Goal: Information Seeking & Learning: Learn about a topic

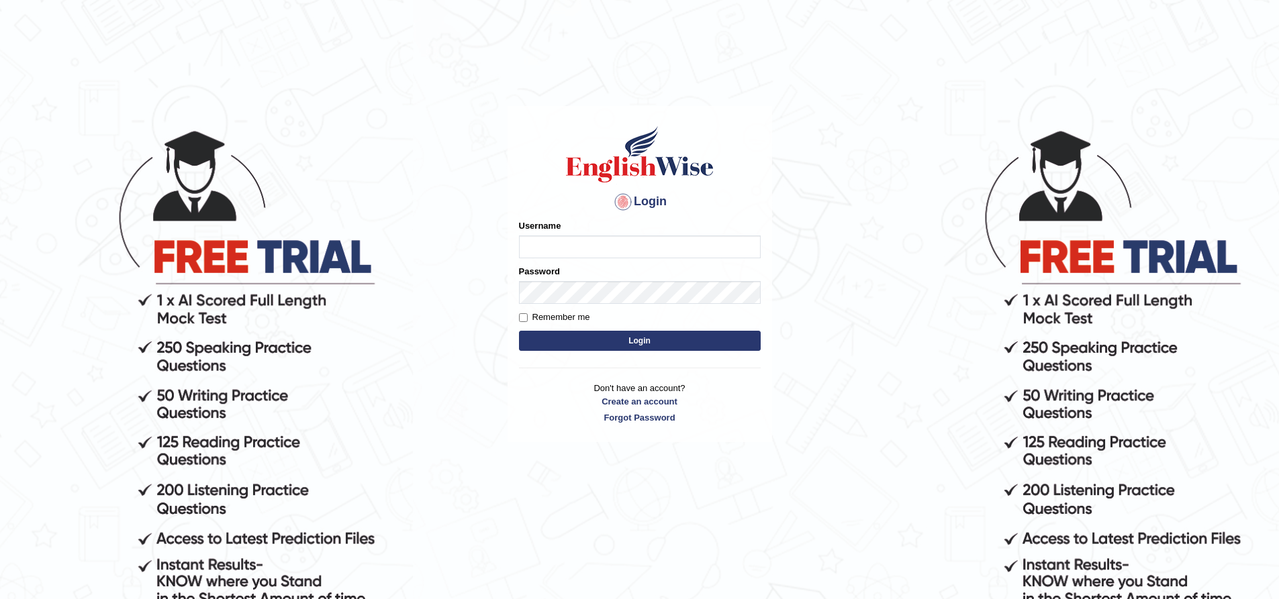
click at [575, 248] on input "Username" at bounding box center [640, 247] width 242 height 23
type input "ShabanaVora"
click at [519, 331] on button "Login" at bounding box center [640, 341] width 242 height 20
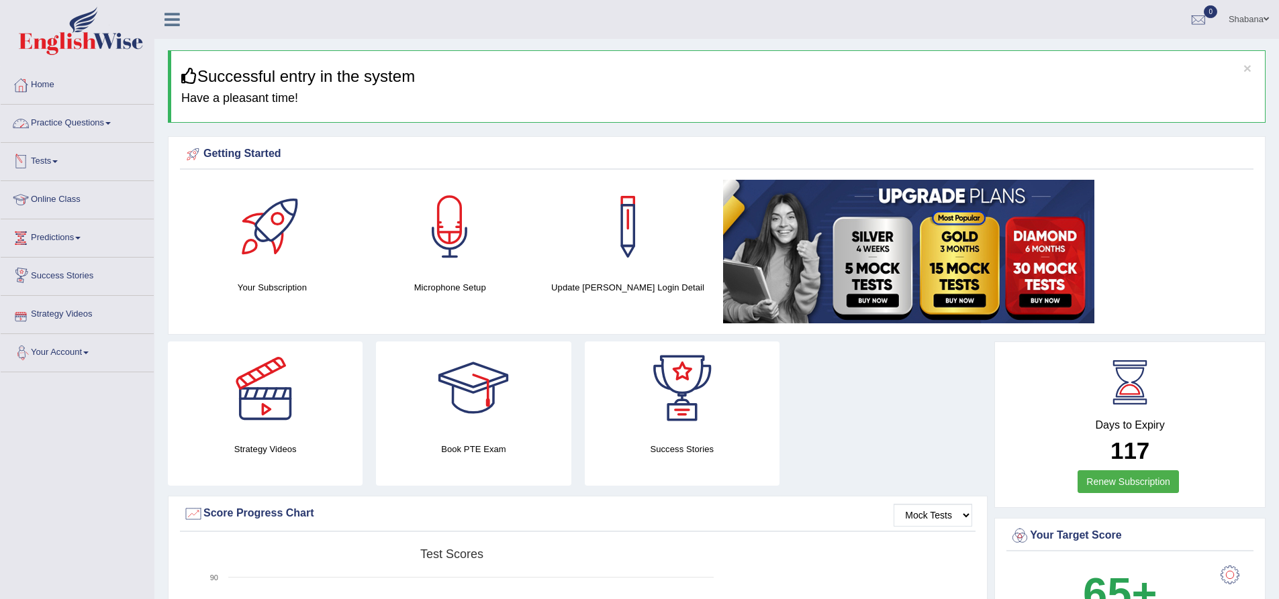
click at [121, 124] on link "Practice Questions" at bounding box center [77, 122] width 153 height 34
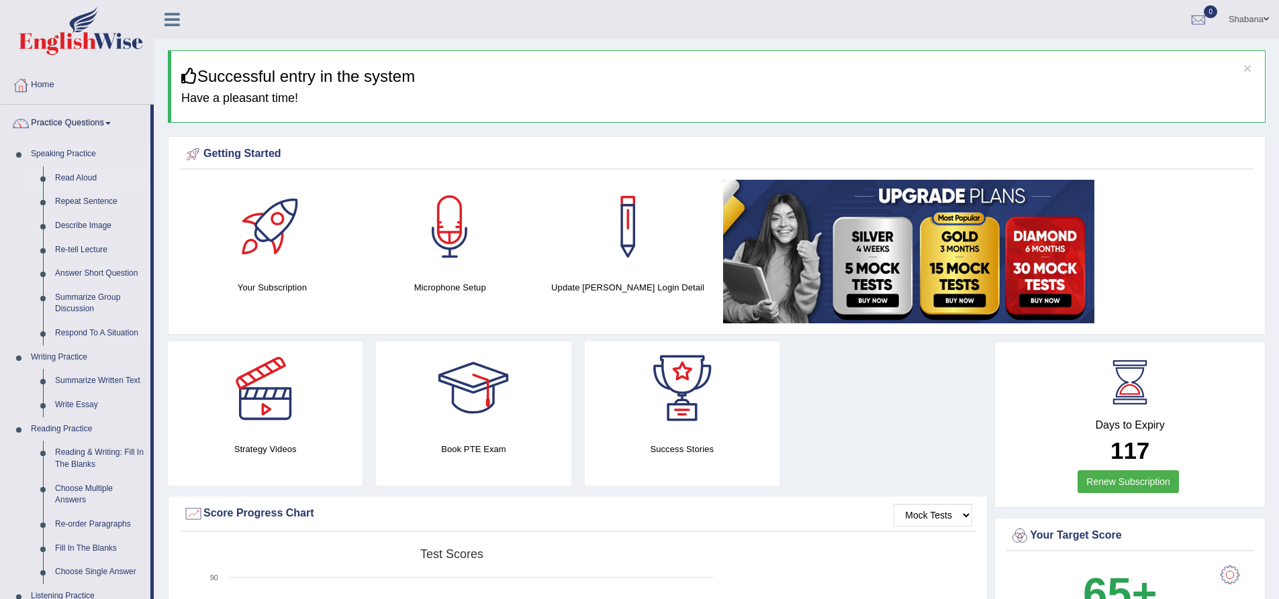
click at [86, 177] on link "Read Aloud" at bounding box center [99, 178] width 101 height 24
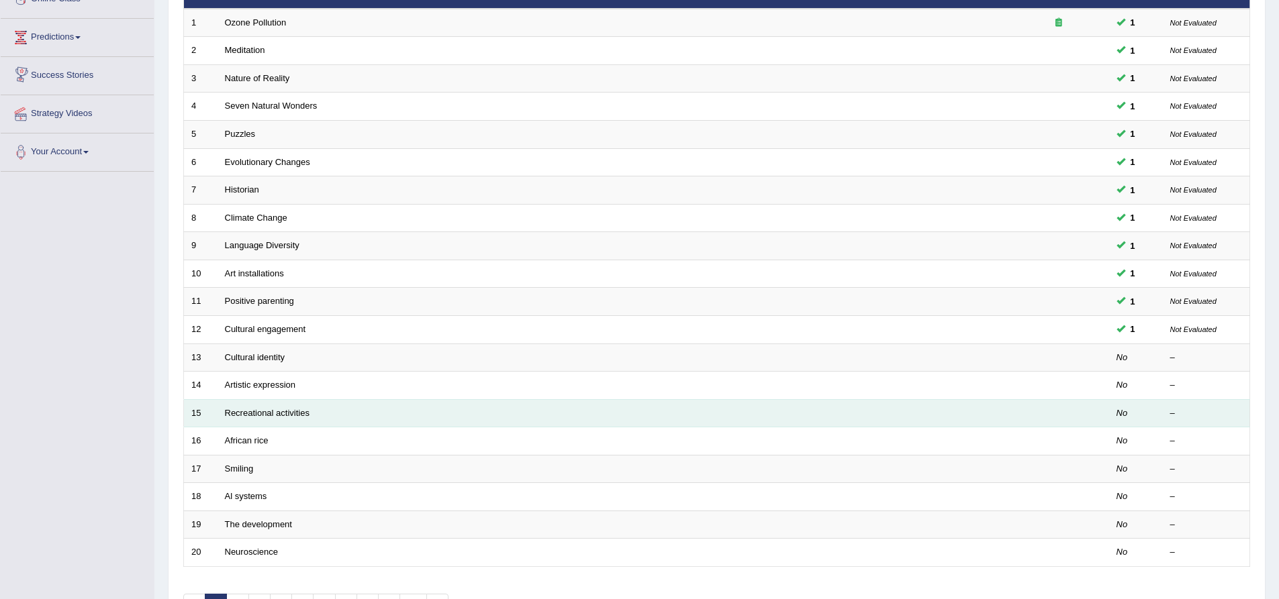
scroll to position [201, 0]
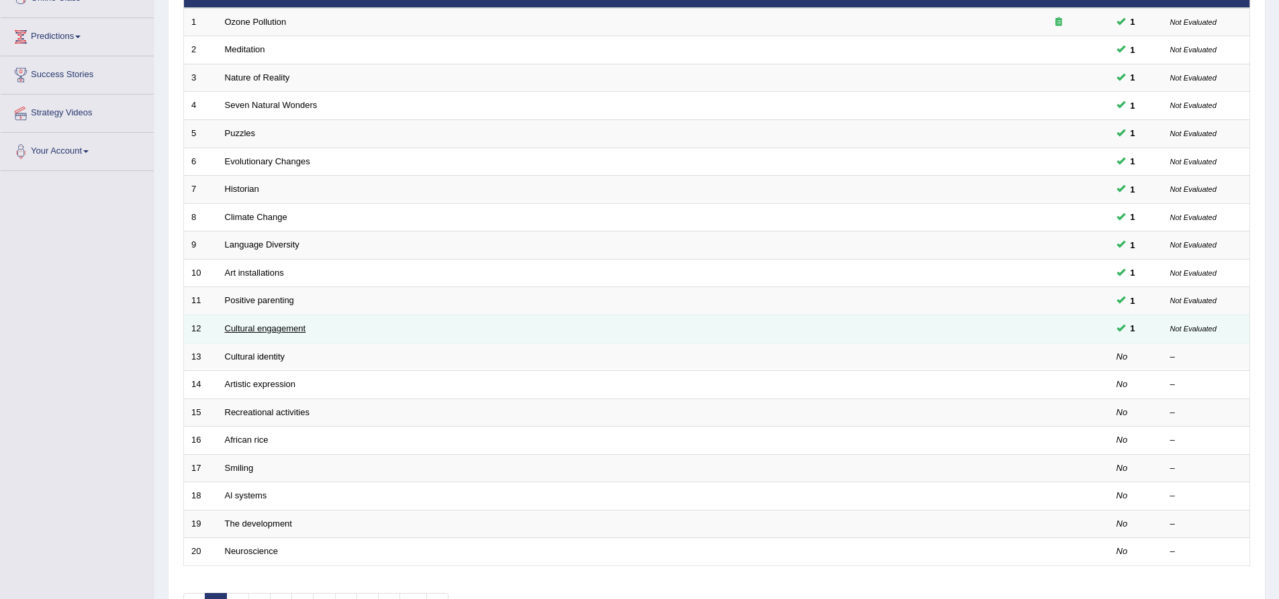
click at [292, 331] on link "Cultural engagement" at bounding box center [265, 329] width 81 height 10
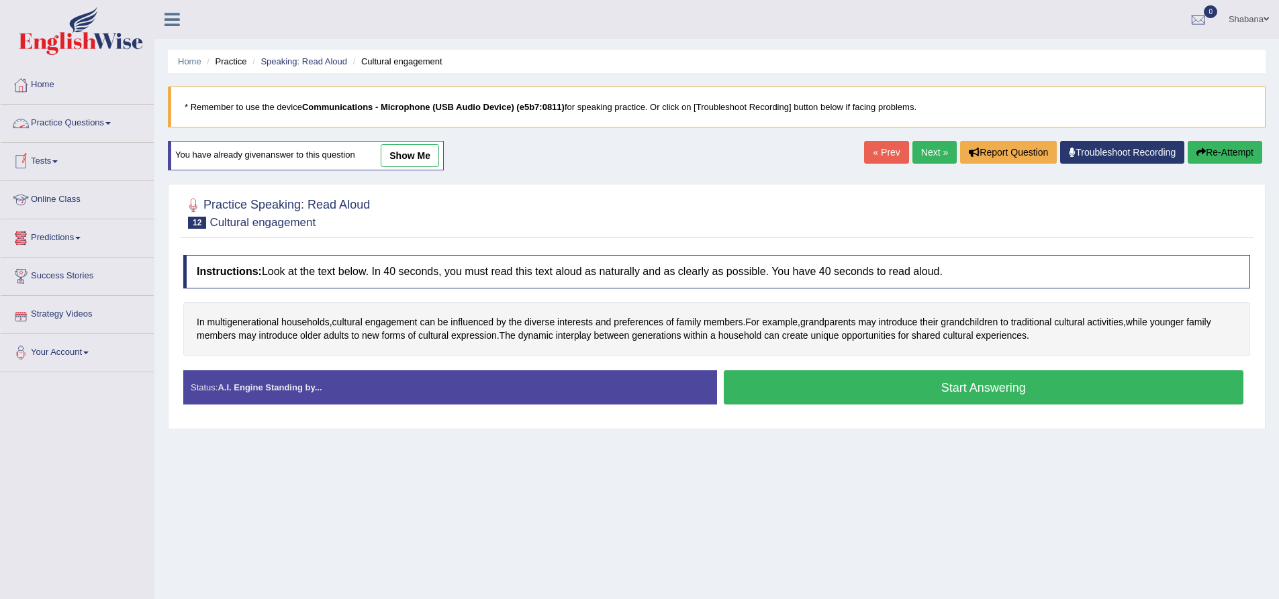
click at [426, 158] on link "show me" at bounding box center [410, 155] width 58 height 23
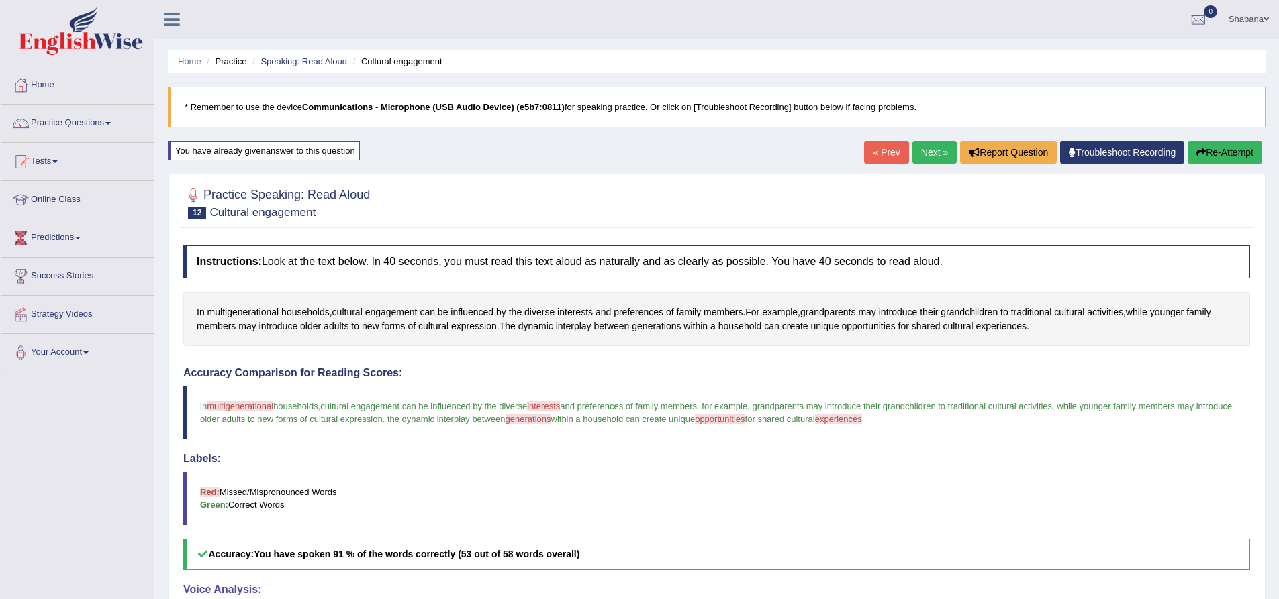
click at [928, 152] on link "Next »" at bounding box center [934, 152] width 44 height 23
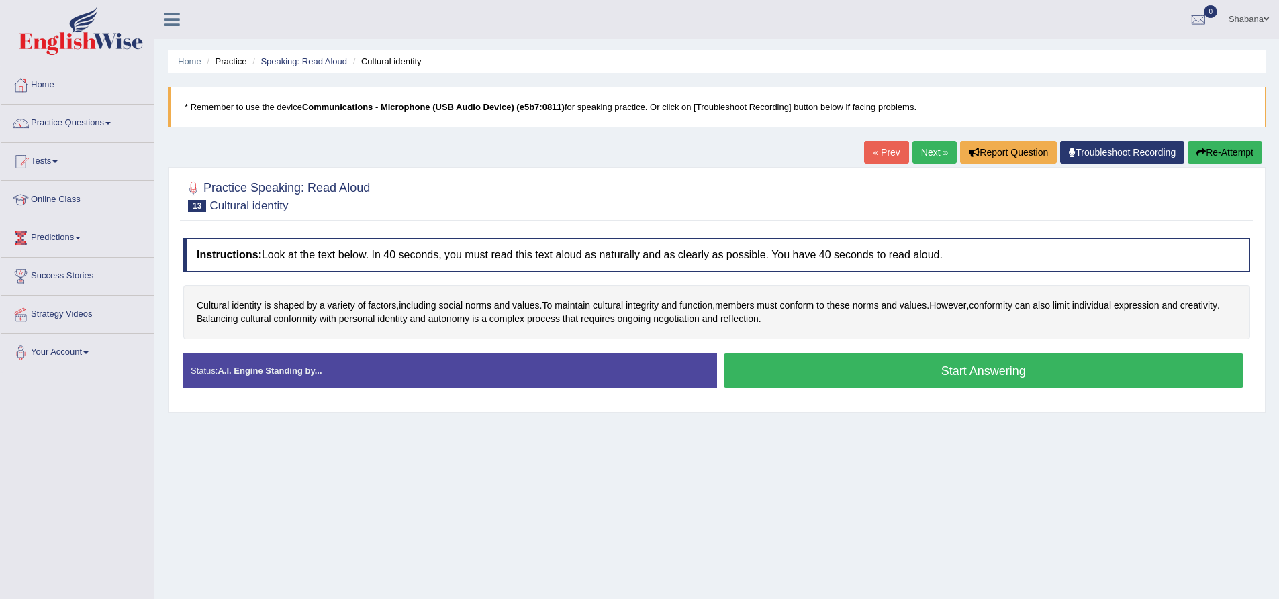
click at [1004, 375] on button "Start Answering" at bounding box center [984, 371] width 520 height 34
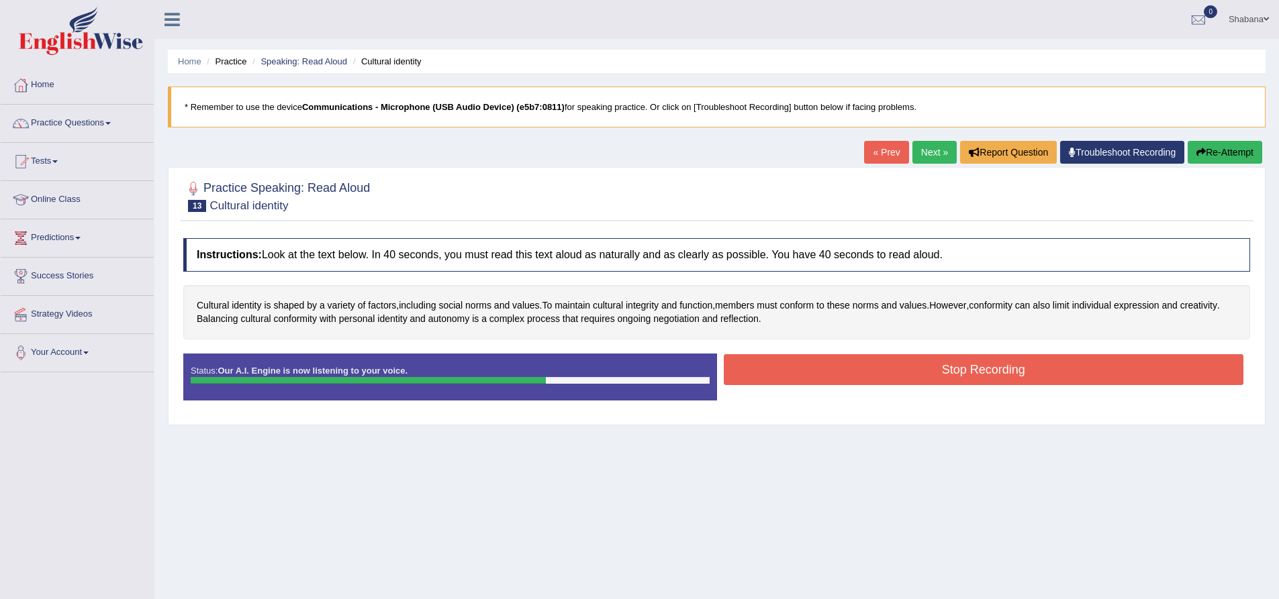
click at [979, 373] on button "Stop Recording" at bounding box center [984, 369] width 520 height 31
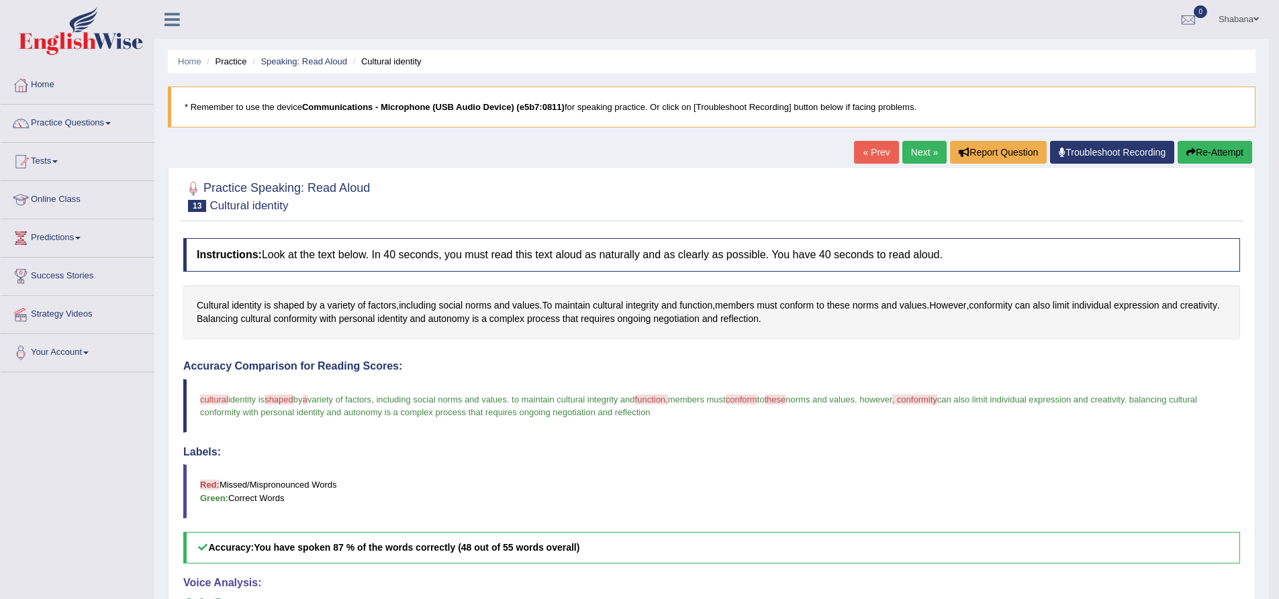
click at [923, 158] on link "Next »" at bounding box center [924, 152] width 44 height 23
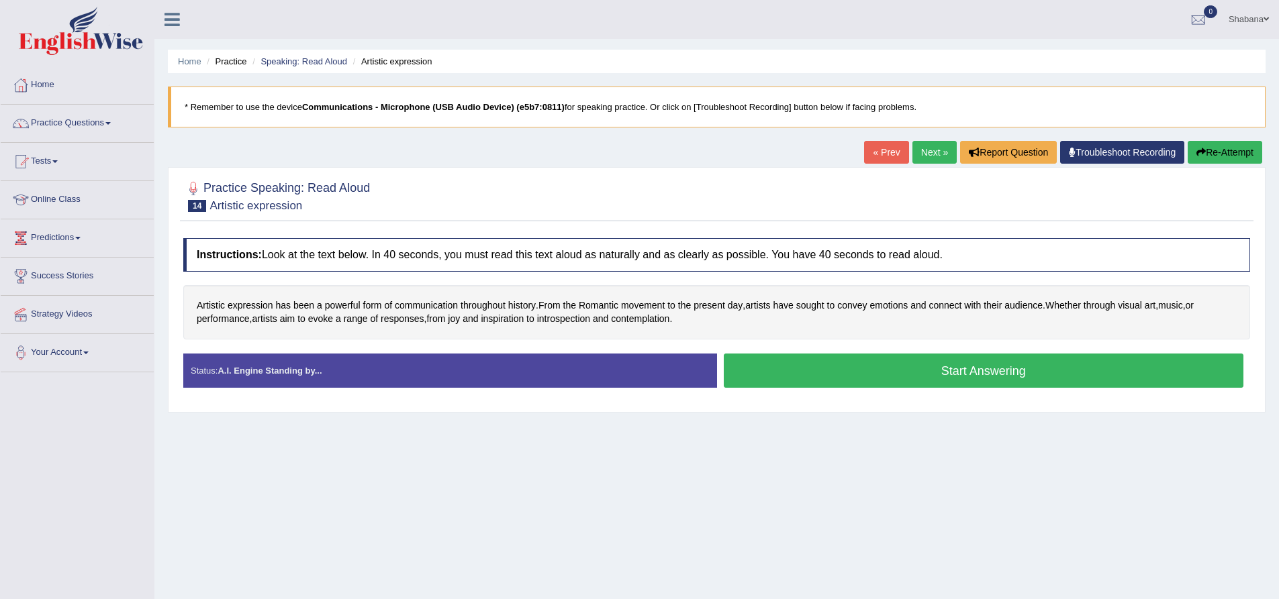
click at [985, 368] on button "Start Answering" at bounding box center [984, 371] width 520 height 34
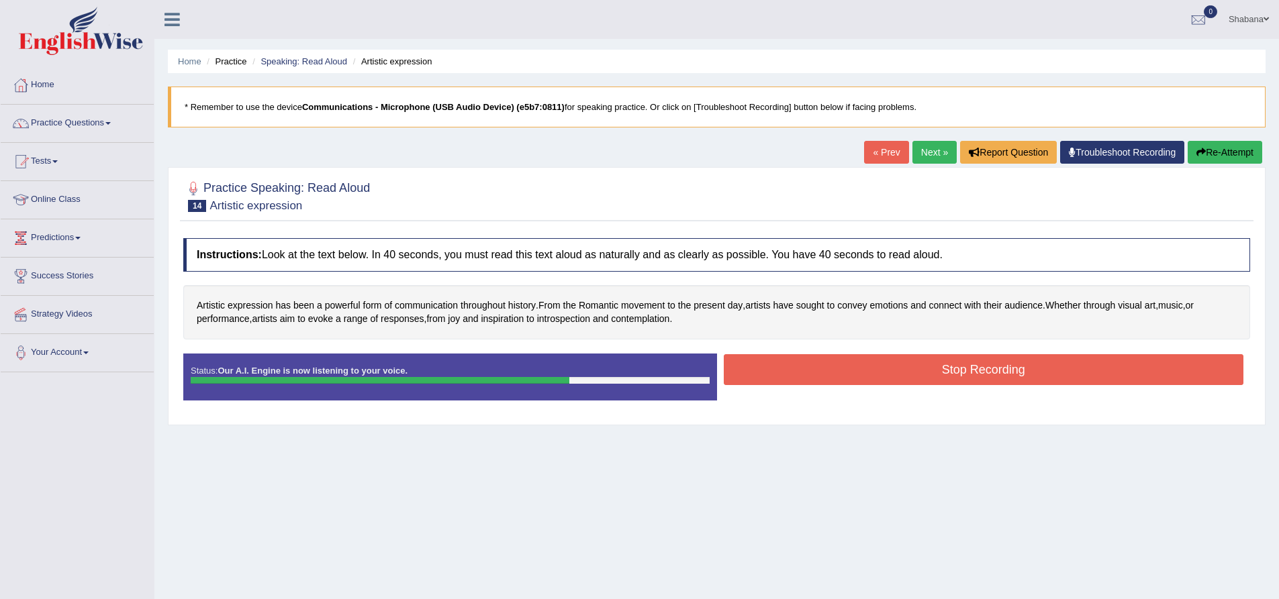
click at [883, 383] on button "Stop Recording" at bounding box center [984, 369] width 520 height 31
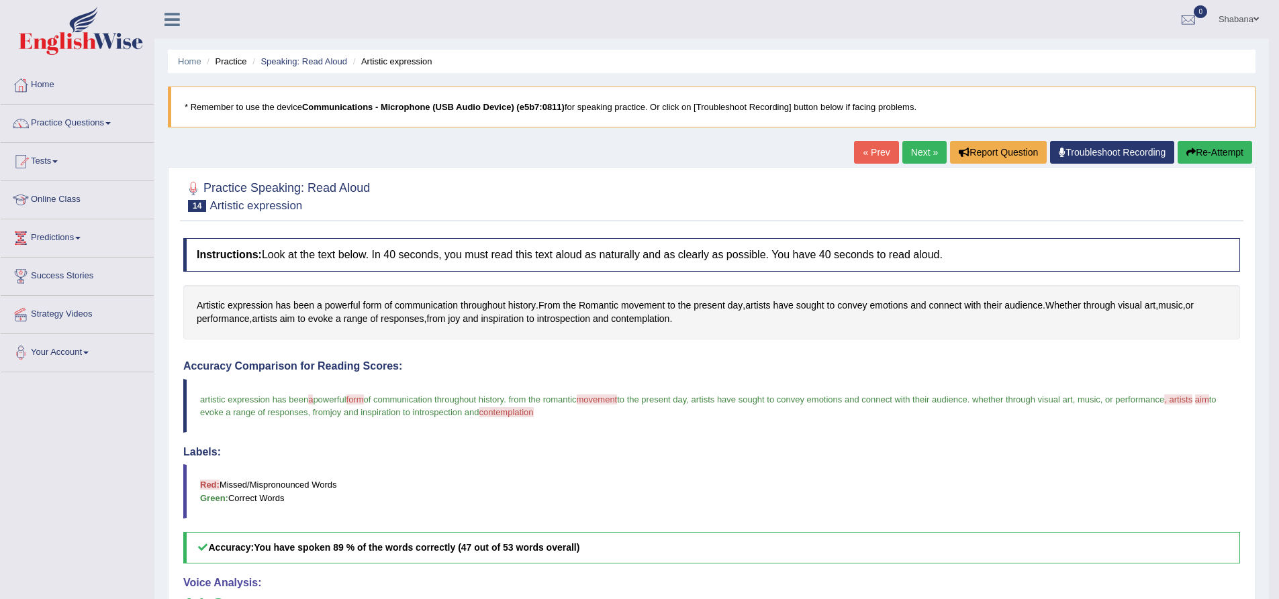
click at [919, 154] on link "Next »" at bounding box center [924, 152] width 44 height 23
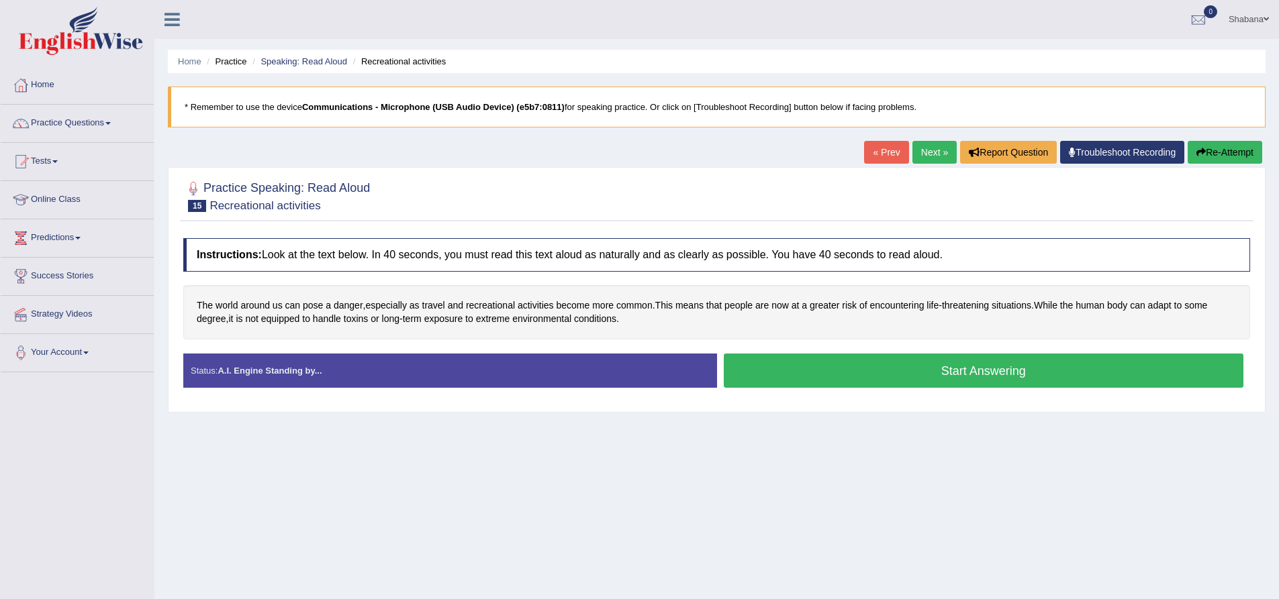
click at [875, 374] on button "Start Answering" at bounding box center [984, 371] width 520 height 34
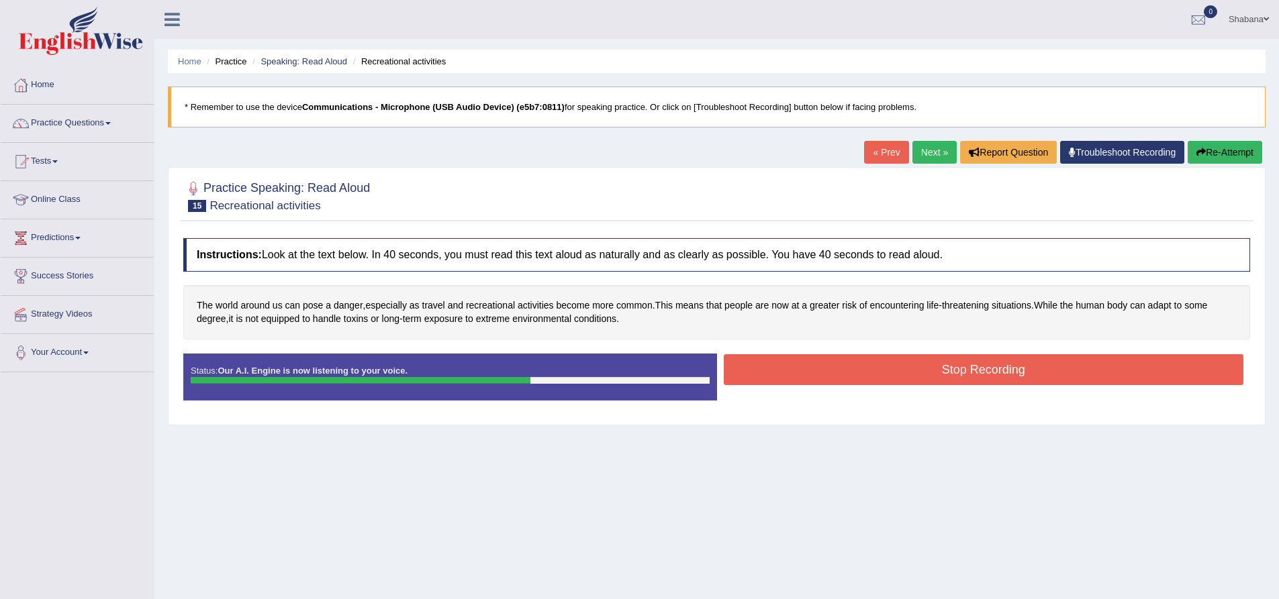
click at [953, 371] on button "Stop Recording" at bounding box center [984, 369] width 520 height 31
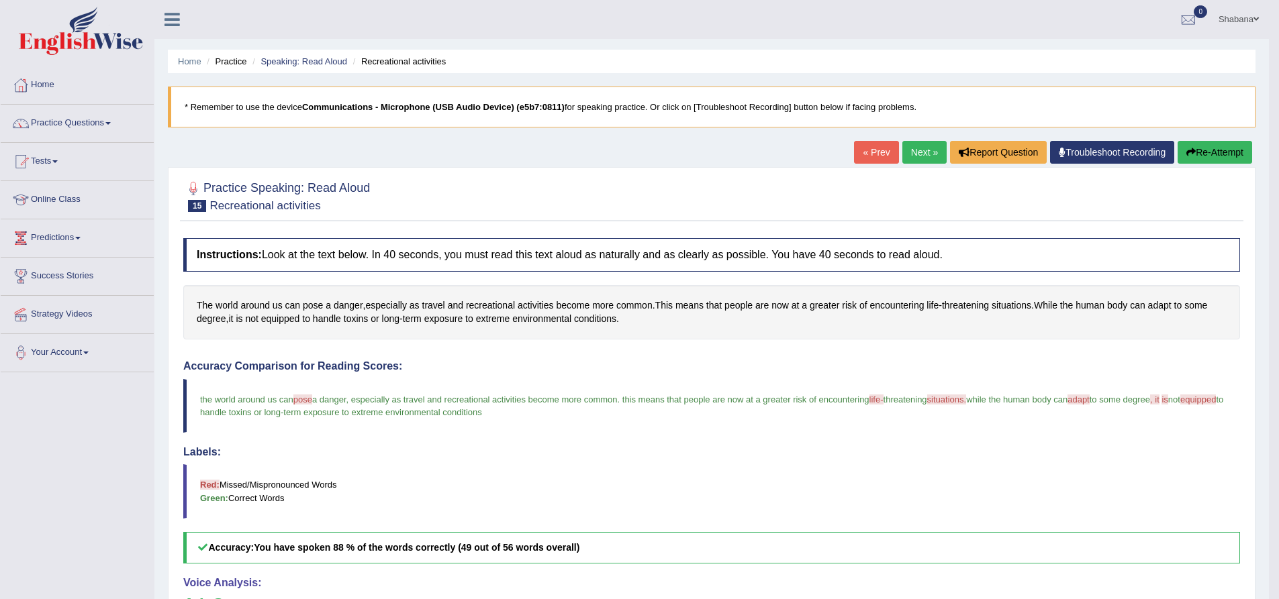
click at [934, 157] on link "Next »" at bounding box center [924, 152] width 44 height 23
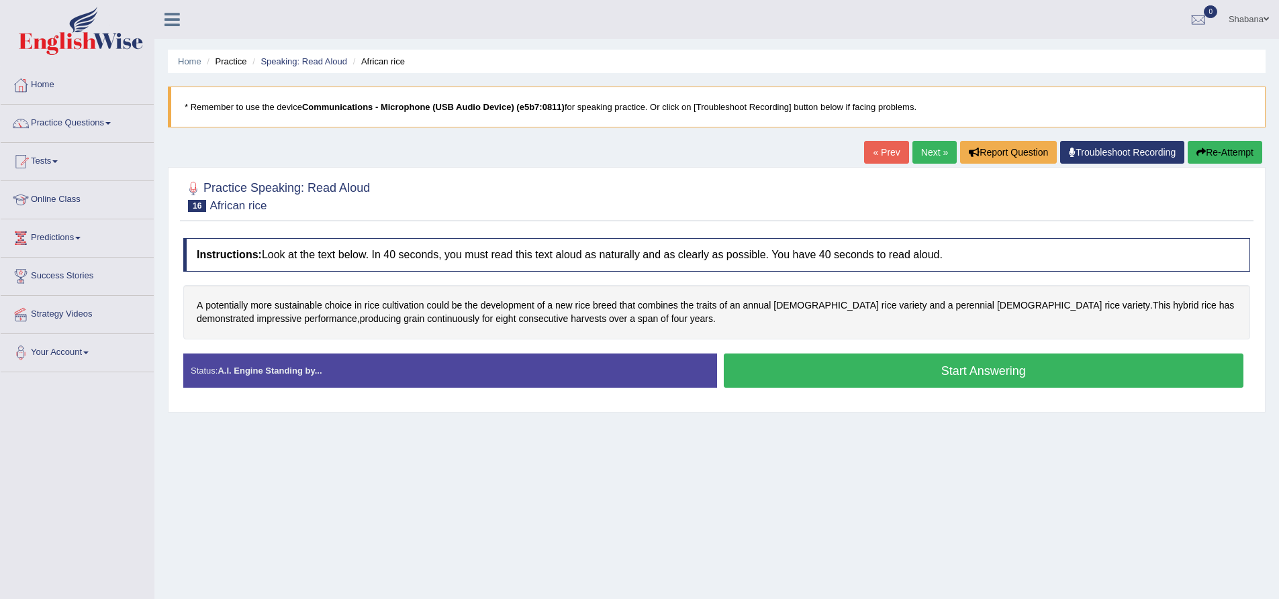
click at [885, 371] on button "Start Answering" at bounding box center [984, 371] width 520 height 34
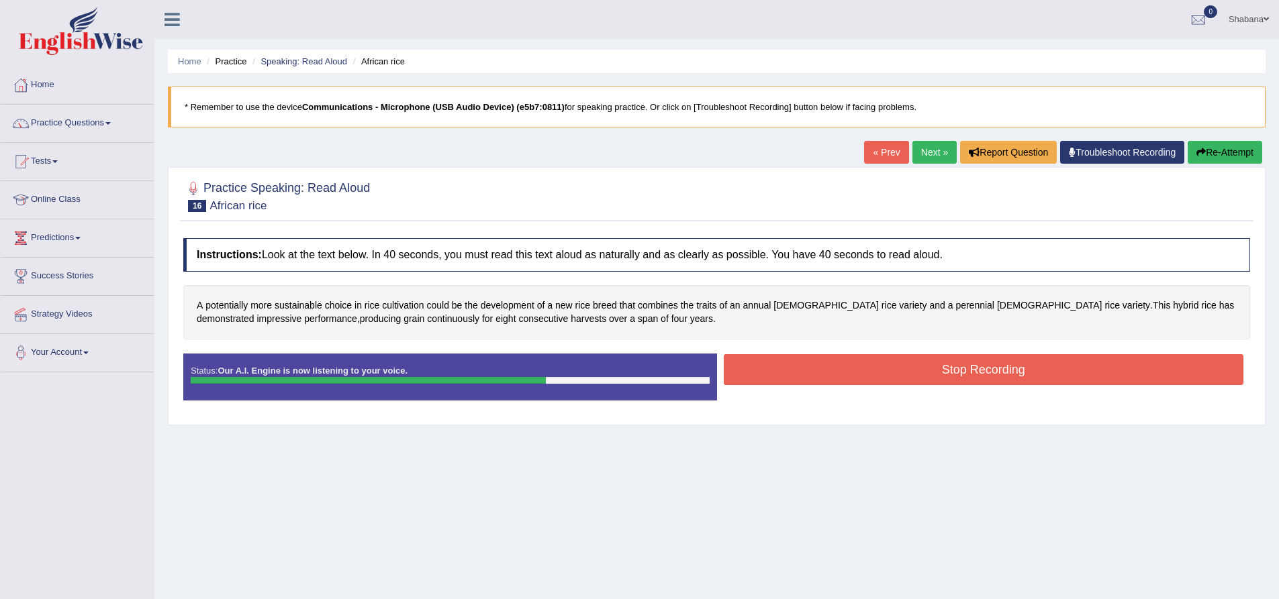
click at [999, 377] on button "Stop Recording" at bounding box center [984, 369] width 520 height 31
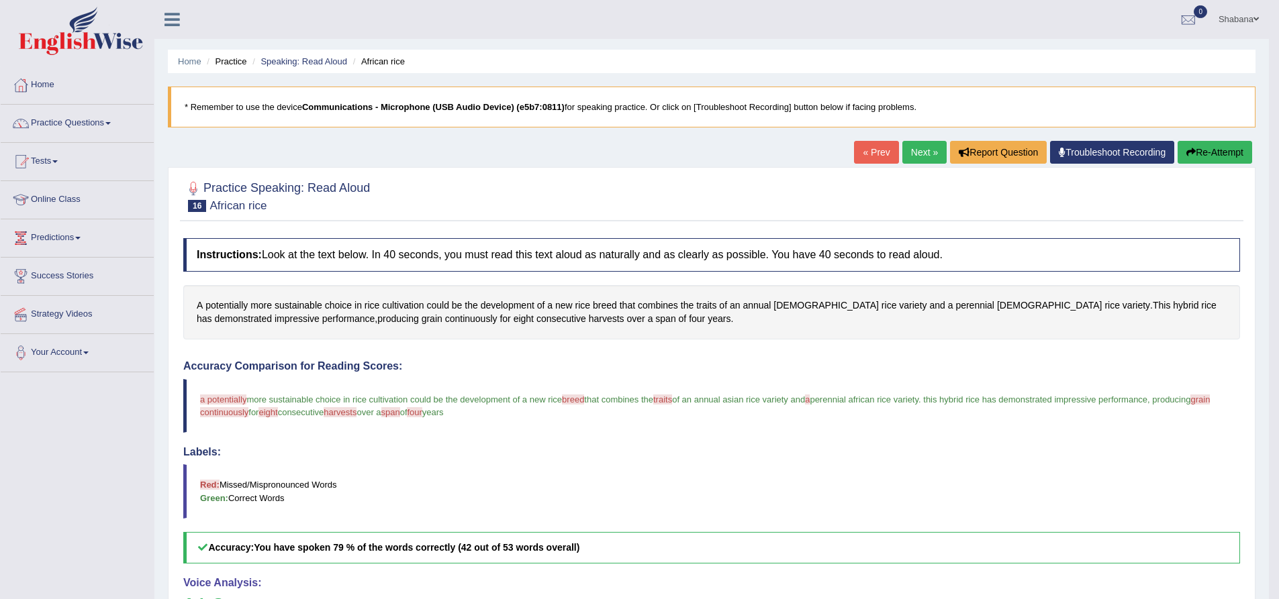
click at [916, 151] on link "Next »" at bounding box center [924, 152] width 44 height 23
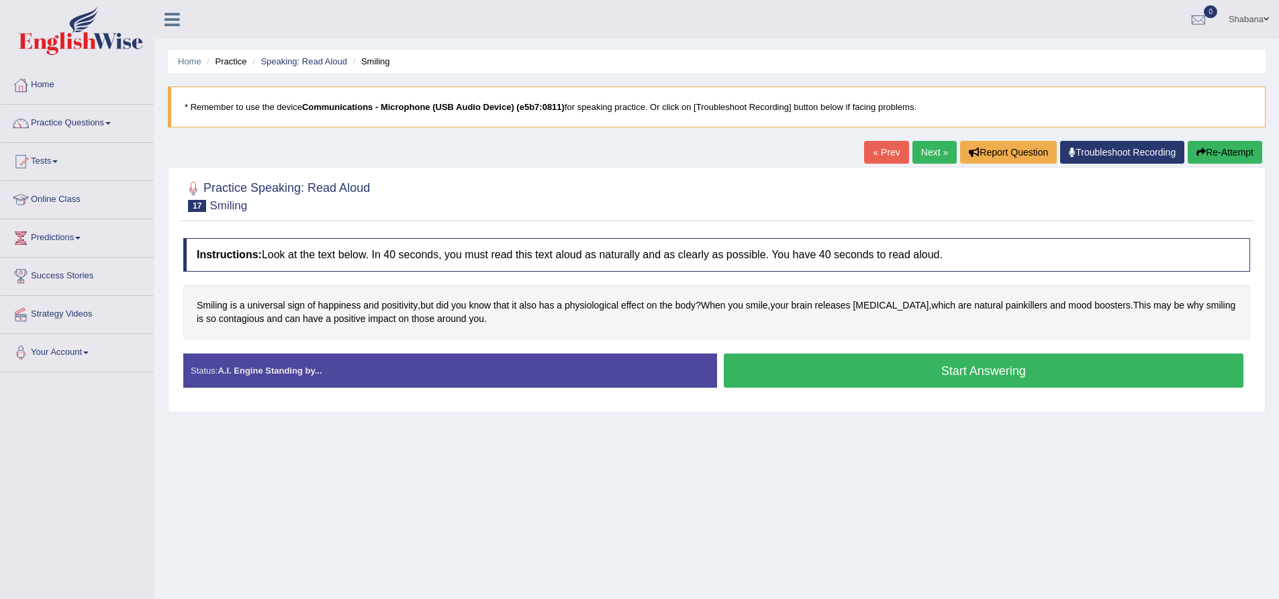
click at [925, 369] on button "Start Answering" at bounding box center [984, 371] width 520 height 34
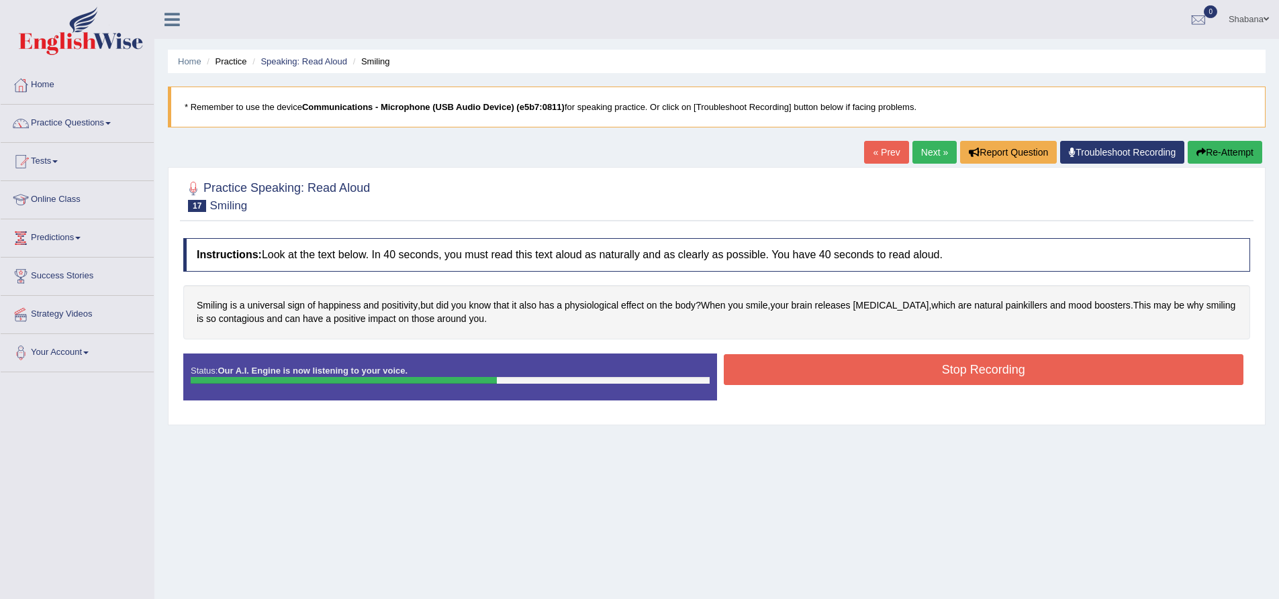
click at [930, 379] on button "Stop Recording" at bounding box center [984, 369] width 520 height 31
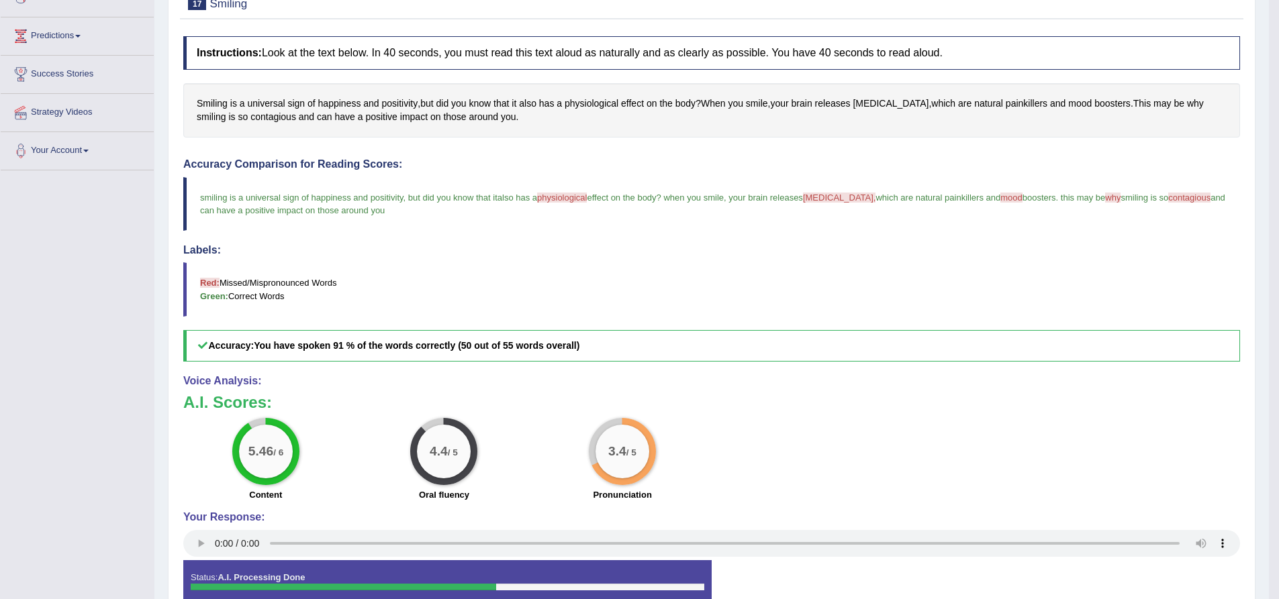
scroll to position [10, 0]
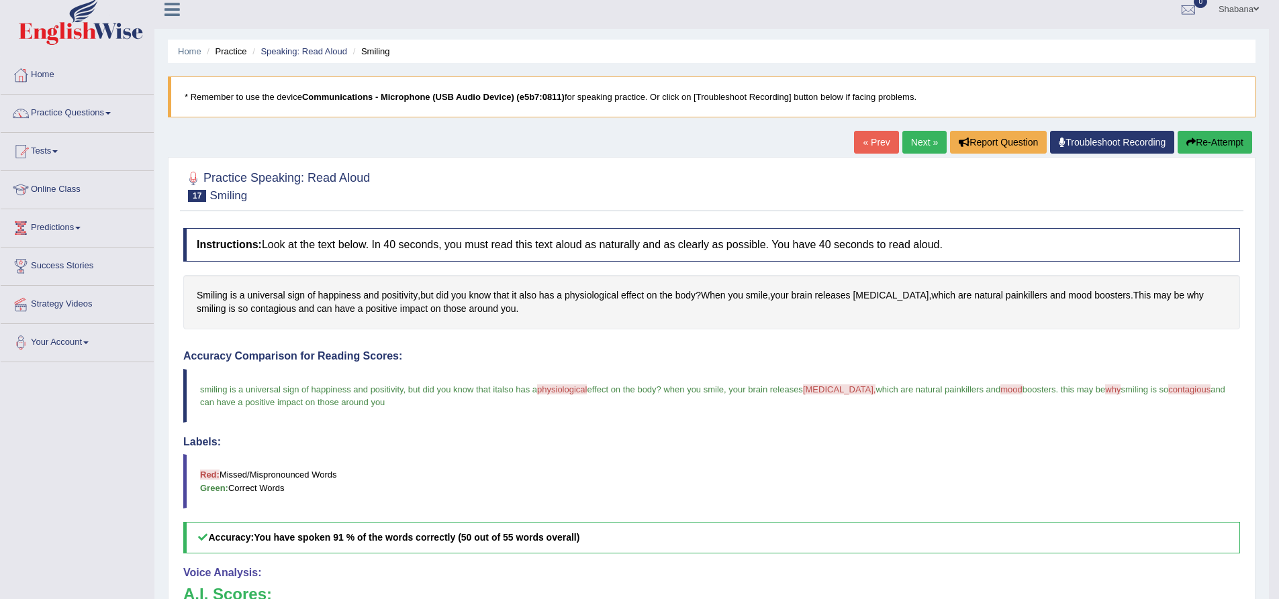
click at [914, 149] on link "Next »" at bounding box center [924, 142] width 44 height 23
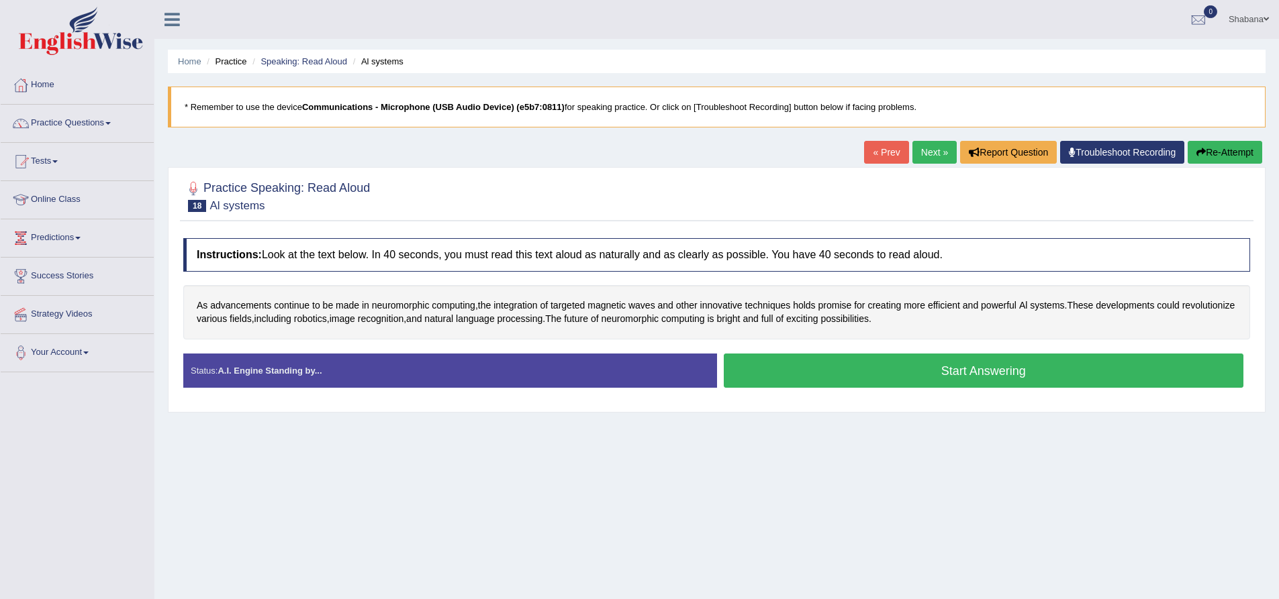
click at [921, 369] on button "Start Answering" at bounding box center [984, 371] width 520 height 34
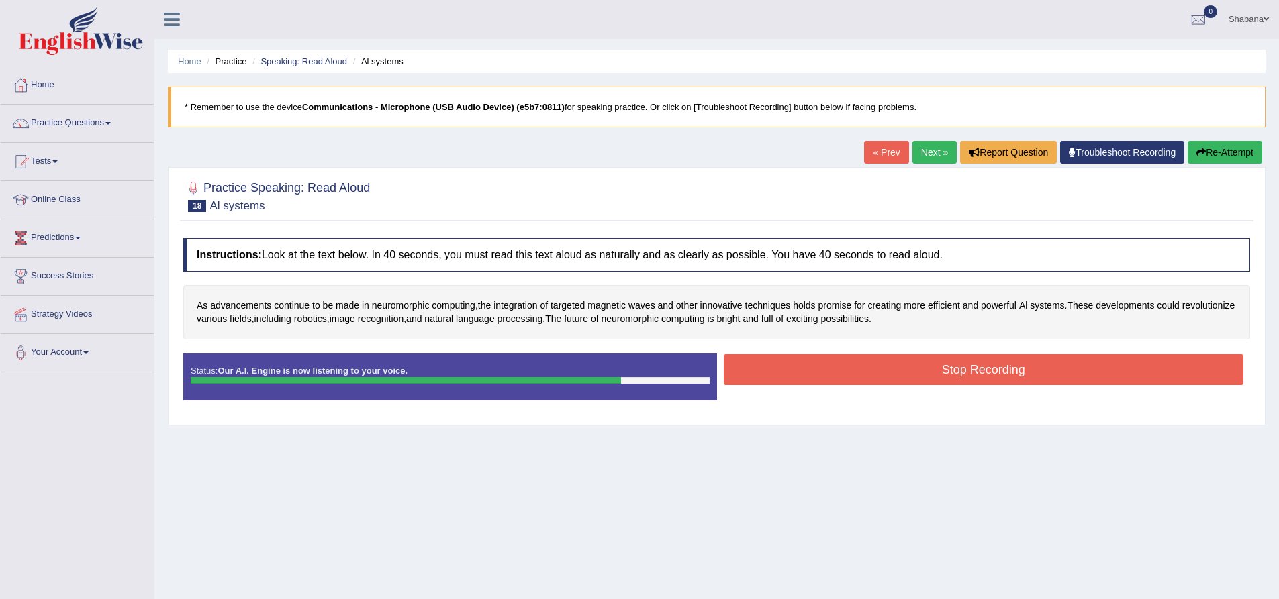
click at [926, 371] on button "Stop Recording" at bounding box center [984, 369] width 520 height 31
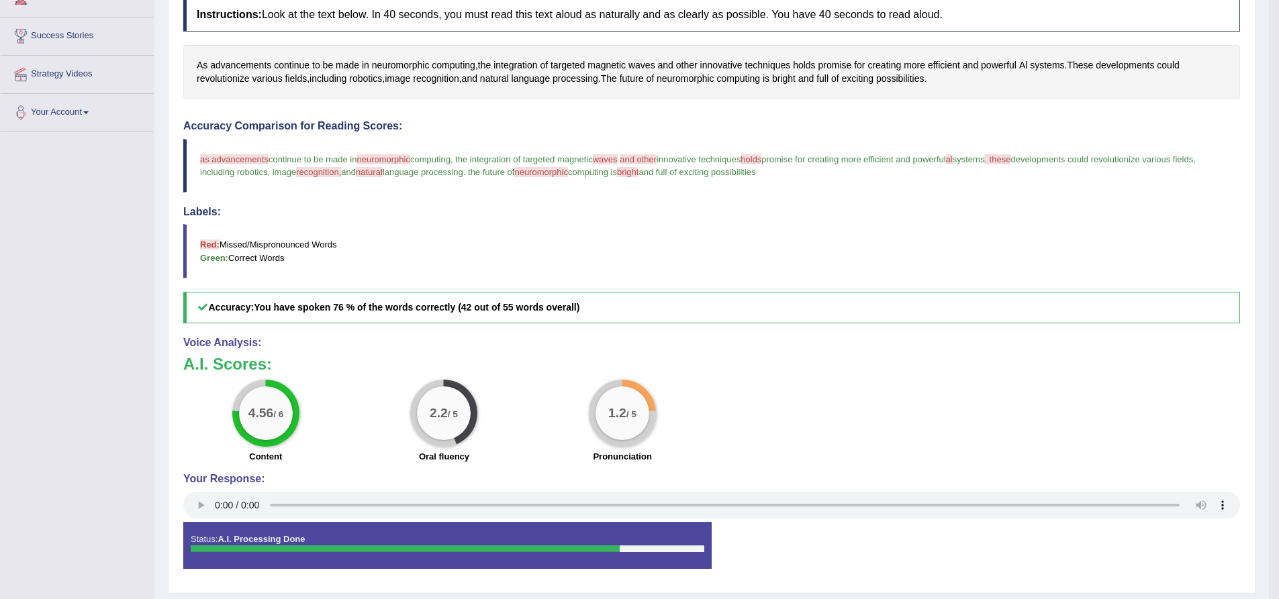
scroll to position [279, 0]
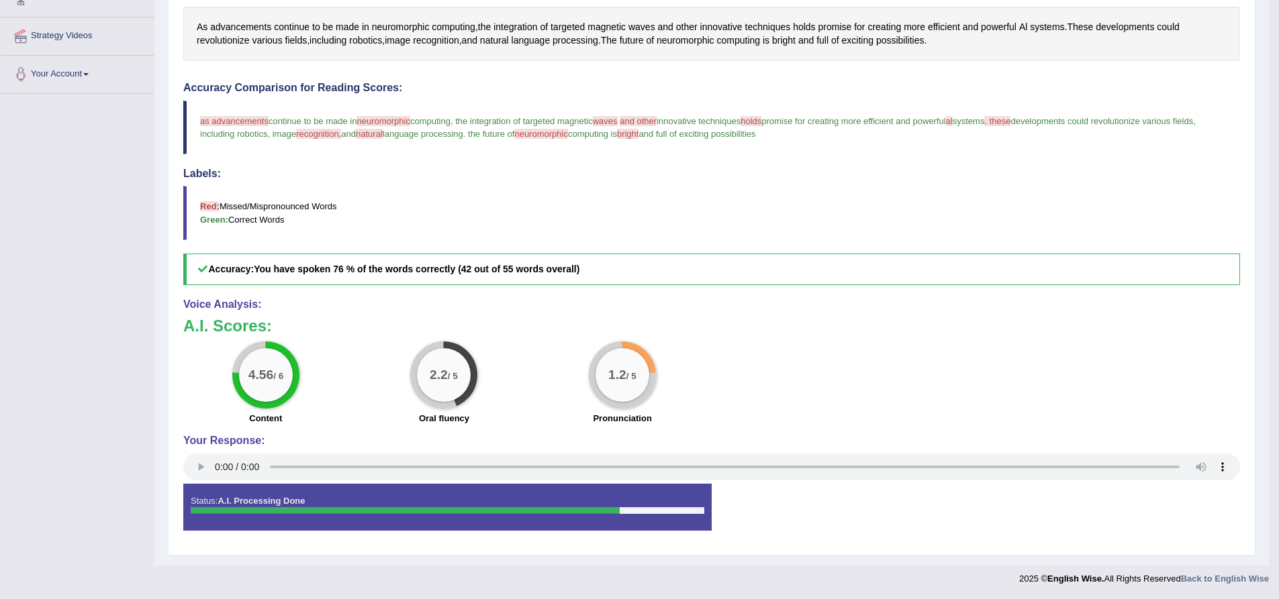
click at [901, 520] on div "Status: A.I. Processing Done Start Answering Stop Recording" at bounding box center [711, 514] width 1057 height 60
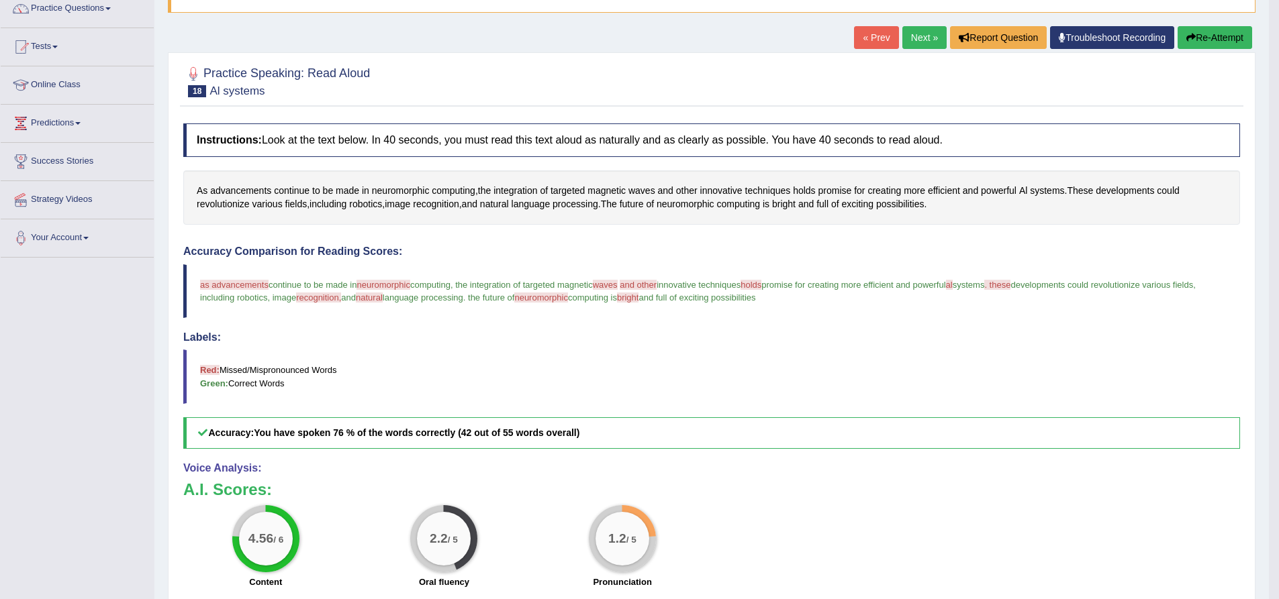
scroll to position [77, 0]
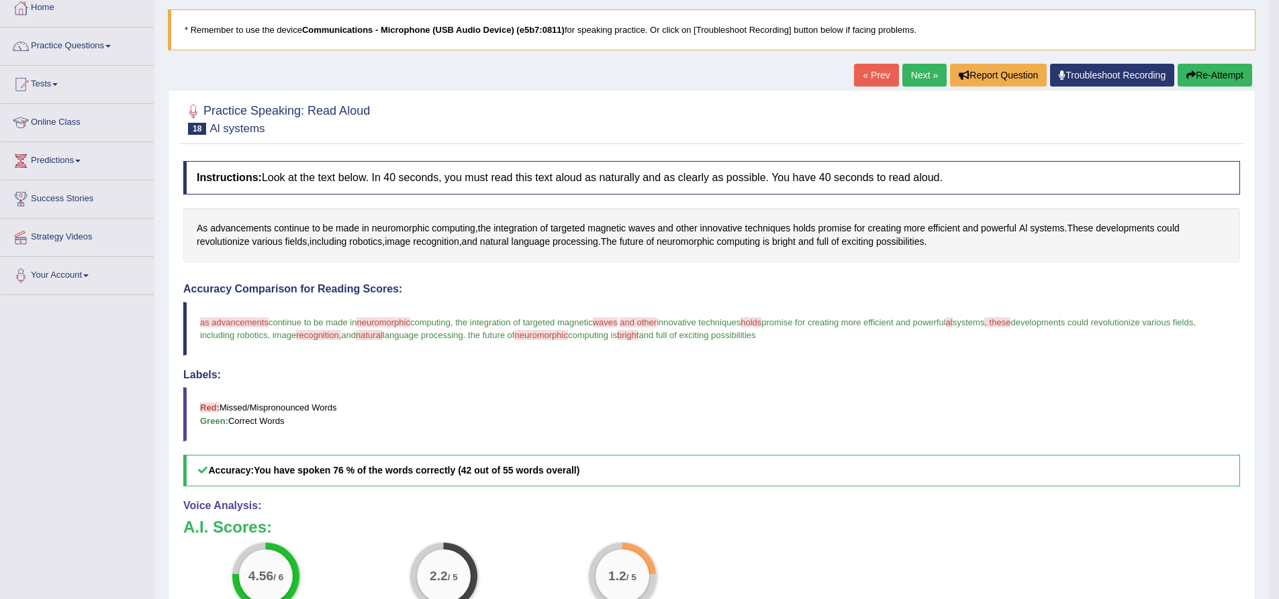
click at [910, 78] on link "Next »" at bounding box center [924, 75] width 44 height 23
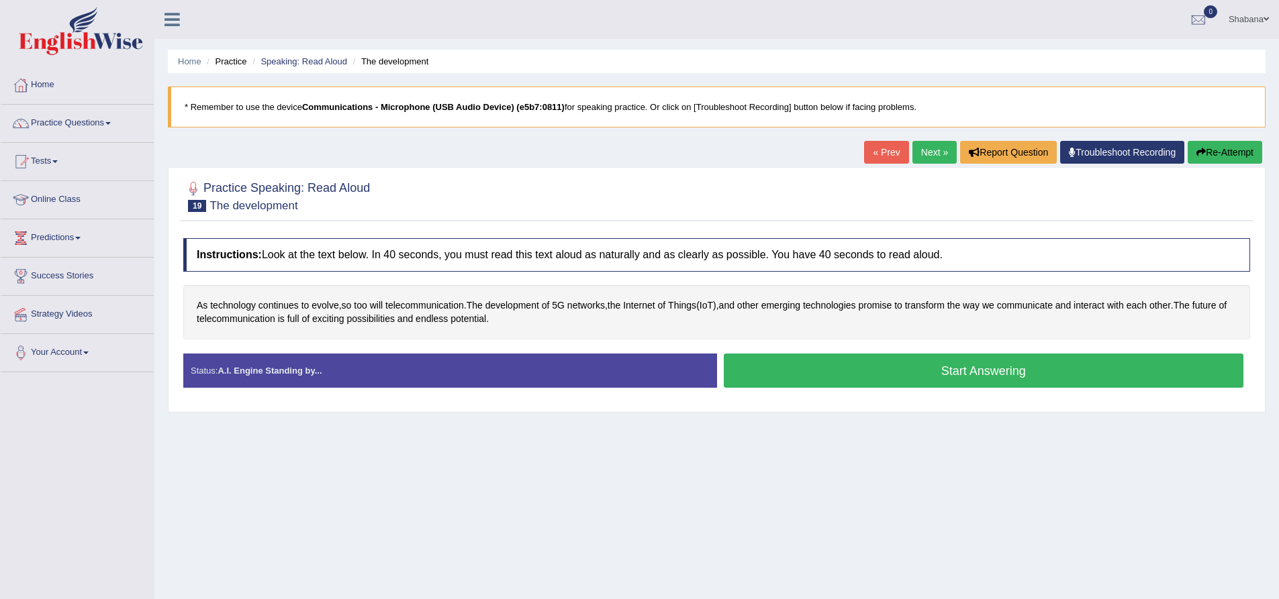
click at [942, 380] on button "Start Answering" at bounding box center [984, 371] width 520 height 34
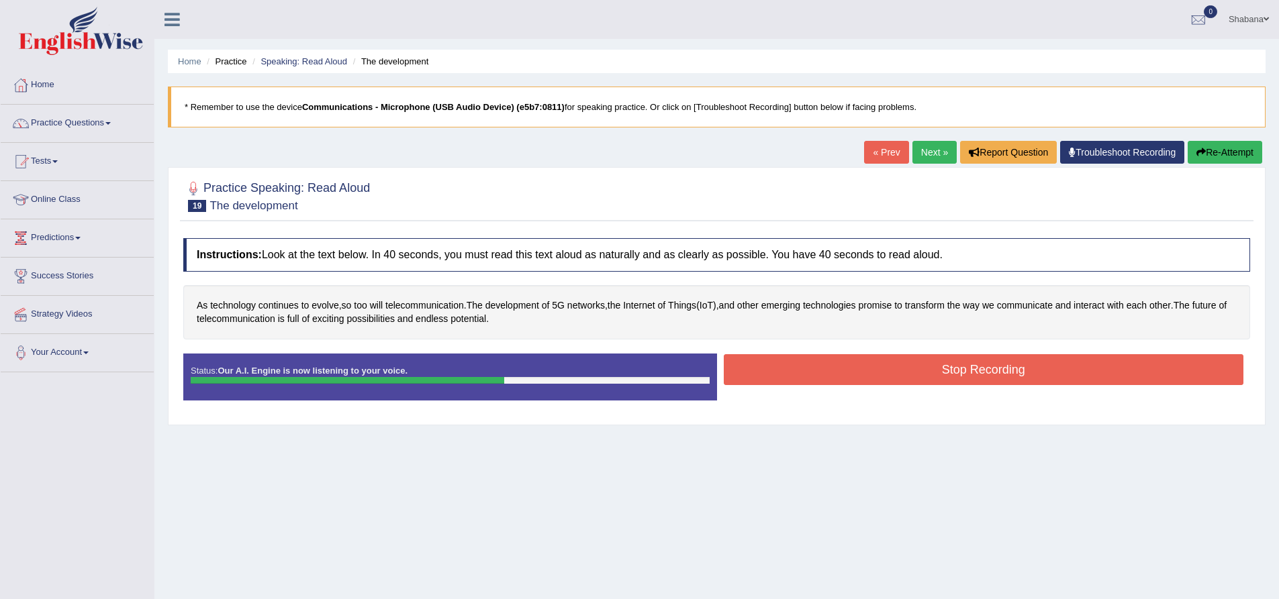
click at [953, 374] on button "Stop Recording" at bounding box center [984, 369] width 520 height 31
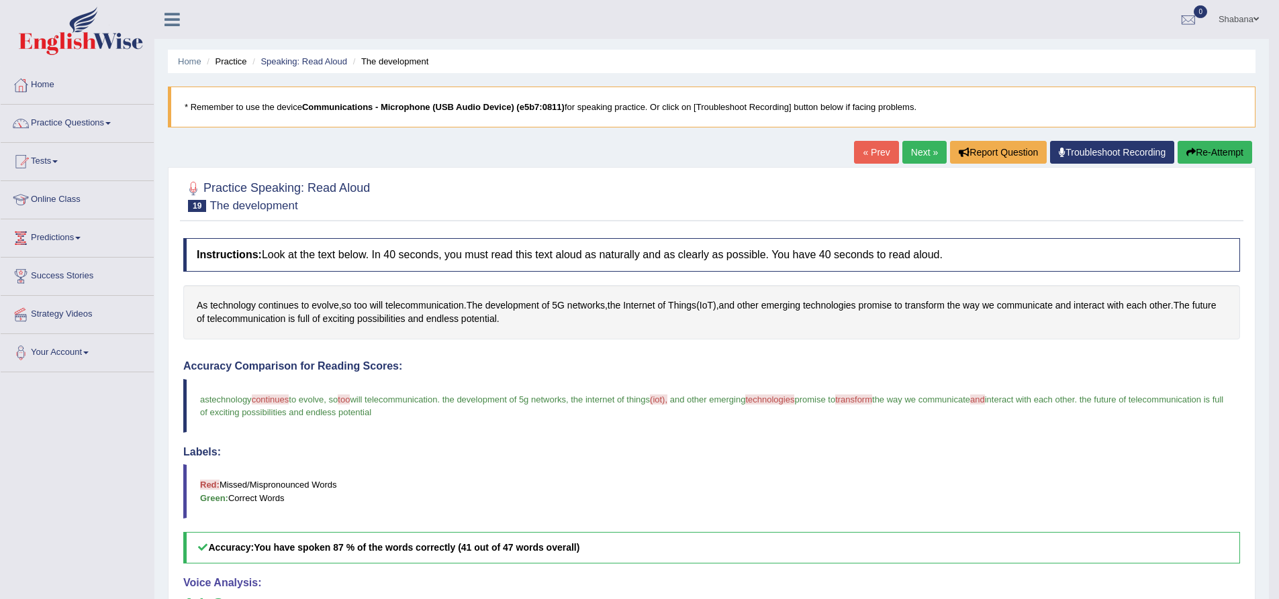
click at [922, 158] on link "Next »" at bounding box center [924, 152] width 44 height 23
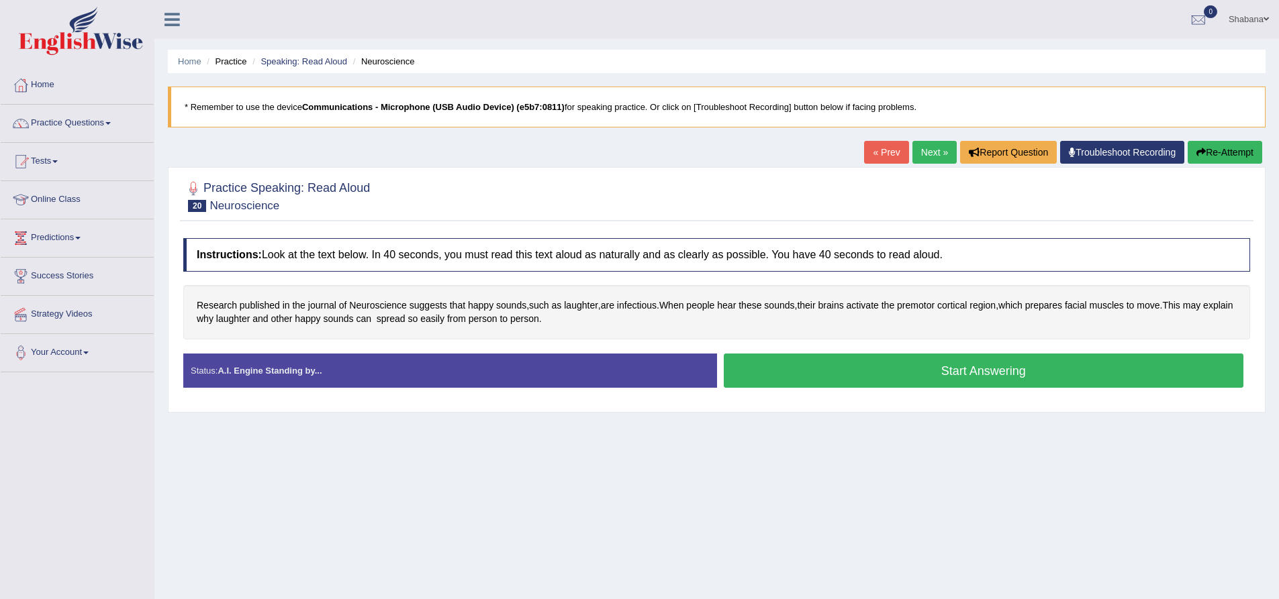
click at [830, 375] on button "Start Answering" at bounding box center [984, 371] width 520 height 34
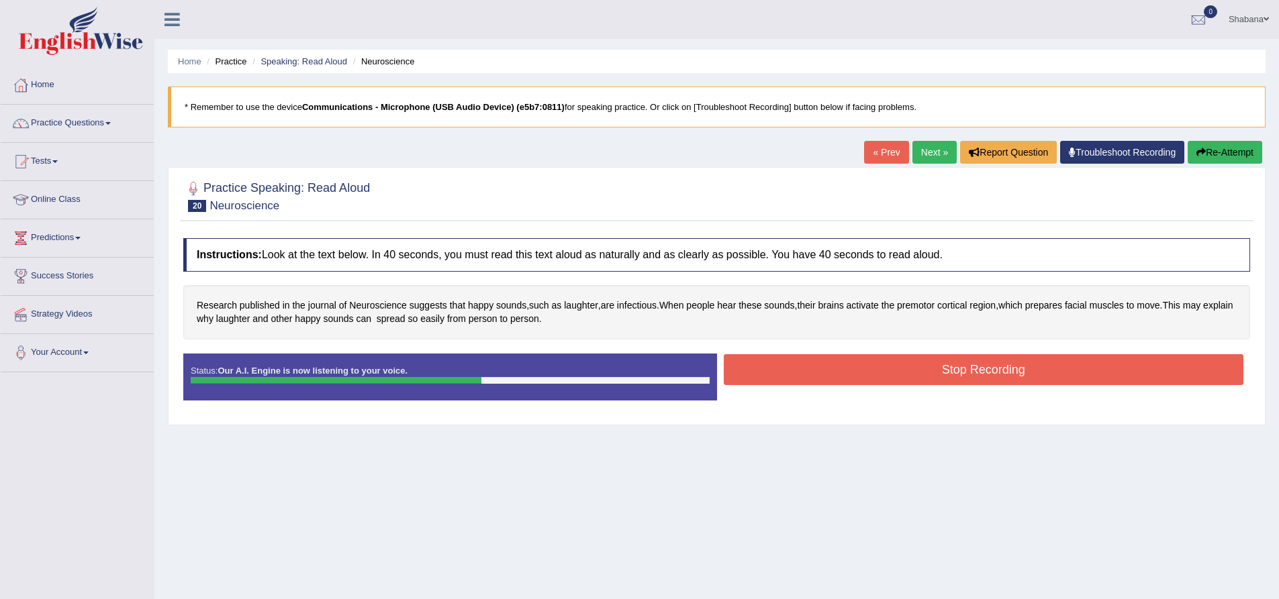
click at [967, 377] on button "Stop Recording" at bounding box center [984, 369] width 520 height 31
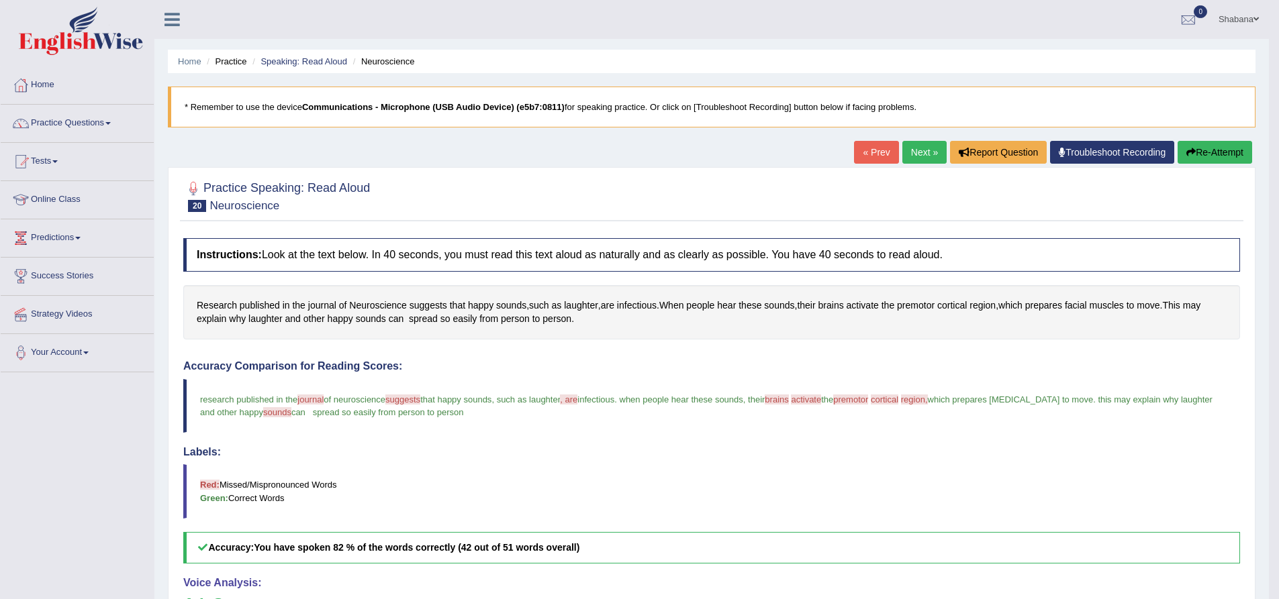
click at [918, 151] on link "Next »" at bounding box center [924, 152] width 44 height 23
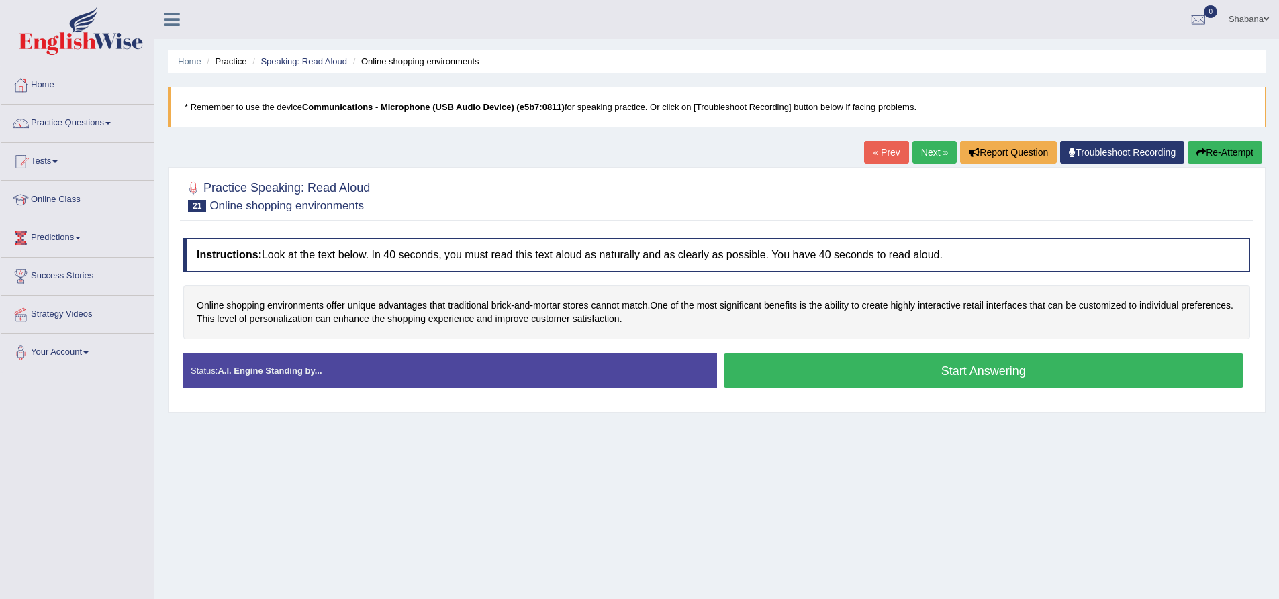
click at [903, 375] on button "Start Answering" at bounding box center [984, 371] width 520 height 34
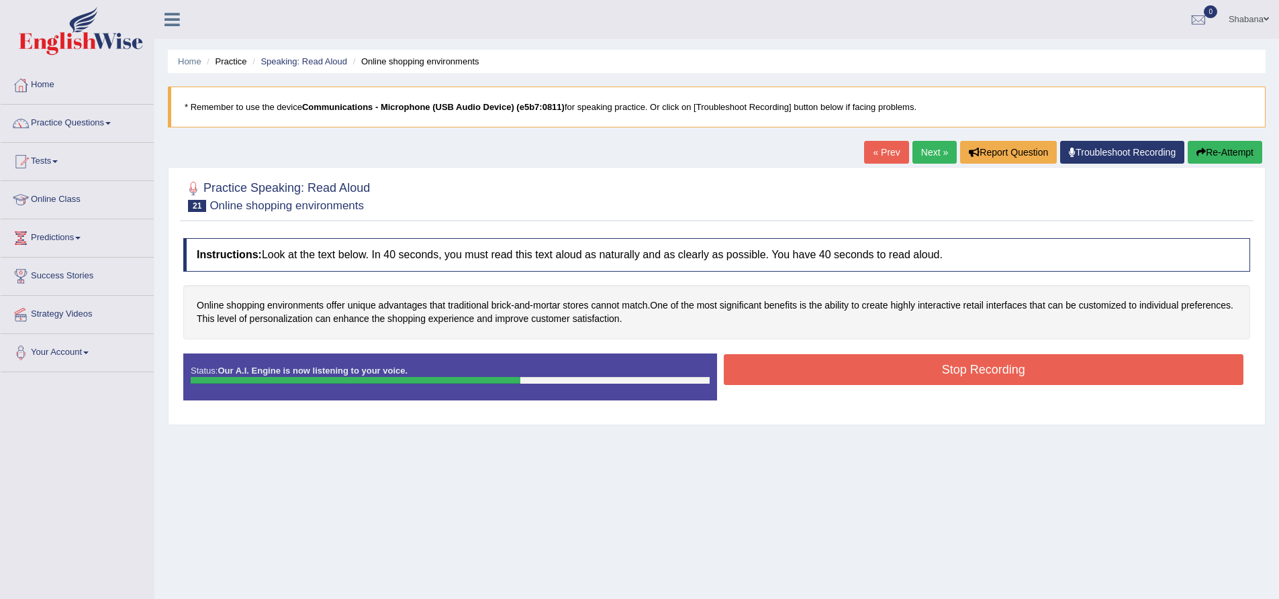
click at [964, 377] on button "Stop Recording" at bounding box center [984, 369] width 520 height 31
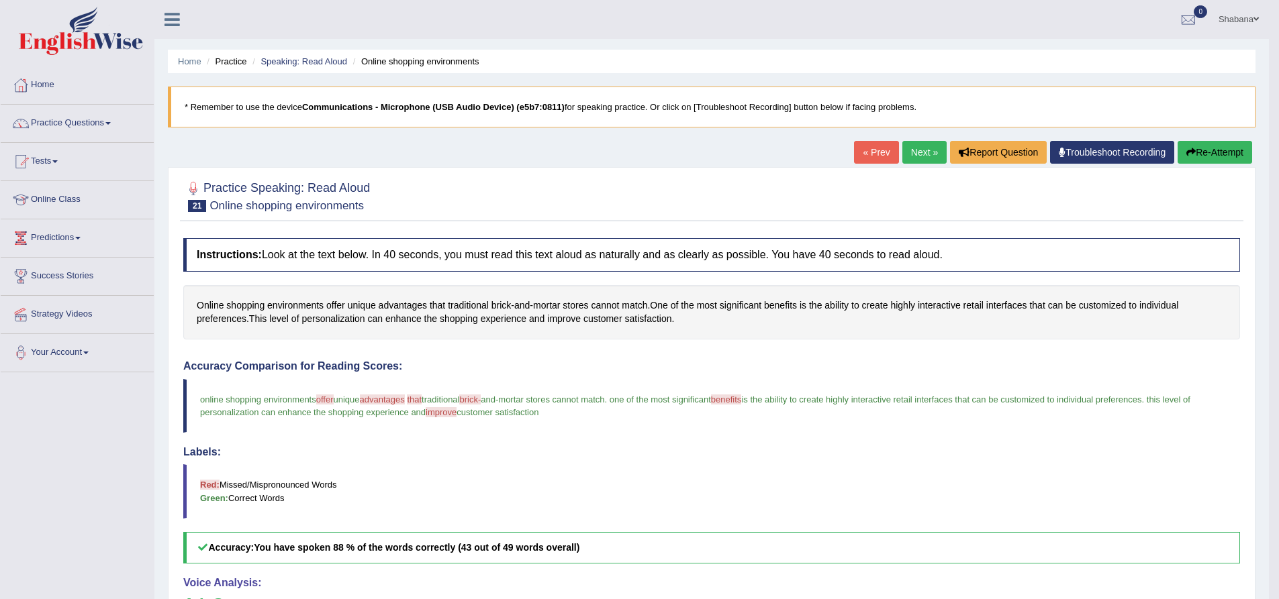
click at [928, 164] on div "« Prev Next » Report Question Troubleshoot Recording Re-Attempt" at bounding box center [1054, 154] width 401 height 26
click at [926, 160] on link "Next »" at bounding box center [924, 152] width 44 height 23
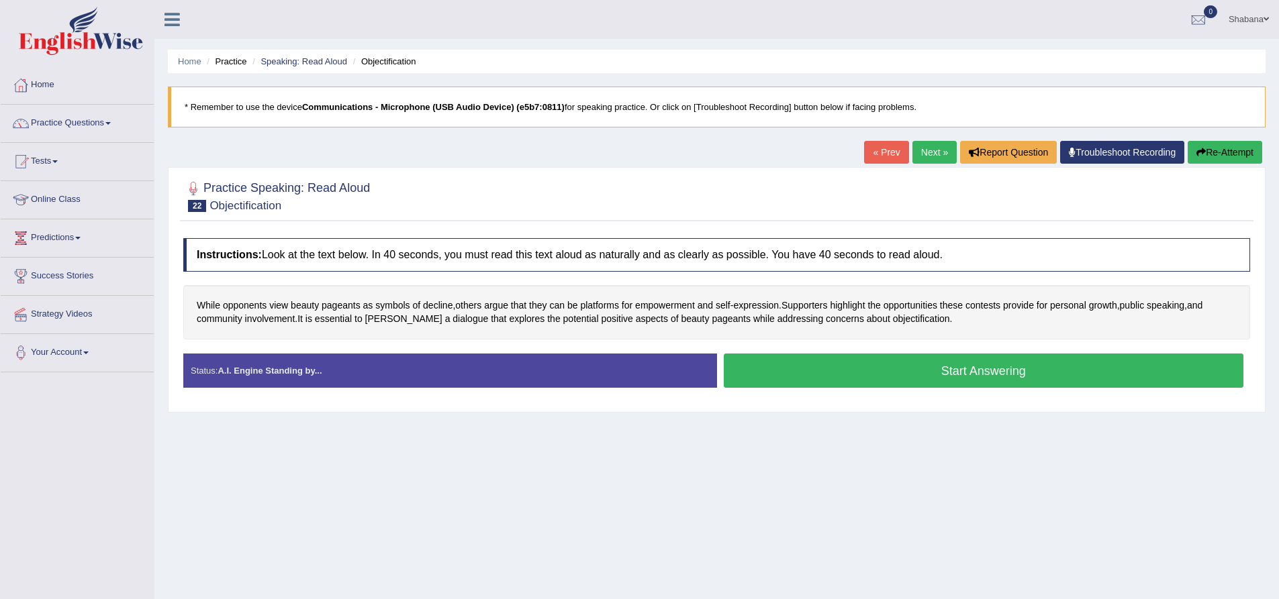
click at [987, 371] on button "Start Answering" at bounding box center [984, 371] width 520 height 34
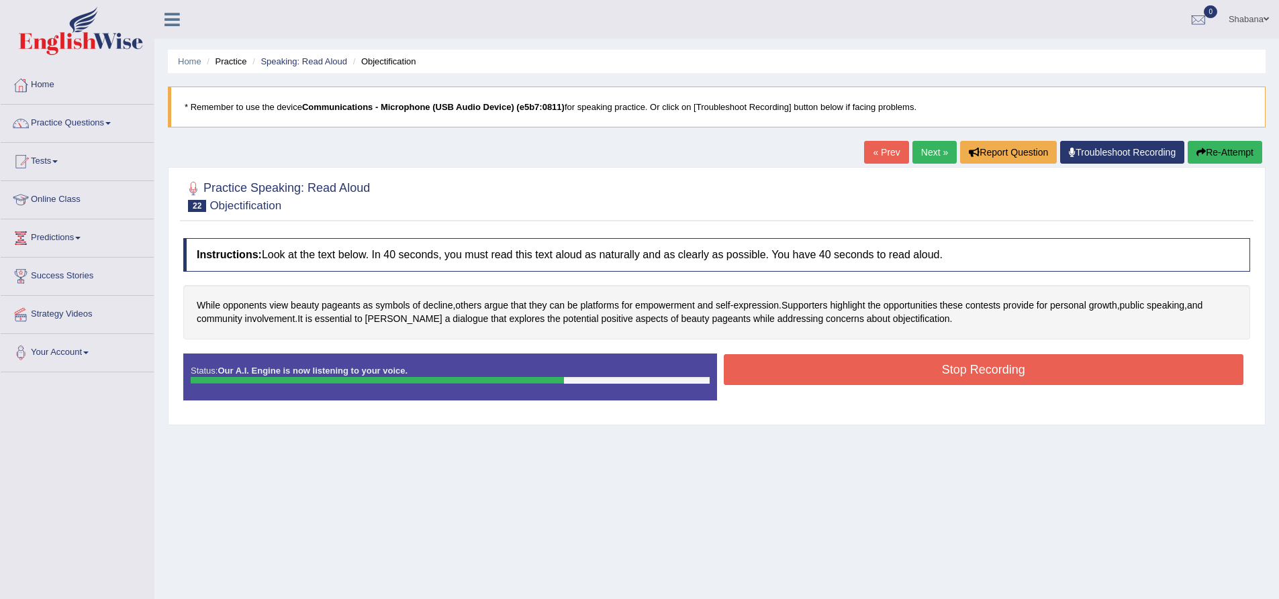
click at [873, 369] on button "Stop Recording" at bounding box center [984, 369] width 520 height 31
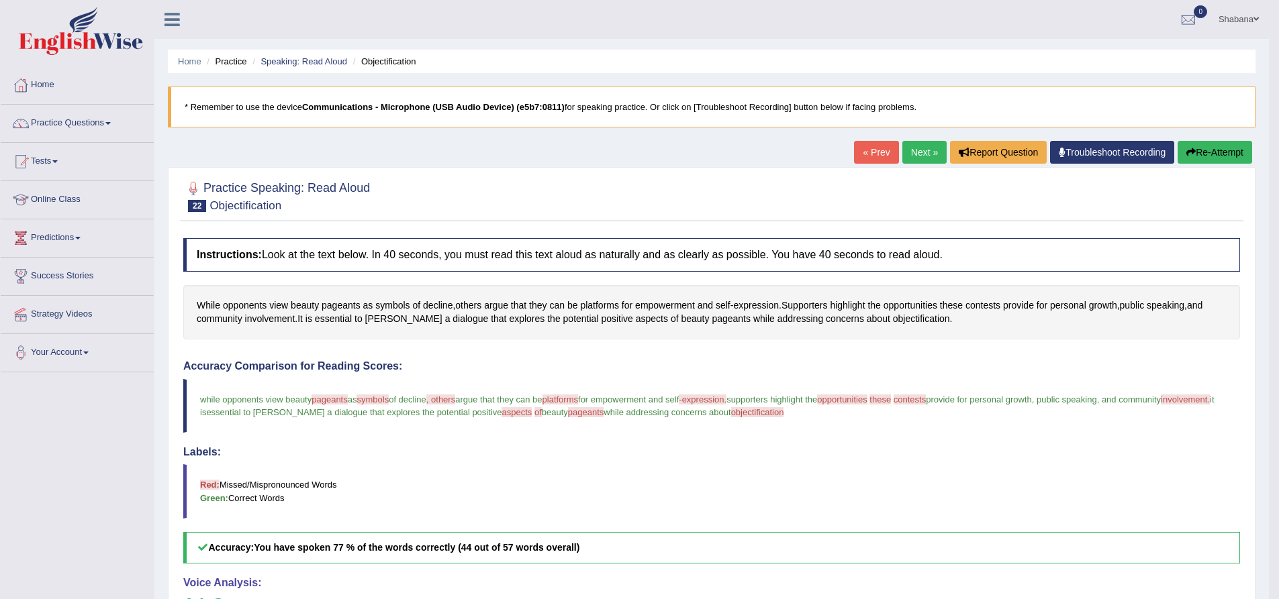
click at [910, 160] on link "Next »" at bounding box center [924, 152] width 44 height 23
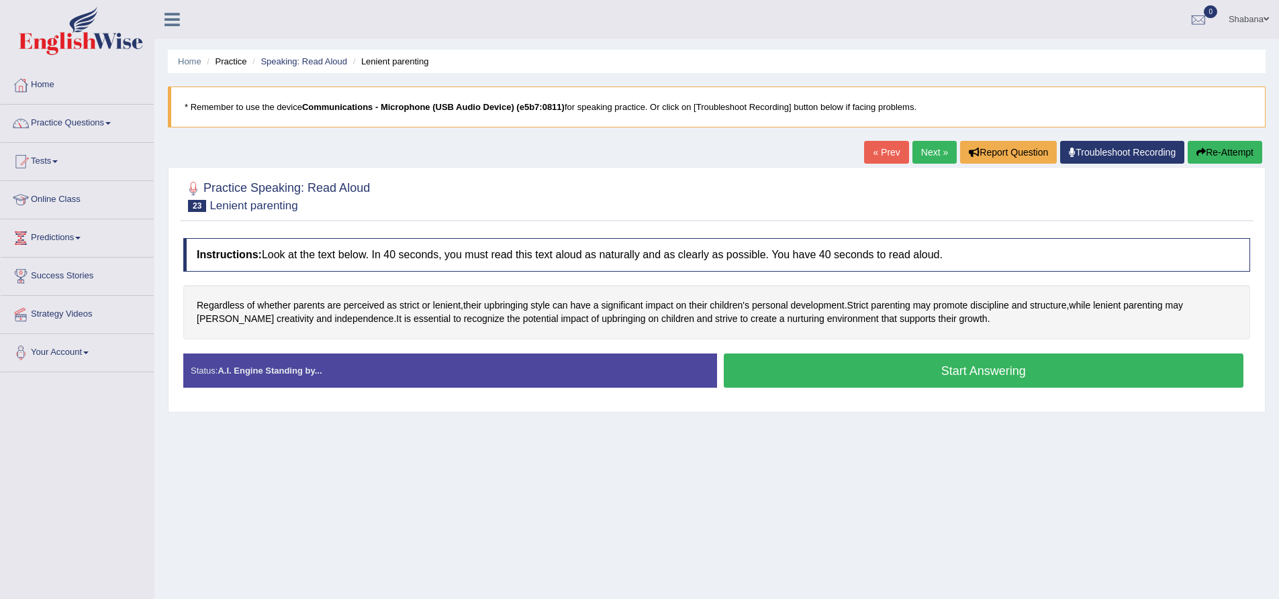
click at [932, 369] on button "Start Answering" at bounding box center [984, 371] width 520 height 34
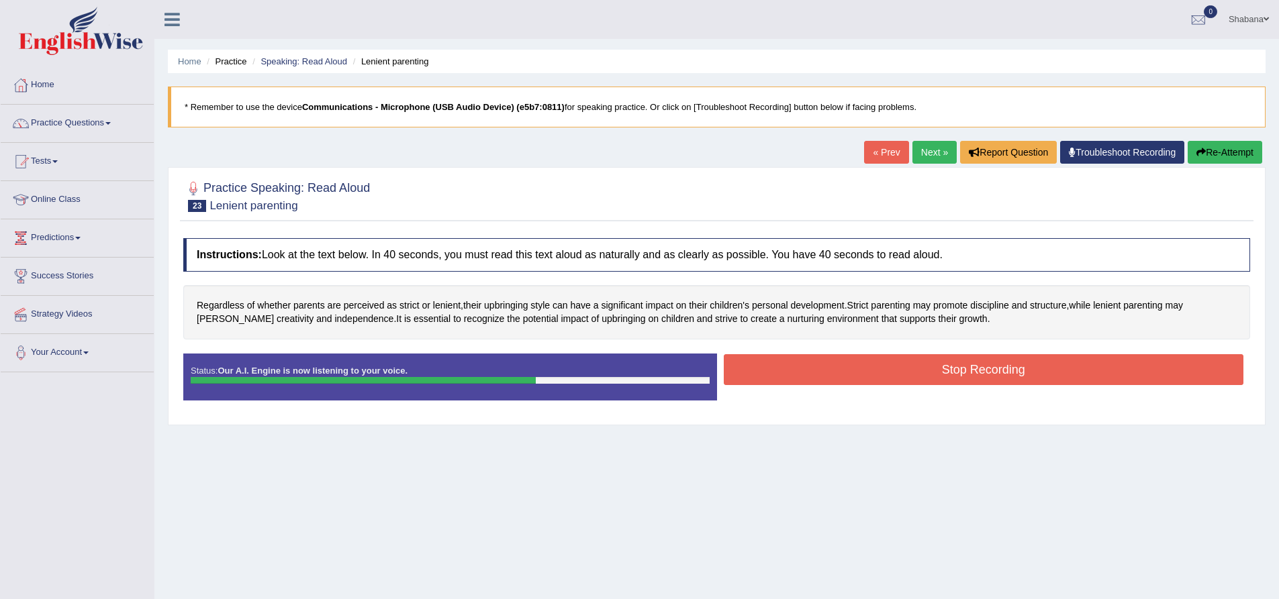
click at [900, 378] on button "Stop Recording" at bounding box center [984, 369] width 520 height 31
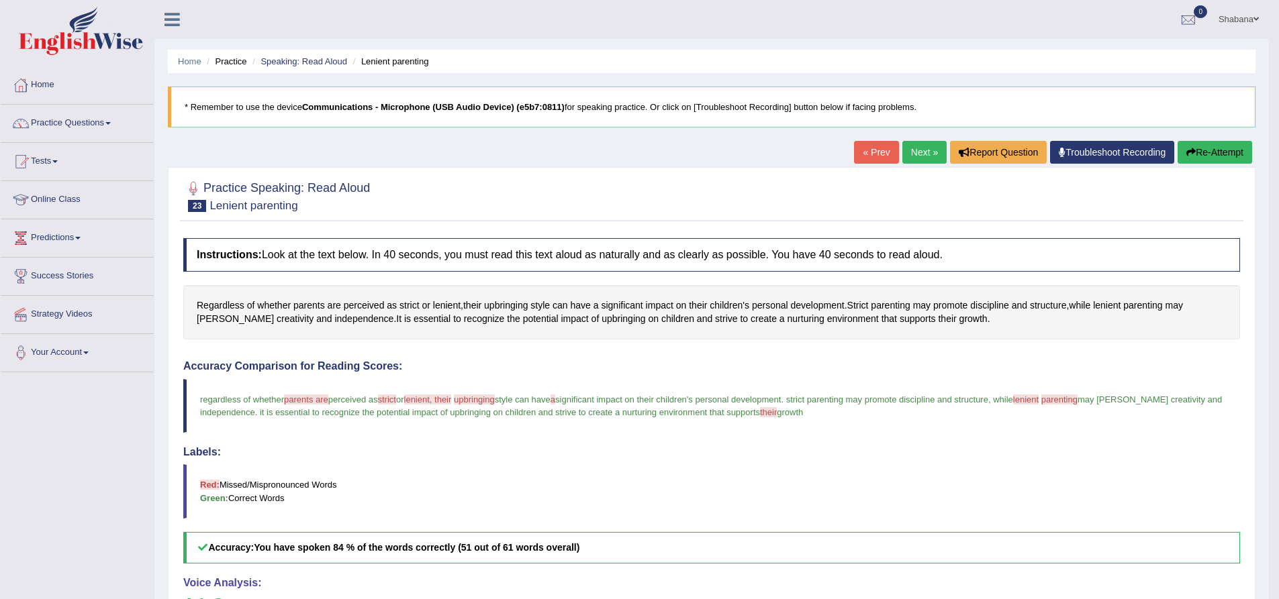
click at [919, 154] on link "Next »" at bounding box center [924, 152] width 44 height 23
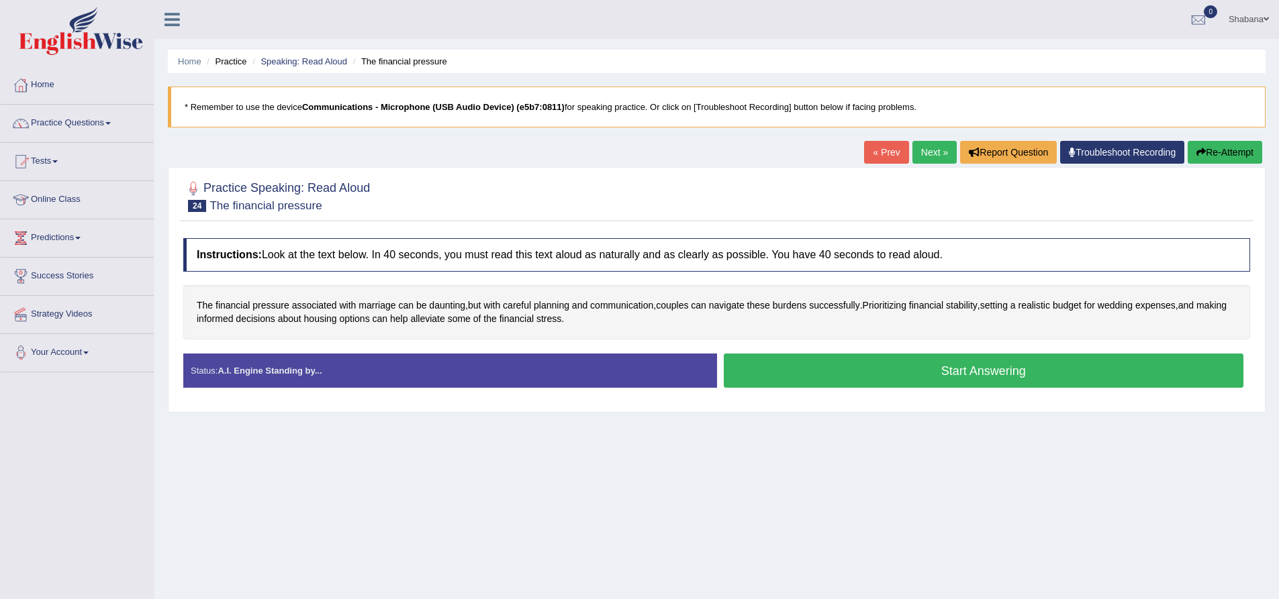
click at [980, 377] on button "Start Answering" at bounding box center [984, 371] width 520 height 34
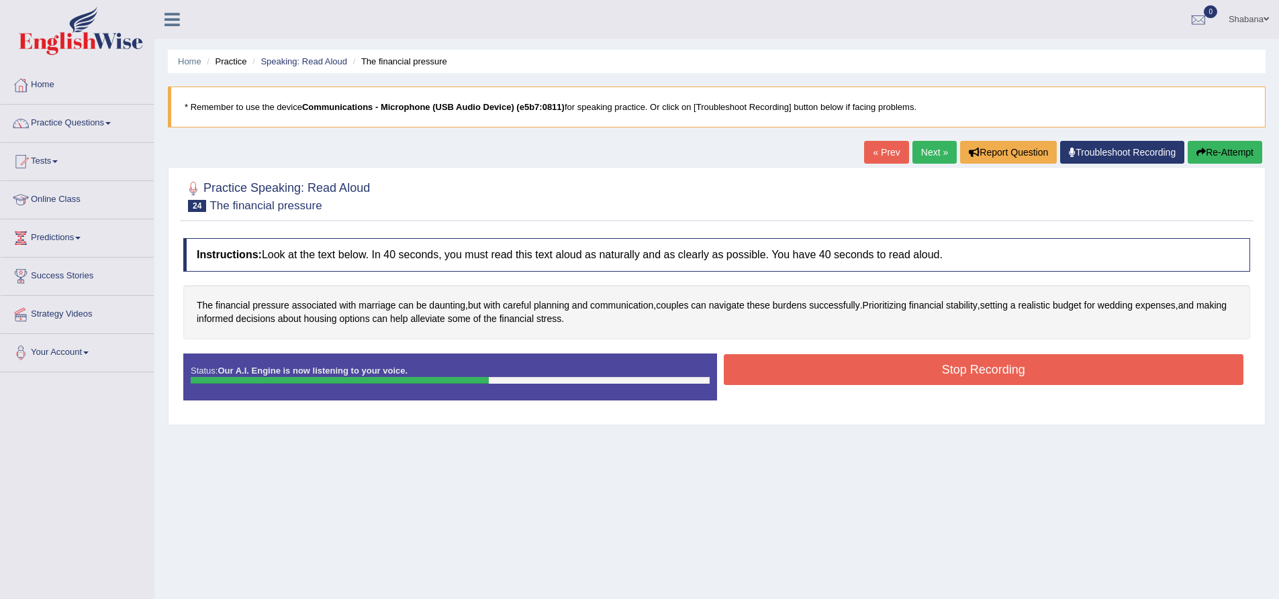
click at [966, 373] on button "Stop Recording" at bounding box center [984, 369] width 520 height 31
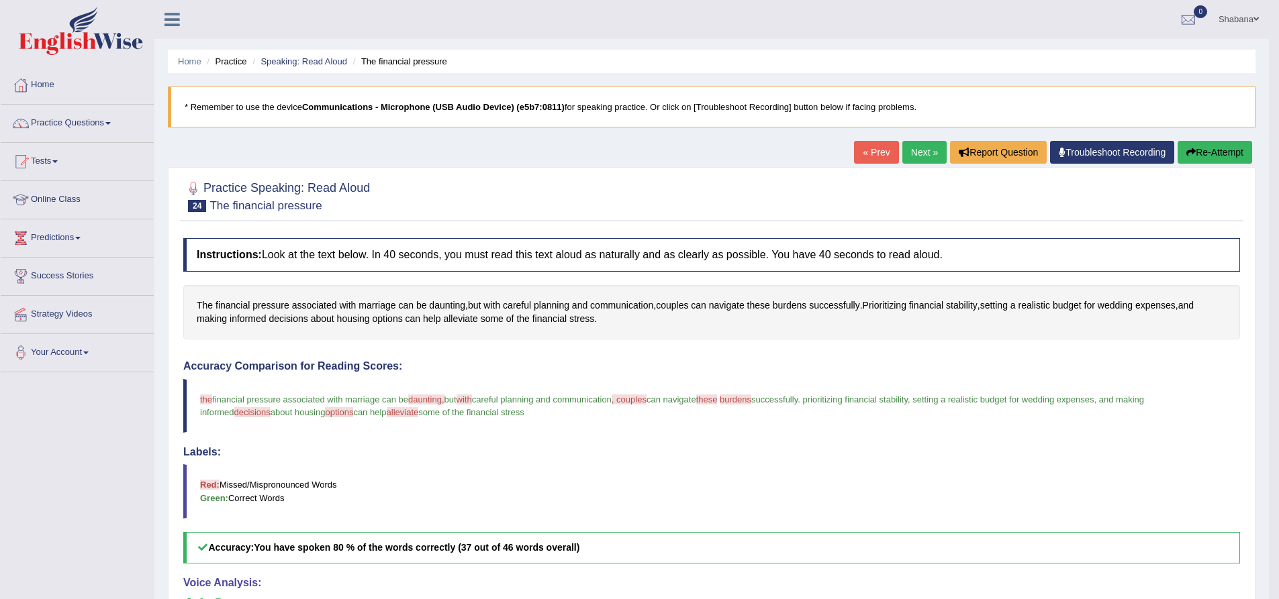
click at [922, 158] on link "Next »" at bounding box center [924, 152] width 44 height 23
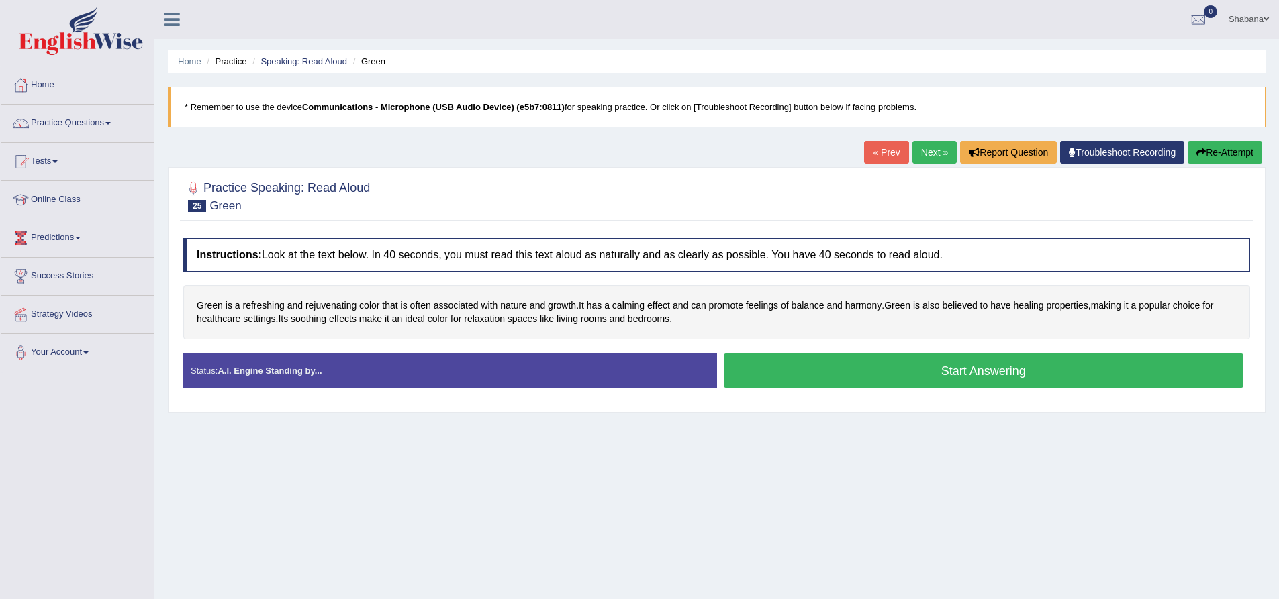
click at [823, 375] on button "Start Answering" at bounding box center [984, 371] width 520 height 34
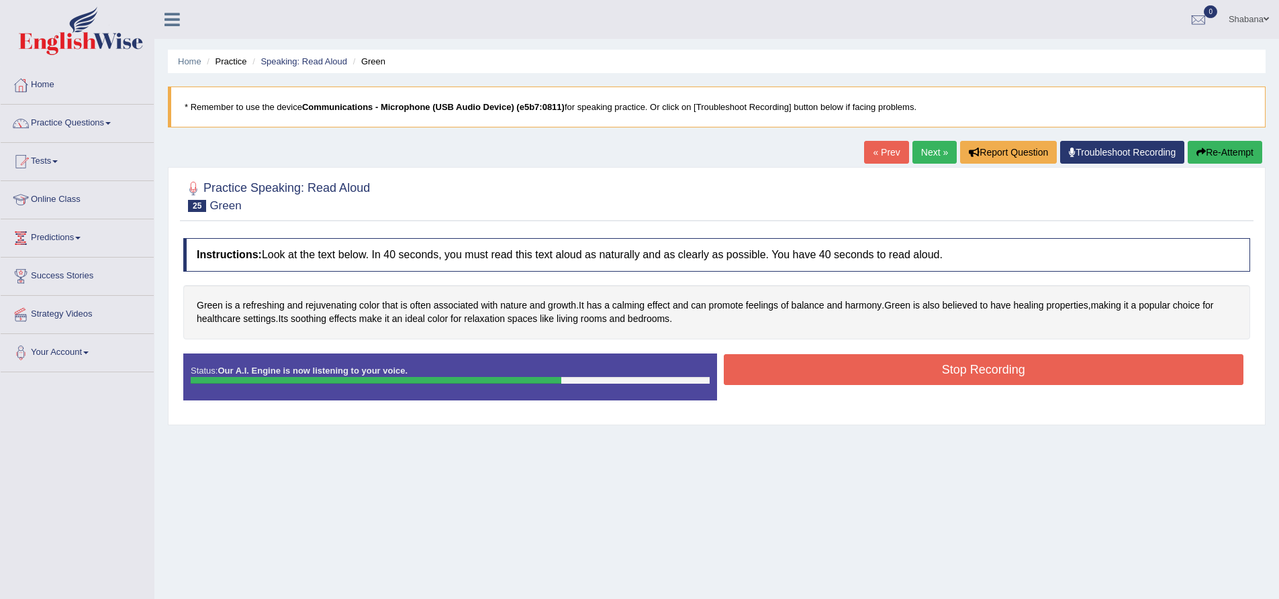
click at [987, 367] on button "Stop Recording" at bounding box center [984, 369] width 520 height 31
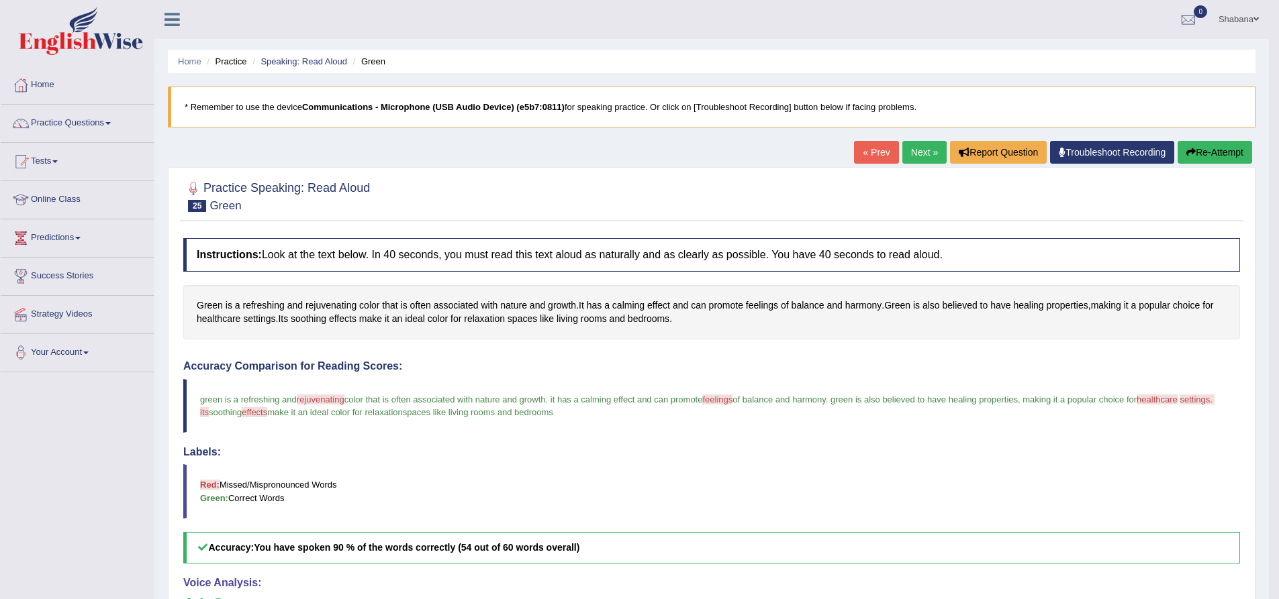
click at [918, 150] on link "Next »" at bounding box center [924, 152] width 44 height 23
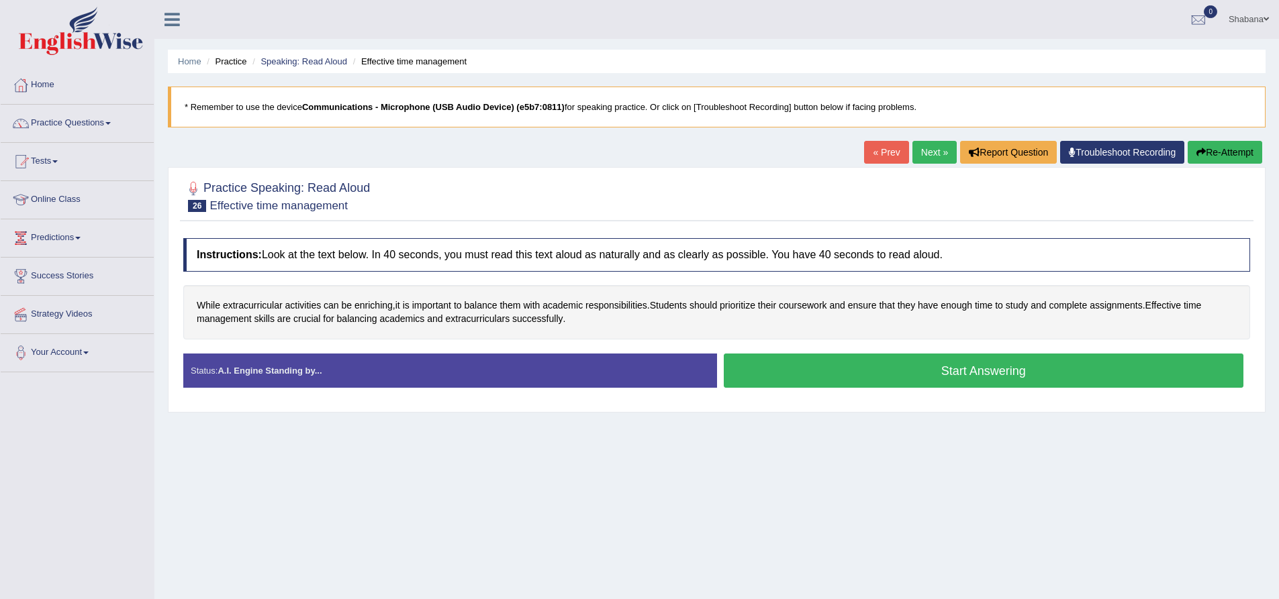
click at [900, 366] on button "Start Answering" at bounding box center [984, 371] width 520 height 34
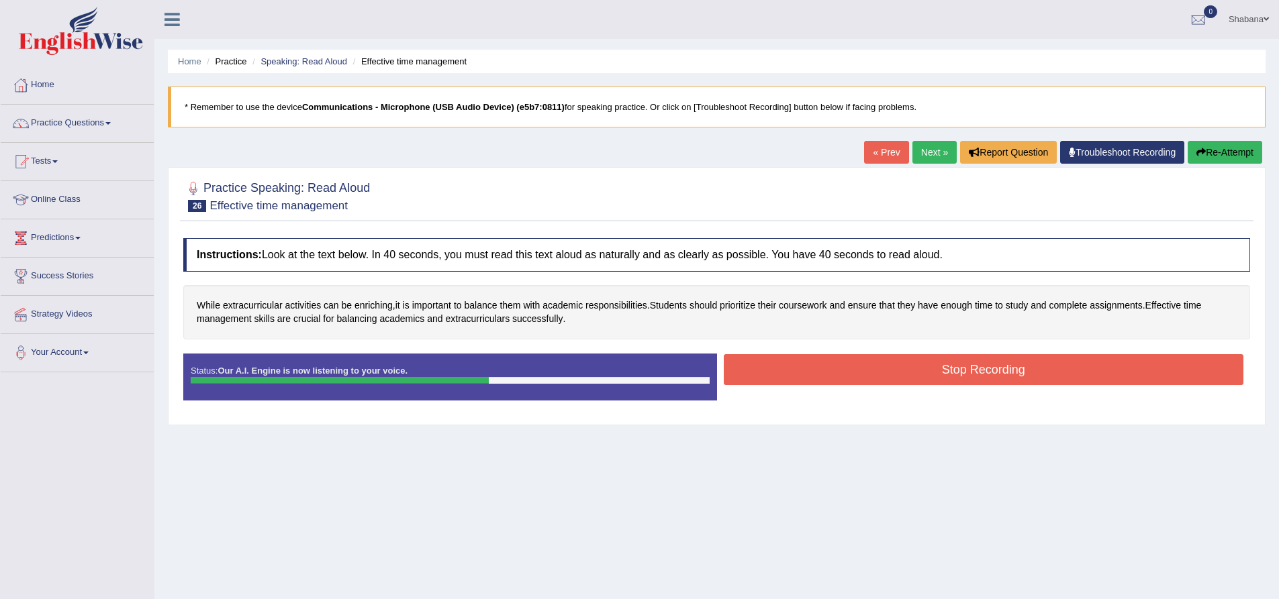
click at [904, 374] on button "Stop Recording" at bounding box center [984, 369] width 520 height 31
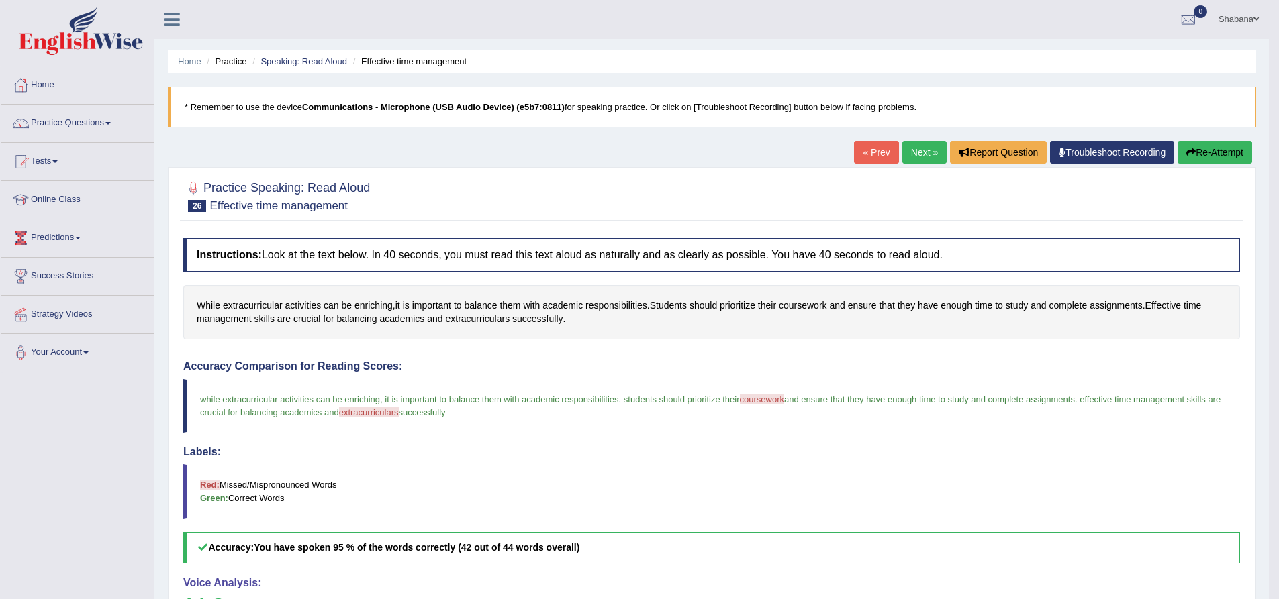
click at [914, 152] on link "Next »" at bounding box center [924, 152] width 44 height 23
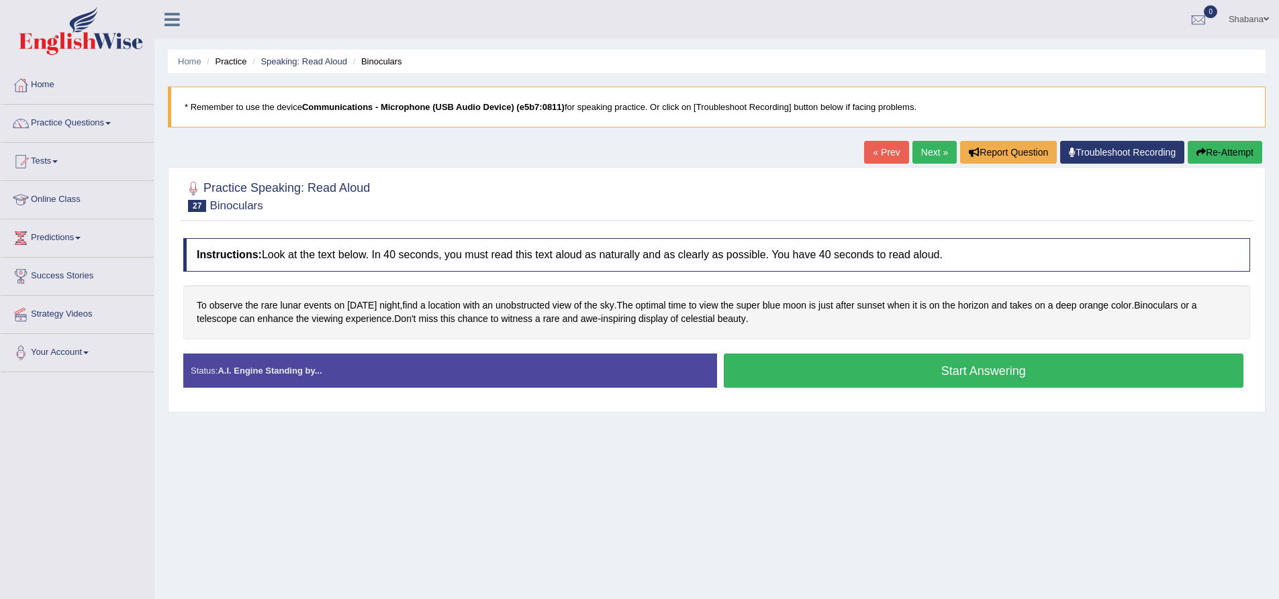
click at [916, 368] on button "Start Answering" at bounding box center [984, 371] width 520 height 34
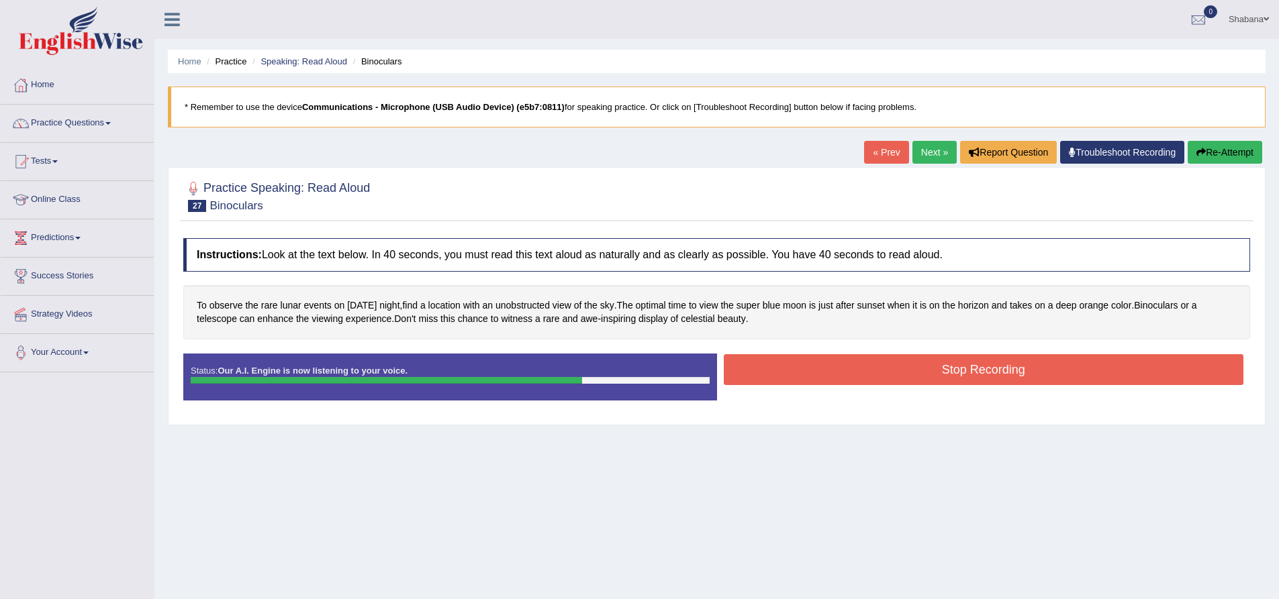
click at [875, 377] on button "Stop Recording" at bounding box center [984, 369] width 520 height 31
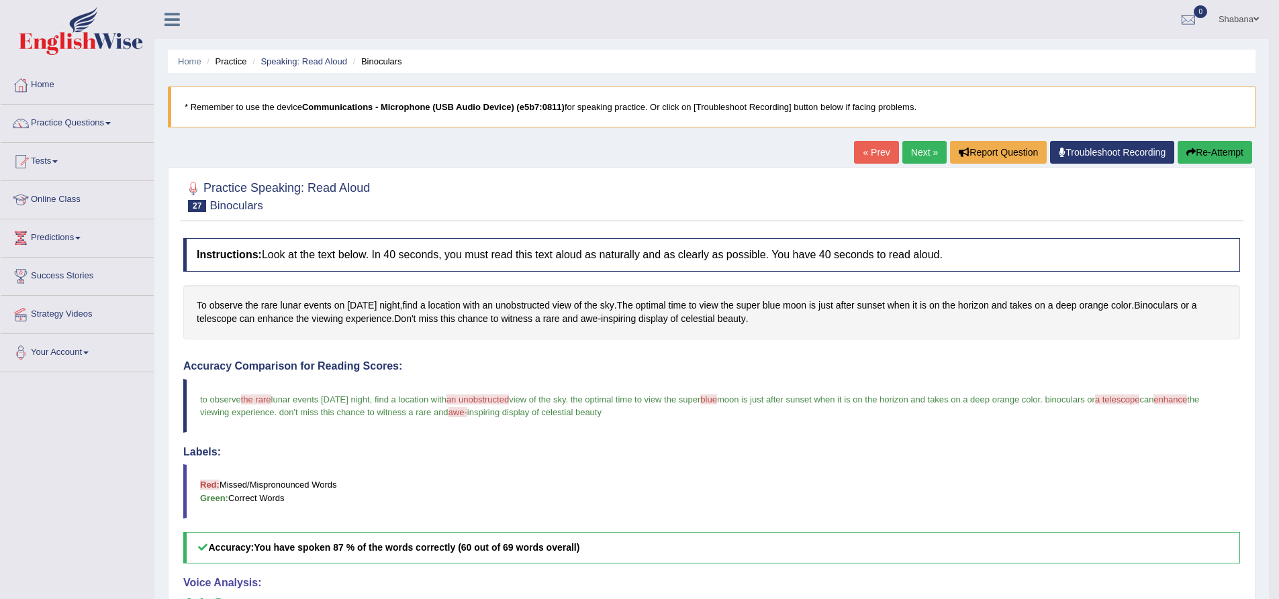
click at [908, 155] on link "Next »" at bounding box center [924, 152] width 44 height 23
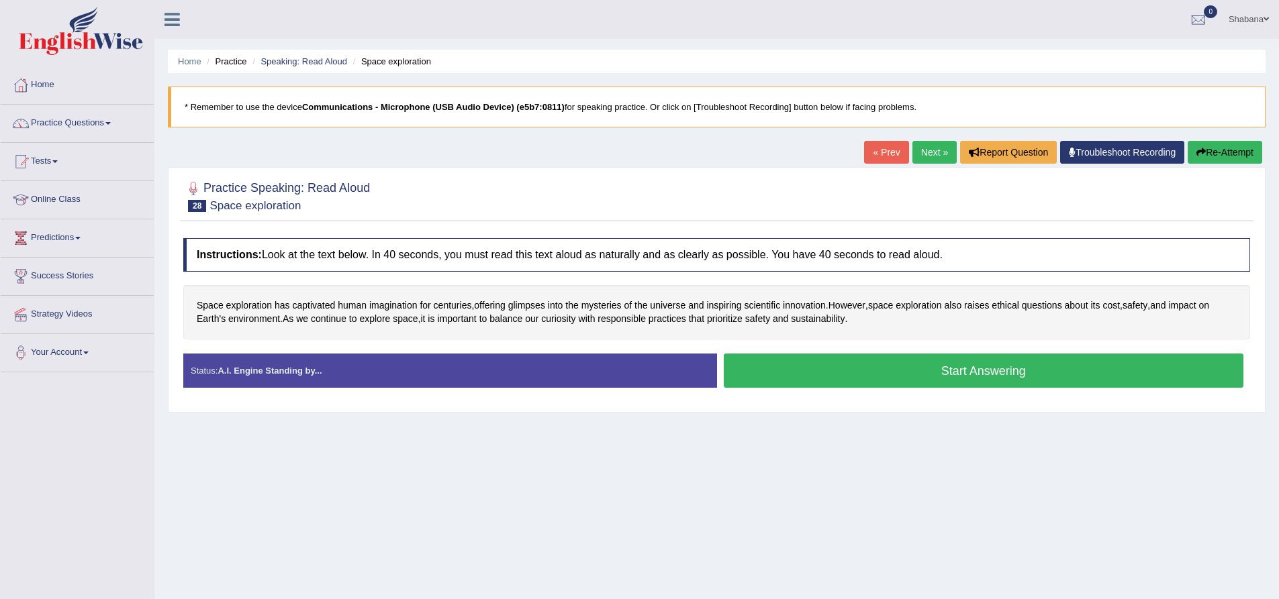
click at [896, 377] on button "Start Answering" at bounding box center [984, 371] width 520 height 34
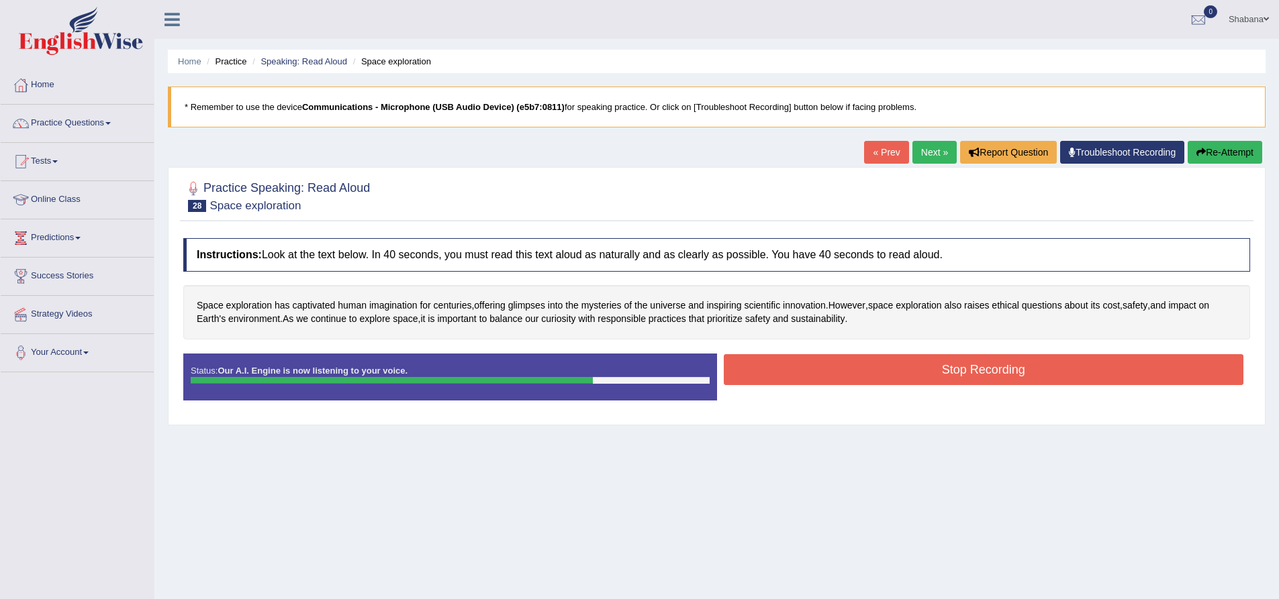
click at [851, 373] on button "Stop Recording" at bounding box center [984, 369] width 520 height 31
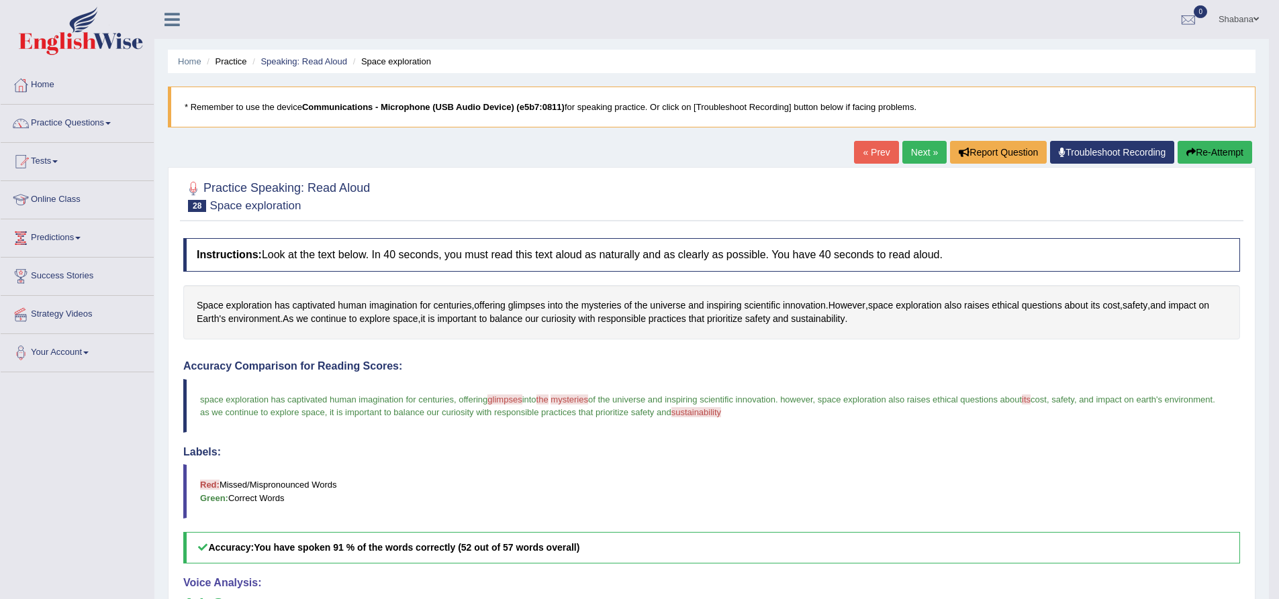
click at [916, 154] on link "Next »" at bounding box center [924, 152] width 44 height 23
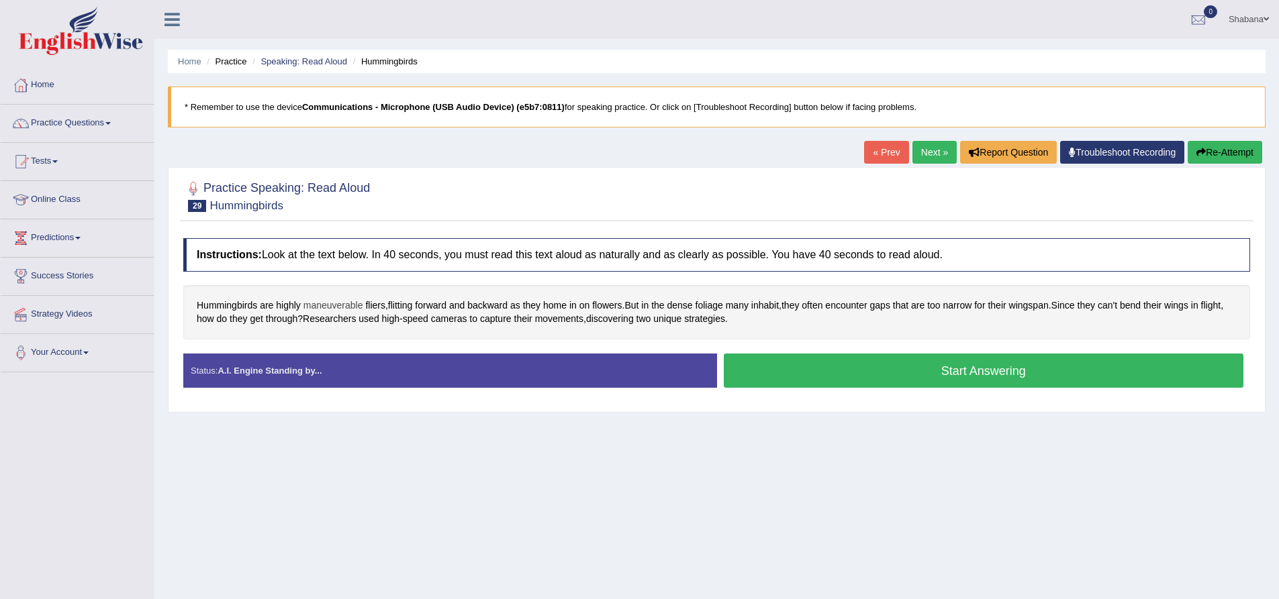
click at [348, 303] on span "maneuverable" at bounding box center [333, 306] width 60 height 14
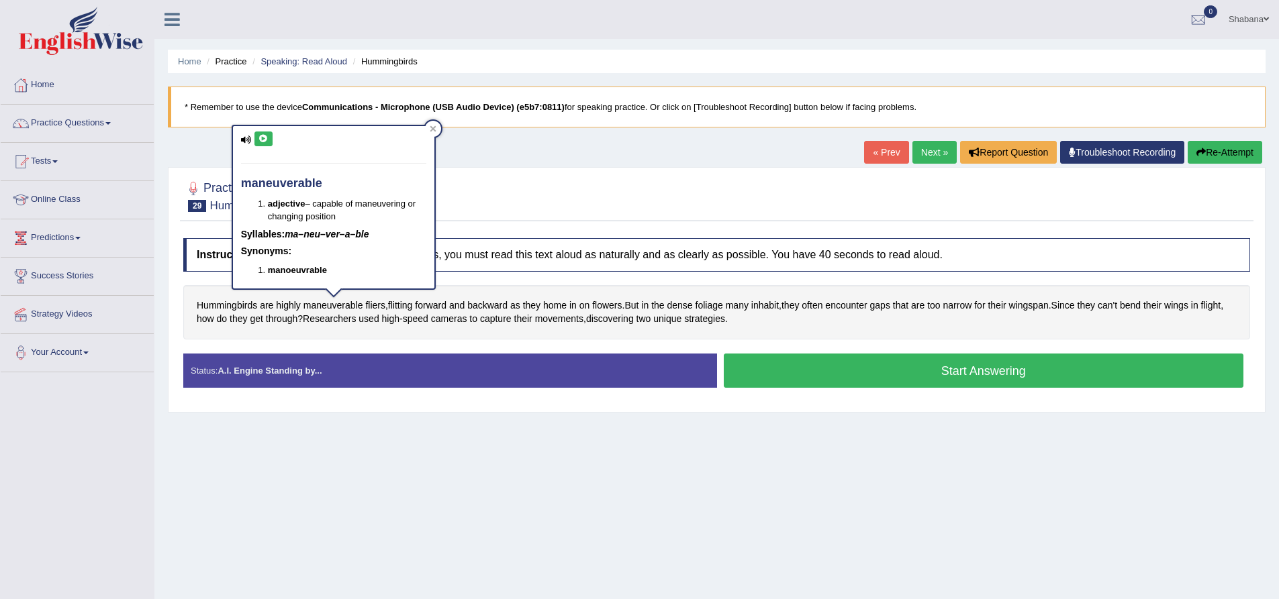
click at [244, 139] on icon at bounding box center [246, 140] width 11 height 9
click at [266, 136] on icon at bounding box center [263, 139] width 10 height 8
click at [258, 136] on icon at bounding box center [263, 139] width 10 height 8
click at [409, 419] on div "Home Practice Speaking: Read Aloud Hummingbirds * Remember to use the device Co…" at bounding box center [716, 335] width 1124 height 671
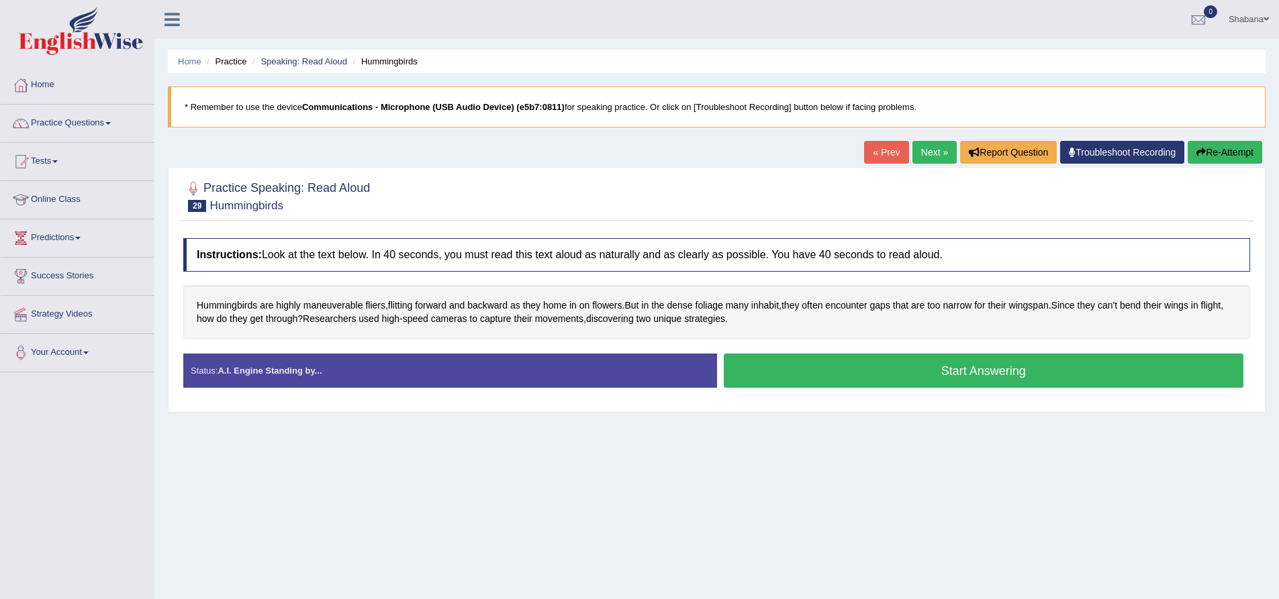
click at [947, 363] on button "Start Answering" at bounding box center [984, 371] width 520 height 34
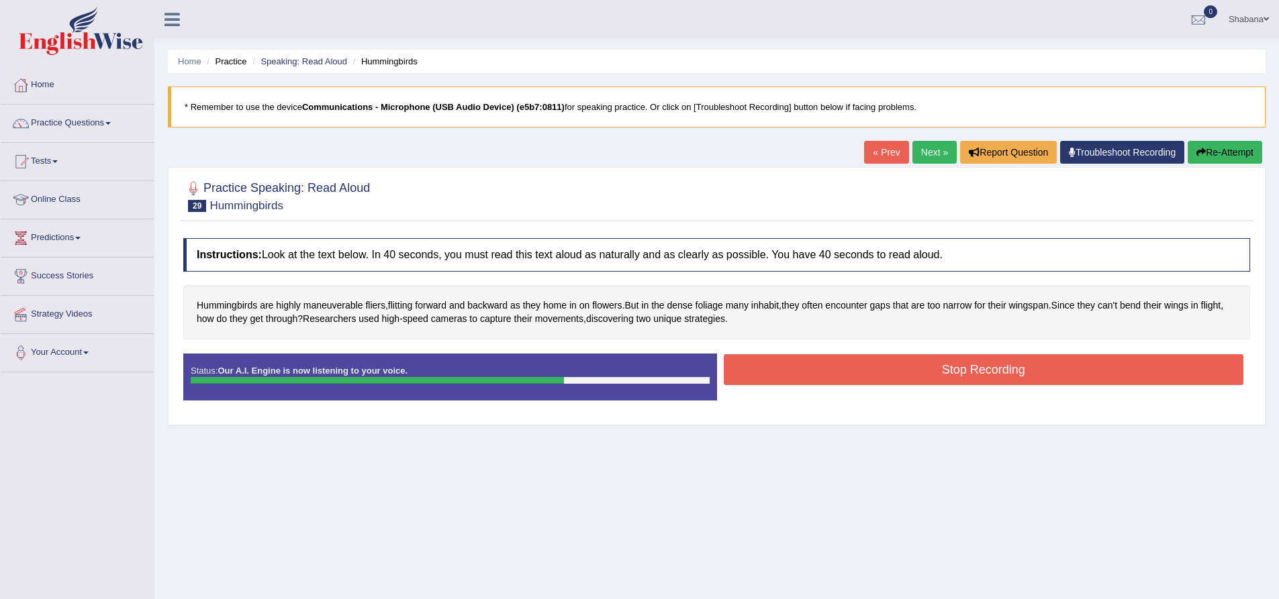
click at [996, 372] on button "Stop Recording" at bounding box center [984, 369] width 520 height 31
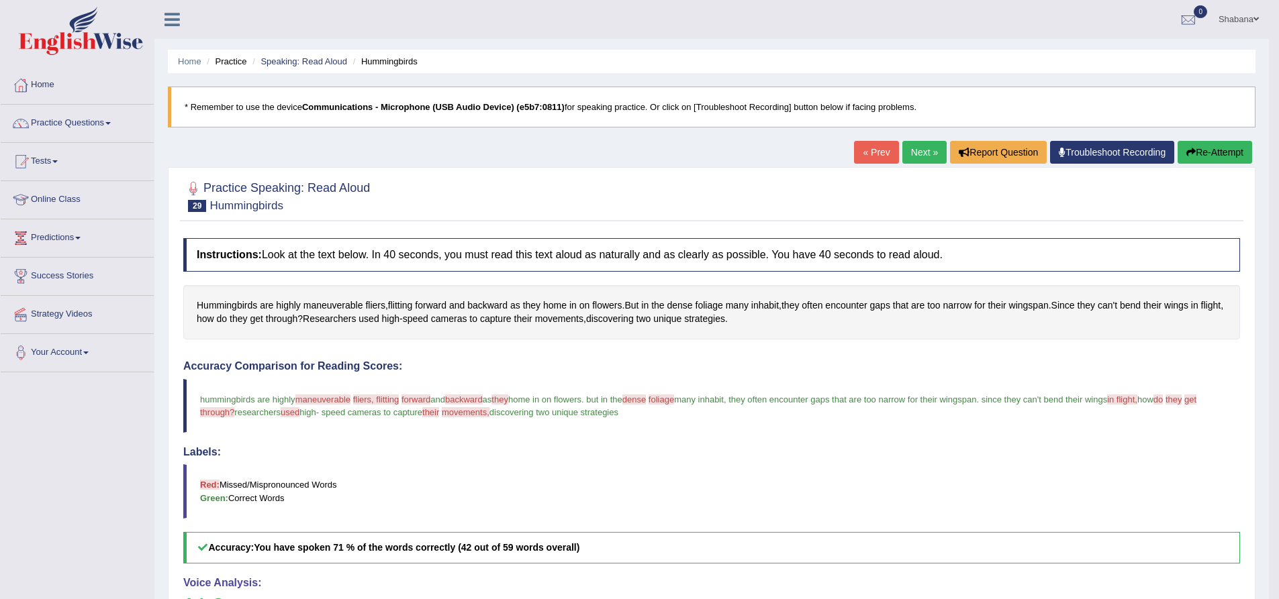
click at [919, 152] on link "Next »" at bounding box center [924, 152] width 44 height 23
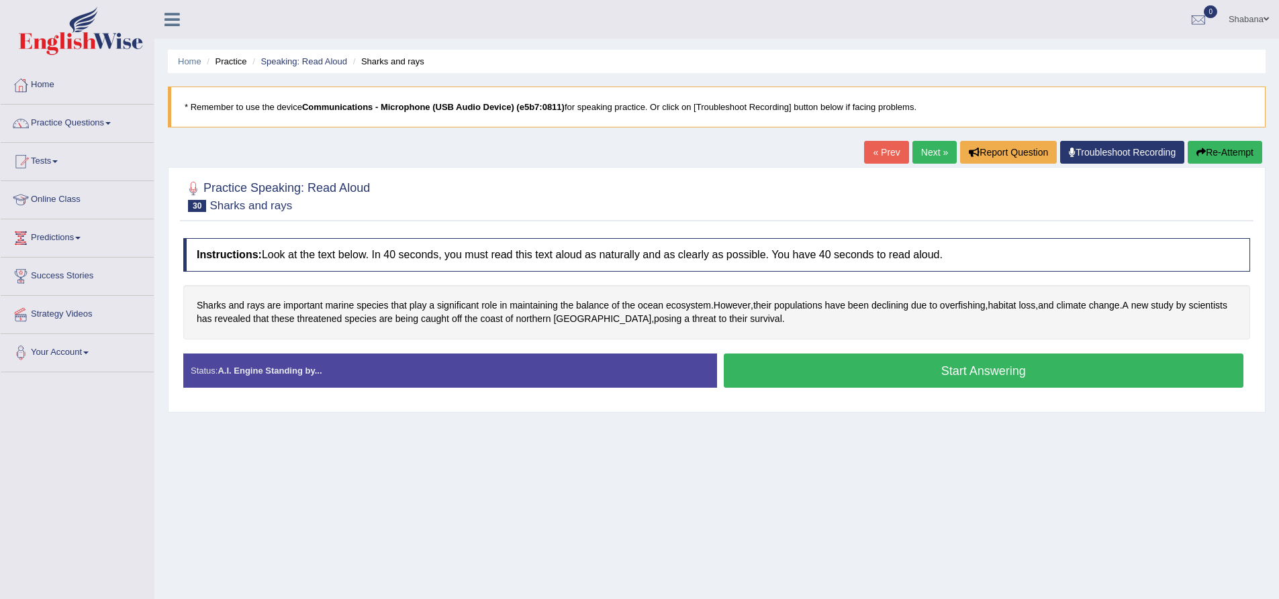
click at [790, 361] on button "Start Answering" at bounding box center [984, 371] width 520 height 34
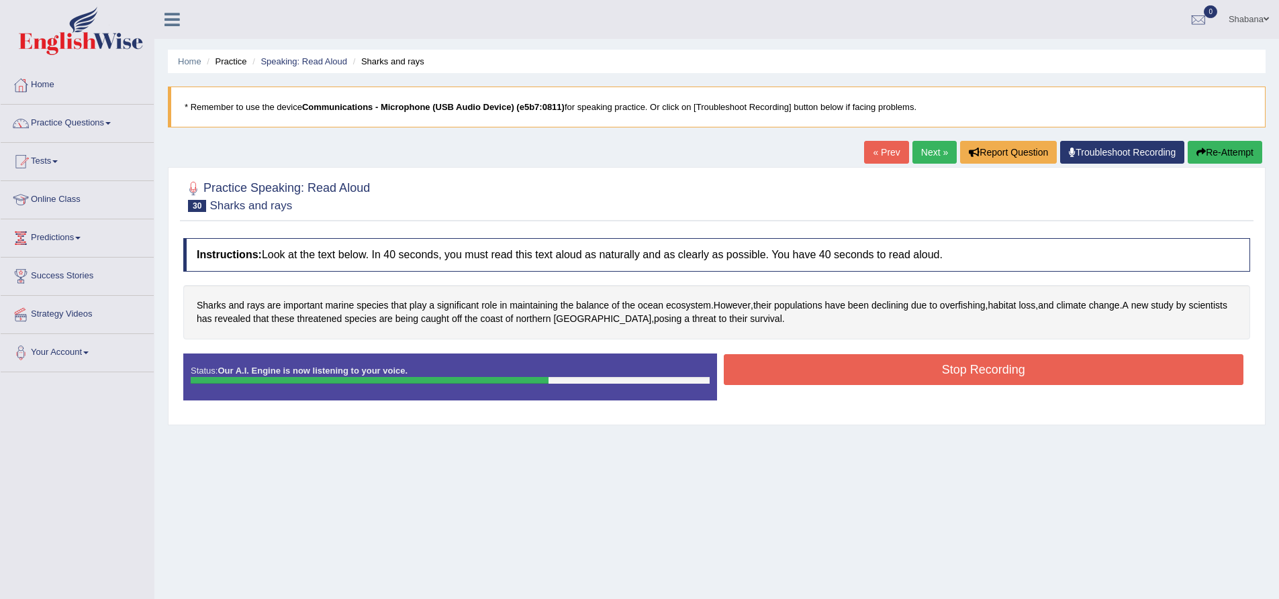
click at [844, 366] on button "Stop Recording" at bounding box center [984, 369] width 520 height 31
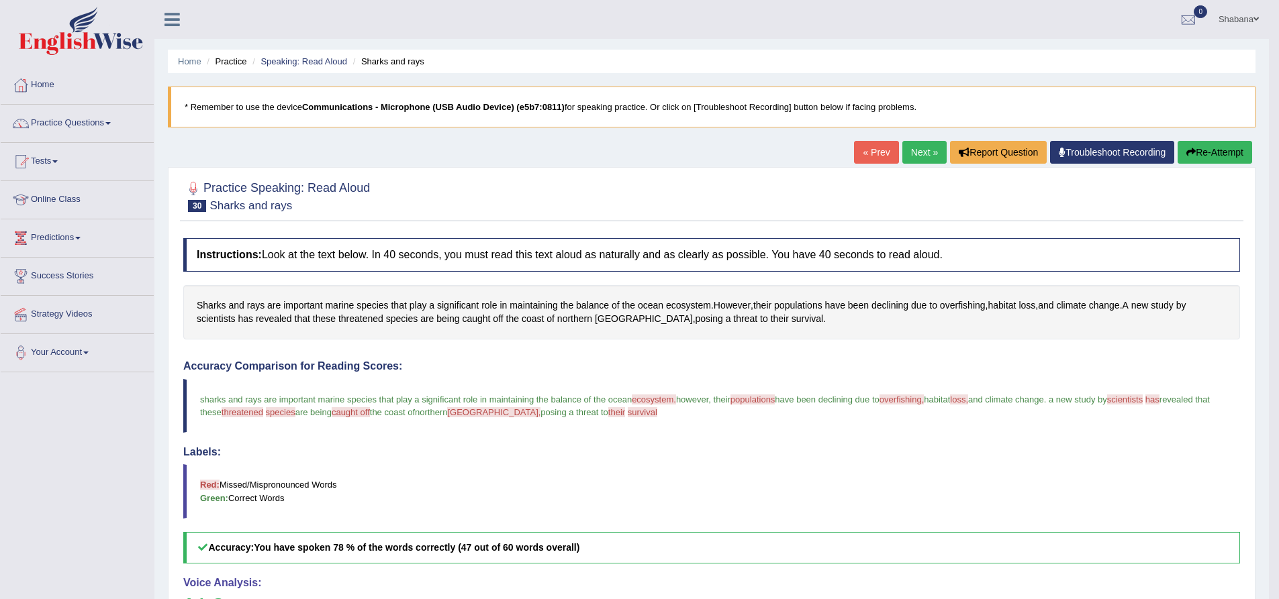
click at [922, 160] on link "Next »" at bounding box center [924, 152] width 44 height 23
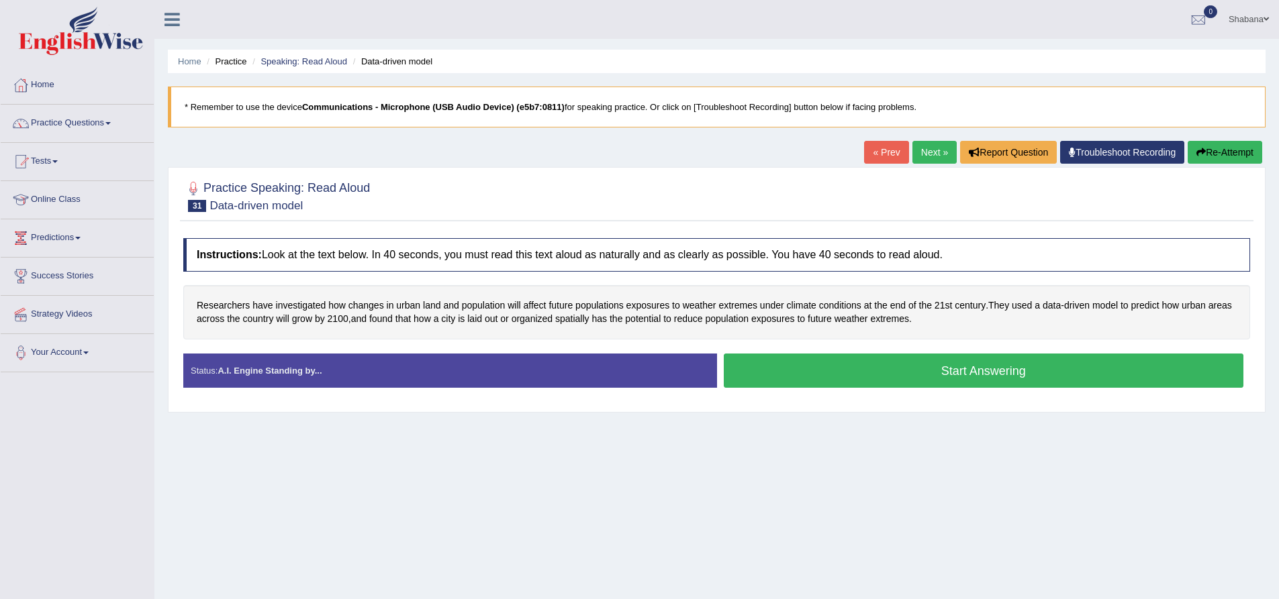
click at [812, 369] on button "Start Answering" at bounding box center [984, 371] width 520 height 34
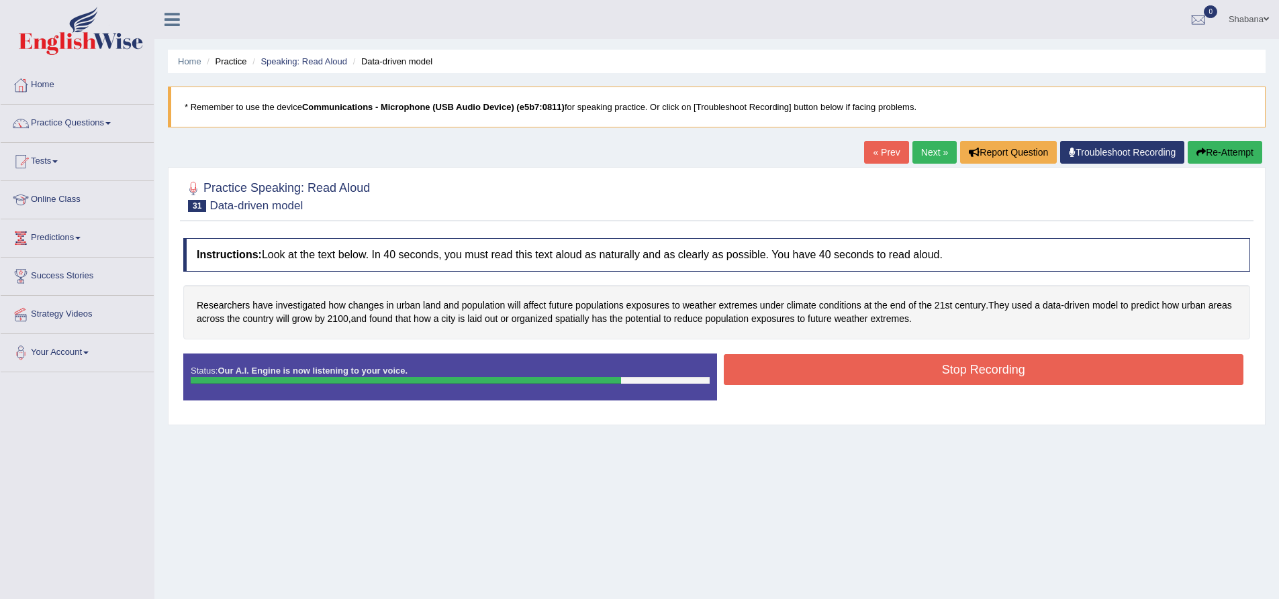
click at [896, 365] on button "Stop Recording" at bounding box center [984, 369] width 520 height 31
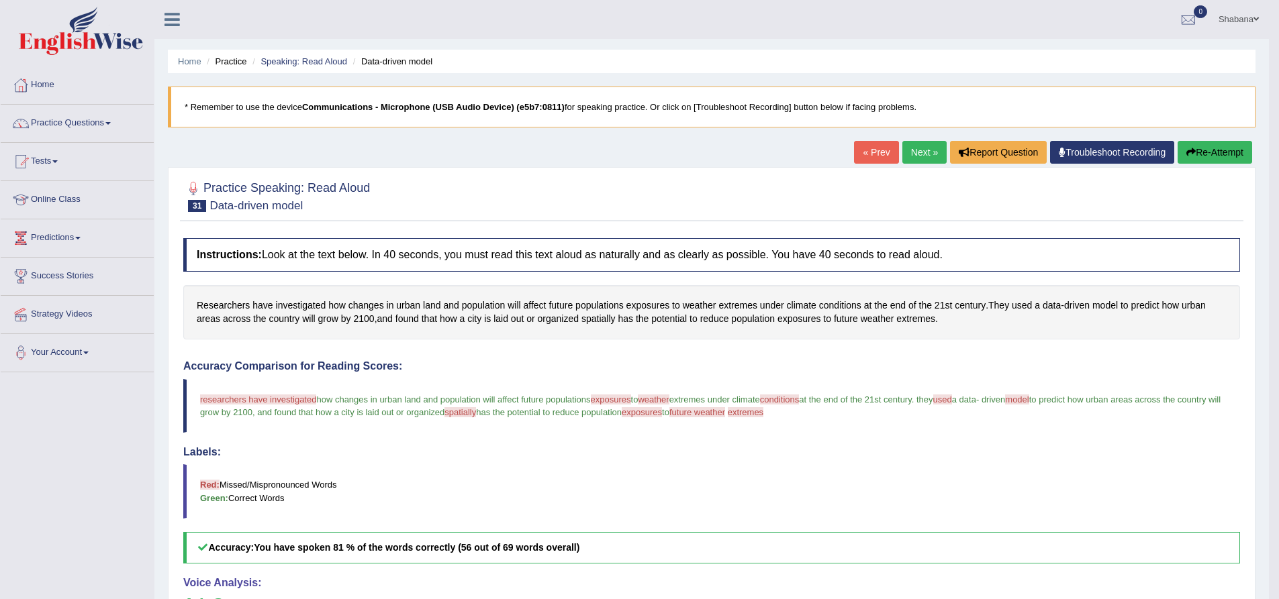
click at [914, 149] on link "Next »" at bounding box center [924, 152] width 44 height 23
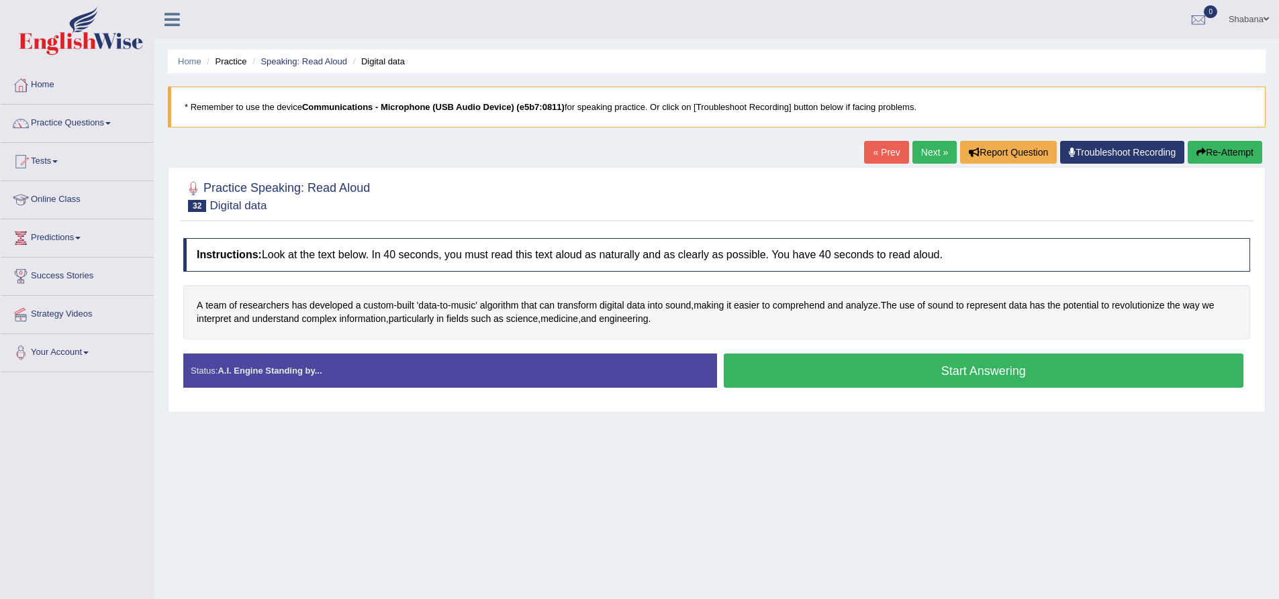
click at [929, 370] on button "Start Answering" at bounding box center [984, 371] width 520 height 34
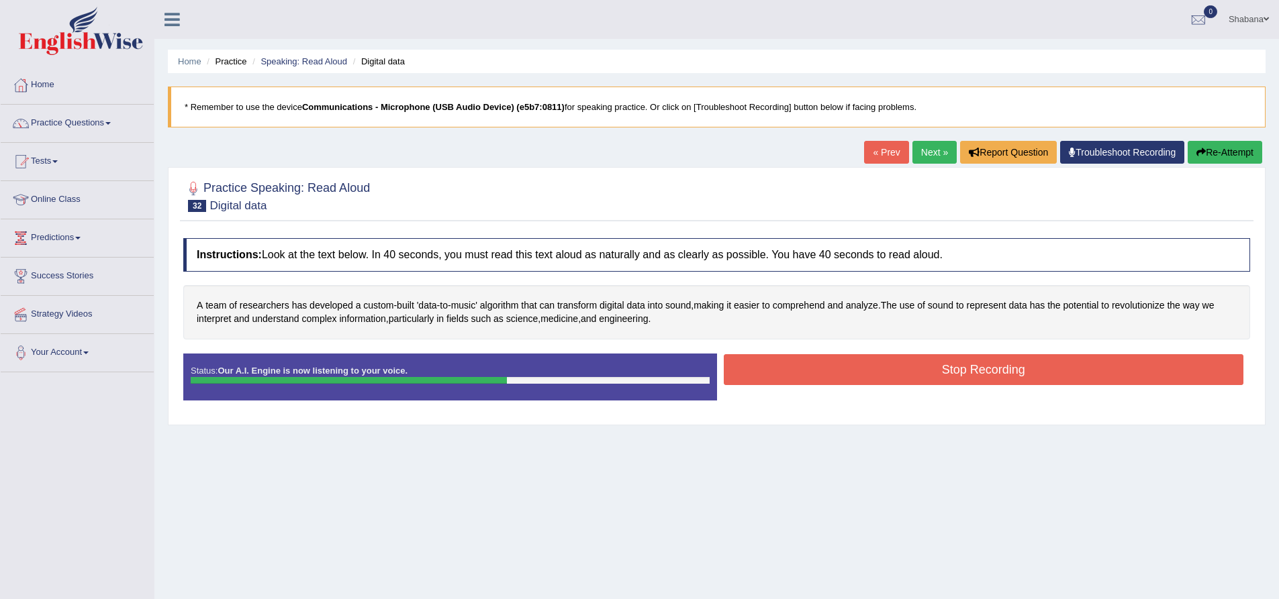
click at [892, 367] on button "Stop Recording" at bounding box center [984, 369] width 520 height 31
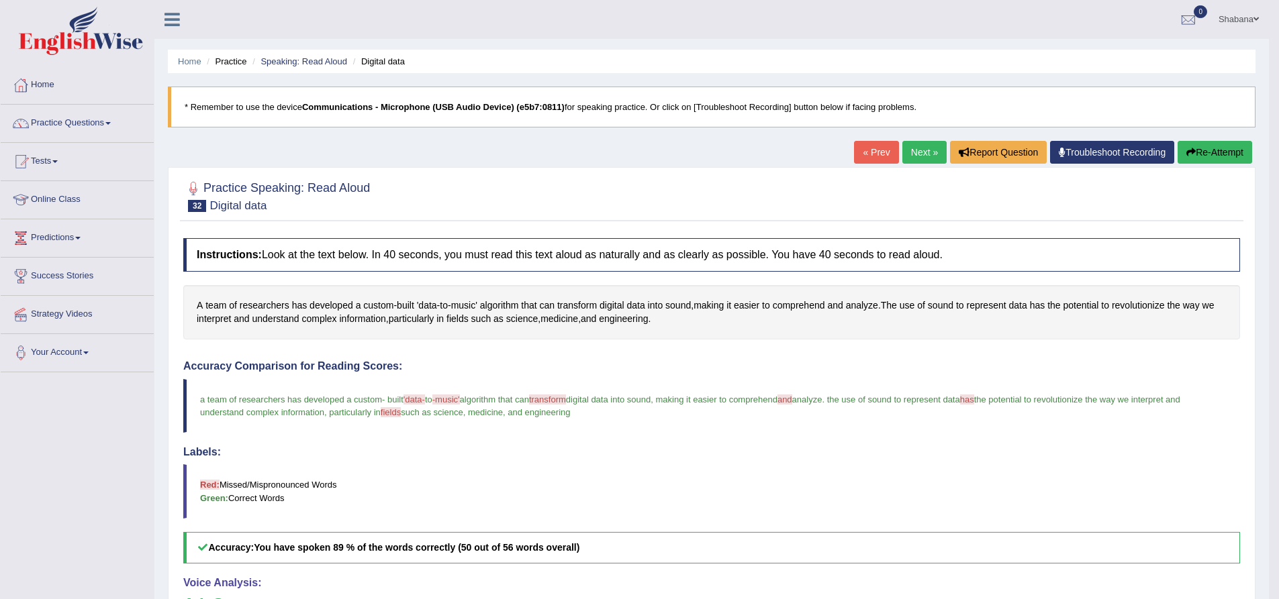
click at [914, 152] on link "Next »" at bounding box center [924, 152] width 44 height 23
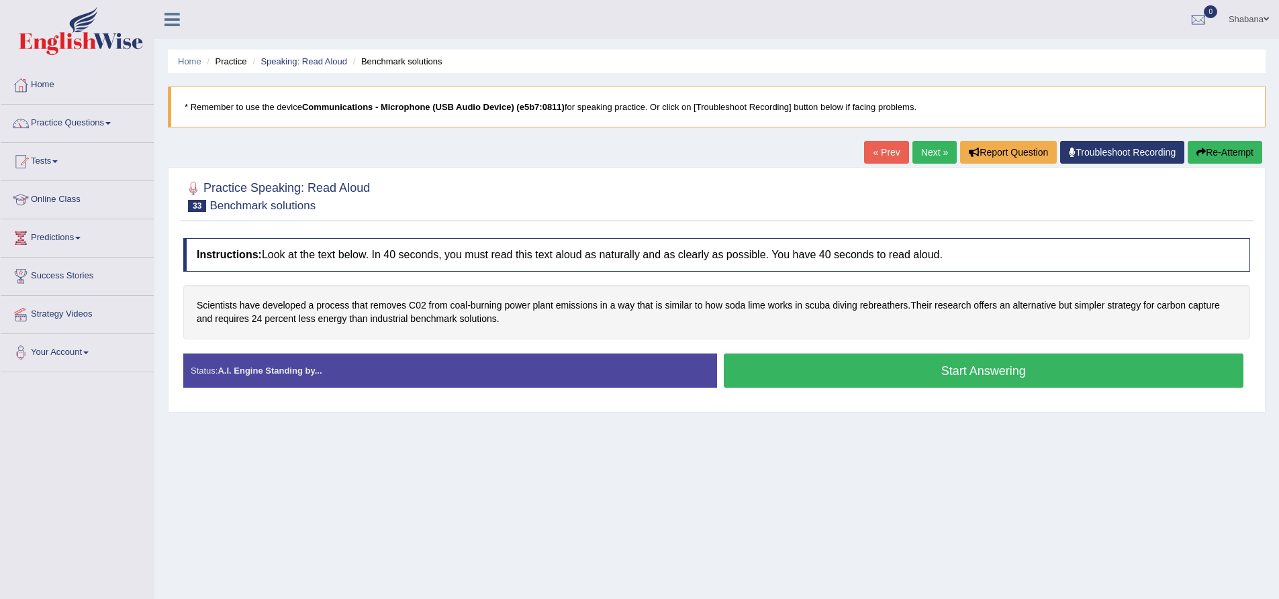
click at [842, 366] on button "Start Answering" at bounding box center [984, 371] width 520 height 34
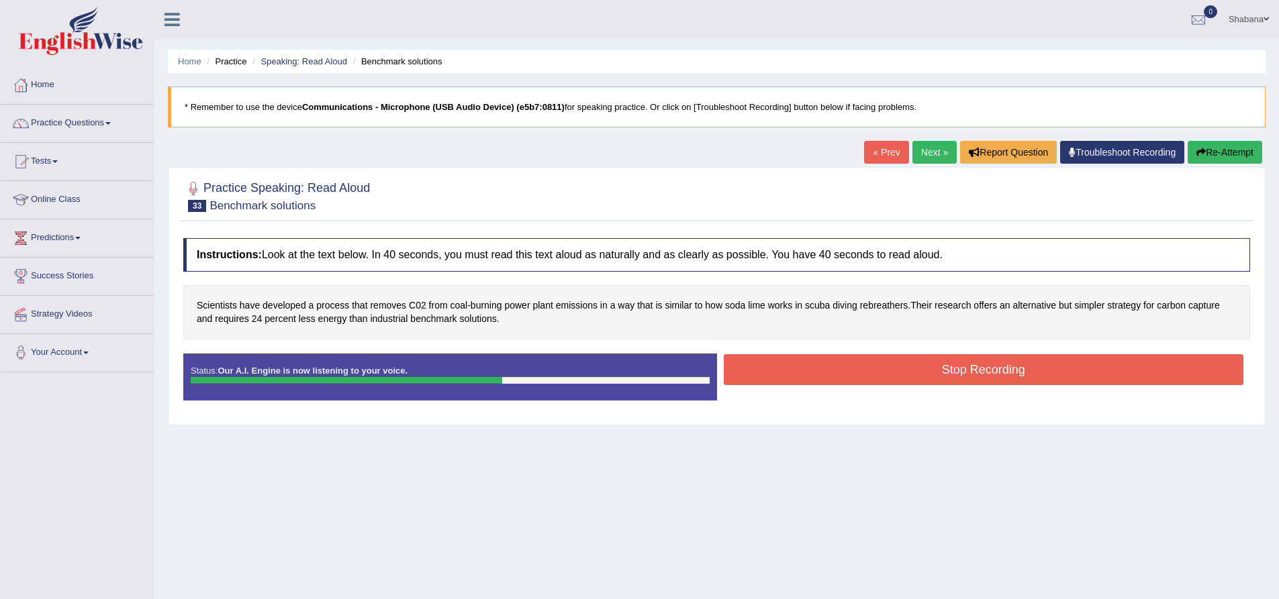
click at [842, 366] on button "Stop Recording" at bounding box center [984, 369] width 520 height 31
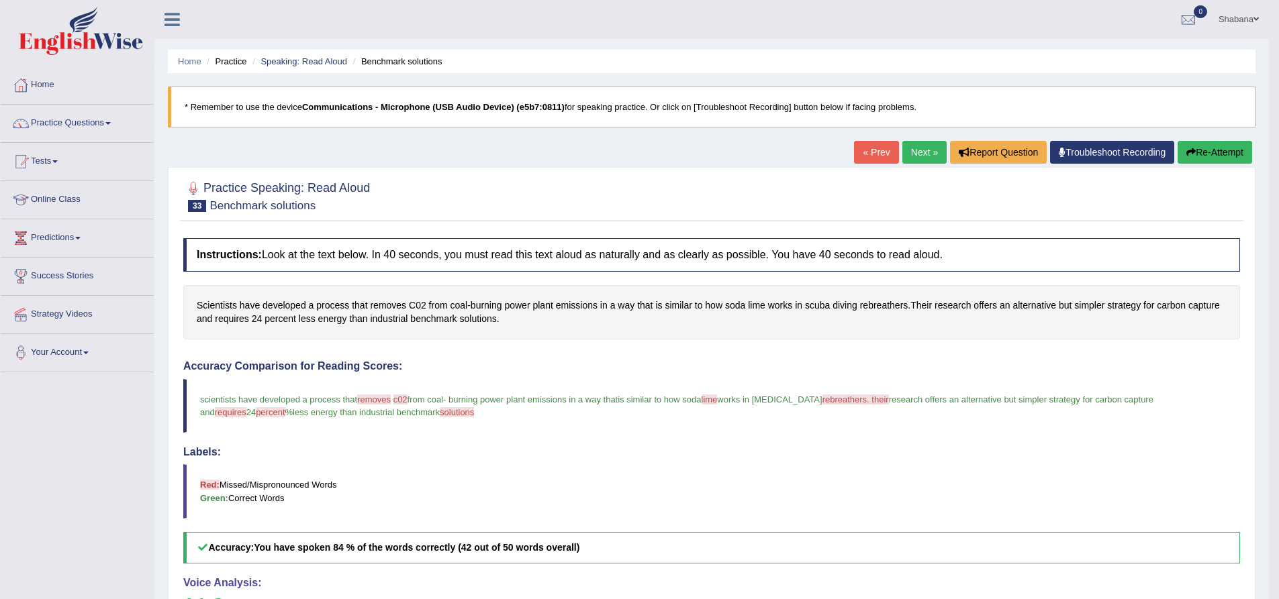
click at [920, 158] on link "Next »" at bounding box center [924, 152] width 44 height 23
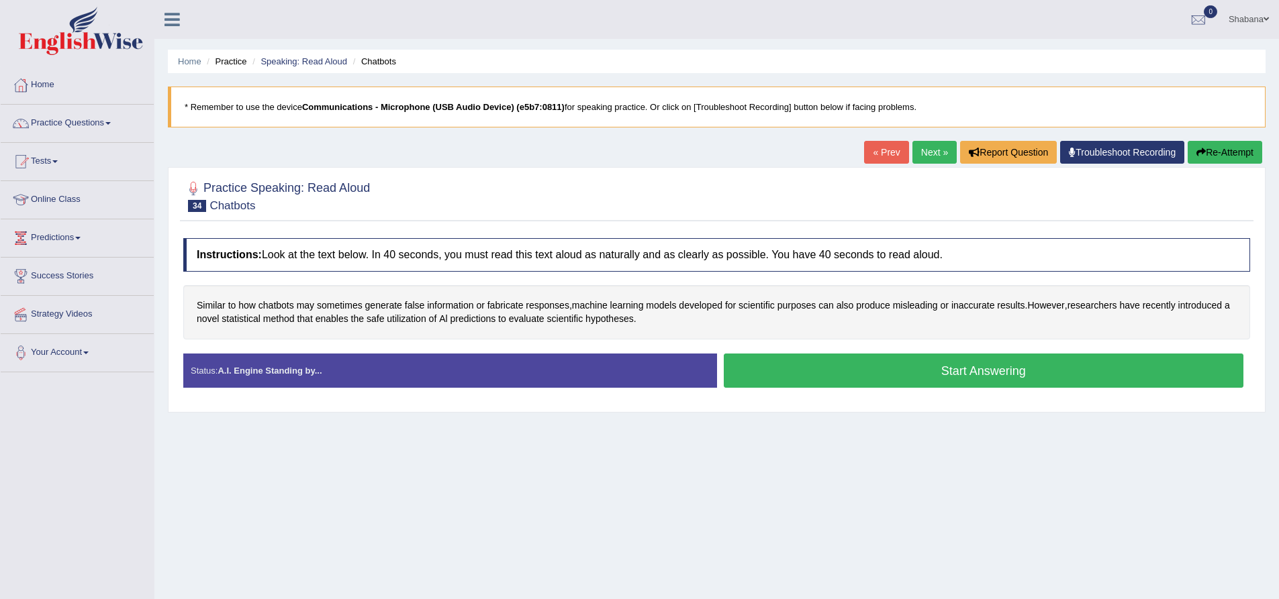
click at [815, 368] on button "Start Answering" at bounding box center [984, 371] width 520 height 34
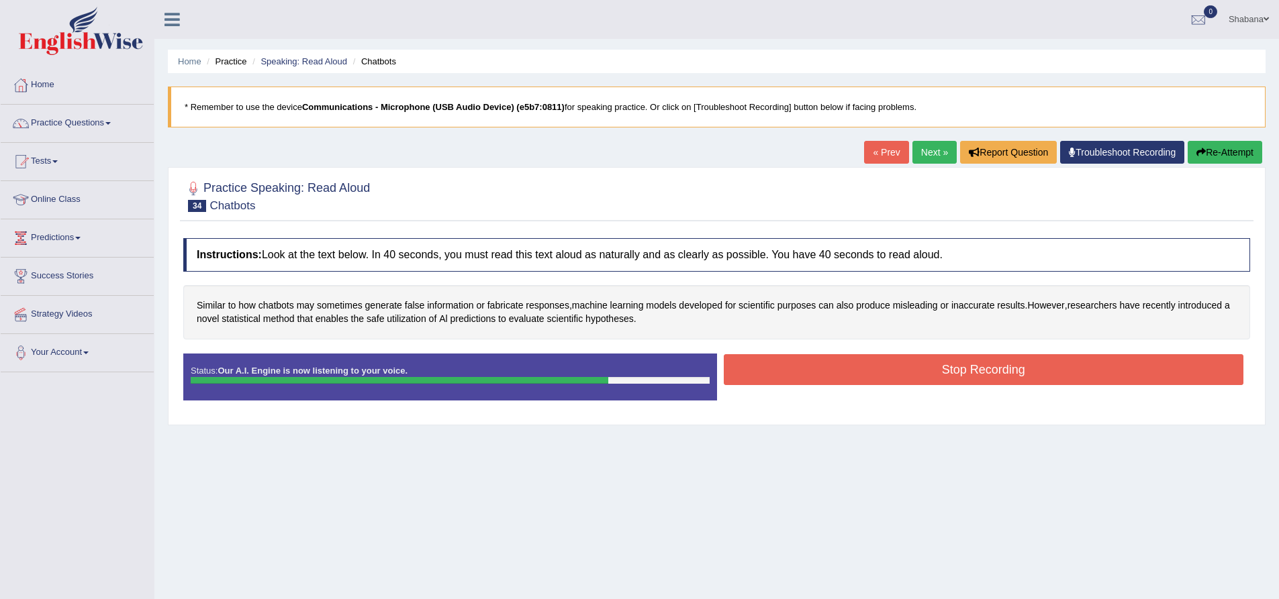
click at [920, 370] on button "Stop Recording" at bounding box center [984, 369] width 520 height 31
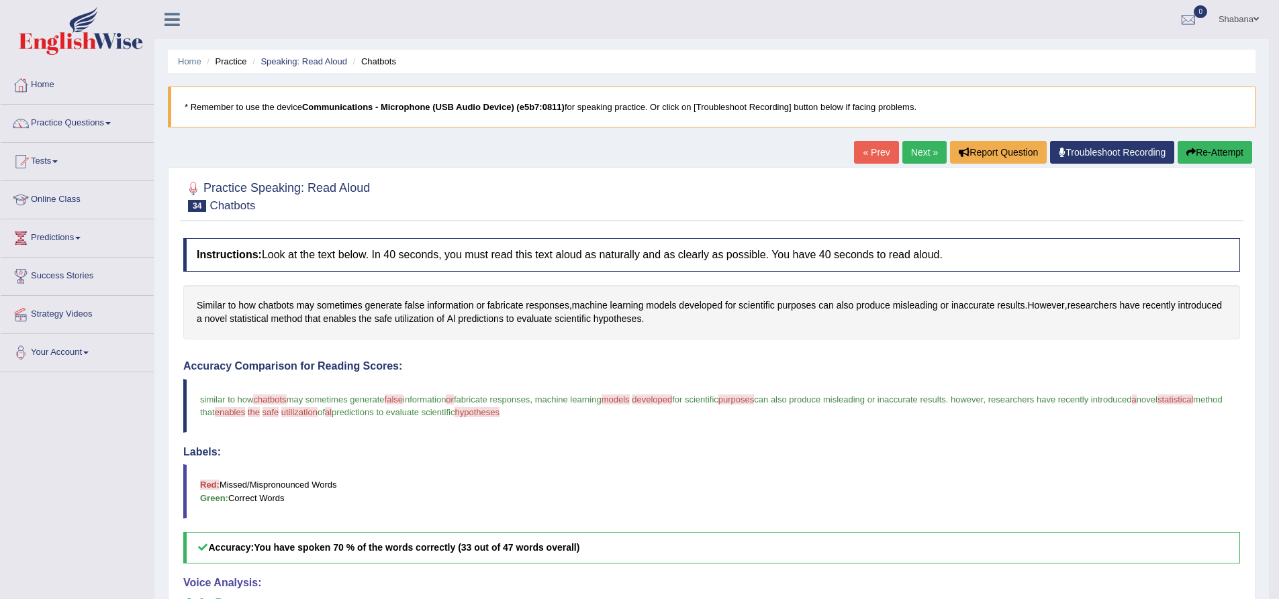
click at [914, 145] on link "Next »" at bounding box center [924, 152] width 44 height 23
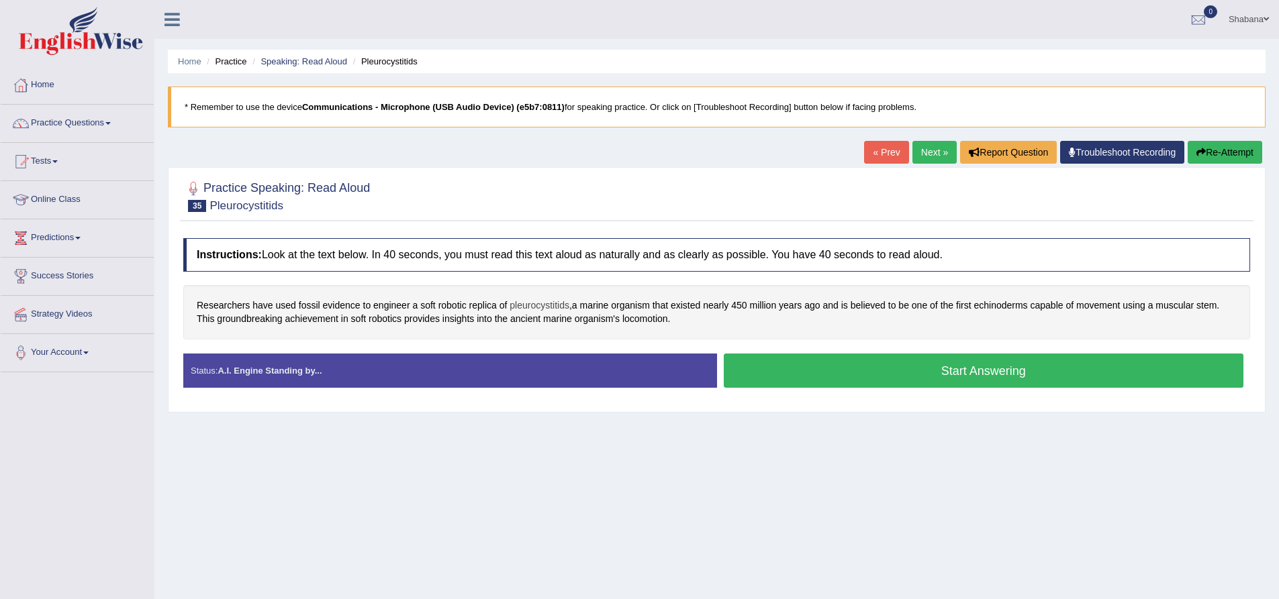
click at [522, 305] on span "pleurocystitids" at bounding box center [539, 306] width 60 height 14
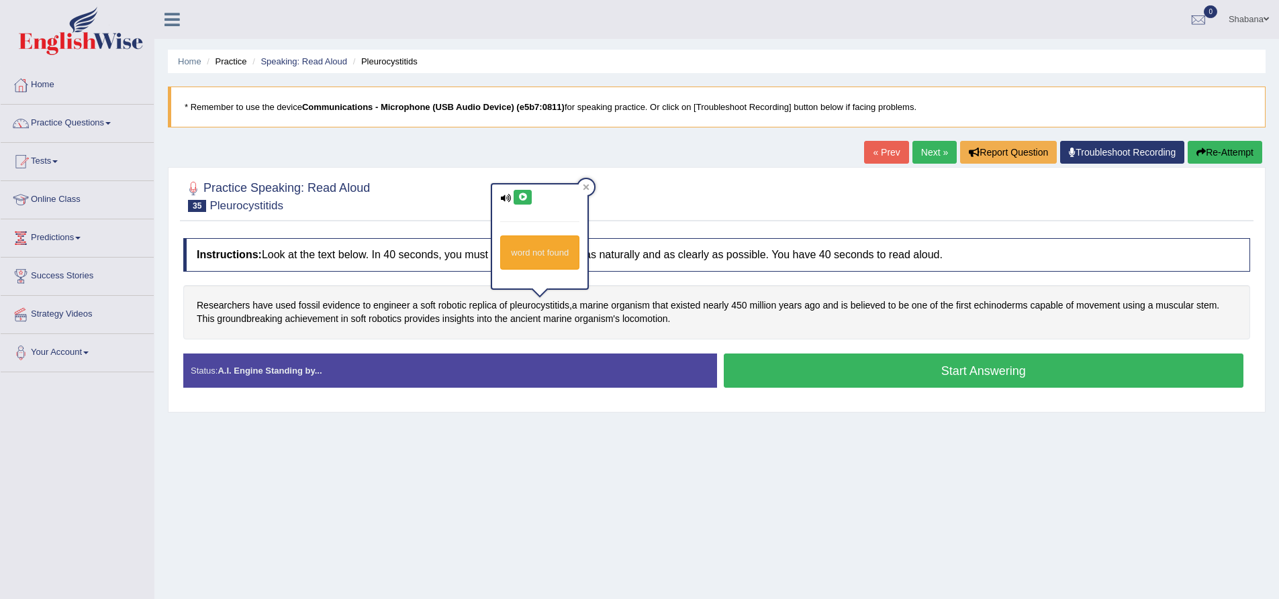
click at [528, 194] on icon at bounding box center [523, 197] width 10 height 8
click at [529, 194] on button at bounding box center [523, 197] width 18 height 15
click at [1002, 305] on span "echinoderms" at bounding box center [1000, 306] width 54 height 14
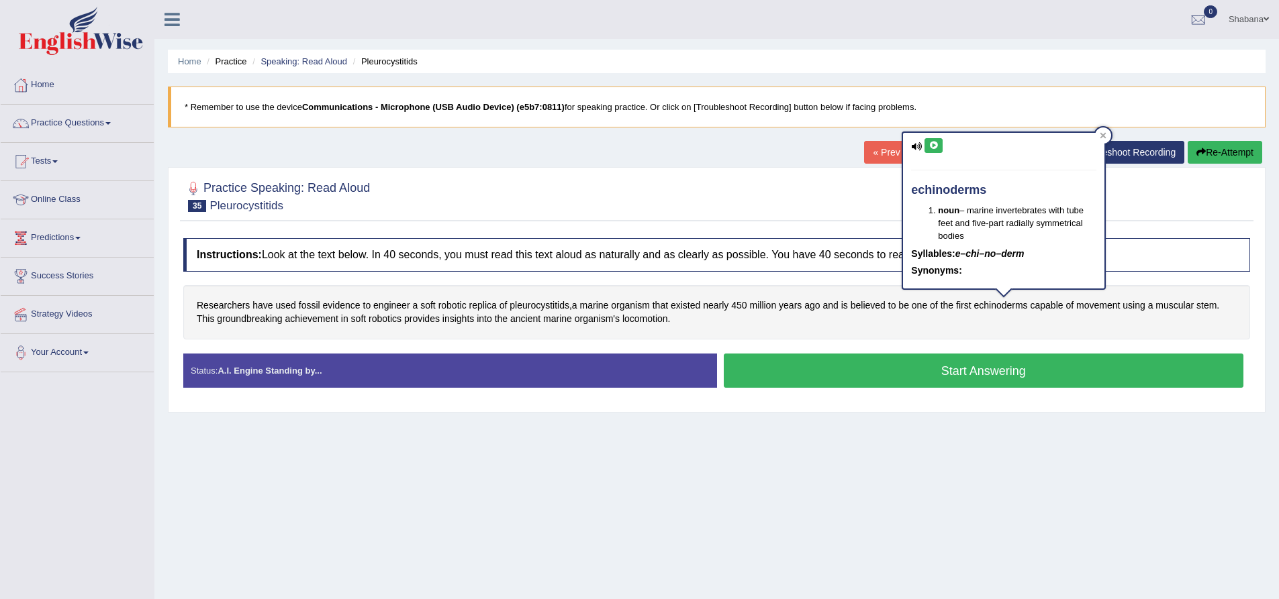
click at [935, 144] on icon at bounding box center [933, 146] width 10 height 8
click at [891, 454] on div "Home Practice Speaking: Read Aloud Pleurocystitids * Remember to use the device…" at bounding box center [716, 335] width 1124 height 671
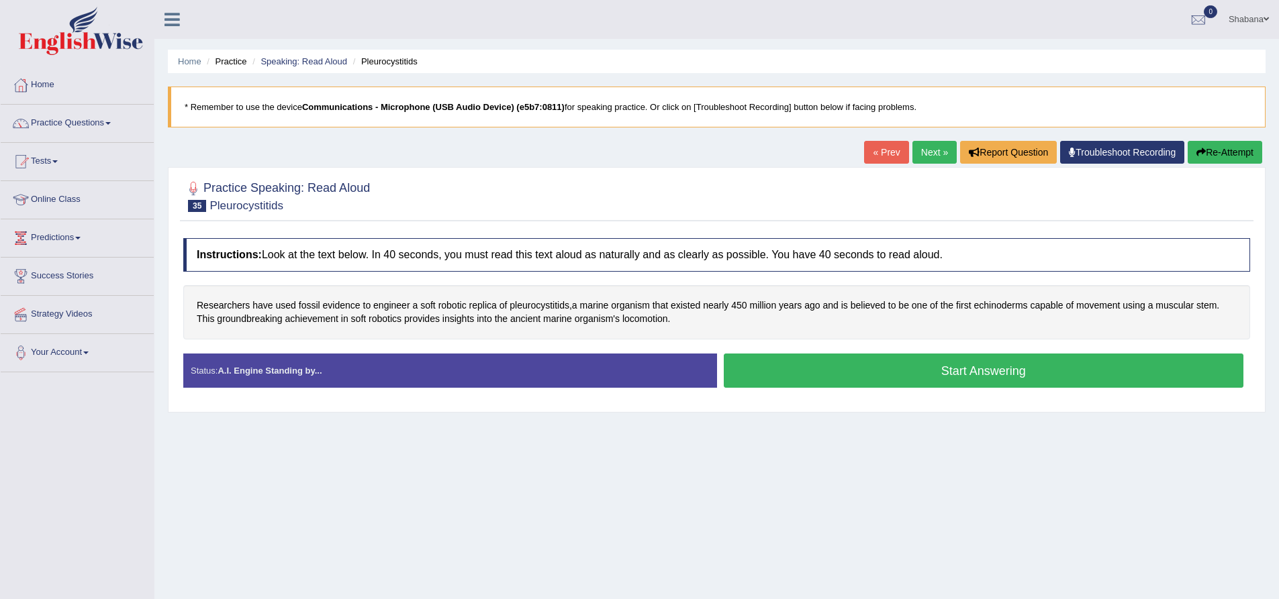
click at [950, 375] on button "Start Answering" at bounding box center [984, 371] width 520 height 34
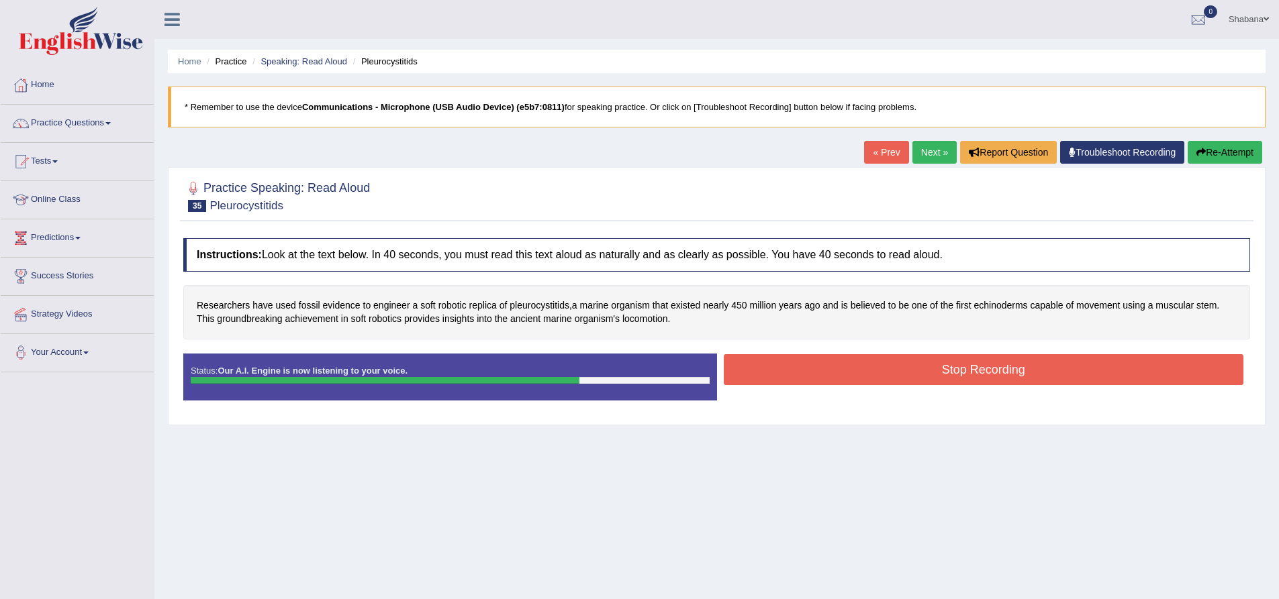
click at [847, 383] on button "Stop Recording" at bounding box center [984, 369] width 520 height 31
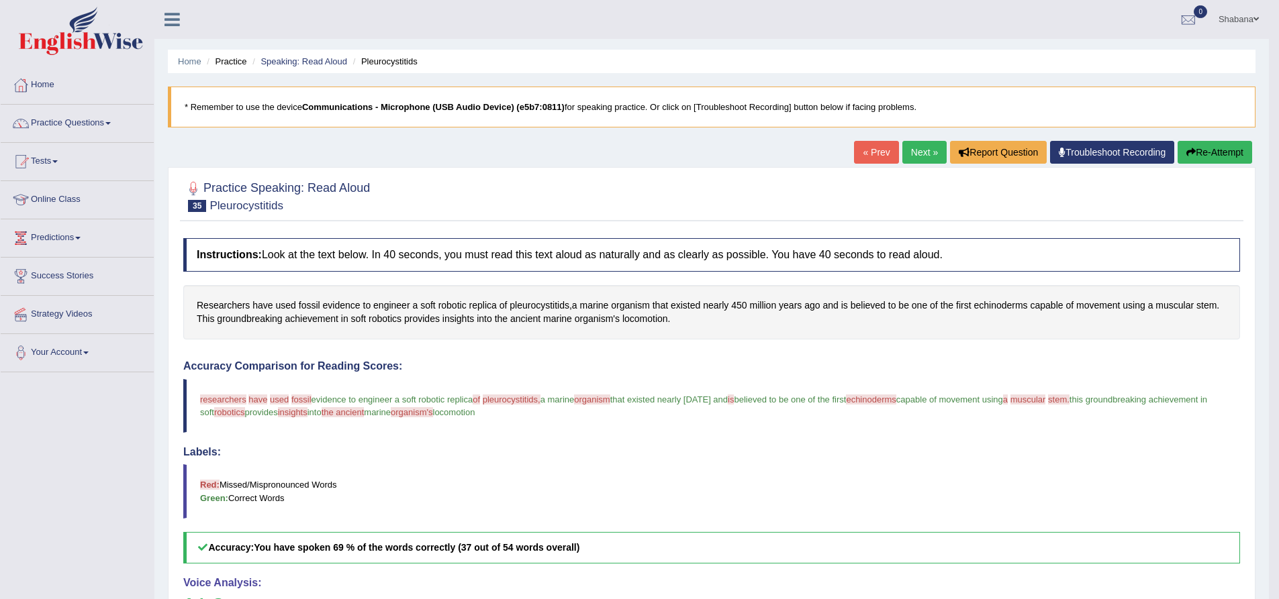
click at [916, 149] on link "Next »" at bounding box center [924, 152] width 44 height 23
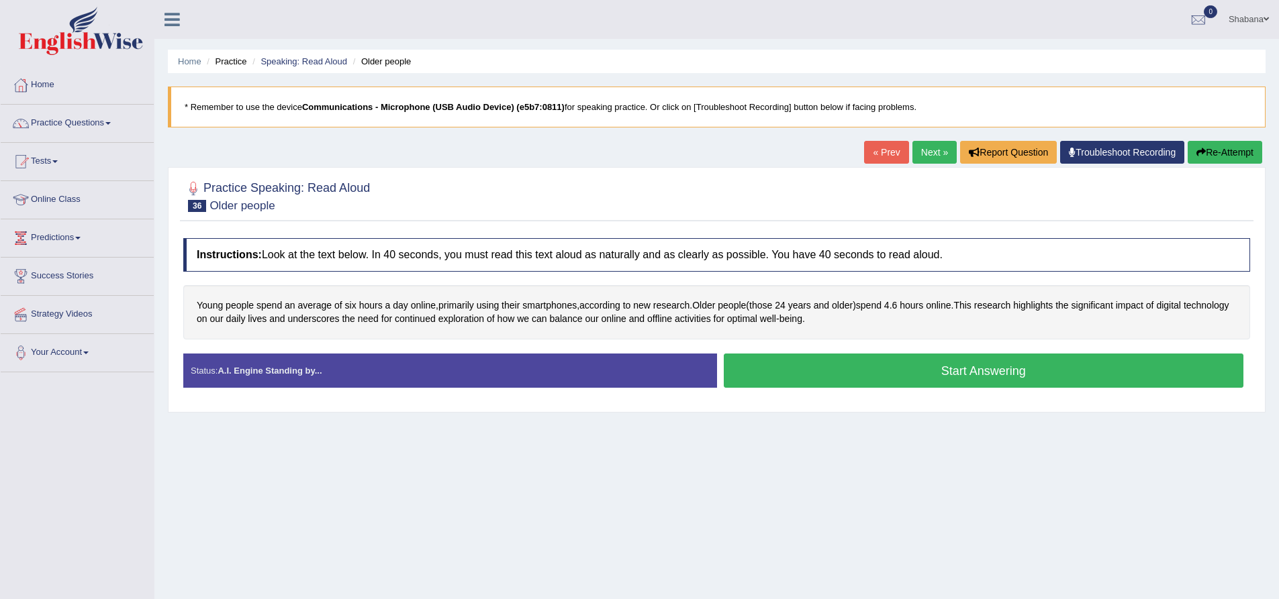
click at [934, 377] on button "Start Answering" at bounding box center [984, 371] width 520 height 34
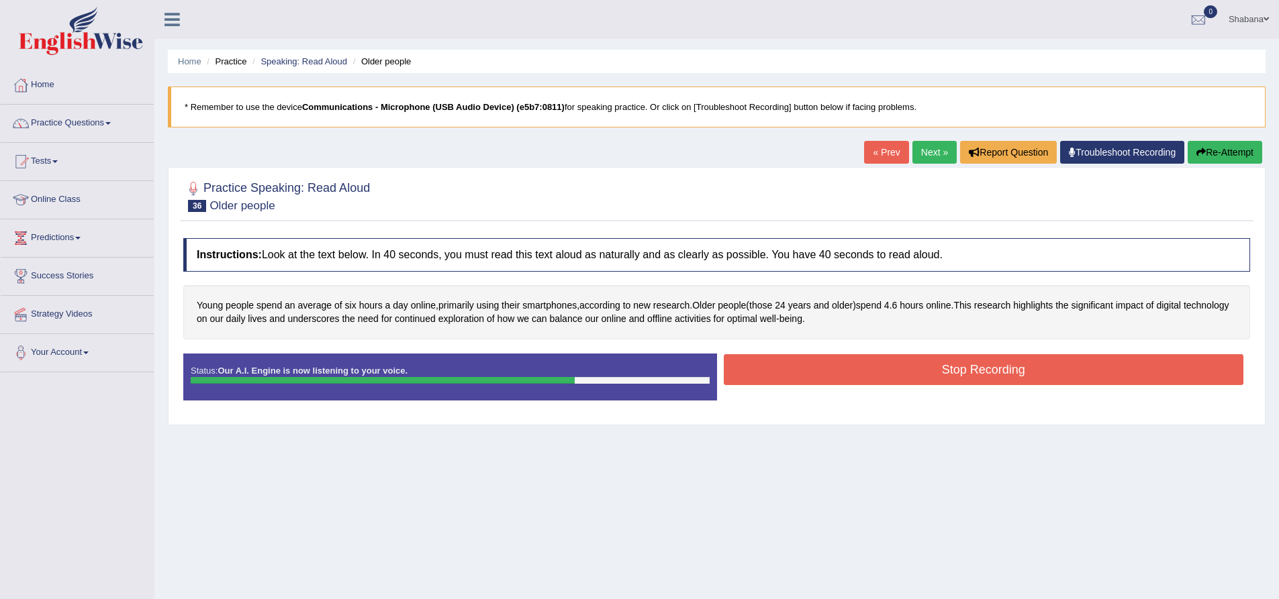
click at [853, 380] on button "Stop Recording" at bounding box center [984, 369] width 520 height 31
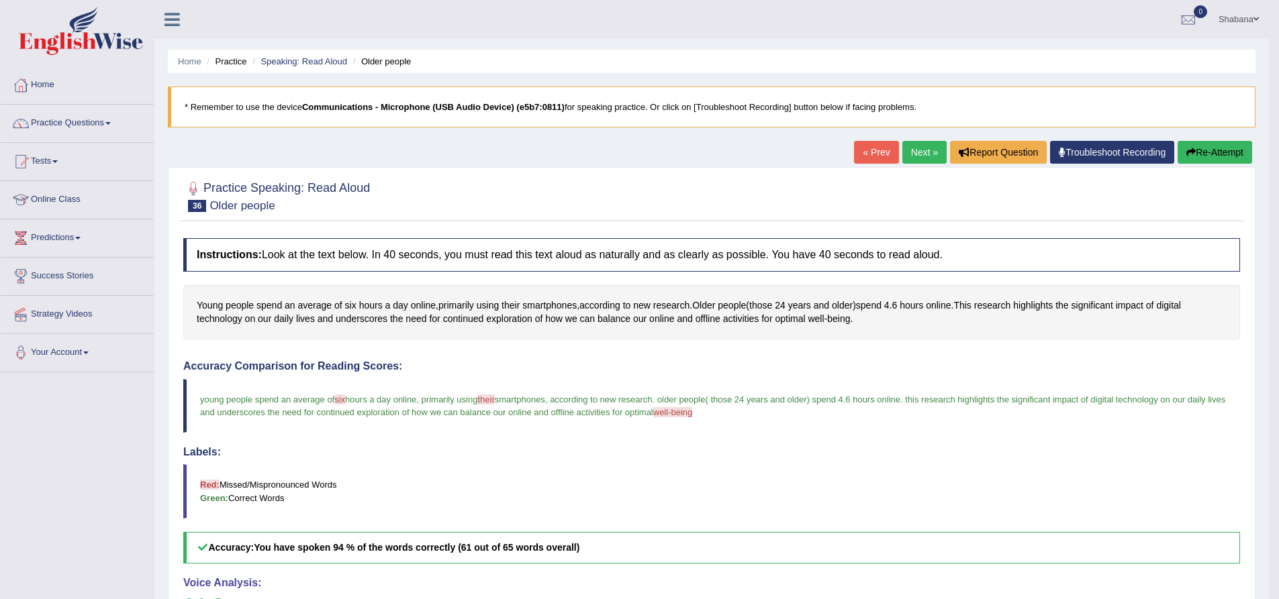
click at [912, 152] on link "Next »" at bounding box center [924, 152] width 44 height 23
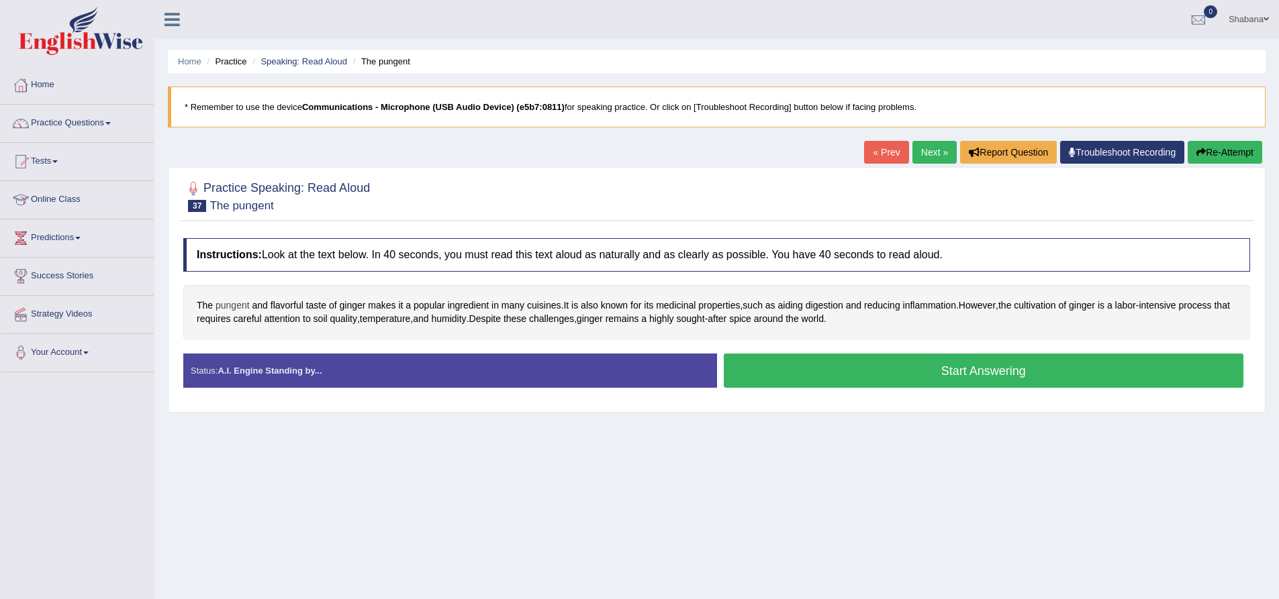
click at [228, 305] on span "pungent" at bounding box center [232, 306] width 34 height 14
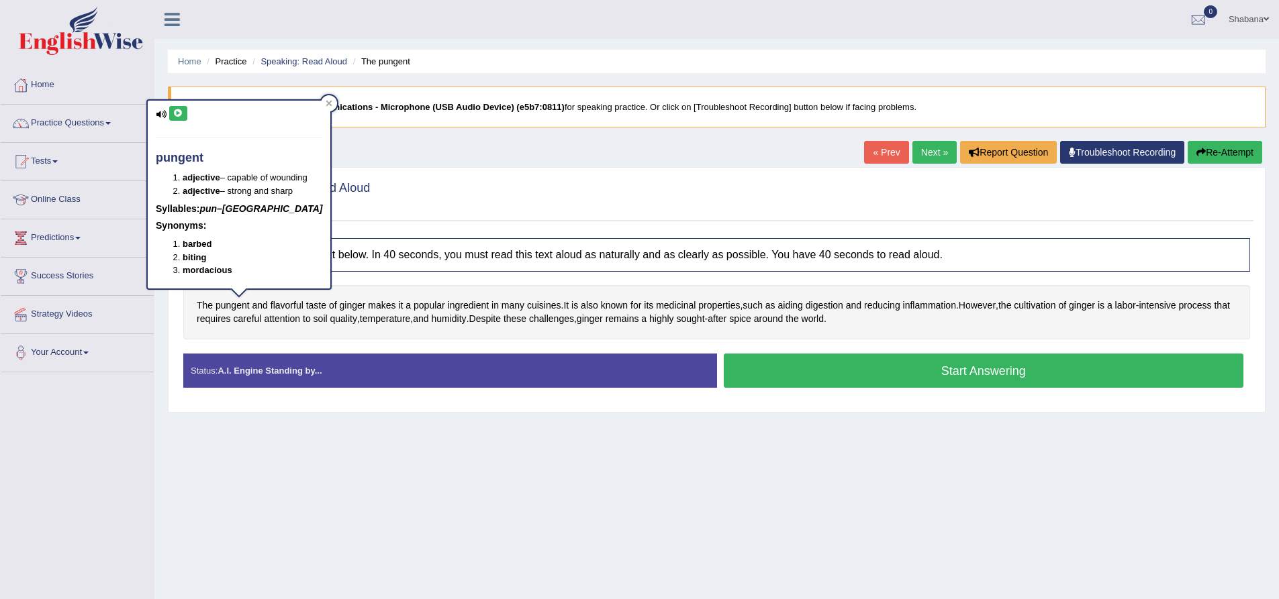
click at [187, 108] on button at bounding box center [178, 113] width 18 height 15
click at [345, 492] on div "Home Practice Speaking: Read Aloud The pungent * Remember to use the device Com…" at bounding box center [716, 335] width 1124 height 671
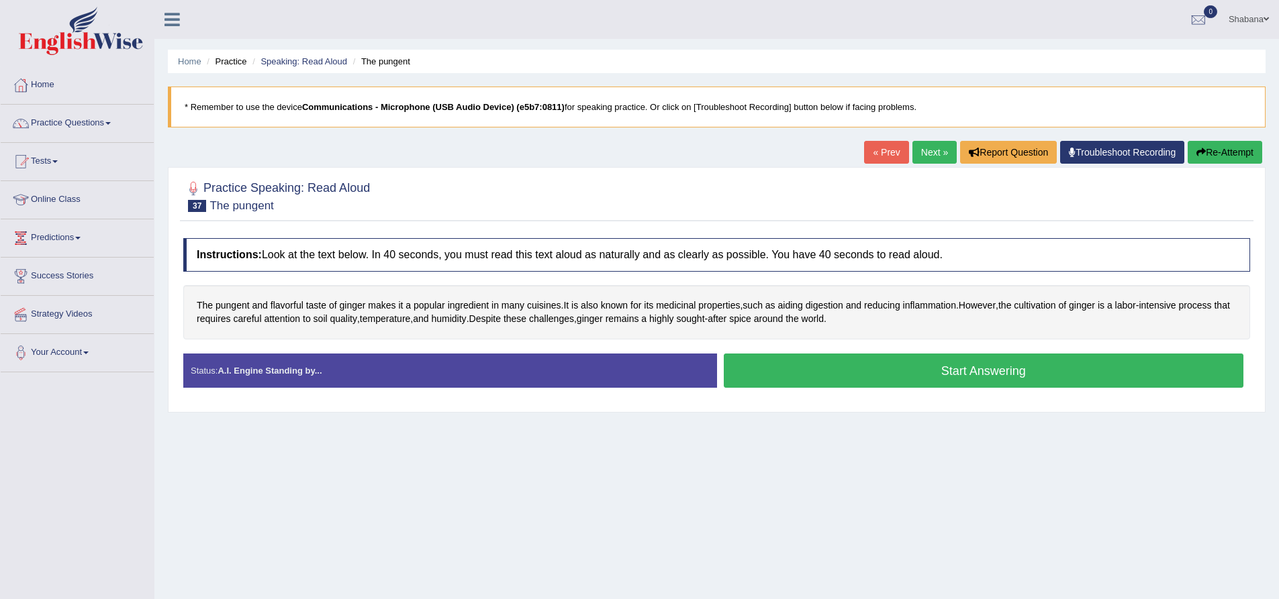
click at [804, 368] on button "Start Answering" at bounding box center [984, 371] width 520 height 34
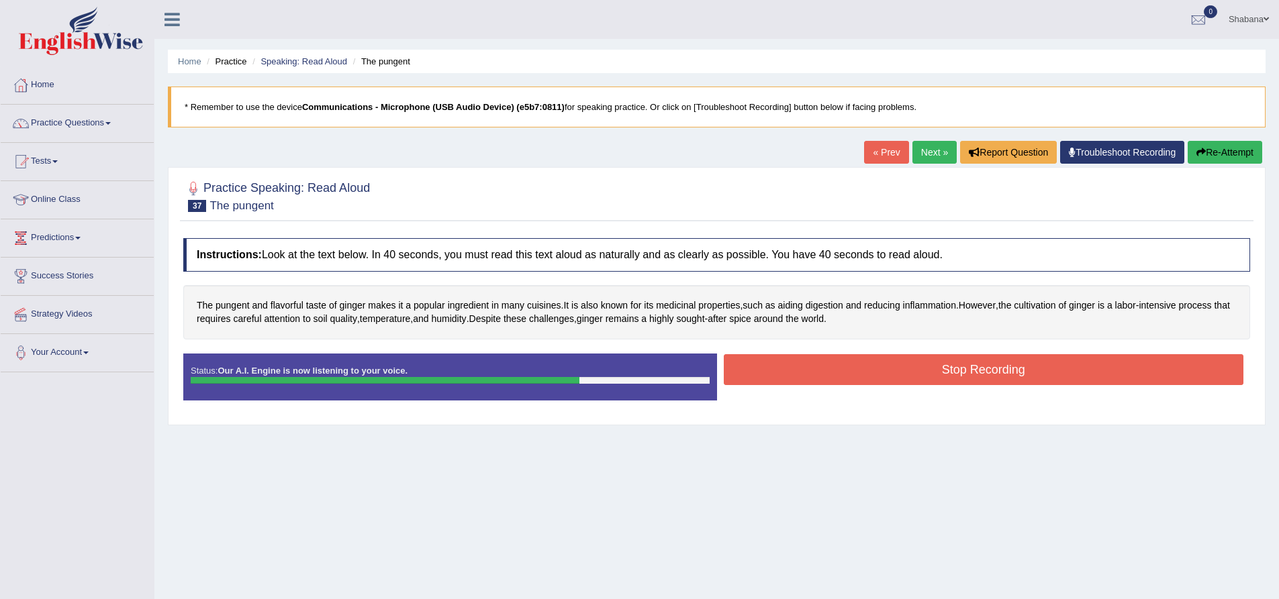
click at [815, 375] on button "Stop Recording" at bounding box center [984, 369] width 520 height 31
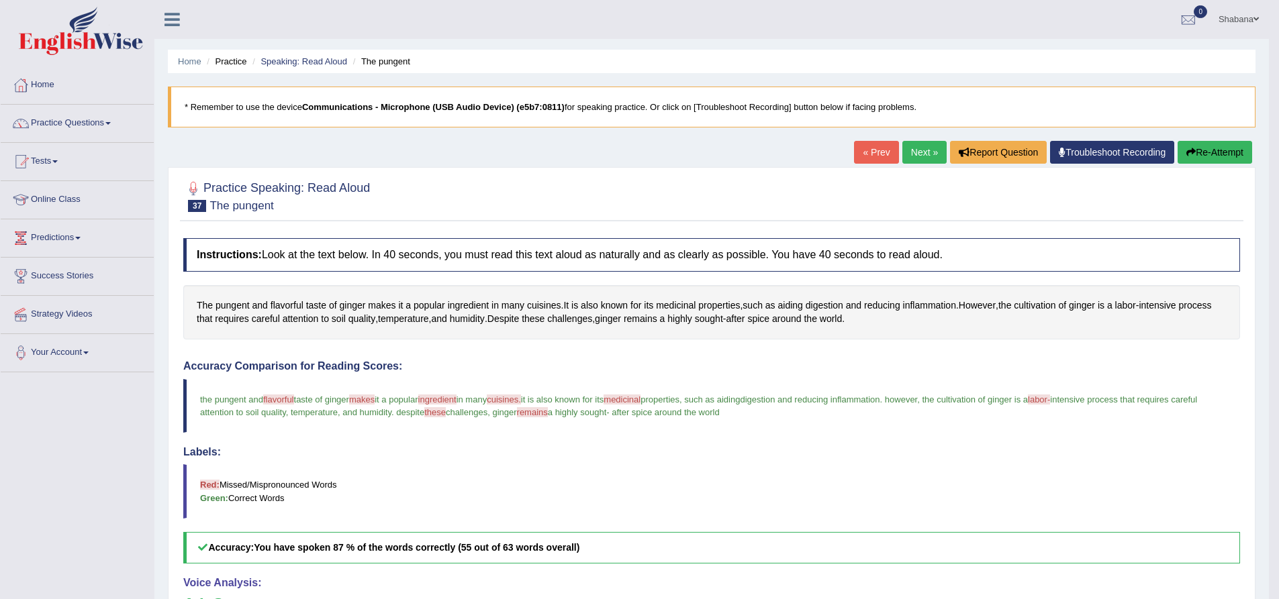
click at [904, 154] on link "Next »" at bounding box center [924, 152] width 44 height 23
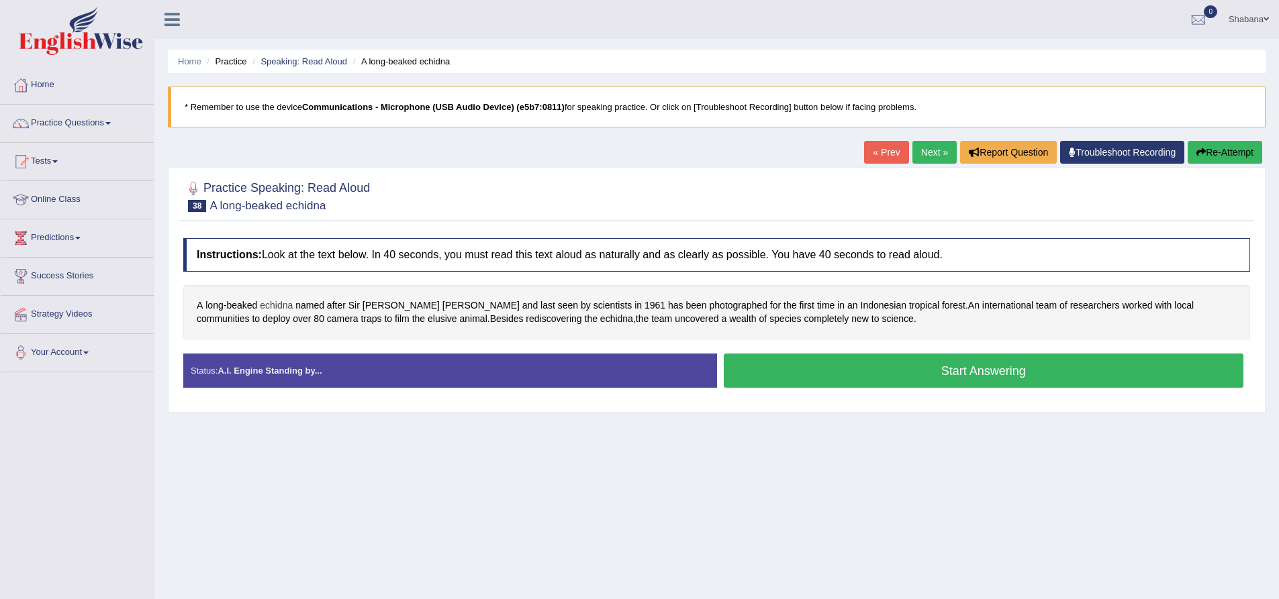
click at [283, 304] on span "echidna" at bounding box center [276, 306] width 33 height 14
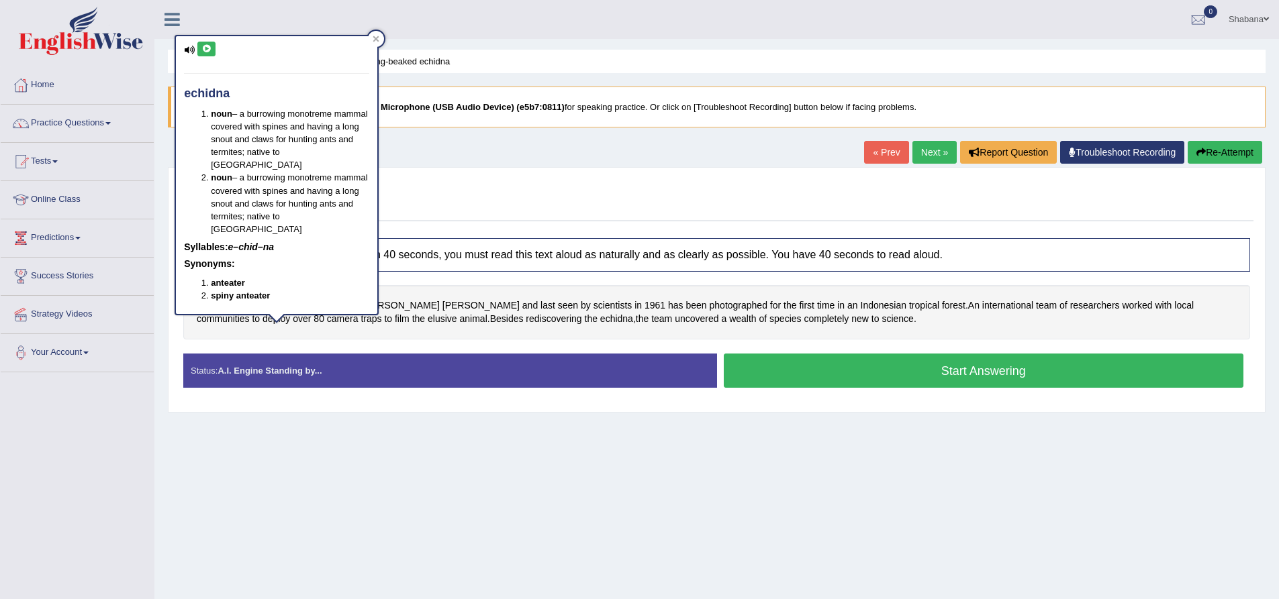
click at [204, 48] on icon at bounding box center [206, 49] width 10 height 8
click at [435, 456] on div "Home Practice Speaking: Read Aloud A long-beaked echidna * Remember to use the …" at bounding box center [716, 335] width 1124 height 671
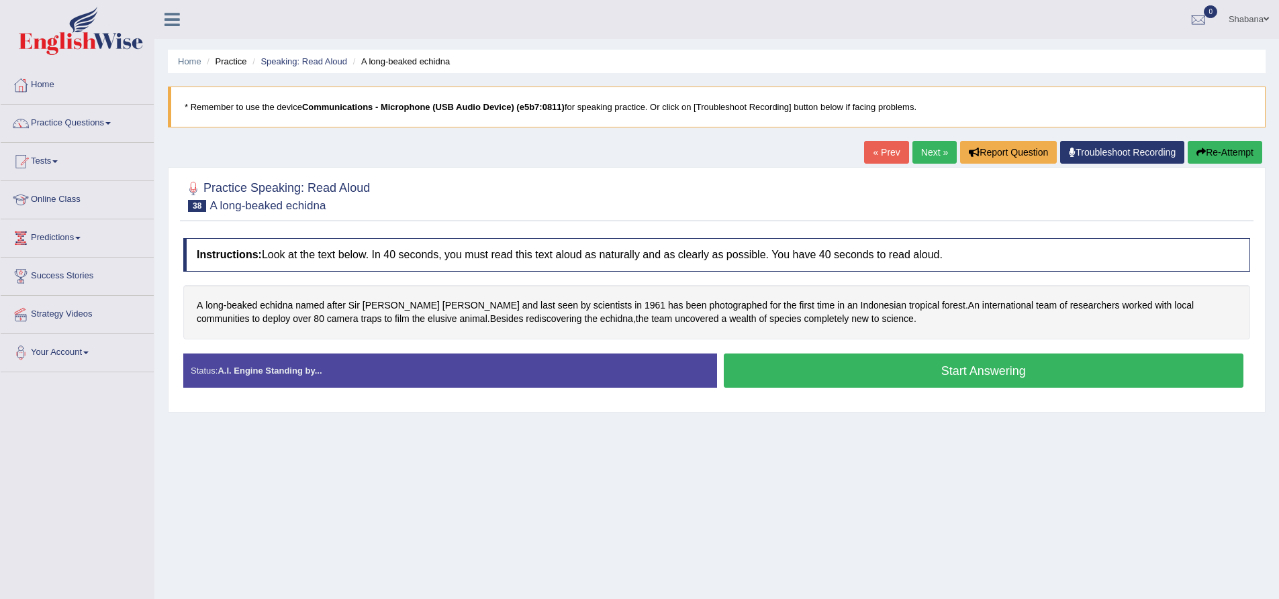
click at [811, 367] on button "Start Answering" at bounding box center [984, 371] width 520 height 34
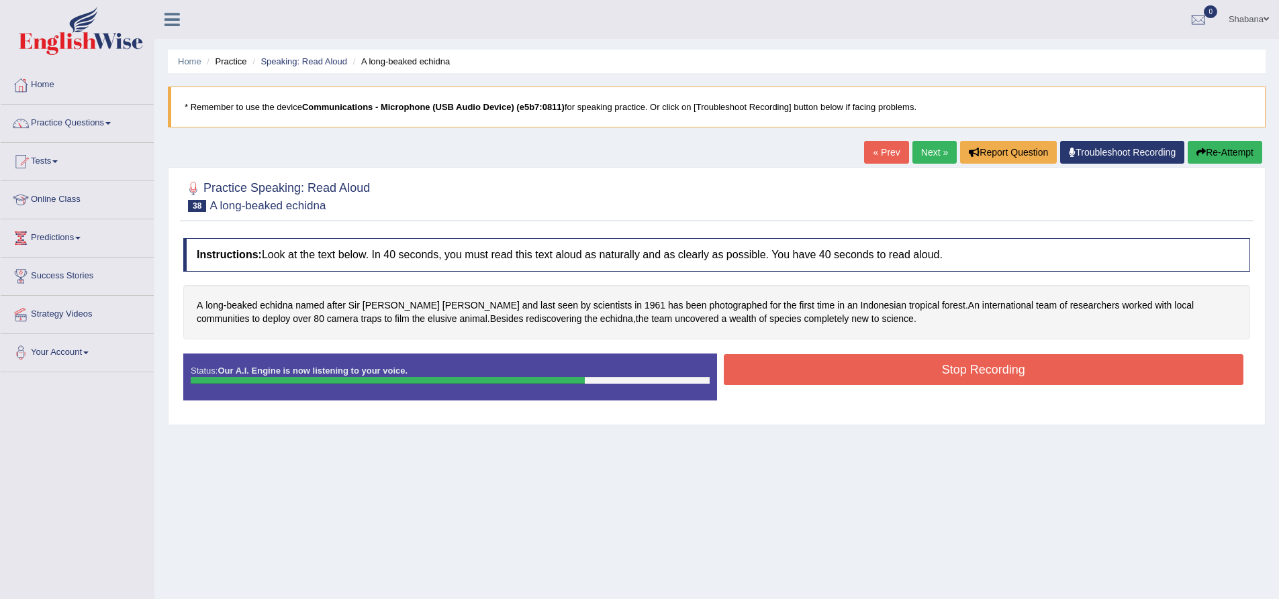
click at [791, 370] on button "Stop Recording" at bounding box center [984, 369] width 520 height 31
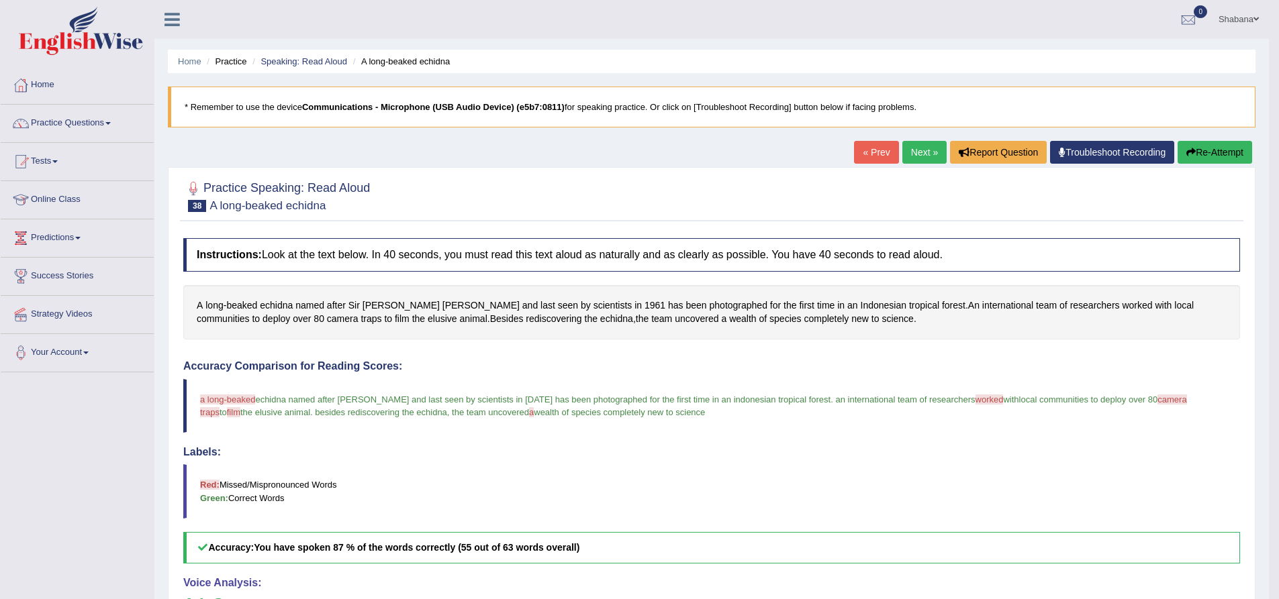
click at [916, 150] on link "Next »" at bounding box center [924, 152] width 44 height 23
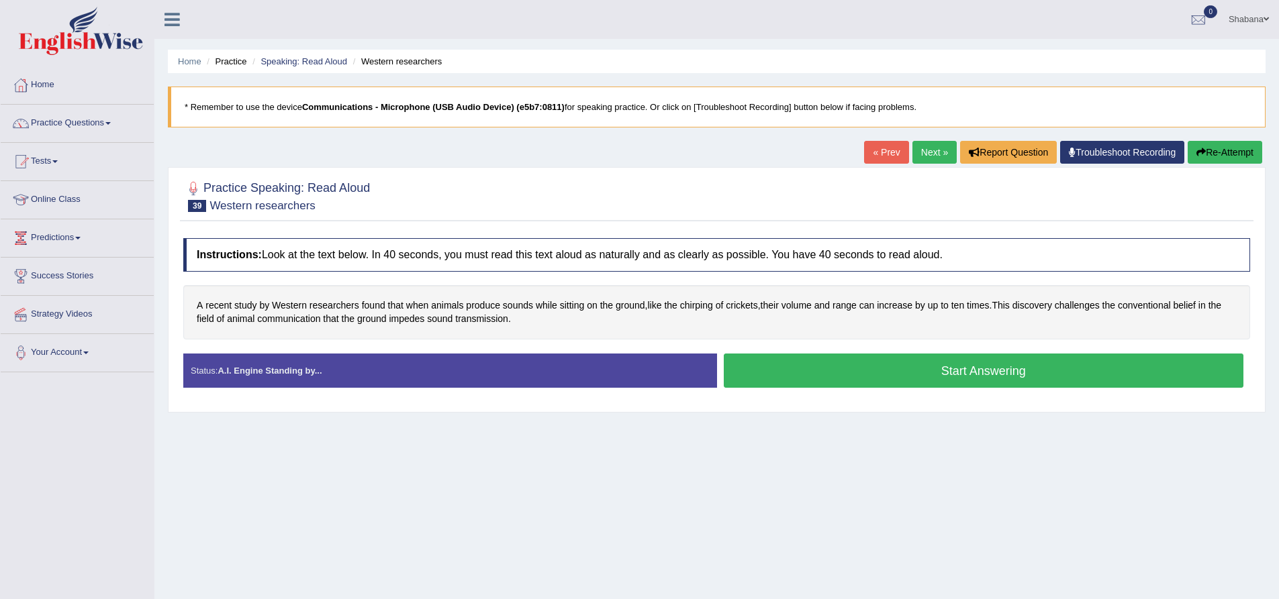
click at [809, 378] on button "Start Answering" at bounding box center [984, 371] width 520 height 34
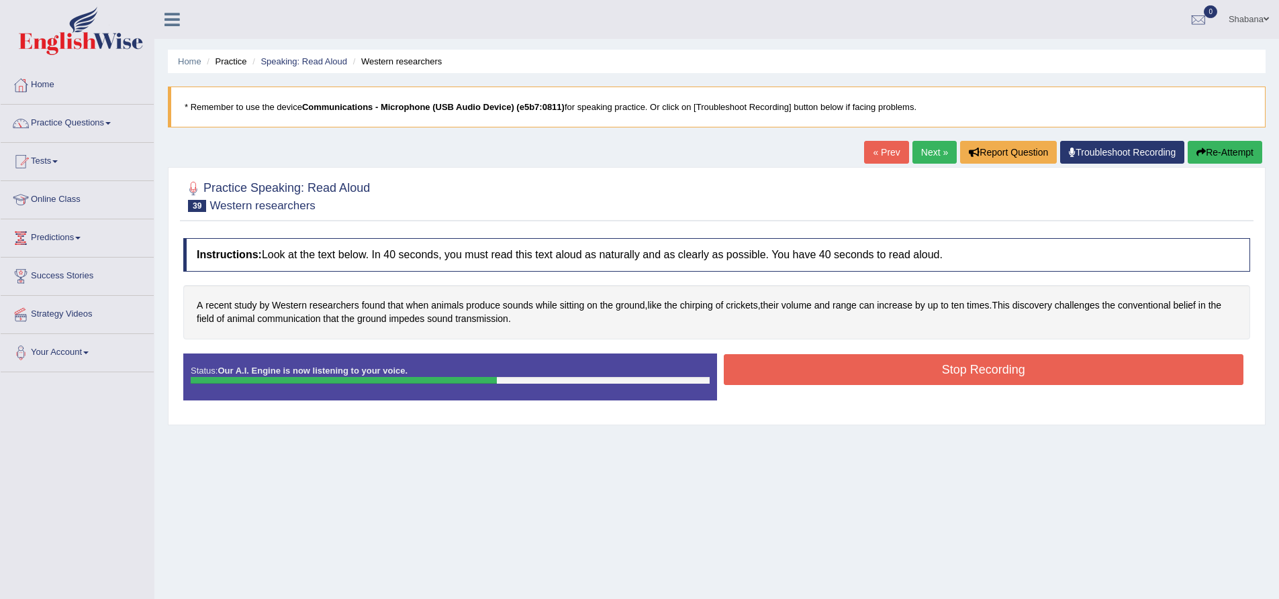
click at [914, 373] on button "Stop Recording" at bounding box center [984, 369] width 520 height 31
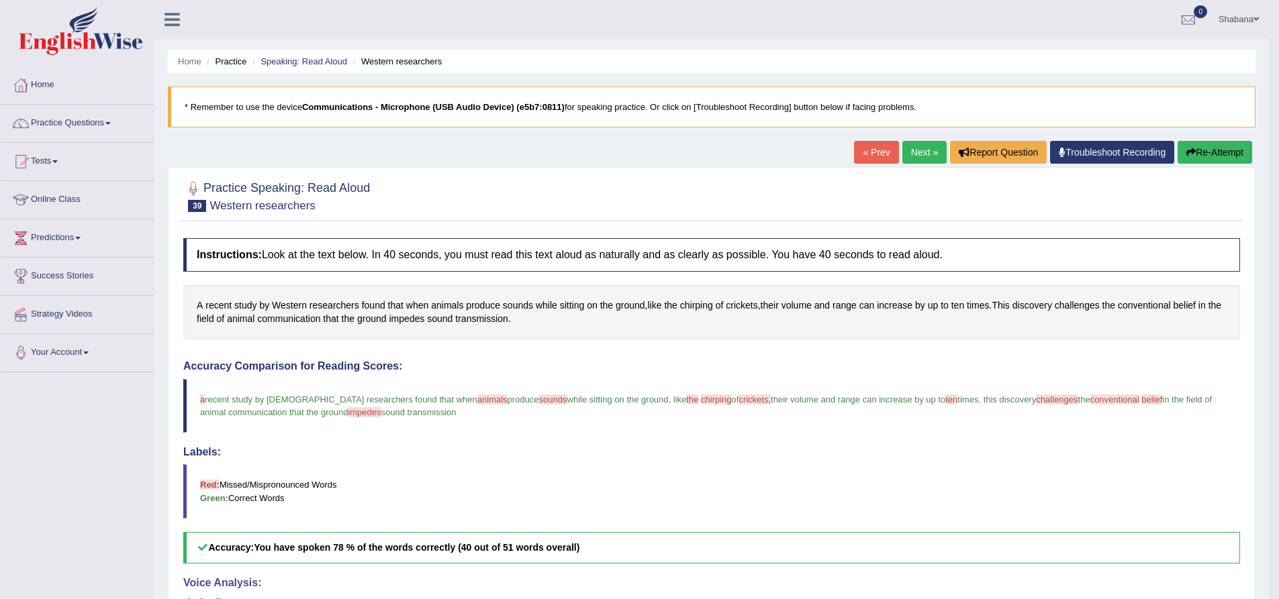
click at [917, 146] on link "Next »" at bounding box center [924, 152] width 44 height 23
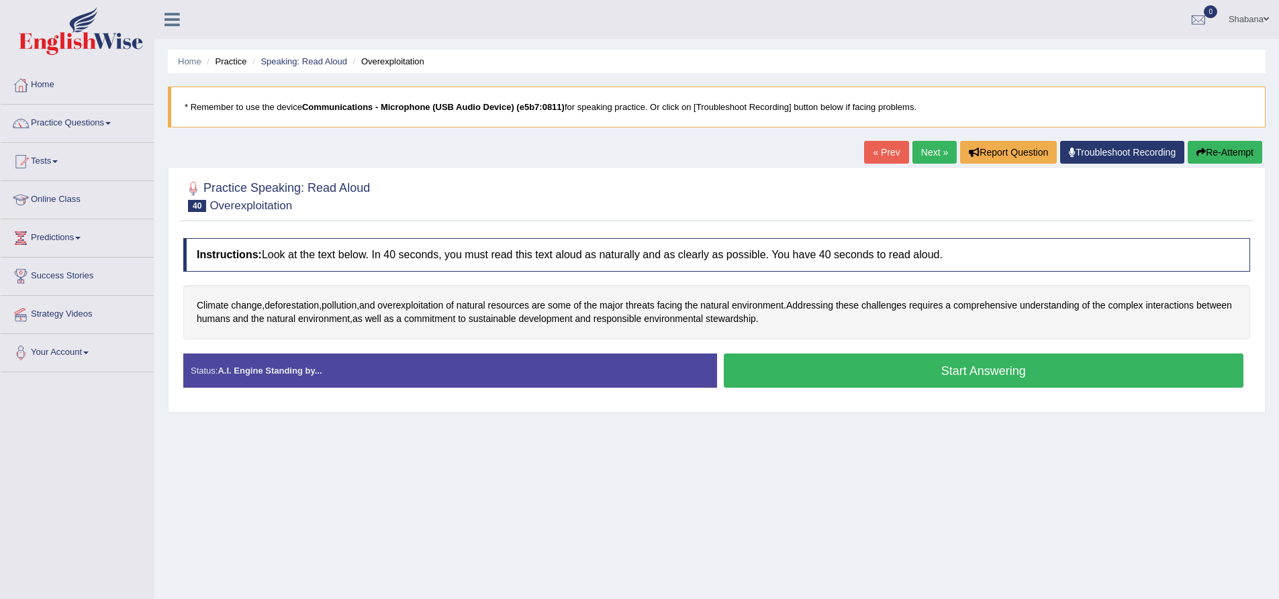
click at [805, 375] on button "Start Answering" at bounding box center [984, 371] width 520 height 34
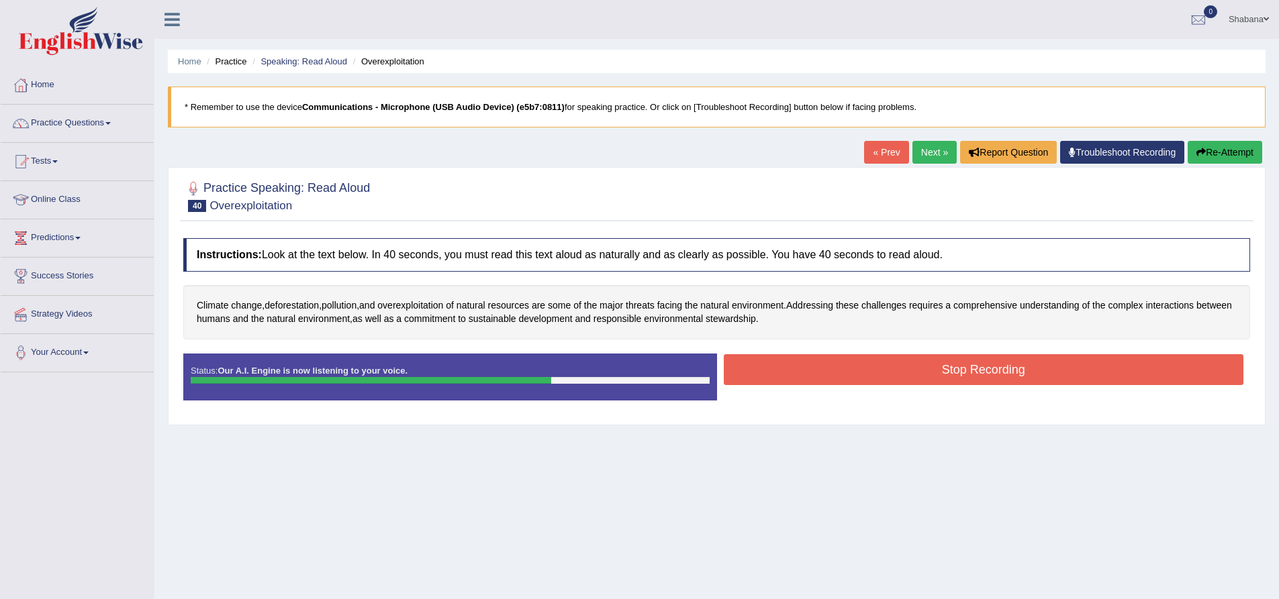
click at [859, 374] on button "Stop Recording" at bounding box center [984, 369] width 520 height 31
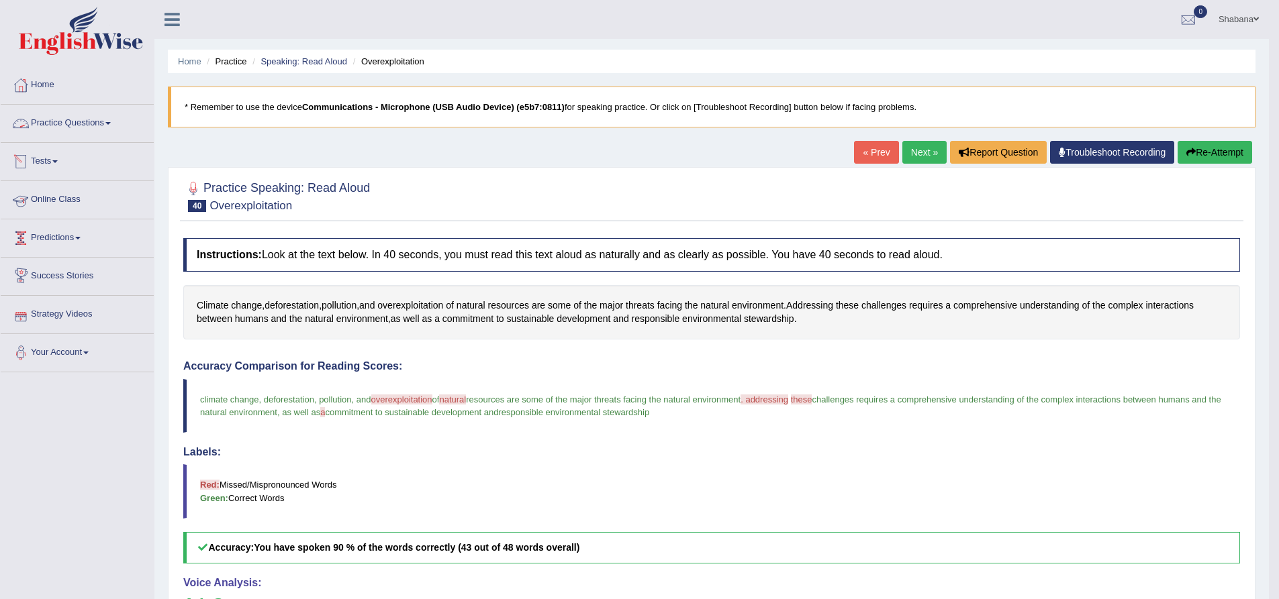
click at [101, 122] on link "Practice Questions" at bounding box center [77, 122] width 153 height 34
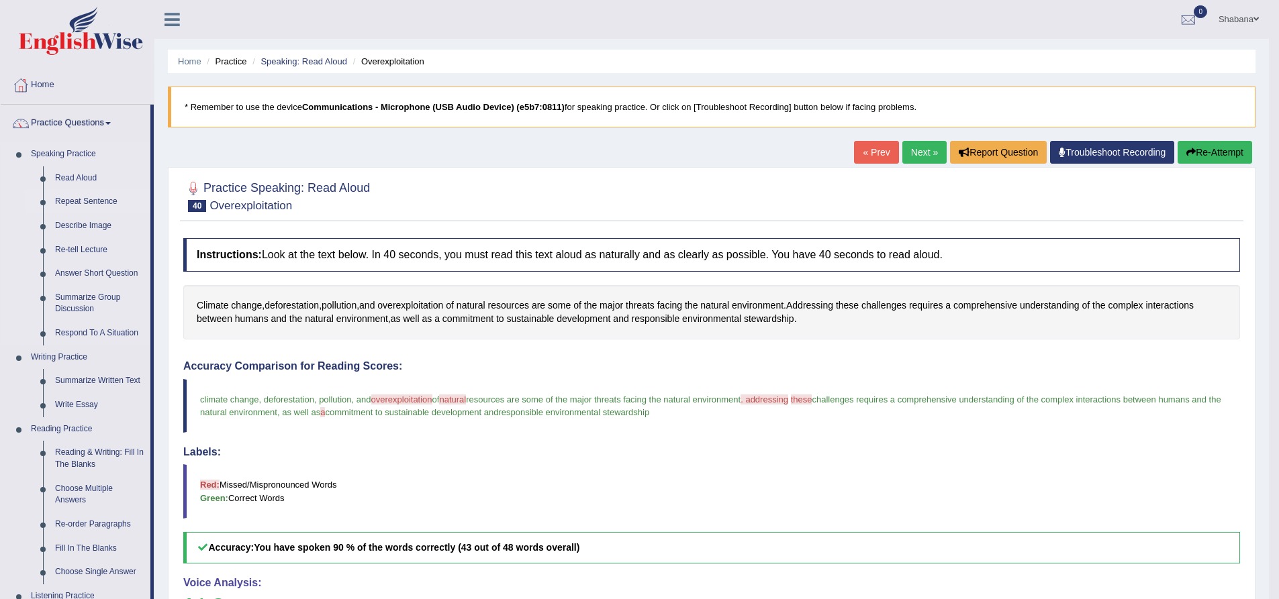
click at [100, 197] on link "Repeat Sentence" at bounding box center [99, 202] width 101 height 24
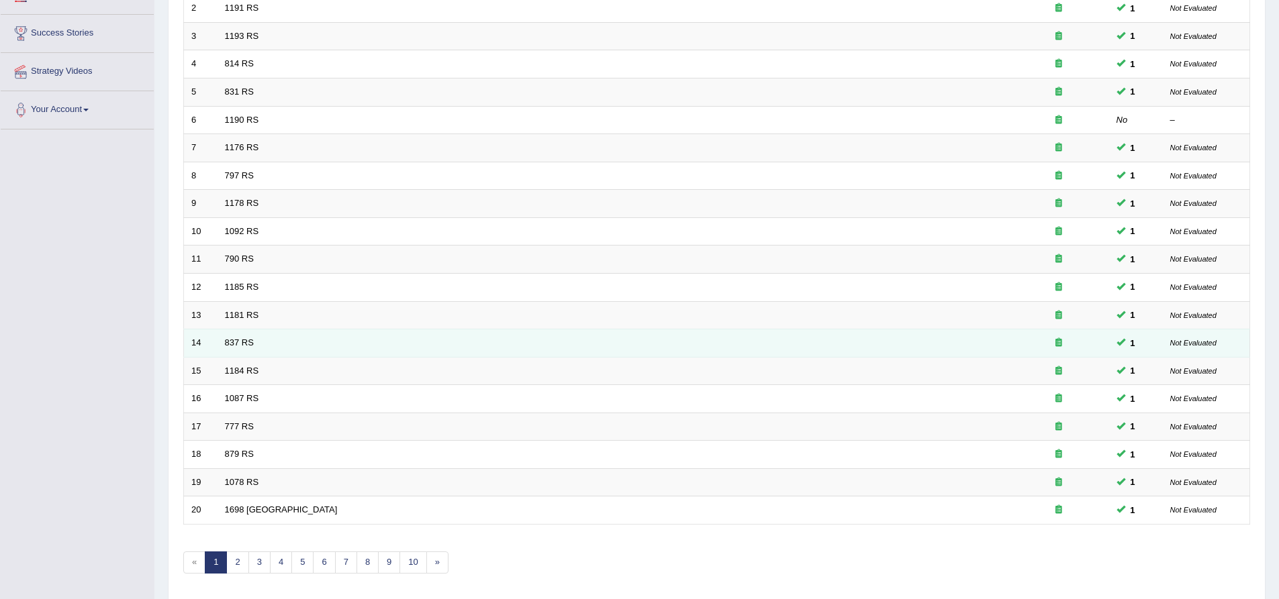
scroll to position [289, 0]
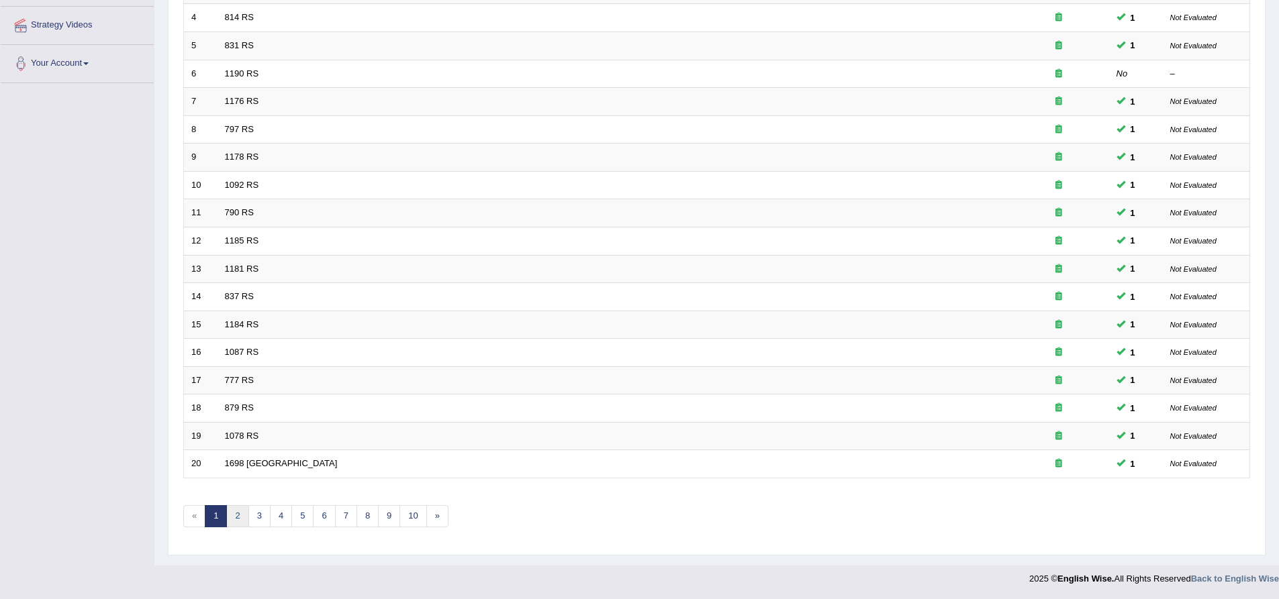
click at [240, 518] on link "2" at bounding box center [237, 516] width 22 height 22
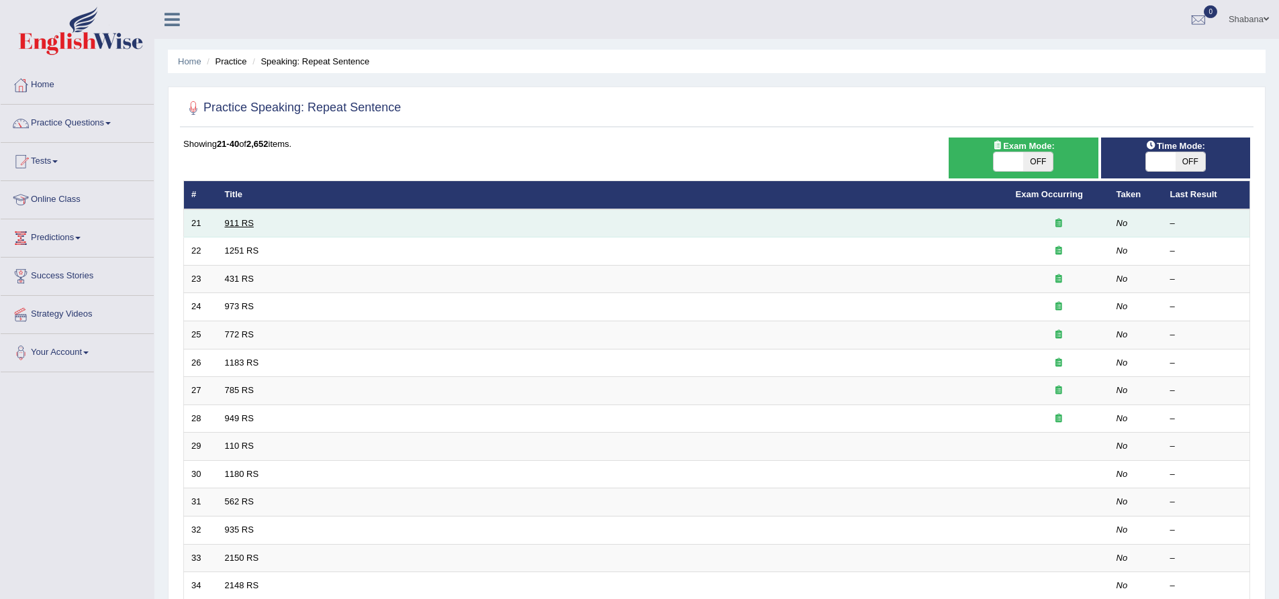
click at [236, 224] on link "911 RS" at bounding box center [239, 223] width 29 height 10
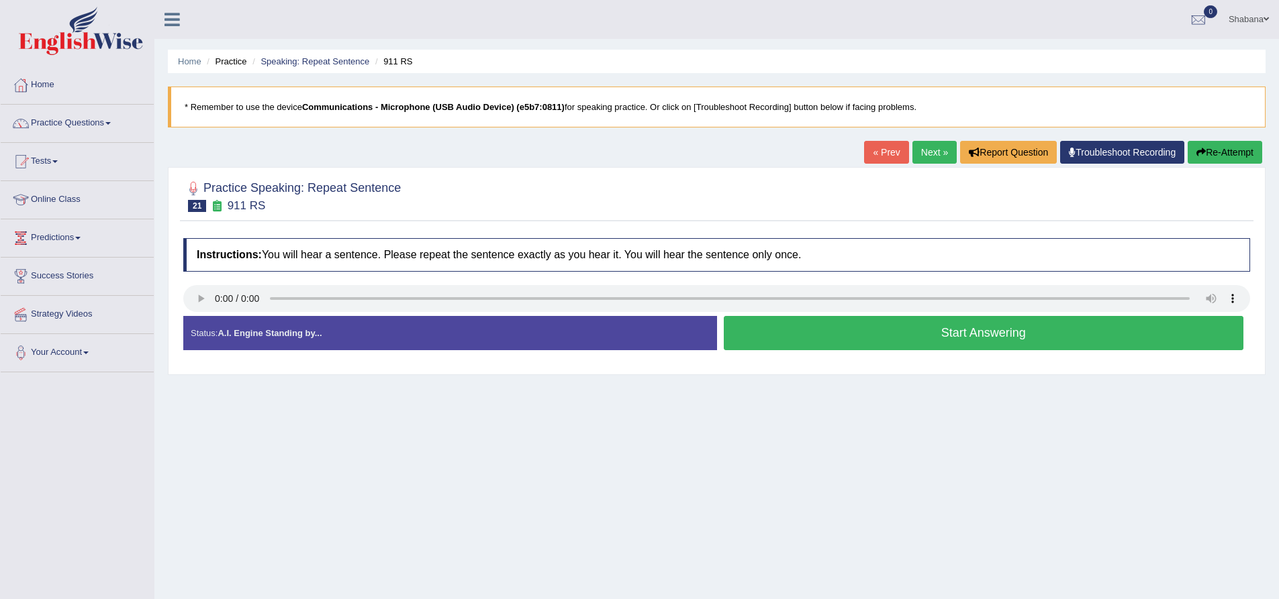
click at [828, 328] on button "Start Answering" at bounding box center [984, 333] width 520 height 34
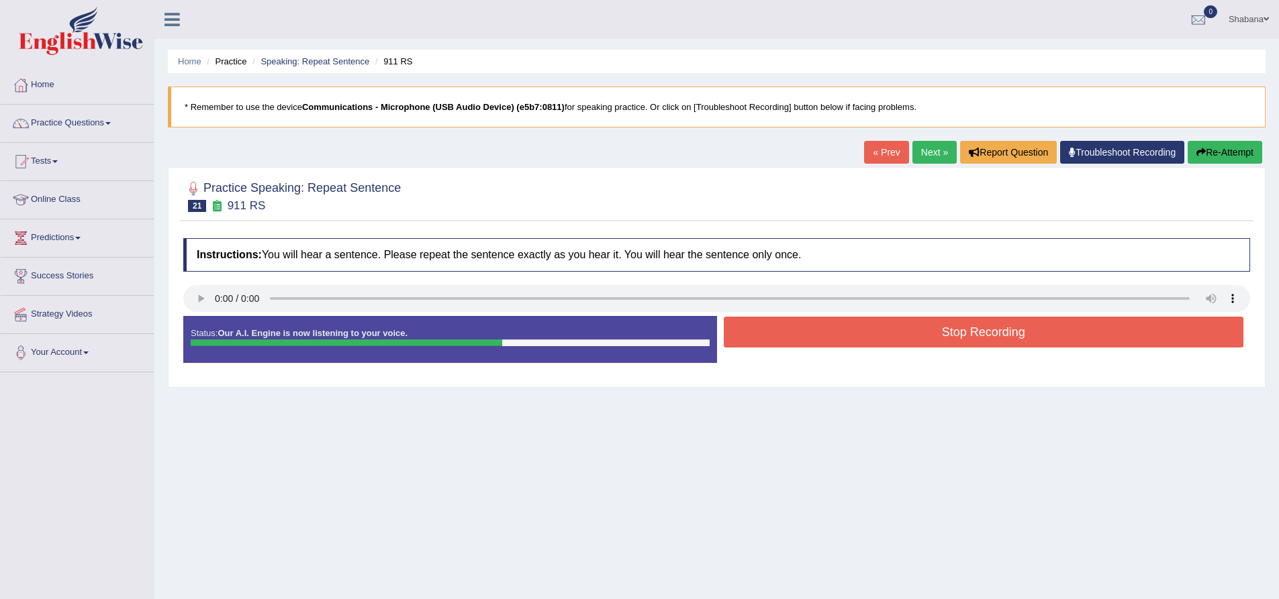
click at [839, 329] on button "Stop Recording" at bounding box center [984, 332] width 520 height 31
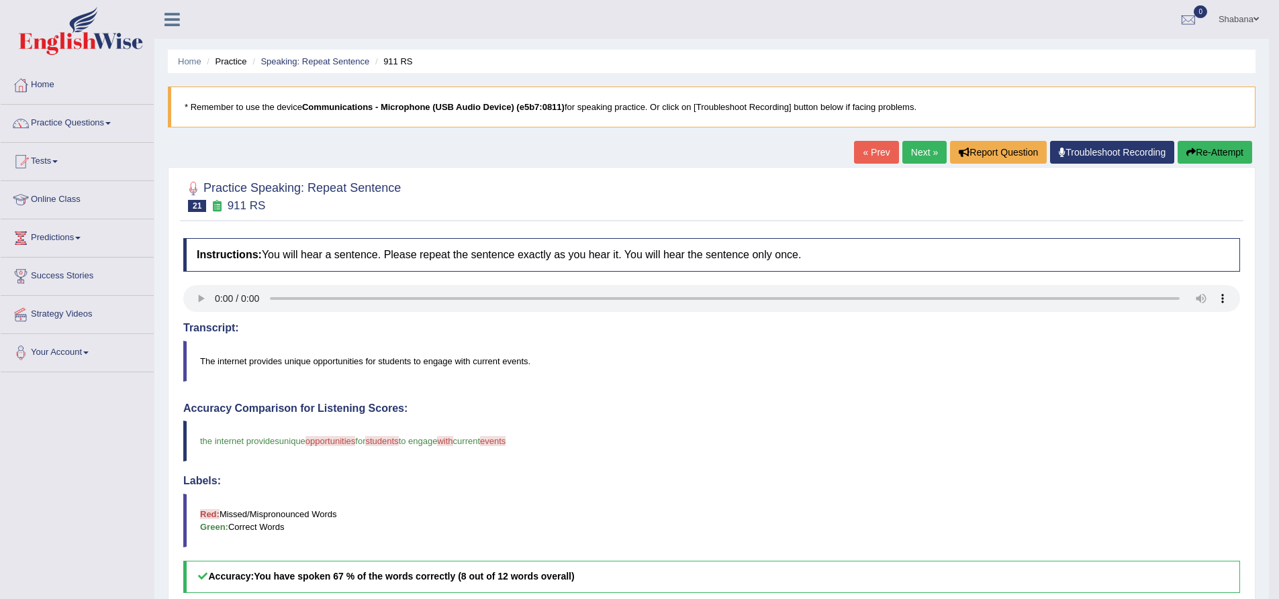
click at [918, 149] on link "Next »" at bounding box center [924, 152] width 44 height 23
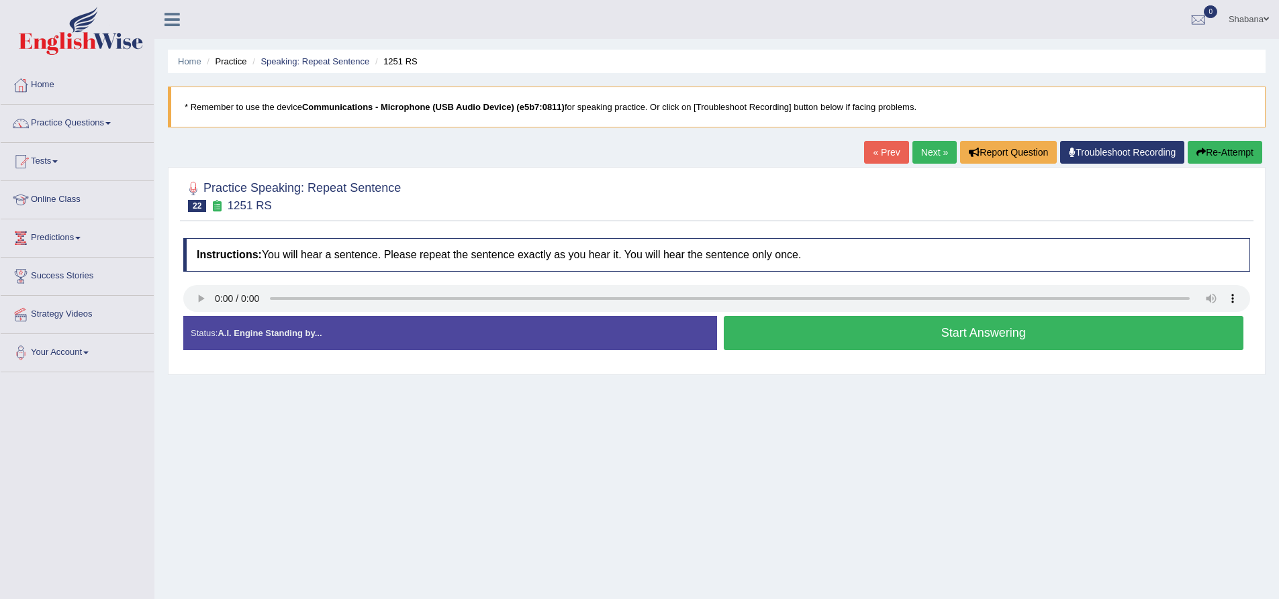
click at [849, 333] on button "Start Answering" at bounding box center [984, 333] width 520 height 34
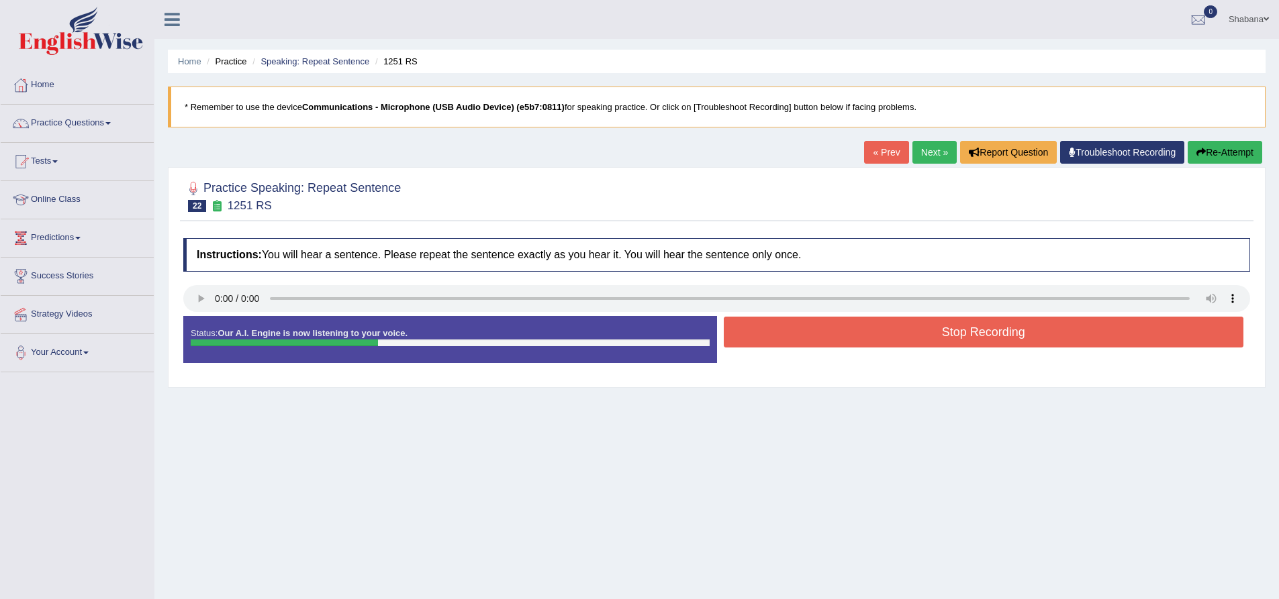
click at [812, 347] on button "Stop Recording" at bounding box center [984, 332] width 520 height 31
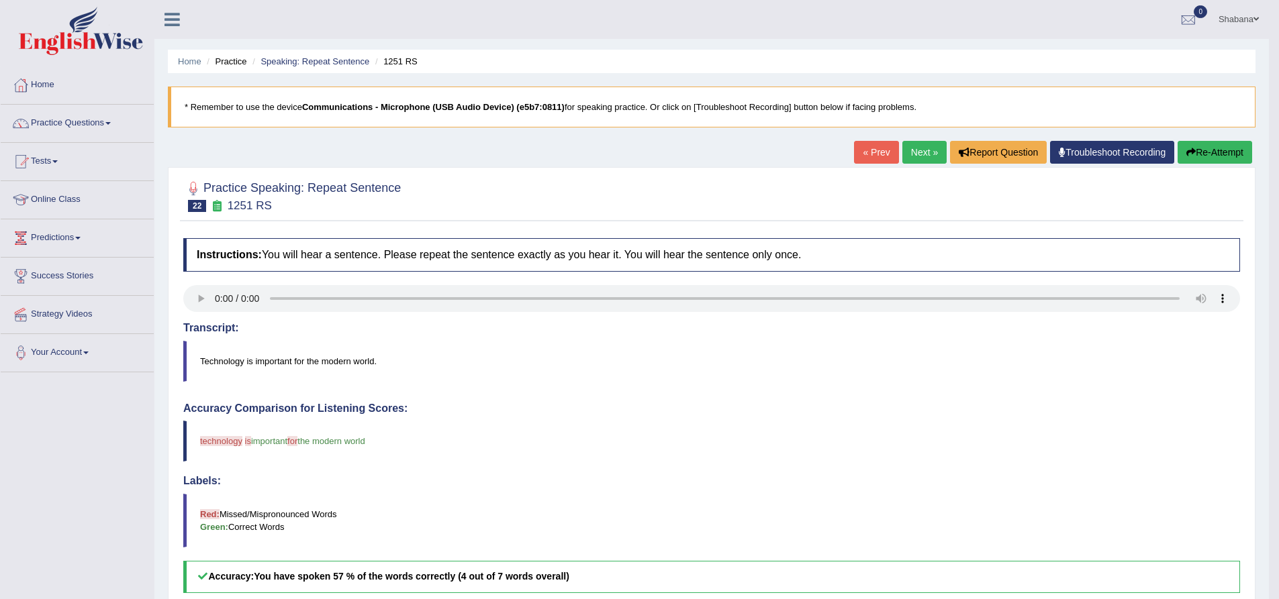
click at [922, 148] on link "Next »" at bounding box center [924, 152] width 44 height 23
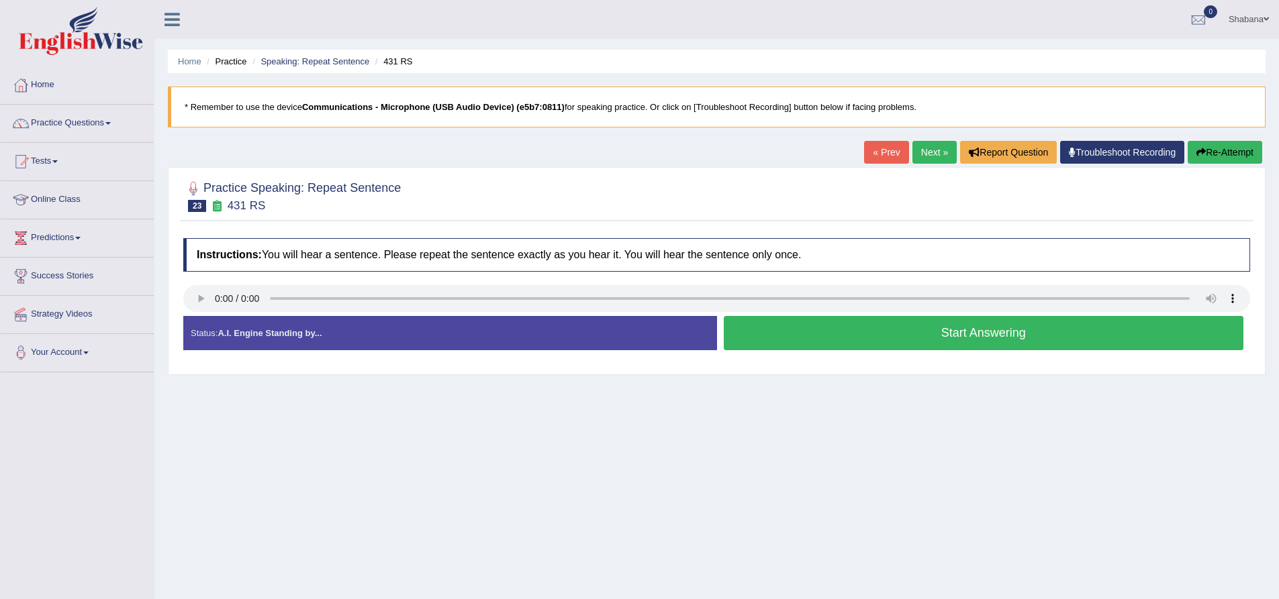
click at [928, 149] on link "Next »" at bounding box center [934, 152] width 44 height 23
click at [867, 338] on button "Start Answering" at bounding box center [984, 333] width 520 height 34
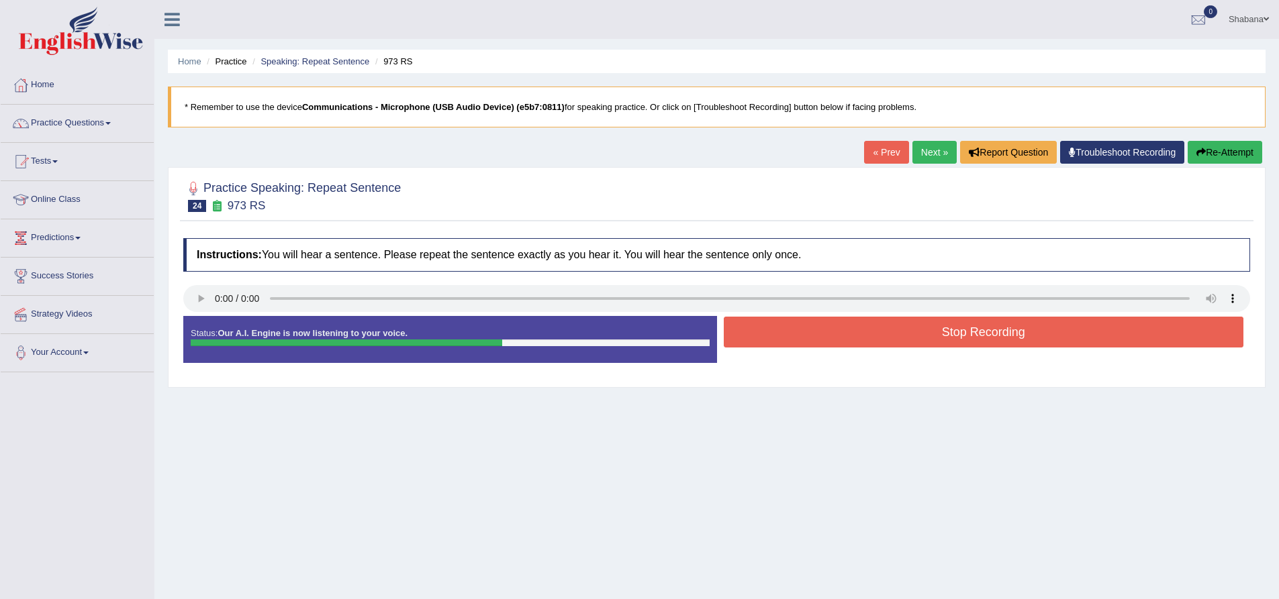
click at [865, 336] on button "Stop Recording" at bounding box center [984, 332] width 520 height 31
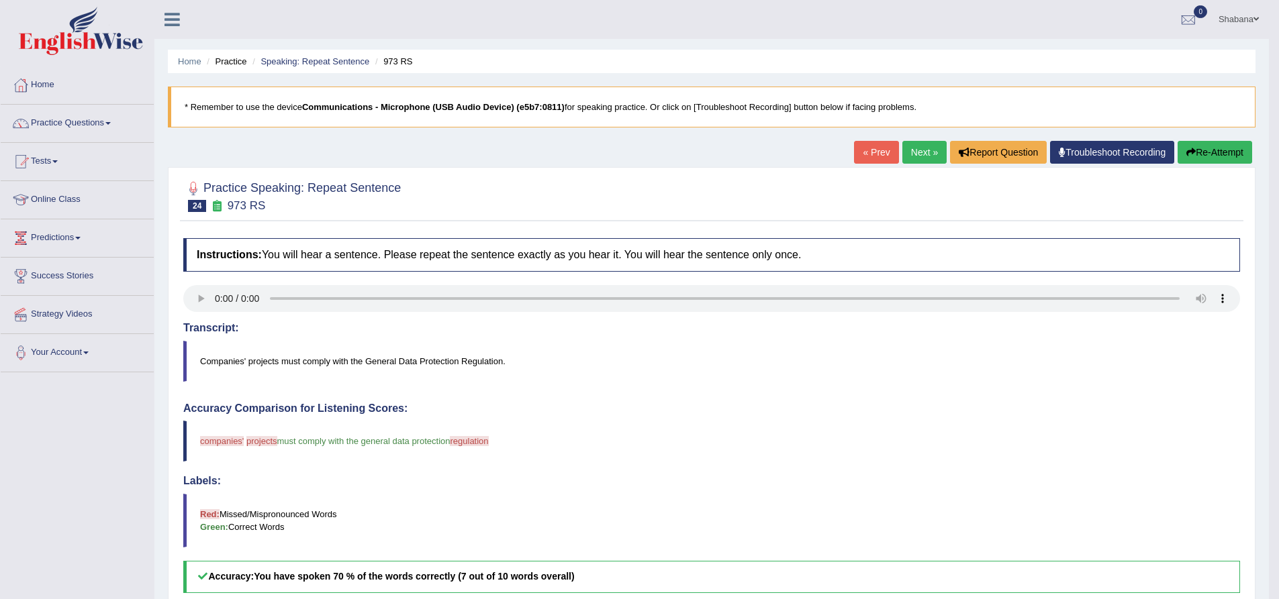
click at [908, 154] on link "Next »" at bounding box center [924, 152] width 44 height 23
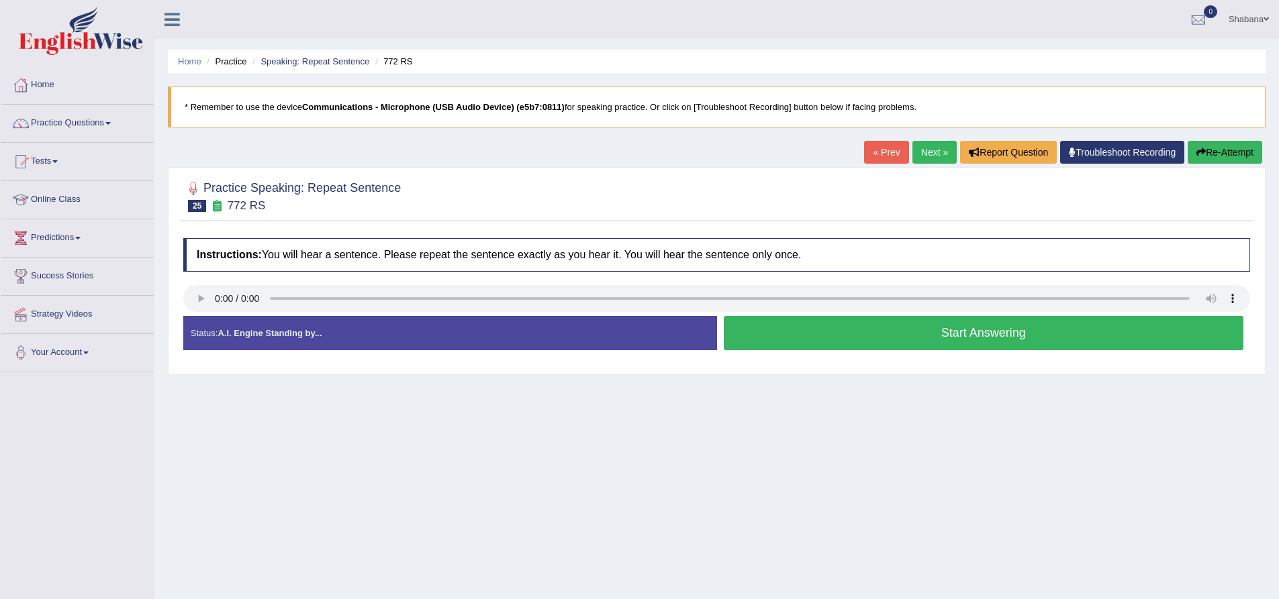
click at [949, 335] on button "Start Answering" at bounding box center [984, 333] width 520 height 34
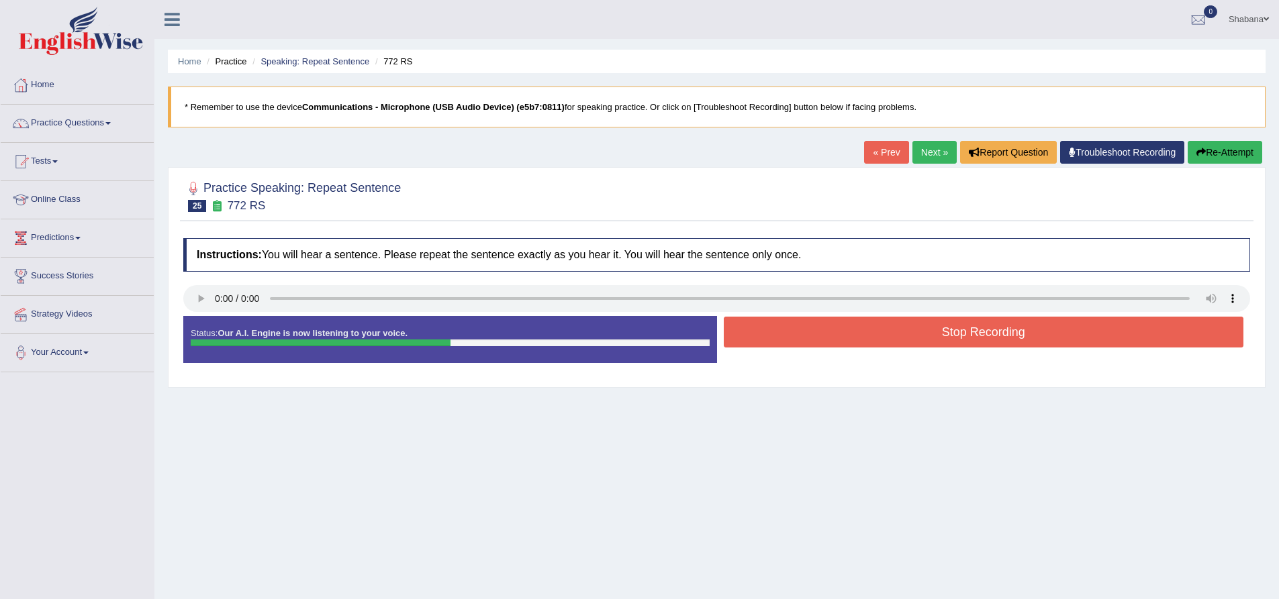
click at [808, 324] on button "Stop Recording" at bounding box center [984, 332] width 520 height 31
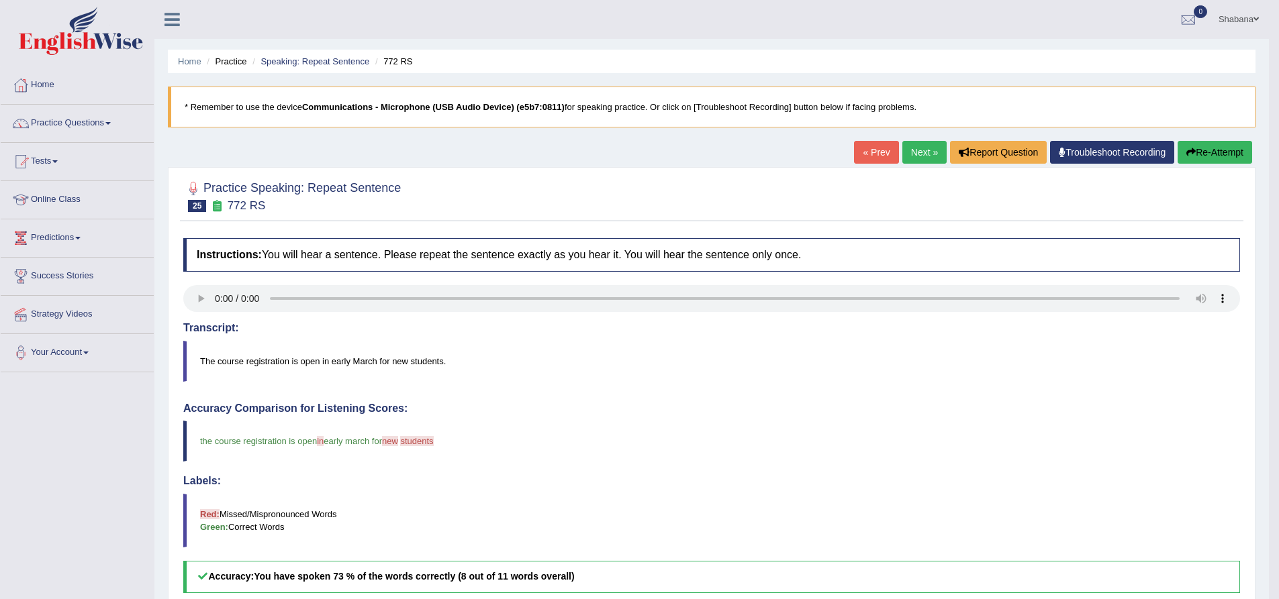
click at [912, 155] on link "Next »" at bounding box center [924, 152] width 44 height 23
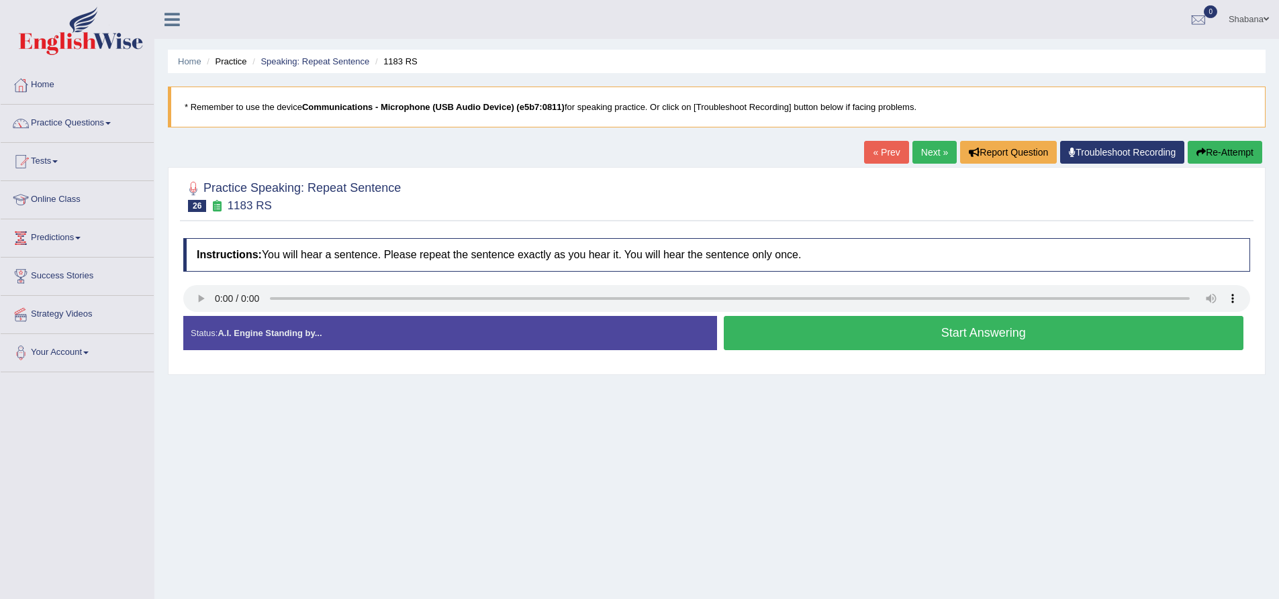
click at [932, 148] on link "Next »" at bounding box center [934, 152] width 44 height 23
click at [876, 331] on button "Start Answering" at bounding box center [984, 333] width 520 height 34
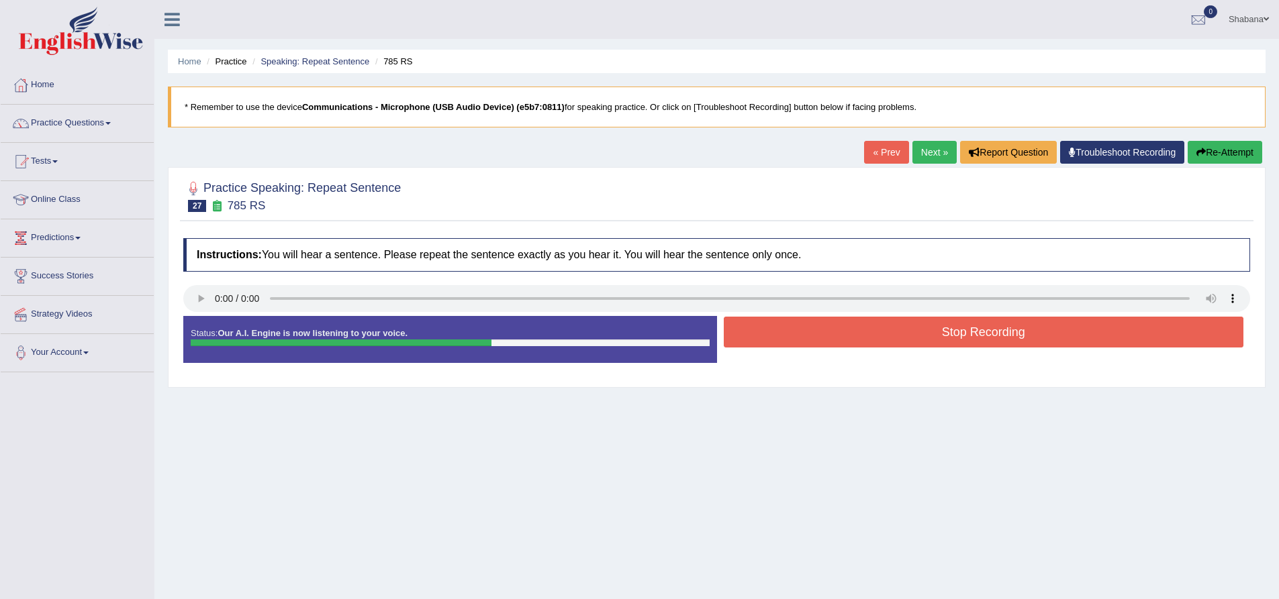
click at [868, 322] on button "Stop Recording" at bounding box center [984, 332] width 520 height 31
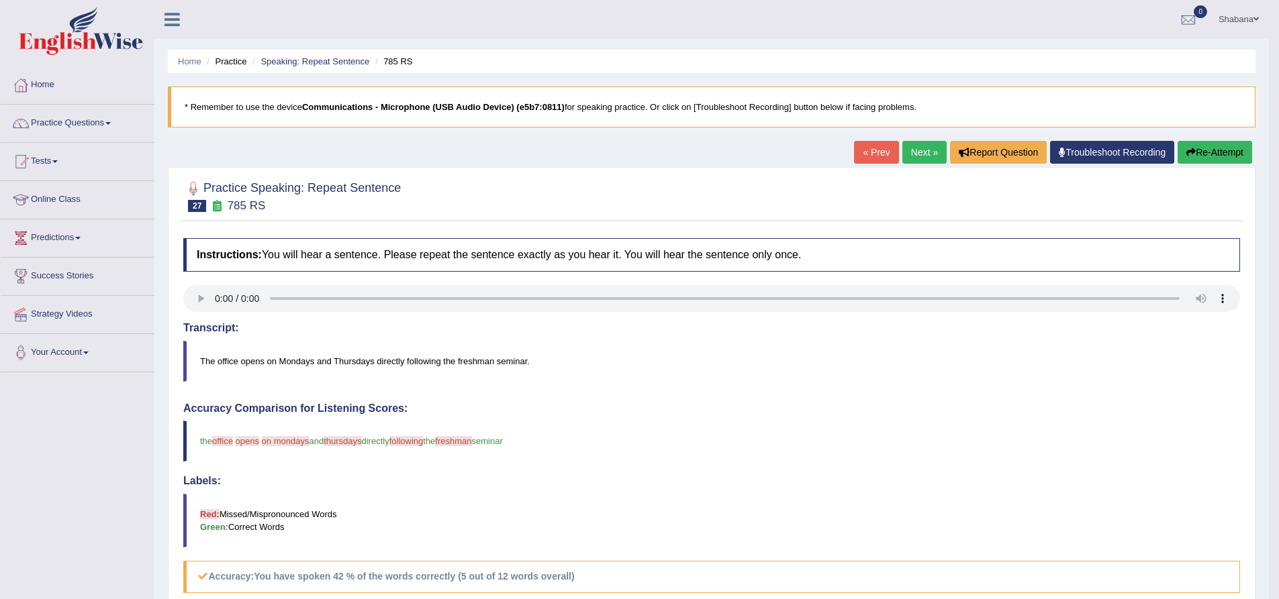
click at [912, 152] on link "Next »" at bounding box center [924, 152] width 44 height 23
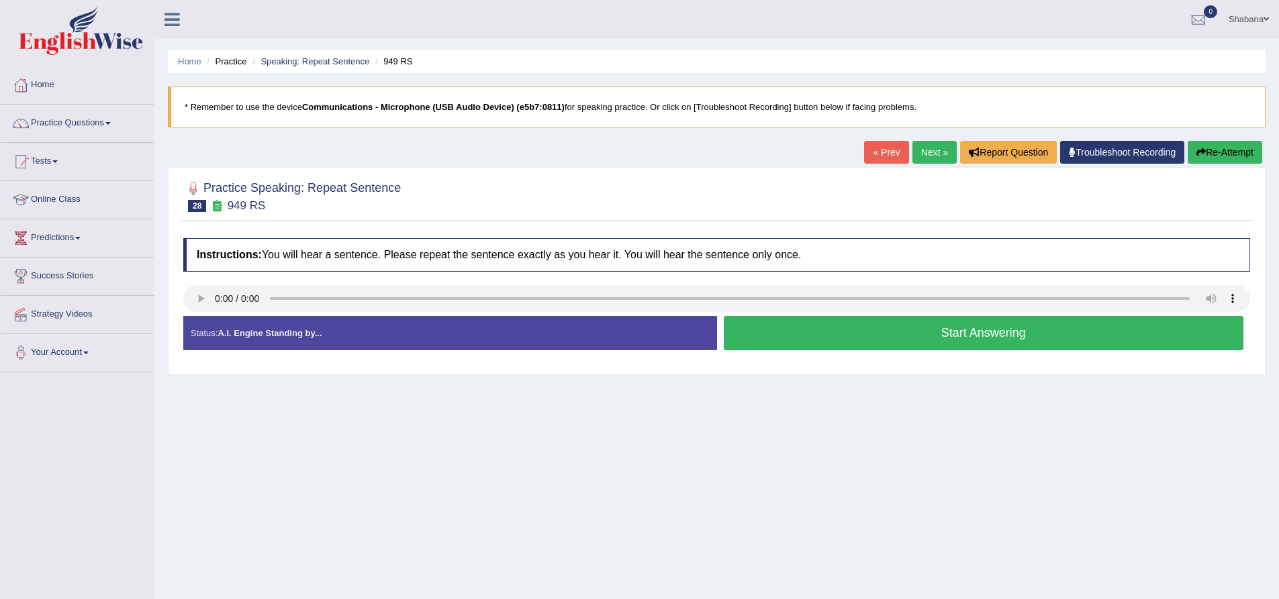
click at [873, 328] on button "Start Answering" at bounding box center [984, 333] width 520 height 34
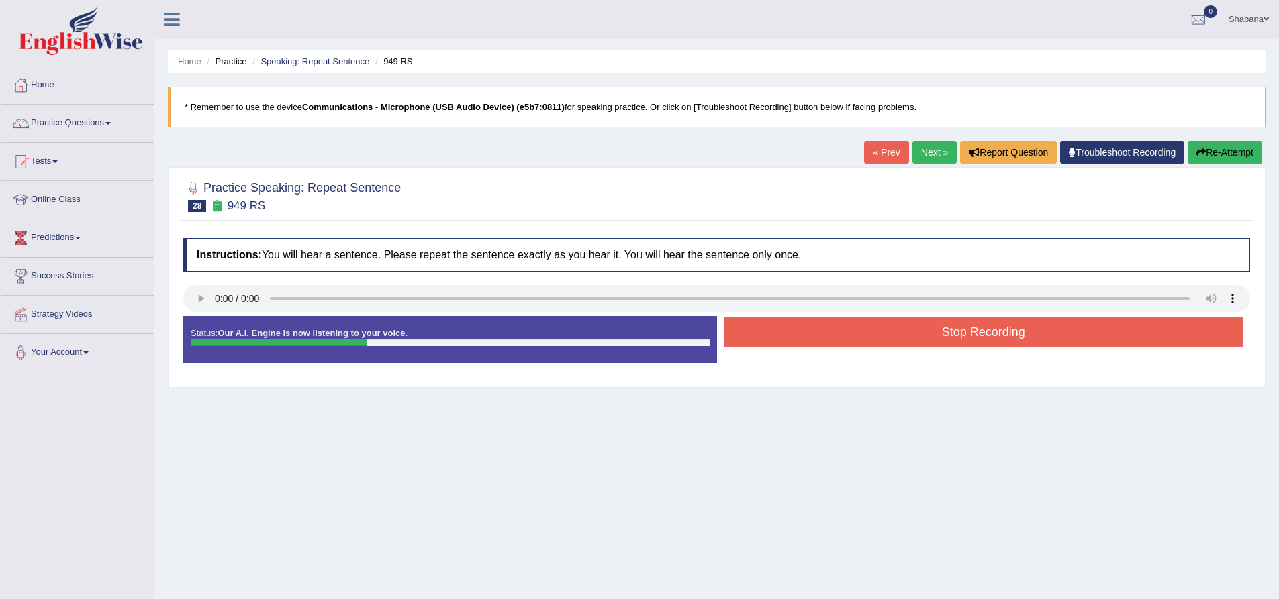
click at [885, 336] on button "Stop Recording" at bounding box center [984, 332] width 520 height 31
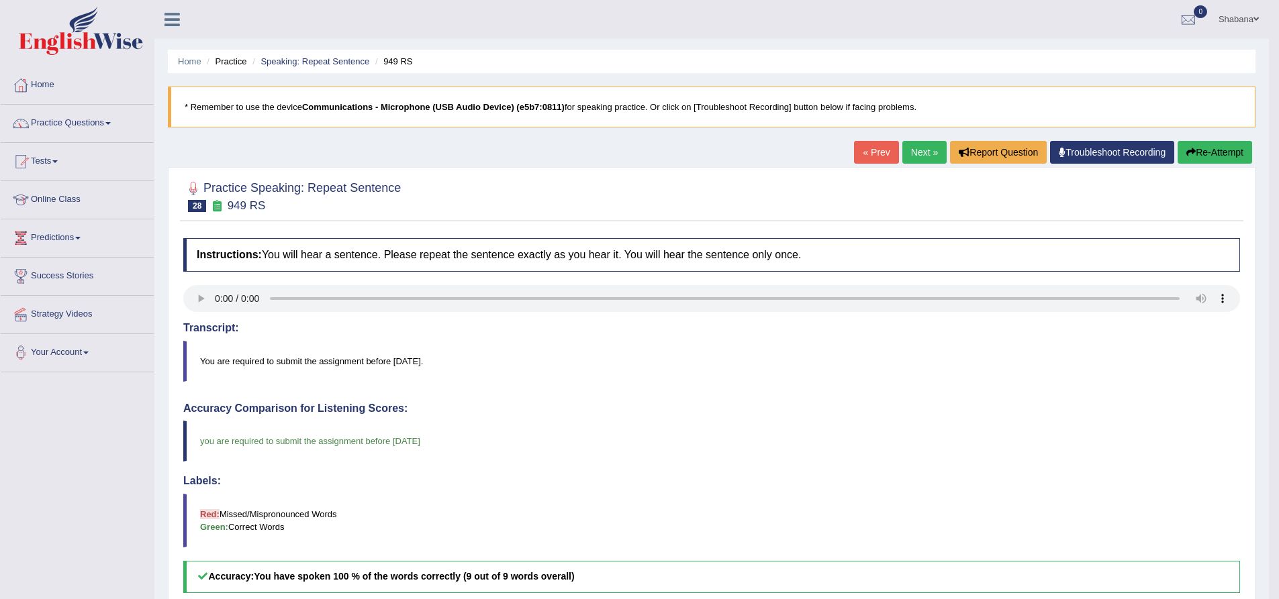
click at [917, 146] on link "Next »" at bounding box center [924, 152] width 44 height 23
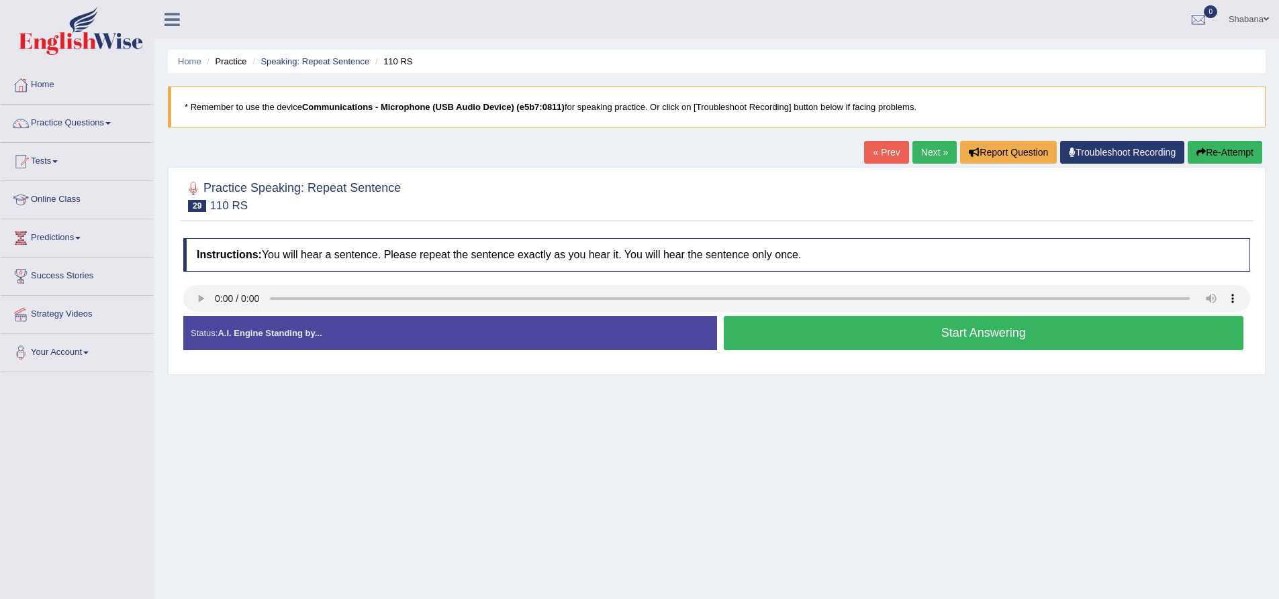
click at [790, 338] on button "Start Answering" at bounding box center [984, 333] width 520 height 34
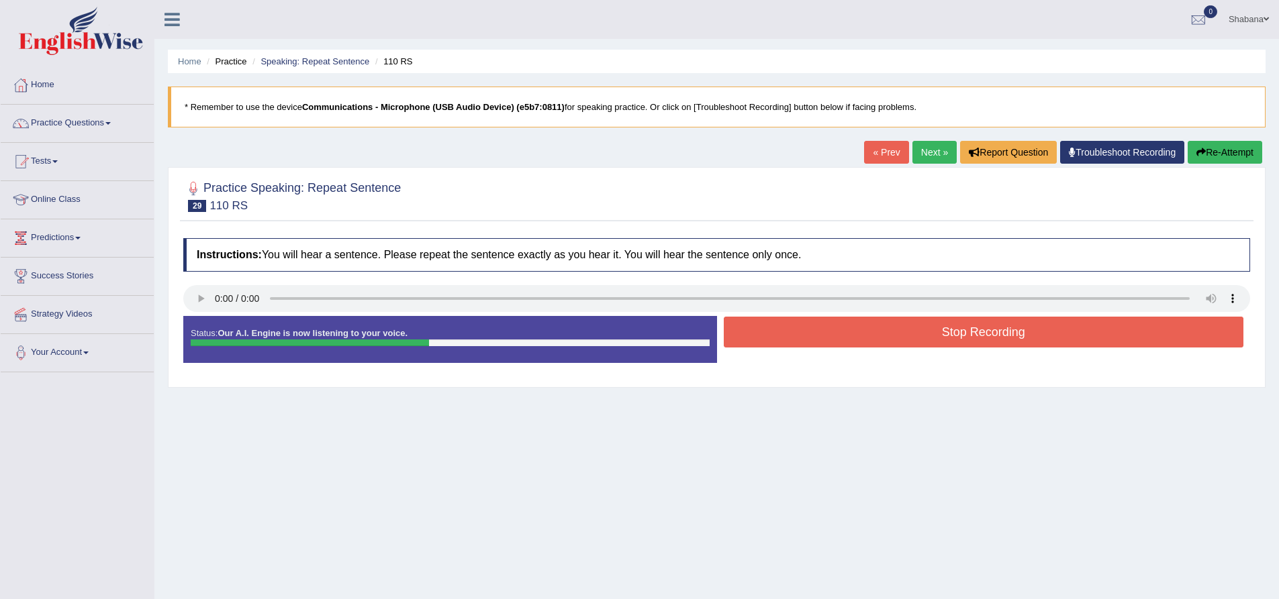
click at [857, 338] on button "Stop Recording" at bounding box center [984, 332] width 520 height 31
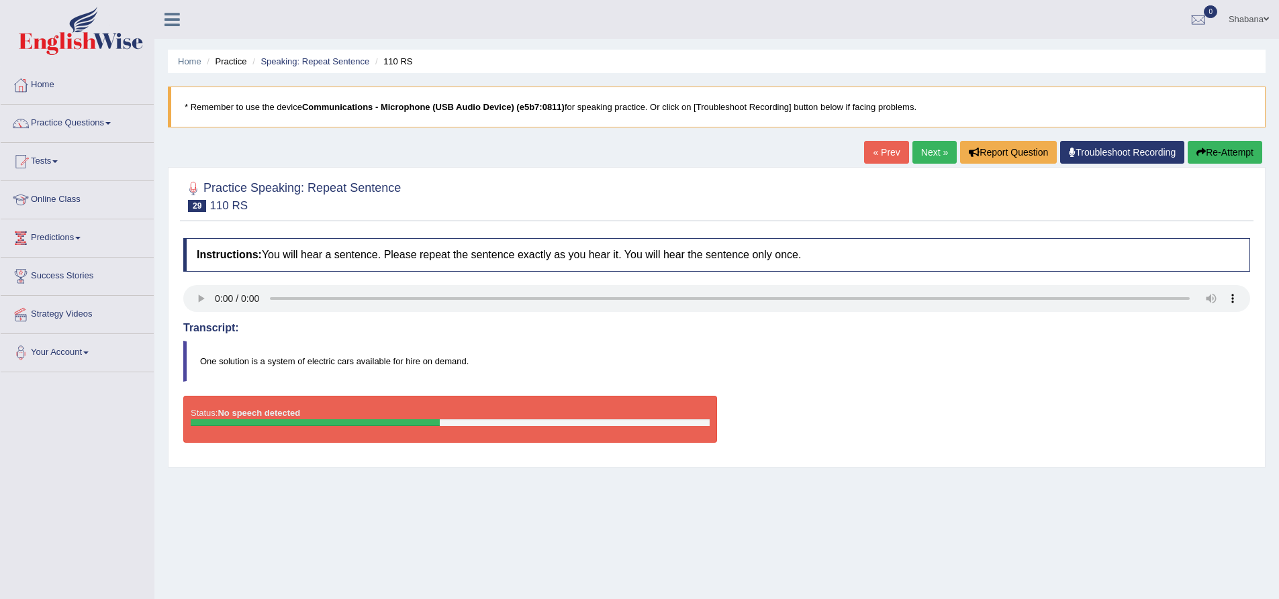
drag, startPoint x: 370, startPoint y: 409, endPoint x: 373, endPoint y: 418, distance: 8.7
click at [373, 418] on div "Status: No speech detected" at bounding box center [450, 419] width 534 height 47
click at [932, 155] on link "Next »" at bounding box center [934, 152] width 44 height 23
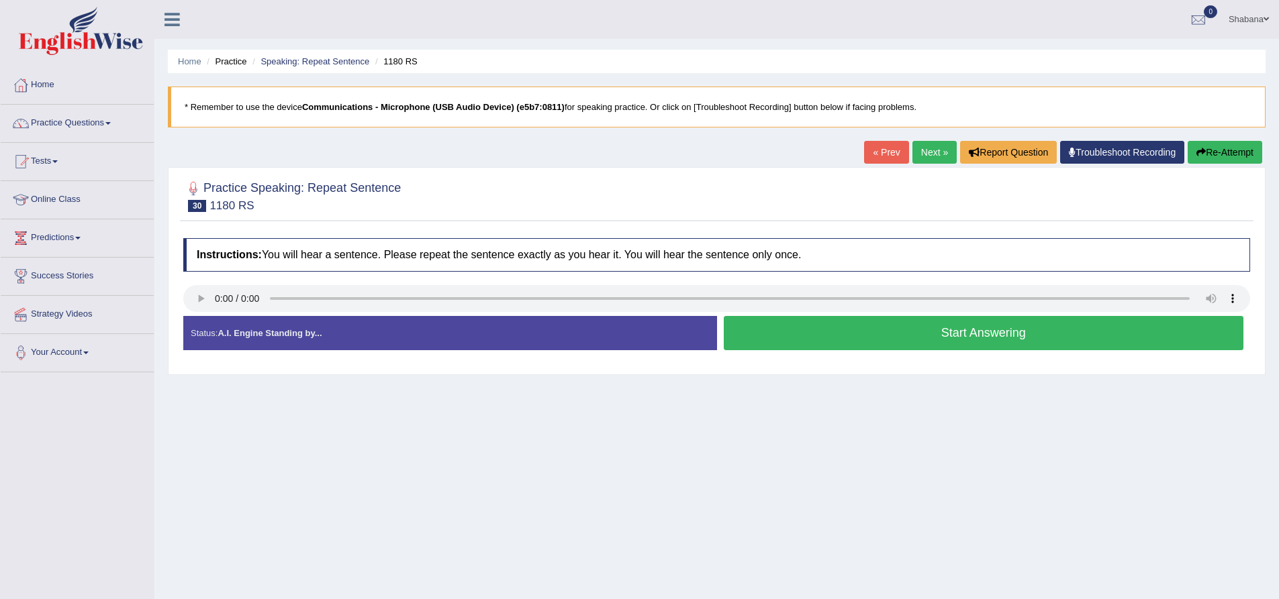
click at [944, 328] on button "Start Answering" at bounding box center [984, 333] width 520 height 34
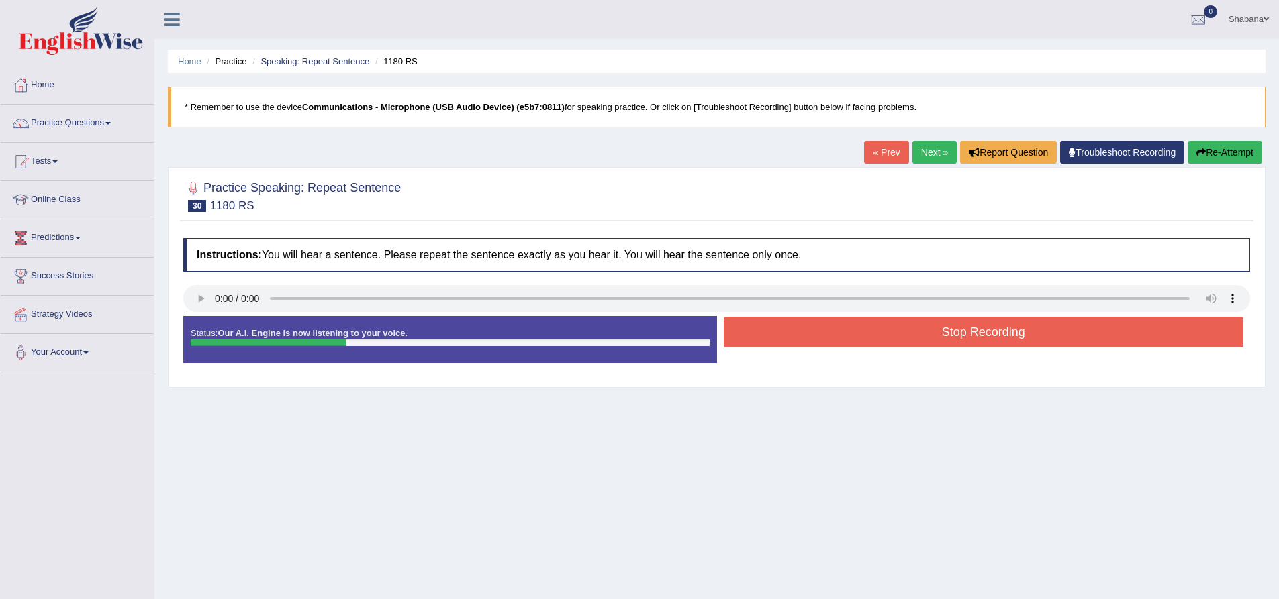
click at [855, 329] on button "Stop Recording" at bounding box center [984, 332] width 520 height 31
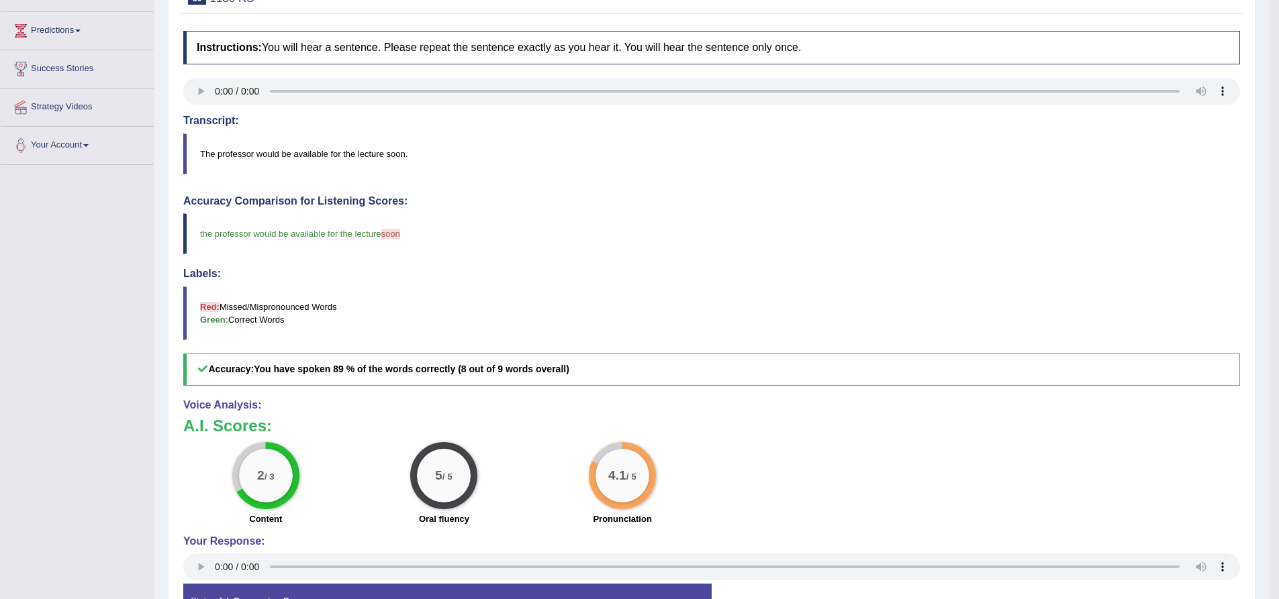
scroll to position [40, 0]
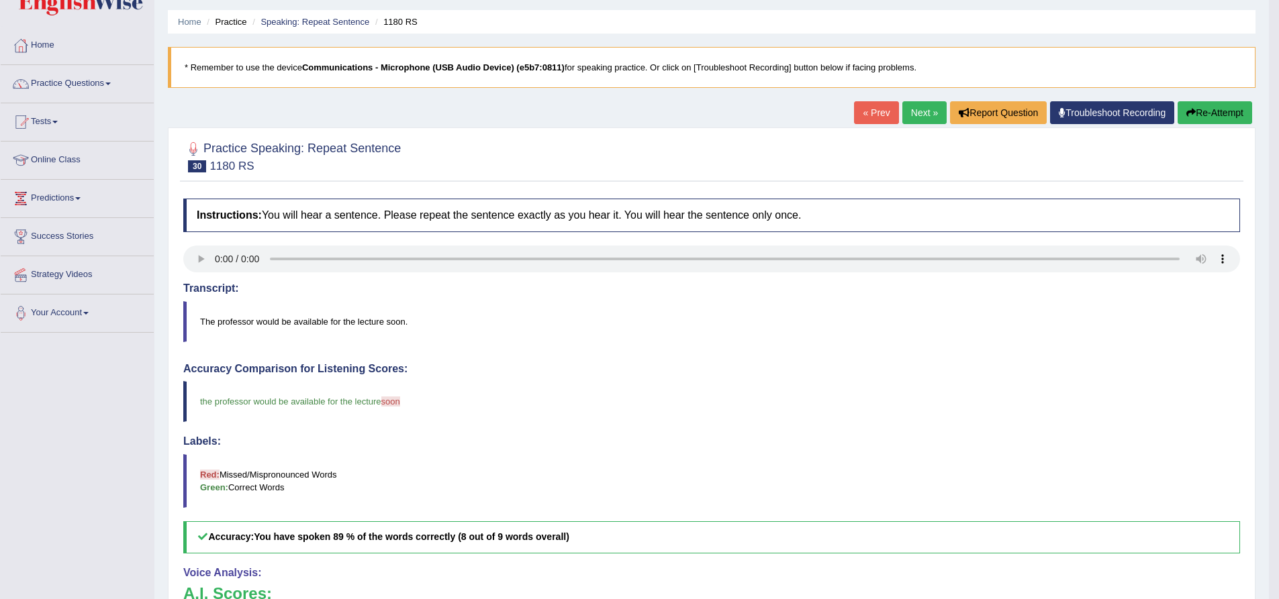
click at [915, 119] on link "Next »" at bounding box center [924, 112] width 44 height 23
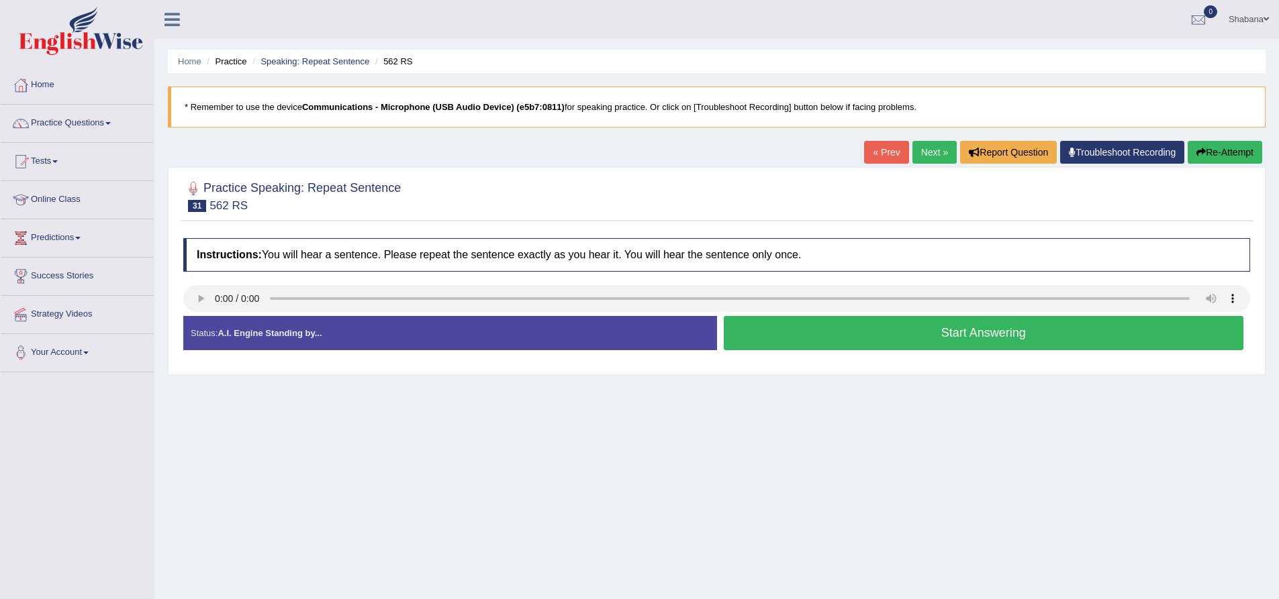
click at [505, 322] on div "Status: A.I. Engine Standing by..." at bounding box center [450, 333] width 534 height 34
click at [894, 334] on button "Start Answering" at bounding box center [984, 333] width 520 height 34
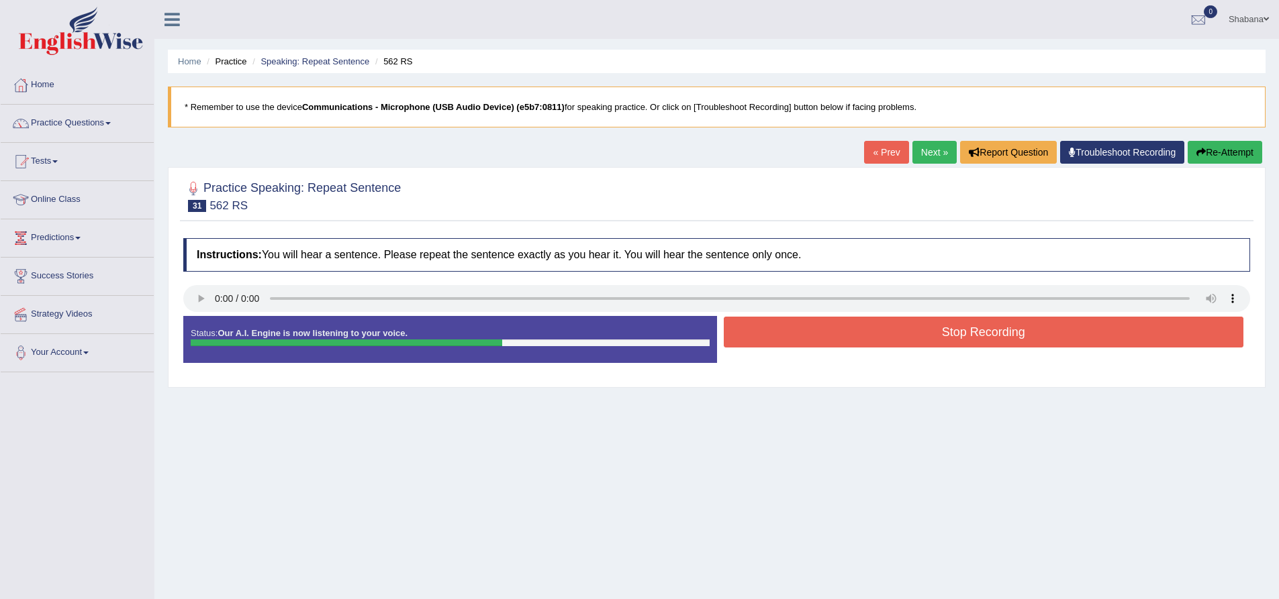
click at [922, 348] on div "Stop Recording" at bounding box center [984, 334] width 534 height 34
click at [924, 338] on button "Stop Recording" at bounding box center [984, 332] width 520 height 31
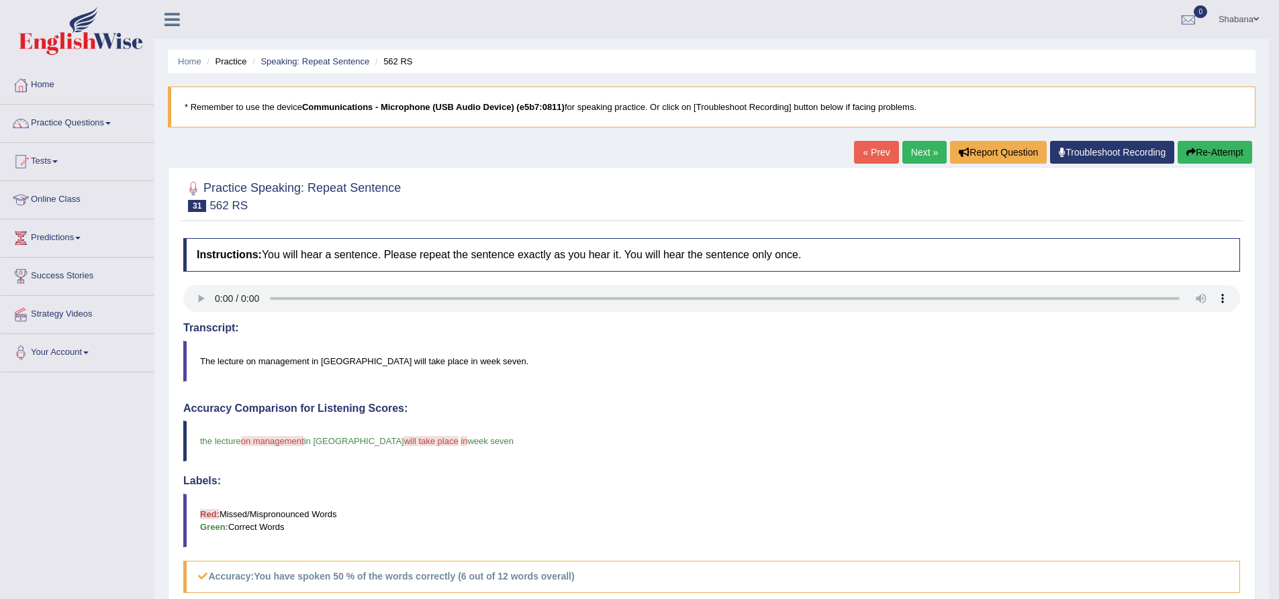
click at [910, 152] on link "Next »" at bounding box center [924, 152] width 44 height 23
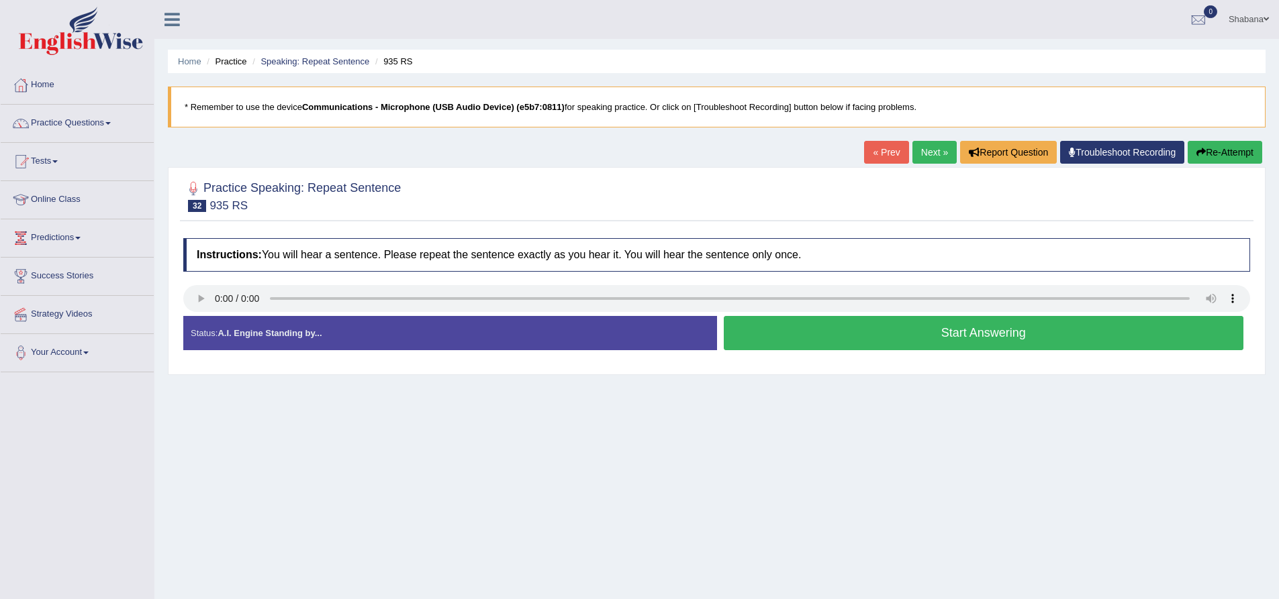
click at [886, 338] on button "Start Answering" at bounding box center [984, 333] width 520 height 34
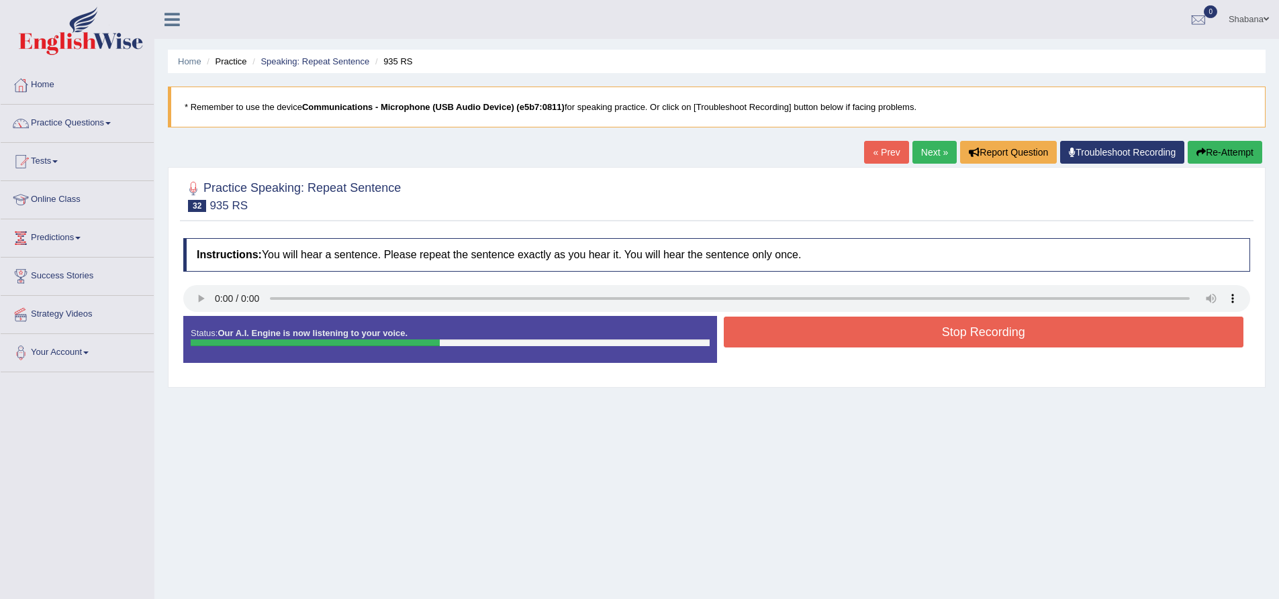
click at [919, 336] on button "Stop Recording" at bounding box center [984, 332] width 520 height 31
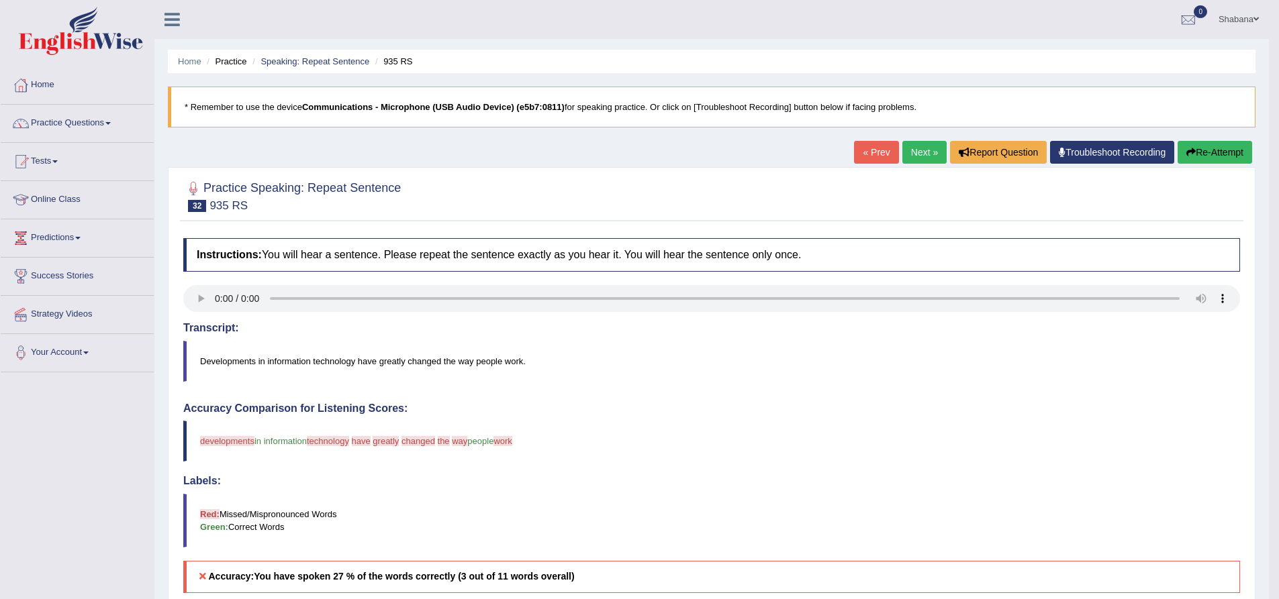
click at [912, 152] on link "Next »" at bounding box center [924, 152] width 44 height 23
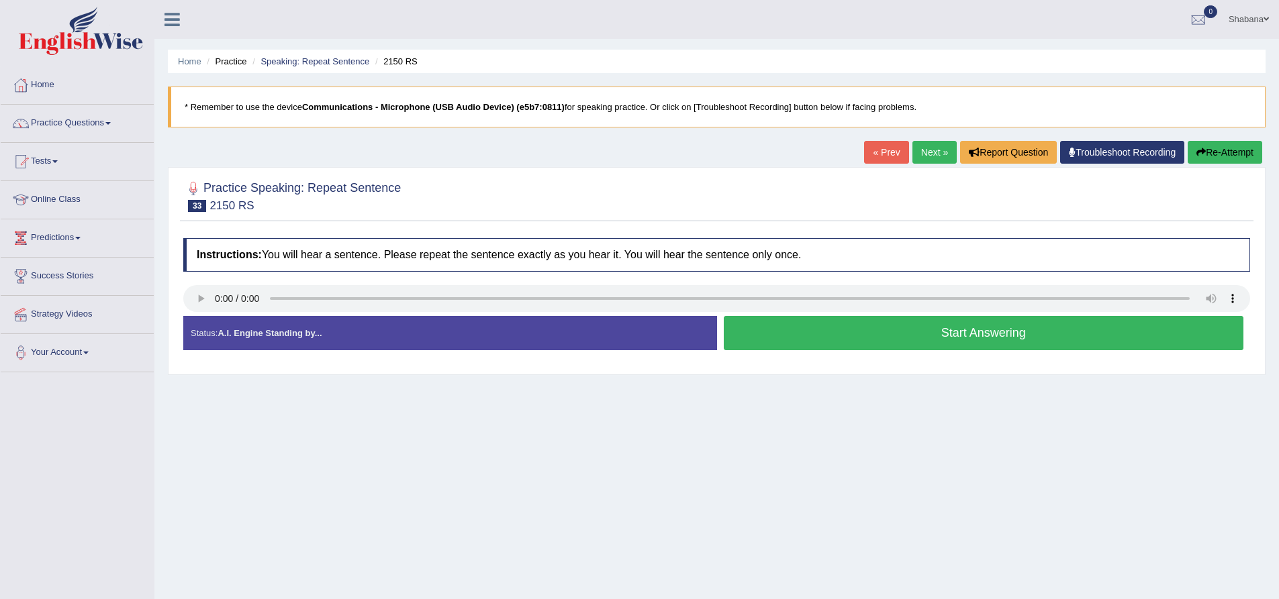
click at [809, 330] on button "Start Answering" at bounding box center [984, 333] width 520 height 34
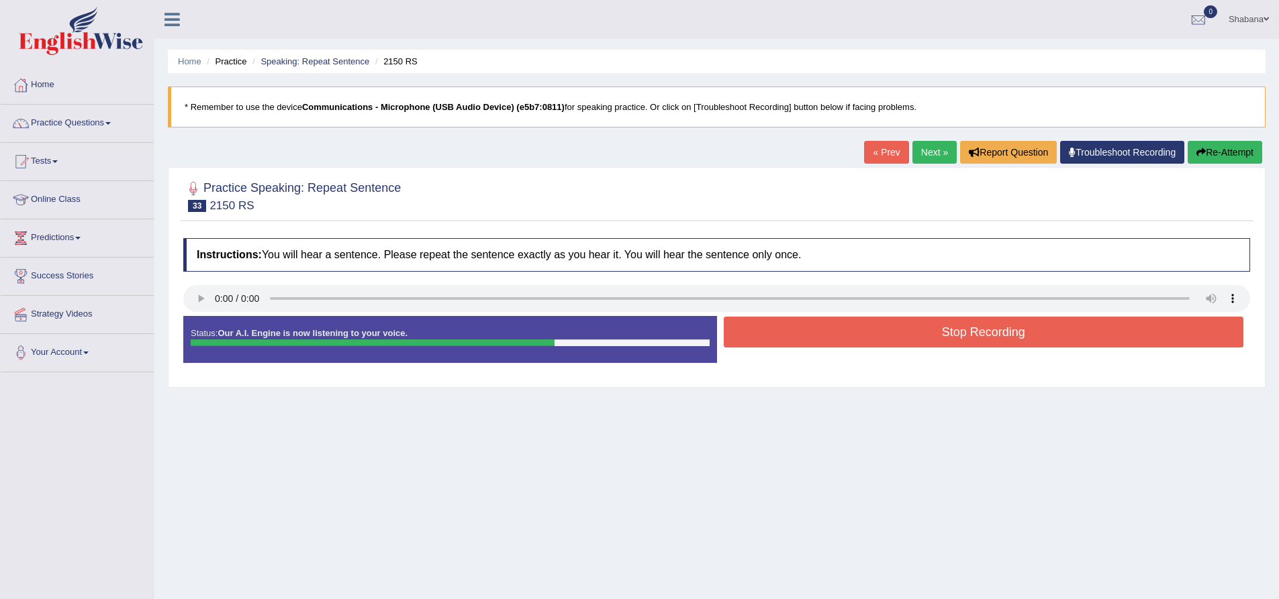
click at [857, 330] on button "Stop Recording" at bounding box center [984, 332] width 520 height 31
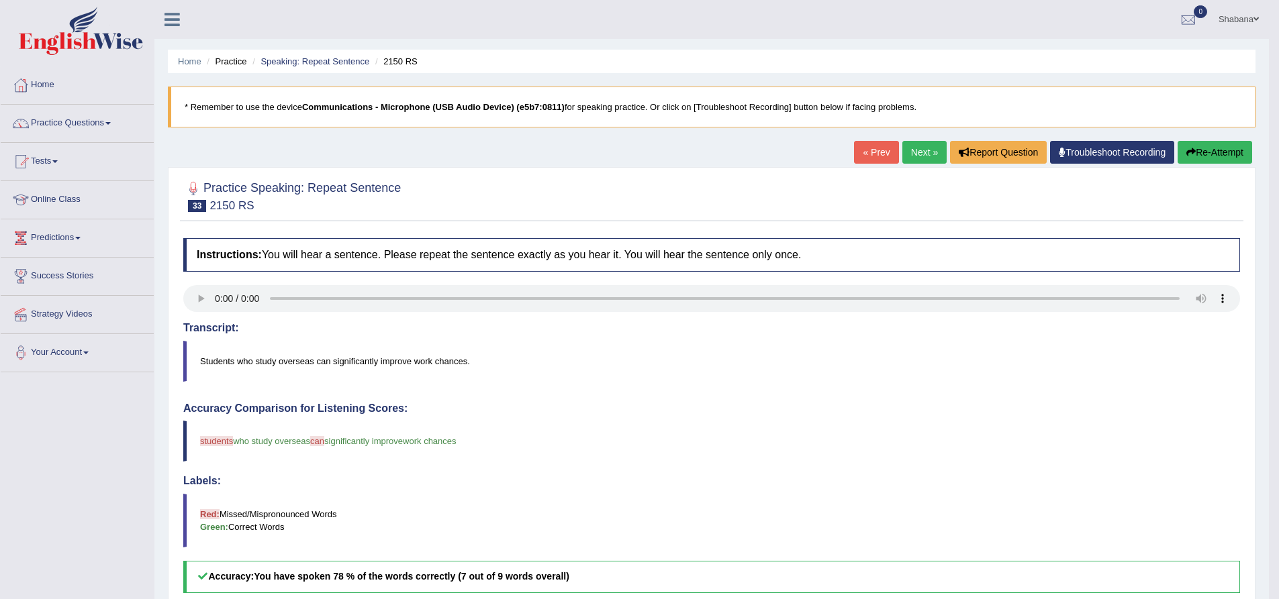
click at [918, 154] on link "Next »" at bounding box center [924, 152] width 44 height 23
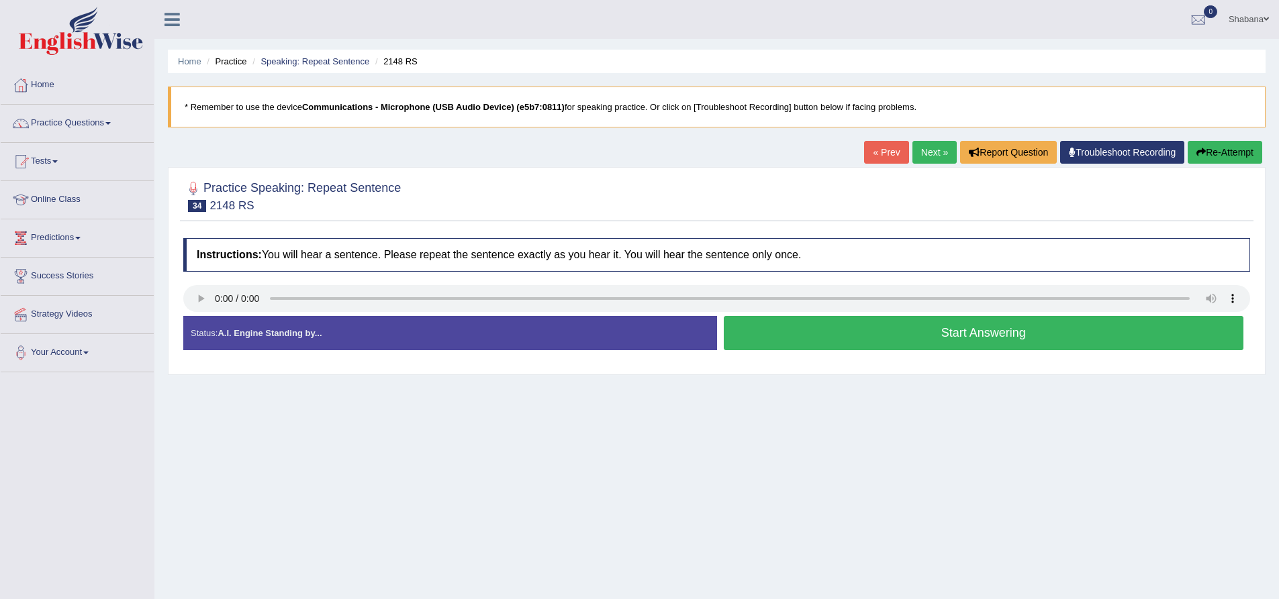
click at [905, 333] on button "Start Answering" at bounding box center [984, 333] width 520 height 34
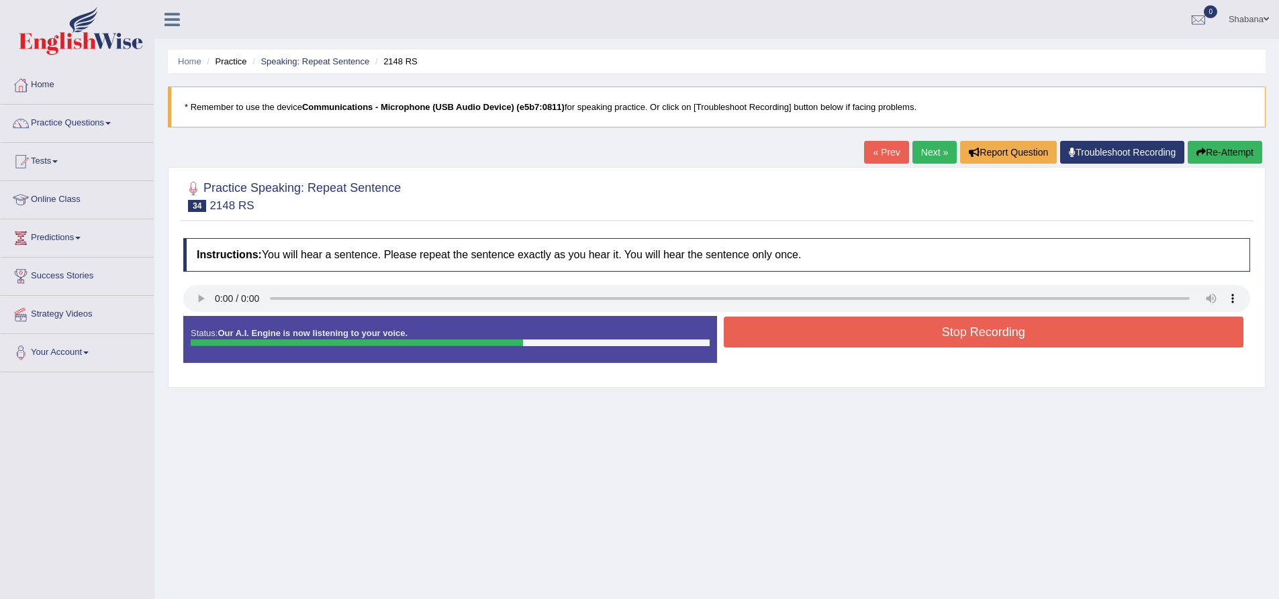
click at [923, 331] on button "Stop Recording" at bounding box center [984, 332] width 520 height 31
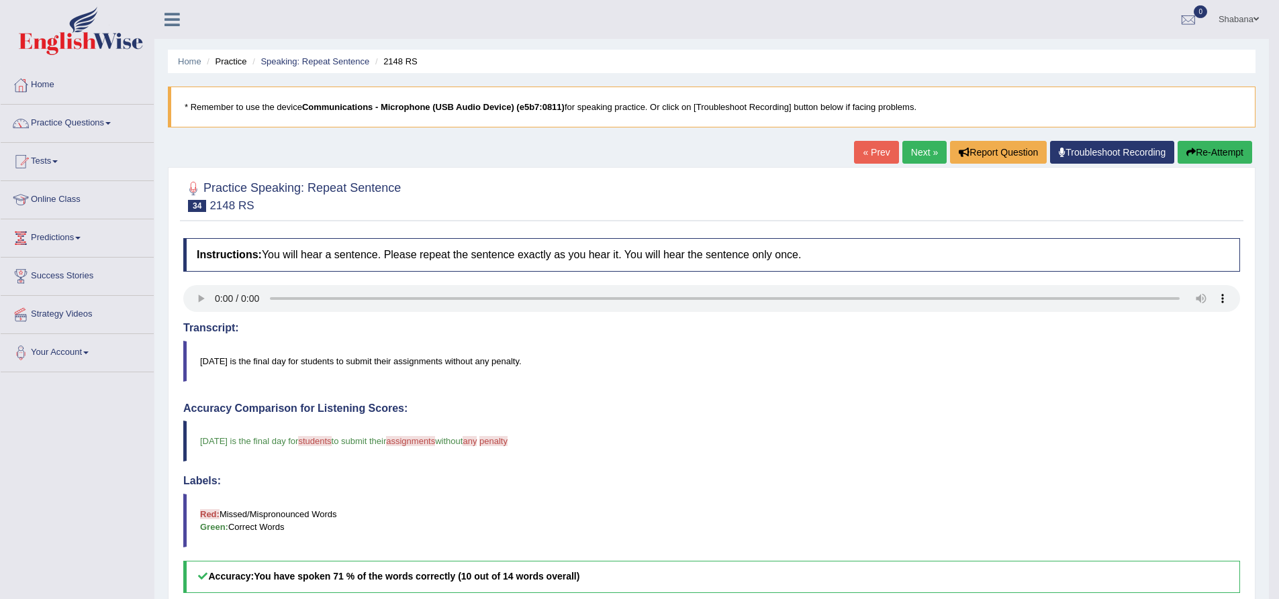
click at [919, 146] on link "Next »" at bounding box center [924, 152] width 44 height 23
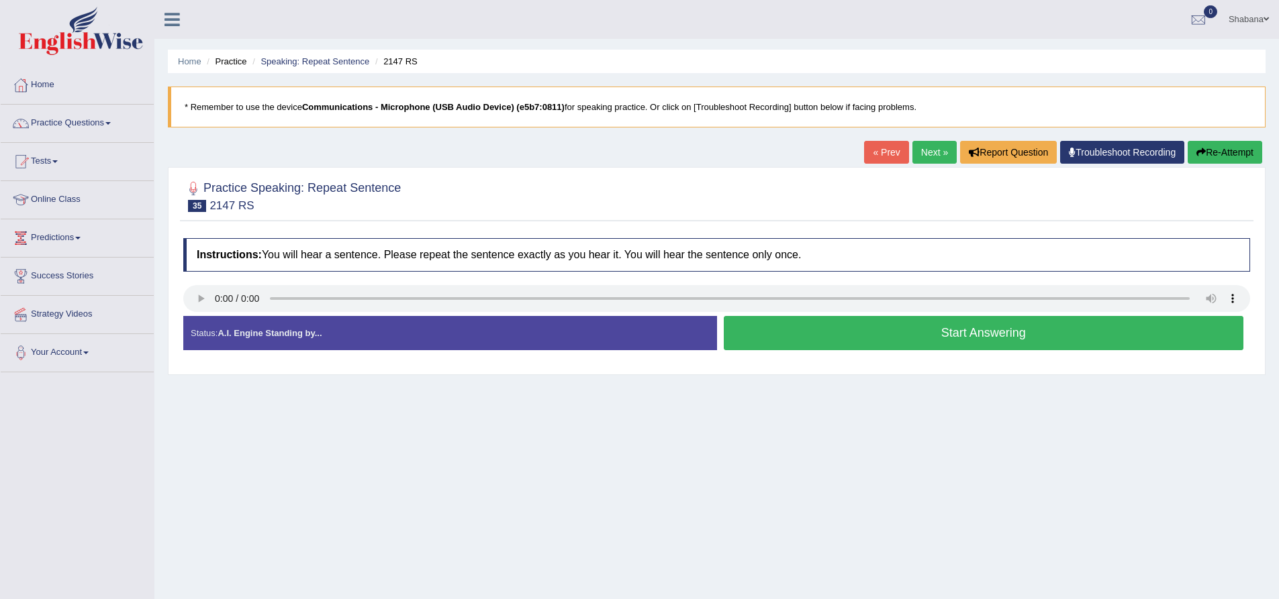
click at [835, 329] on button "Start Answering" at bounding box center [984, 333] width 520 height 34
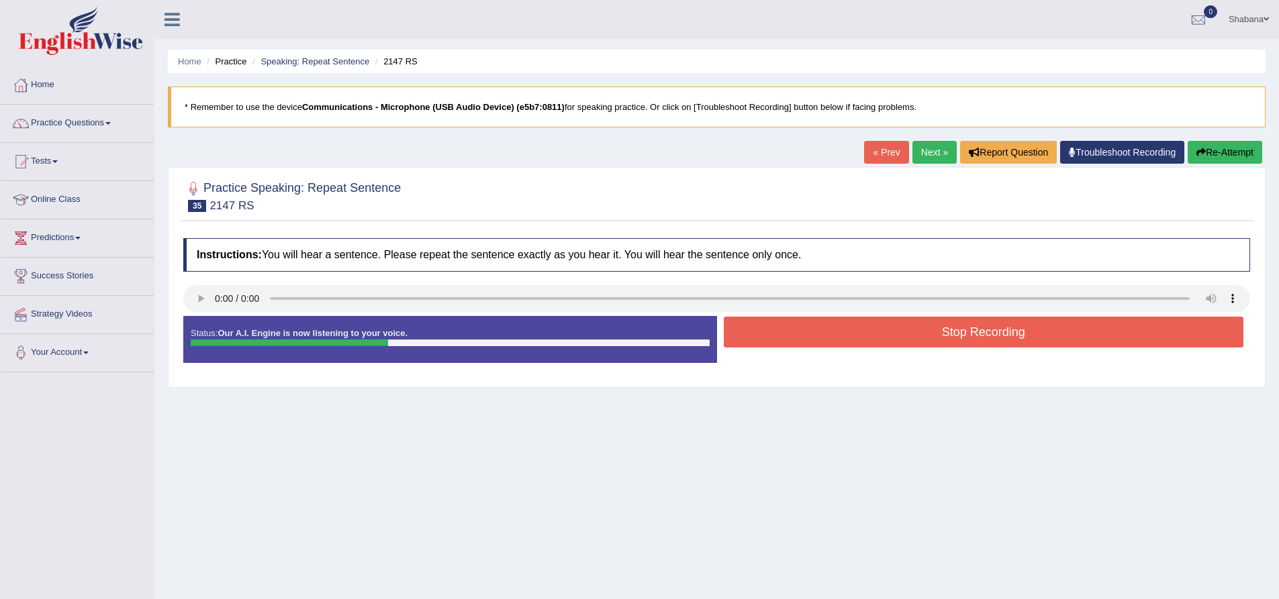
click at [855, 330] on button "Stop Recording" at bounding box center [984, 332] width 520 height 31
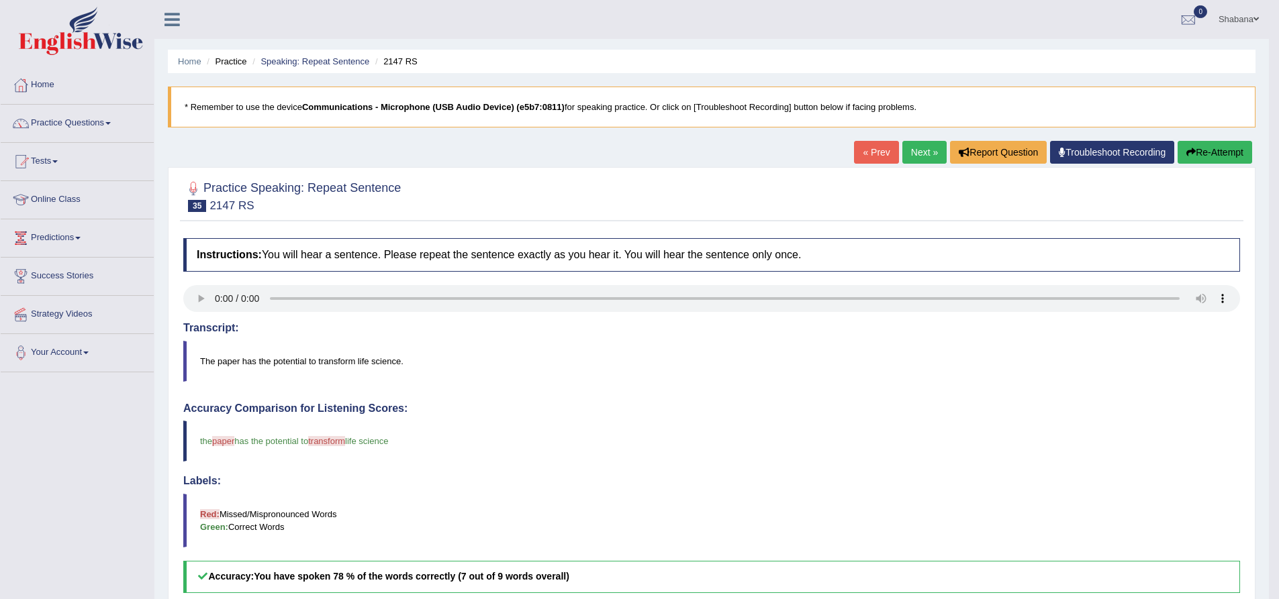
click at [925, 155] on link "Next »" at bounding box center [924, 152] width 44 height 23
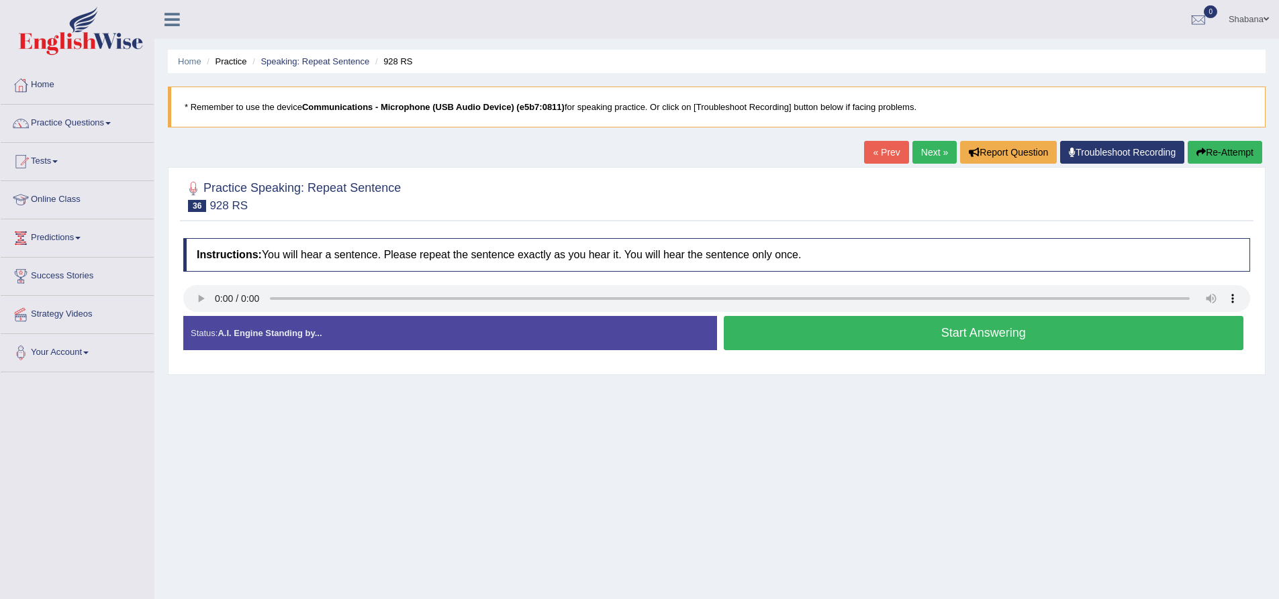
click at [1009, 328] on button "Start Answering" at bounding box center [984, 333] width 520 height 34
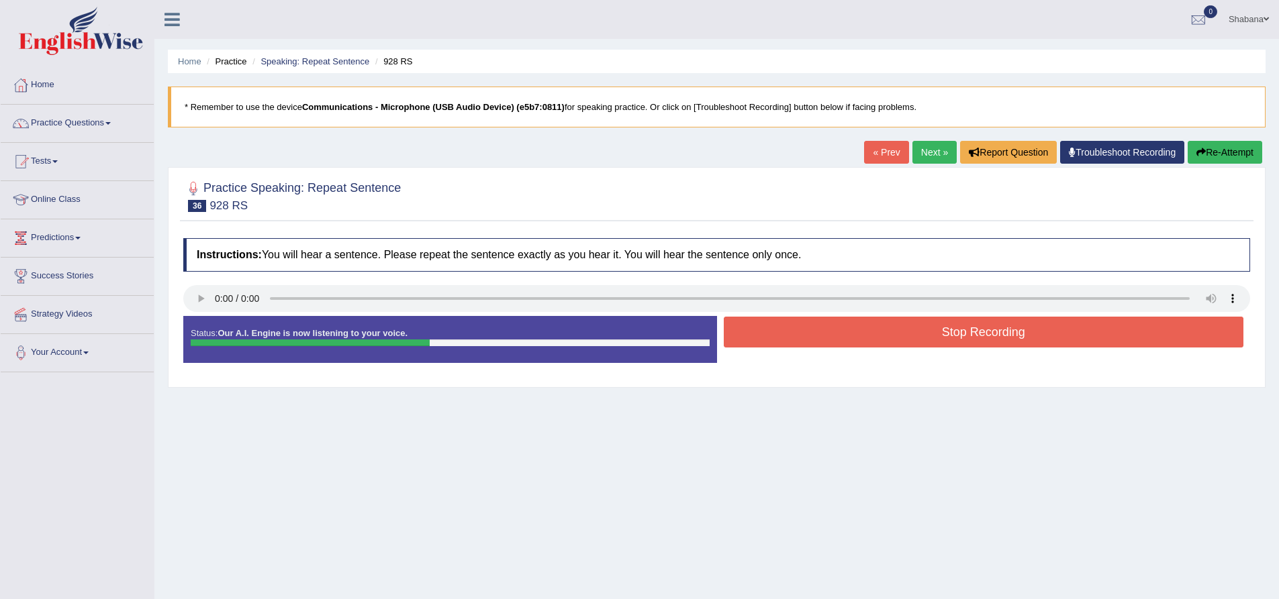
click at [960, 335] on button "Stop Recording" at bounding box center [984, 332] width 520 height 31
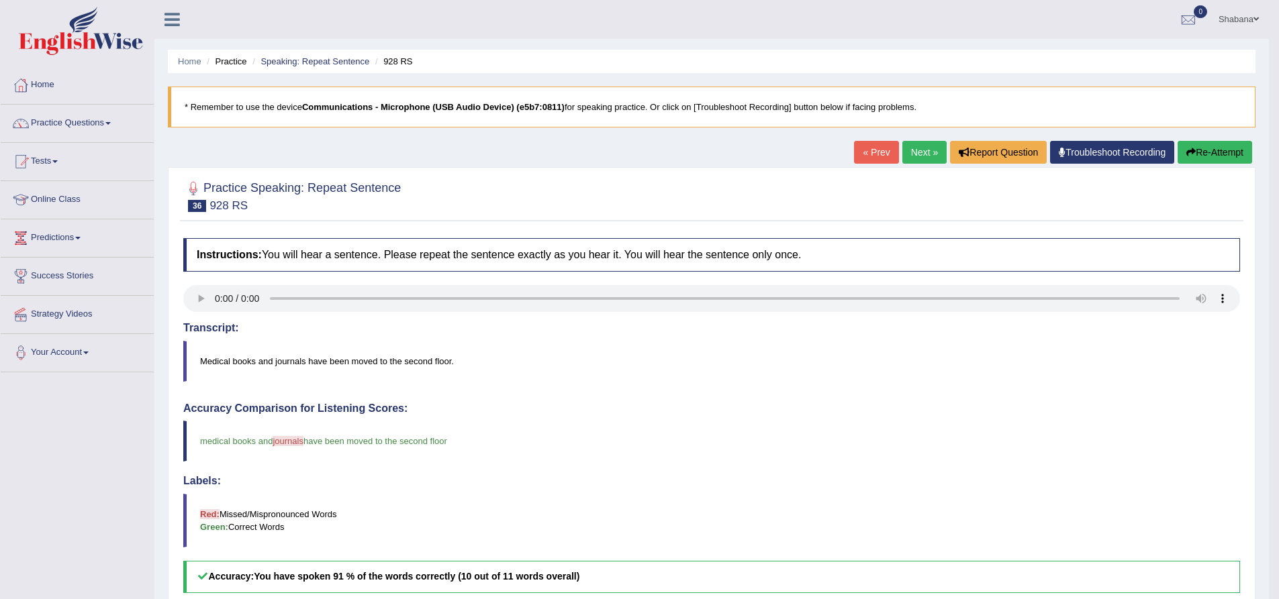
click at [921, 156] on link "Next »" at bounding box center [924, 152] width 44 height 23
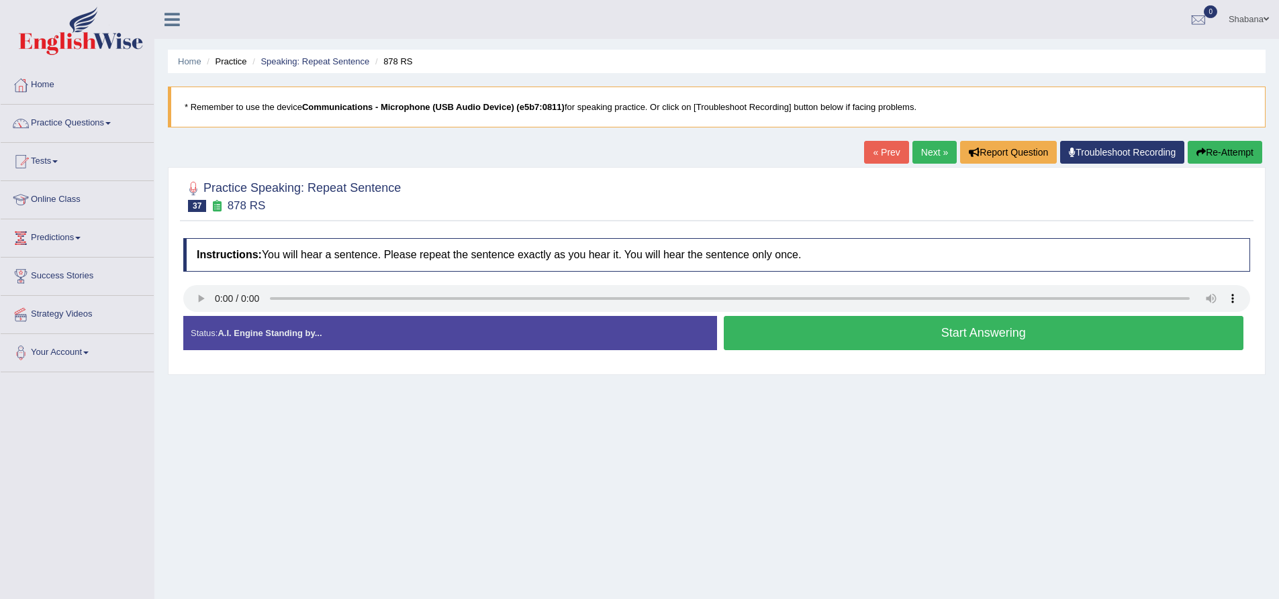
click at [1004, 333] on button "Start Answering" at bounding box center [984, 333] width 520 height 34
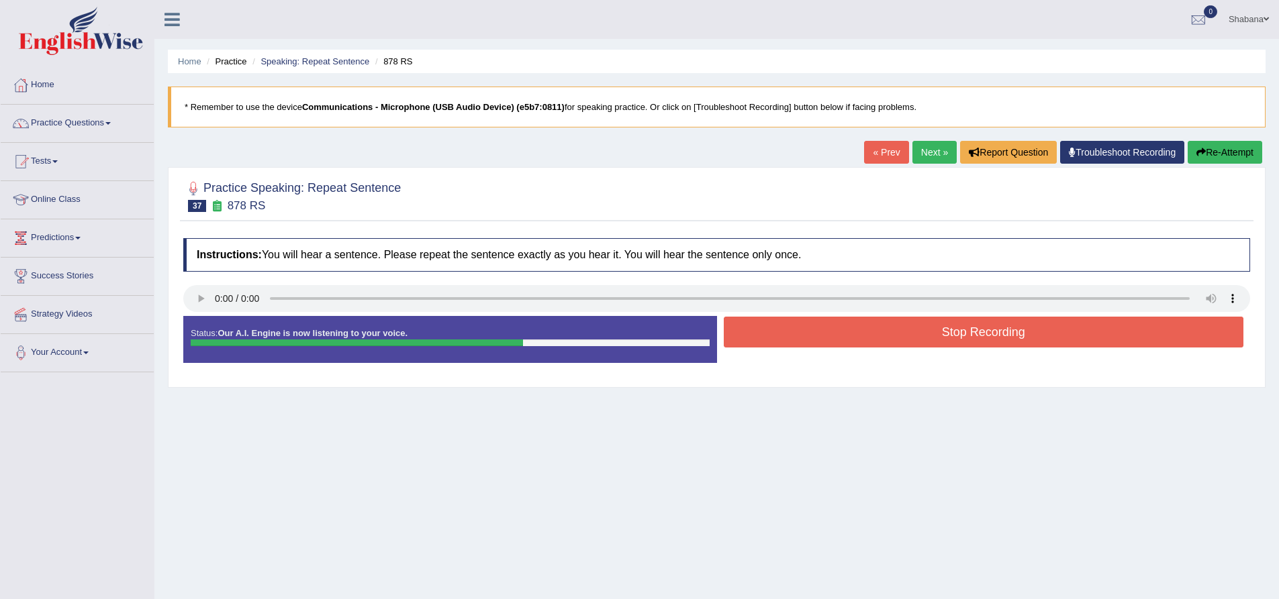
click at [946, 332] on button "Stop Recording" at bounding box center [984, 332] width 520 height 31
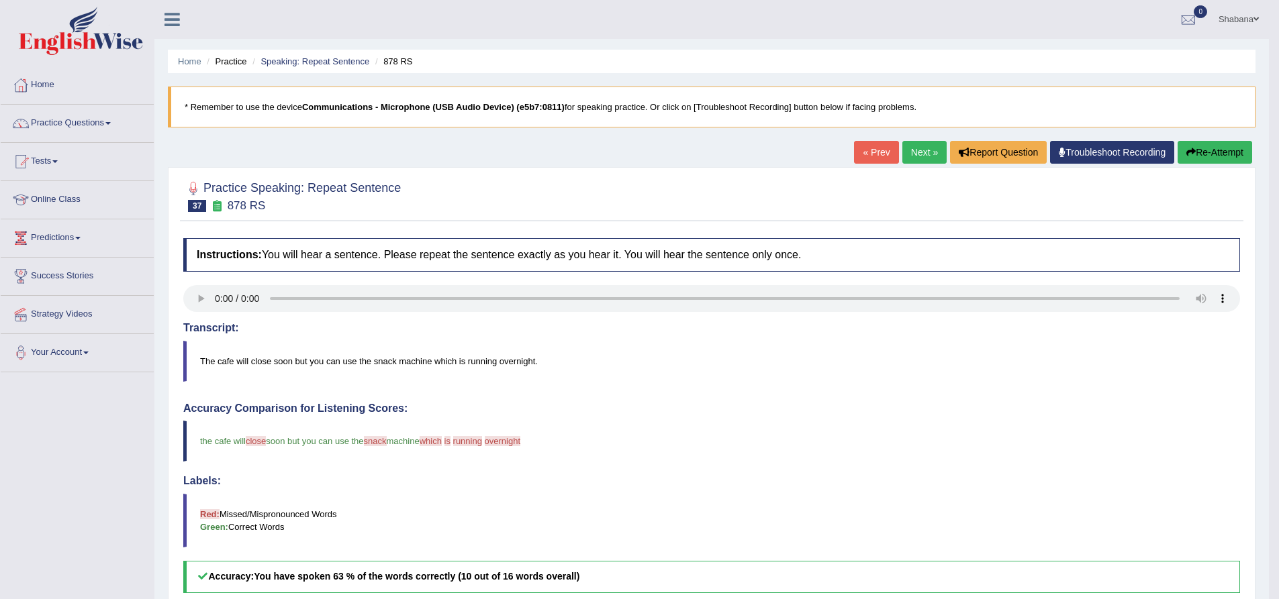
click at [920, 149] on link "Next »" at bounding box center [924, 152] width 44 height 23
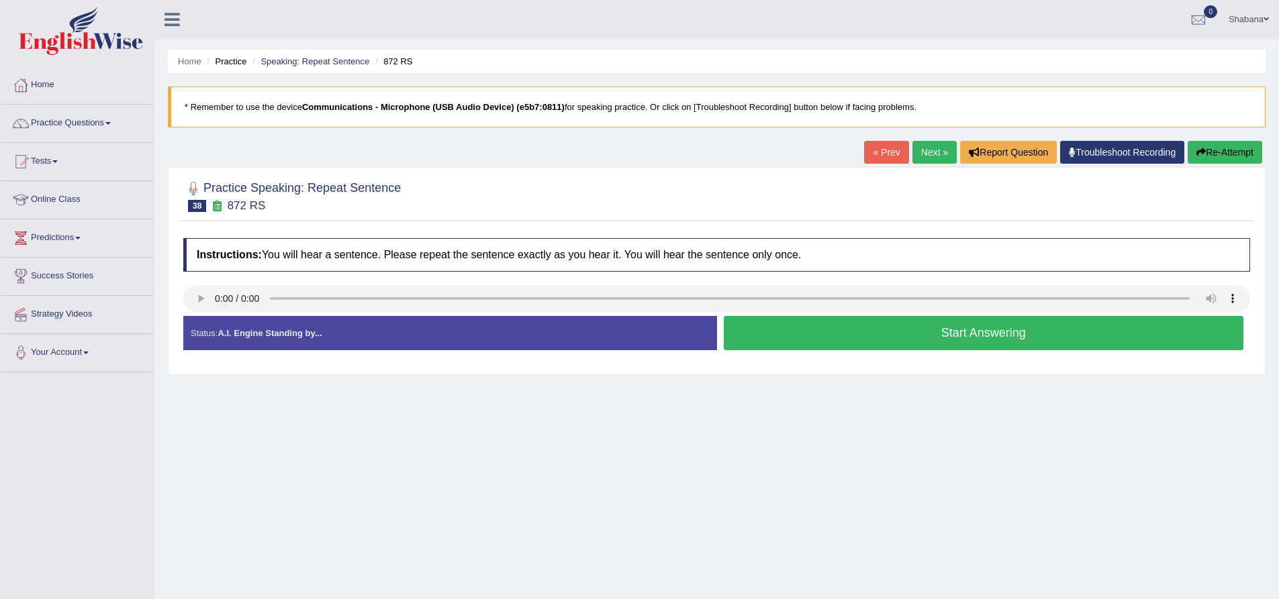
click at [903, 331] on button "Start Answering" at bounding box center [984, 333] width 520 height 34
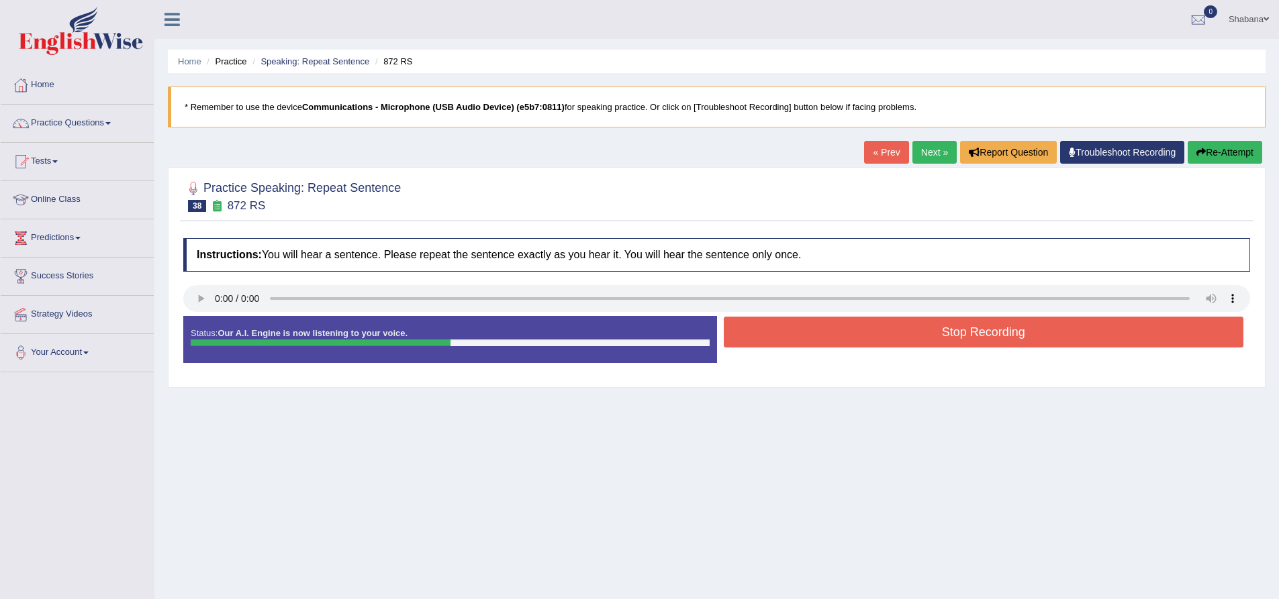
click at [938, 330] on button "Stop Recording" at bounding box center [984, 332] width 520 height 31
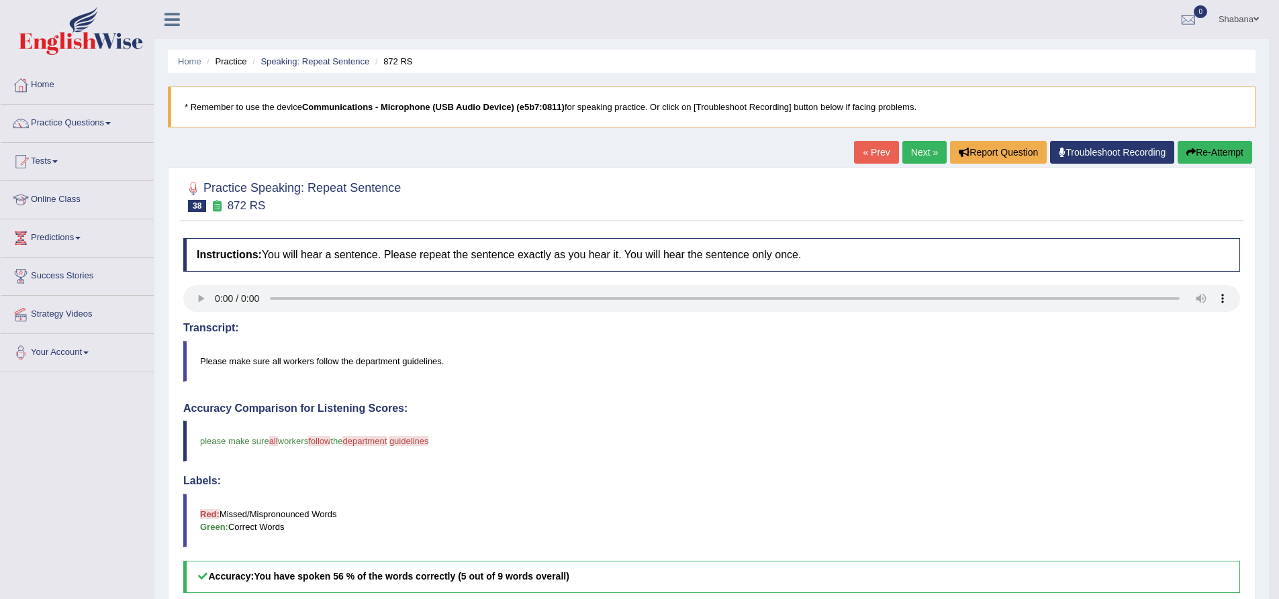
click at [928, 153] on link "Next »" at bounding box center [924, 152] width 44 height 23
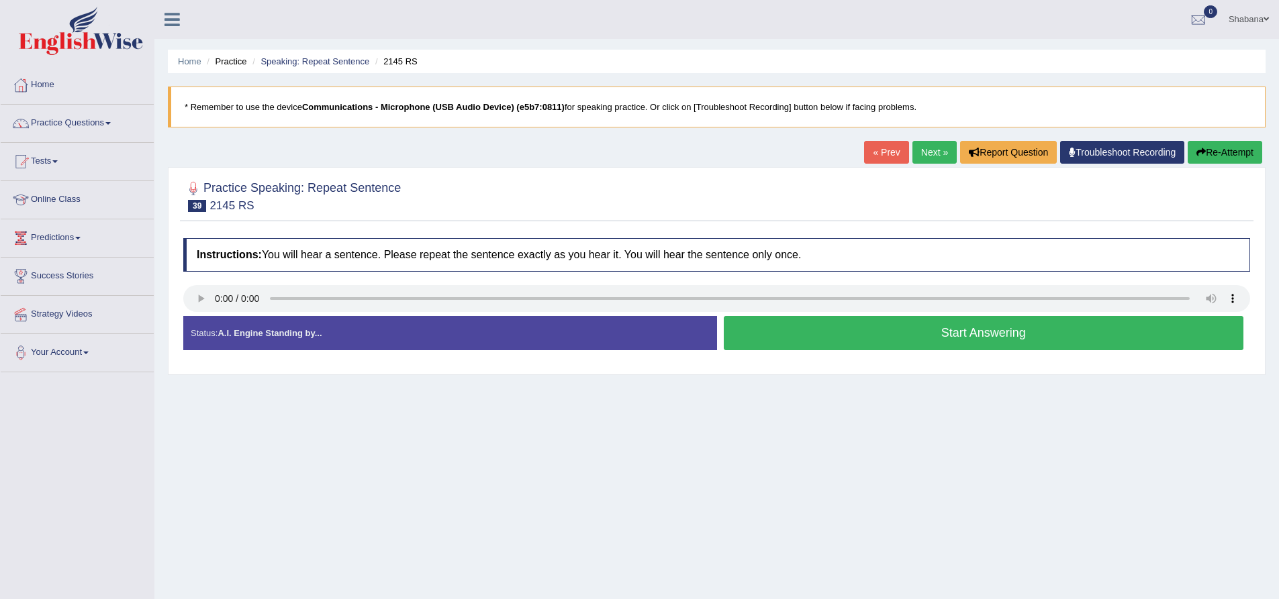
click at [1013, 335] on button "Start Answering" at bounding box center [984, 333] width 520 height 34
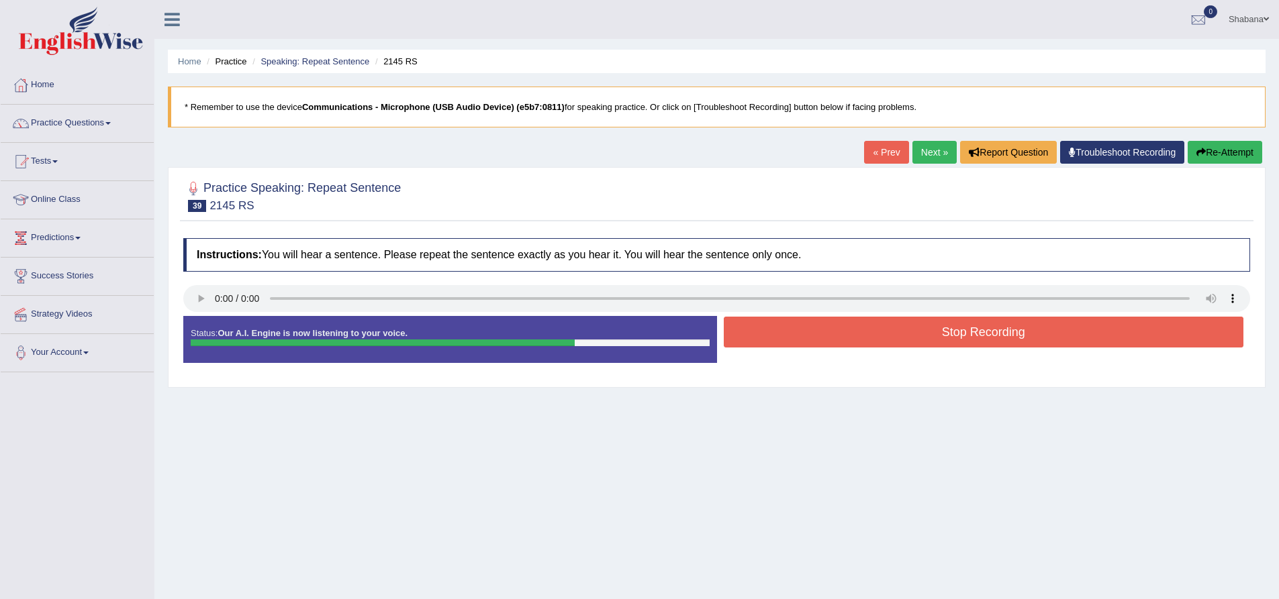
click at [865, 328] on button "Stop Recording" at bounding box center [984, 332] width 520 height 31
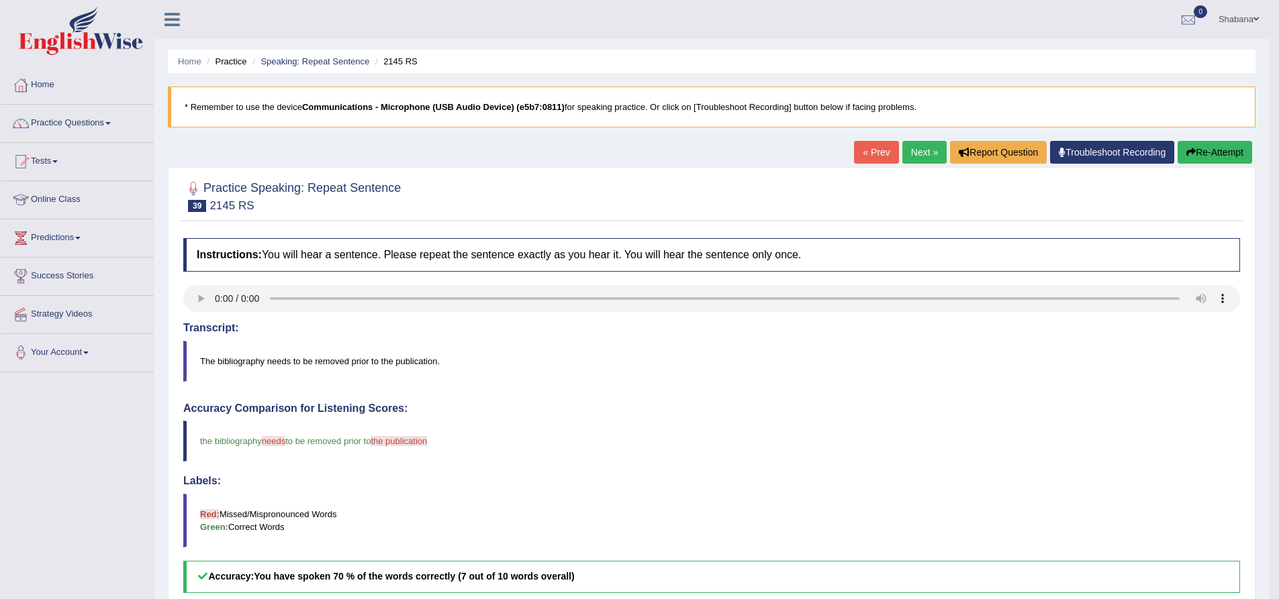
click at [914, 152] on link "Next »" at bounding box center [924, 152] width 44 height 23
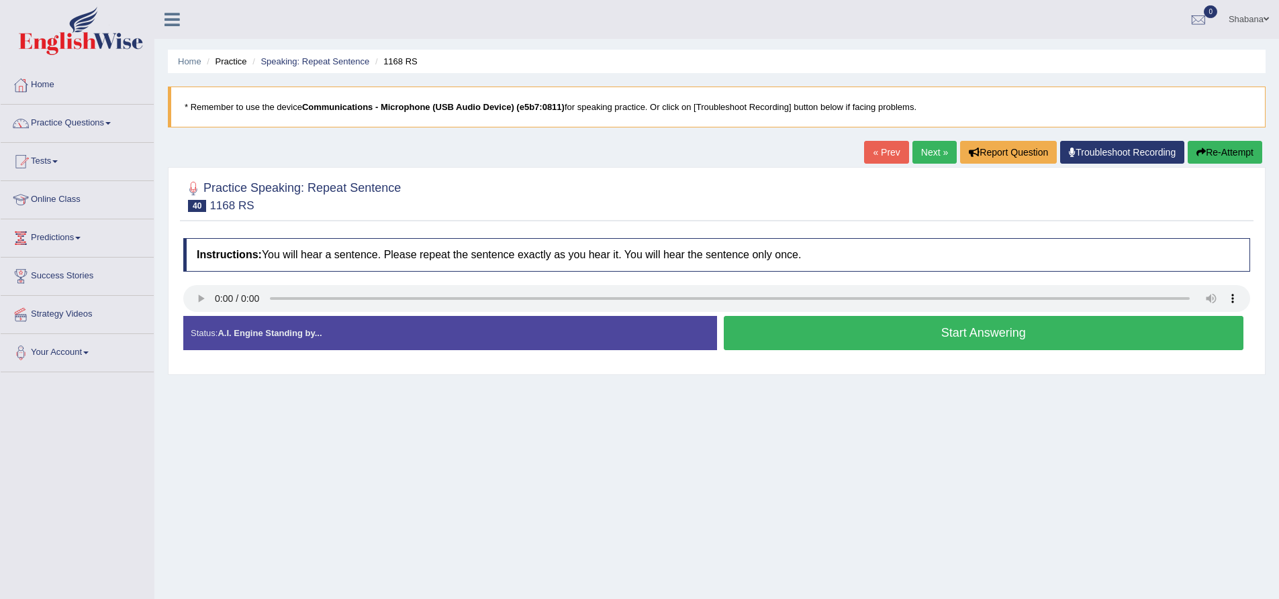
click at [1035, 340] on button "Start Answering" at bounding box center [984, 333] width 520 height 34
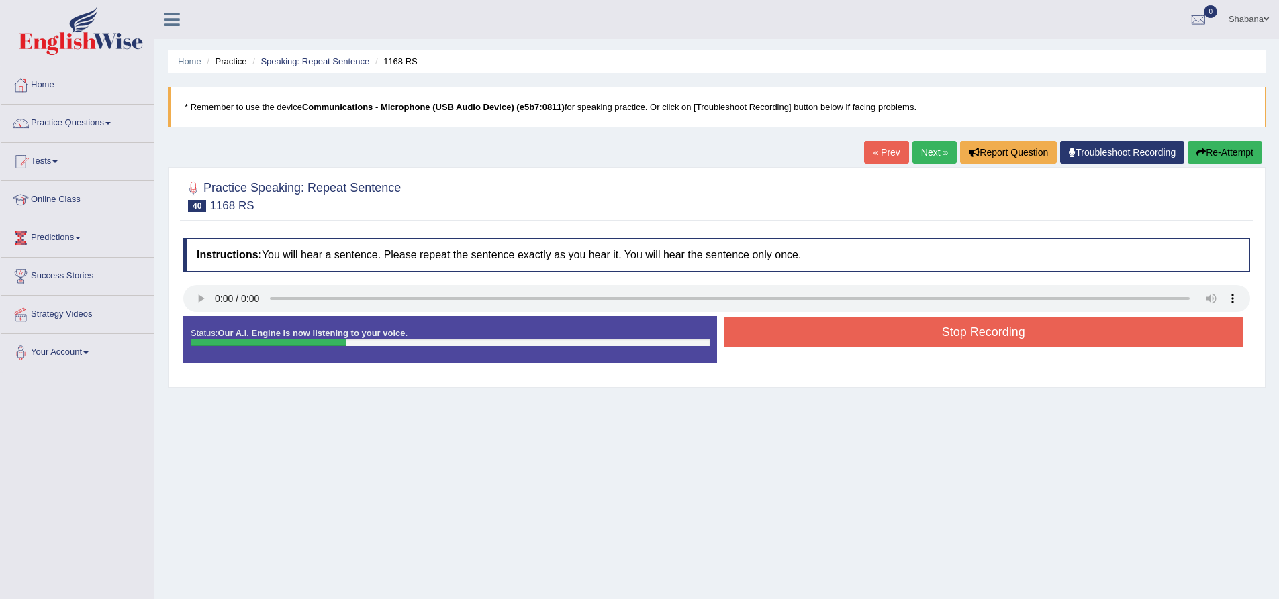
click at [914, 334] on button "Stop Recording" at bounding box center [984, 332] width 520 height 31
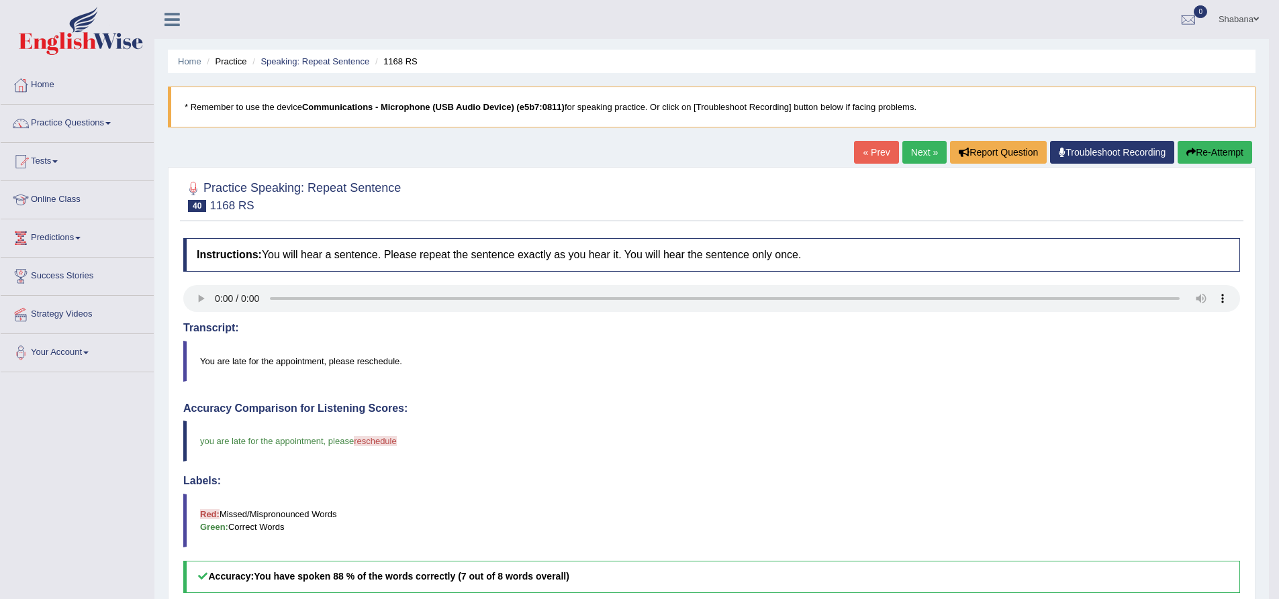
click at [914, 151] on link "Next »" at bounding box center [924, 152] width 44 height 23
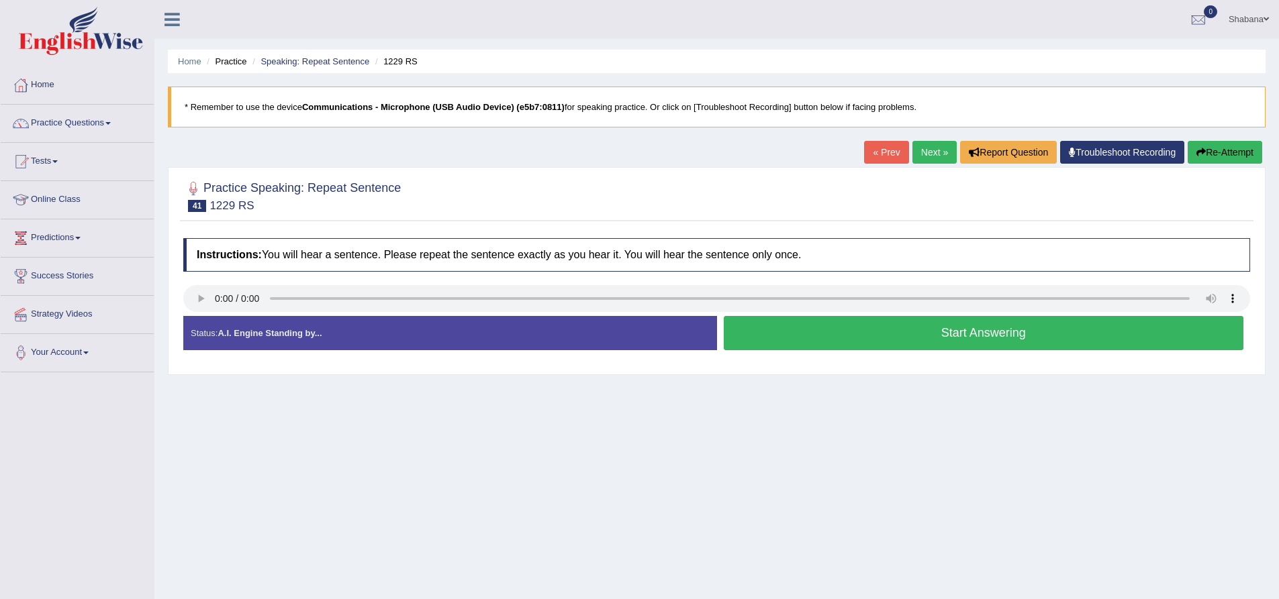
click at [1036, 336] on button "Start Answering" at bounding box center [984, 333] width 520 height 34
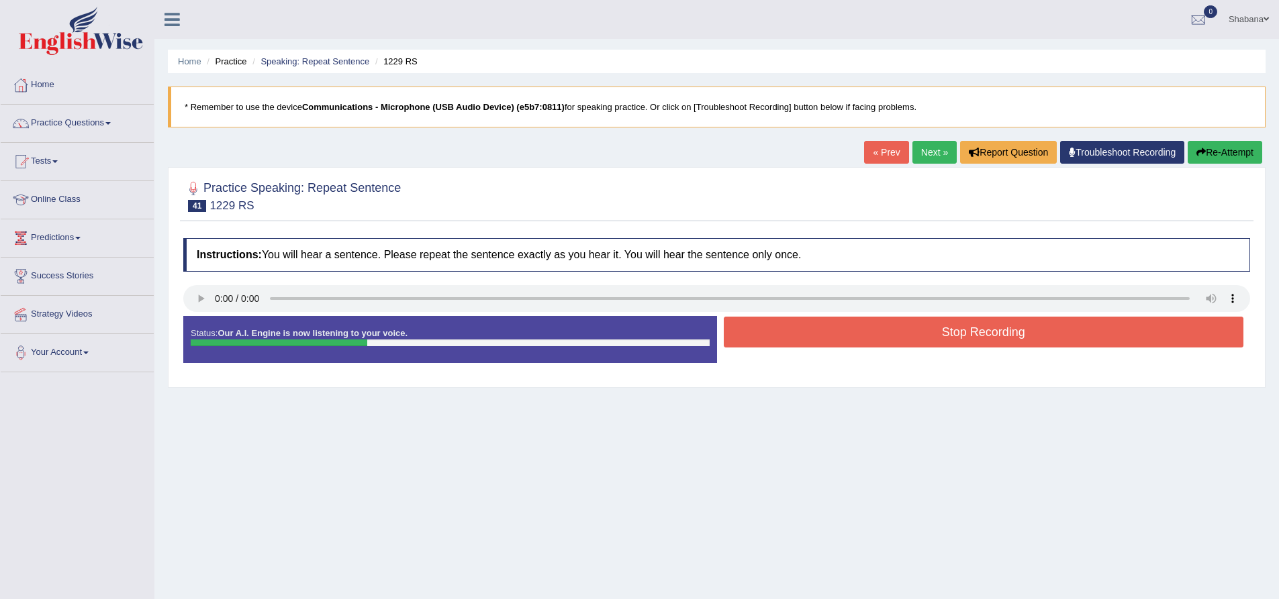
click at [1032, 335] on button "Stop Recording" at bounding box center [984, 332] width 520 height 31
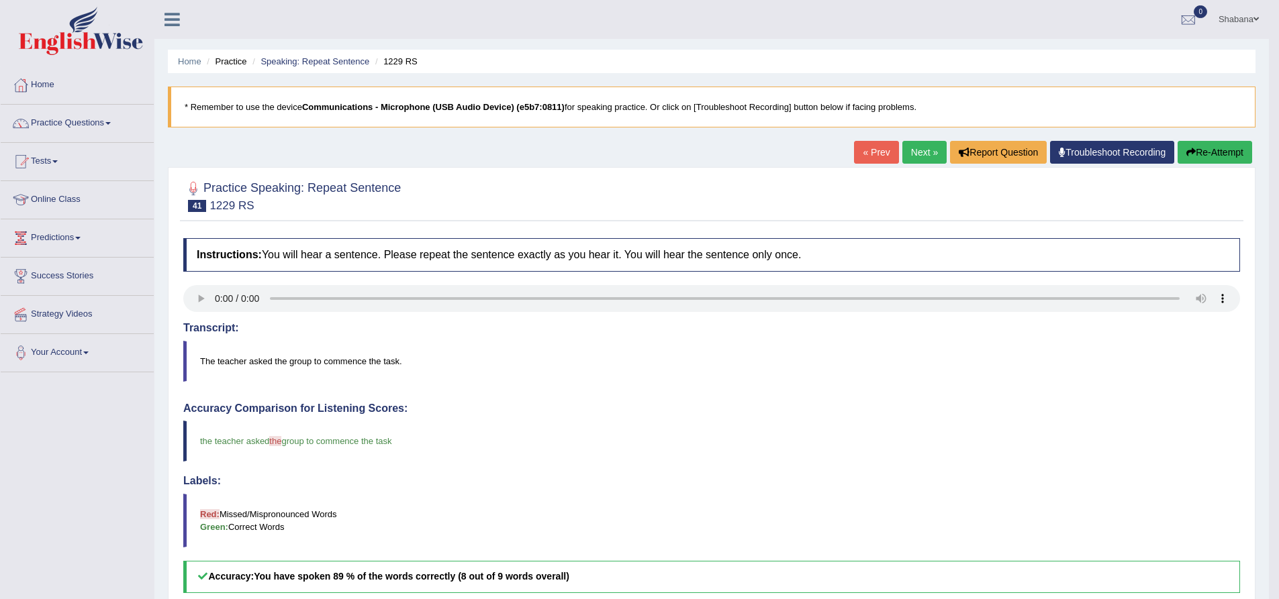
click at [916, 149] on link "Next »" at bounding box center [924, 152] width 44 height 23
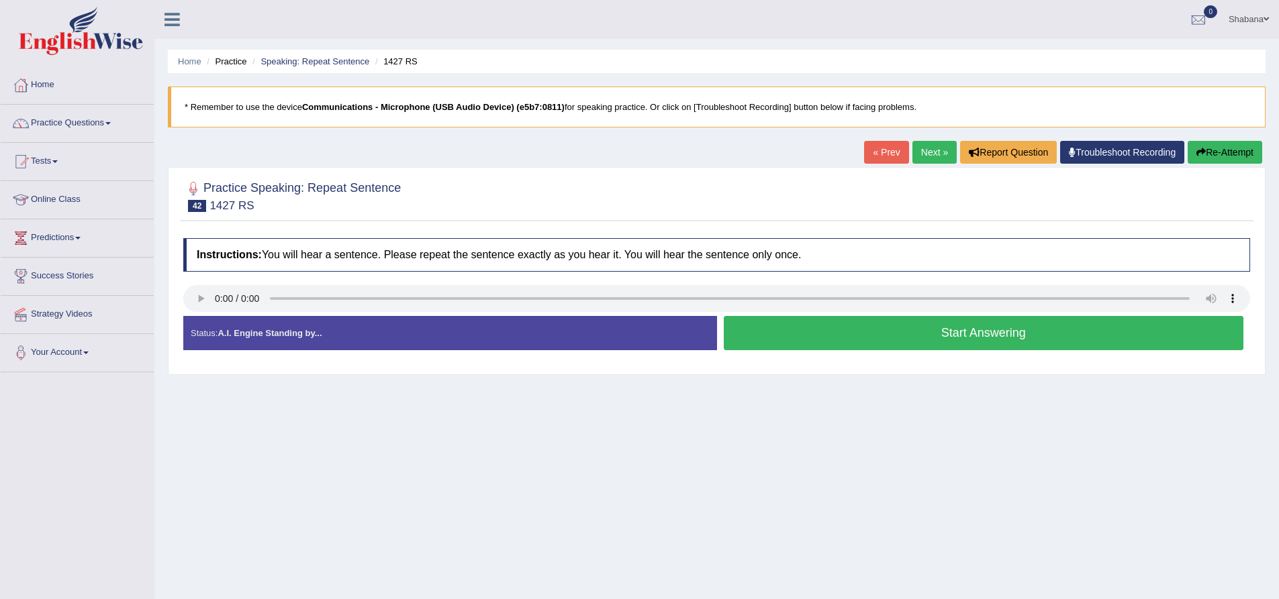
click at [955, 330] on button "Start Answering" at bounding box center [984, 333] width 520 height 34
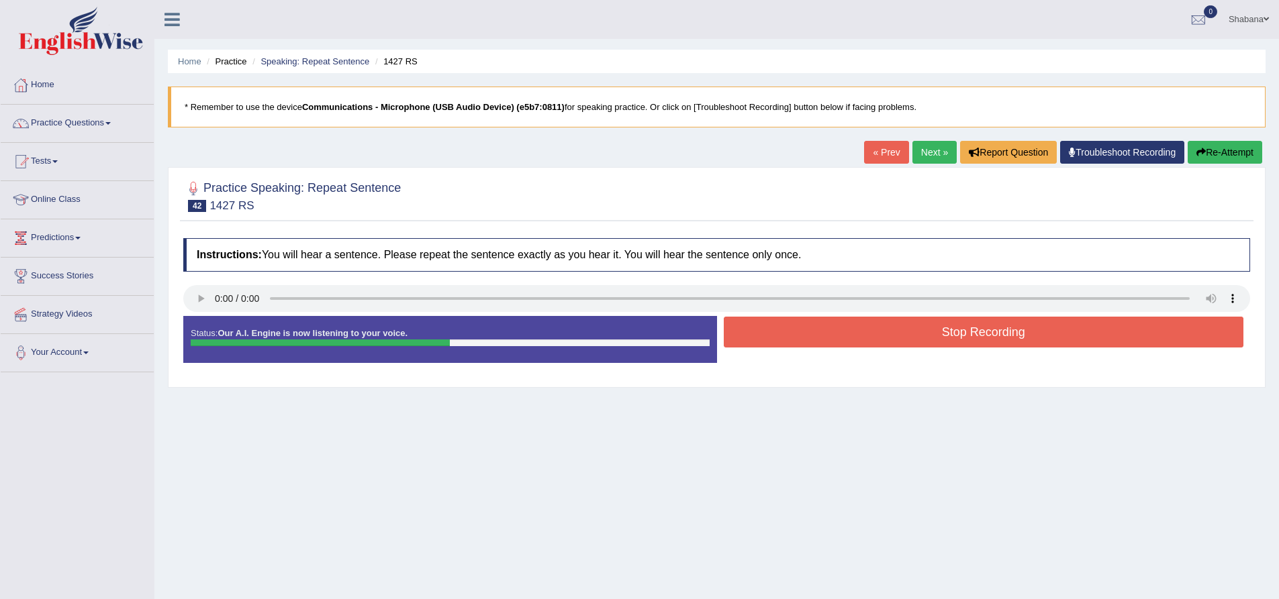
click at [981, 330] on button "Stop Recording" at bounding box center [984, 332] width 520 height 31
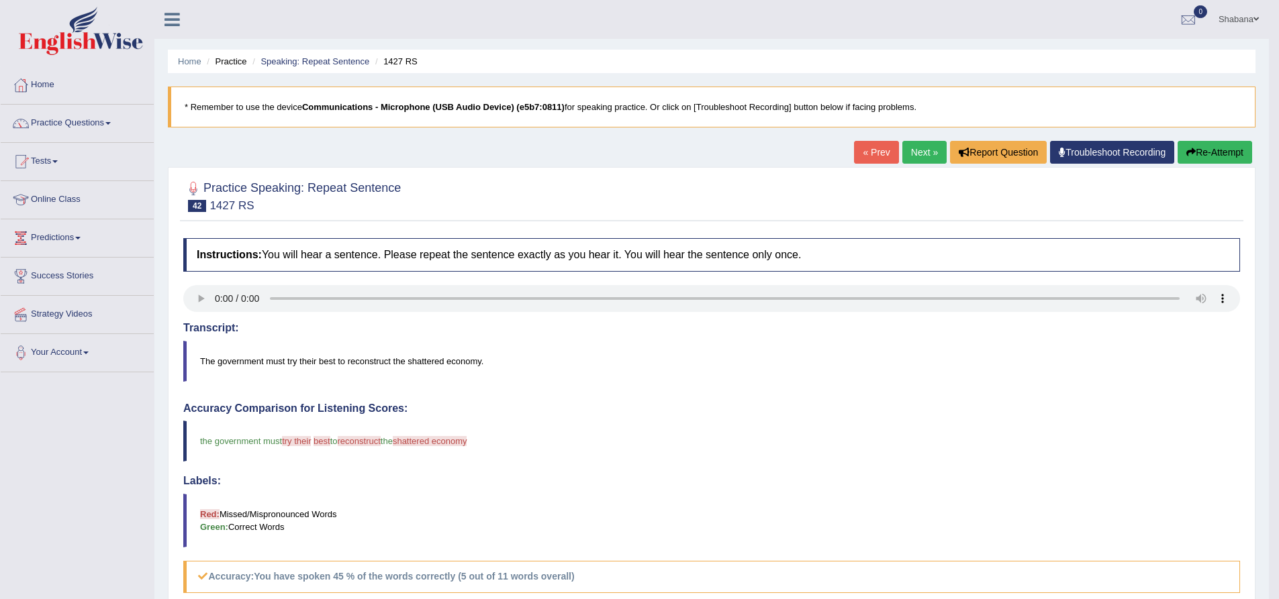
click at [931, 143] on link "Next »" at bounding box center [924, 152] width 44 height 23
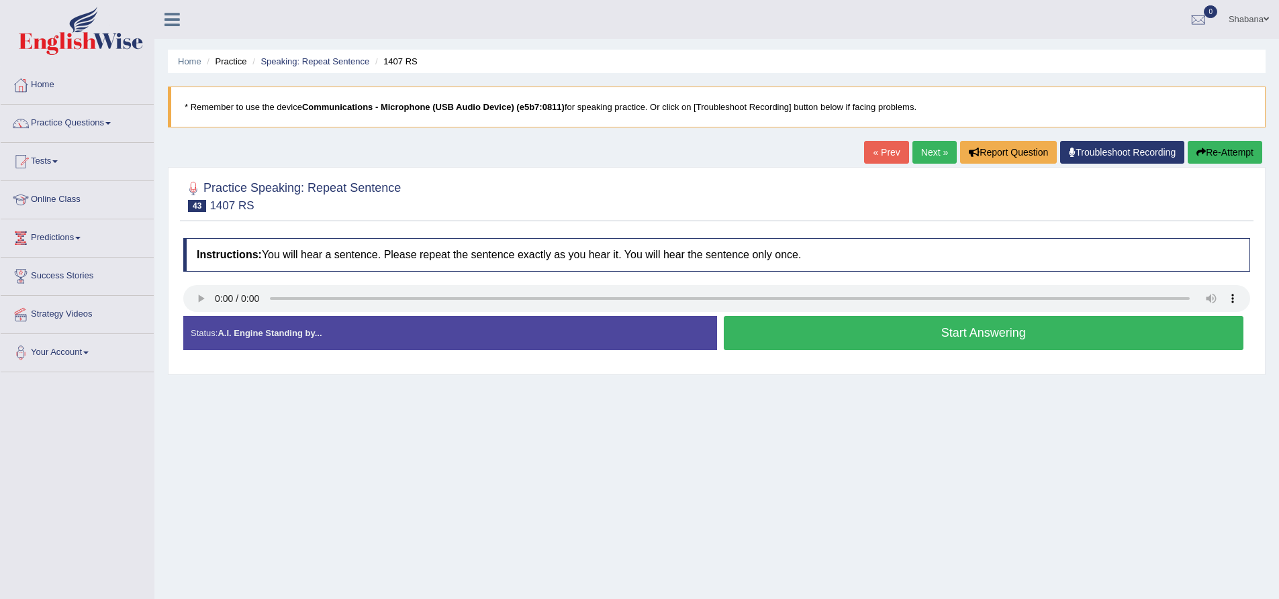
click at [959, 336] on button "Start Answering" at bounding box center [984, 333] width 520 height 34
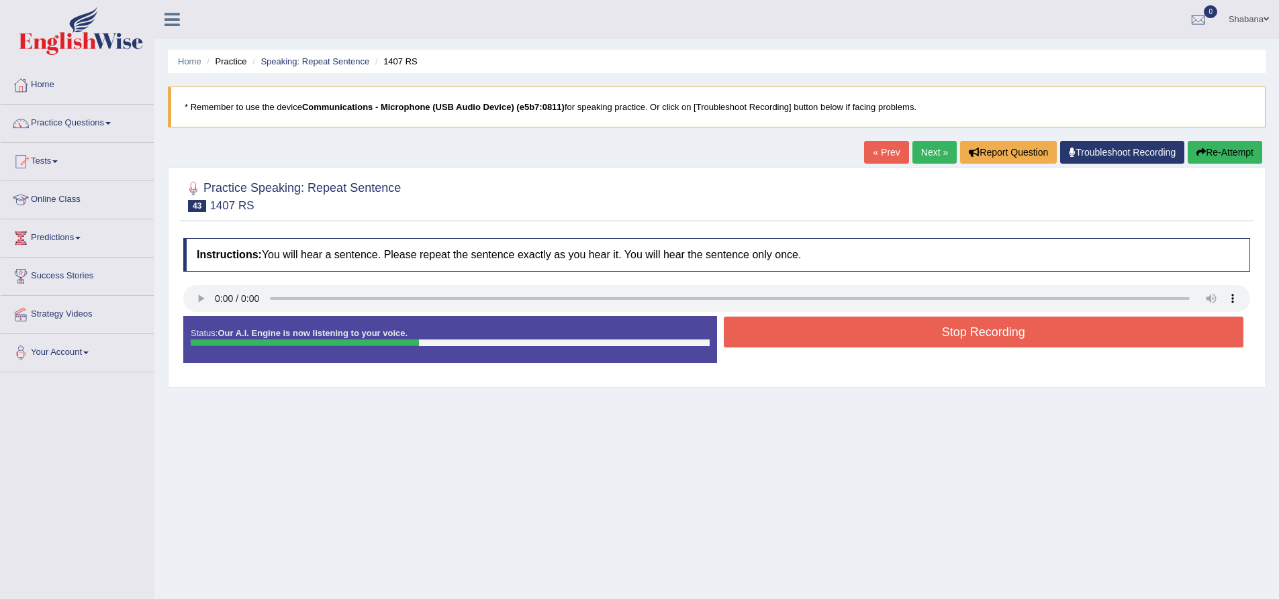
click at [929, 331] on button "Stop Recording" at bounding box center [984, 332] width 520 height 31
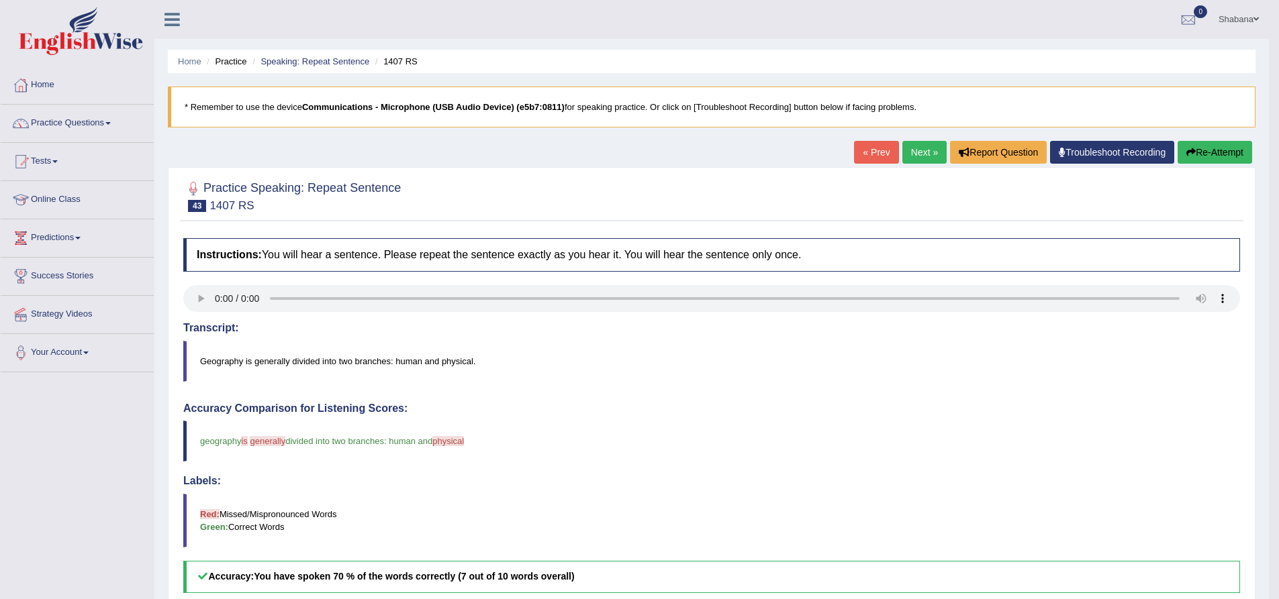
click at [917, 147] on link "Next »" at bounding box center [924, 152] width 44 height 23
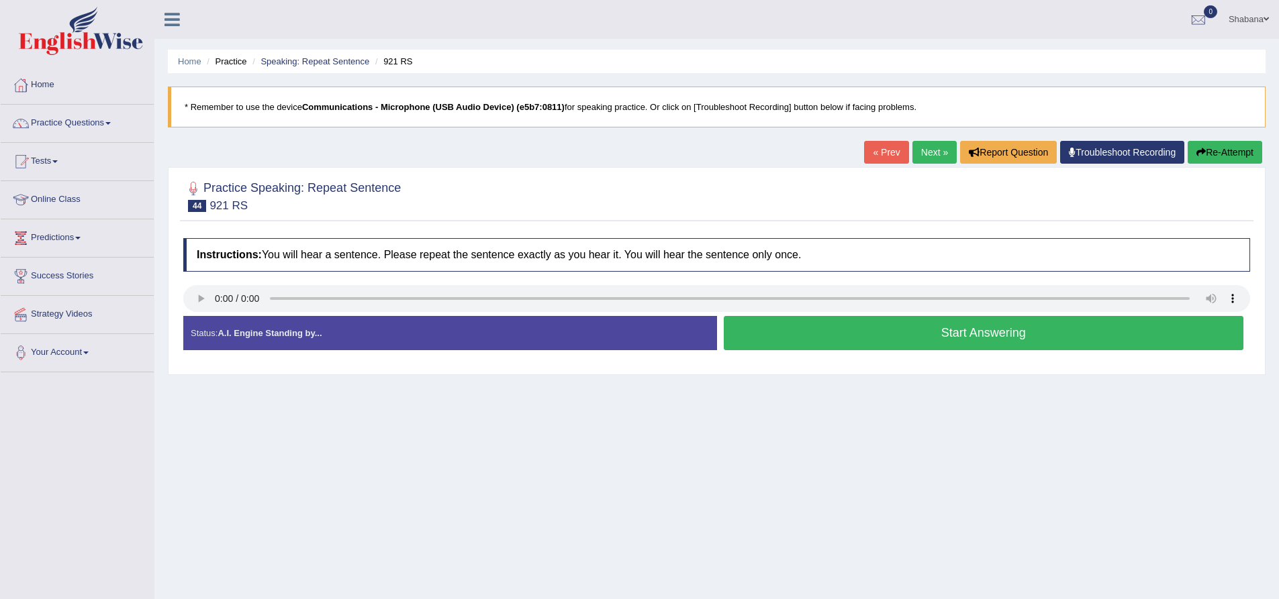
click at [988, 338] on button "Start Answering" at bounding box center [984, 333] width 520 height 34
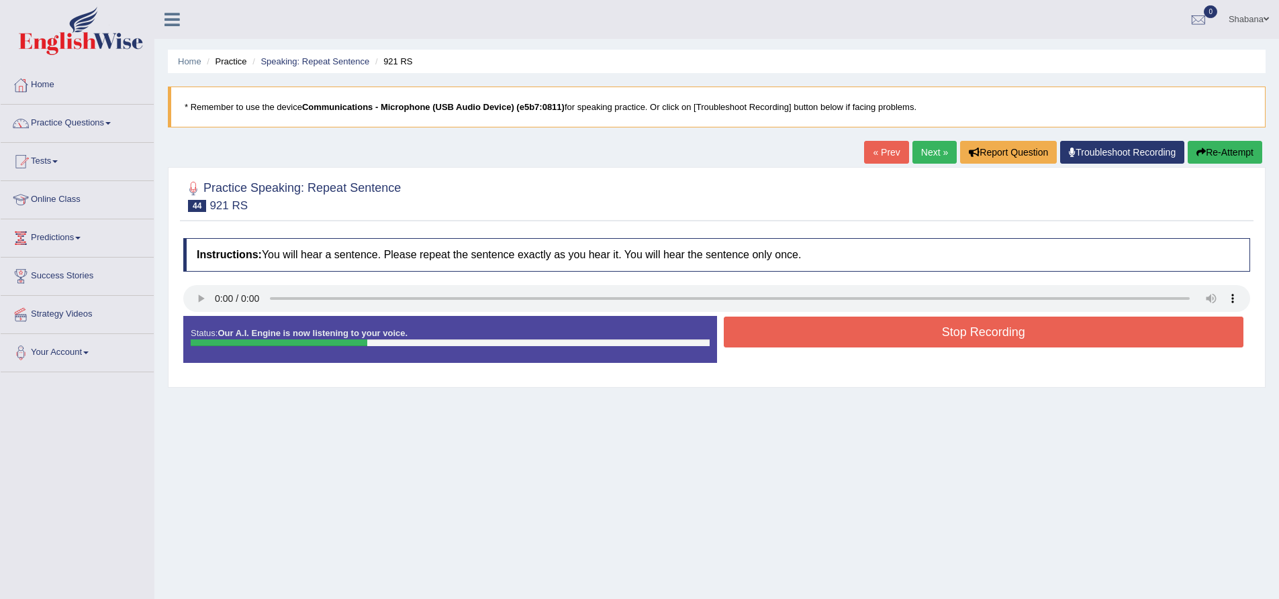
click at [975, 334] on button "Stop Recording" at bounding box center [984, 332] width 520 height 31
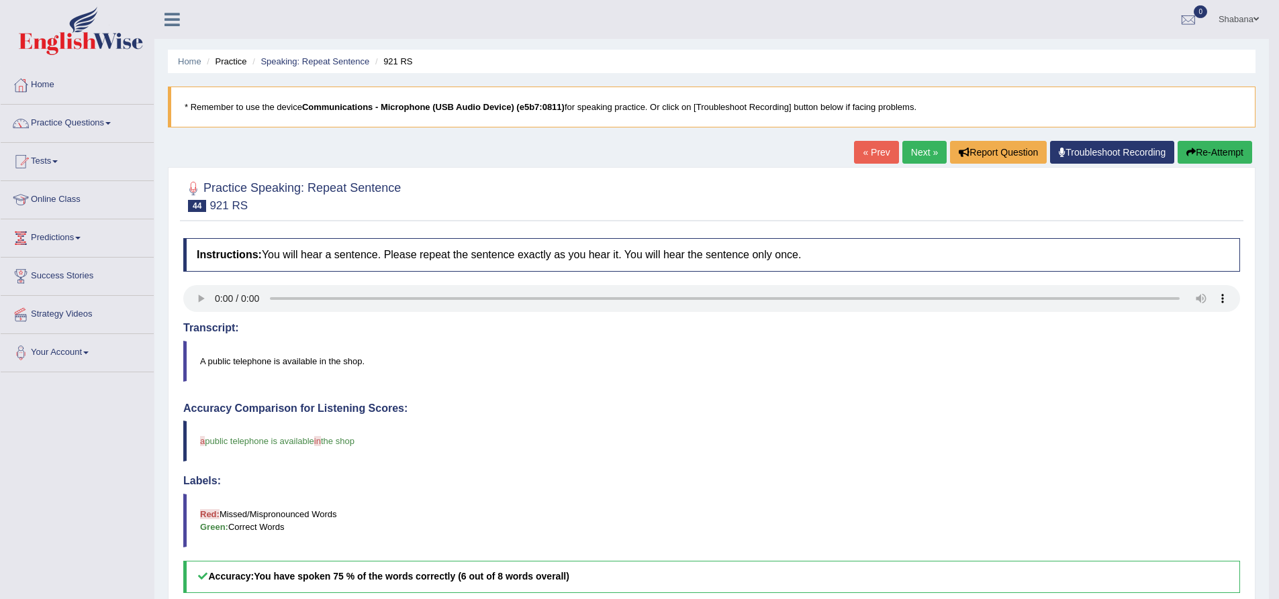
click at [908, 150] on link "Next »" at bounding box center [924, 152] width 44 height 23
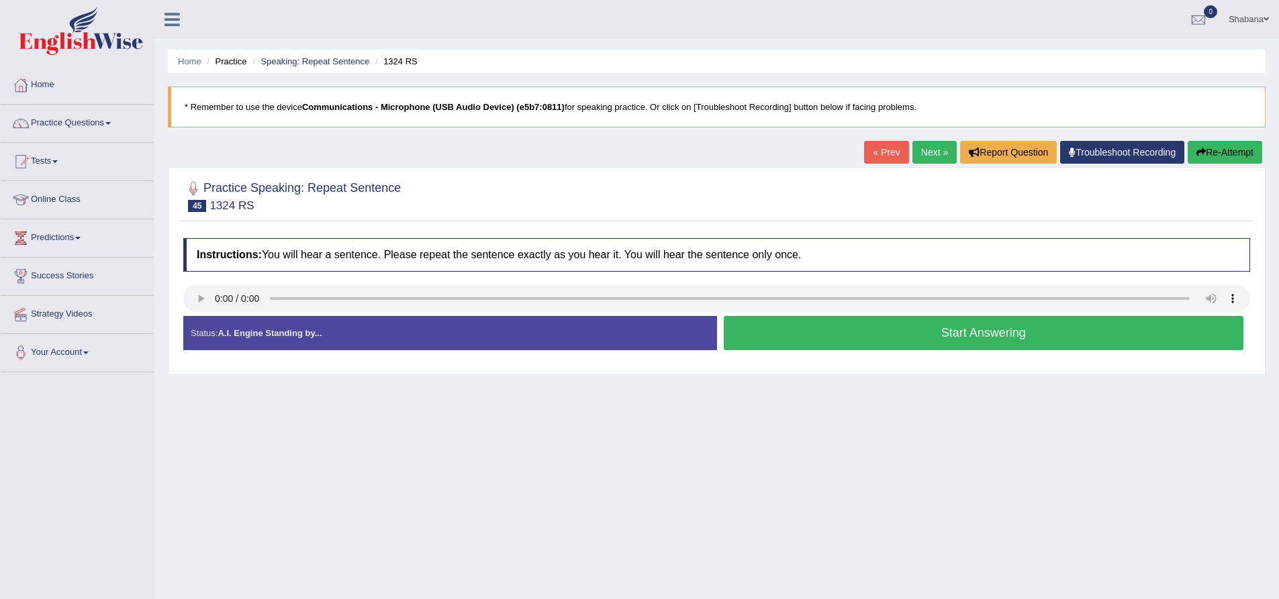
click at [991, 338] on button "Start Answering" at bounding box center [984, 333] width 520 height 34
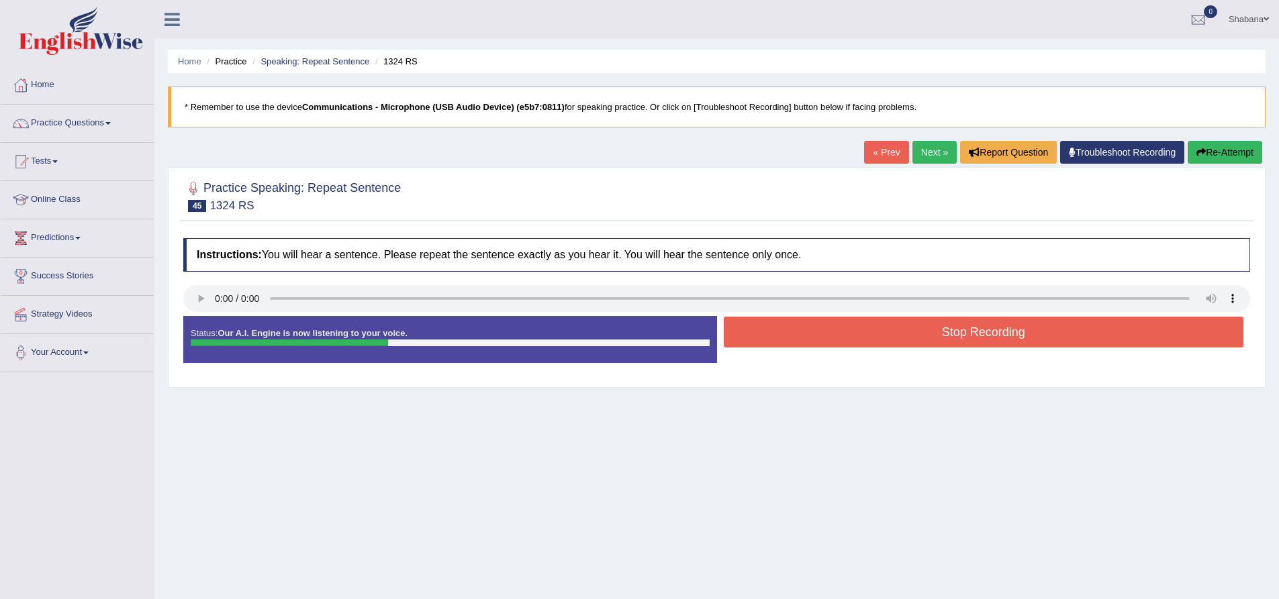
click at [928, 336] on button "Stop Recording" at bounding box center [984, 332] width 520 height 31
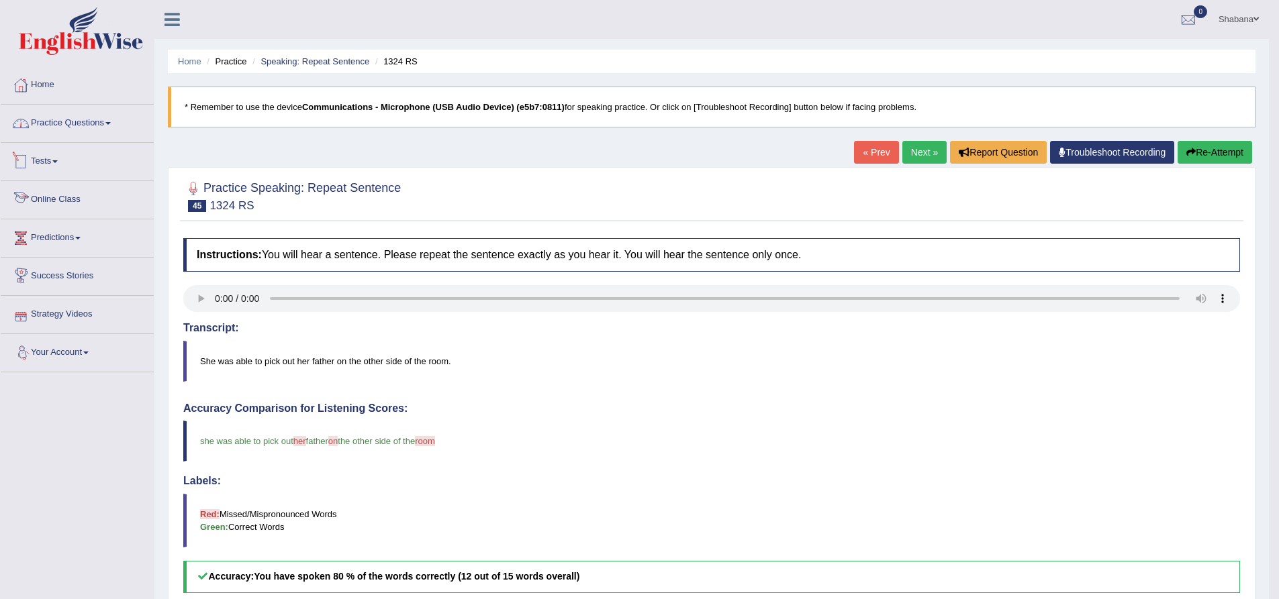
click at [82, 123] on link "Practice Questions" at bounding box center [77, 122] width 153 height 34
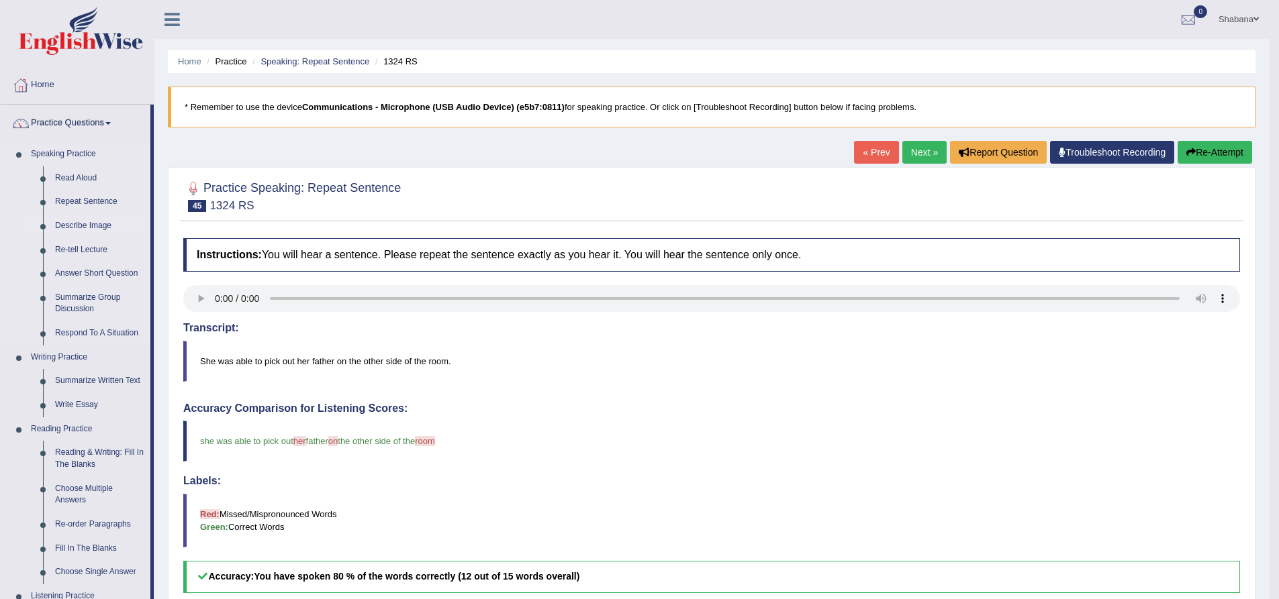
click at [91, 225] on link "Describe Image" at bounding box center [99, 226] width 101 height 24
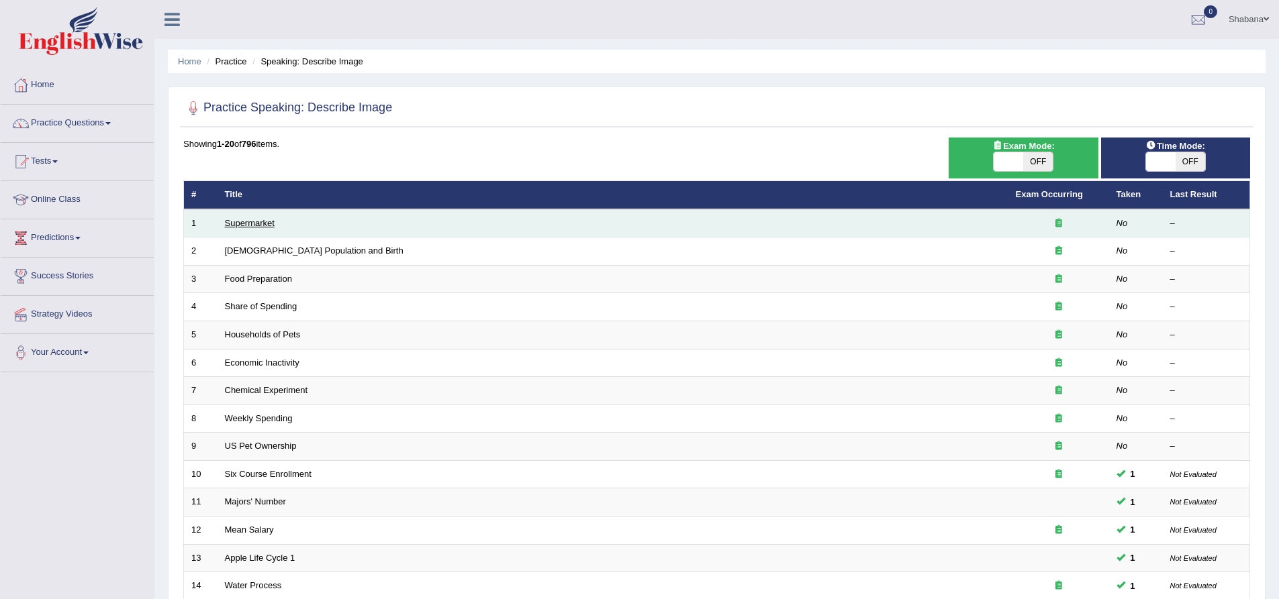
click at [246, 222] on link "Supermarket" at bounding box center [250, 223] width 50 height 10
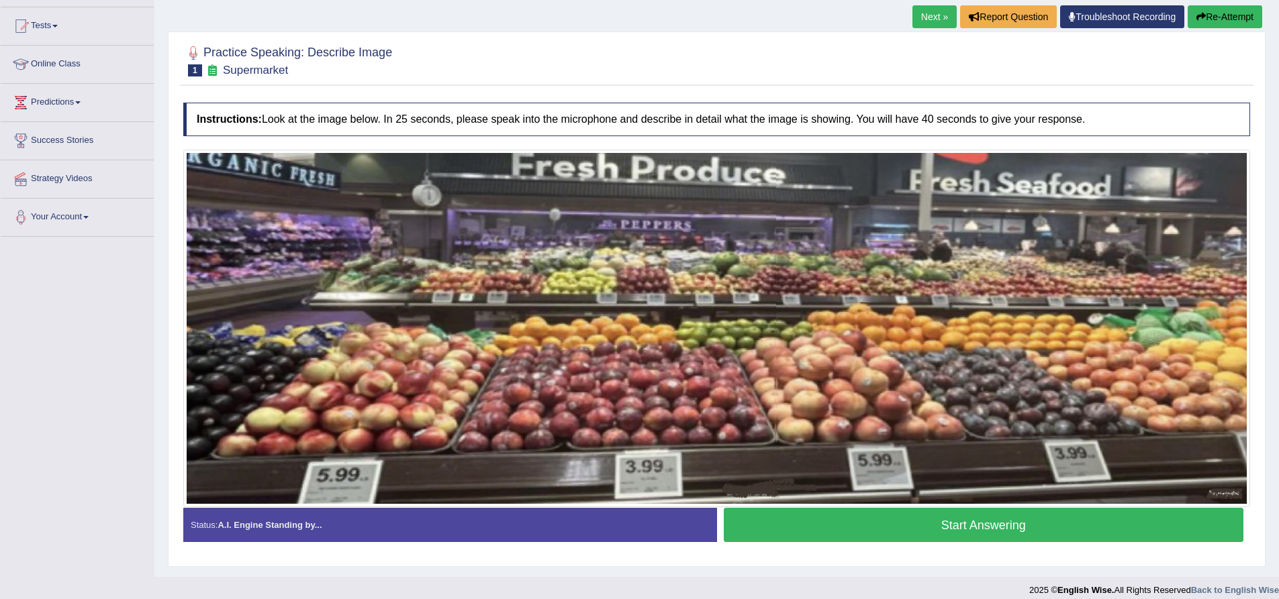
scroll to position [147, 0]
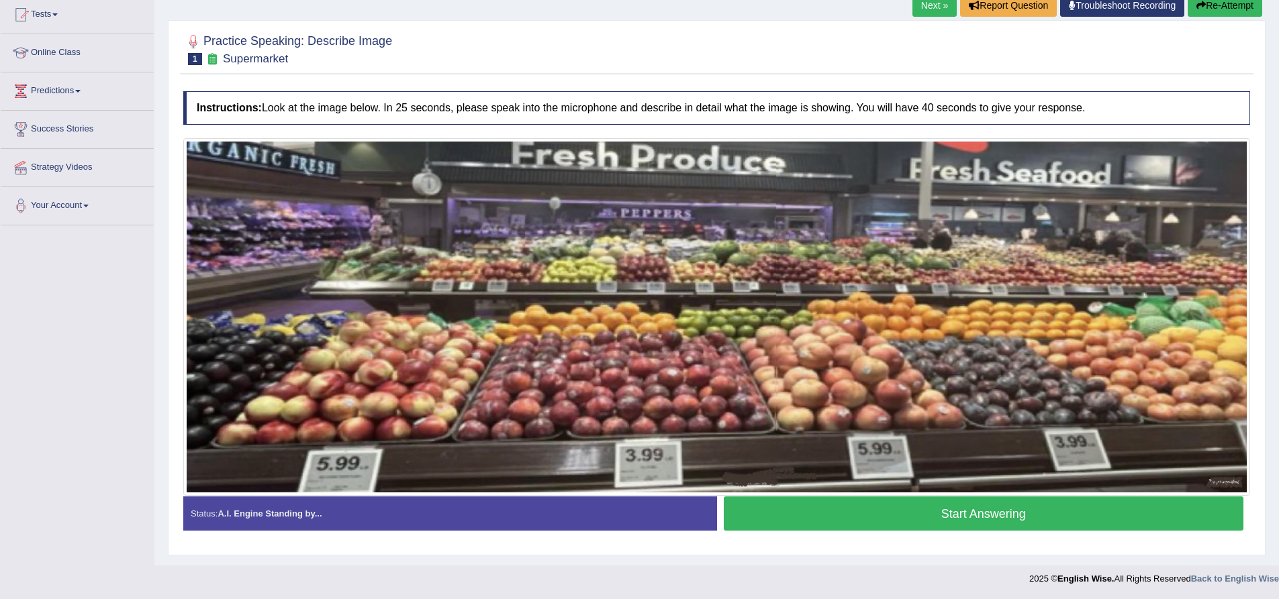
click at [926, 507] on button "Start Answering" at bounding box center [984, 514] width 520 height 34
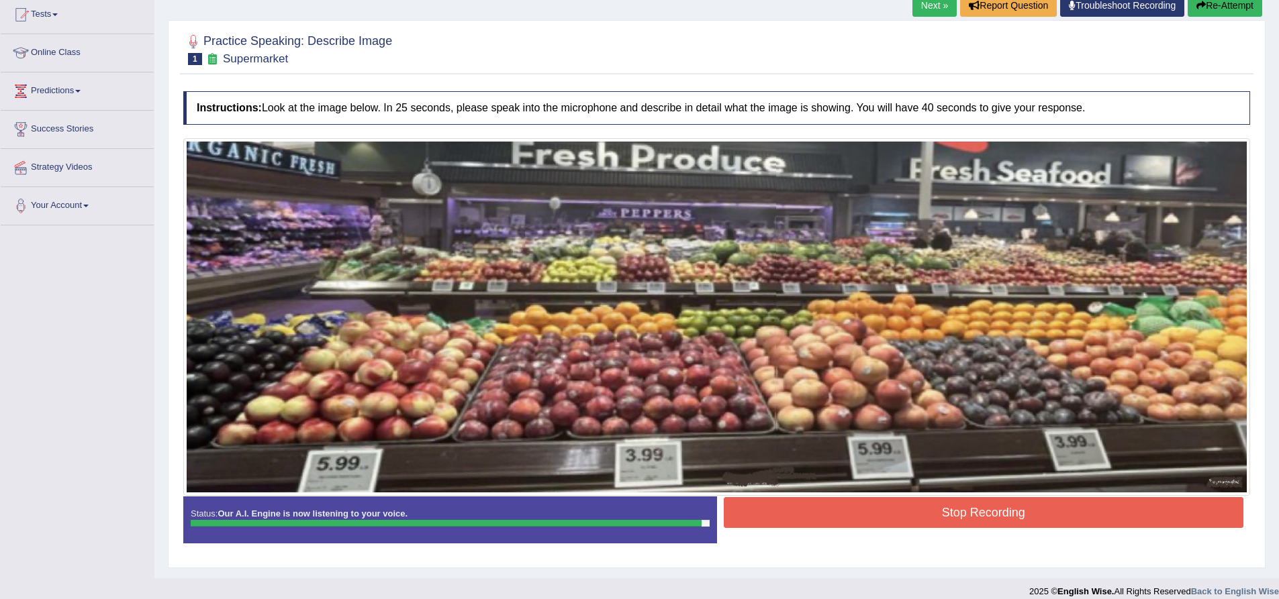
click at [926, 504] on button "Stop Recording" at bounding box center [984, 512] width 520 height 31
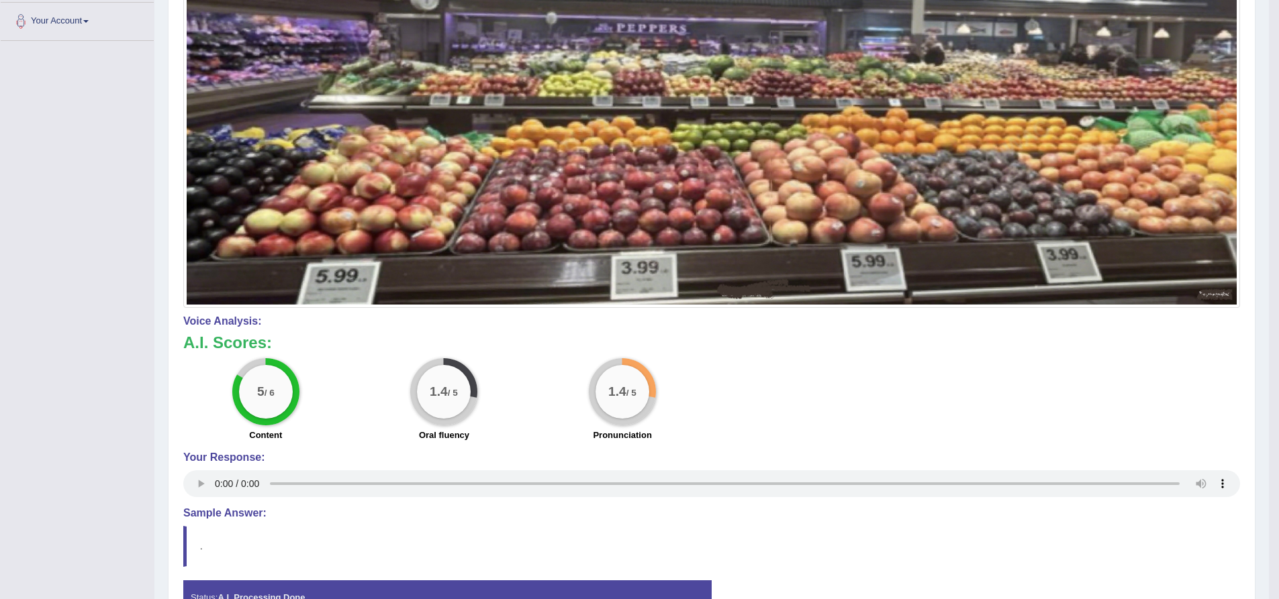
scroll to position [428, 0]
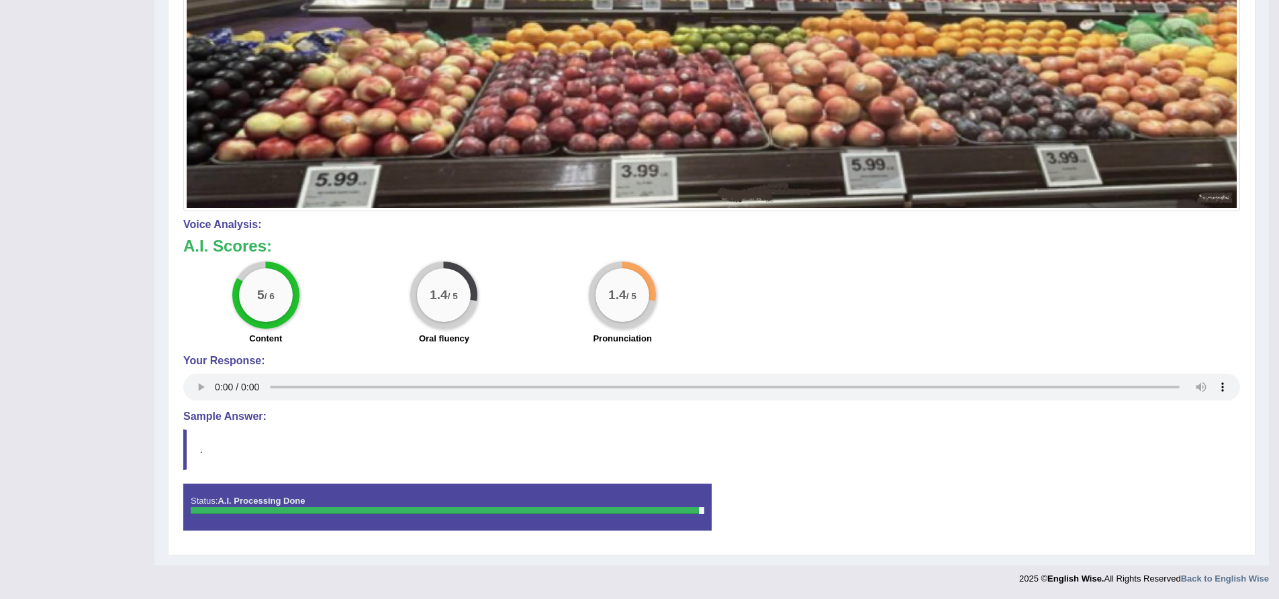
click at [234, 415] on h4 "Sample Answer:" at bounding box center [711, 417] width 1057 height 12
click at [234, 414] on h4 "Sample Answer:" at bounding box center [711, 417] width 1057 height 12
click at [457, 507] on div at bounding box center [445, 510] width 508 height 7
click at [185, 447] on blockquote "." at bounding box center [711, 450] width 1057 height 41
click at [487, 493] on div "Status: A.I. Processing Done" at bounding box center [447, 507] width 528 height 47
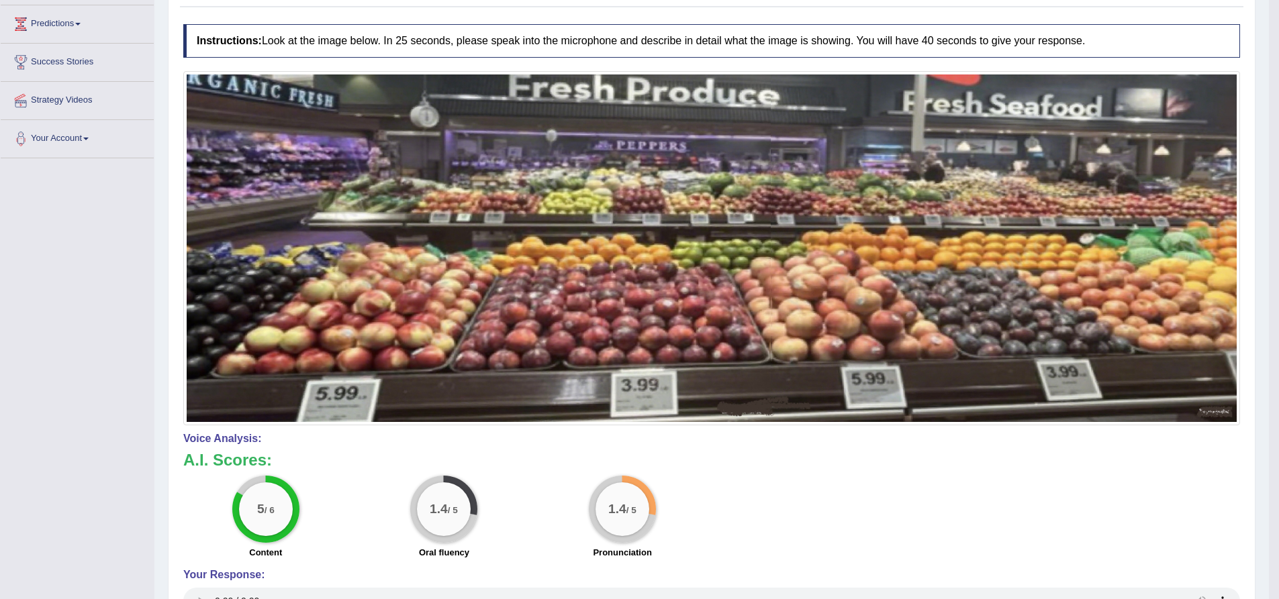
scroll to position [93, 0]
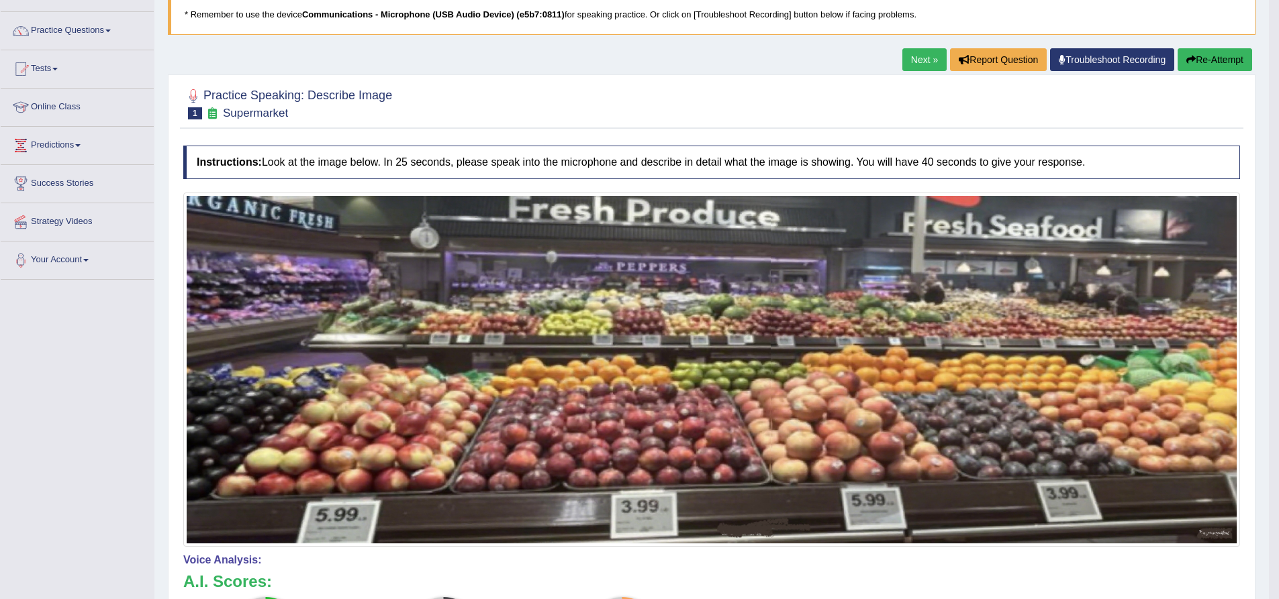
click at [912, 64] on link "Next »" at bounding box center [924, 59] width 44 height 23
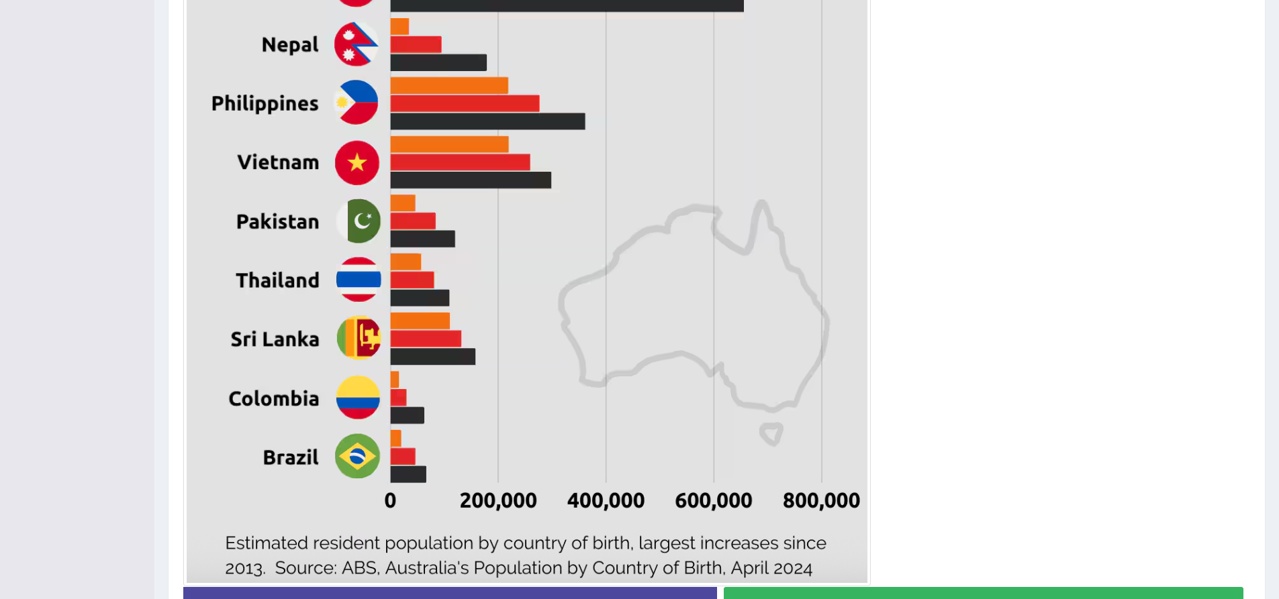
scroll to position [596, 0]
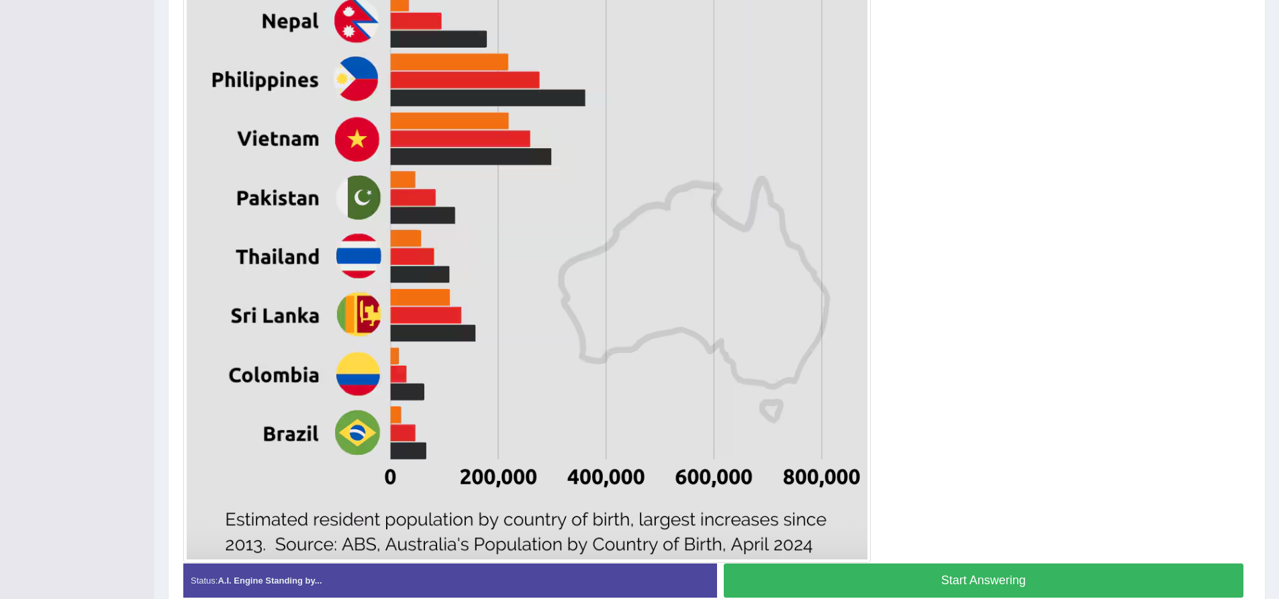
click at [973, 575] on button "Start Answering" at bounding box center [984, 581] width 520 height 34
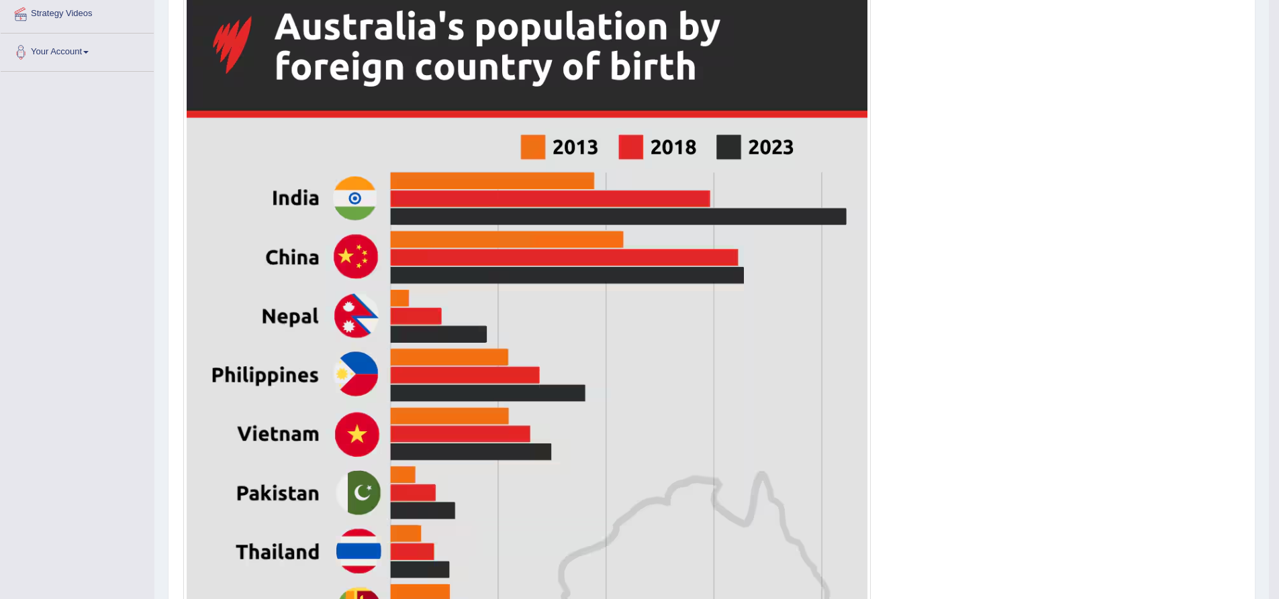
scroll to position [59, 0]
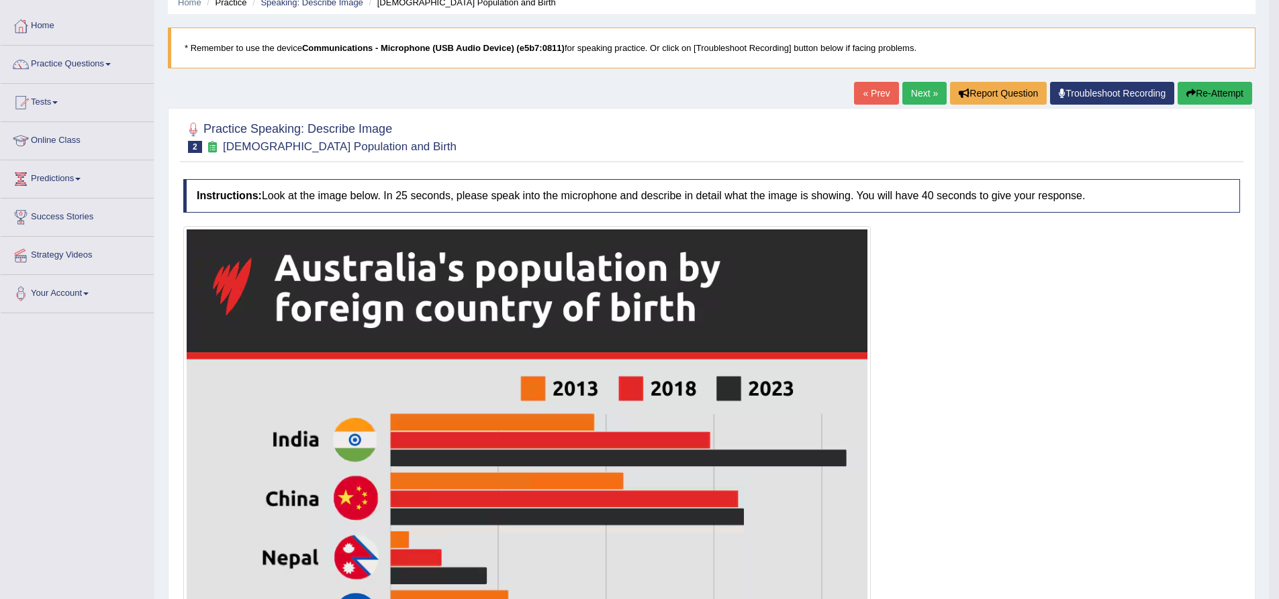
click at [919, 87] on link "Next »" at bounding box center [924, 93] width 44 height 23
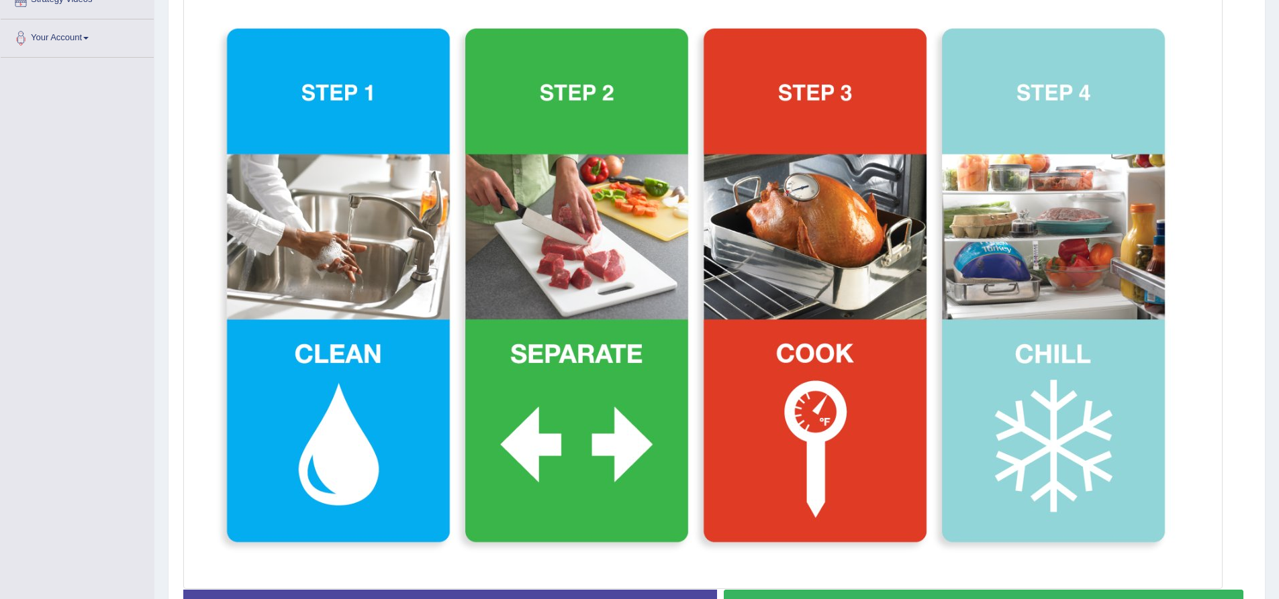
scroll to position [336, 0]
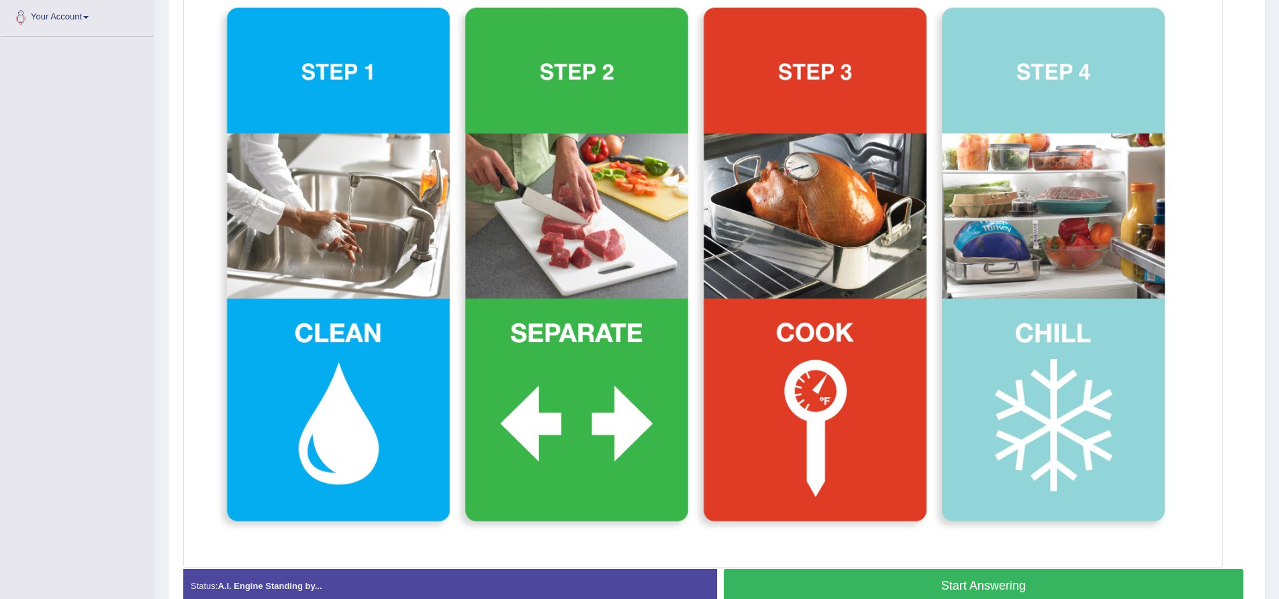
click at [959, 578] on button "Start Answering" at bounding box center [984, 586] width 520 height 34
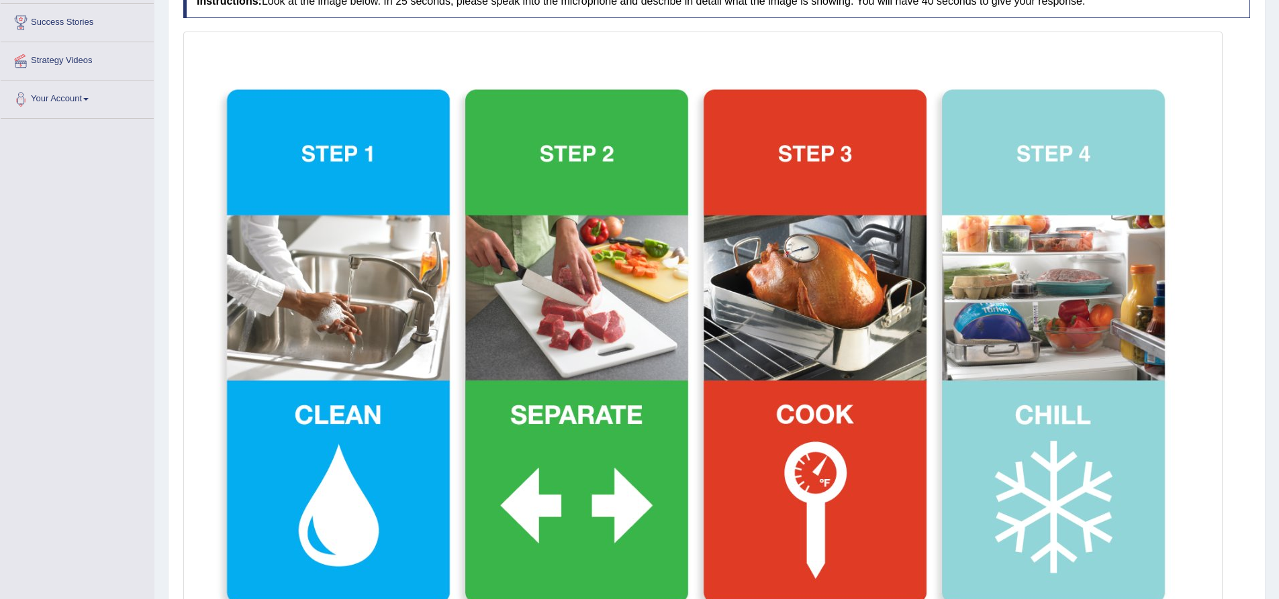
scroll to position [421, 0]
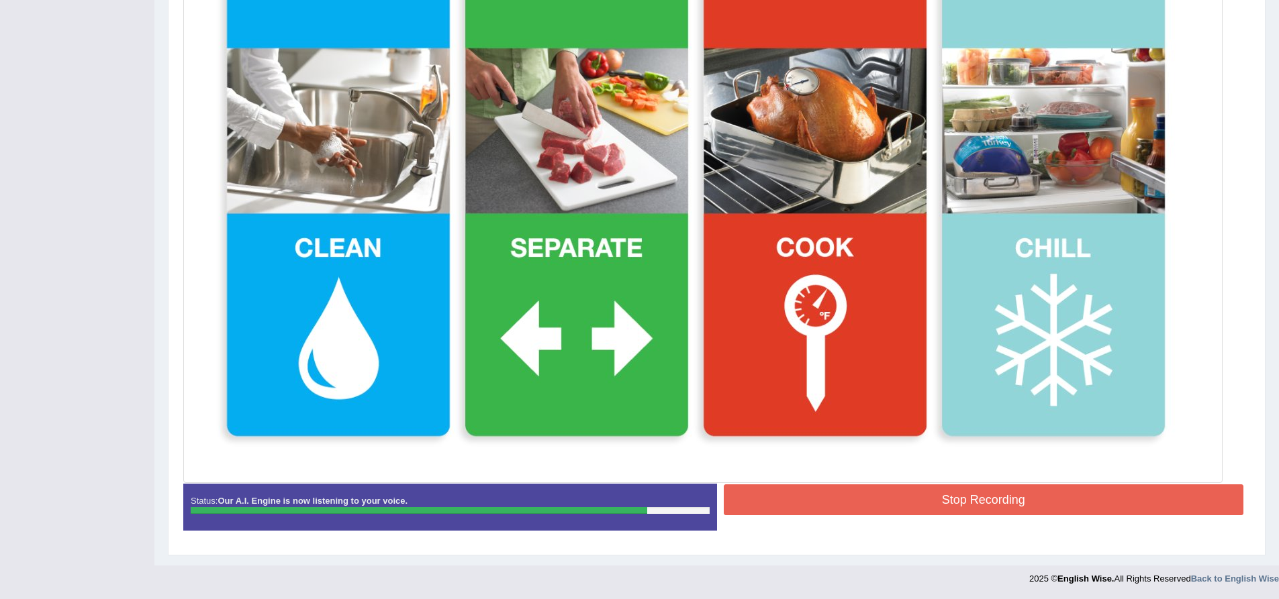
click at [883, 489] on button "Stop Recording" at bounding box center [984, 500] width 520 height 31
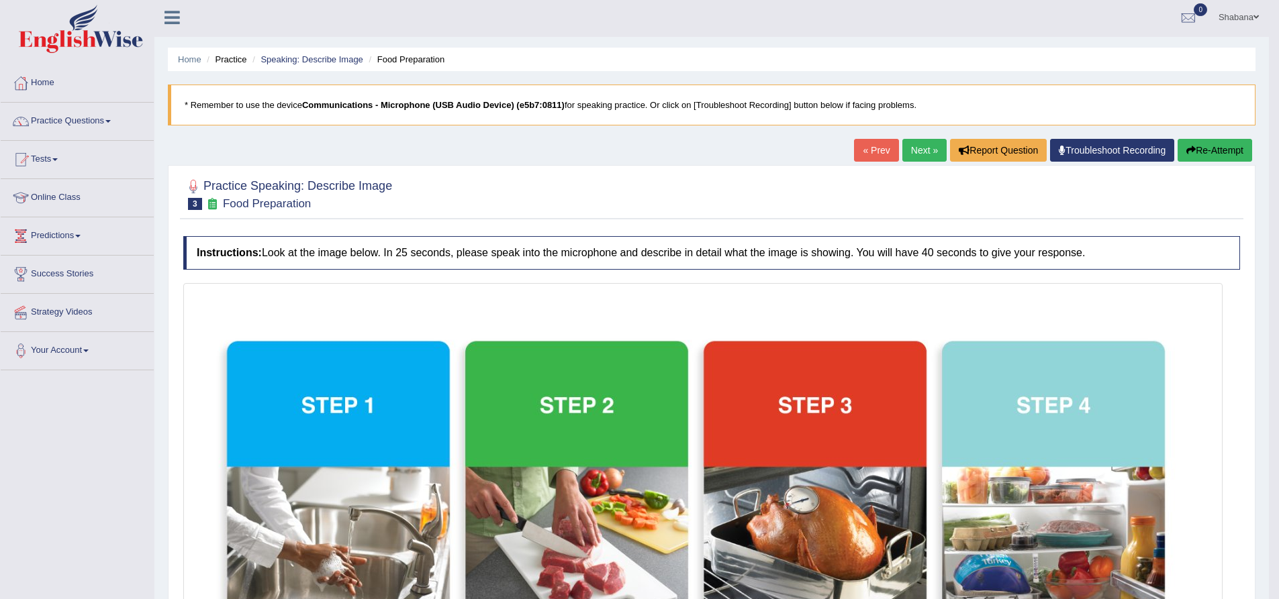
scroll to position [0, 0]
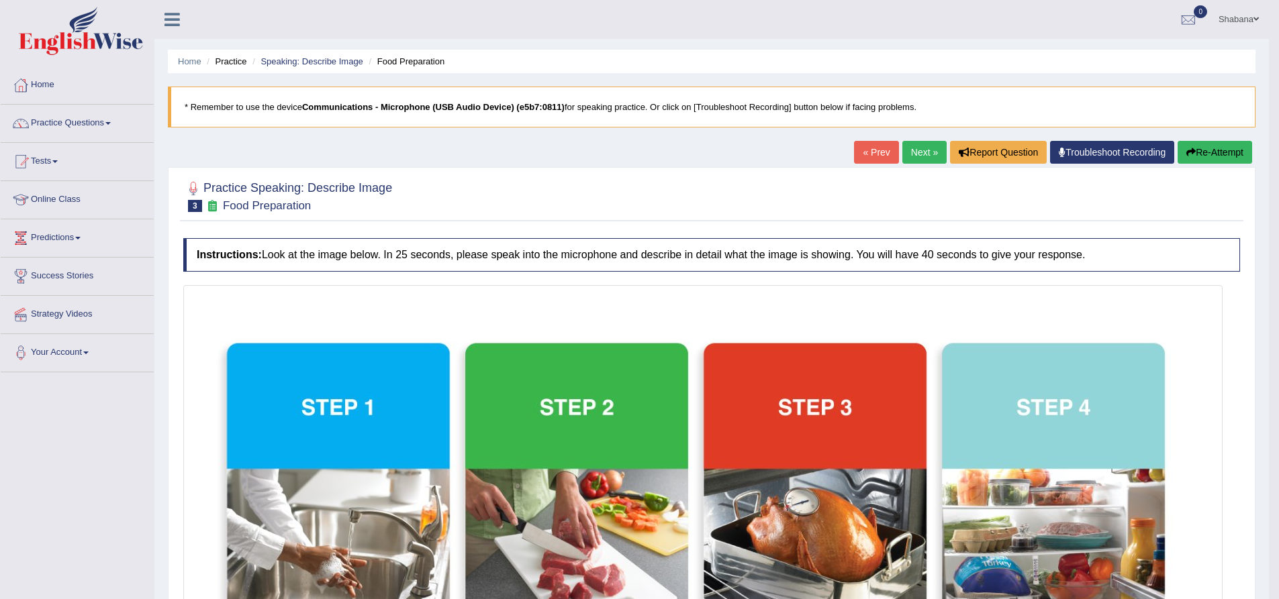
click at [912, 148] on link "Next »" at bounding box center [924, 152] width 44 height 23
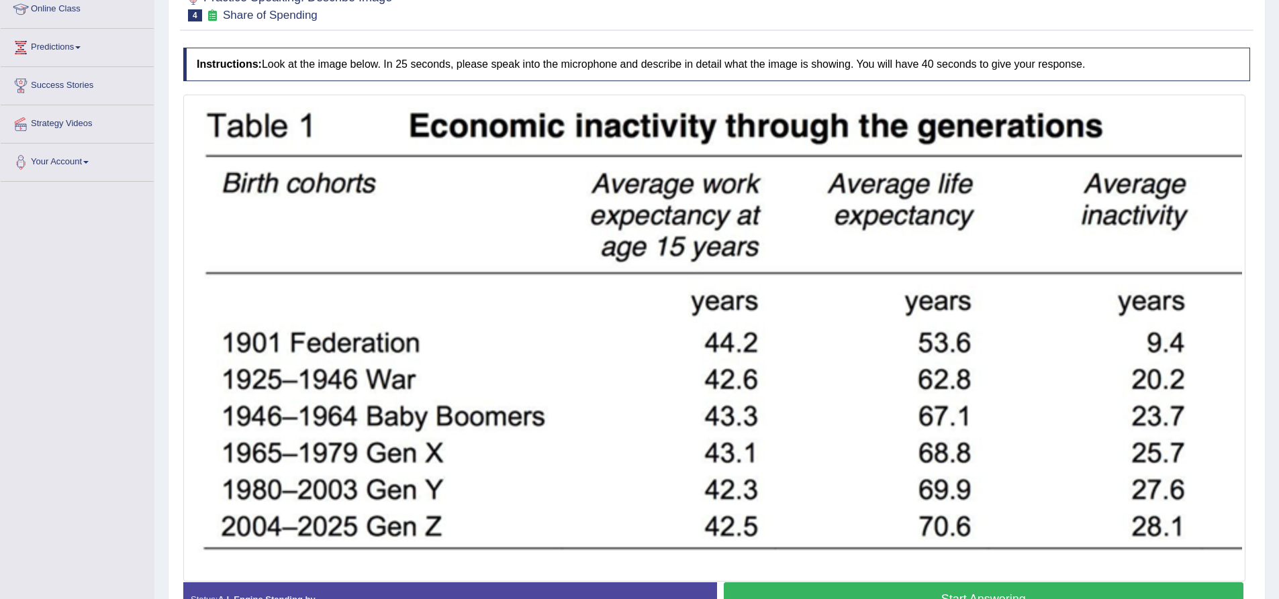
scroll to position [209, 0]
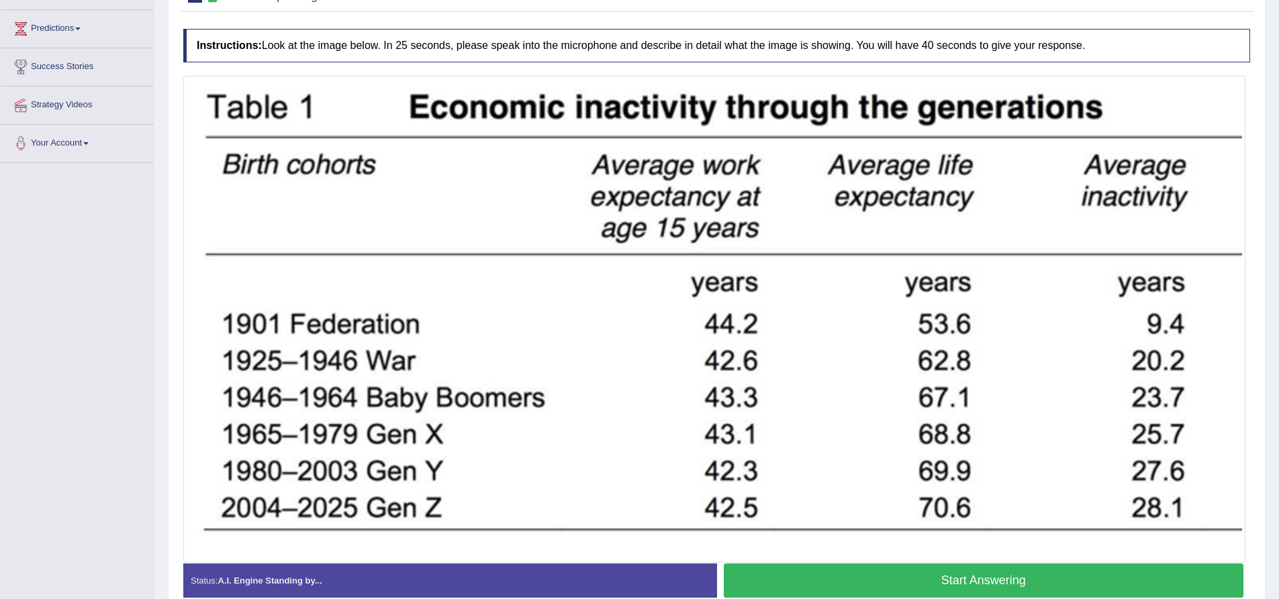
click at [873, 589] on button "Start Answering" at bounding box center [984, 581] width 520 height 34
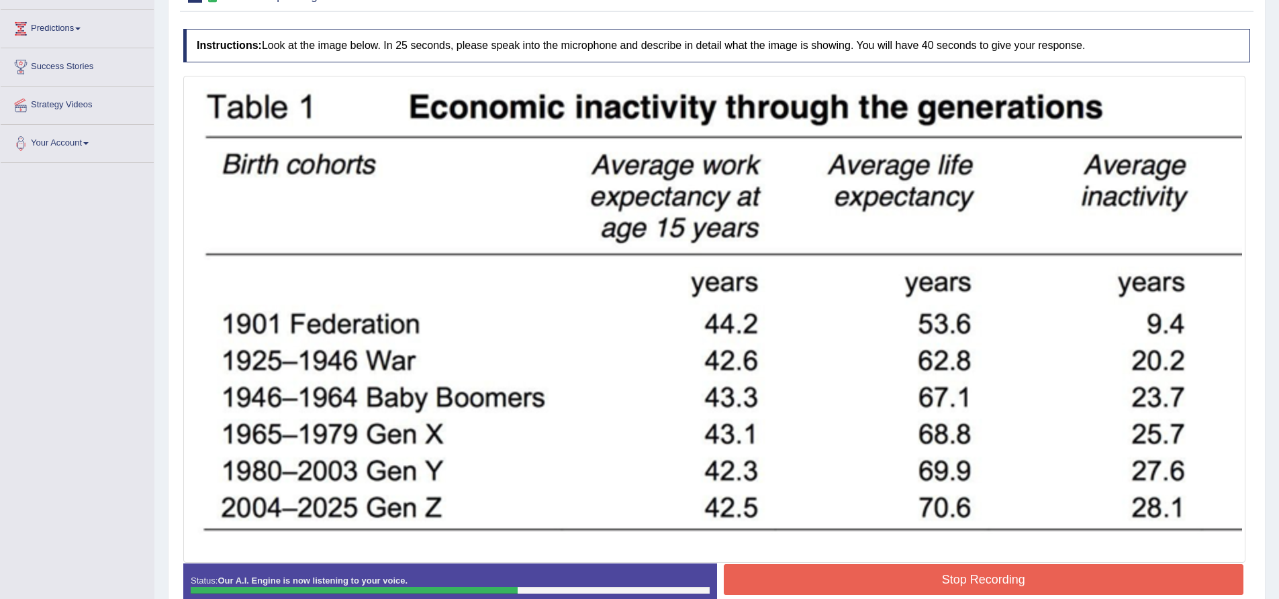
click at [826, 567] on button "Stop Recording" at bounding box center [984, 580] width 520 height 31
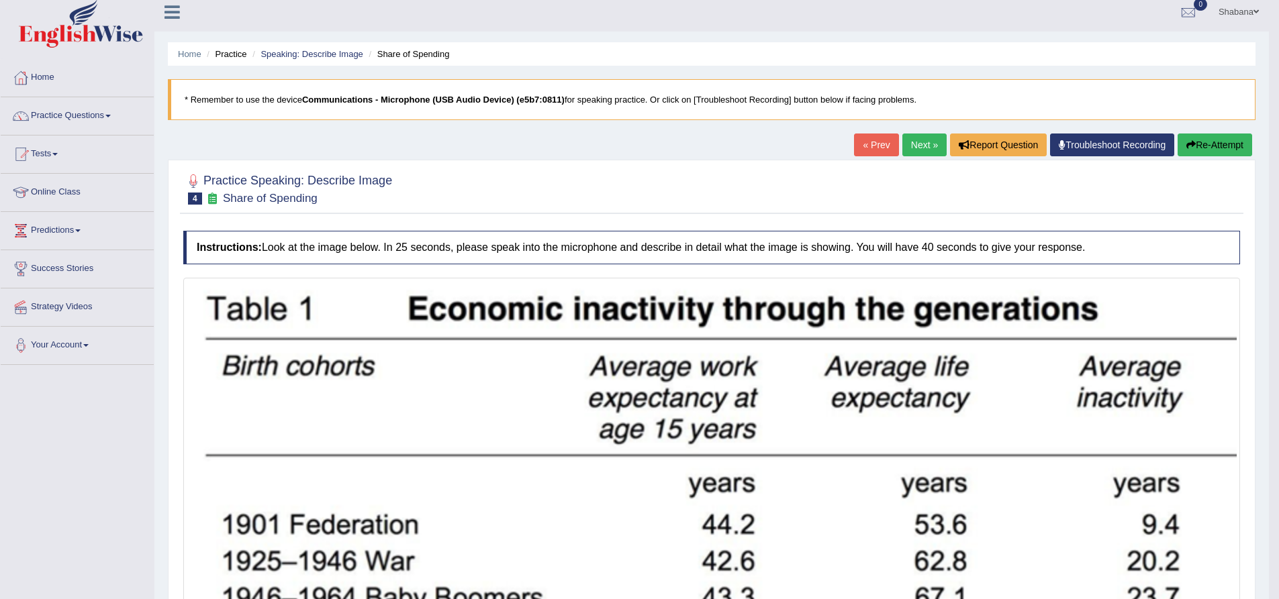
scroll to position [0, 0]
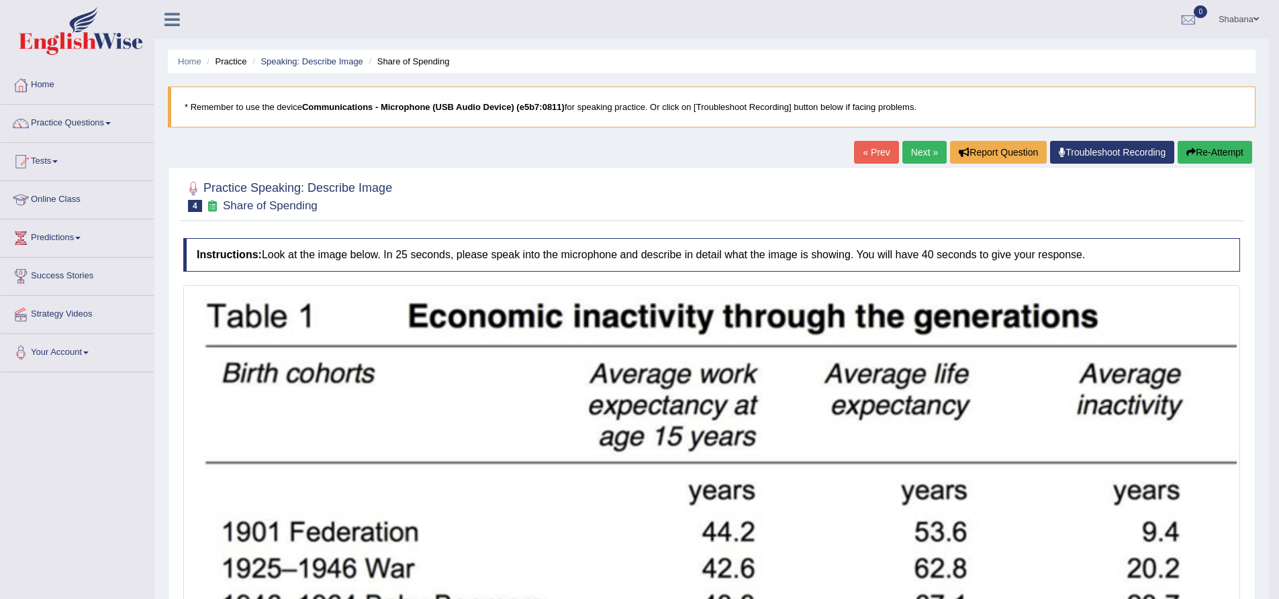
click at [906, 161] on link "Next »" at bounding box center [924, 152] width 44 height 23
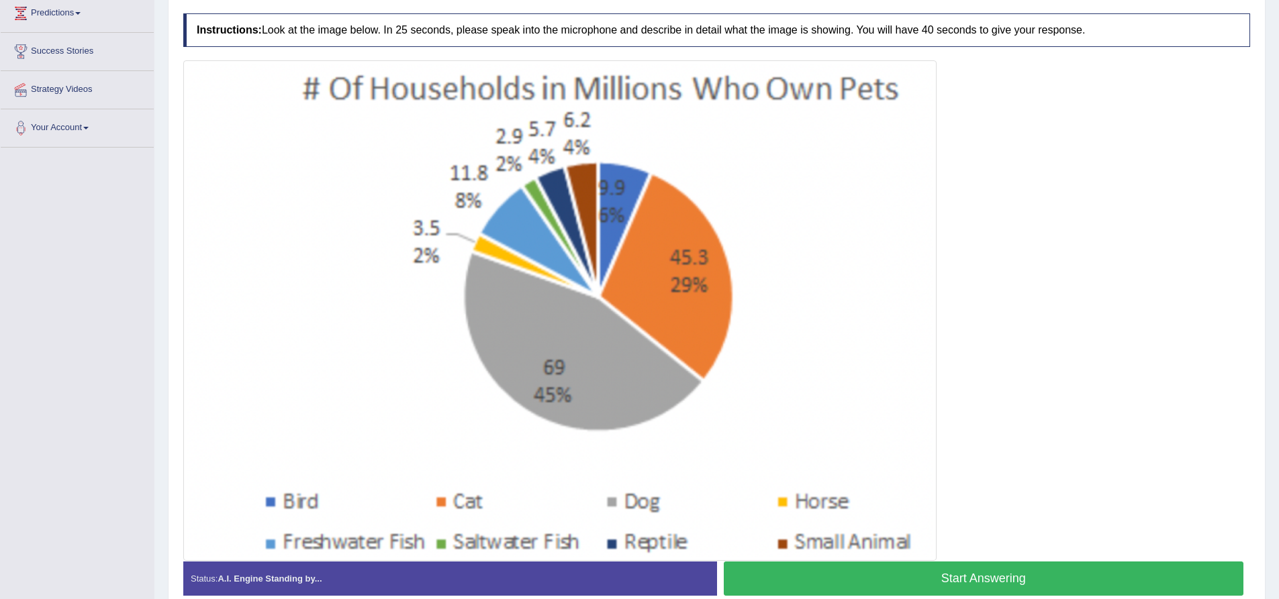
scroll to position [290, 0]
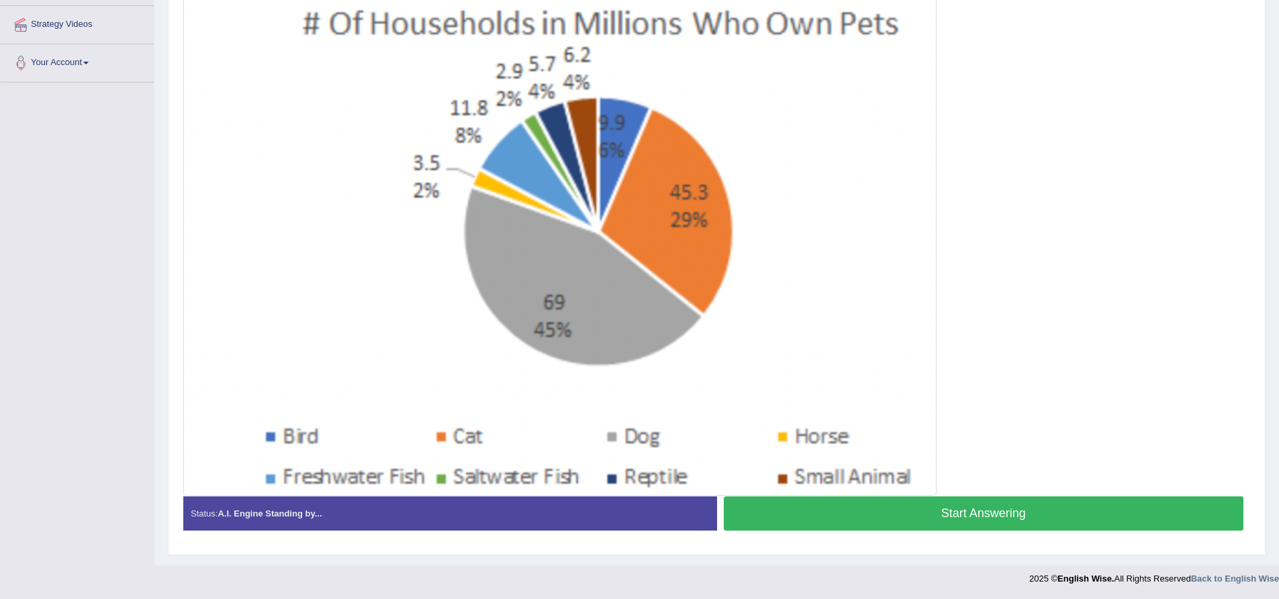
click at [149, 538] on div "Toggle navigation Home Practice Questions Speaking Practice Read Aloud Repeat S…" at bounding box center [639, 151] width 1279 height 883
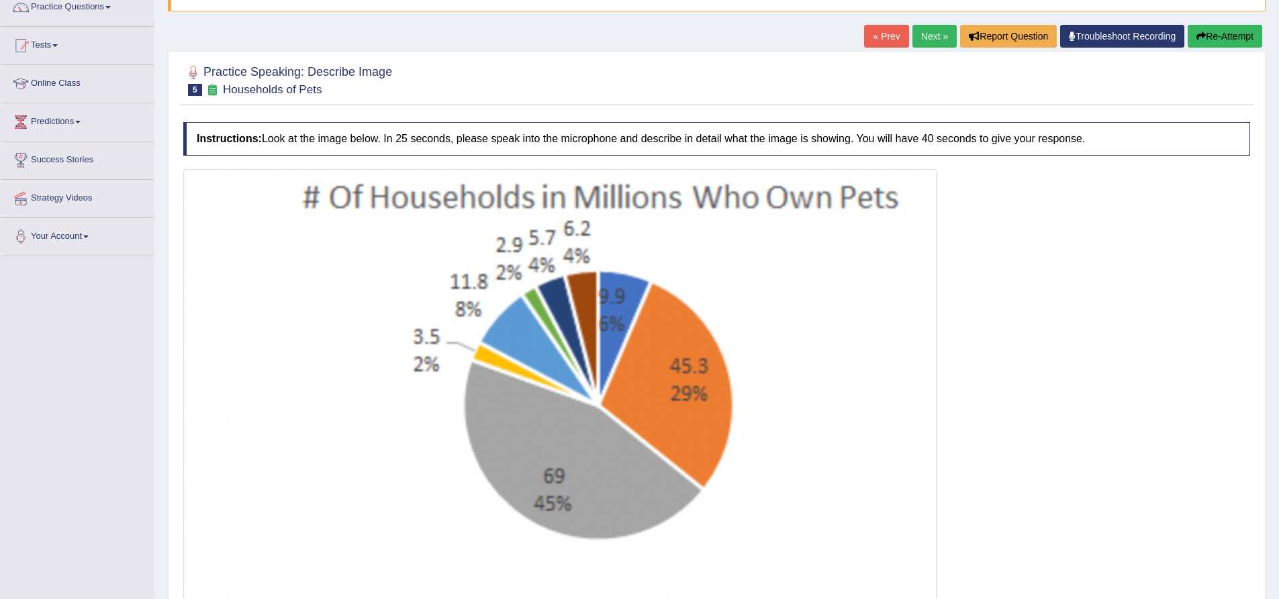
scroll to position [0, 0]
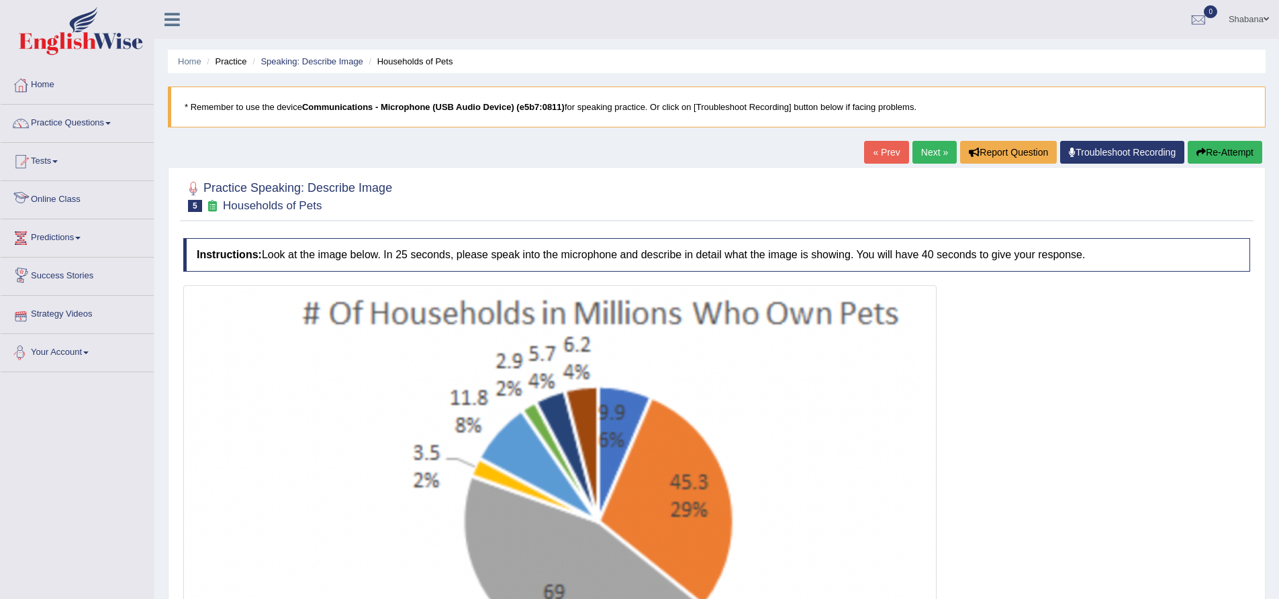
click at [81, 237] on span at bounding box center [77, 238] width 5 height 3
click at [81, 265] on link "Latest Predictions" at bounding box center [88, 269] width 126 height 24
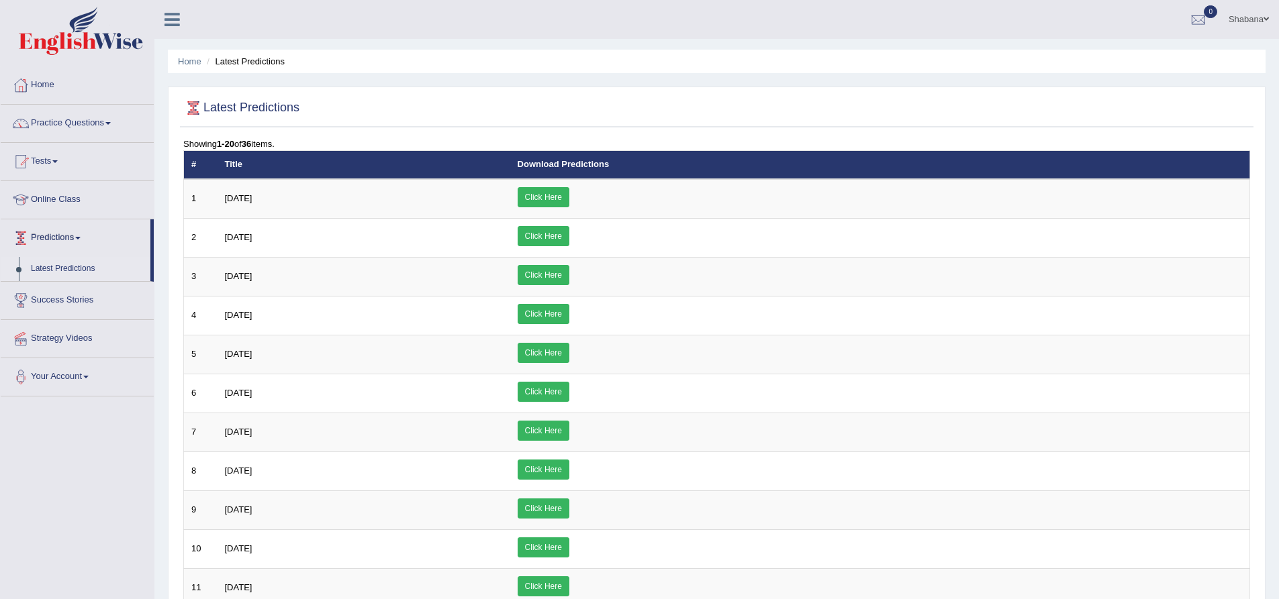
click at [72, 235] on link "Predictions" at bounding box center [76, 237] width 150 height 34
click at [94, 314] on link "Strategy Videos" at bounding box center [77, 313] width 153 height 34
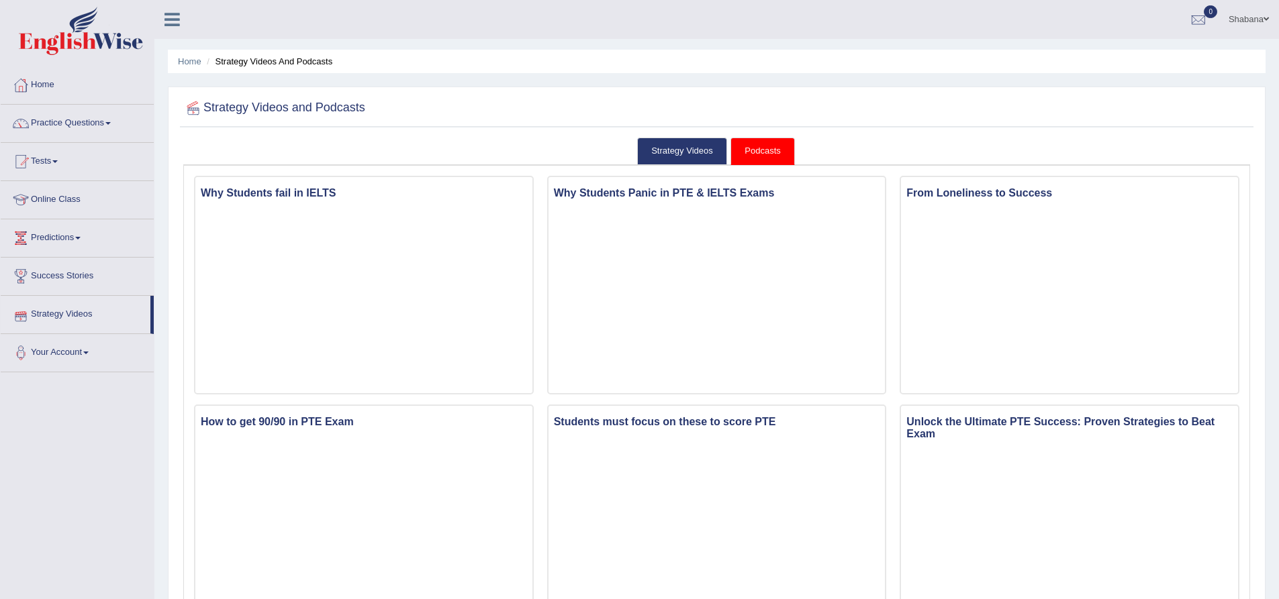
click at [78, 311] on link "Strategy Videos" at bounding box center [76, 313] width 150 height 34
click at [75, 87] on link "Home" at bounding box center [77, 83] width 153 height 34
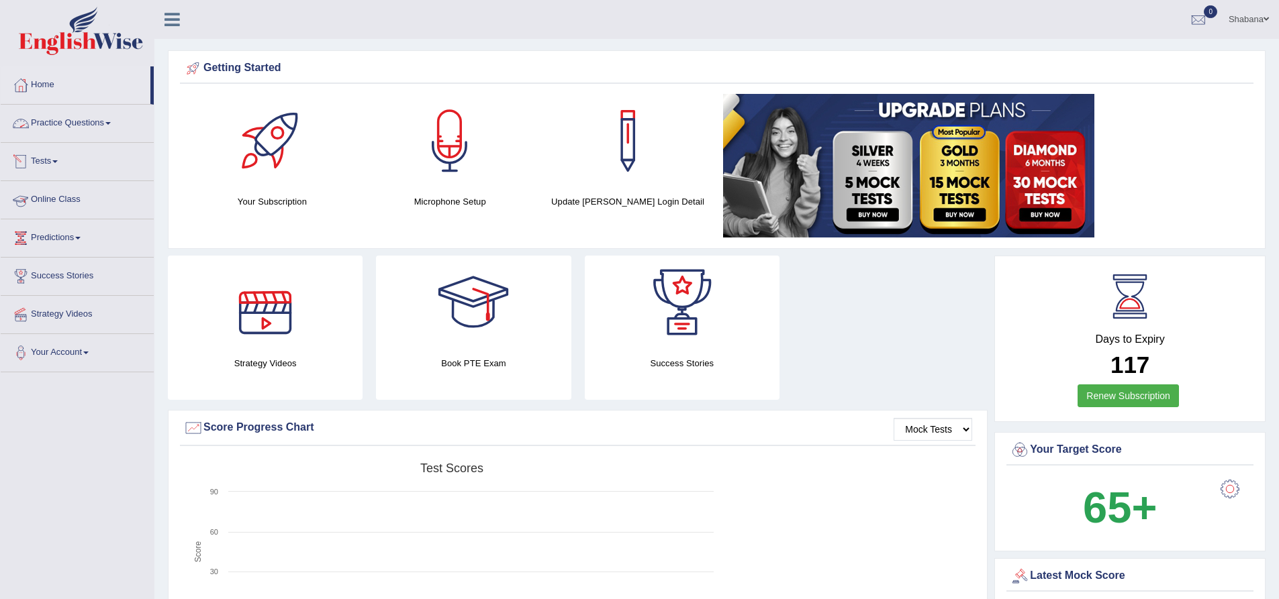
click at [76, 122] on link "Practice Questions" at bounding box center [77, 122] width 153 height 34
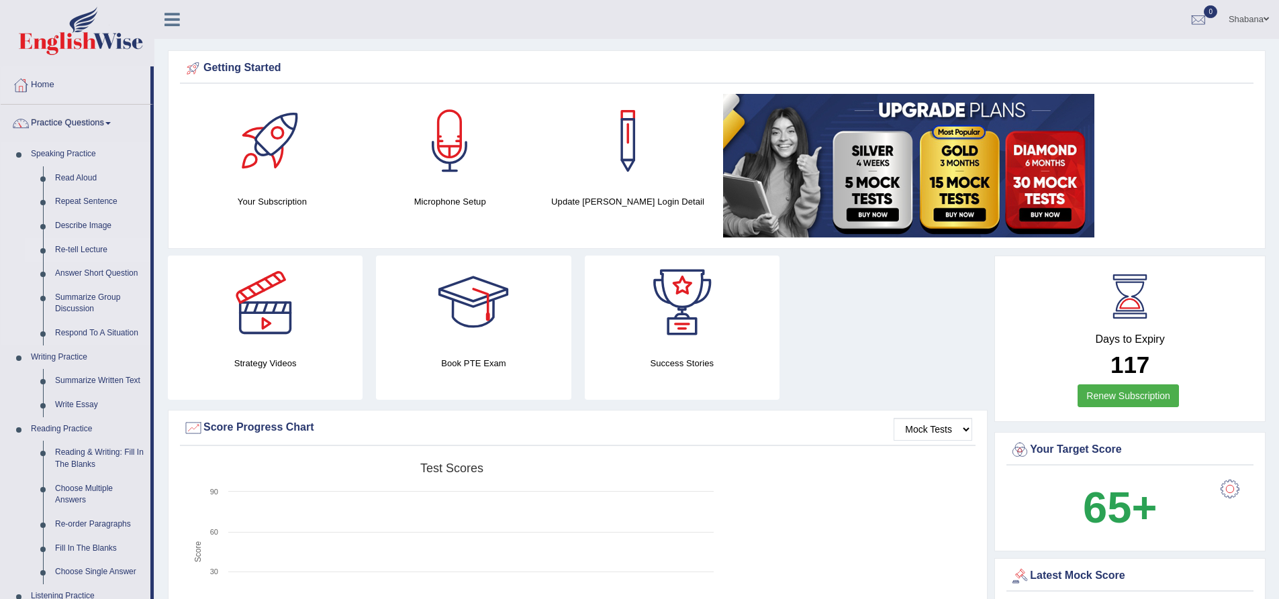
click at [95, 248] on link "Re-tell Lecture" at bounding box center [99, 250] width 101 height 24
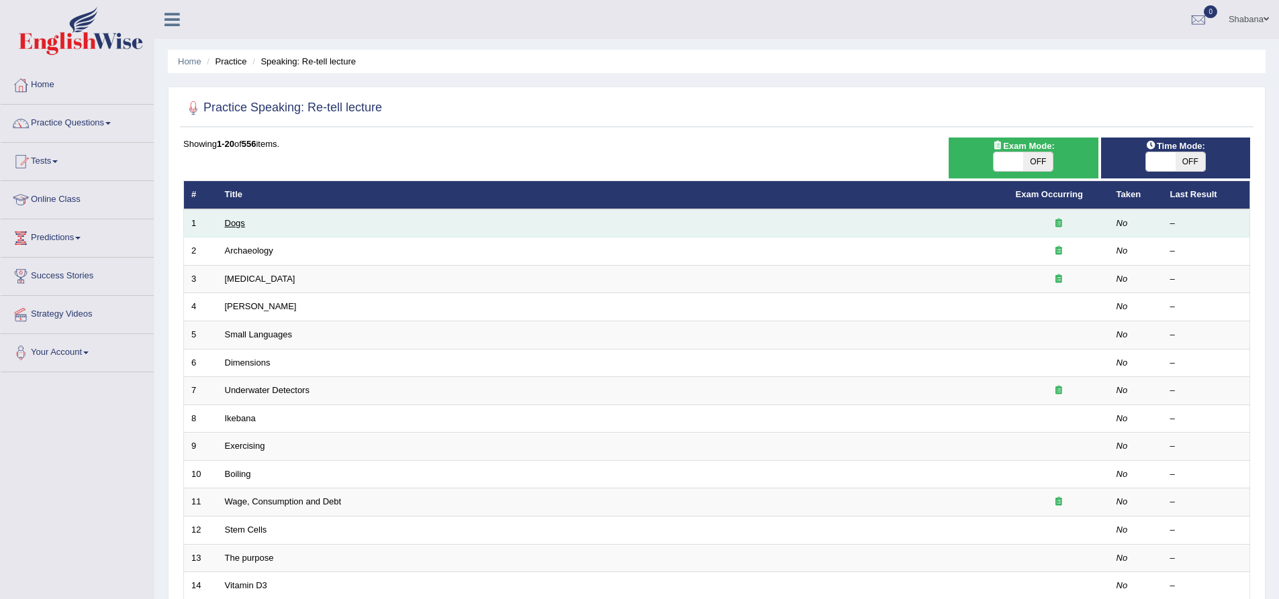
click at [230, 226] on link "Dogs" at bounding box center [235, 223] width 20 height 10
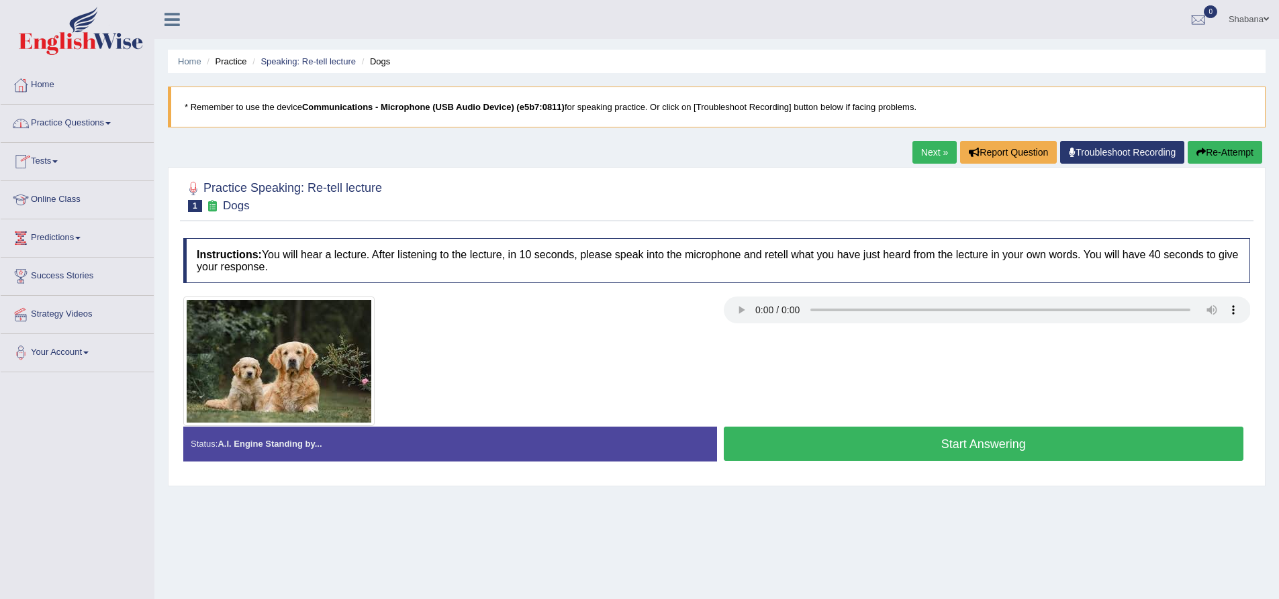
click at [89, 130] on link "Practice Questions" at bounding box center [77, 122] width 153 height 34
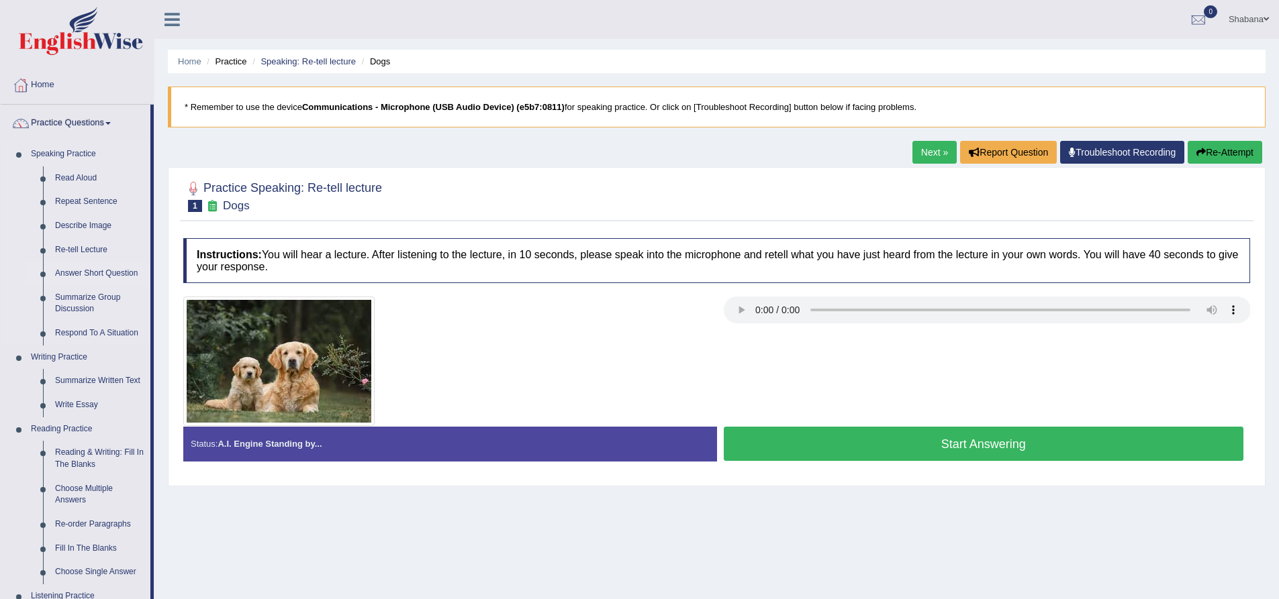
click at [80, 272] on link "Answer Short Question" at bounding box center [99, 274] width 101 height 24
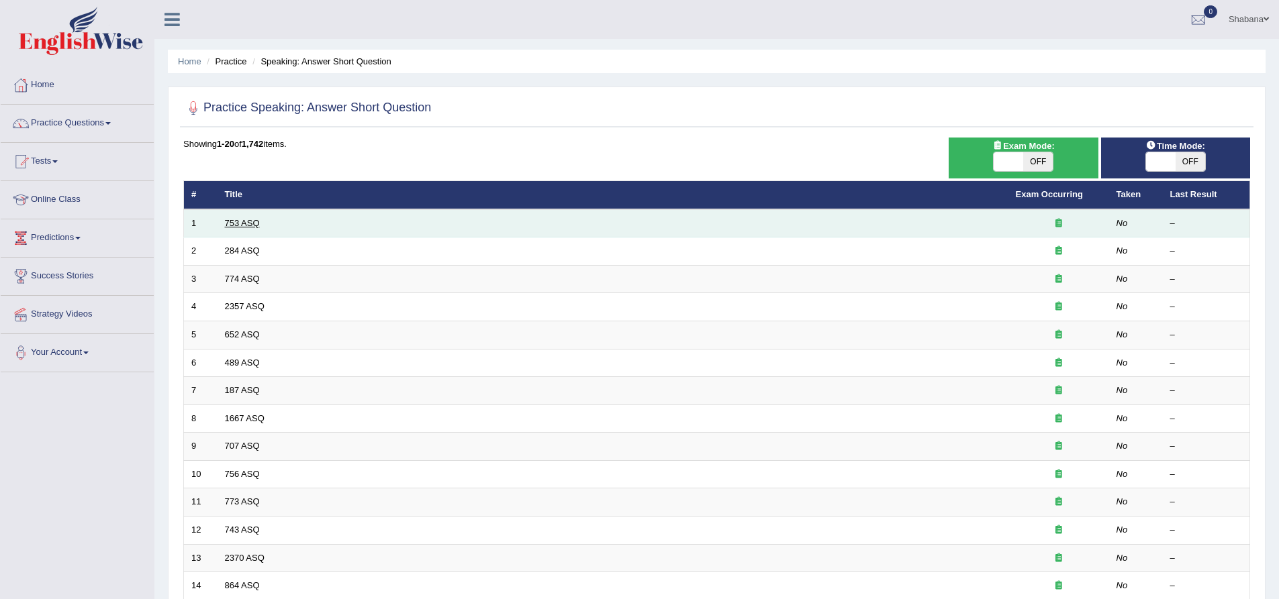
click at [239, 220] on link "753 ASQ" at bounding box center [242, 223] width 35 height 10
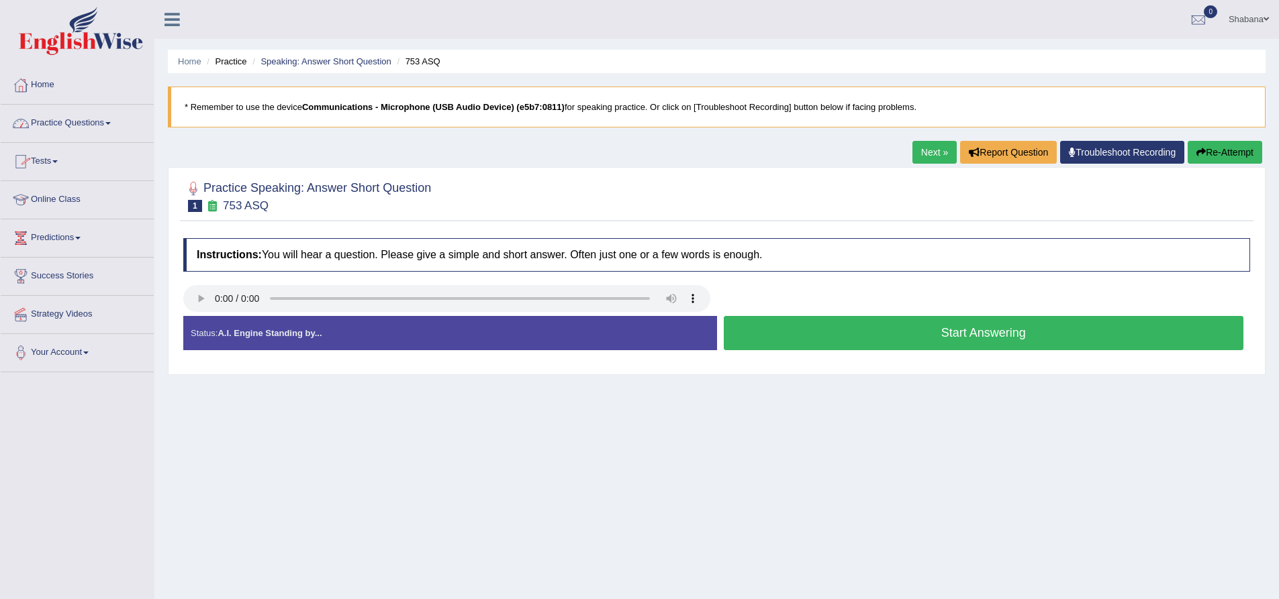
click at [62, 129] on link "Practice Questions" at bounding box center [77, 122] width 153 height 34
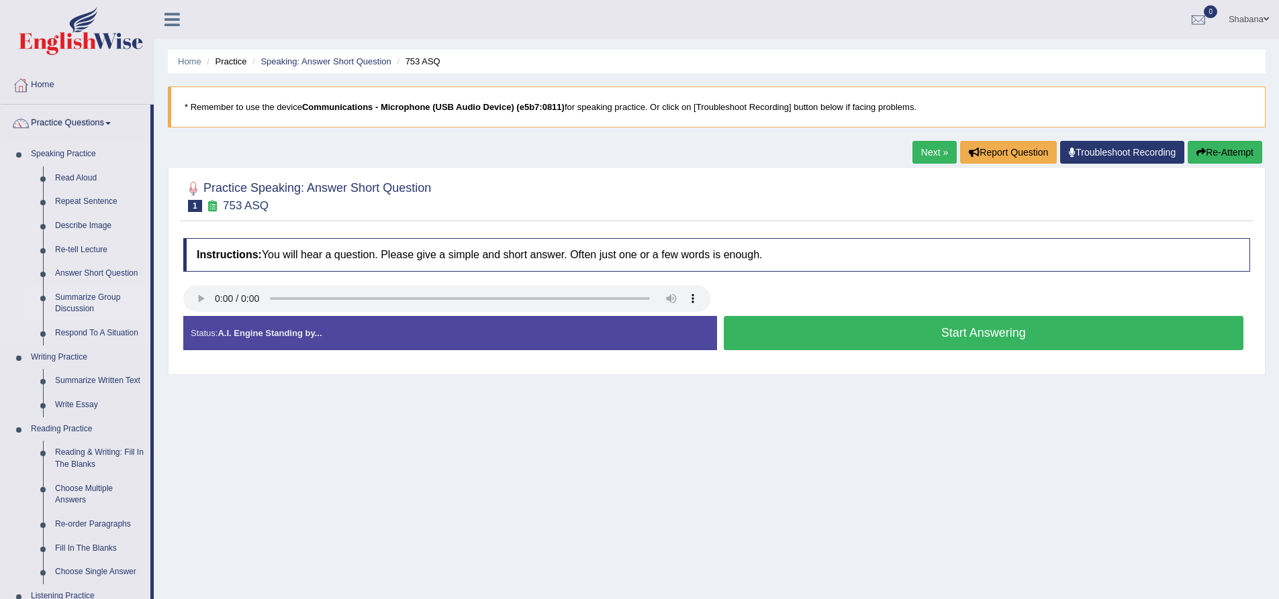
click at [89, 296] on link "Summarize Group Discussion" at bounding box center [99, 304] width 101 height 36
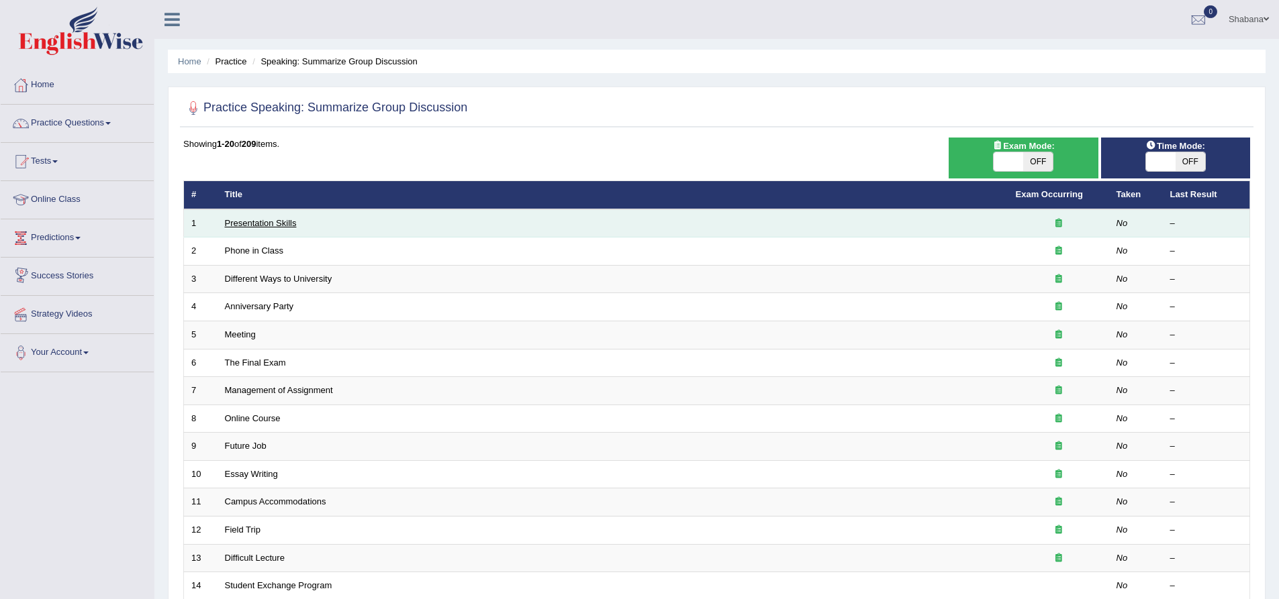
click at [269, 225] on link "Presentation Skills" at bounding box center [261, 223] width 72 height 10
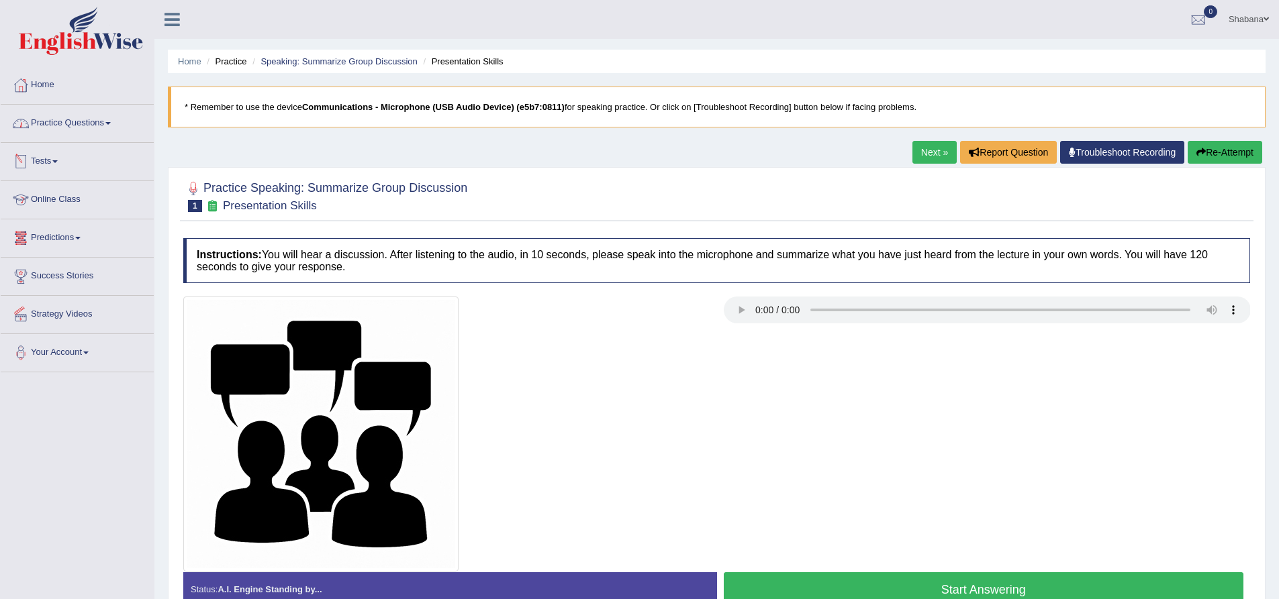
click at [58, 130] on link "Practice Questions" at bounding box center [77, 122] width 153 height 34
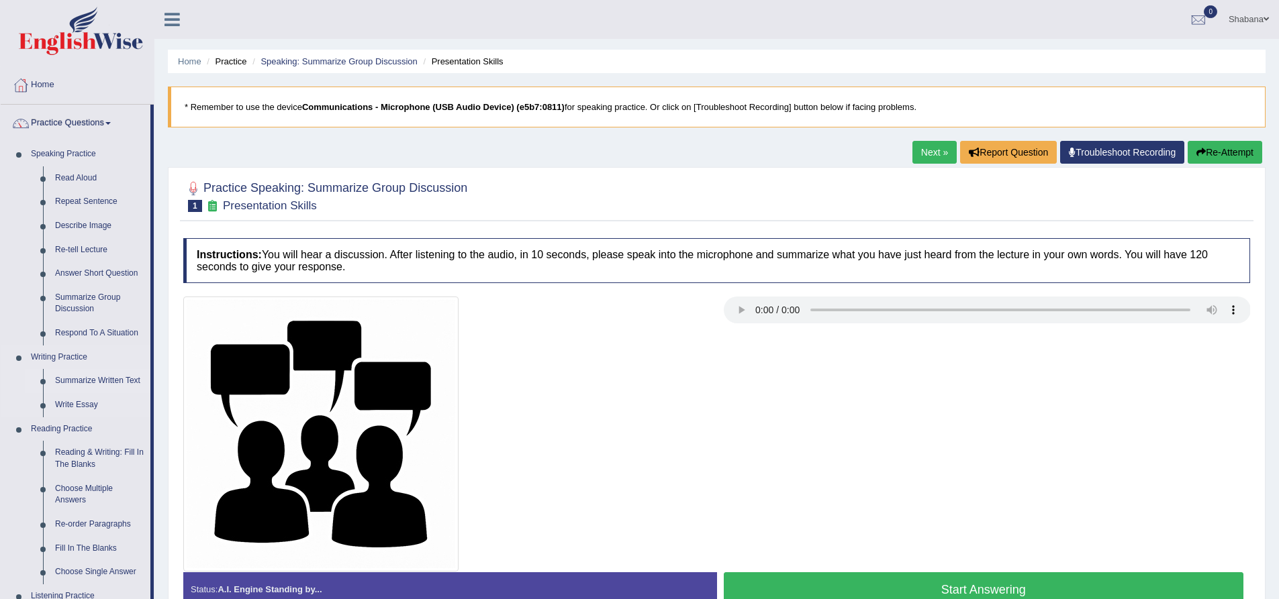
click at [98, 376] on link "Summarize Written Text" at bounding box center [99, 381] width 101 height 24
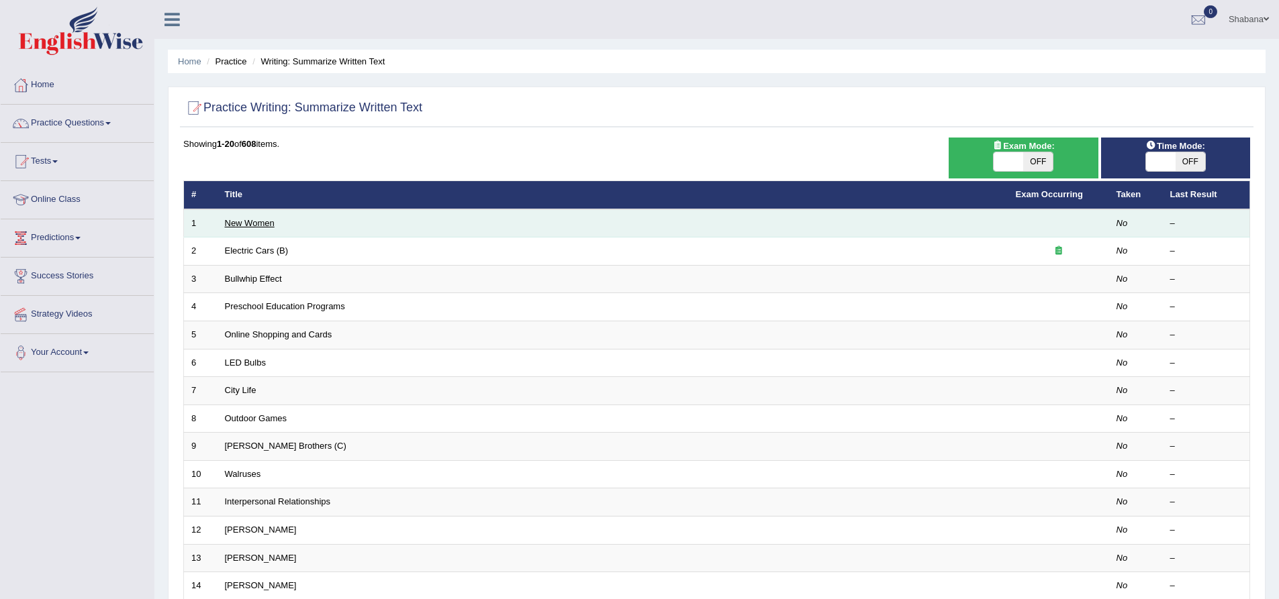
click at [268, 220] on link "New Women" at bounding box center [250, 223] width 50 height 10
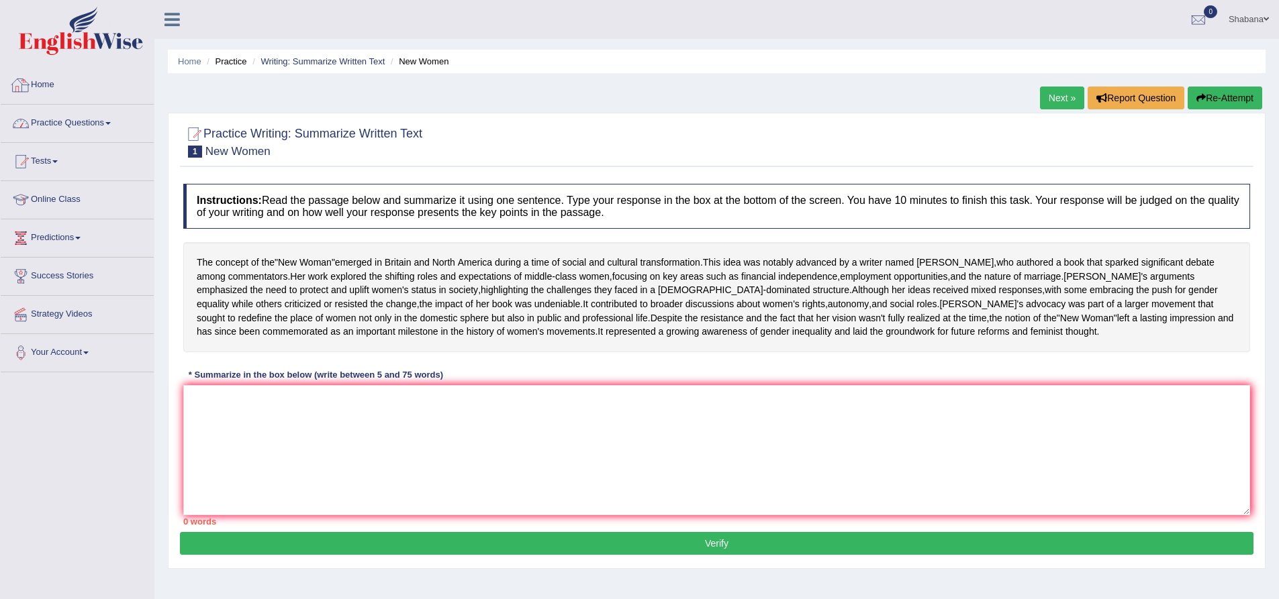
click at [77, 126] on link "Practice Questions" at bounding box center [77, 122] width 153 height 34
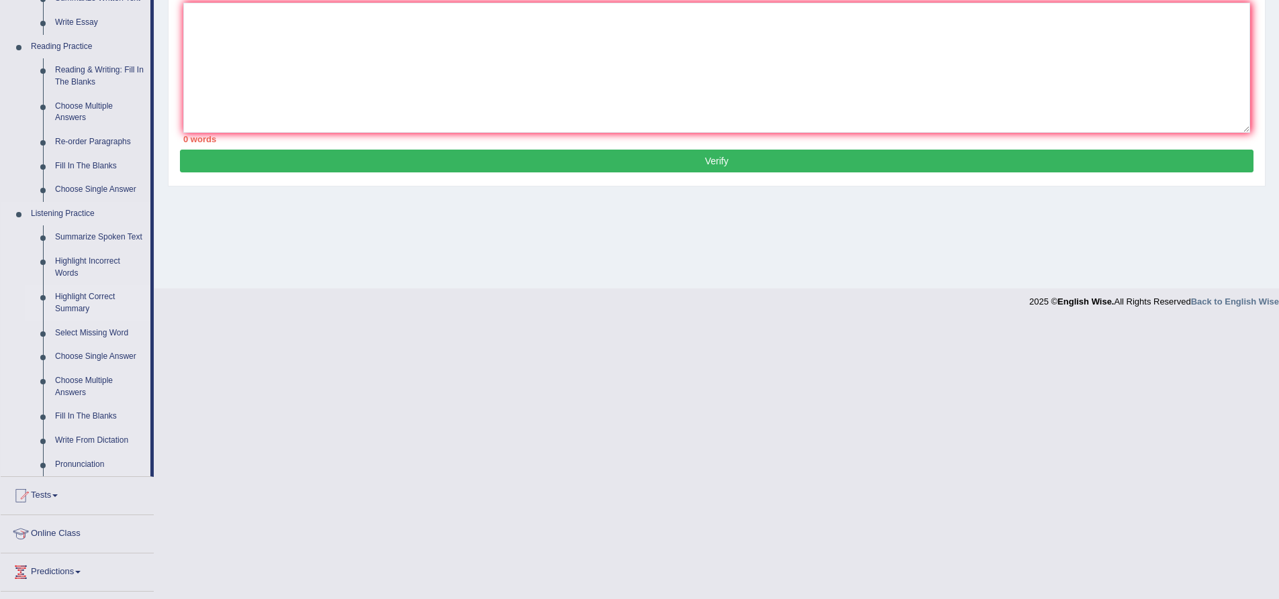
scroll to position [403, 0]
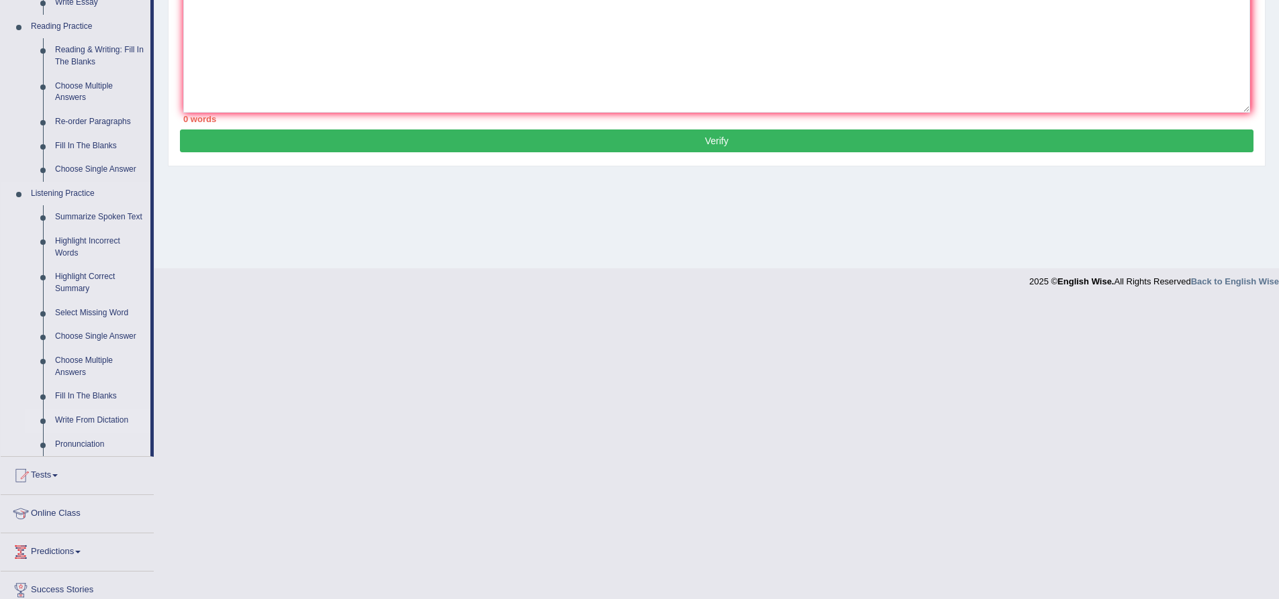
click at [124, 418] on link "Write From Dictation" at bounding box center [99, 421] width 101 height 24
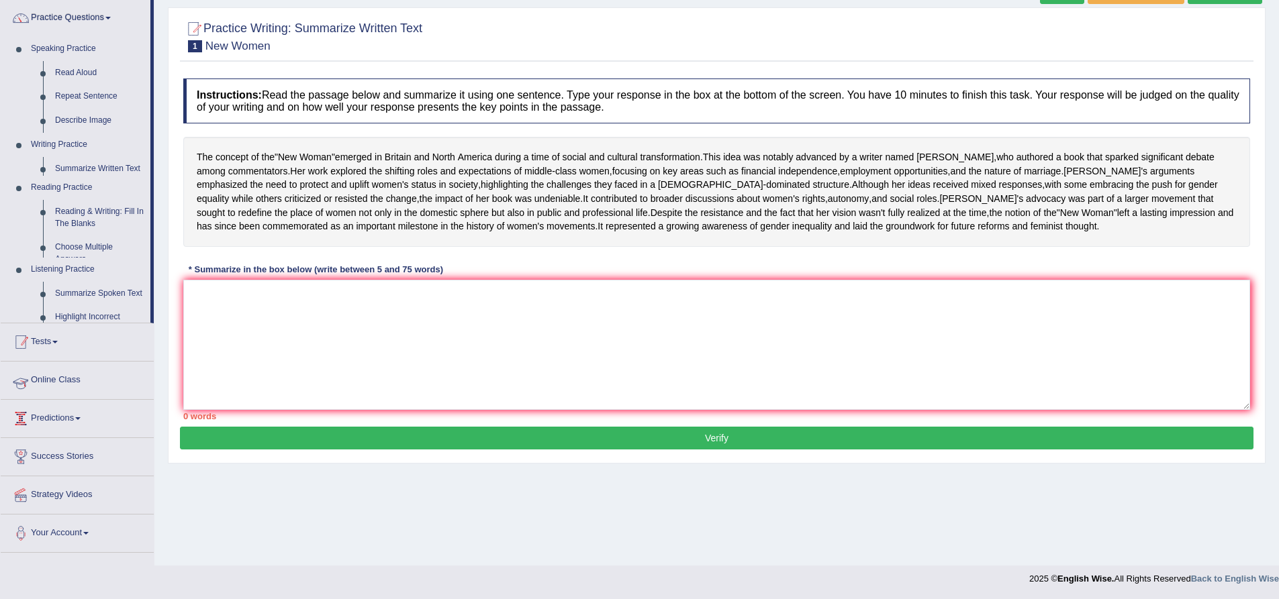
scroll to position [105, 0]
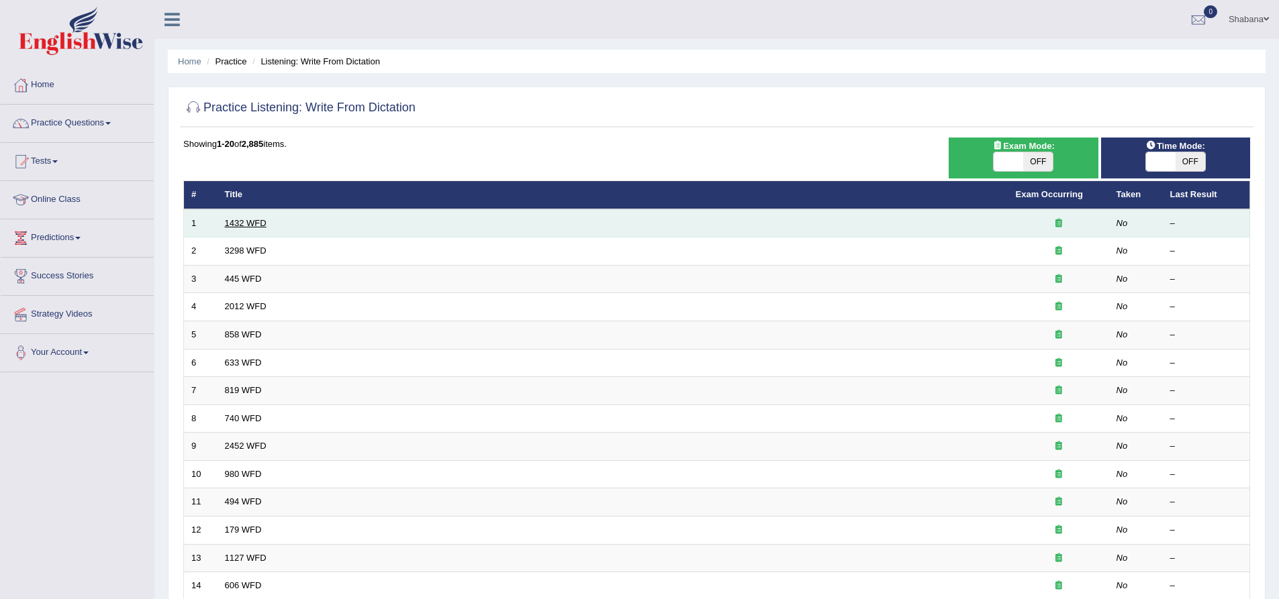
click at [251, 224] on link "1432 WFD" at bounding box center [246, 223] width 42 height 10
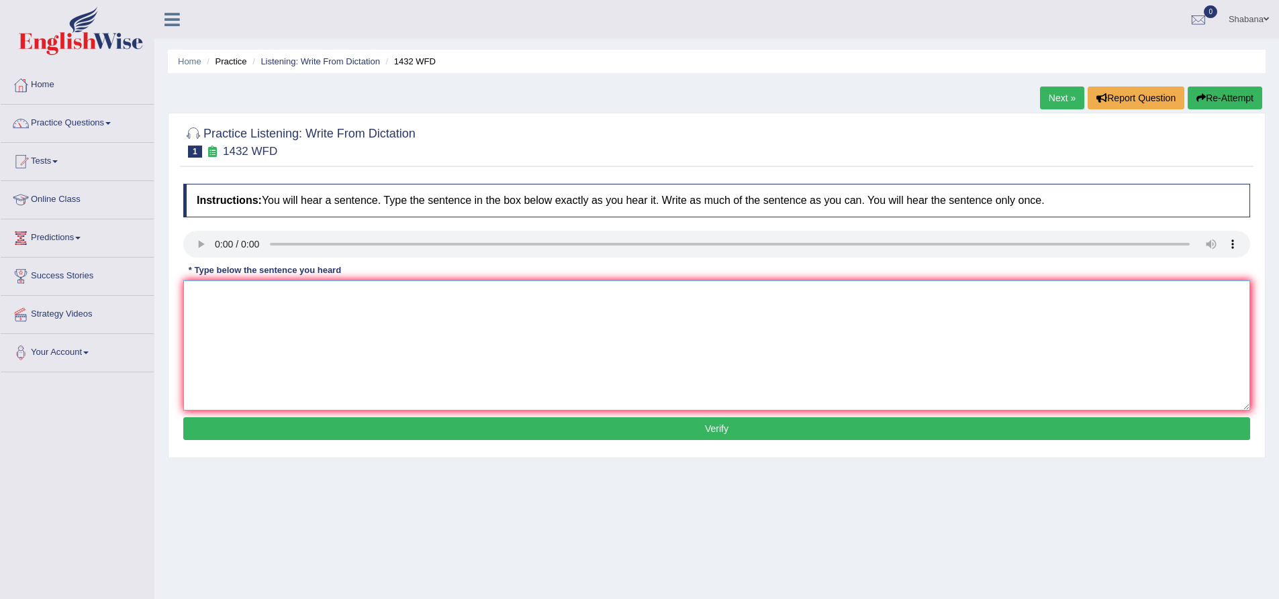
click at [275, 351] on textarea at bounding box center [716, 346] width 1067 height 130
type textarea "more physical actity is benificial to your hear"
click at [575, 434] on button "Verify" at bounding box center [716, 429] width 1067 height 23
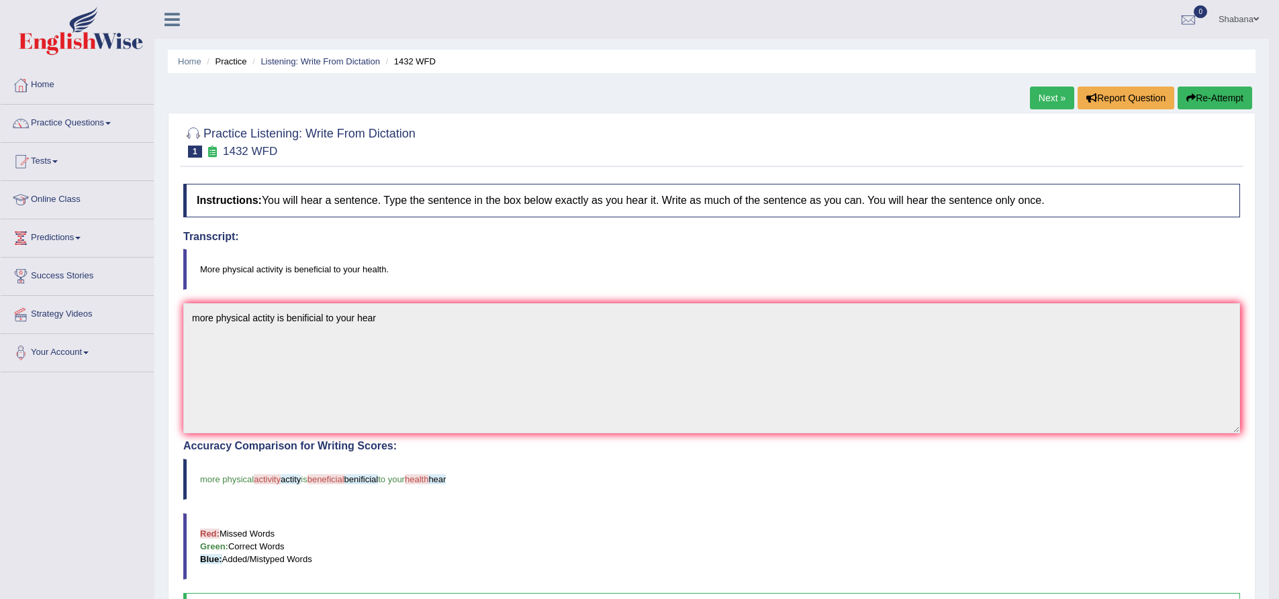
click at [1038, 100] on link "Next »" at bounding box center [1052, 98] width 44 height 23
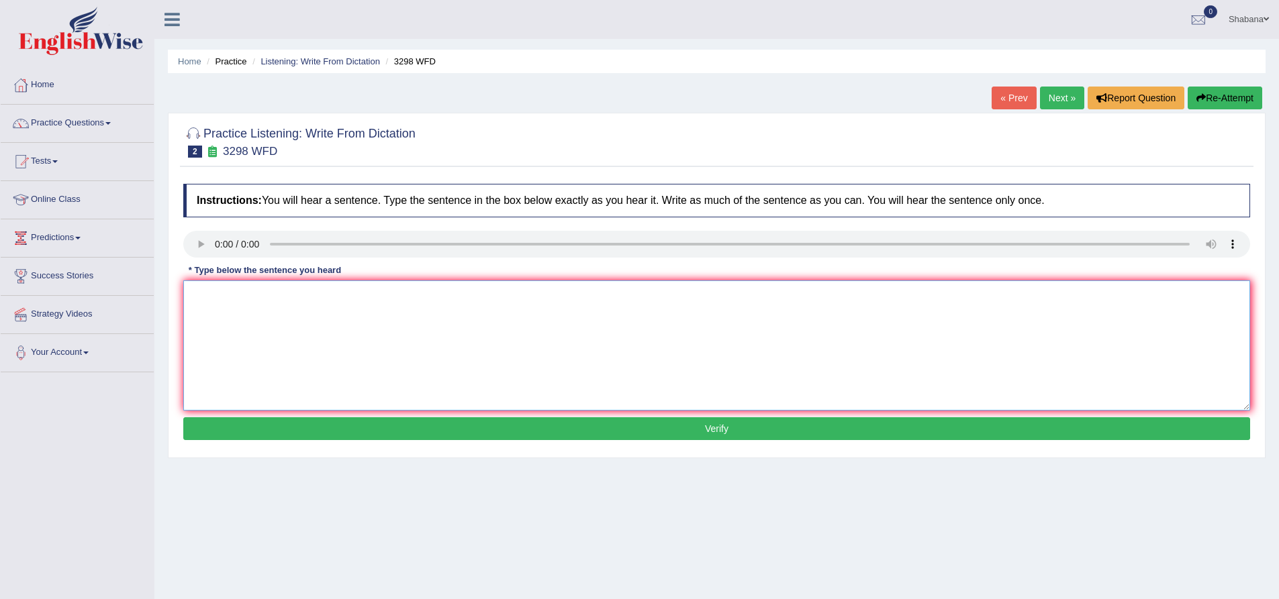
click at [271, 395] on textarea at bounding box center [716, 346] width 1067 height 130
click at [313, 311] on textarea "Animal behaviour" at bounding box center [716, 346] width 1067 height 130
click at [308, 295] on textarea "Animal behaviour apears to seems" at bounding box center [716, 346] width 1067 height 130
type textarea "Animal behaviour apears to contempt of extereme qualities."
click at [471, 430] on button "Verify" at bounding box center [716, 429] width 1067 height 23
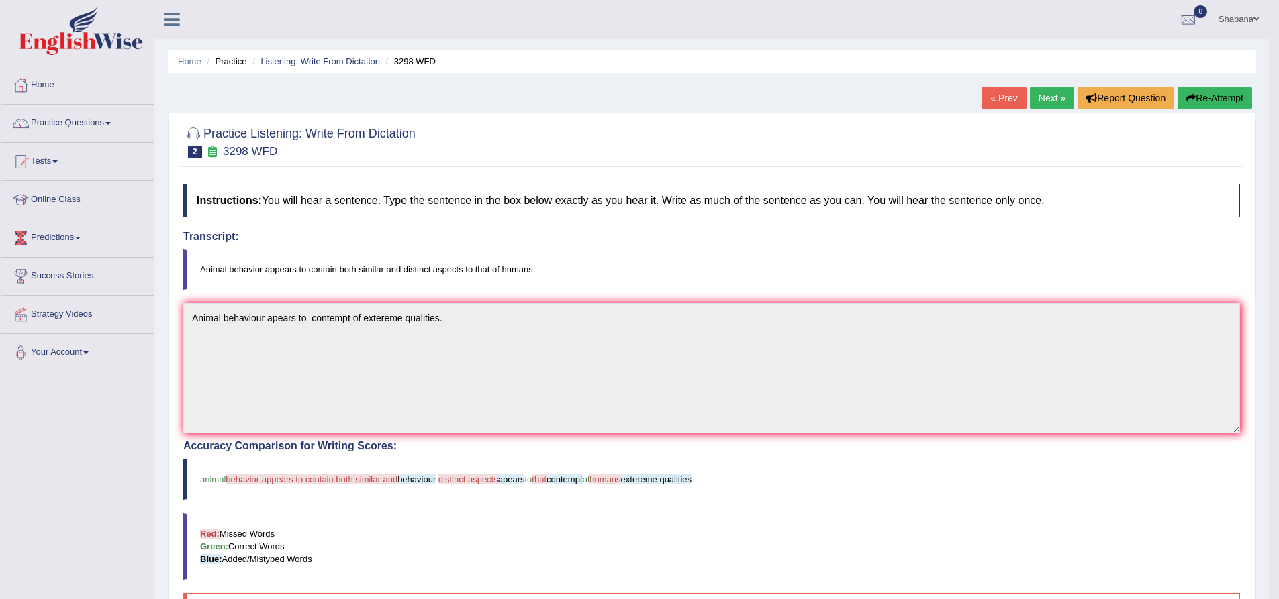
click at [1037, 99] on link "Next »" at bounding box center [1052, 98] width 44 height 23
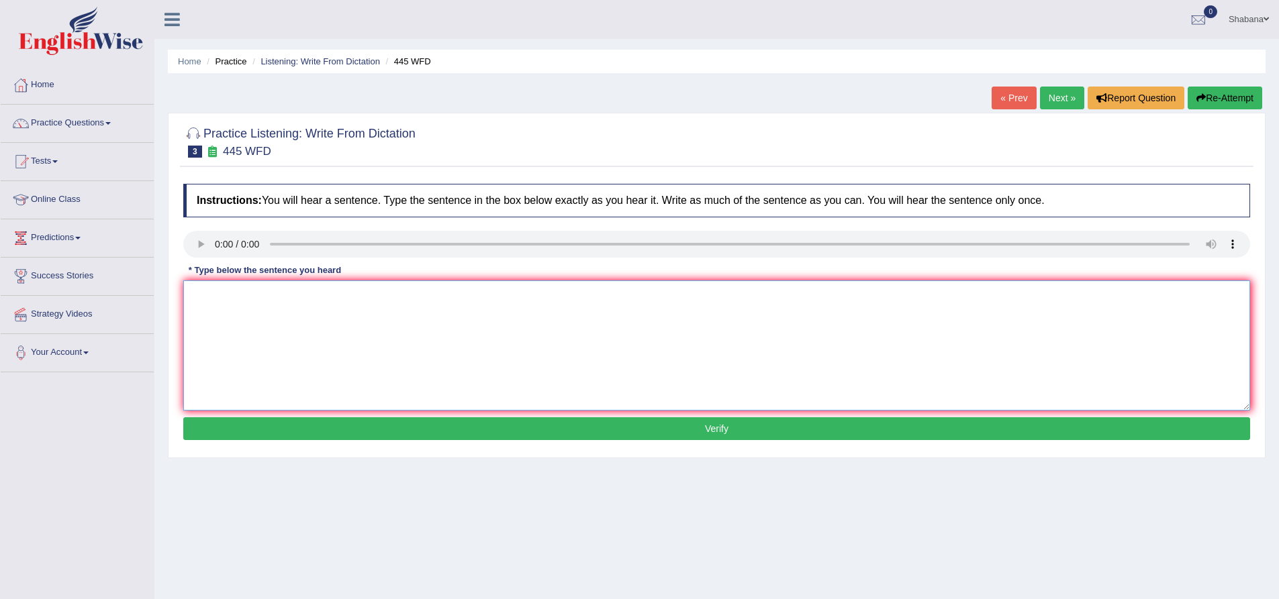
click at [227, 316] on textarea at bounding box center [716, 346] width 1067 height 130
click at [430, 296] on textarea "The [DEMOGRAPHIC_DATA] astronots have made aplan to landing on mars." at bounding box center [716, 346] width 1067 height 130
type textarea "The american astronots have made aplan to landing on Mars."
click at [454, 422] on button "Verify" at bounding box center [716, 429] width 1067 height 23
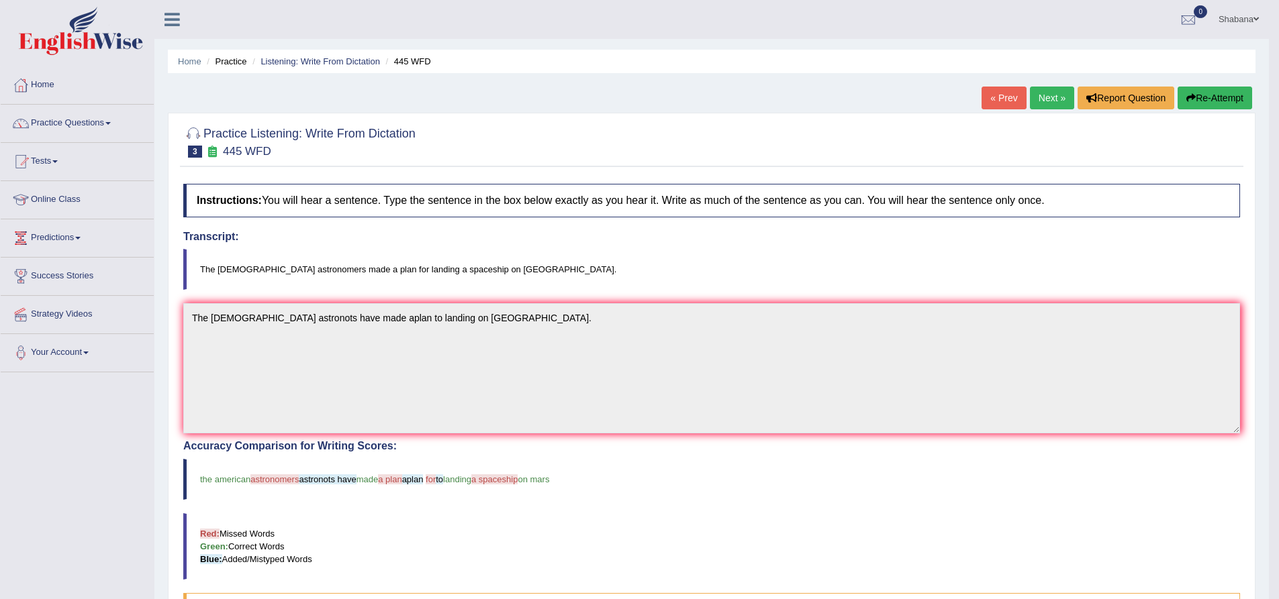
click at [1051, 99] on link "Next »" at bounding box center [1052, 98] width 44 height 23
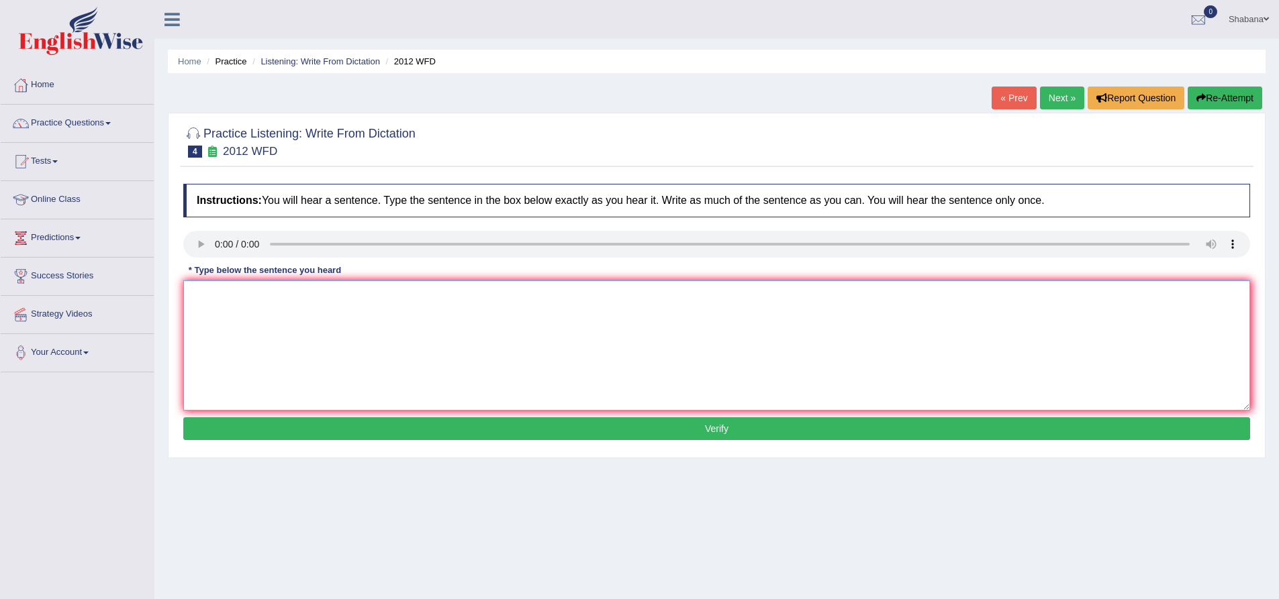
click at [222, 346] on textarea at bounding box center [716, 346] width 1067 height 130
click at [210, 294] on textarea "Three is a great deal of debate of this topic." at bounding box center [716, 346] width 1067 height 130
type textarea "There is a great deal of debate of this topic."
click at [680, 430] on button "Verify" at bounding box center [716, 429] width 1067 height 23
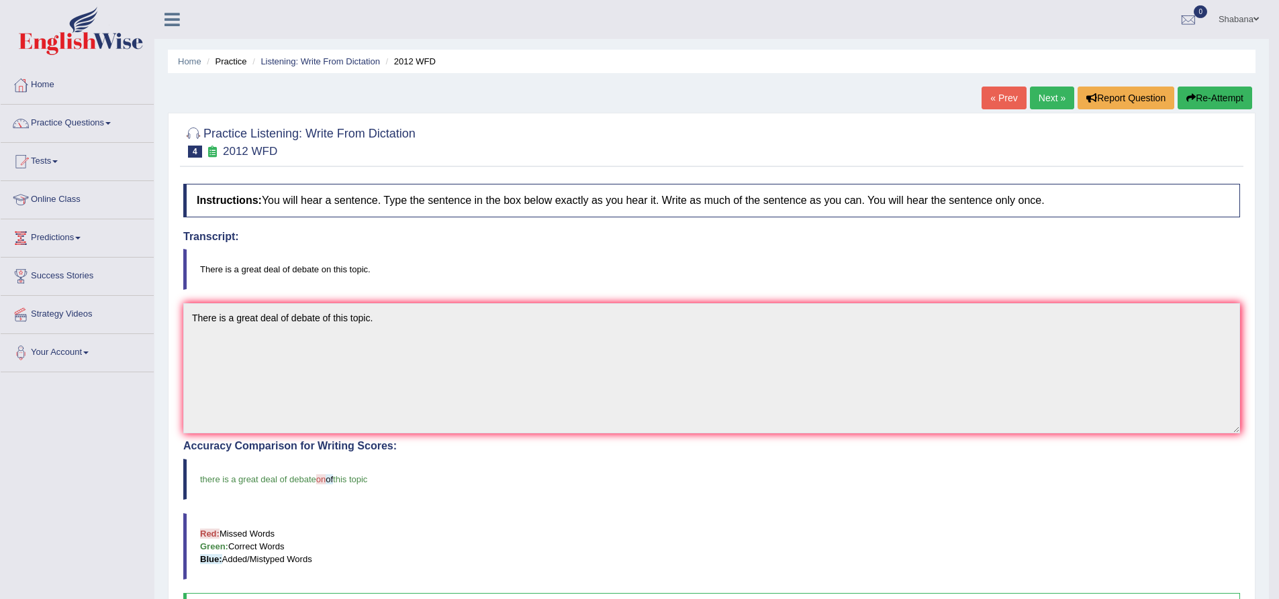
click at [1046, 97] on link "Next »" at bounding box center [1052, 98] width 44 height 23
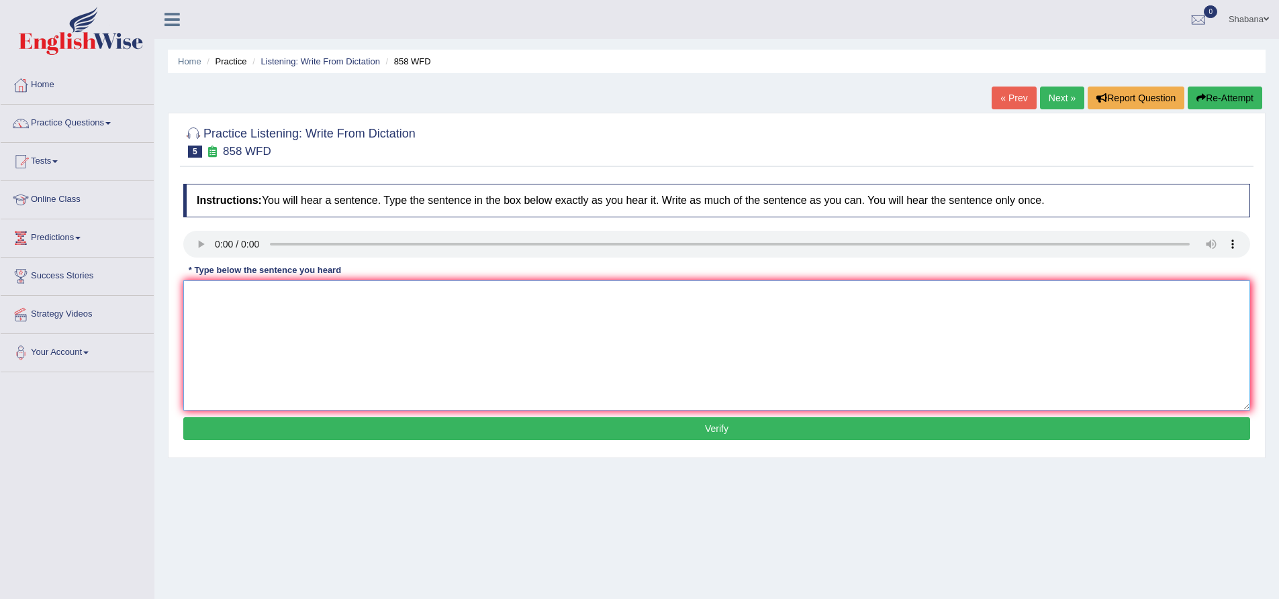
click at [221, 321] on textarea at bounding box center [716, 346] width 1067 height 130
type textarea "They hear a supernumeric affect on constant ."
click at [545, 430] on button "Verify" at bounding box center [716, 429] width 1067 height 23
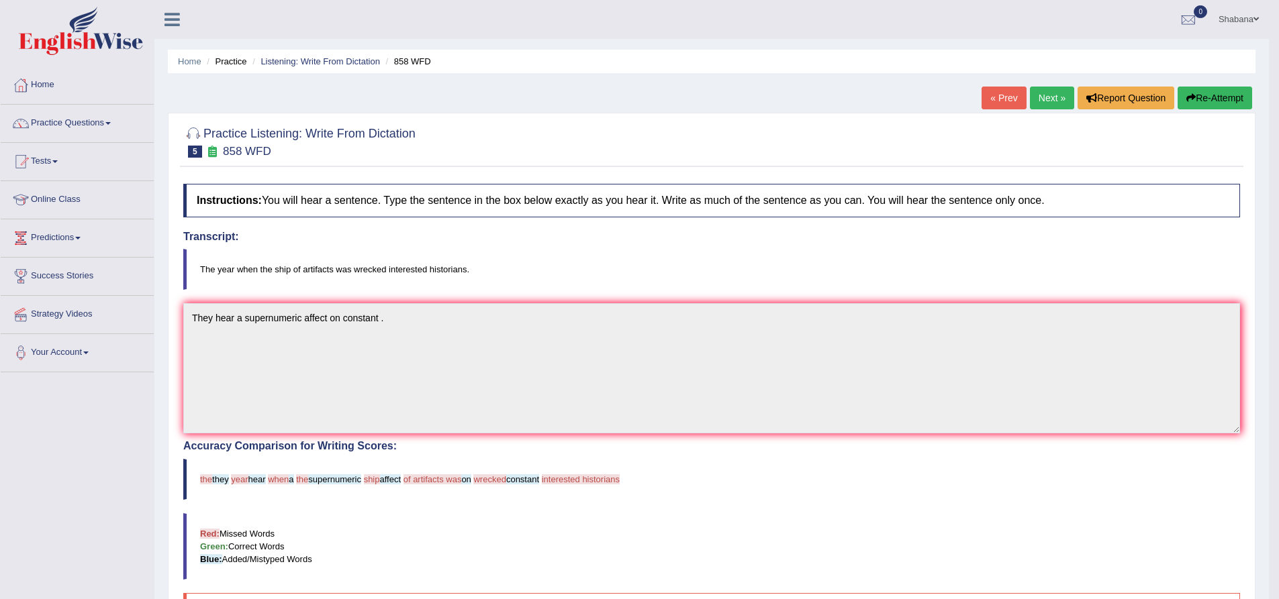
click at [1046, 93] on link "Next »" at bounding box center [1052, 98] width 44 height 23
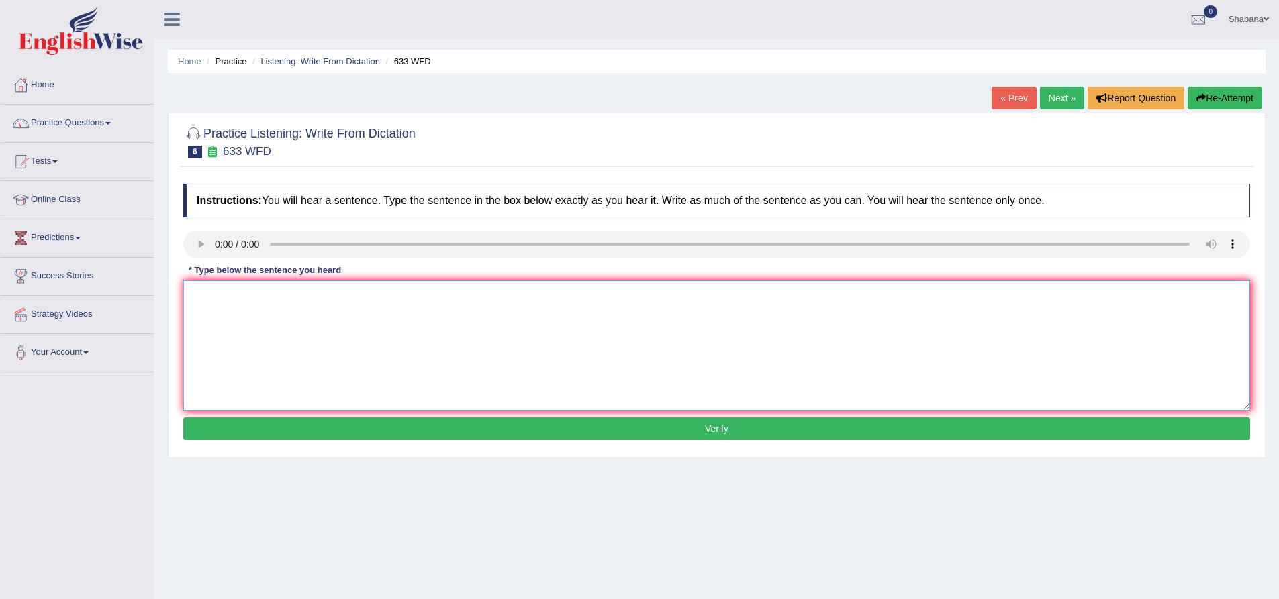
click at [279, 341] on textarea at bounding box center [716, 346] width 1067 height 130
click at [379, 297] on textarea "Research shows that the excercising makes" at bounding box center [716, 346] width 1067 height 130
type textarea "Research shows that the excercising makes us feel better."
click at [411, 427] on button "Verify" at bounding box center [716, 429] width 1067 height 23
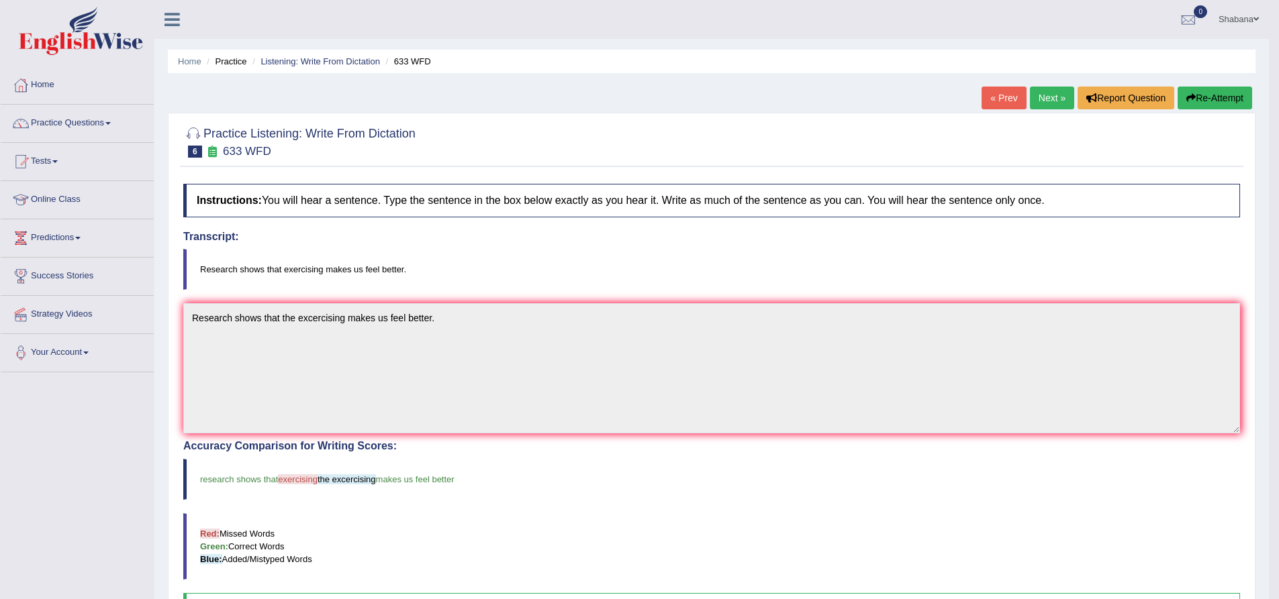
click at [1034, 92] on link "Next »" at bounding box center [1052, 98] width 44 height 23
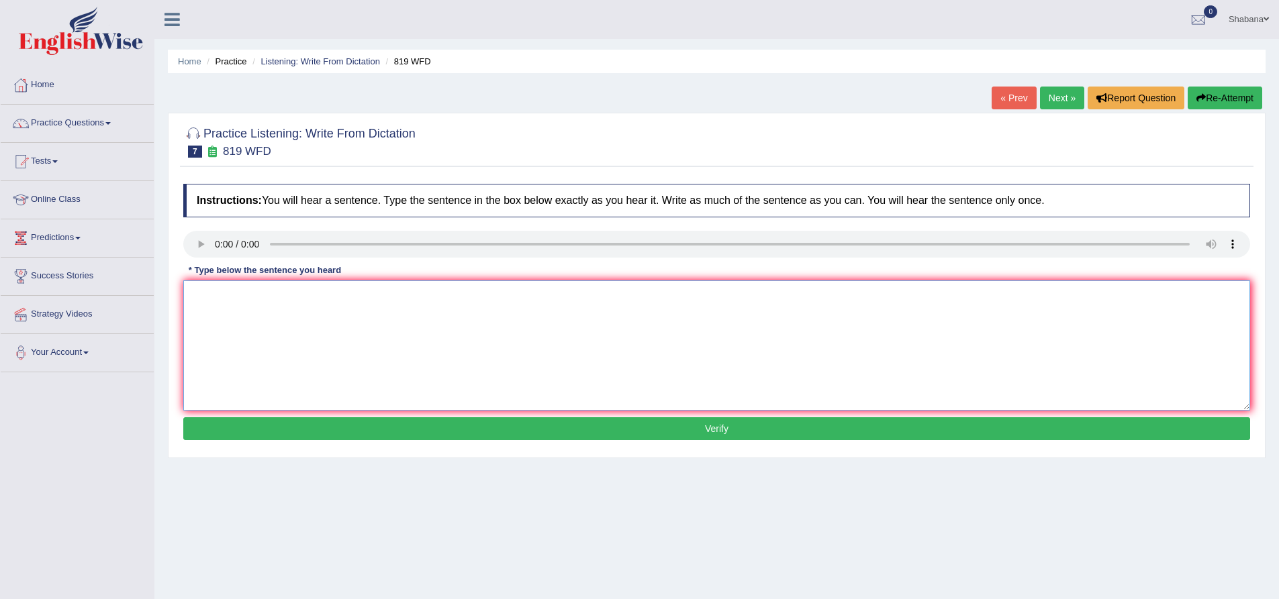
click at [276, 337] on textarea at bounding box center [716, 346] width 1067 height 130
click at [253, 303] on textarea "Plants are continuelly grow though their lives" at bounding box center [716, 346] width 1067 height 130
click at [276, 335] on textarea "Plants are continuelly grow though their lives" at bounding box center [716, 346] width 1067 height 130
click at [276, 295] on textarea "Plants are continuey grow though their lives" at bounding box center [716, 346] width 1067 height 130
click at [336, 296] on textarea "Plants are continuely grow though their lives" at bounding box center [716, 346] width 1067 height 130
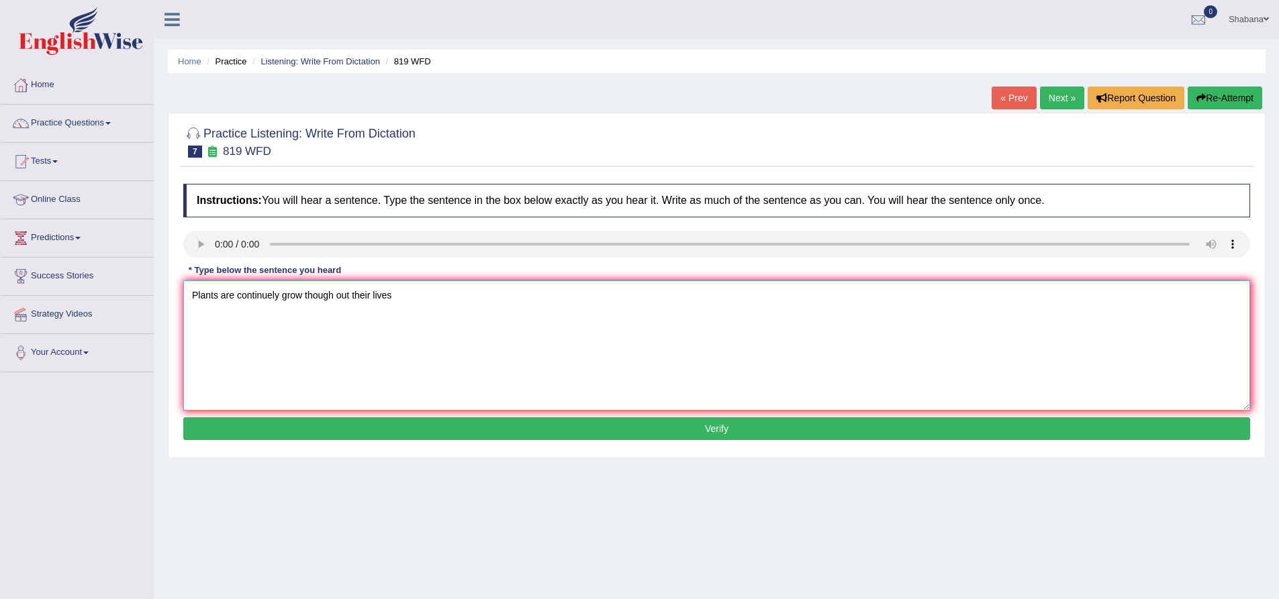
click at [395, 293] on textarea "Plants are continuely grow though out their lives" at bounding box center [716, 346] width 1067 height 130
type textarea "Plants are continuely grow though out their lives."
click at [475, 422] on button "Verify" at bounding box center [716, 429] width 1067 height 23
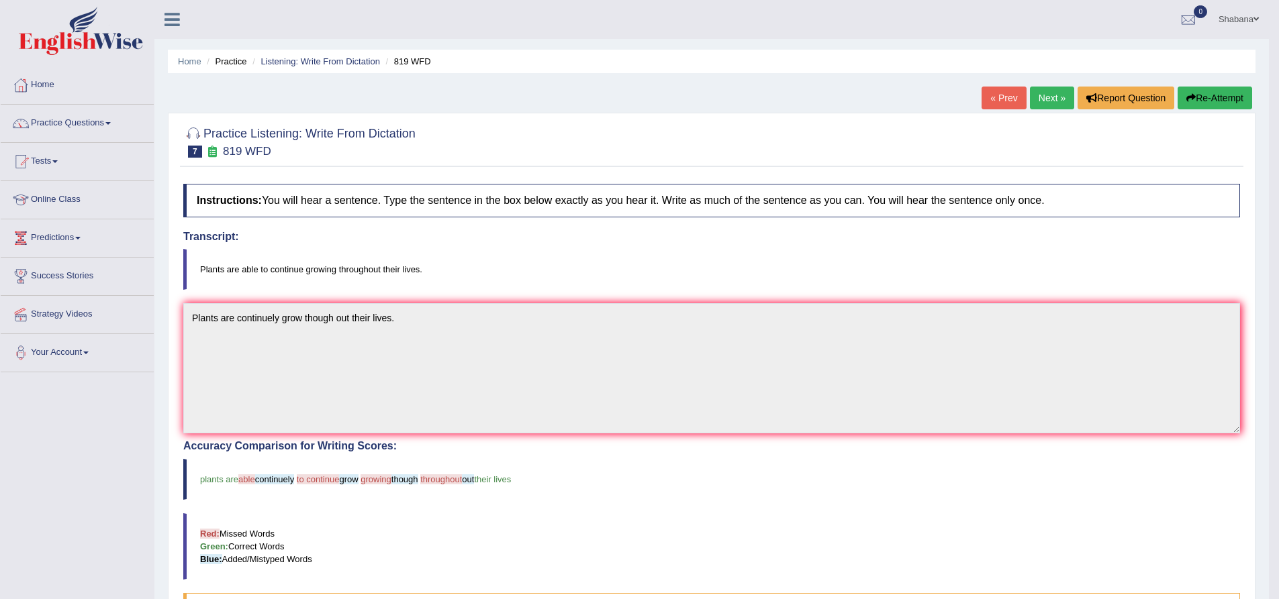
click at [1040, 91] on link "Next »" at bounding box center [1052, 98] width 44 height 23
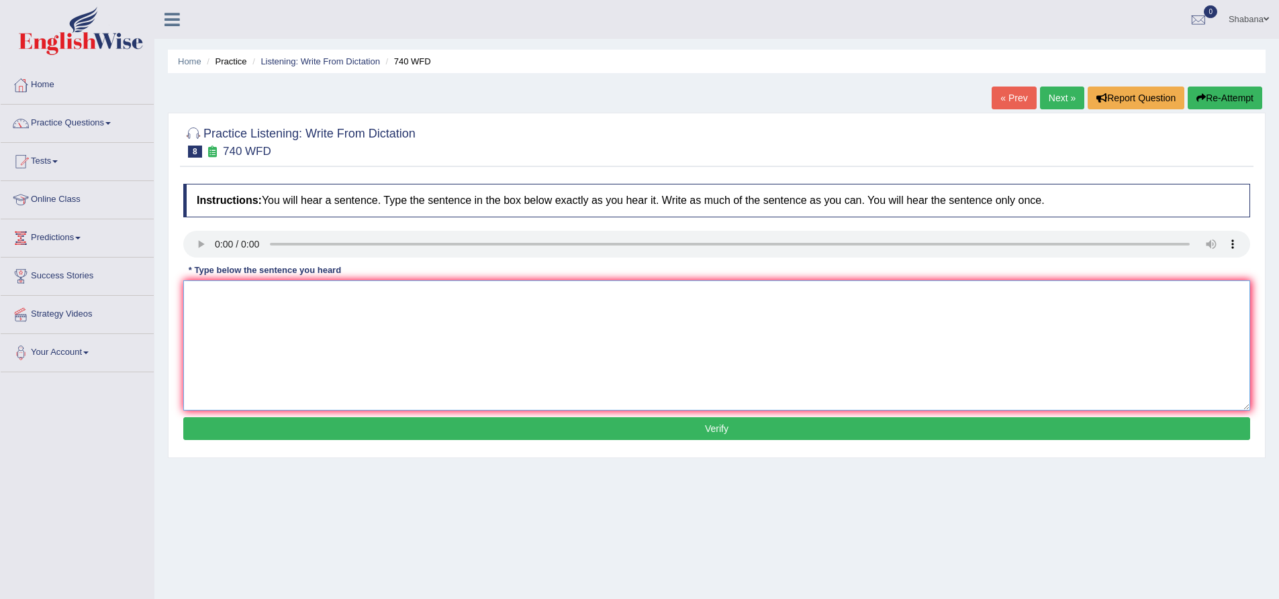
click at [209, 301] on textarea at bounding box center [716, 346] width 1067 height 130
click at [200, 293] on textarea "Aseries of the" at bounding box center [716, 346] width 1067 height 130
click at [262, 297] on textarea "A series of the" at bounding box center [716, 346] width 1067 height 130
click at [243, 295] on textarea "A series of abservation carried out the classrooms." at bounding box center [716, 346] width 1067 height 130
type textarea "A series of observation carried out the classrooms."
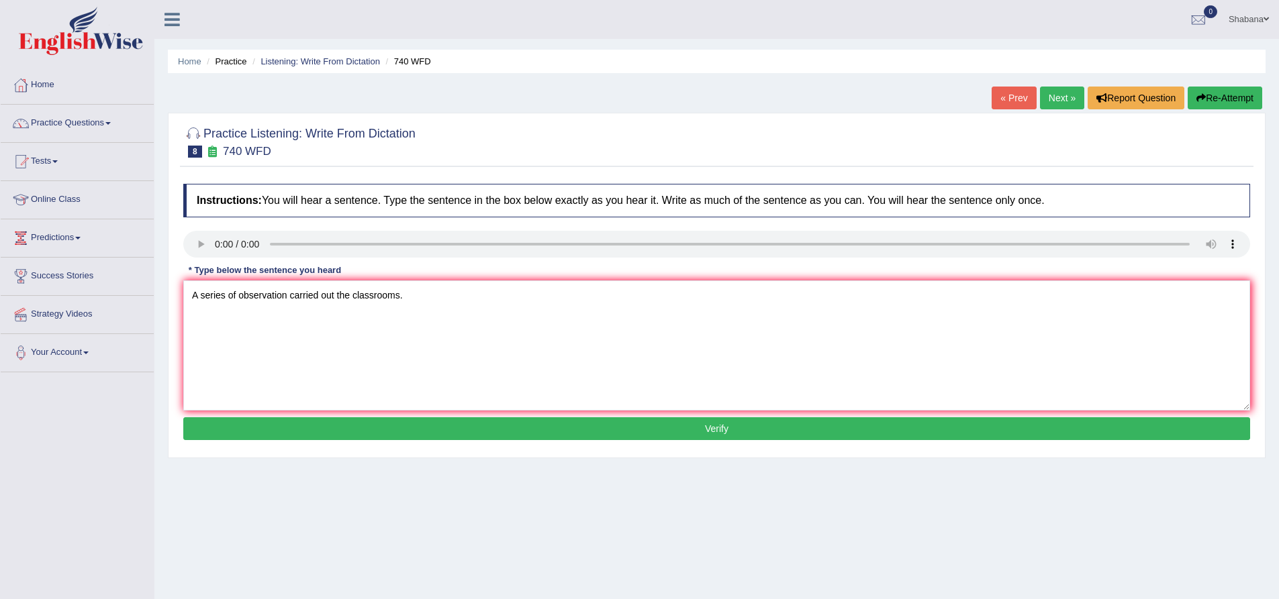
click at [464, 432] on button "Verify" at bounding box center [716, 429] width 1067 height 23
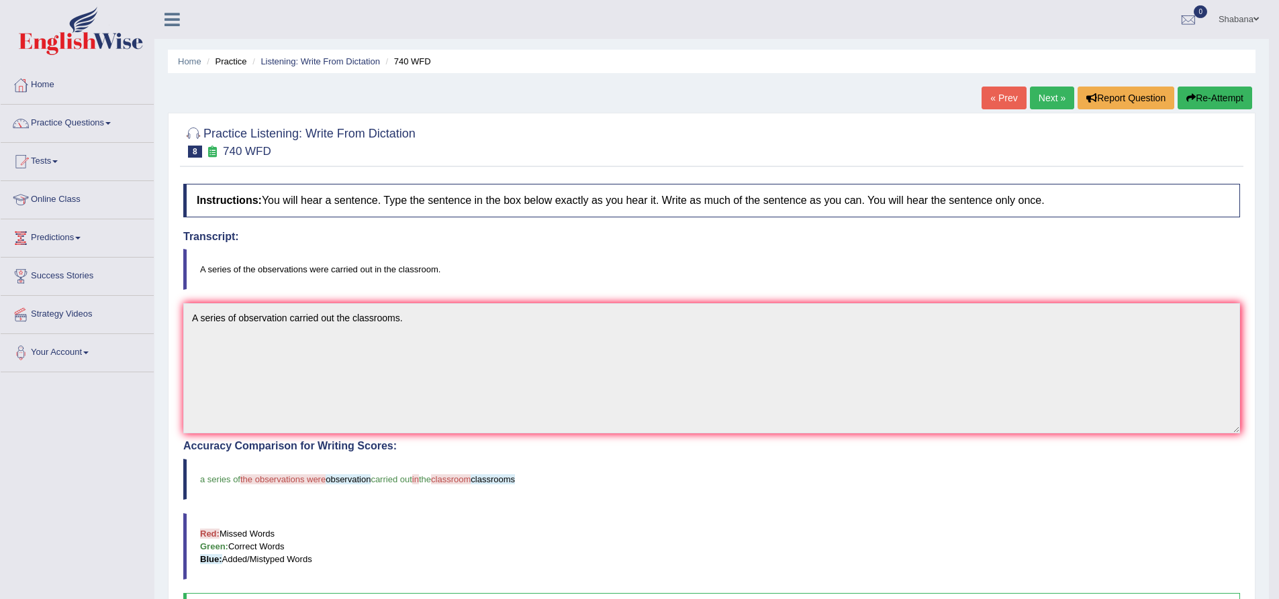
click at [1043, 95] on link "Next »" at bounding box center [1052, 98] width 44 height 23
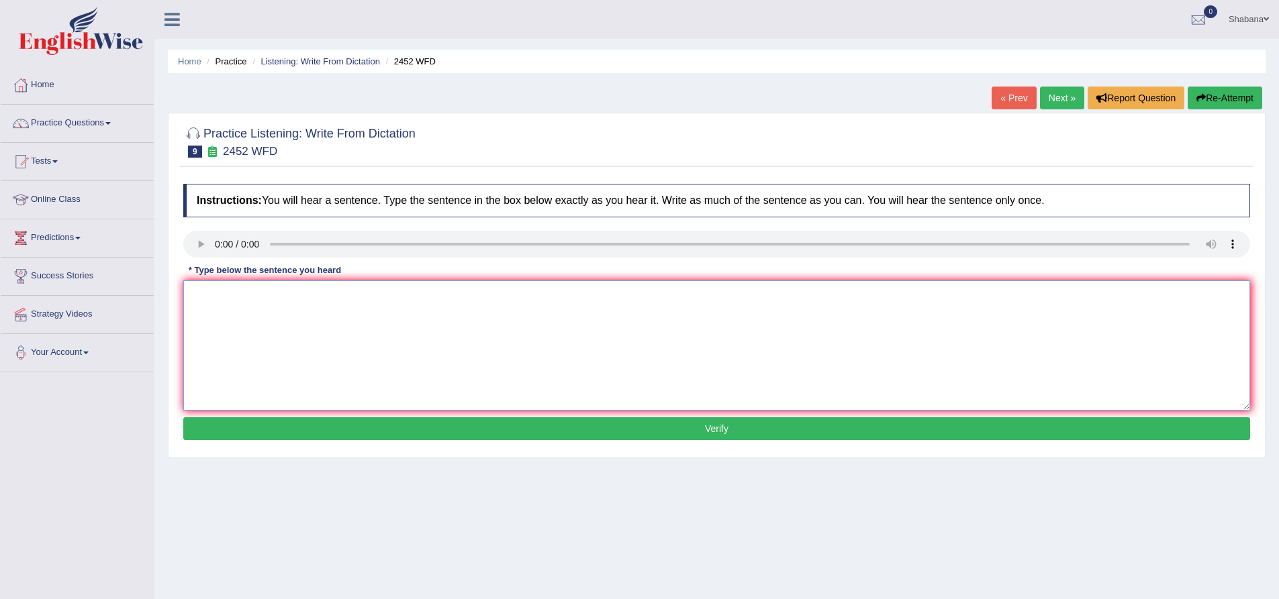
click at [246, 326] on textarea at bounding box center [716, 346] width 1067 height 130
type textarea "It is the debate of the value of the knowledge."
click at [303, 421] on button "Verify" at bounding box center [716, 429] width 1067 height 23
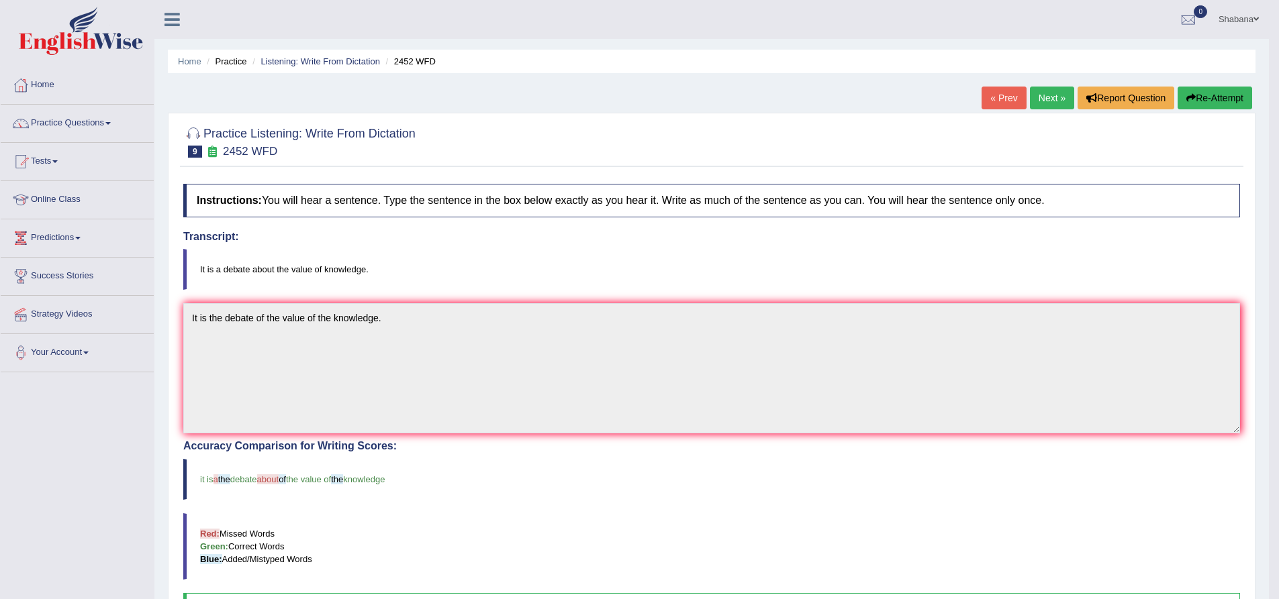
click at [1049, 101] on link "Next »" at bounding box center [1052, 98] width 44 height 23
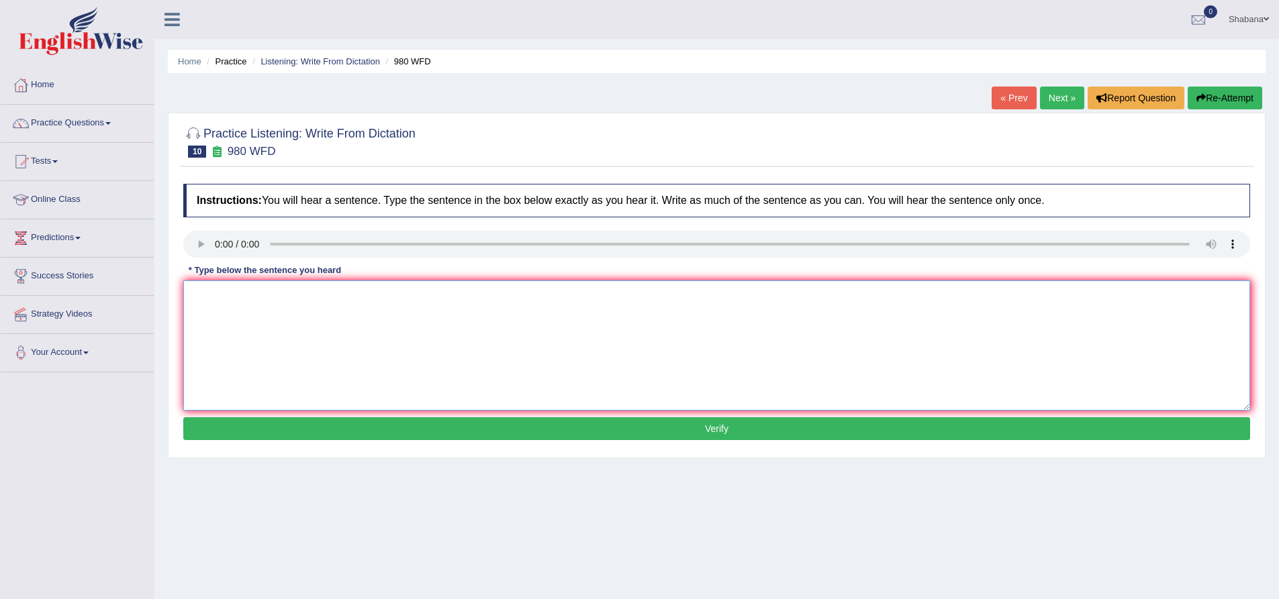
click at [283, 337] on textarea at bounding box center [716, 346] width 1067 height 130
type textarea "Your ideas have been discussed around seminar and tutorials."
click at [354, 429] on button "Verify" at bounding box center [716, 429] width 1067 height 23
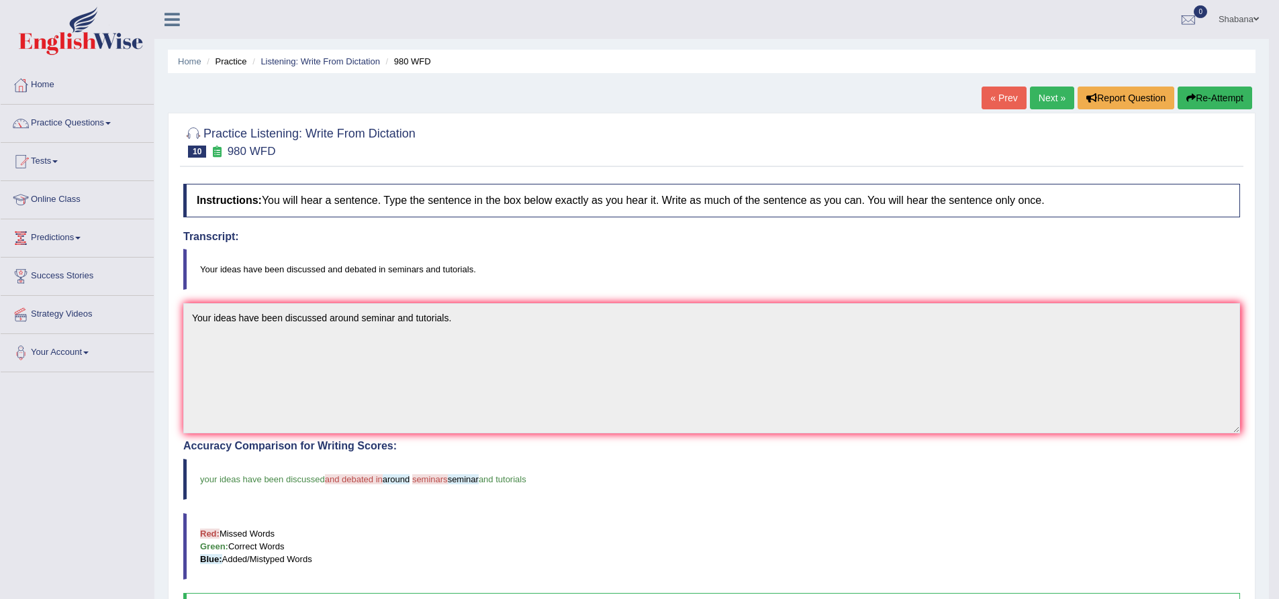
click at [1035, 105] on link "Next »" at bounding box center [1052, 98] width 44 height 23
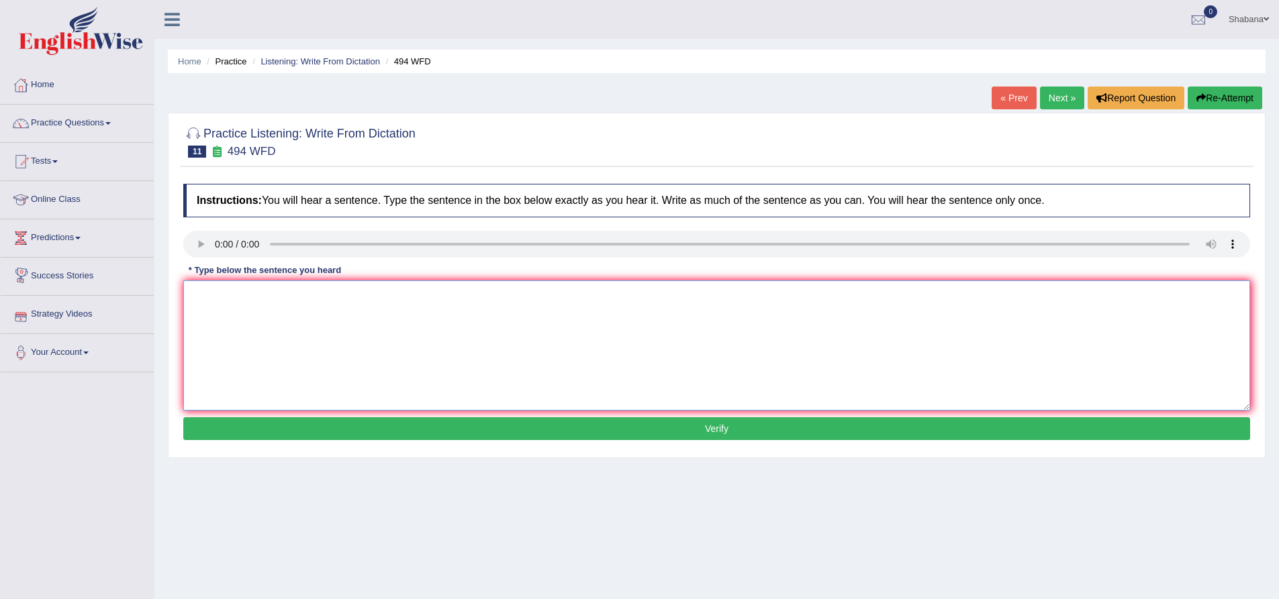
click at [216, 316] on textarea at bounding box center [716, 346] width 1067 height 130
click at [258, 295] on textarea "The vocabulary in this" at bounding box center [716, 346] width 1067 height 130
click at [359, 292] on textarea "The vocabulary there is perticular are soecifically are jargon." at bounding box center [716, 346] width 1067 height 130
type textarea "The vocabulary there is perticular are specifically are jargon."
click at [411, 426] on button "Verify" at bounding box center [716, 429] width 1067 height 23
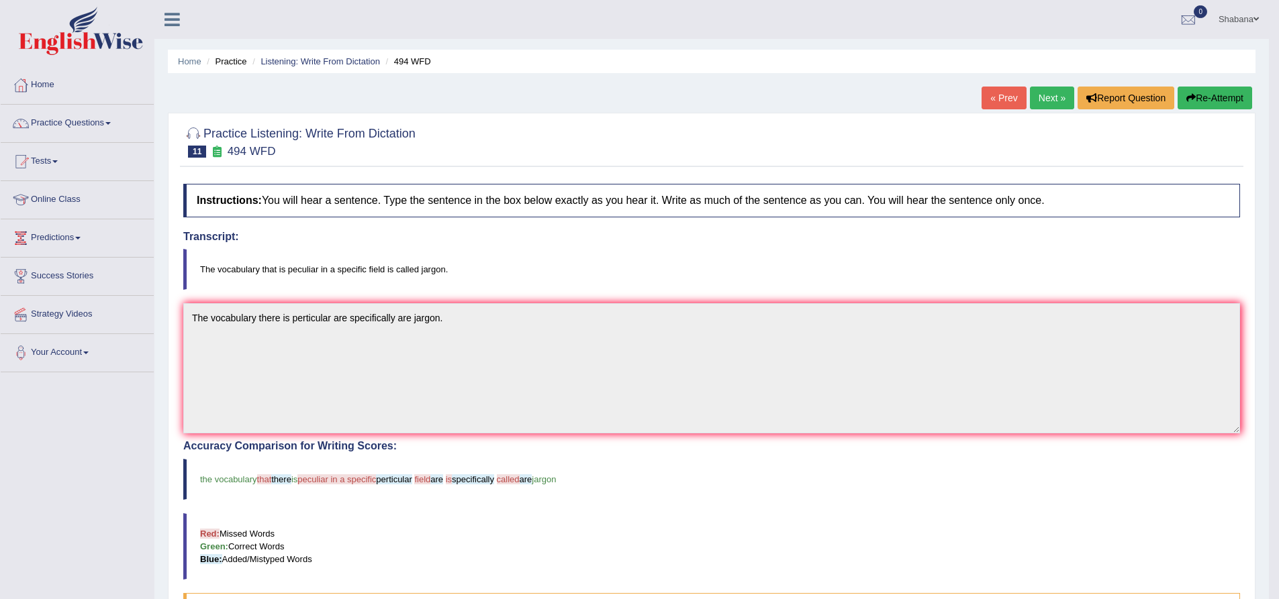
click at [1040, 89] on link "Next »" at bounding box center [1052, 98] width 44 height 23
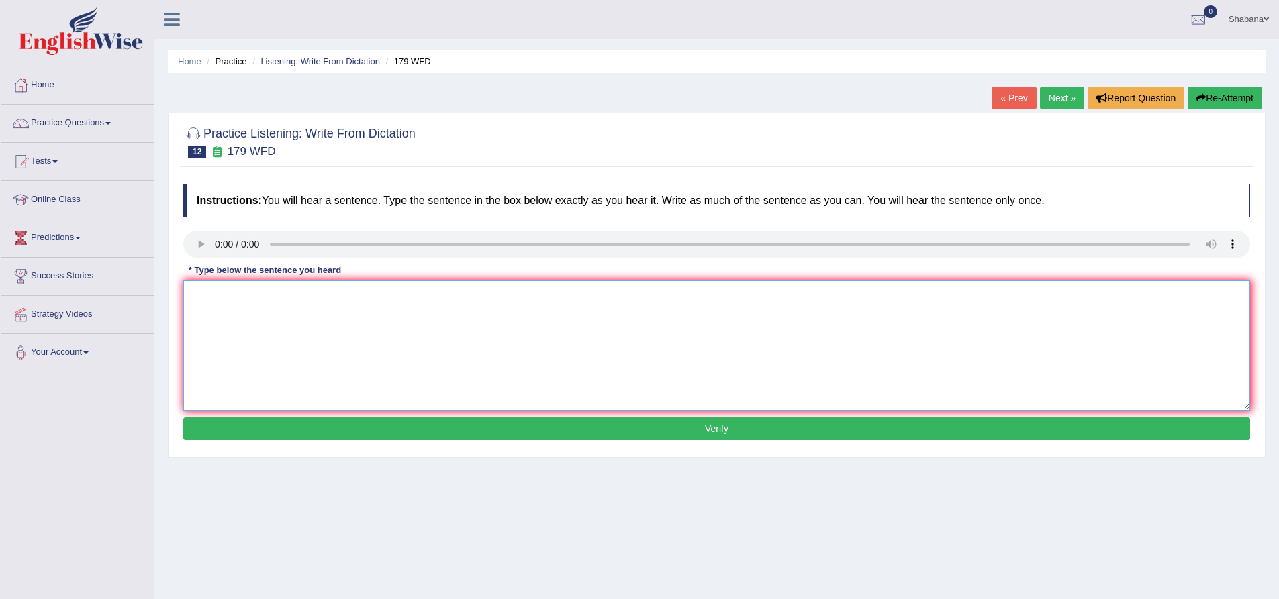
click at [246, 336] on textarea at bounding box center [716, 346] width 1067 height 130
click at [454, 296] on textarea "Lectures are the oldest and formest teaching method in univesrtity." at bounding box center [716, 346] width 1067 height 130
click at [456, 297] on textarea "Lectures are the oldest and formest teaching method in univesitity." at bounding box center [716, 346] width 1067 height 130
type textarea "Lectures are the oldest and formest teaching method in univesity."
click at [499, 427] on button "Verify" at bounding box center [716, 429] width 1067 height 23
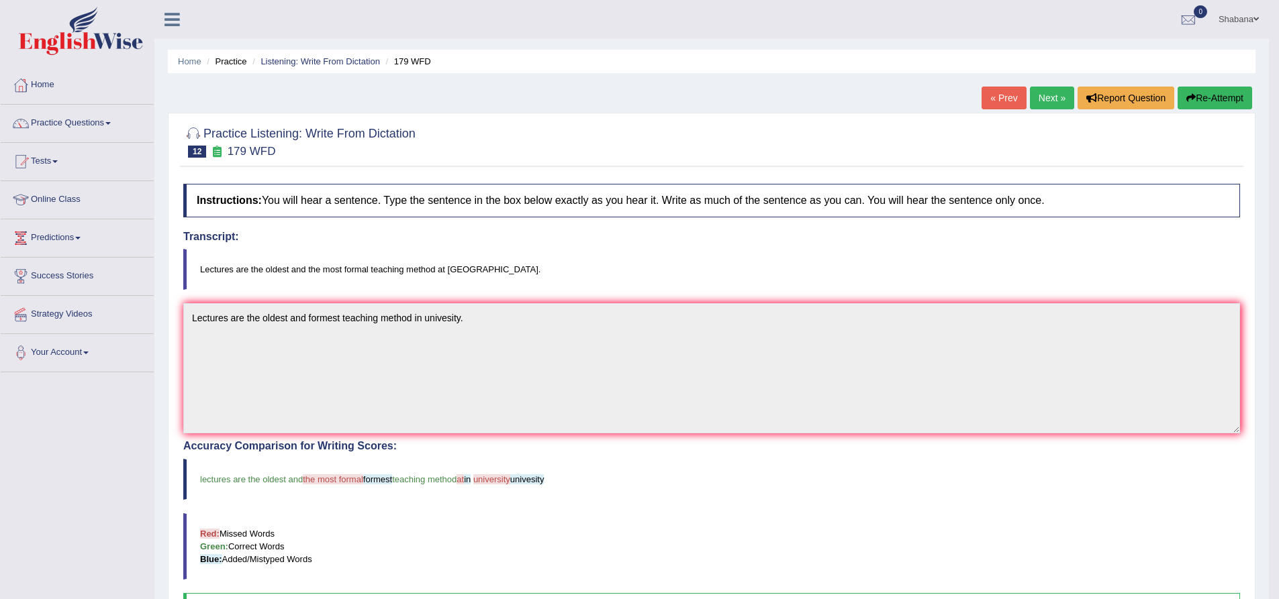
click at [1038, 99] on link "Next »" at bounding box center [1052, 98] width 44 height 23
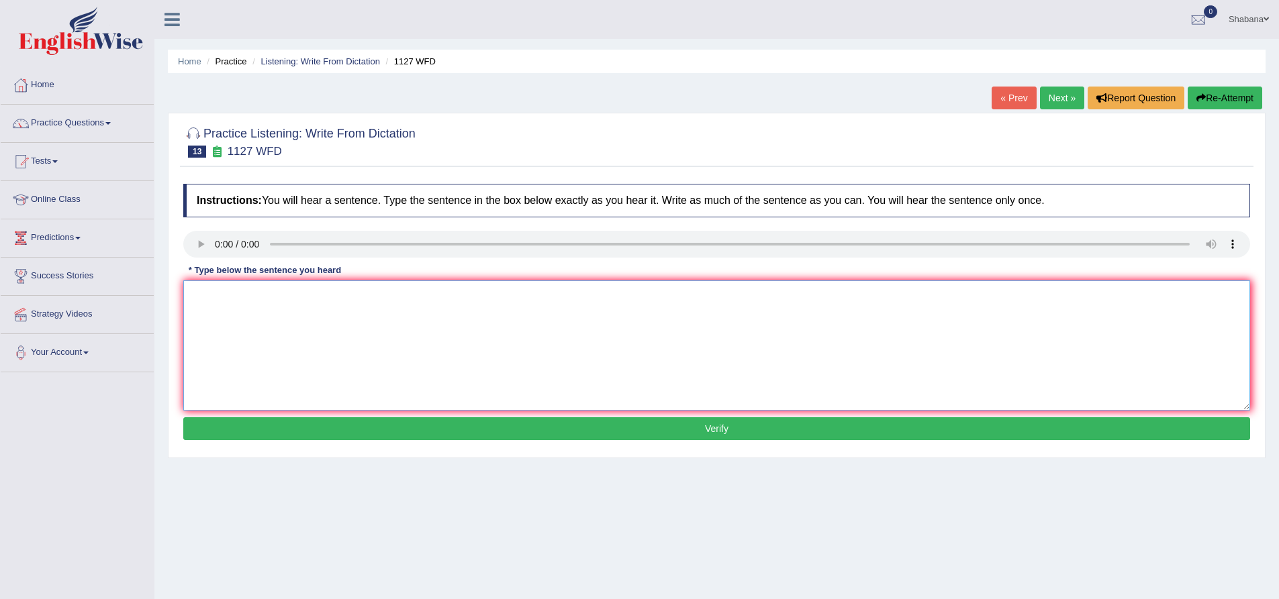
click at [262, 342] on textarea at bounding box center [716, 346] width 1067 height 130
click at [476, 298] on textarea "A university degree are the requirements to enter in many profession." at bounding box center [716, 346] width 1067 height 130
type textarea "A university degree are the requirements to enter in many professions."
click at [350, 424] on button "Verify" at bounding box center [716, 429] width 1067 height 23
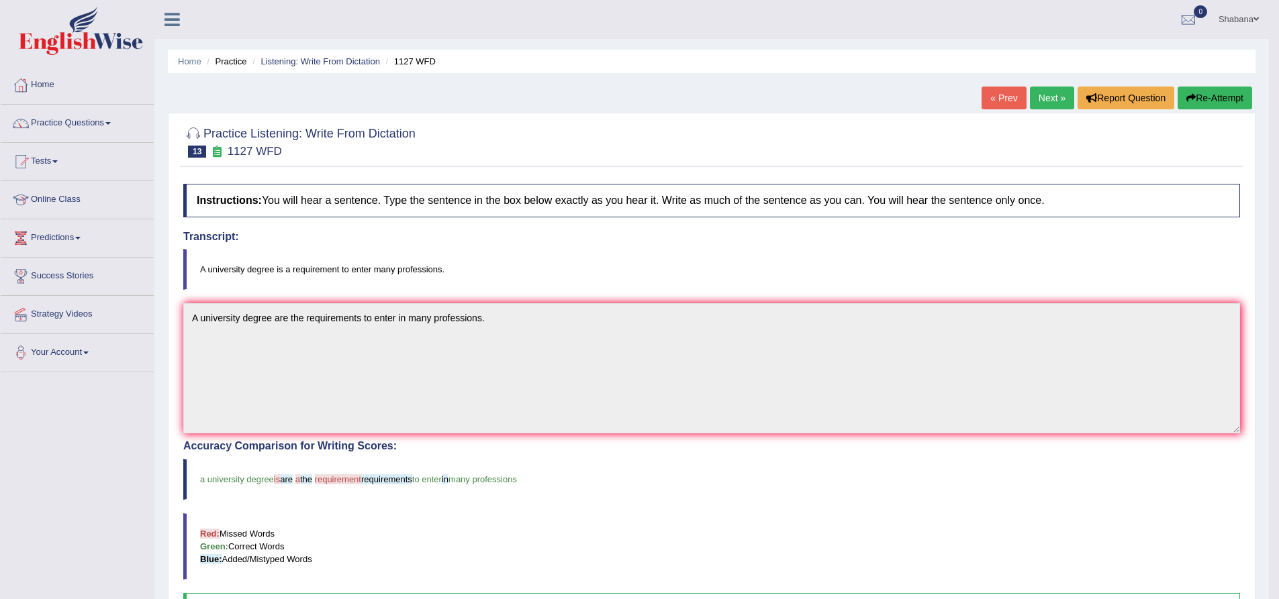
click at [1040, 99] on link "Next »" at bounding box center [1052, 98] width 44 height 23
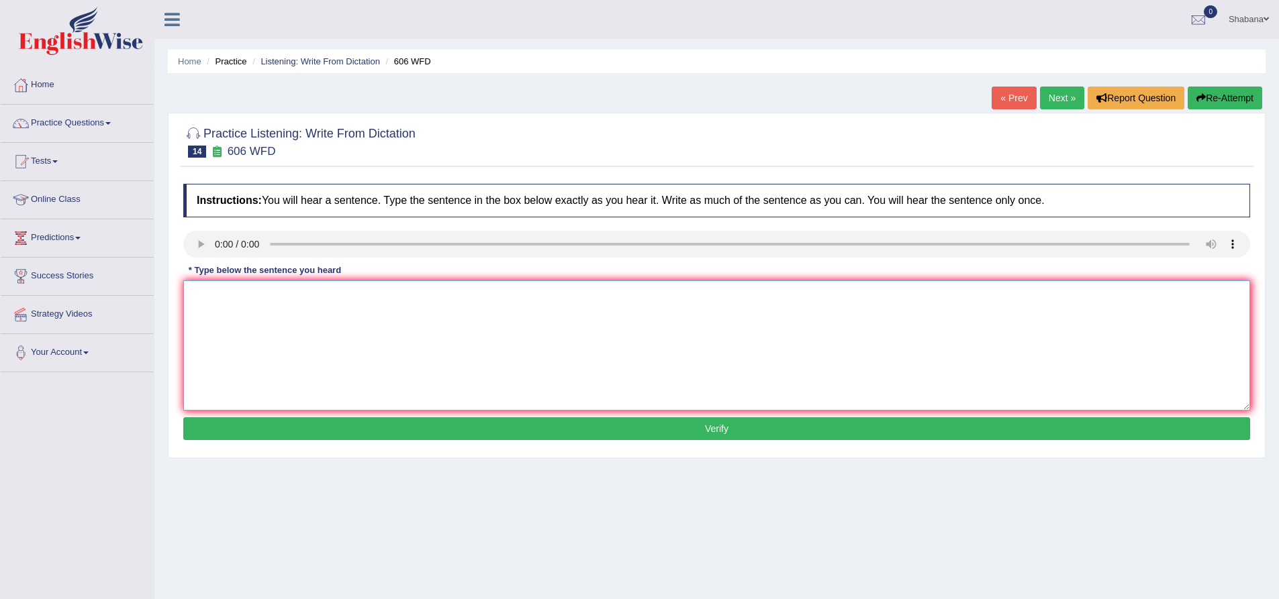
click at [226, 321] on textarea at bounding box center [716, 346] width 1067 height 130
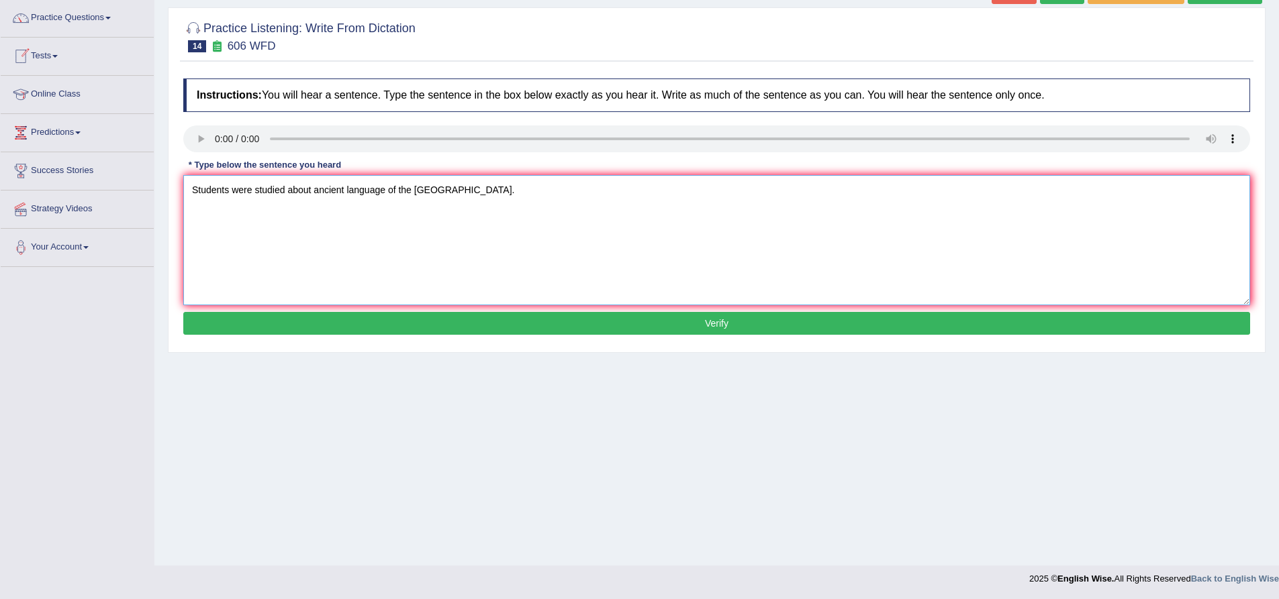
type textarea "Students were studied about ancient language of the greece."
click at [415, 315] on button "Verify" at bounding box center [716, 323] width 1067 height 23
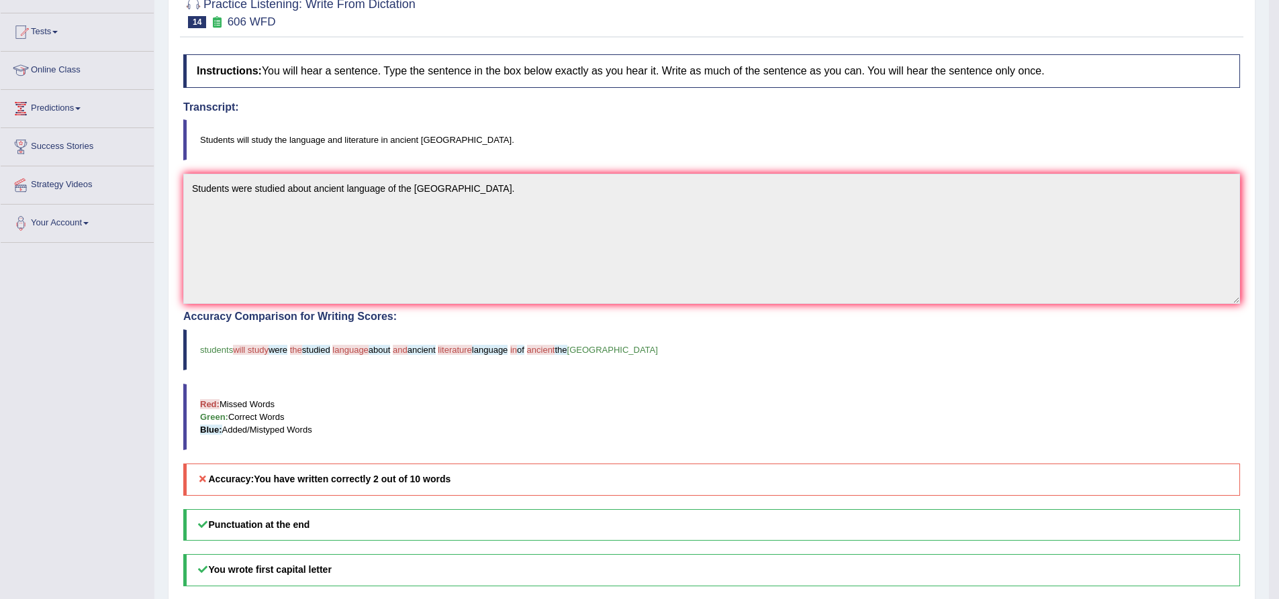
scroll to position [0, 0]
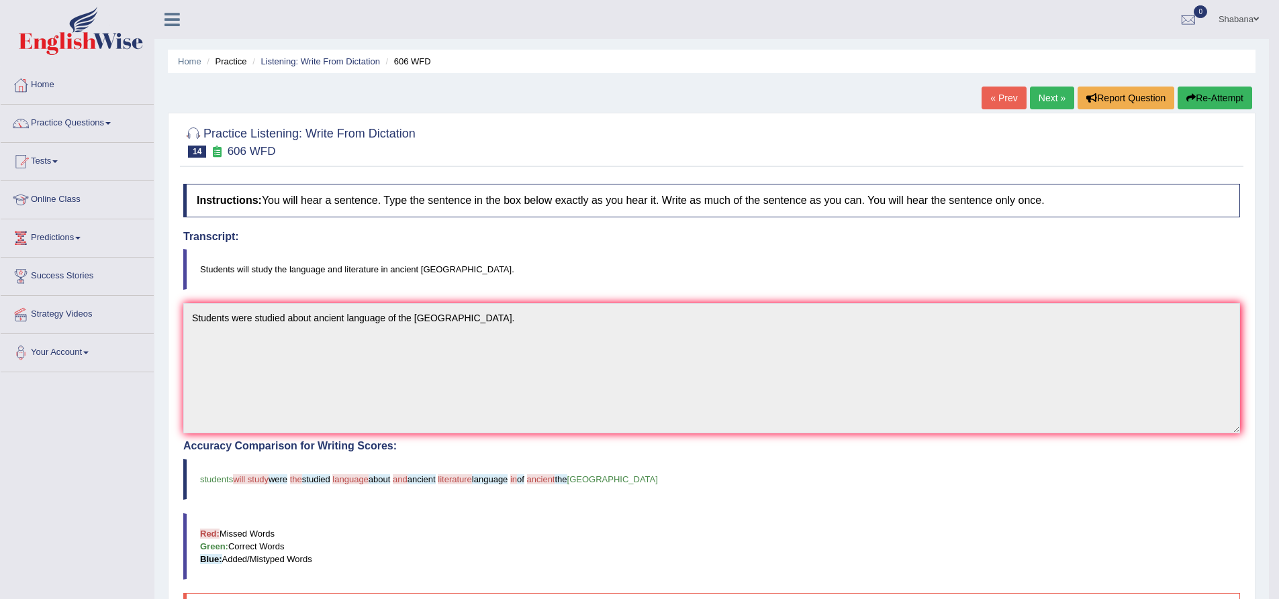
click at [1059, 85] on div "Home Practice Listening: Write From Dictation 606 WFD « Prev Next » Report Ques…" at bounding box center [711, 412] width 1114 height 824
click at [1049, 98] on link "Next »" at bounding box center [1052, 98] width 44 height 23
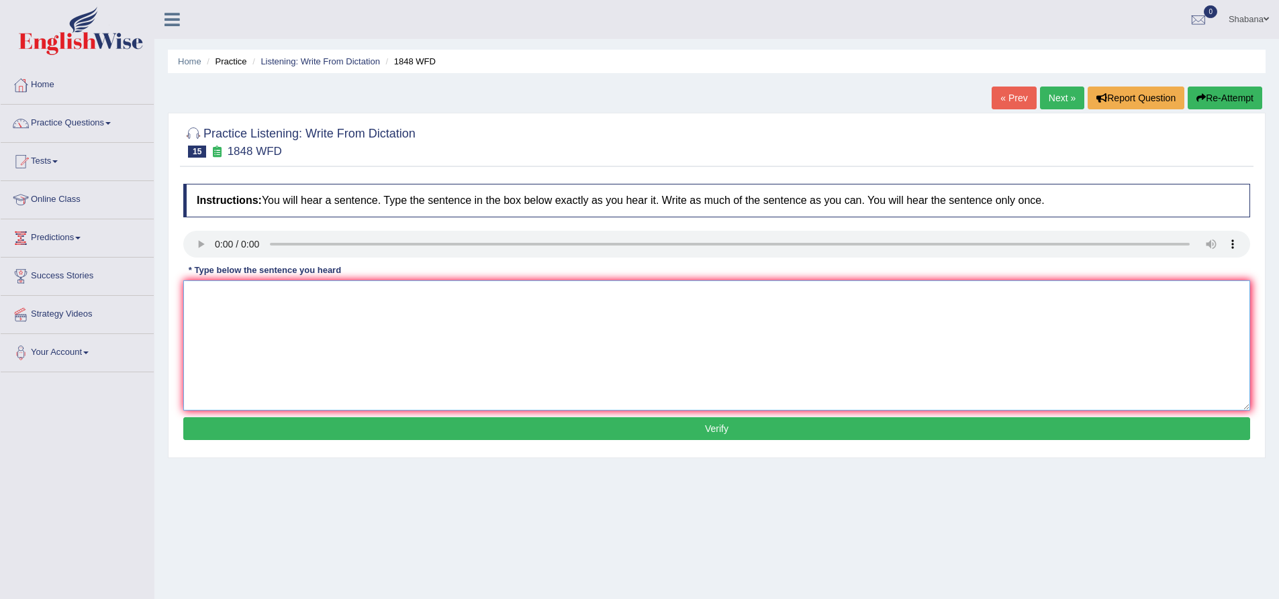
click at [223, 313] on textarea at bounding box center [716, 346] width 1067 height 130
drag, startPoint x: 381, startPoint y: 295, endPoint x: 411, endPoint y: 303, distance: 30.6
click at [411, 303] on textarea "Students must present the valid identification about this course." at bounding box center [716, 346] width 1067 height 130
type textarea "Students must present the valid identification to enrol in this course."
click at [487, 428] on button "Verify" at bounding box center [716, 429] width 1067 height 23
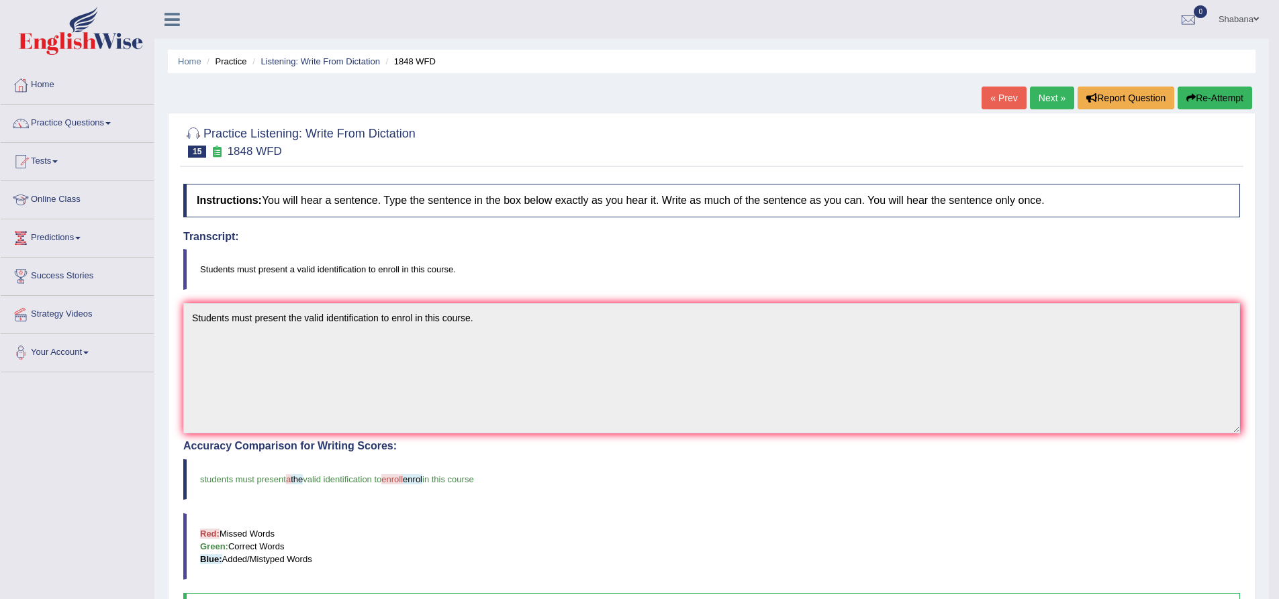
click at [1052, 99] on link "Next »" at bounding box center [1052, 98] width 44 height 23
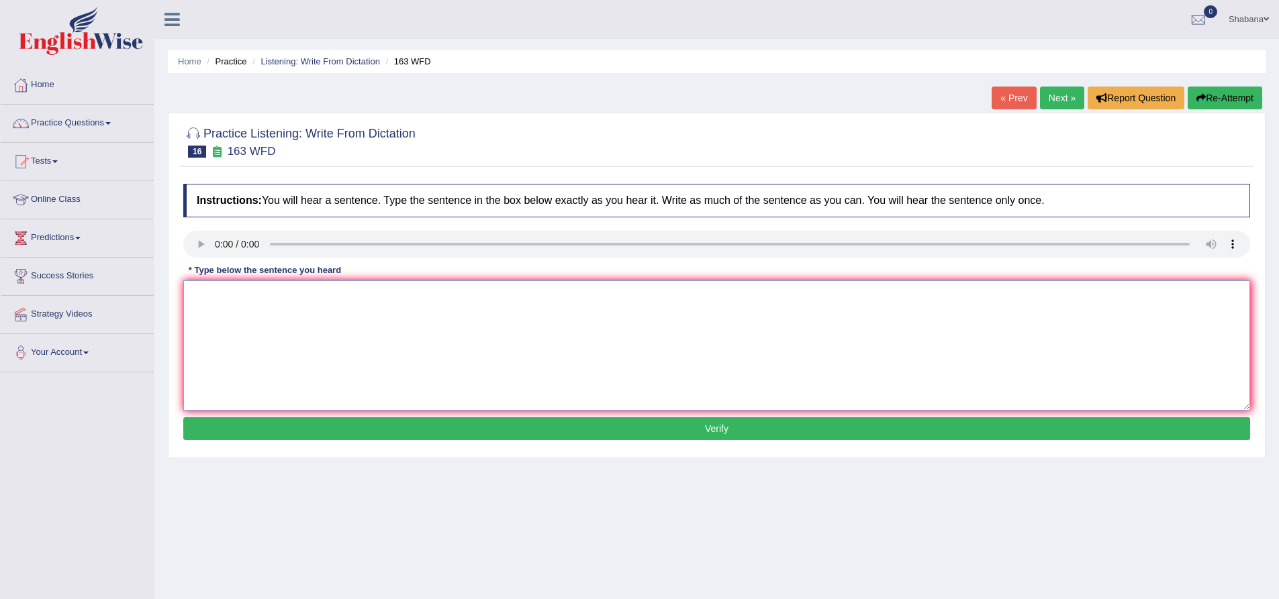
click at [211, 305] on textarea at bounding box center [716, 346] width 1067 height 130
type textarea "A number of assignments to be submit to comprehence."
click at [398, 431] on button "Verify" at bounding box center [716, 429] width 1067 height 23
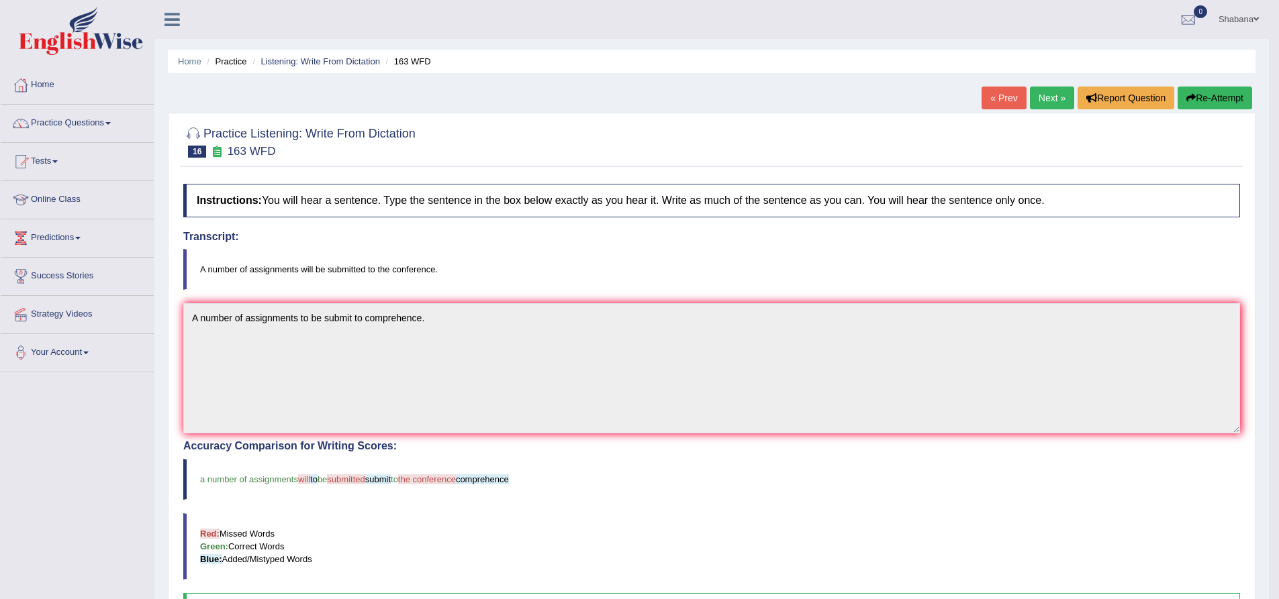
click at [1059, 91] on link "Next »" at bounding box center [1052, 98] width 44 height 23
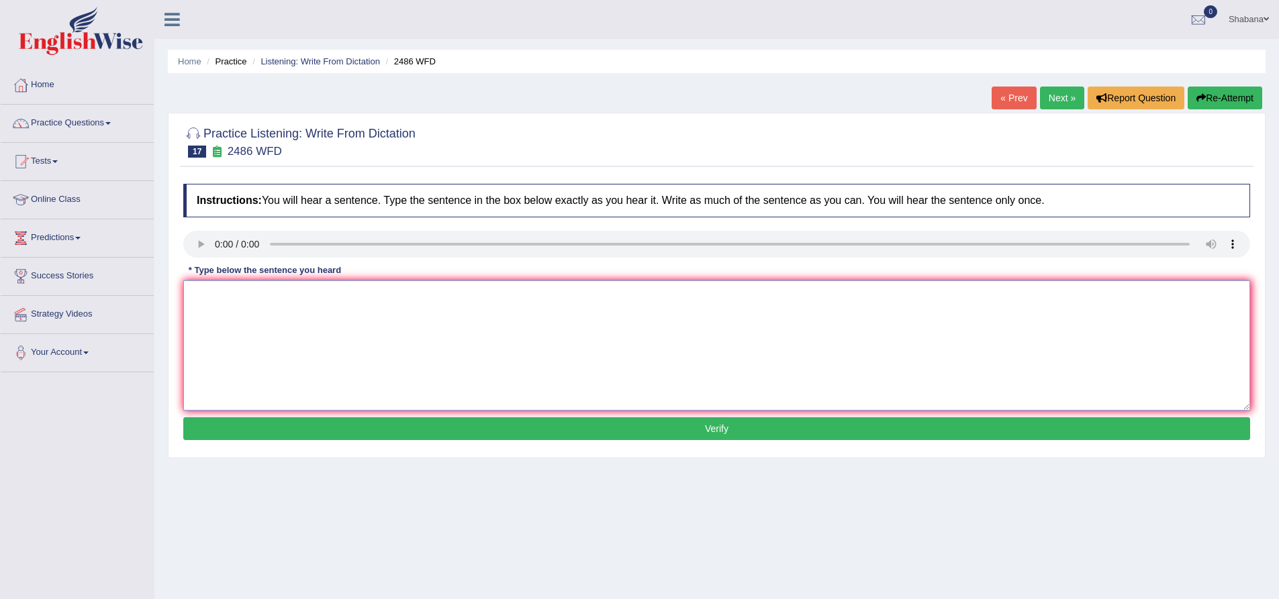
click at [206, 303] on textarea at bounding box center [716, 346] width 1067 height 130
click at [262, 297] on textarea "It is quite diffrenct about our facial expression are quite diffrent around the…" at bounding box center [716, 346] width 1067 height 130
click at [299, 345] on textarea "It is quite diffrent about our facial expression are quite diffrent around the …" at bounding box center [716, 346] width 1067 height 130
click at [537, 331] on textarea "It is quite diffrent about our facial expression are quite diffrent around the …" at bounding box center [716, 346] width 1067 height 130
type textarea "It is quite diffrent about our facial expression are quite diffrent around the …"
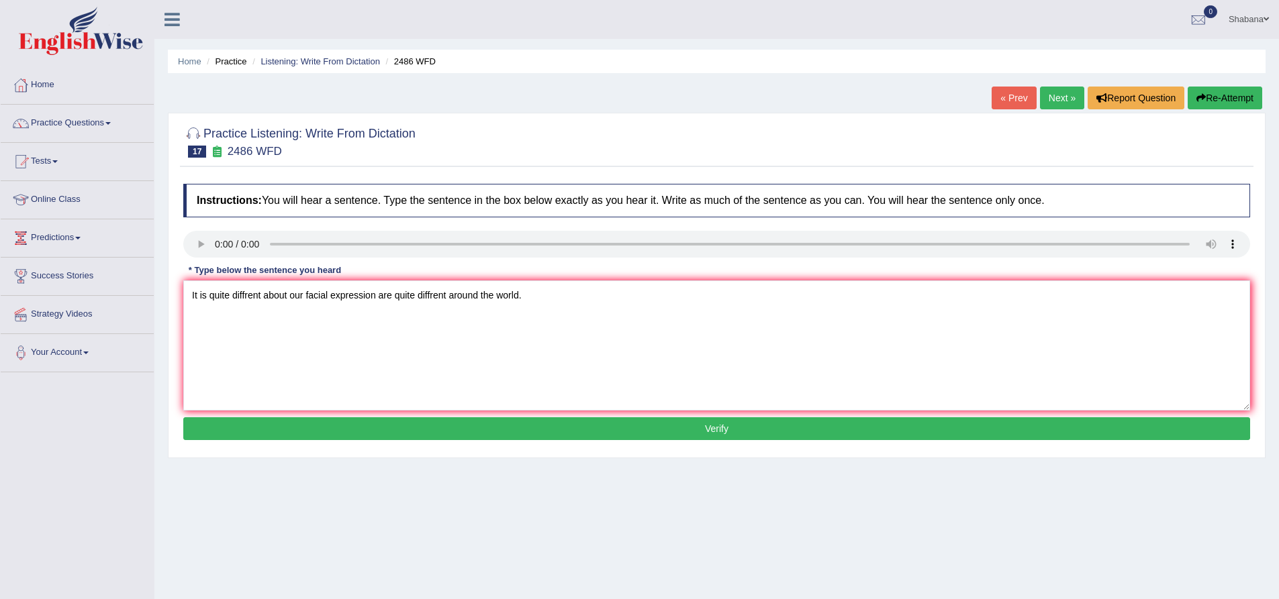
click at [684, 436] on button "Verify" at bounding box center [716, 429] width 1067 height 23
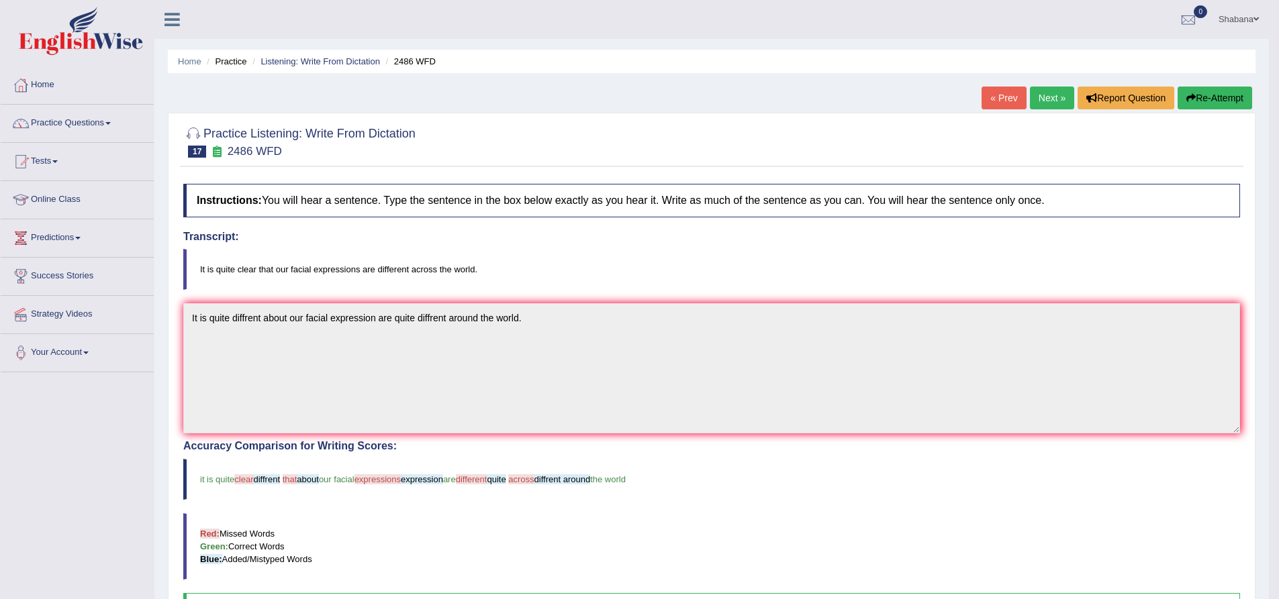
click at [1047, 97] on link "Next »" at bounding box center [1052, 98] width 44 height 23
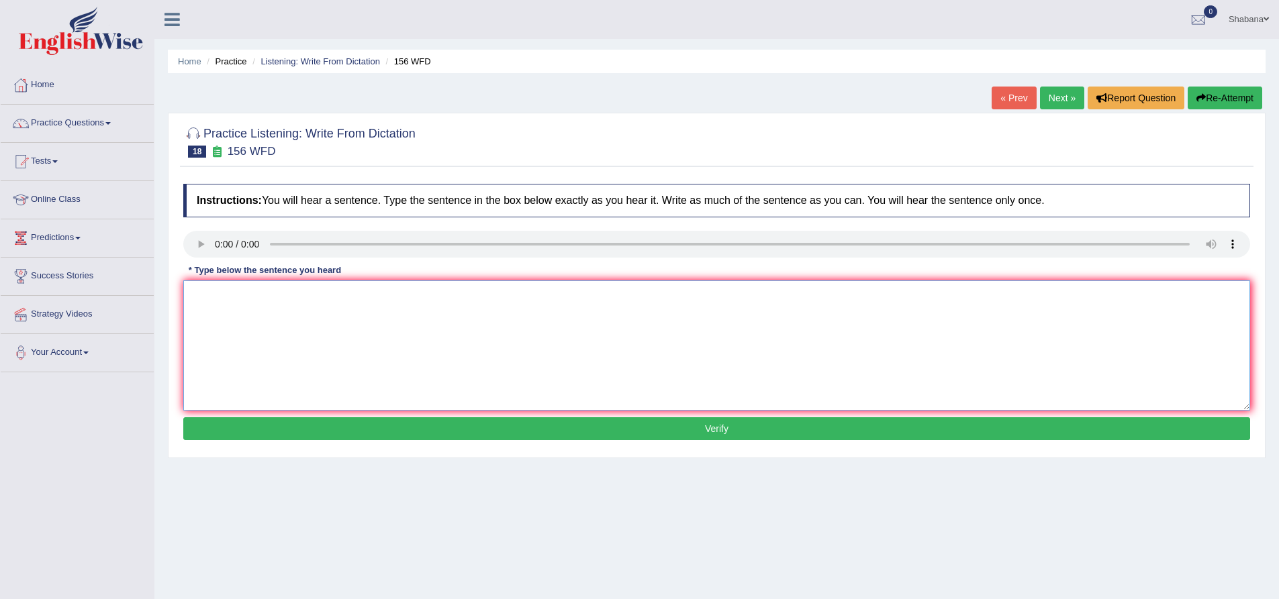
click at [208, 314] on textarea at bounding box center [716, 346] width 1067 height 130
type textarea "All the assignments are due by tommorrow."
click at [346, 432] on button "Verify" at bounding box center [716, 429] width 1067 height 23
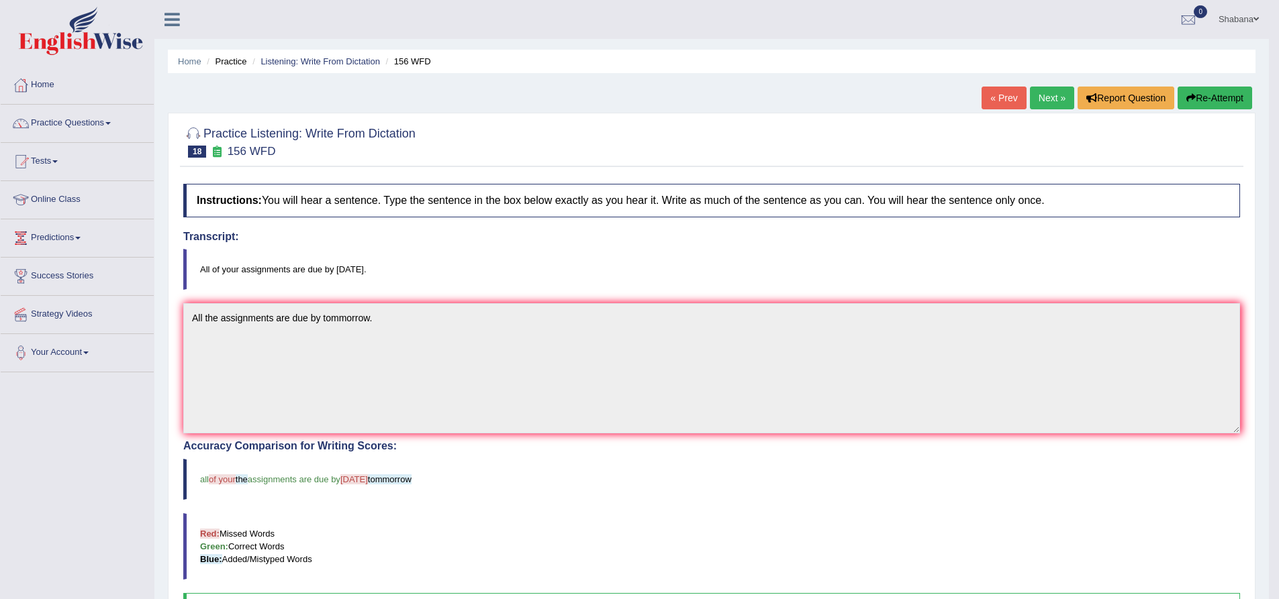
click at [1044, 101] on link "Next »" at bounding box center [1052, 98] width 44 height 23
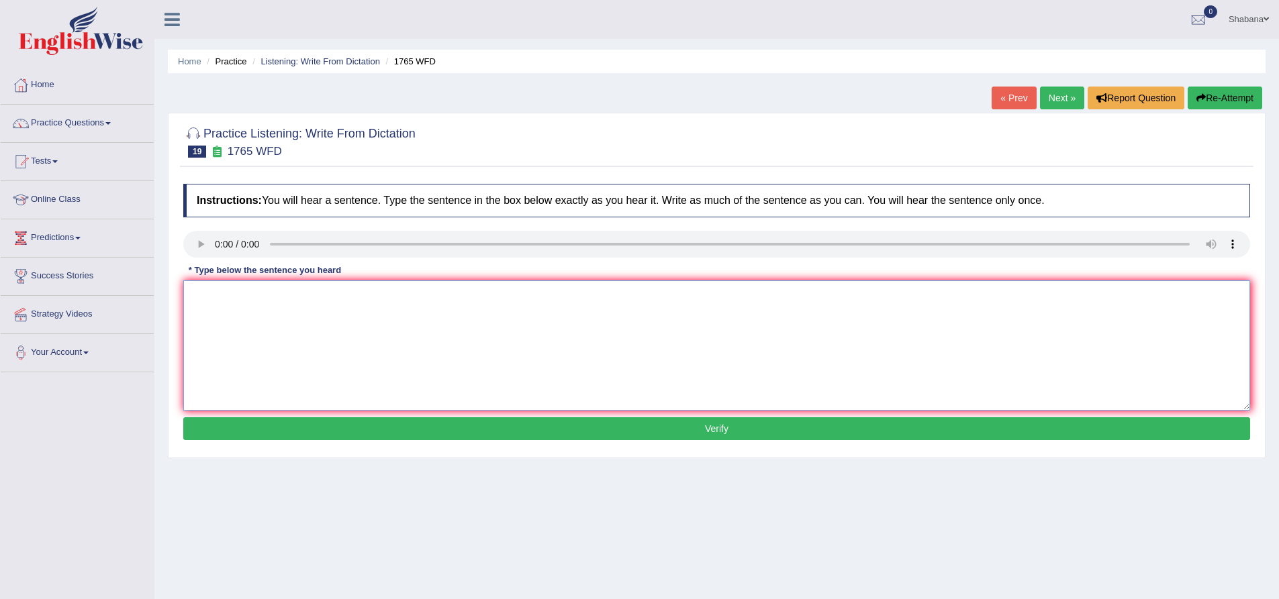
click at [233, 333] on textarea at bounding box center [716, 346] width 1067 height 130
drag, startPoint x: 281, startPoint y: 299, endPoint x: 268, endPoint y: 300, distance: 12.8
click at [268, 300] on textarea "Application forms are sharing the accomodation must be completed" at bounding box center [716, 346] width 1067 height 130
drag, startPoint x: 330, startPoint y: 295, endPoint x: 341, endPoint y: 295, distance: 11.4
click at [341, 295] on textarea "Application forms of the sharing the accomodation must be completed" at bounding box center [716, 346] width 1067 height 130
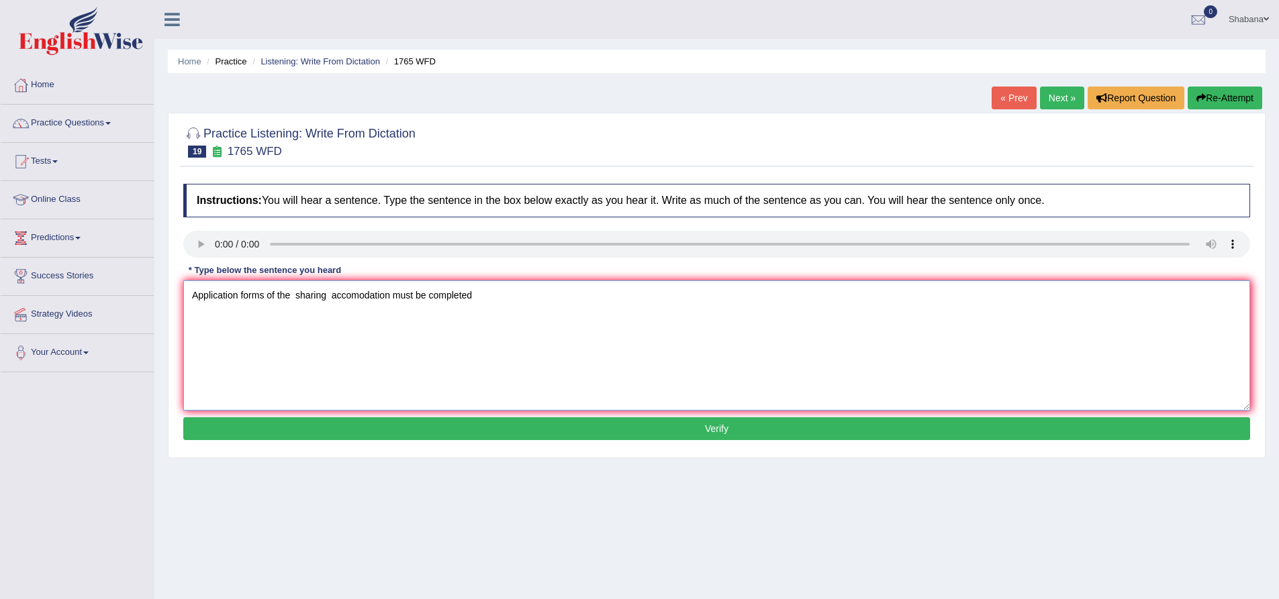
click at [481, 296] on textarea "Application forms of the sharing accomodation must be completed" at bounding box center [716, 346] width 1067 height 130
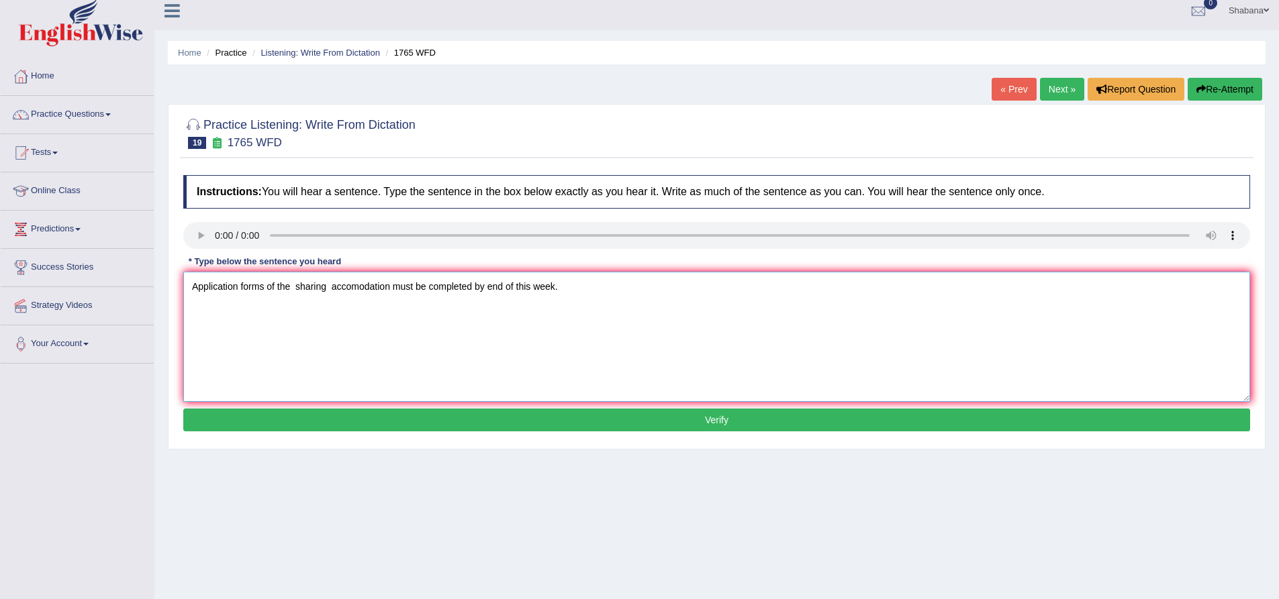
scroll to position [105, 0]
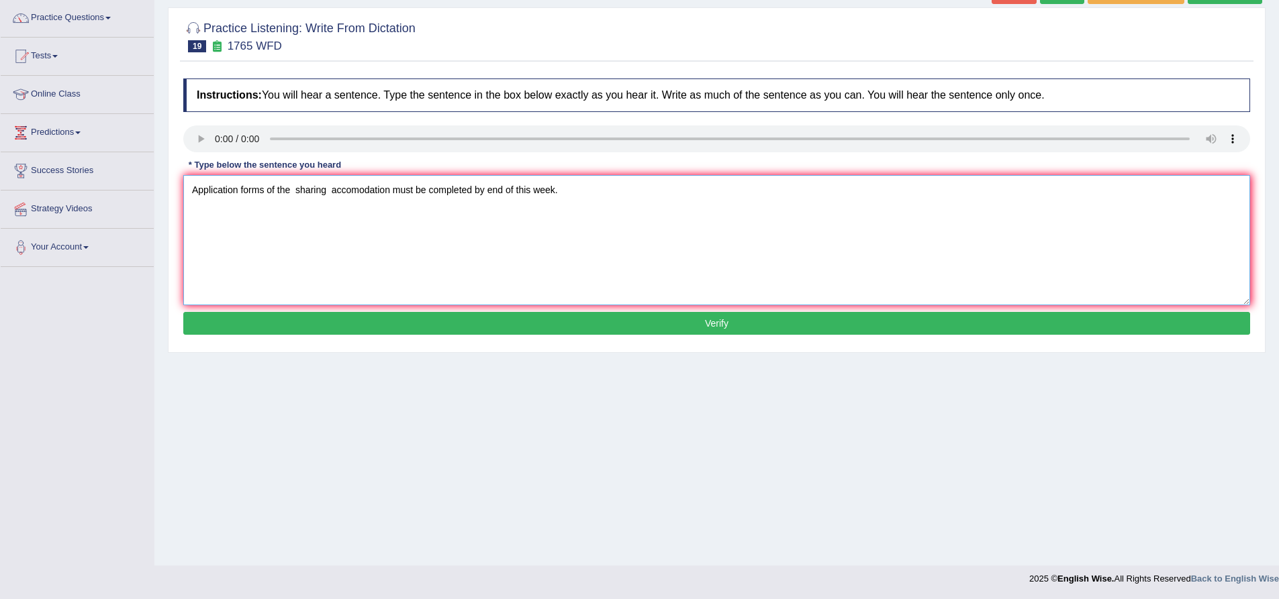
type textarea "Application forms of the sharing accomodation must be completed by end of this …"
click at [626, 328] on button "Verify" at bounding box center [716, 323] width 1067 height 23
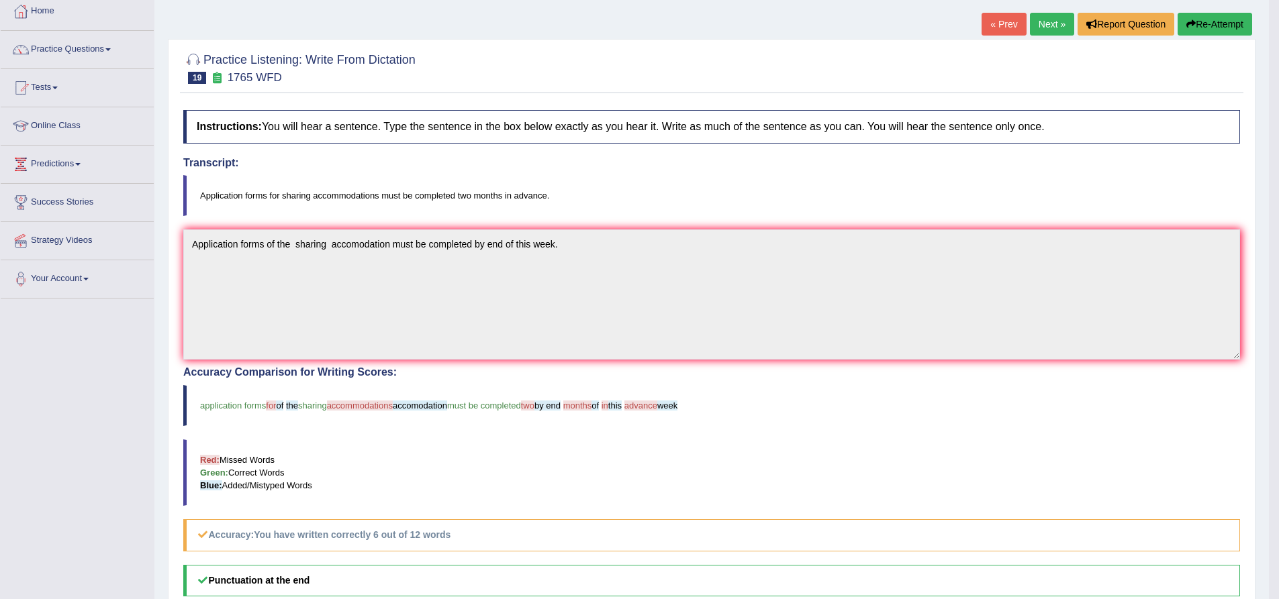
scroll to position [0, 0]
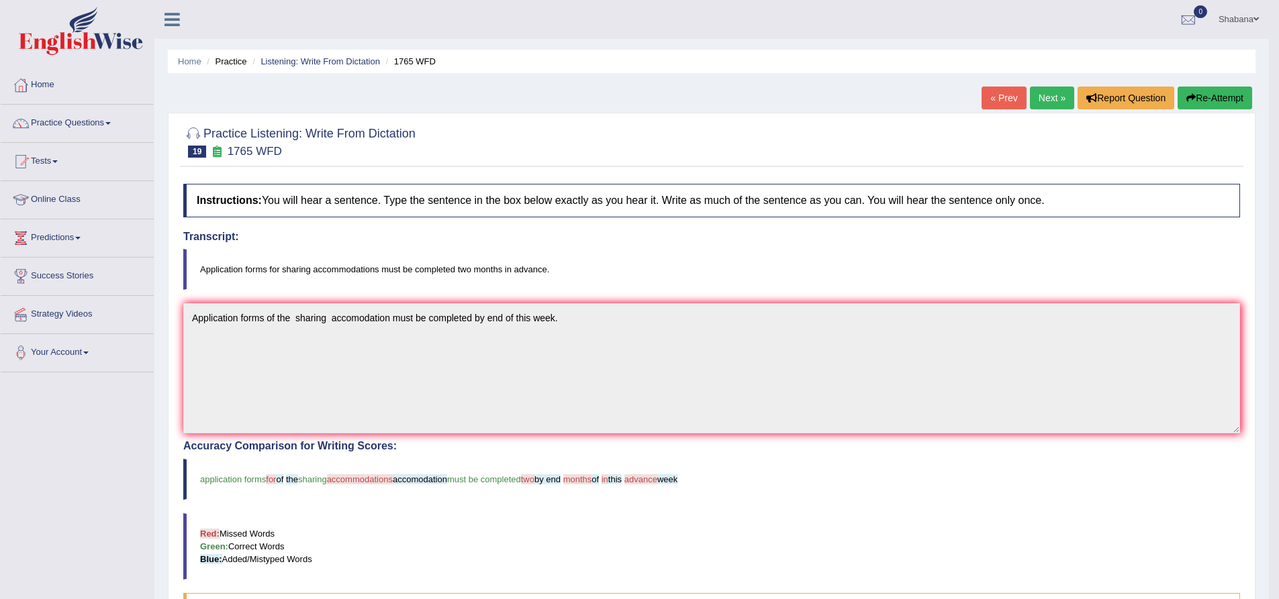
click at [1052, 103] on link "Next »" at bounding box center [1052, 98] width 44 height 23
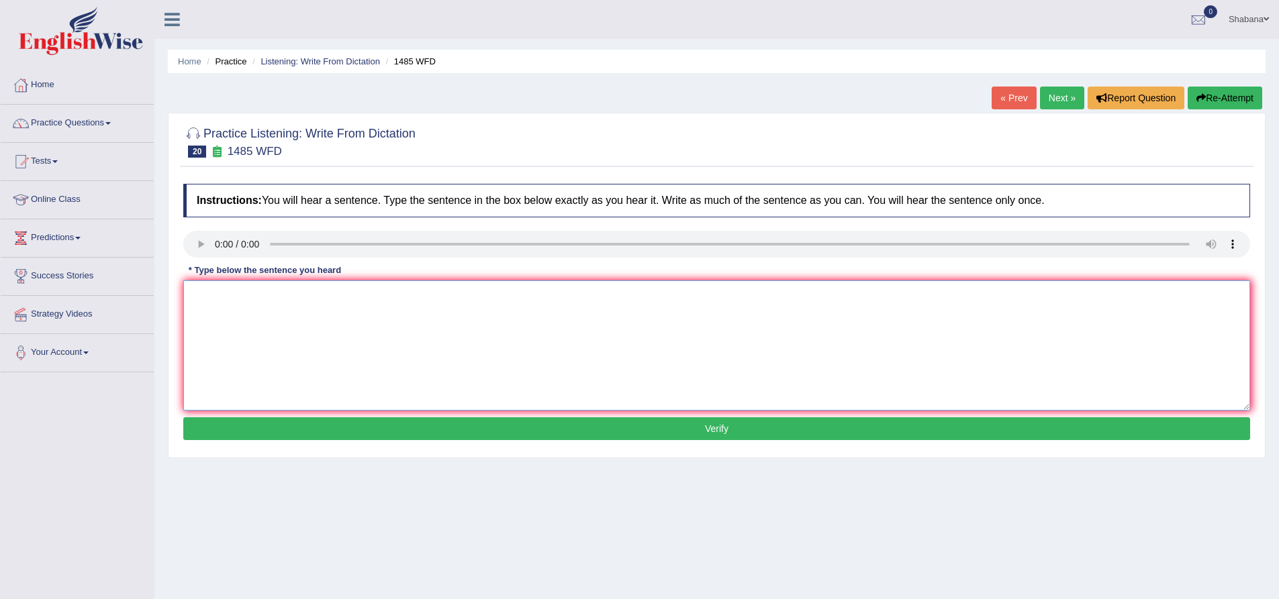
click at [222, 321] on textarea at bounding box center [716, 346] width 1067 height 130
click at [243, 299] on textarea "Coursework" at bounding box center [716, 346] width 1067 height 130
click at [282, 300] on textarea "Coursework gives a" at bounding box center [716, 346] width 1067 height 130
click at [347, 295] on textarea "Coursework gives student a change work to subject." at bounding box center [716, 346] width 1067 height 130
click at [383, 291] on textarea "Coursework gives student a change a thorely work to subject." at bounding box center [716, 346] width 1067 height 130
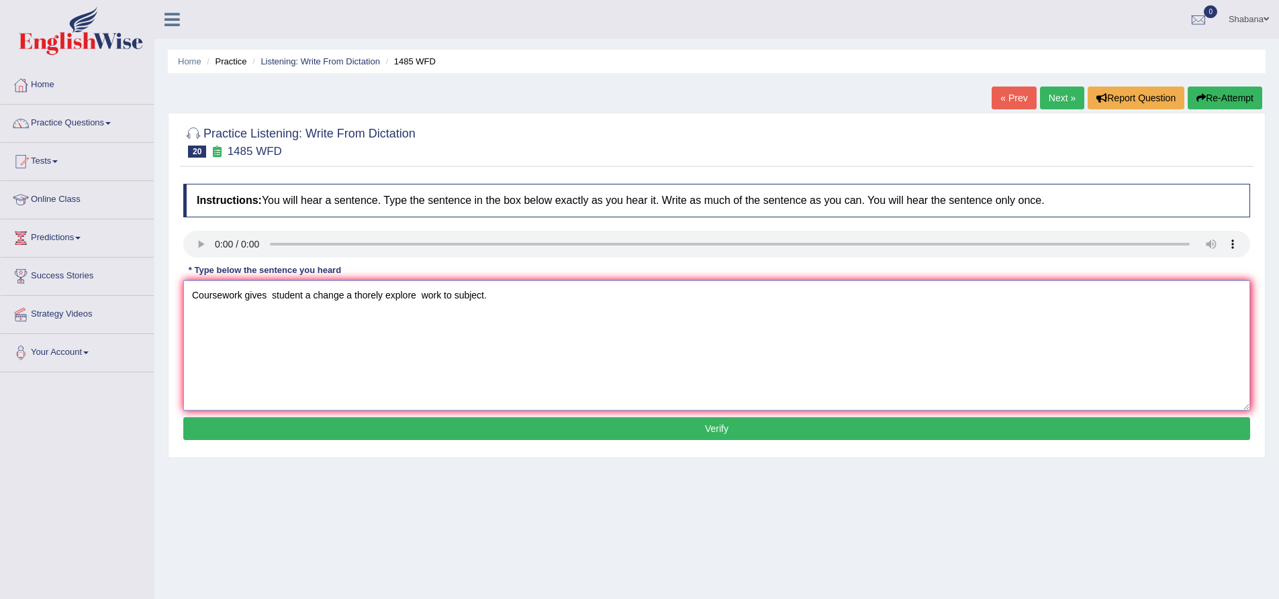
drag, startPoint x: 422, startPoint y: 293, endPoint x: 451, endPoint y: 298, distance: 29.9
click at [451, 298] on textarea "Coursework gives student a change a thorely explore work to subject." at bounding box center [716, 346] width 1067 height 130
drag, startPoint x: 384, startPoint y: 297, endPoint x: 353, endPoint y: 297, distance: 30.9
click at [353, 297] on textarea "Coursework gives student a change a thorely explore the subject." at bounding box center [716, 346] width 1067 height 130
drag, startPoint x: 383, startPoint y: 295, endPoint x: 354, endPoint y: 295, distance: 28.9
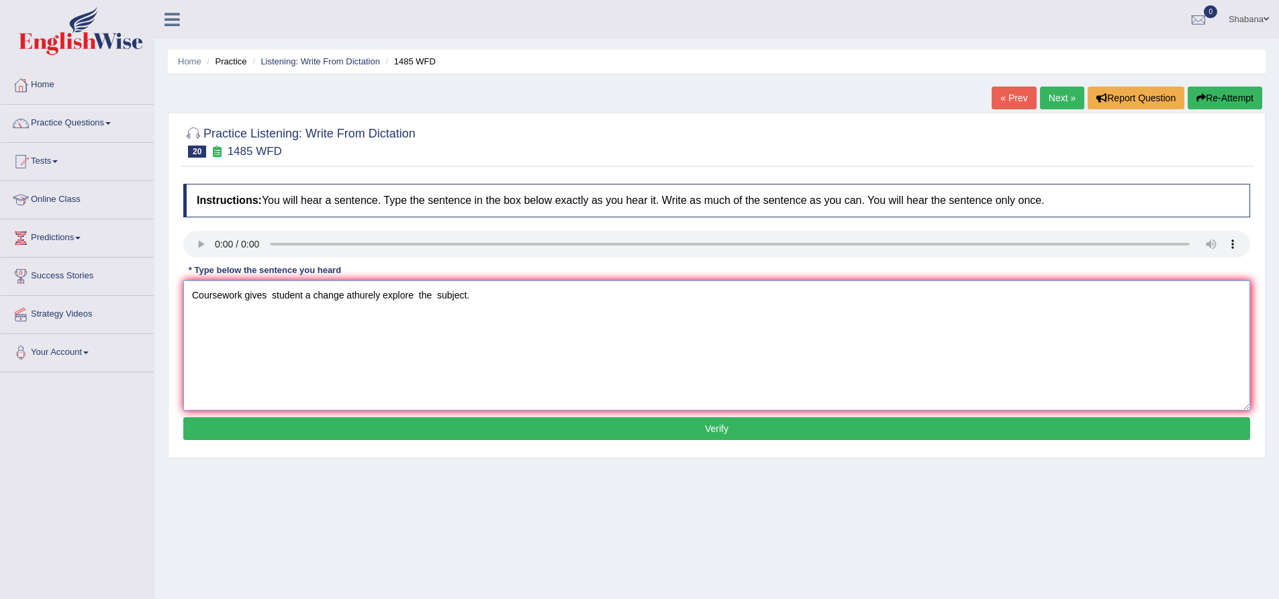
click at [354, 295] on textarea "Coursework gives student a change athurely explore the subject." at bounding box center [716, 346] width 1067 height 130
click at [352, 295] on textarea "Coursework gives student a change athurely explore the subject." at bounding box center [716, 346] width 1067 height 130
drag, startPoint x: 352, startPoint y: 295, endPoint x: 380, endPoint y: 294, distance: 27.5
click at [380, 294] on textarea "Coursework gives student a change athurely explore the subject." at bounding box center [716, 346] width 1067 height 130
type textarea "Coursework gives student a change a thororely explore the subject."
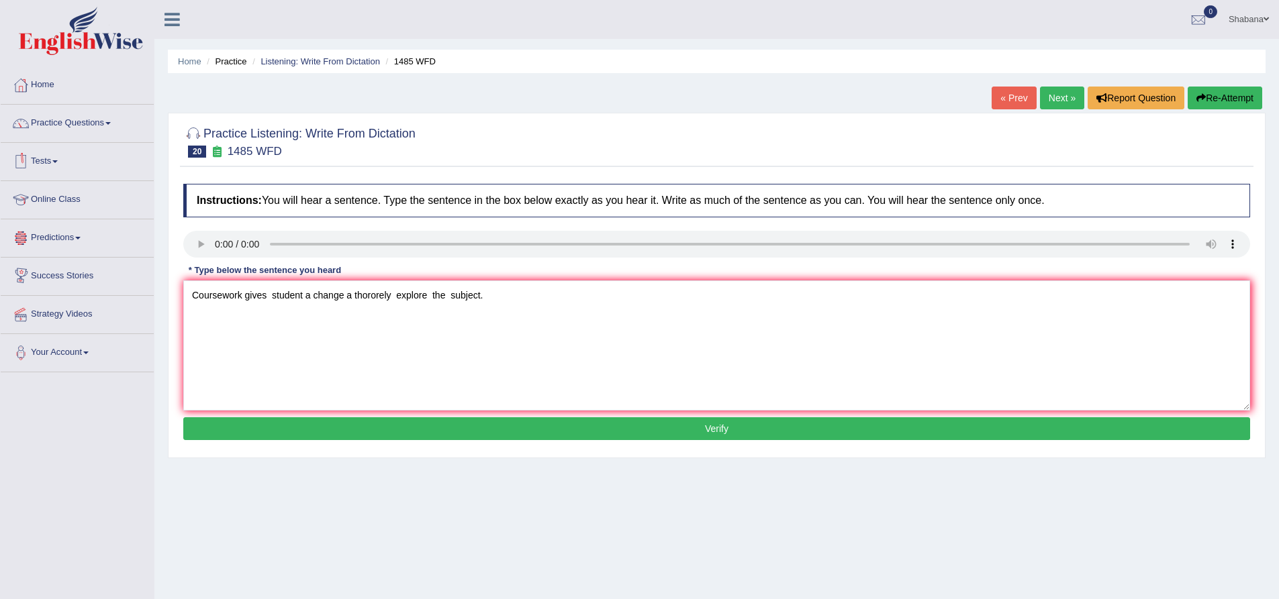
click at [468, 421] on button "Verify" at bounding box center [716, 429] width 1067 height 23
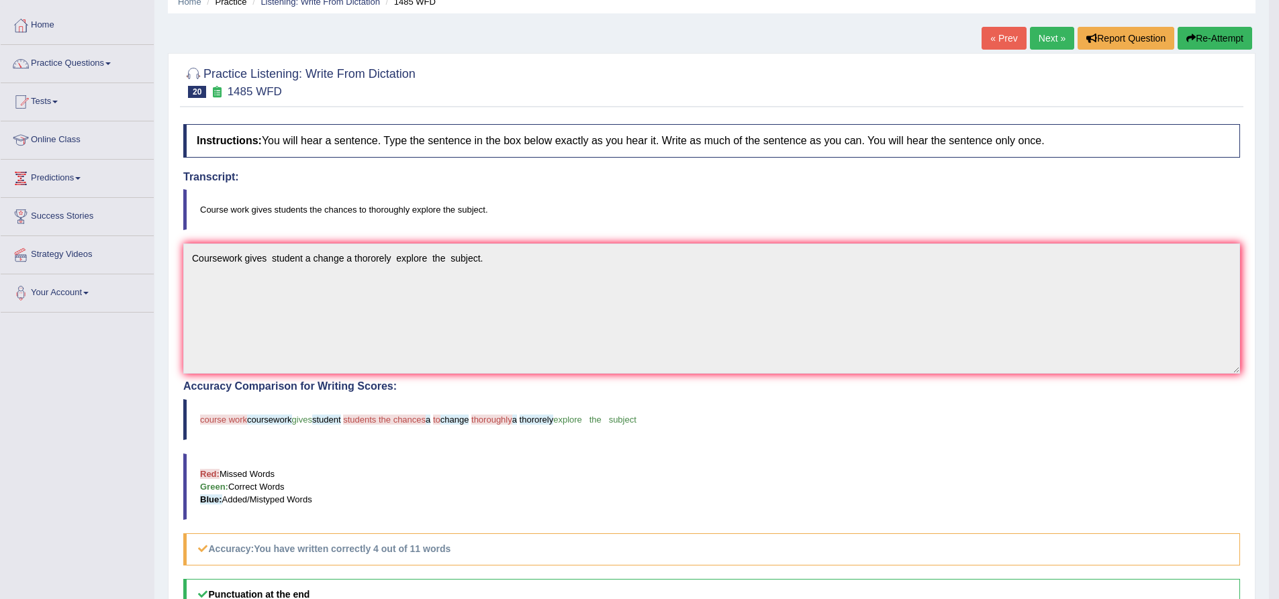
scroll to position [56, 0]
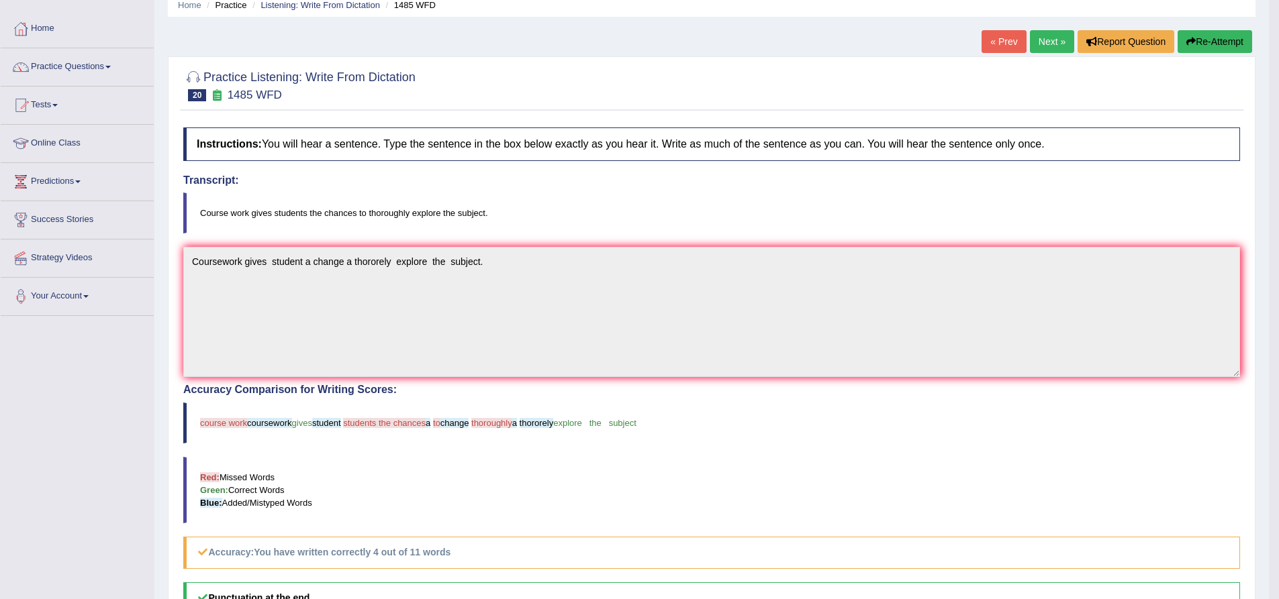
click at [1035, 40] on link "Next »" at bounding box center [1052, 41] width 44 height 23
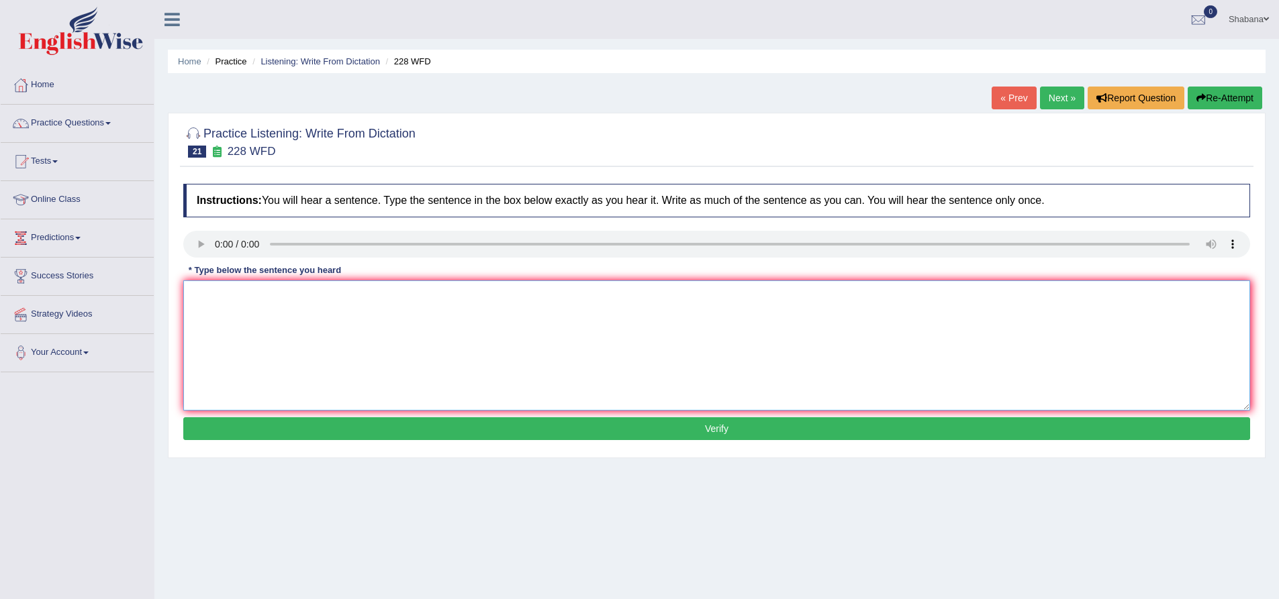
click at [229, 319] on textarea at bounding box center [716, 346] width 1067 height 130
type textarea "Computer science become a pollular degree course"
click at [573, 426] on button "Verify" at bounding box center [716, 429] width 1067 height 23
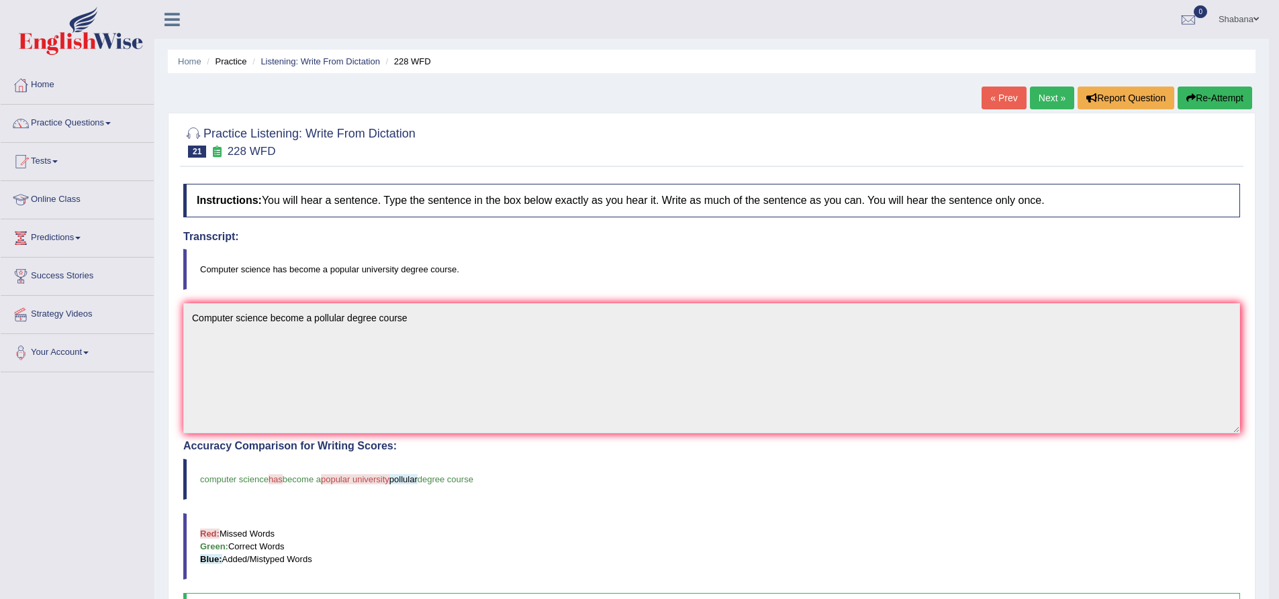
click at [1042, 99] on link "Next »" at bounding box center [1052, 98] width 44 height 23
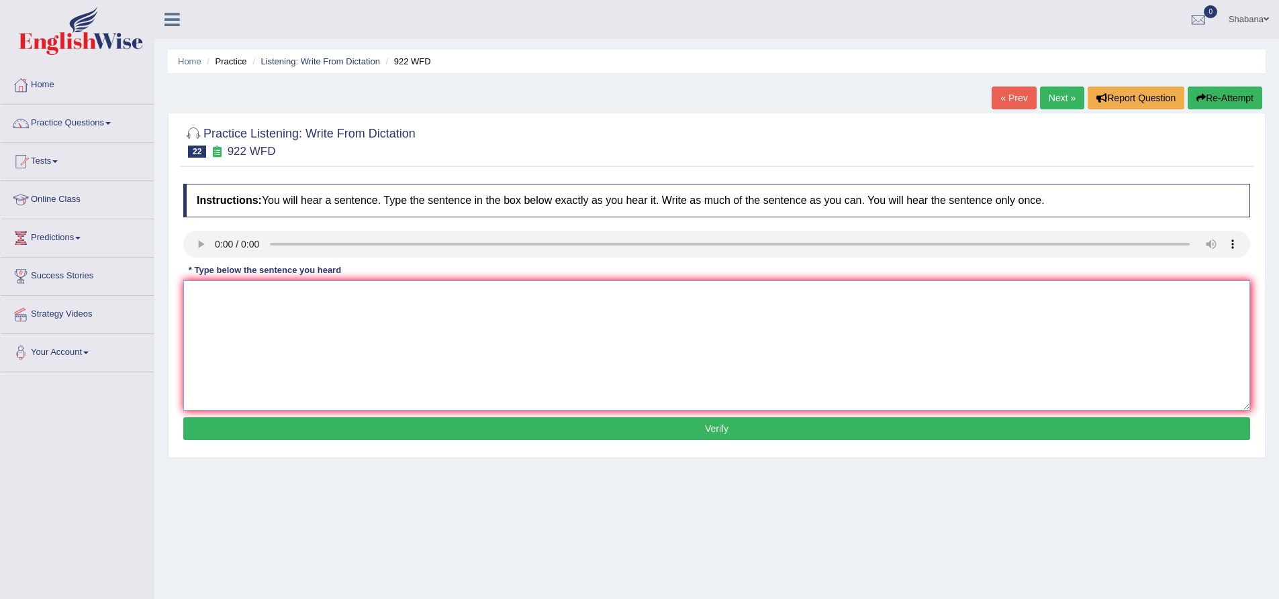
click at [242, 343] on textarea at bounding box center [716, 346] width 1067 height 130
type textarea "Studetns attending a comference must attend the first."
click at [375, 422] on button "Verify" at bounding box center [716, 429] width 1067 height 23
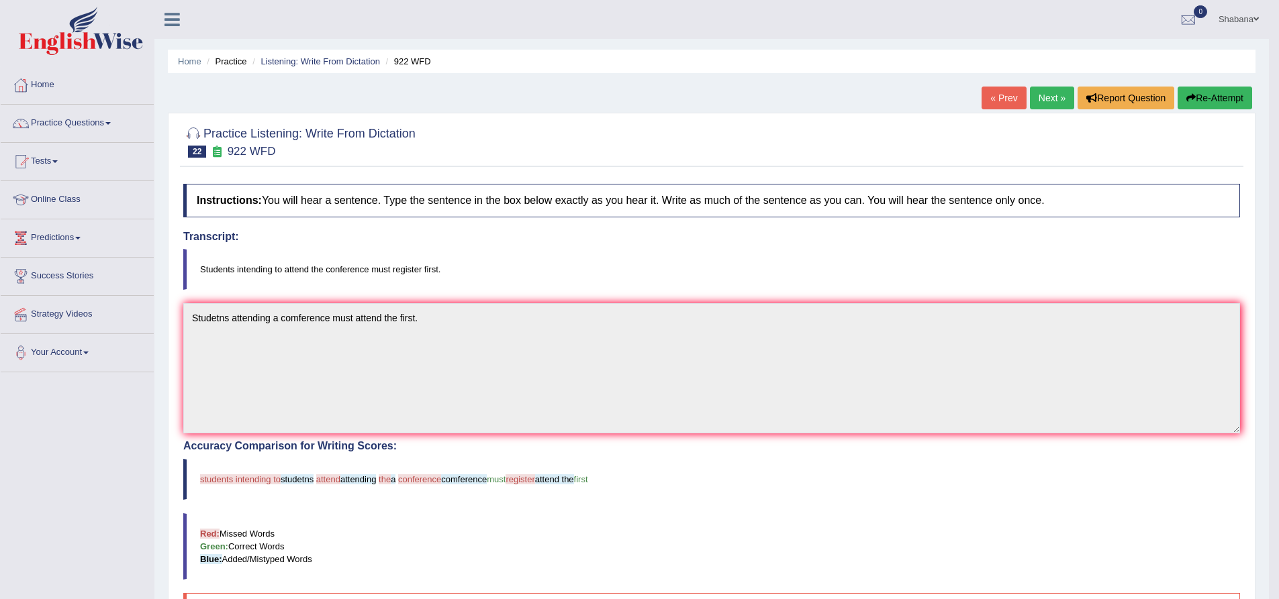
click at [1042, 102] on link "Next »" at bounding box center [1052, 98] width 44 height 23
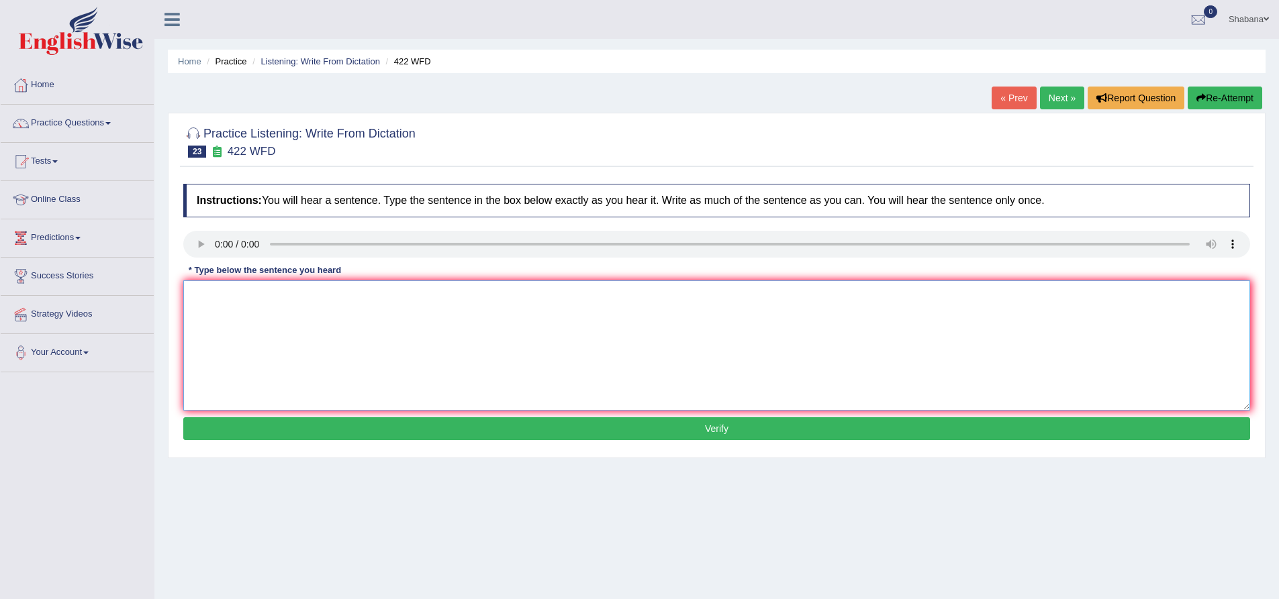
click at [240, 323] on textarea at bounding box center [716, 346] width 1067 height 130
click at [307, 297] on textarea "The most important details of this arguments are meissing." at bounding box center [716, 346] width 1067 height 130
click at [420, 295] on textarea "The most important details from this arguments are meissing." at bounding box center [716, 346] width 1067 height 130
type textarea "The most important details from this arguments are missing."
click at [459, 425] on button "Verify" at bounding box center [716, 429] width 1067 height 23
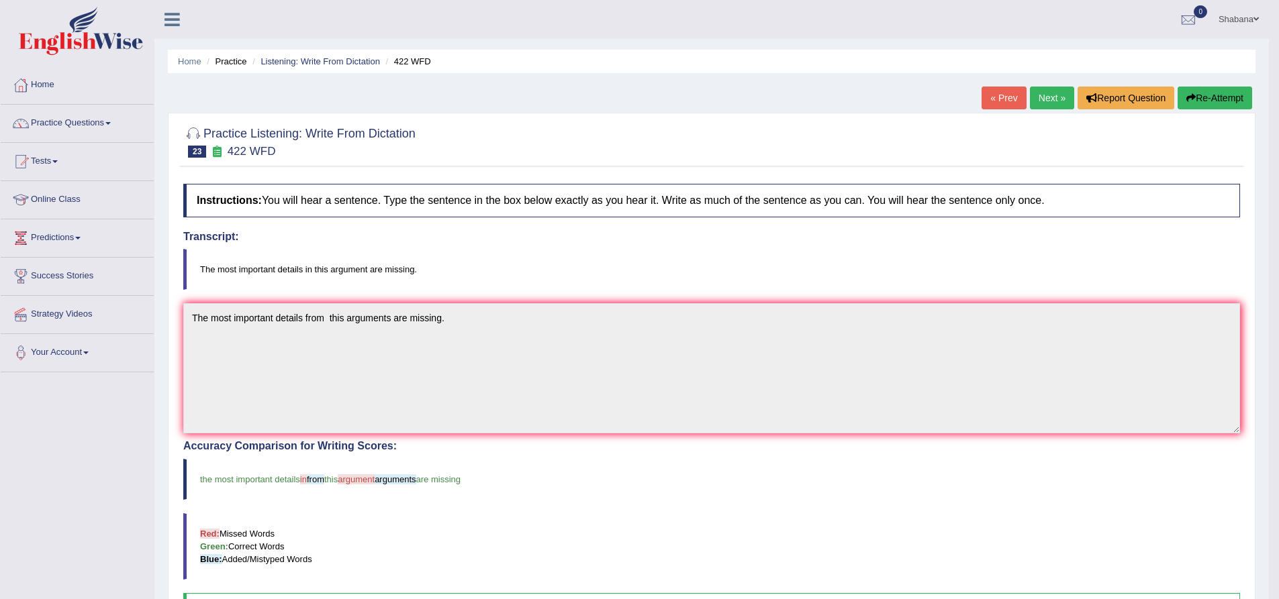
click at [1041, 97] on link "Next »" at bounding box center [1052, 98] width 44 height 23
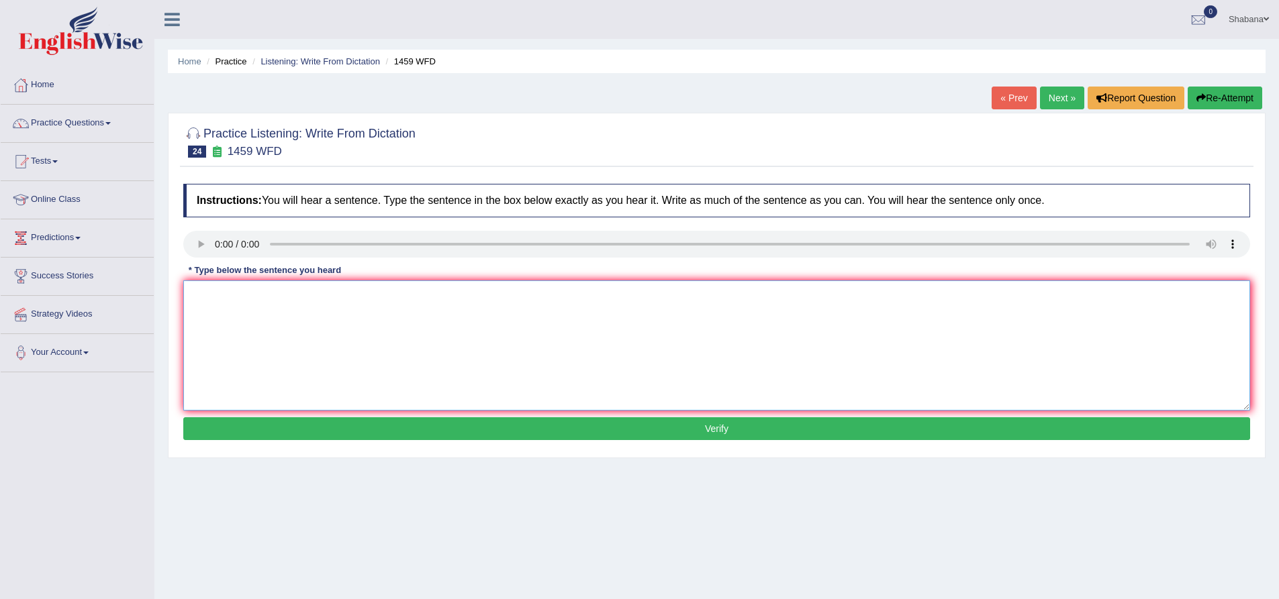
click at [209, 311] on textarea at bounding box center [716, 346] width 1067 height 130
type textarea "All experiments and precedure are obligetory in this laboratory."
click at [462, 432] on button "Verify" at bounding box center [716, 429] width 1067 height 23
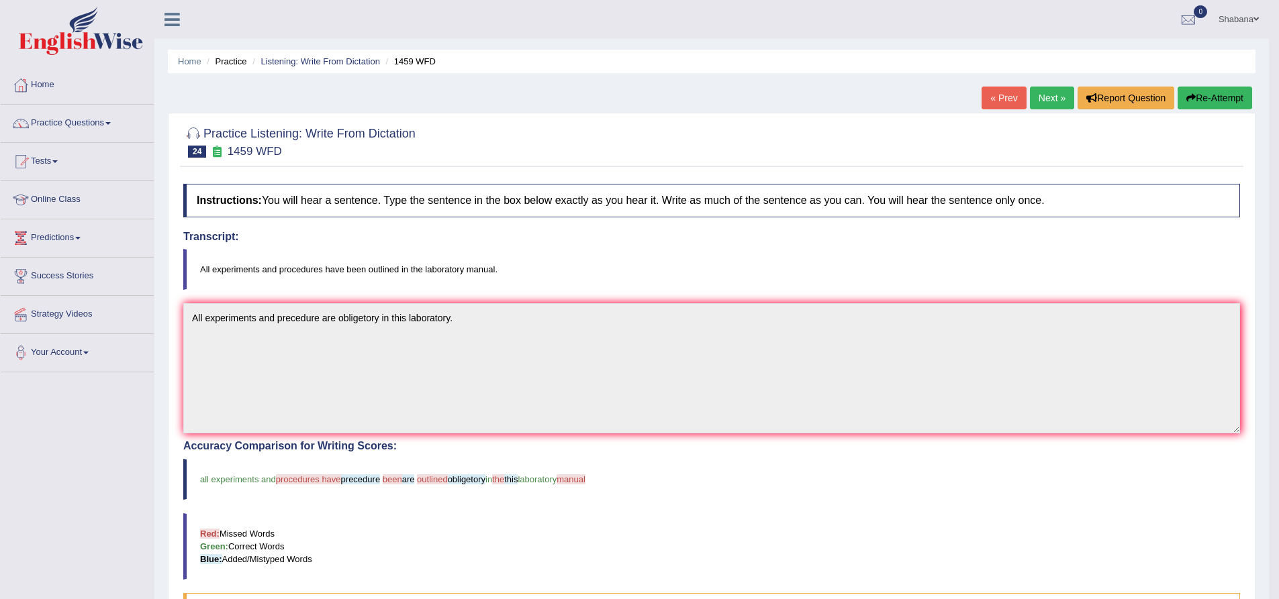
click at [1040, 101] on link "Next »" at bounding box center [1052, 98] width 44 height 23
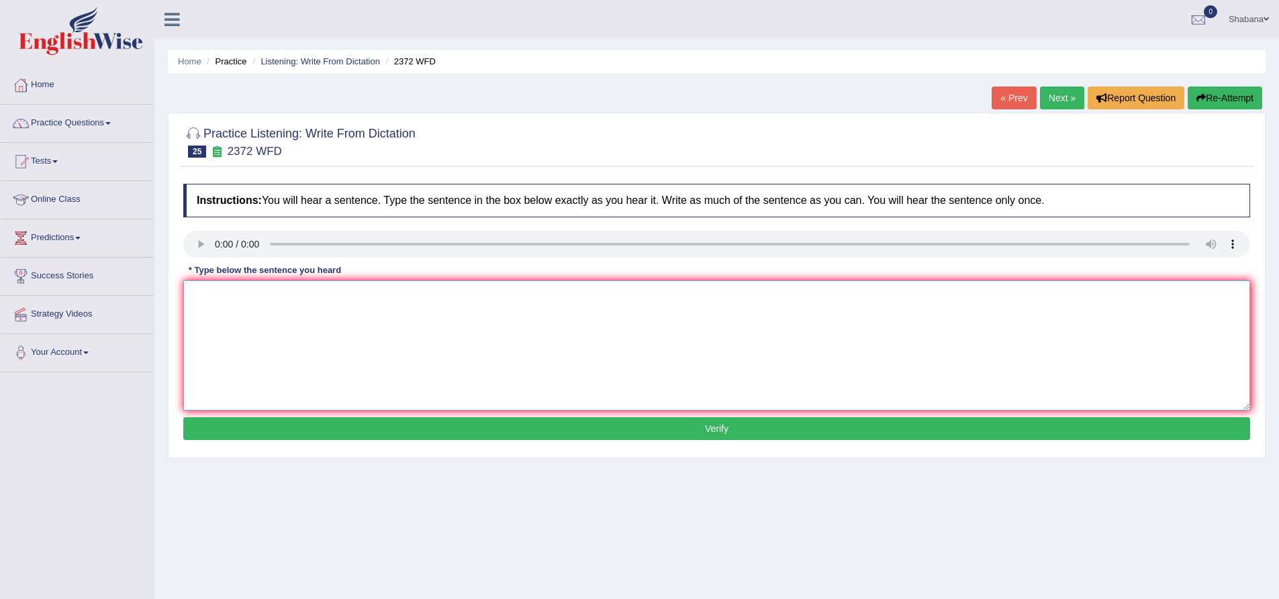
click at [216, 316] on textarea at bounding box center [716, 346] width 1067 height 130
type textarea "We must hand in our assignments by the end of the semister."
click at [481, 433] on button "Verify" at bounding box center [716, 429] width 1067 height 23
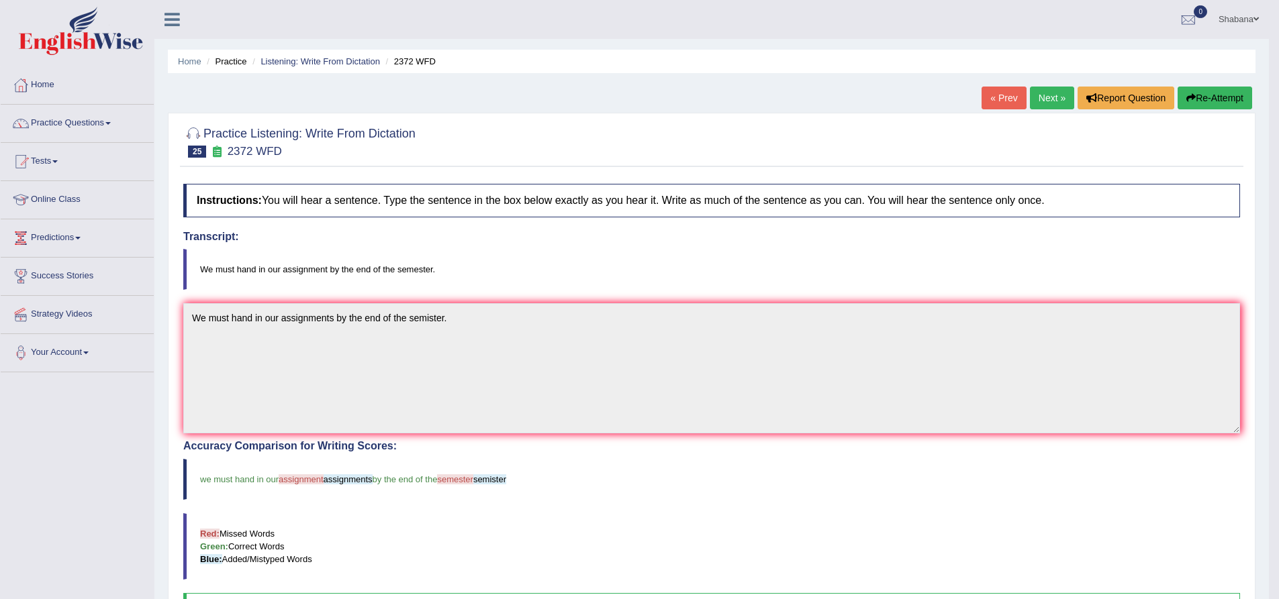
click at [1050, 97] on link "Next »" at bounding box center [1052, 98] width 44 height 23
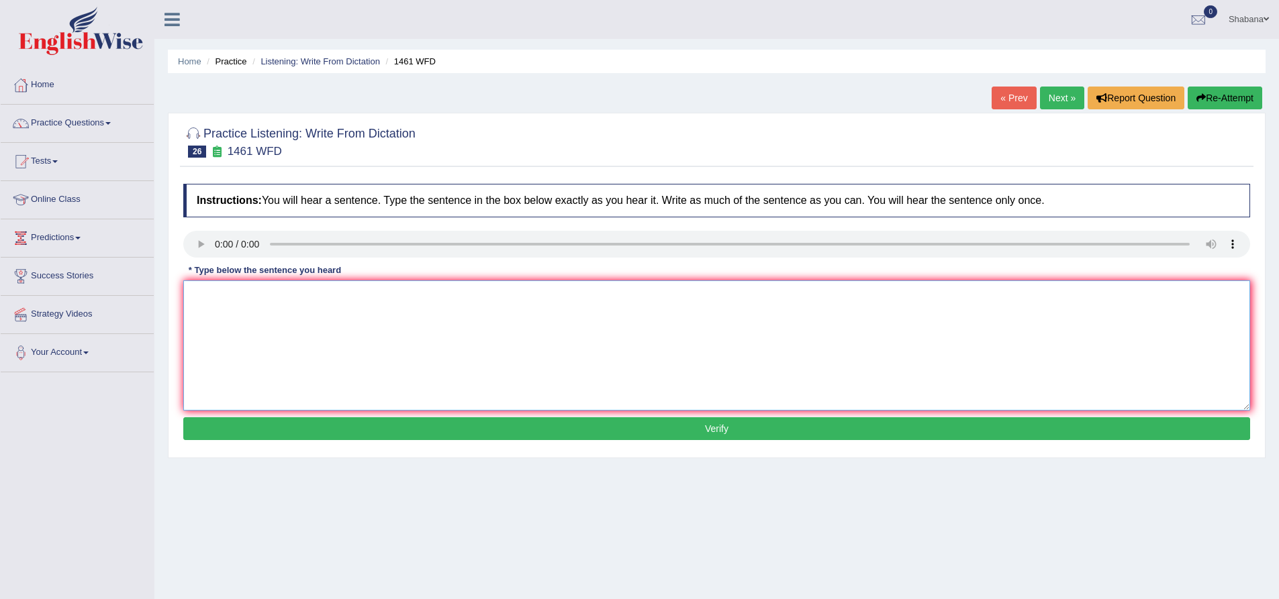
click at [223, 324] on textarea at bounding box center [716, 346] width 1067 height 130
type textarea "My sister runs a buisness about small toys."
click at [475, 429] on button "Verify" at bounding box center [716, 429] width 1067 height 23
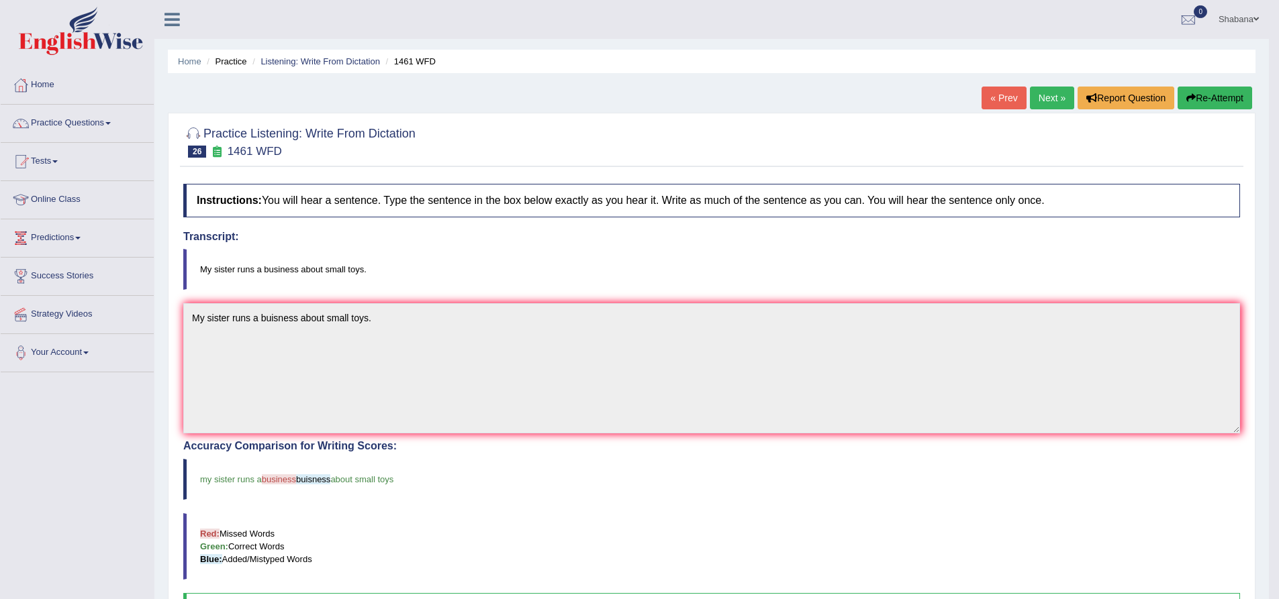
click at [1047, 101] on link "Next »" at bounding box center [1052, 98] width 44 height 23
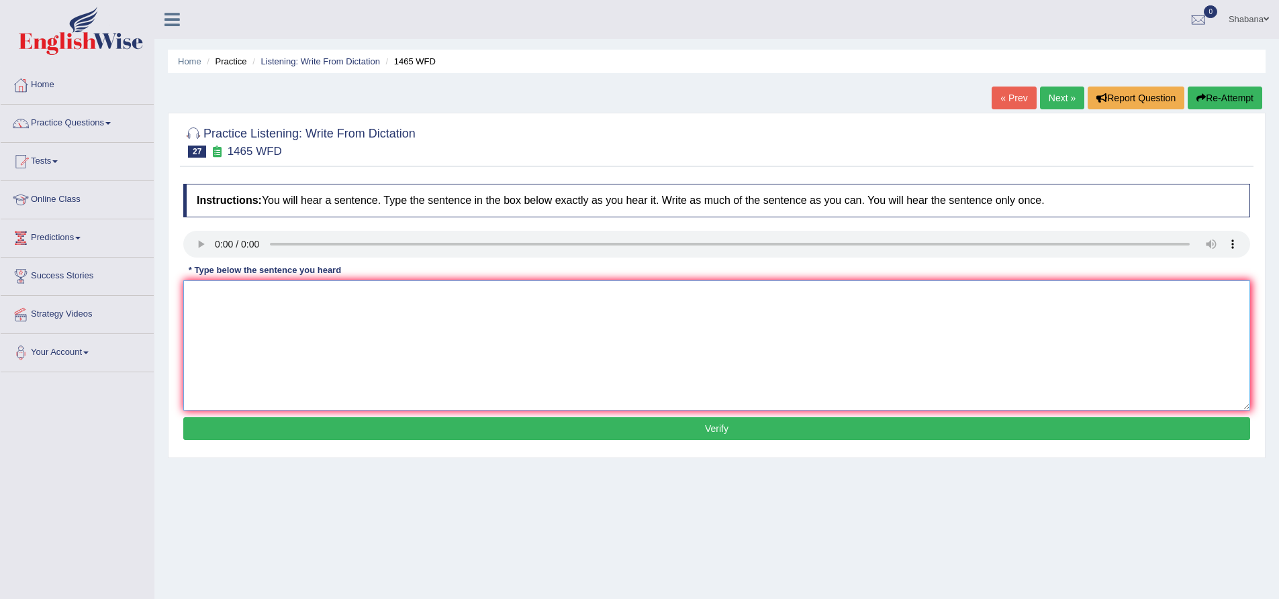
click at [233, 317] on textarea at bounding box center [716, 346] width 1067 height 130
click at [242, 374] on textarea at bounding box center [716, 346] width 1067 height 130
type textarea "T"
type textarea "You can find the complaint form on the websites."
click at [305, 424] on button "Verify" at bounding box center [716, 429] width 1067 height 23
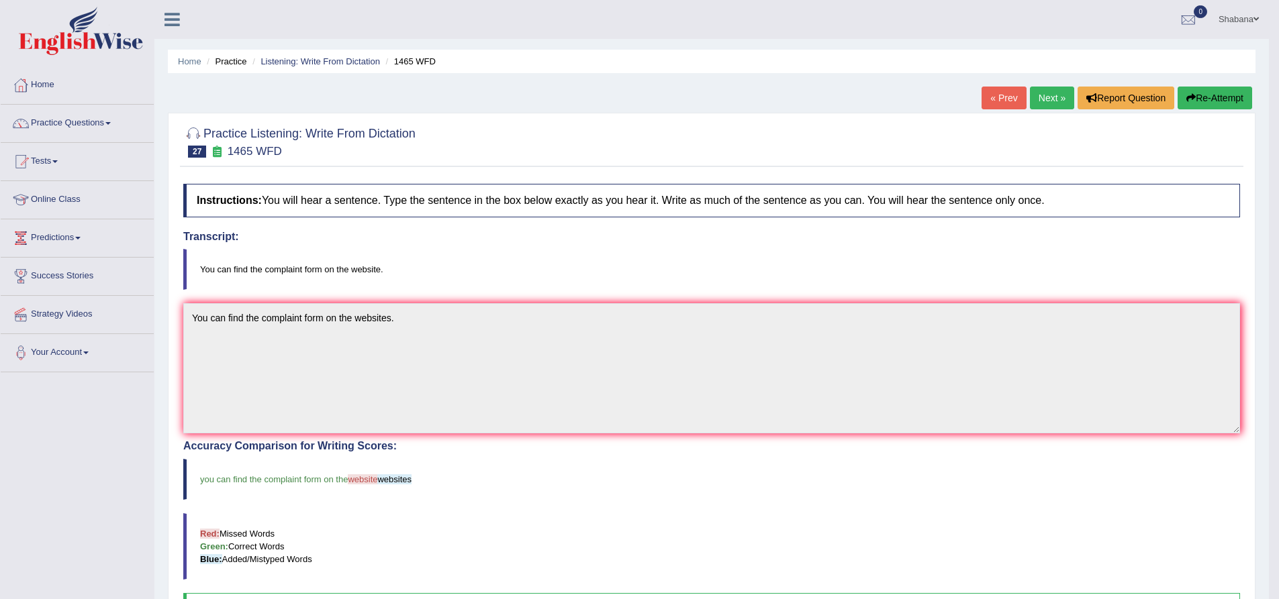
click at [1049, 95] on link "Next »" at bounding box center [1052, 98] width 44 height 23
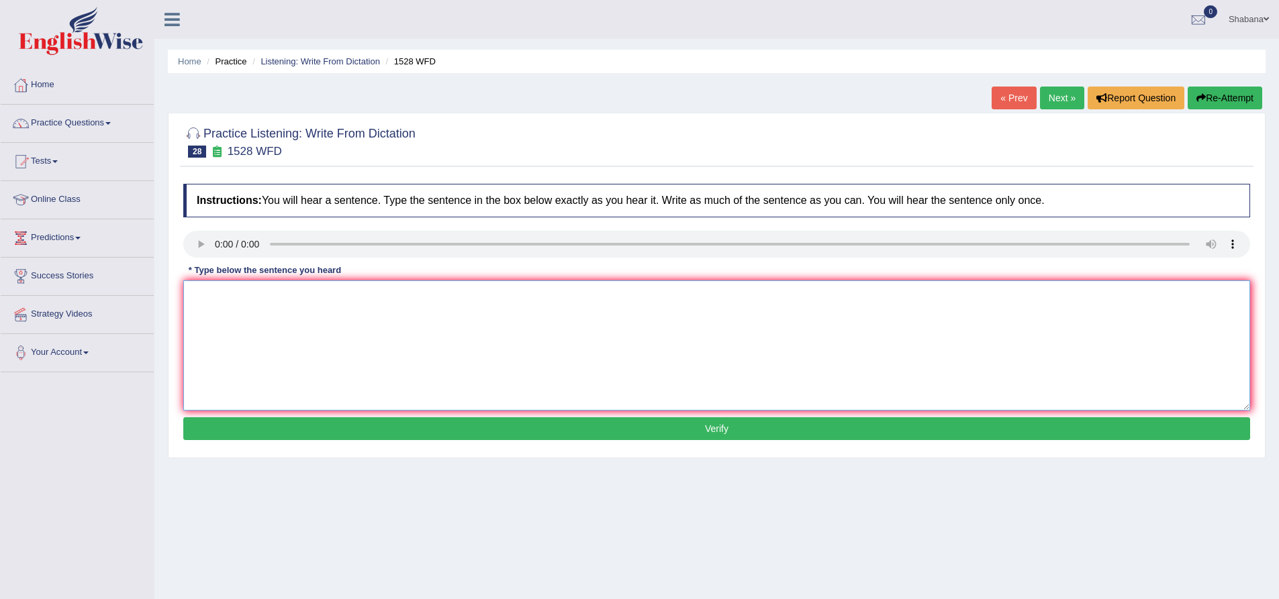
click at [250, 324] on textarea at bounding box center [716, 346] width 1067 height 130
type textarea "We are looking the new method about practical and engagging."
click at [368, 419] on button "Verify" at bounding box center [716, 429] width 1067 height 23
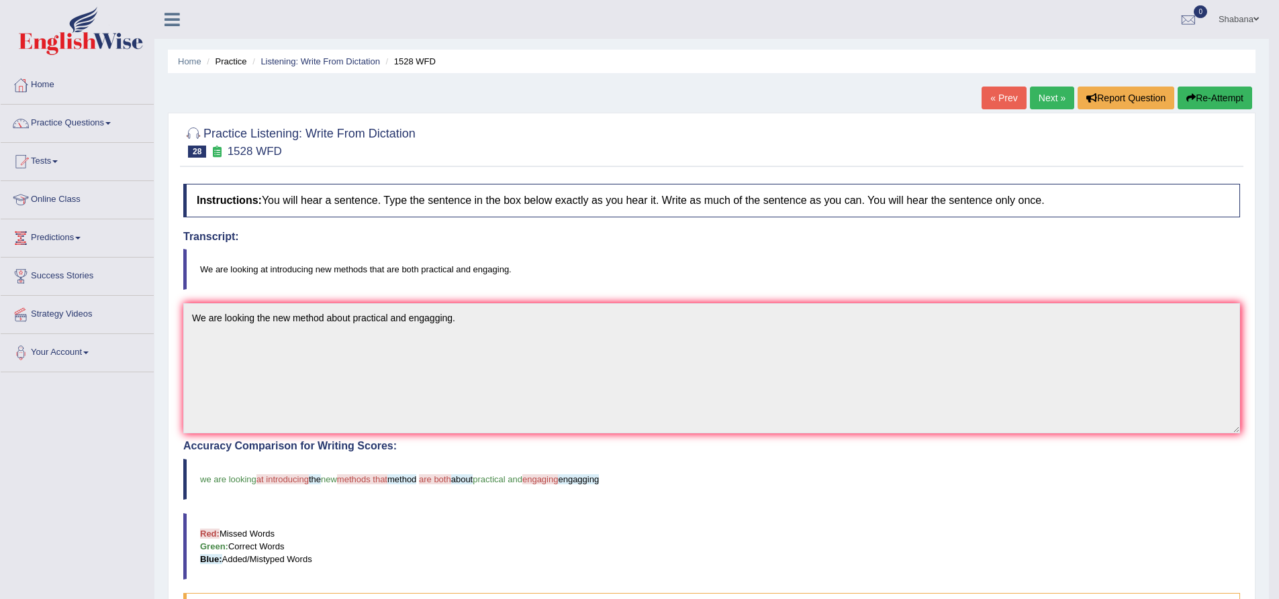
click at [1038, 97] on link "Next »" at bounding box center [1052, 98] width 44 height 23
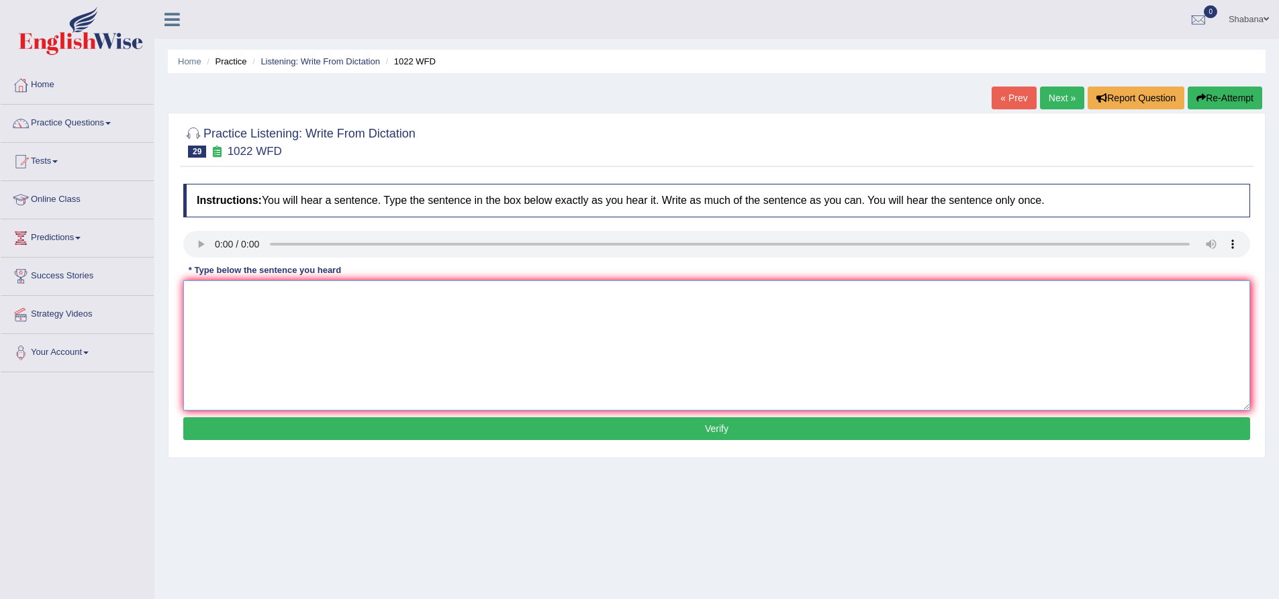
click at [233, 292] on textarea at bounding box center [716, 346] width 1067 height 130
click at [212, 294] on textarea "Mathmetics proviude the method of understan ding and analyzing data." at bounding box center [716, 346] width 1067 height 130
click at [273, 294] on textarea "Mathemetics proviude the method of understan ding and analyzing data." at bounding box center [716, 346] width 1067 height 130
click at [385, 297] on textarea "Mathemetics provide the method of understan ding and analyzing data." at bounding box center [716, 346] width 1067 height 130
type textarea "Mathemetics provide the method of understanding and analyzing data."
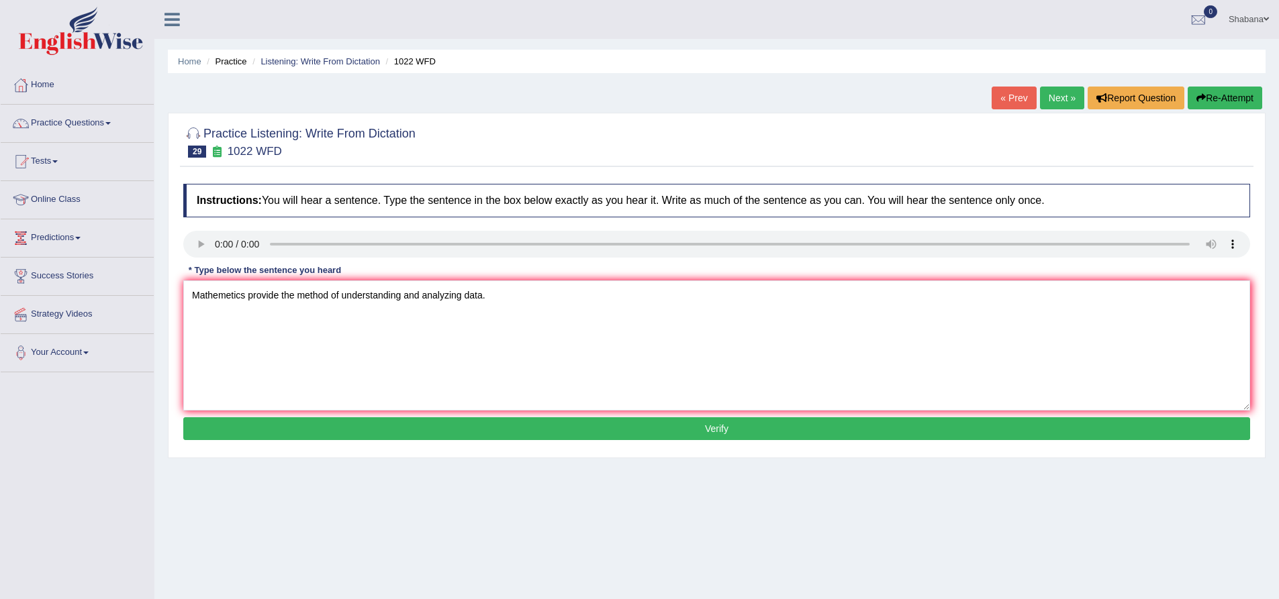
click at [575, 431] on button "Verify" at bounding box center [716, 429] width 1067 height 23
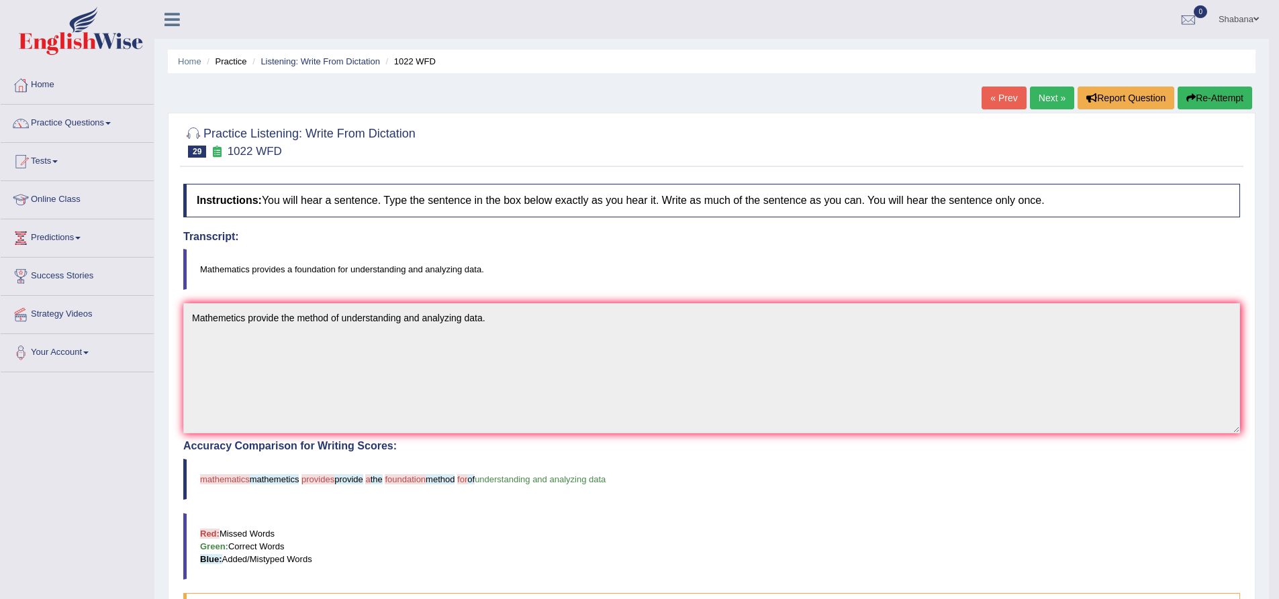
click at [1048, 95] on link "Next »" at bounding box center [1052, 98] width 44 height 23
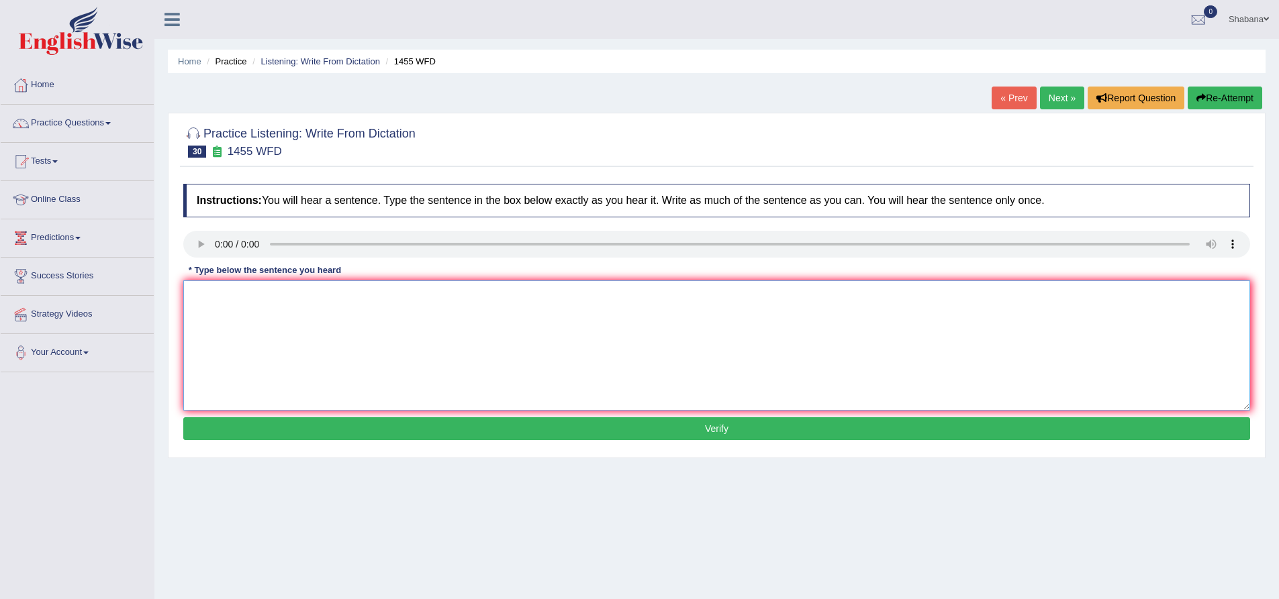
click at [214, 308] on textarea at bounding box center [716, 346] width 1067 height 130
click at [303, 295] on textarea "You must wear a hard hate on construction sites." at bounding box center [716, 346] width 1067 height 130
type textarea "You must wear a hard hat on construction sites."
click at [399, 426] on button "Verify" at bounding box center [716, 429] width 1067 height 23
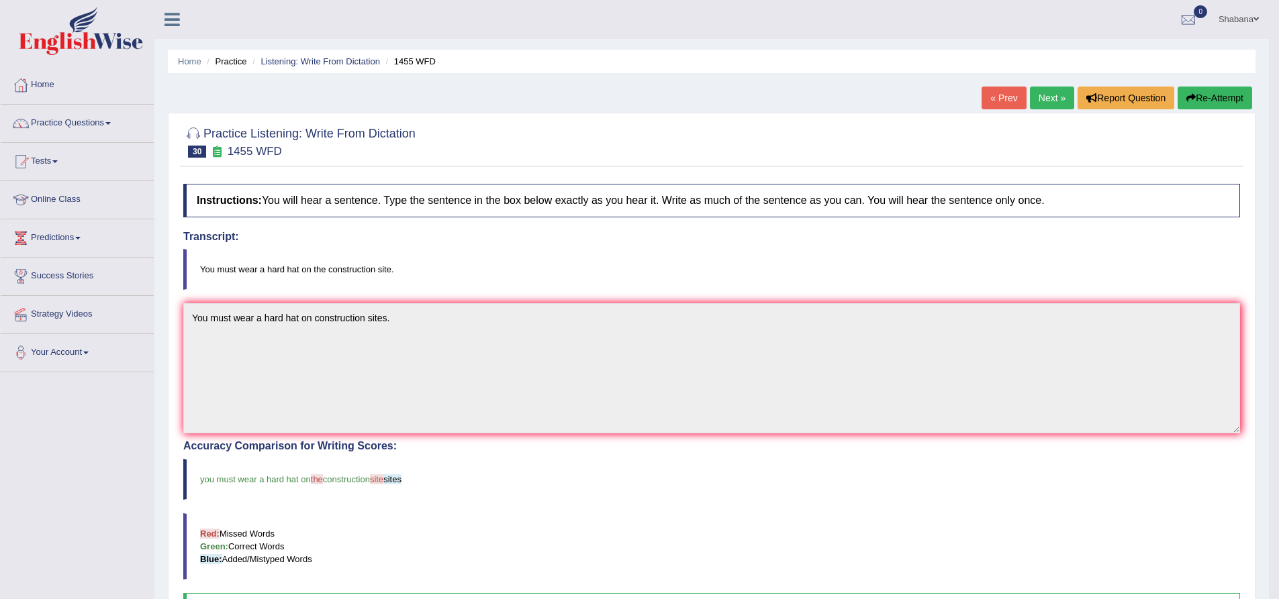
click at [1051, 94] on link "Next »" at bounding box center [1052, 98] width 44 height 23
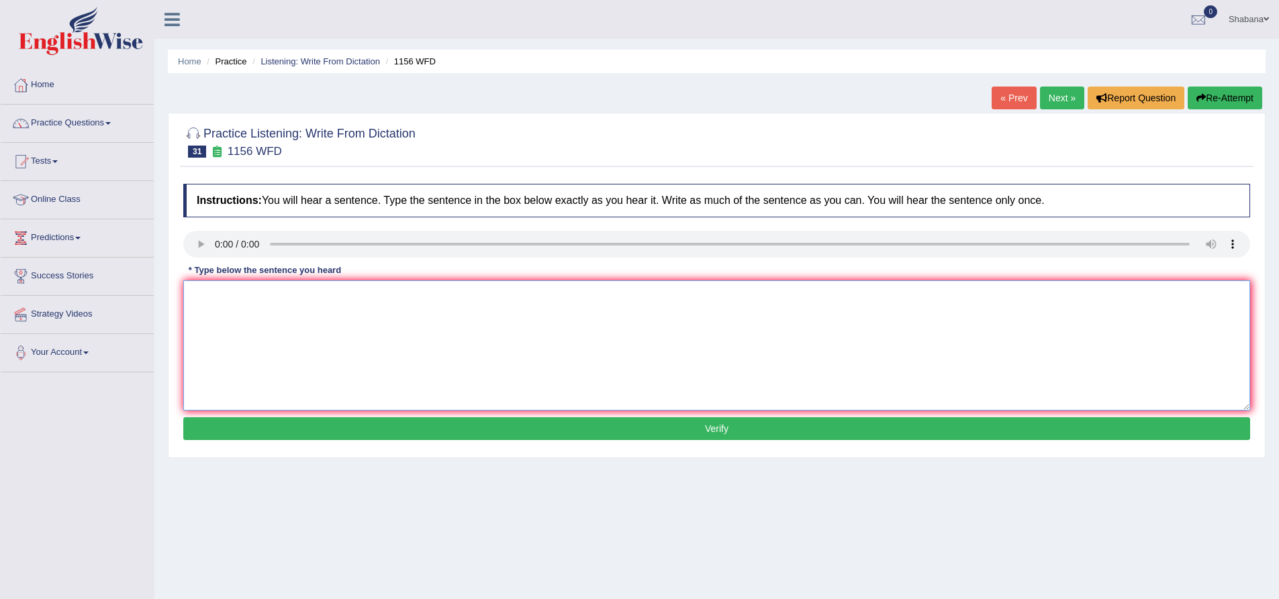
click at [222, 316] on textarea at bounding box center [716, 346] width 1067 height 130
type textarea "Chemical reaction occures when substance combined or chnage."
click at [432, 432] on button "Verify" at bounding box center [716, 429] width 1067 height 23
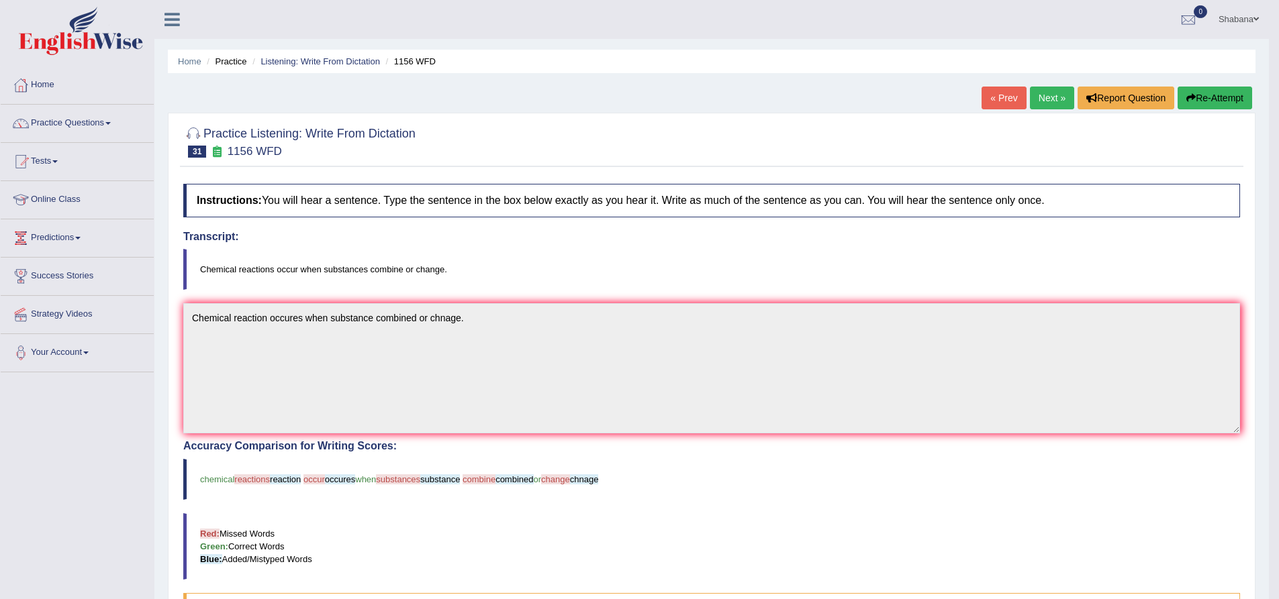
click at [1036, 101] on link "Next »" at bounding box center [1052, 98] width 44 height 23
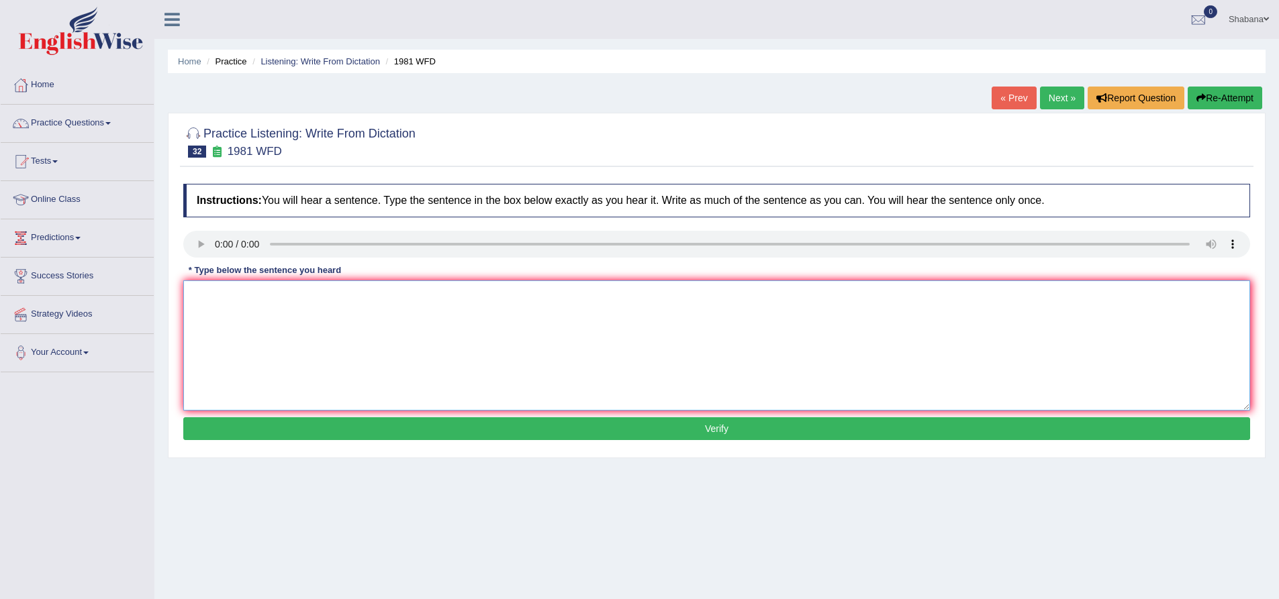
click textarea
click textarea "All of the argument must be supported by evidance"
type textarea "All of the argument must be supported by evidance and relevant theories."
click button "Verify"
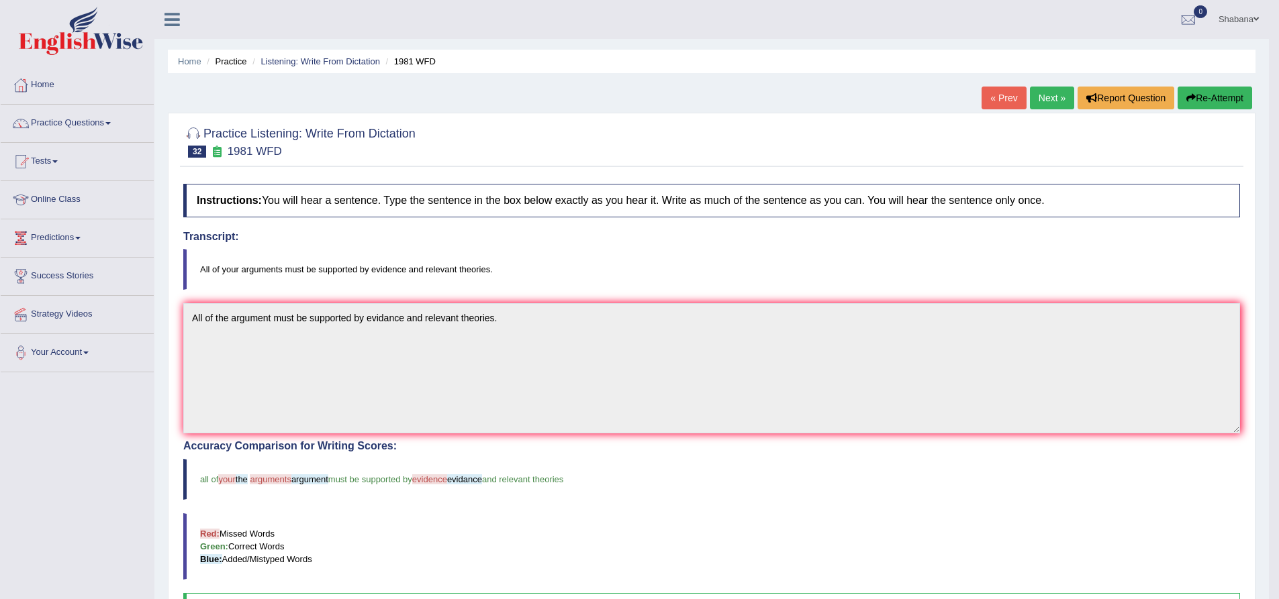
click link "Next »"
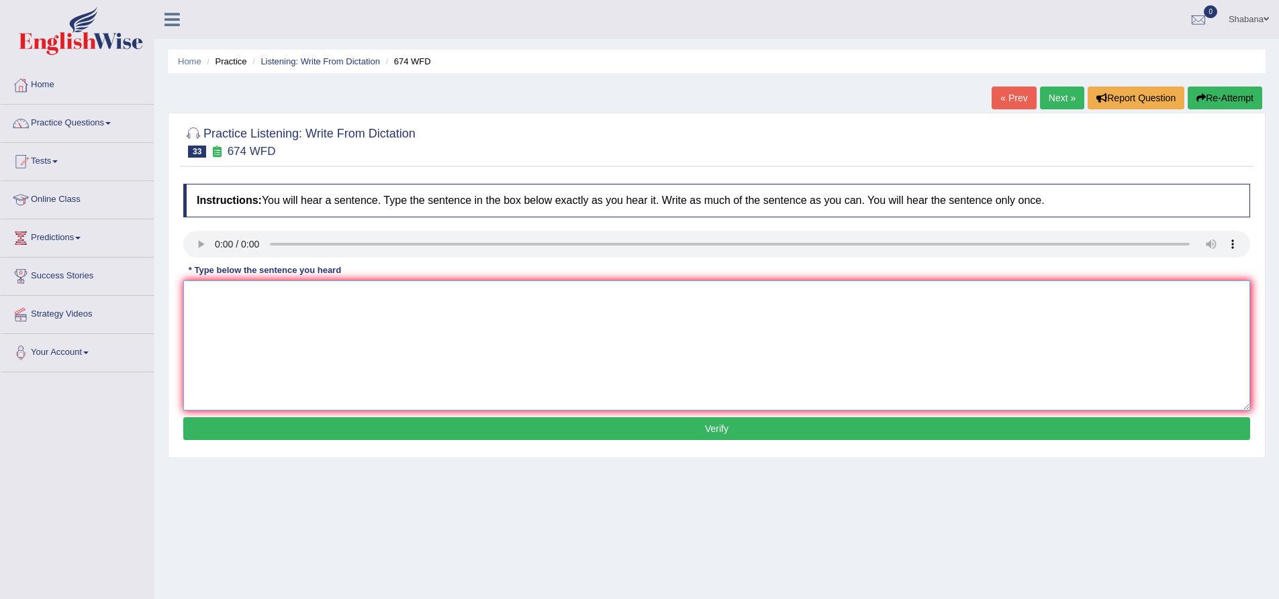
click at [210, 298] on textarea at bounding box center [716, 346] width 1067 height 130
click at [303, 298] on textarea "Un employment rates" at bounding box center [716, 346] width 1067 height 130
click at [206, 297] on textarea "Un employment rate has fallen to its lowest rates in a years." at bounding box center [716, 346] width 1067 height 130
type textarea "Unemployment rate has fallen to its lowest rates in a years."
click at [619, 417] on div "Instructions: You will hear a sentence. Type the sentence in the box below exac…" at bounding box center [716, 314] width 1073 height 274
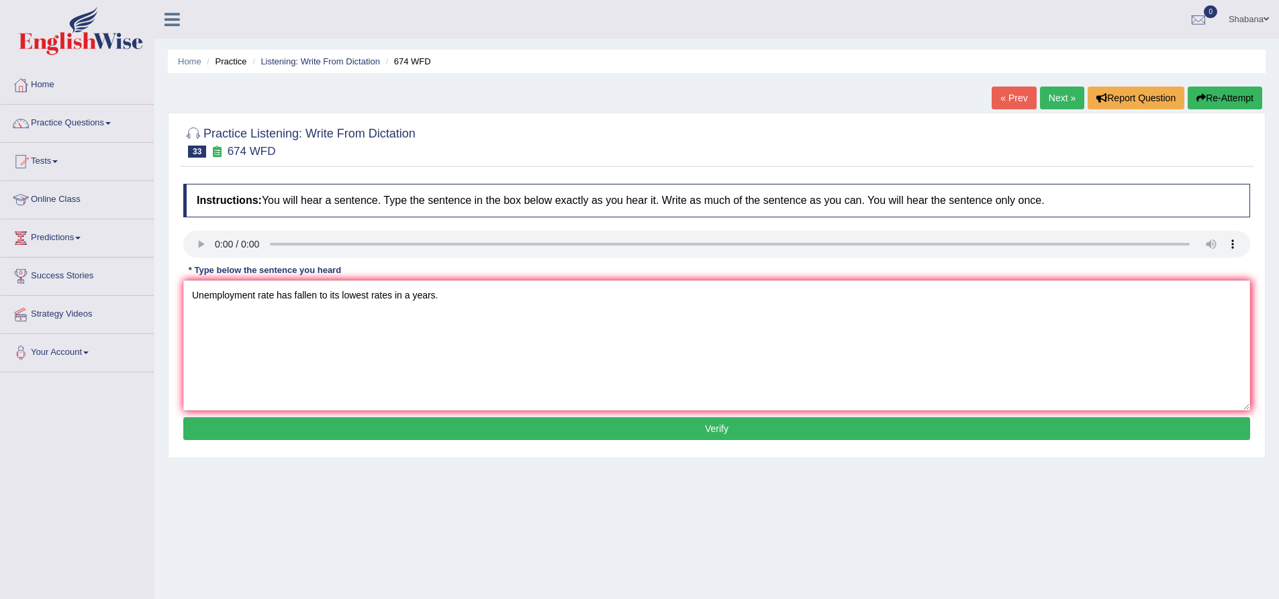
click at [619, 421] on button "Verify" at bounding box center [716, 429] width 1067 height 23
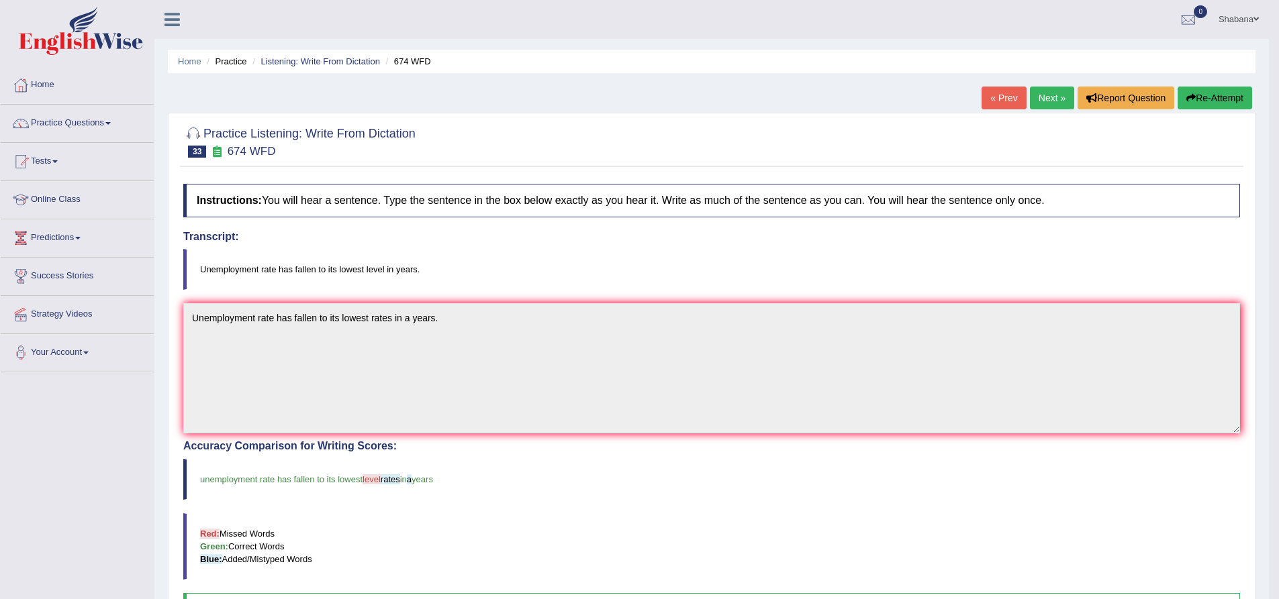
click at [1047, 102] on link "Next »" at bounding box center [1052, 98] width 44 height 23
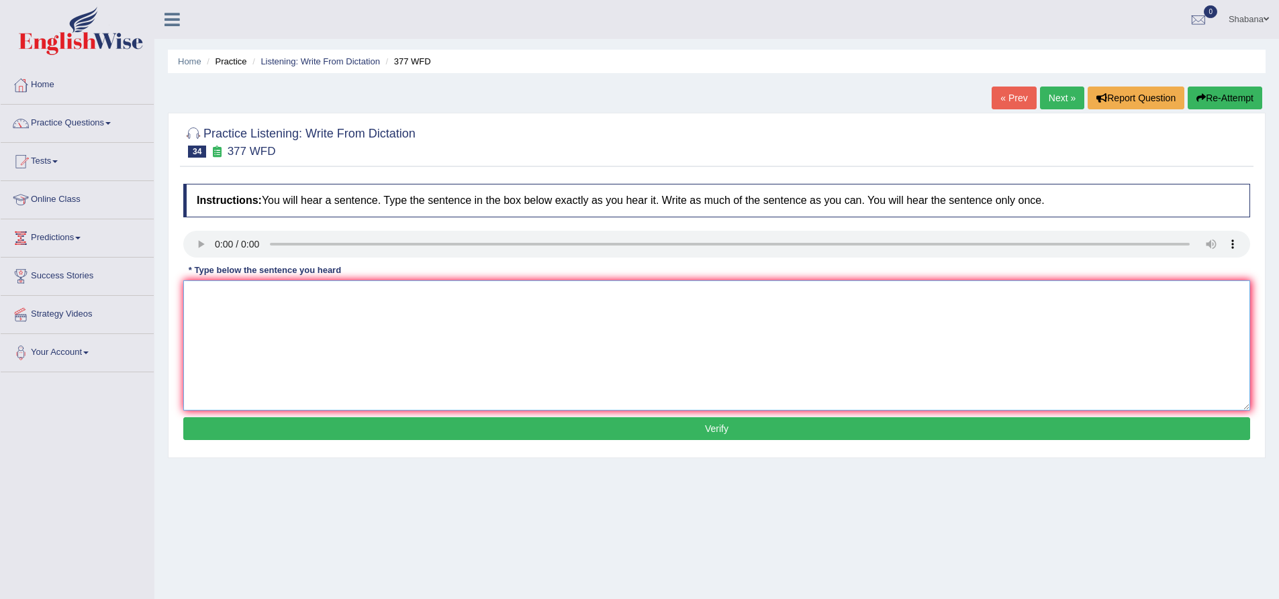
click at [209, 301] on textarea at bounding box center [716, 346] width 1067 height 130
click at [264, 298] on textarea "The departments has a higher propotion" at bounding box center [716, 346] width 1067 height 130
click at [360, 297] on textarea "The department has a higher propotion" at bounding box center [716, 346] width 1067 height 130
type textarea "The department has a higher propotion of the post graduatuion students."
click at [475, 420] on button "Verify" at bounding box center [716, 429] width 1067 height 23
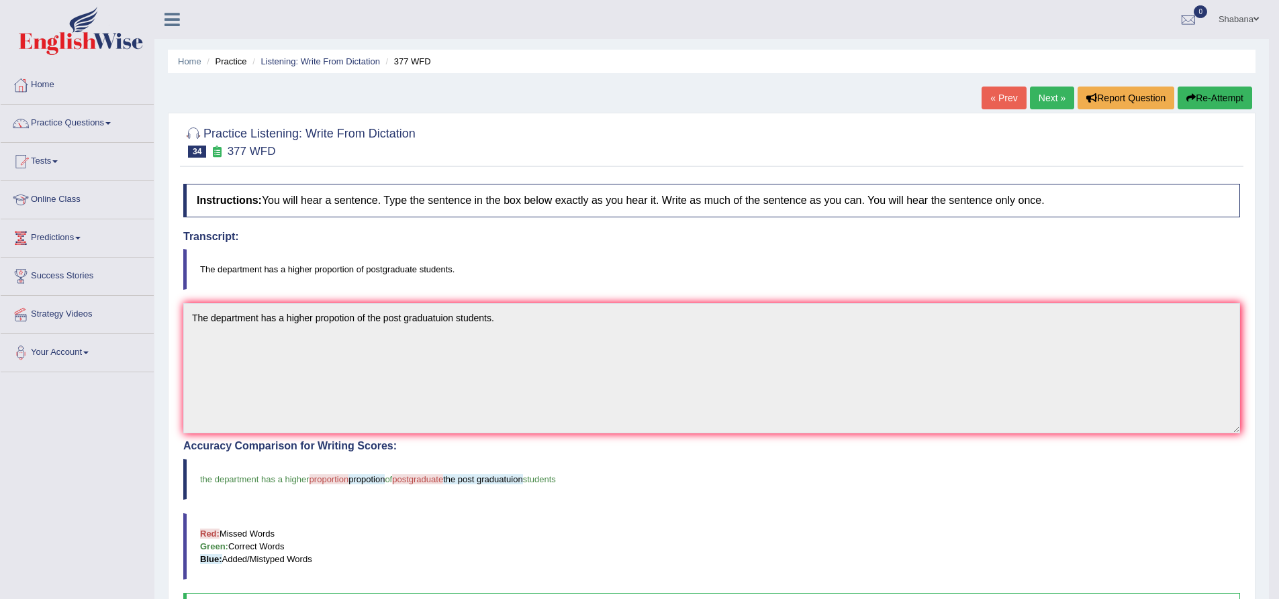
click at [1042, 90] on link "Next »" at bounding box center [1052, 98] width 44 height 23
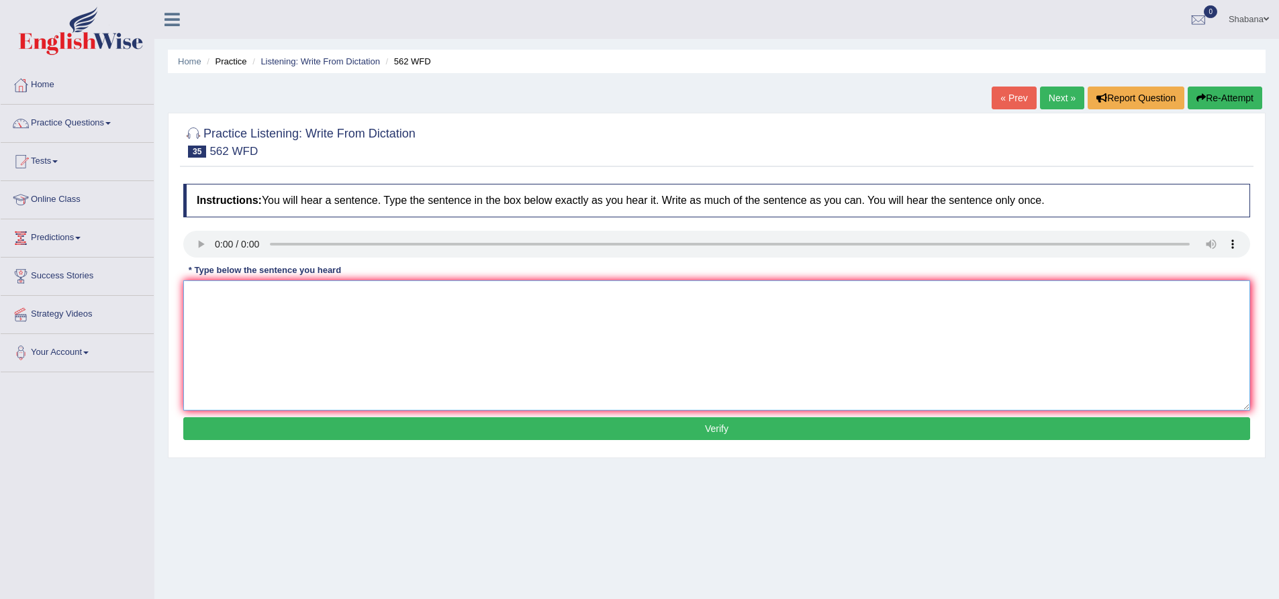
click at [221, 299] on textarea at bounding box center [716, 346] width 1067 height 130
type textarea "The gap between the rich and poor did not decreased."
click at [377, 430] on button "Verify" at bounding box center [716, 429] width 1067 height 23
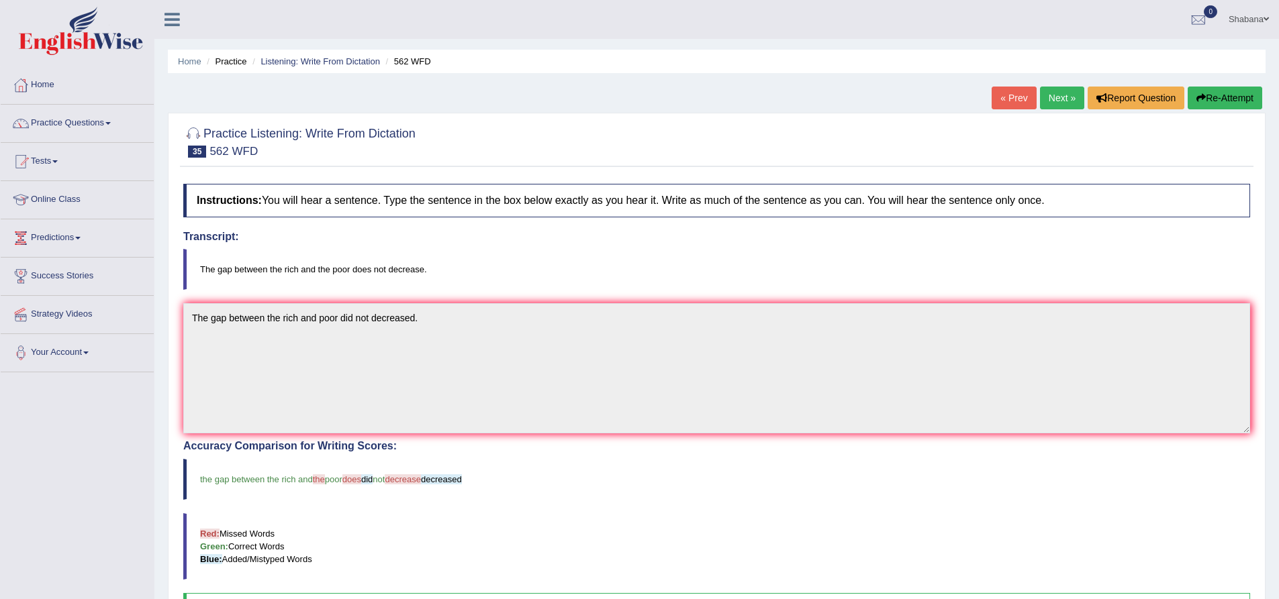
click at [1062, 95] on link "Next »" at bounding box center [1062, 98] width 44 height 23
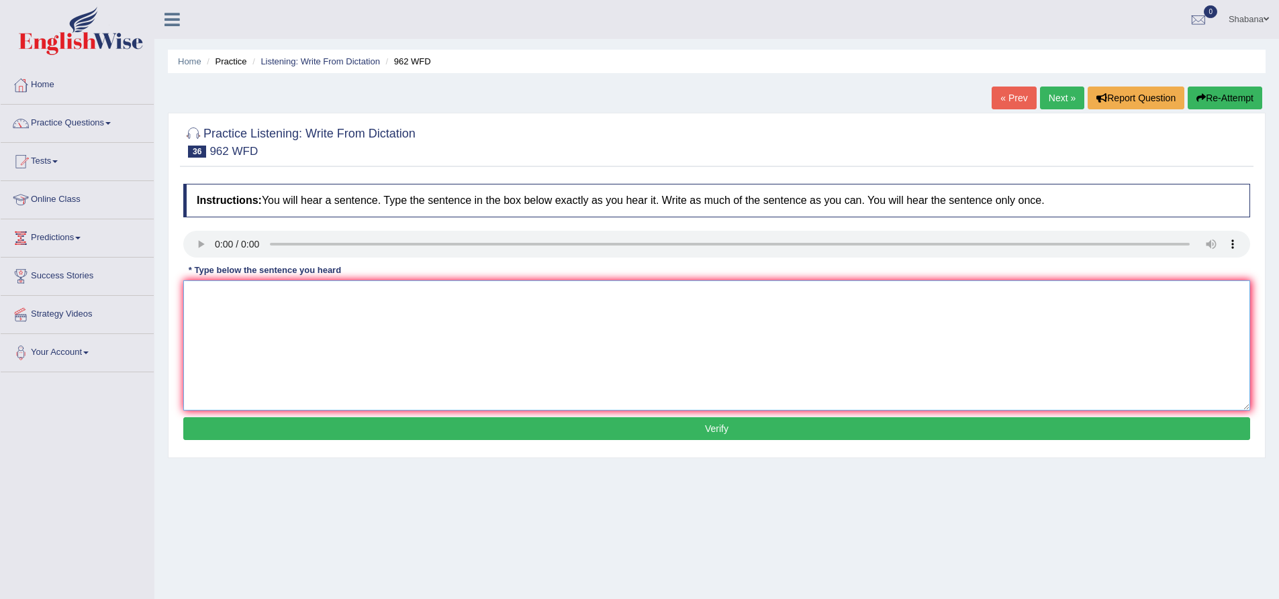
click at [228, 317] on textarea at bounding box center [716, 346] width 1067 height 130
type textarea "If you have any questions about the exam please rais a hand."
click at [427, 428] on button "Verify" at bounding box center [716, 429] width 1067 height 23
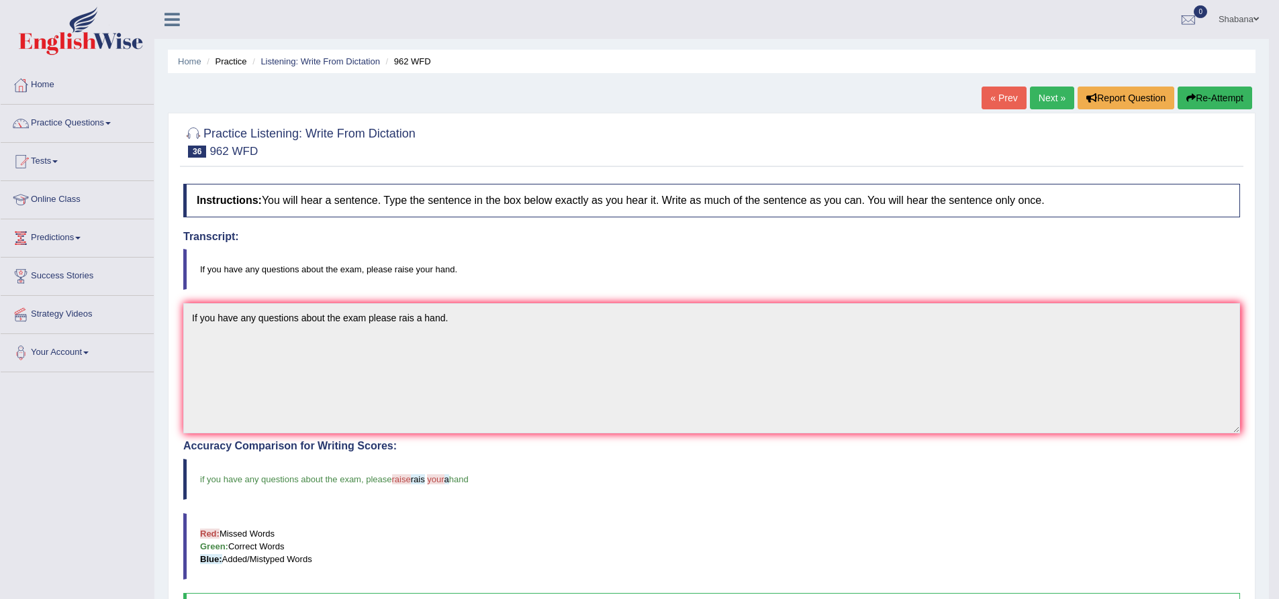
click at [1047, 94] on link "Next »" at bounding box center [1052, 98] width 44 height 23
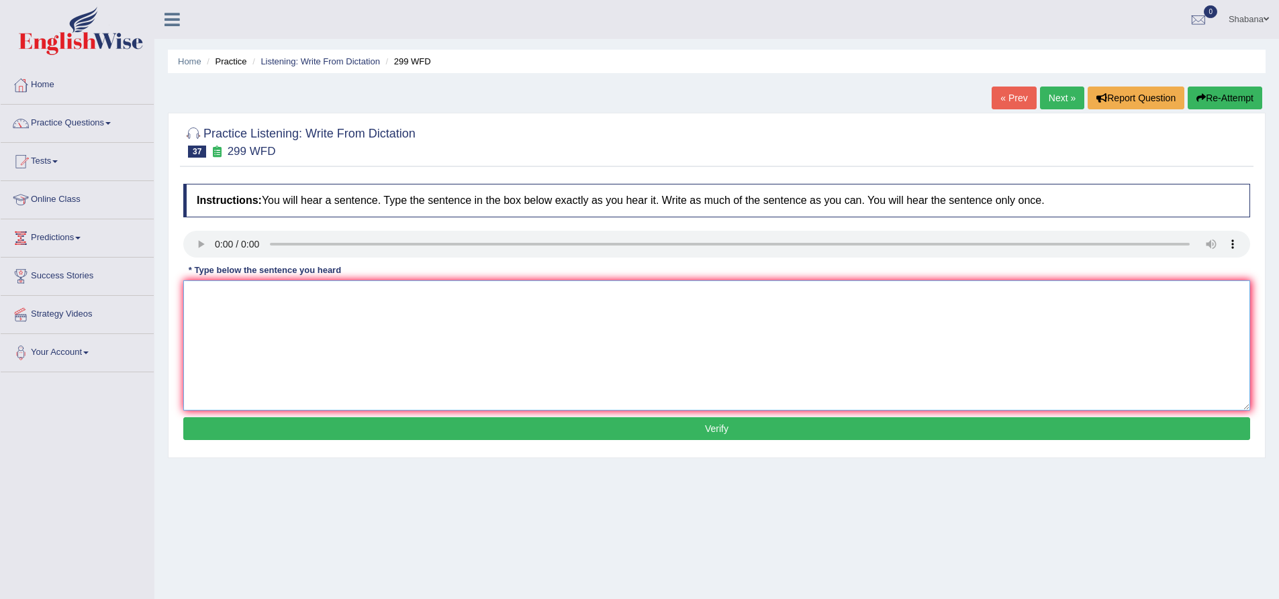
click at [243, 313] on textarea at bounding box center [716, 346] width 1067 height 130
type textarea "Students repersentative would be visiting the classes with the votting forms."
click at [558, 438] on button "Verify" at bounding box center [716, 429] width 1067 height 23
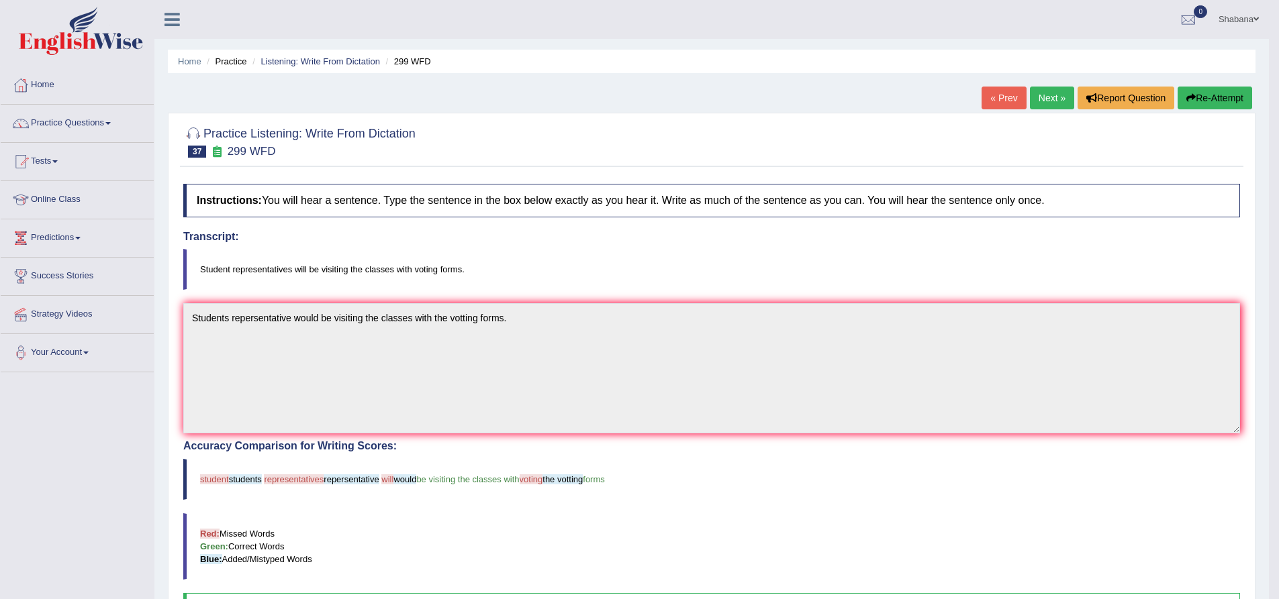
click at [1055, 99] on link "Next »" at bounding box center [1052, 98] width 44 height 23
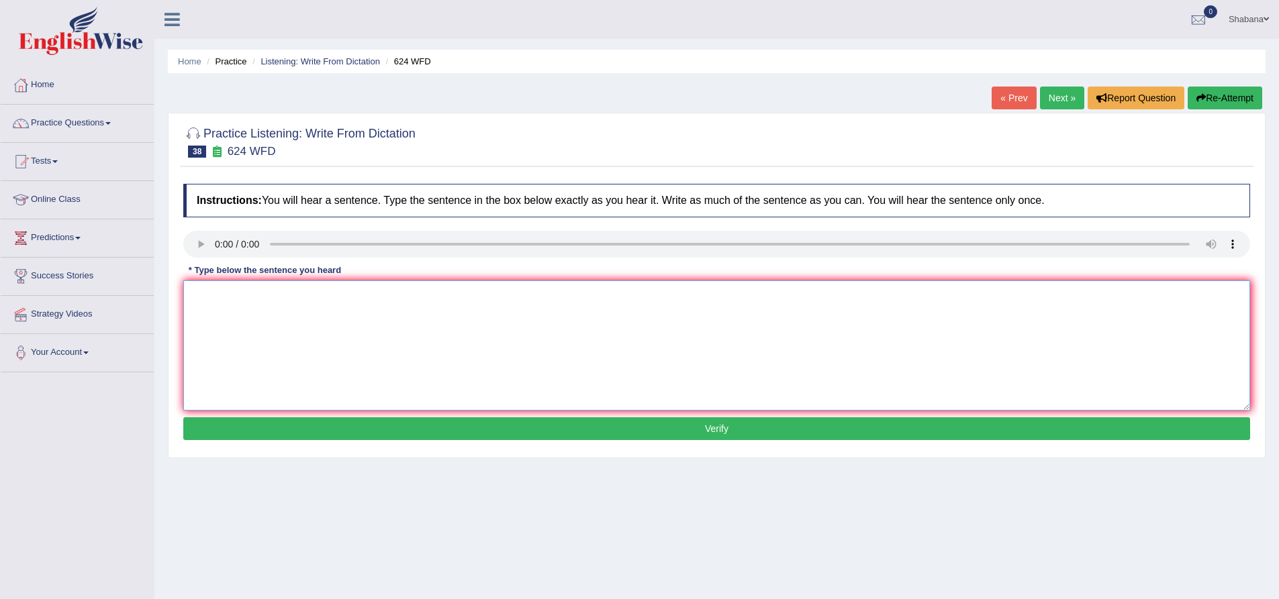
click at [248, 324] on textarea at bounding box center [716, 346] width 1067 height 130
drag, startPoint x: 247, startPoint y: 295, endPoint x: 277, endPoint y: 300, distance: 29.9
click at [277, 300] on textarea "Our courses will be helpfull to understand the critical thinking and th e" at bounding box center [716, 346] width 1067 height 130
drag, startPoint x: 244, startPoint y: 295, endPoint x: 280, endPoint y: 297, distance: 35.7
click at [280, 297] on textarea "Our courses helpfull to understand the critical thinking and th e" at bounding box center [716, 346] width 1067 height 130
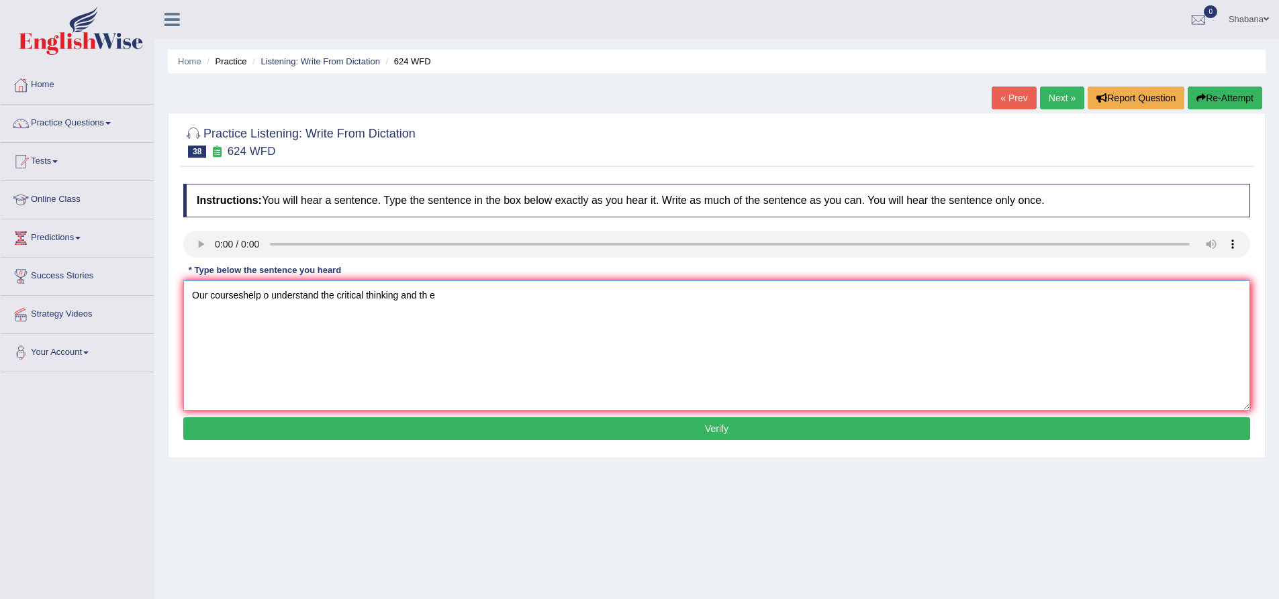
click at [242, 295] on textarea "Our courseshelp o understand the critical thinking and th e" at bounding box center [716, 346] width 1067 height 130
click at [266, 295] on textarea "Our courses help o understand the critical thinking and th e" at bounding box center [716, 346] width 1067 height 130
click at [278, 293] on textarea "Our courses help to understand the critical thinking and th e" at bounding box center [716, 346] width 1067 height 130
drag, startPoint x: 313, startPoint y: 295, endPoint x: 377, endPoint y: 303, distance: 64.3
click at [377, 303] on textarea "Our courses help to improve understand the critical thinking and th e" at bounding box center [716, 346] width 1067 height 130
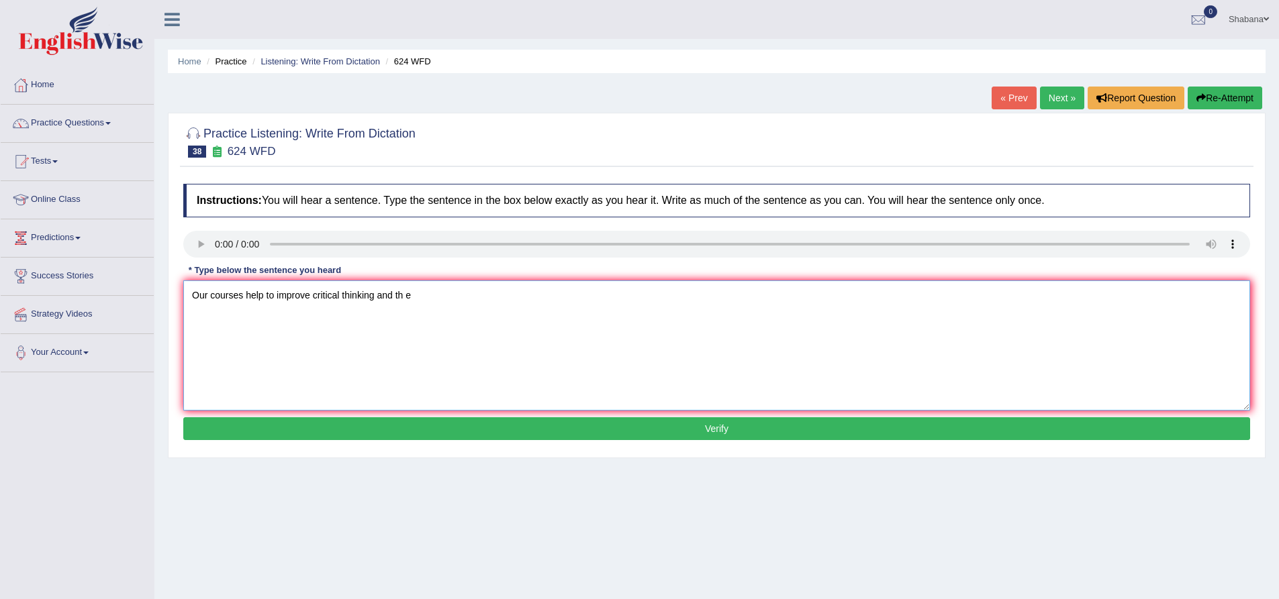
drag, startPoint x: 394, startPoint y: 294, endPoint x: 422, endPoint y: 290, distance: 28.5
click at [422, 290] on textarea "Our courses help to improve critical thinking and th e" at bounding box center [716, 346] width 1067 height 130
click at [397, 298] on textarea "Our courses help to improve critical thinking and" at bounding box center [716, 346] width 1067 height 130
type textarea "Our courses help to improve critical thinking and independat learning skill."
click at [509, 418] on button "Verify" at bounding box center [716, 429] width 1067 height 23
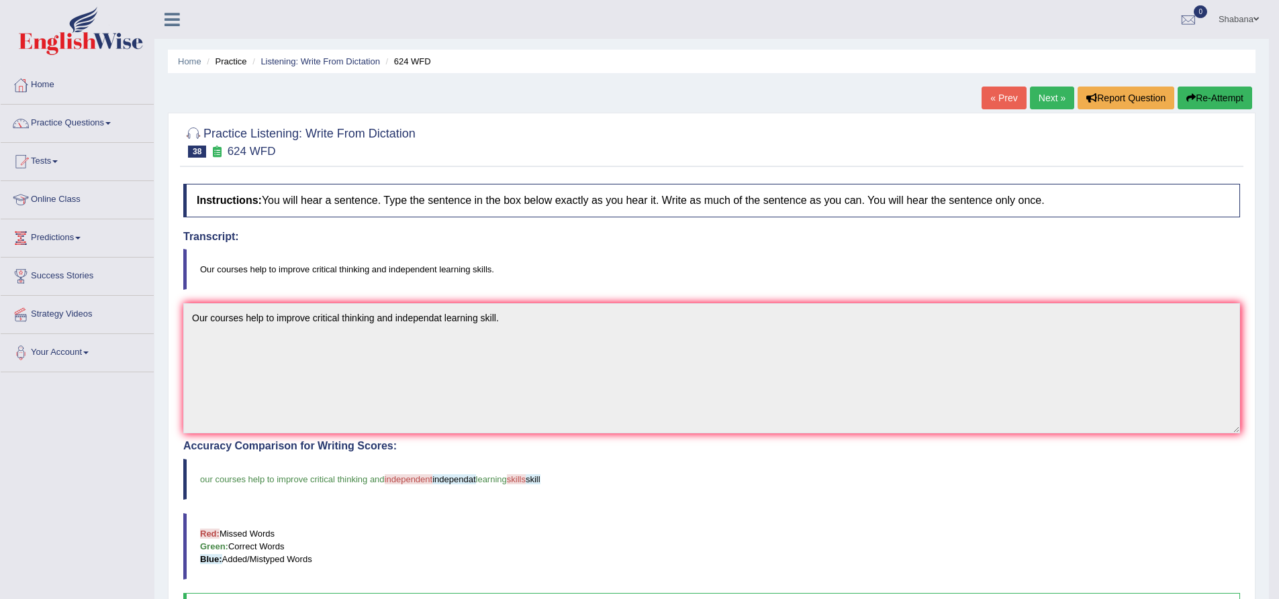
click at [1034, 110] on div "« Prev Next » Report Question Re-Attempt" at bounding box center [1118, 100] width 274 height 26
click at [1041, 101] on link "Next »" at bounding box center [1052, 98] width 44 height 23
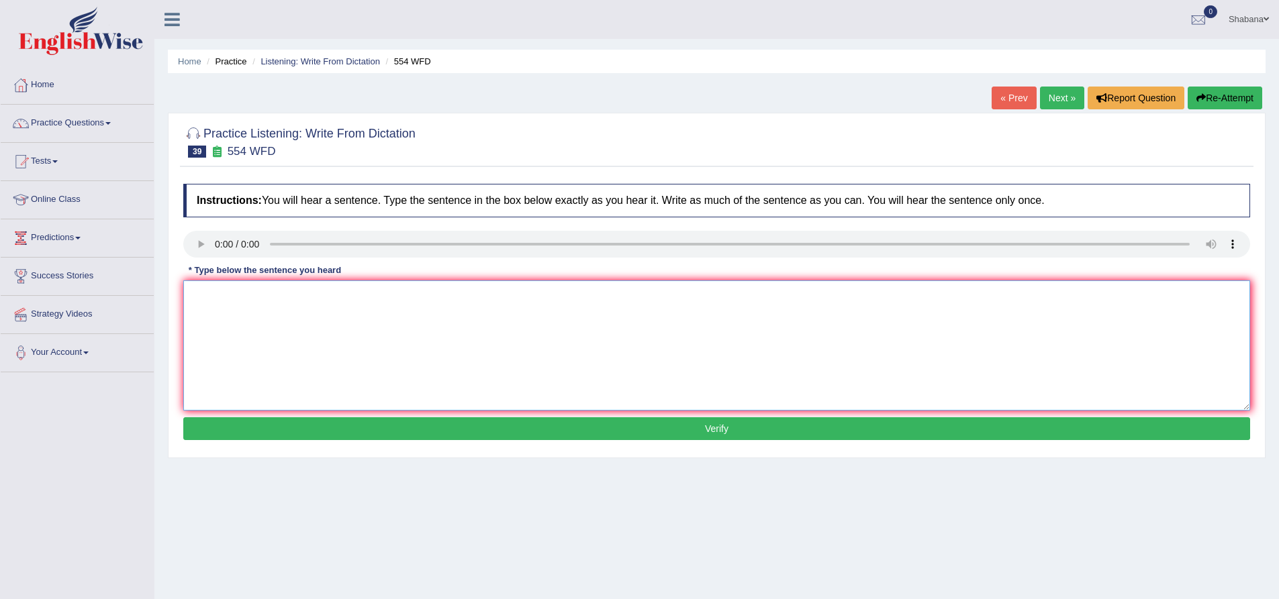
click at [240, 329] on textarea at bounding box center [716, 346] width 1067 height 130
drag, startPoint x: 240, startPoint y: 297, endPoint x: 224, endPoint y: 303, distance: 17.5
click at [224, 303] on textarea "We are avle to work in a team." at bounding box center [716, 346] width 1067 height 130
type textarea "We are able to work in a team."
click at [559, 426] on button "Verify" at bounding box center [716, 429] width 1067 height 23
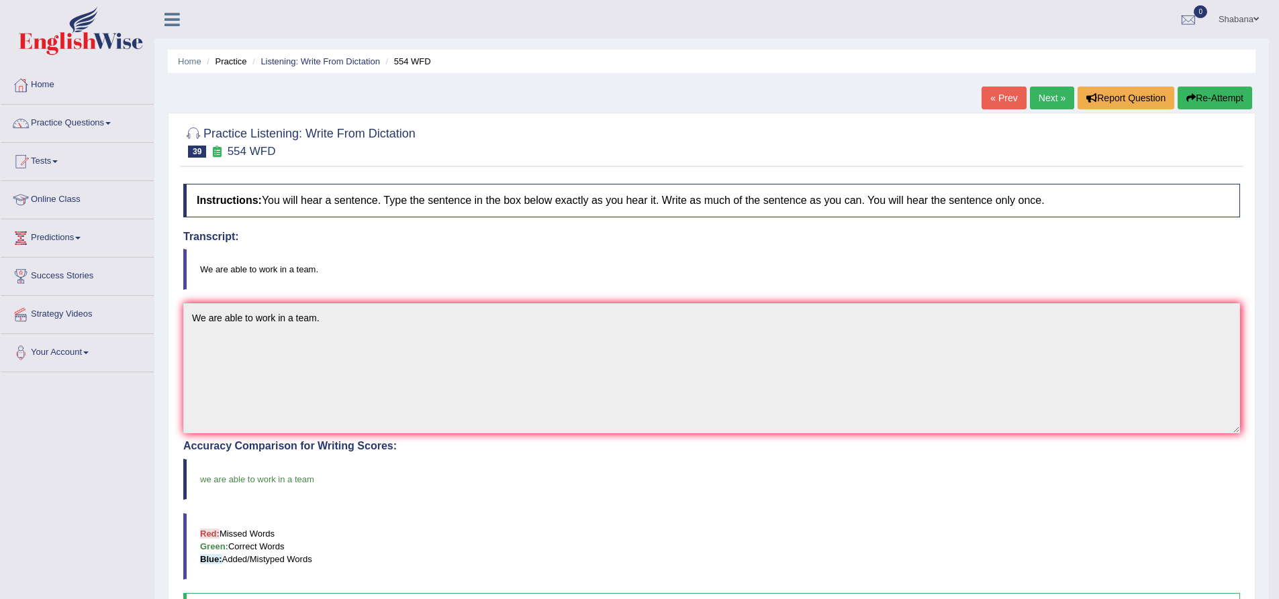
click at [1042, 96] on link "Next »" at bounding box center [1052, 98] width 44 height 23
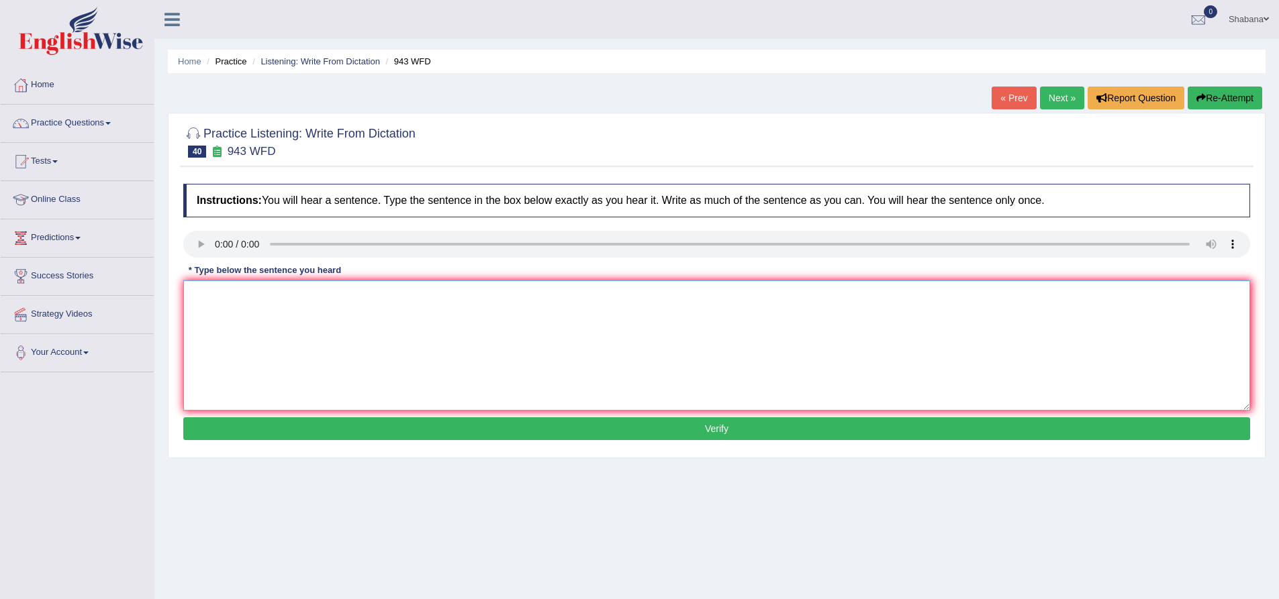
click at [205, 313] on textarea at bounding box center [716, 346] width 1067 height 130
drag, startPoint x: 270, startPoint y: 298, endPoint x: 283, endPoint y: 303, distance: 14.2
click at [283, 303] on textarea "Farming methods are around the world are greatly developed recently." at bounding box center [716, 346] width 1067 height 130
type textarea "Farming method around the world are greatly developed recently."
click at [463, 422] on button "Verify" at bounding box center [716, 429] width 1067 height 23
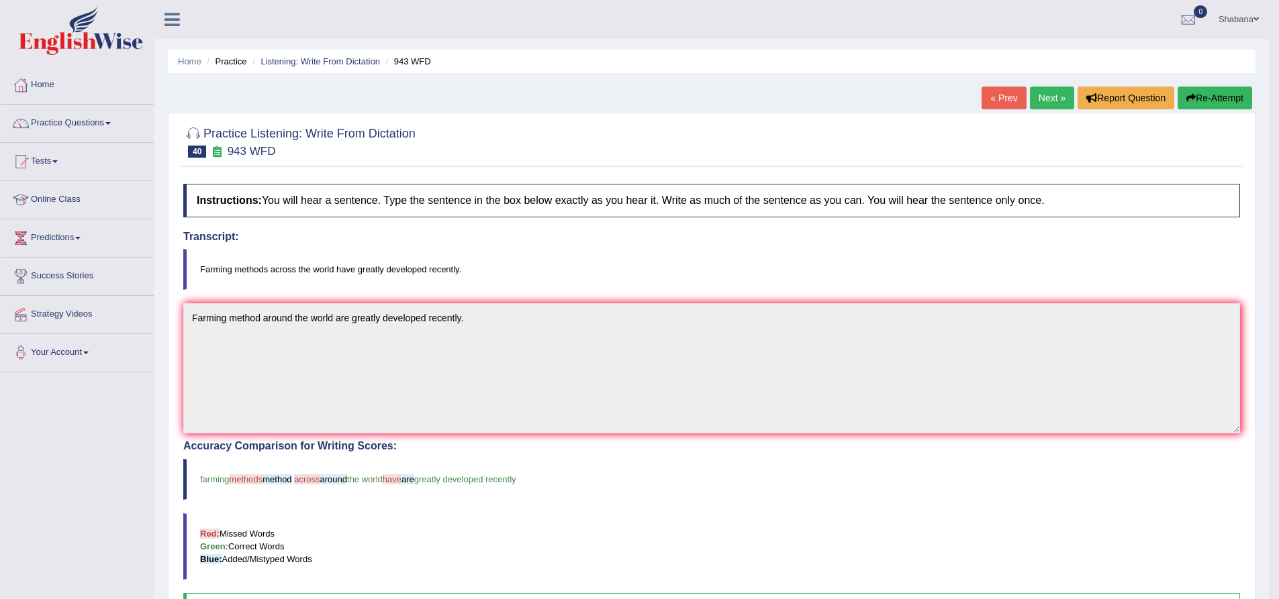
click at [1039, 97] on link "Next »" at bounding box center [1052, 98] width 44 height 23
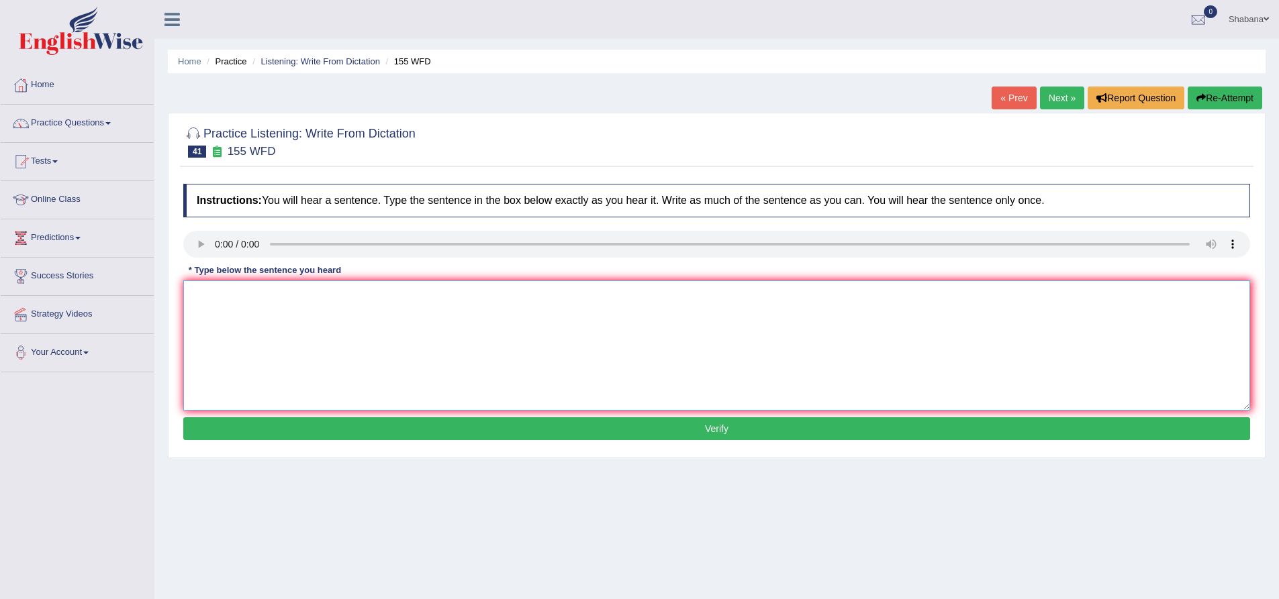
click at [222, 322] on textarea at bounding box center [716, 346] width 1067 height 130
click at [494, 343] on textarea "Important informtation of this arguments are missing in the summery." at bounding box center [716, 346] width 1067 height 130
type textarea "Important informtation of this arguments are missing in the summery."
click at [488, 432] on button "Verify" at bounding box center [716, 429] width 1067 height 23
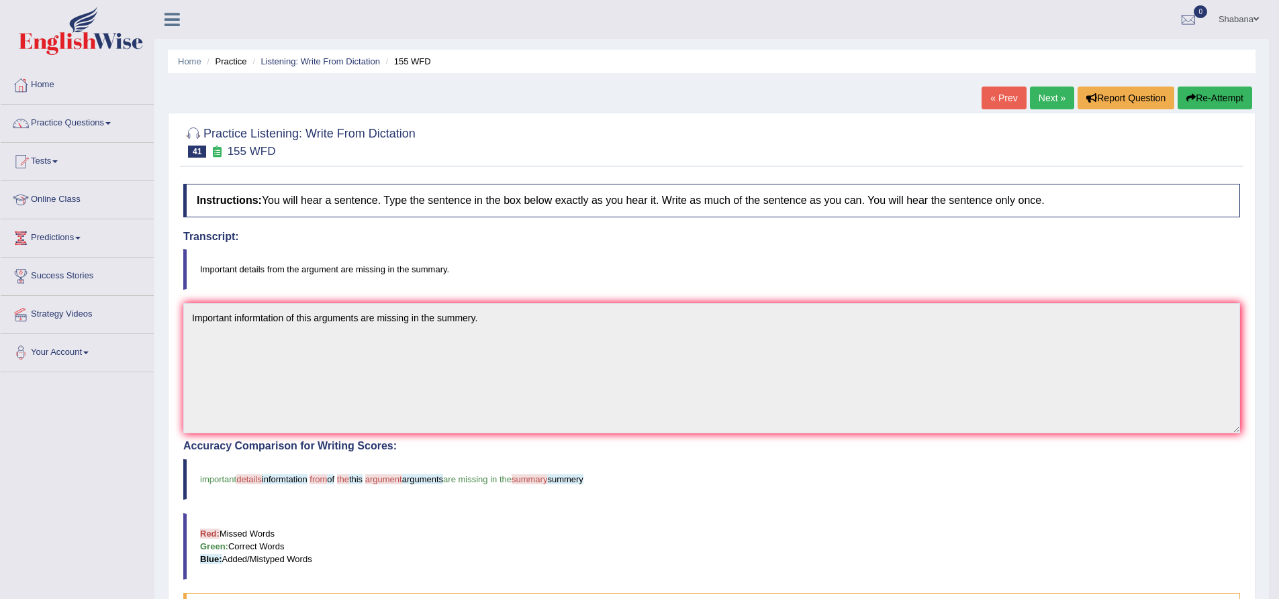
click at [1051, 99] on link "Next »" at bounding box center [1052, 98] width 44 height 23
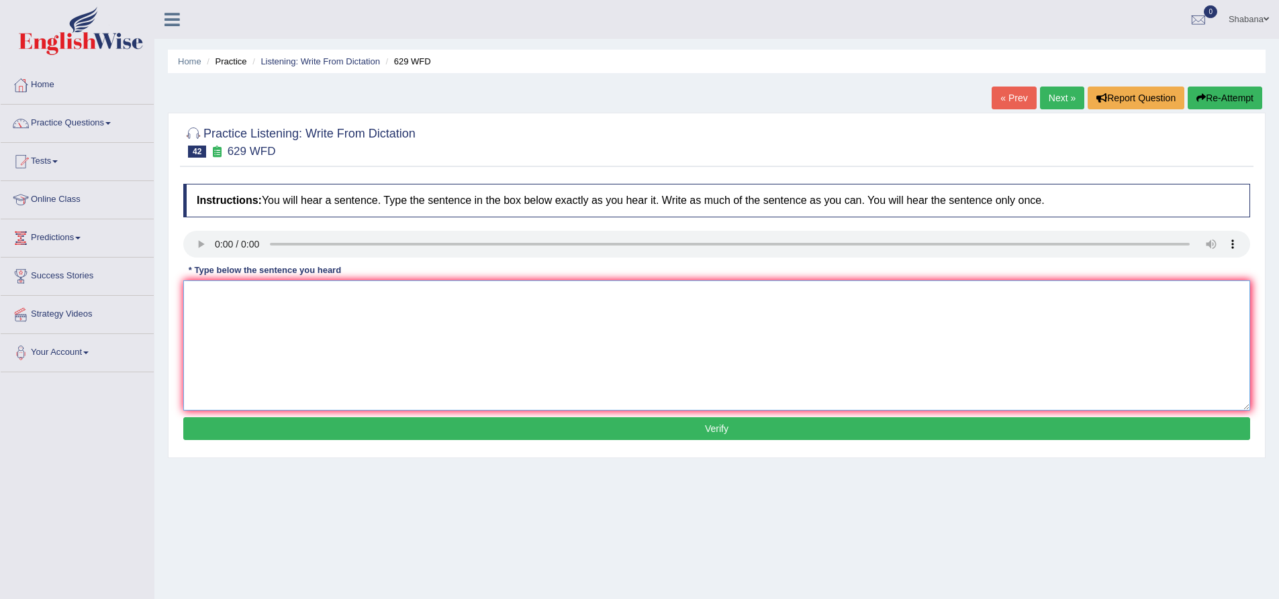
click at [277, 350] on textarea at bounding box center [716, 346] width 1067 height 130
type textarea "Please provide the report to support your arguments."
click at [408, 421] on button "Verify" at bounding box center [716, 429] width 1067 height 23
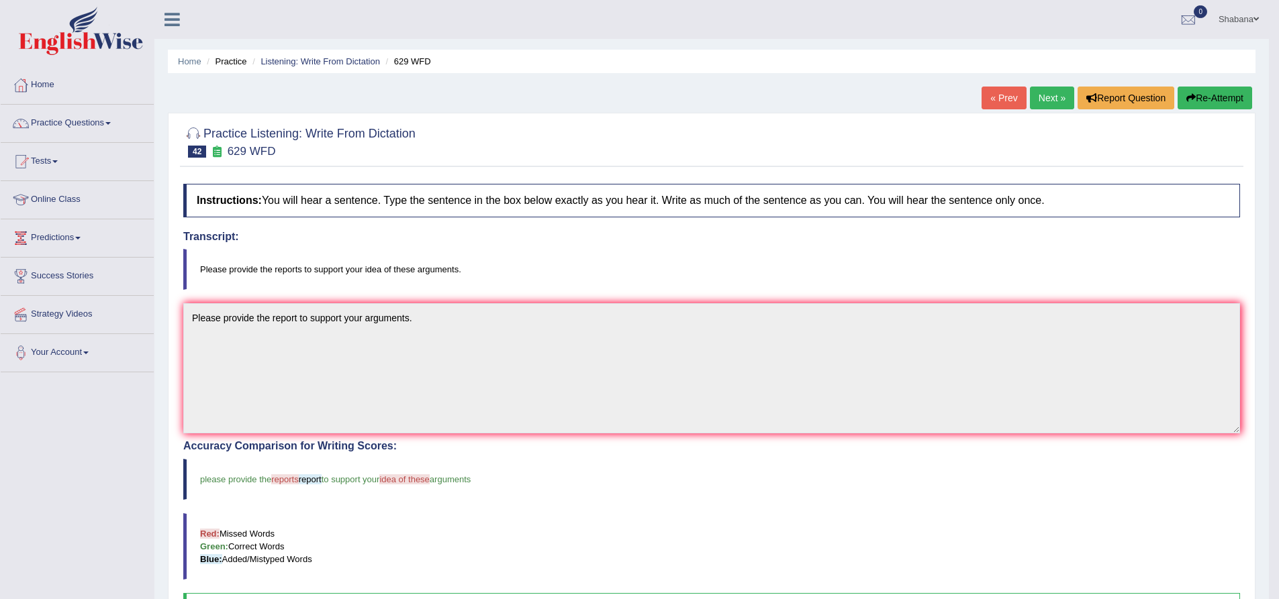
click at [1046, 99] on link "Next »" at bounding box center [1052, 98] width 44 height 23
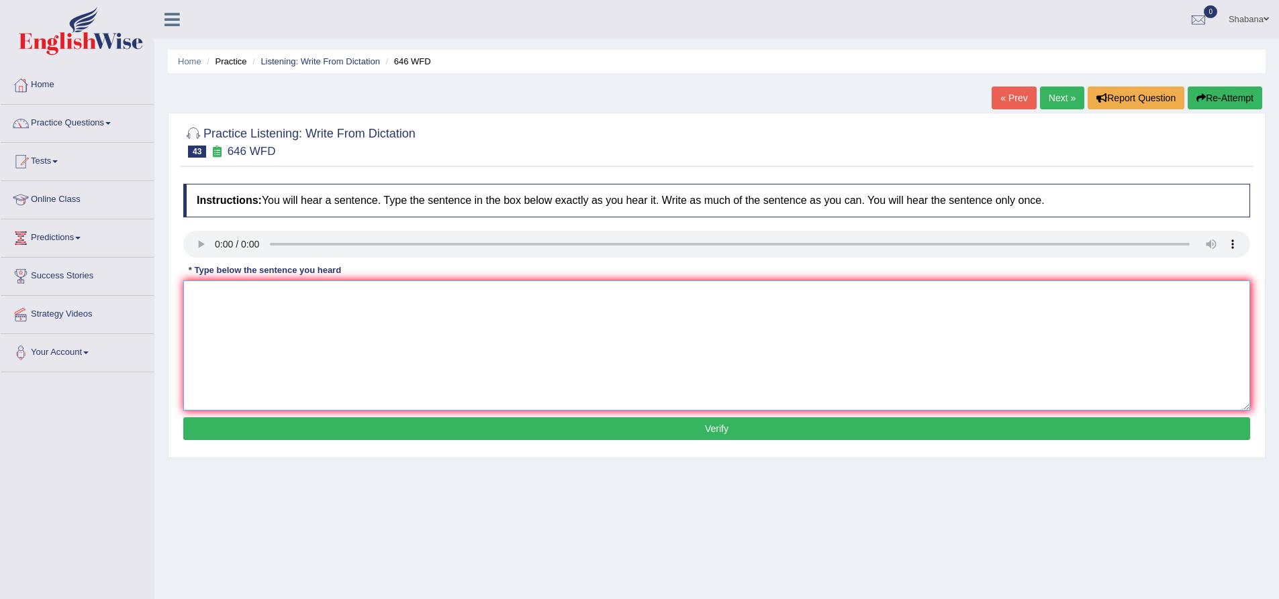
drag, startPoint x: 254, startPoint y: 322, endPoint x: 261, endPoint y: 316, distance: 9.5
click at [252, 324] on textarea at bounding box center [716, 346] width 1067 height 130
type textarea "The industrial revolution are driven throught energy."
click at [411, 425] on button "Verify" at bounding box center [716, 429] width 1067 height 23
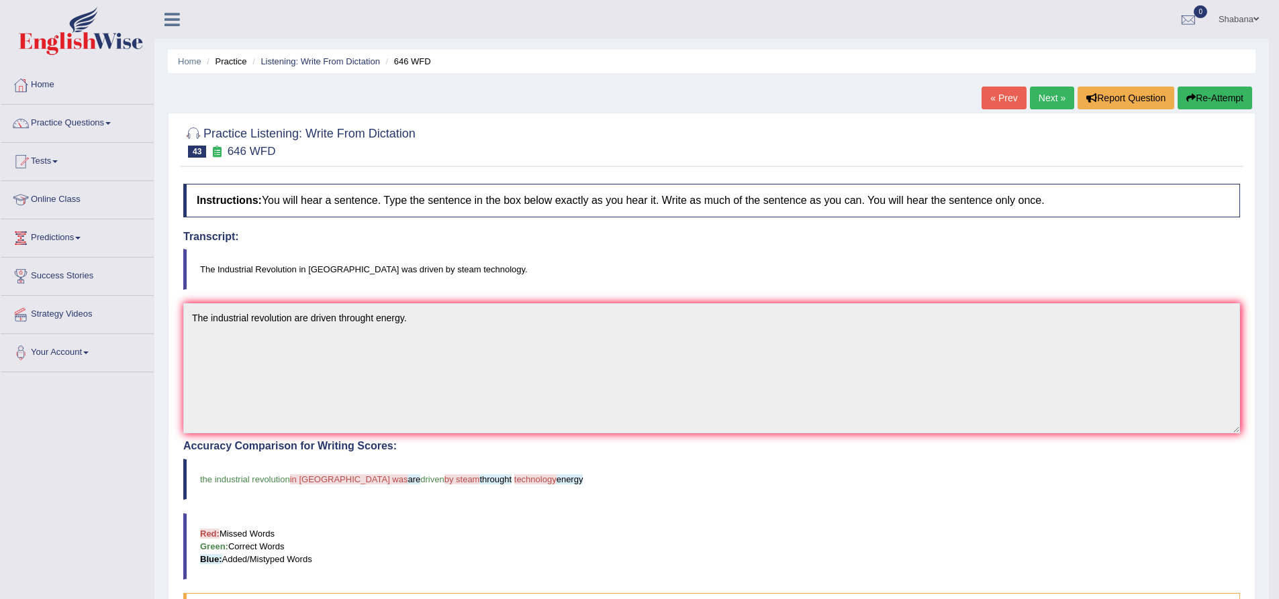
click at [1045, 97] on link "Next »" at bounding box center [1052, 98] width 44 height 23
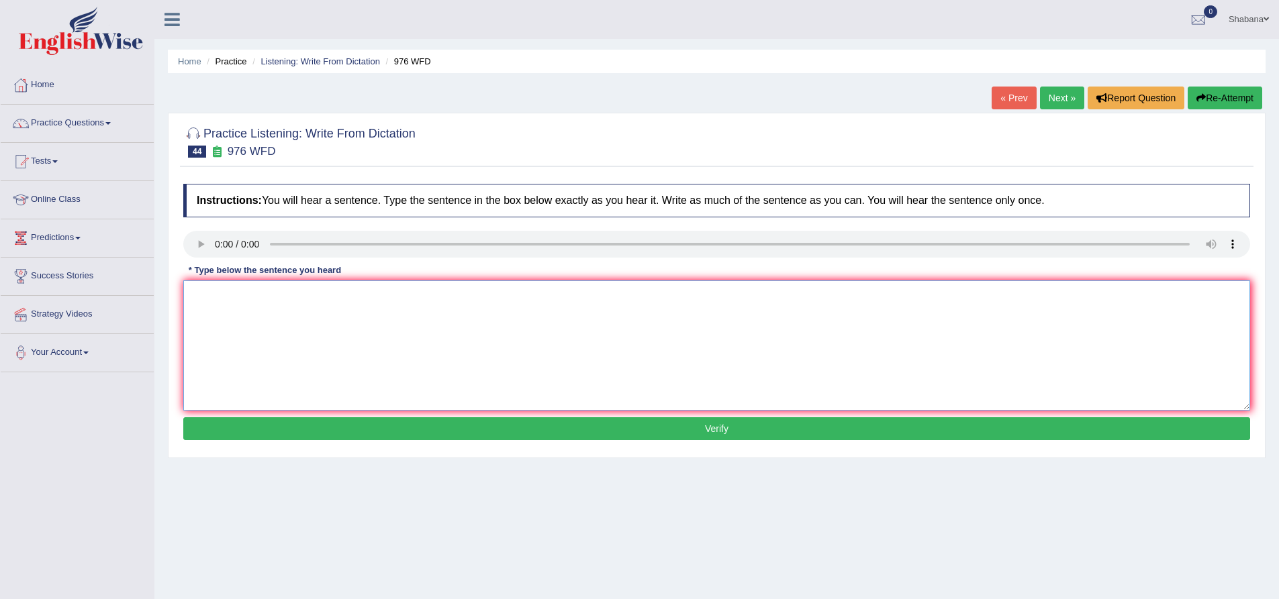
click at [221, 319] on textarea at bounding box center [716, 346] width 1067 height 130
type textarea "The study of the economy are the tricky study."
click at [426, 428] on button "Verify" at bounding box center [716, 429] width 1067 height 23
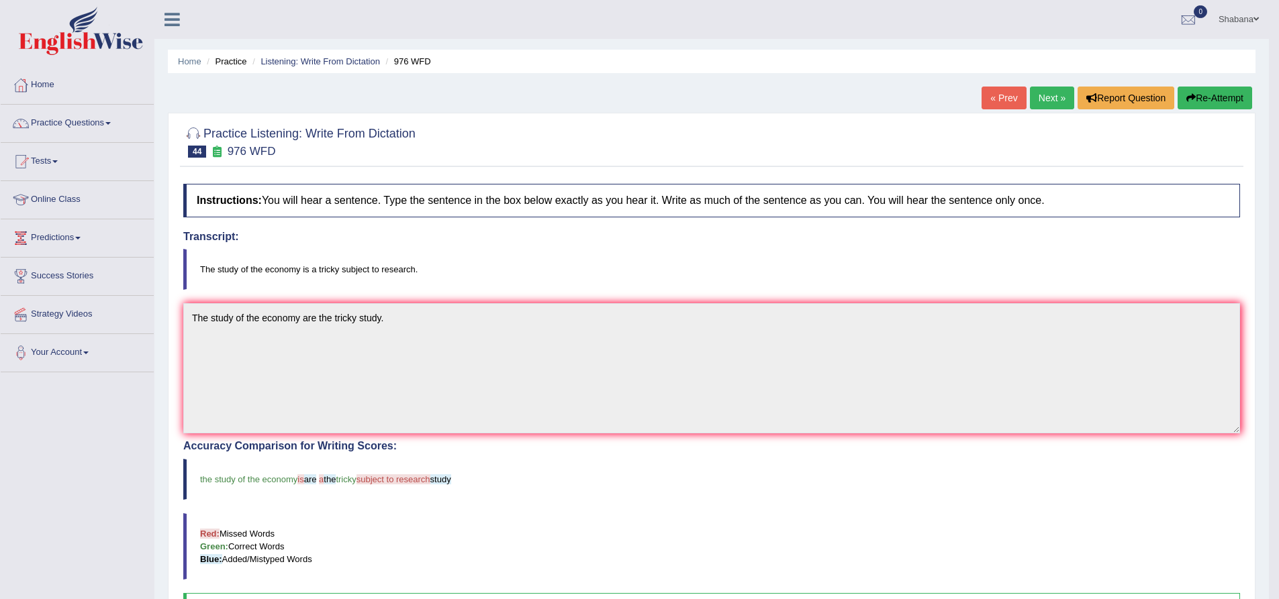
click at [1043, 98] on link "Next »" at bounding box center [1052, 98] width 44 height 23
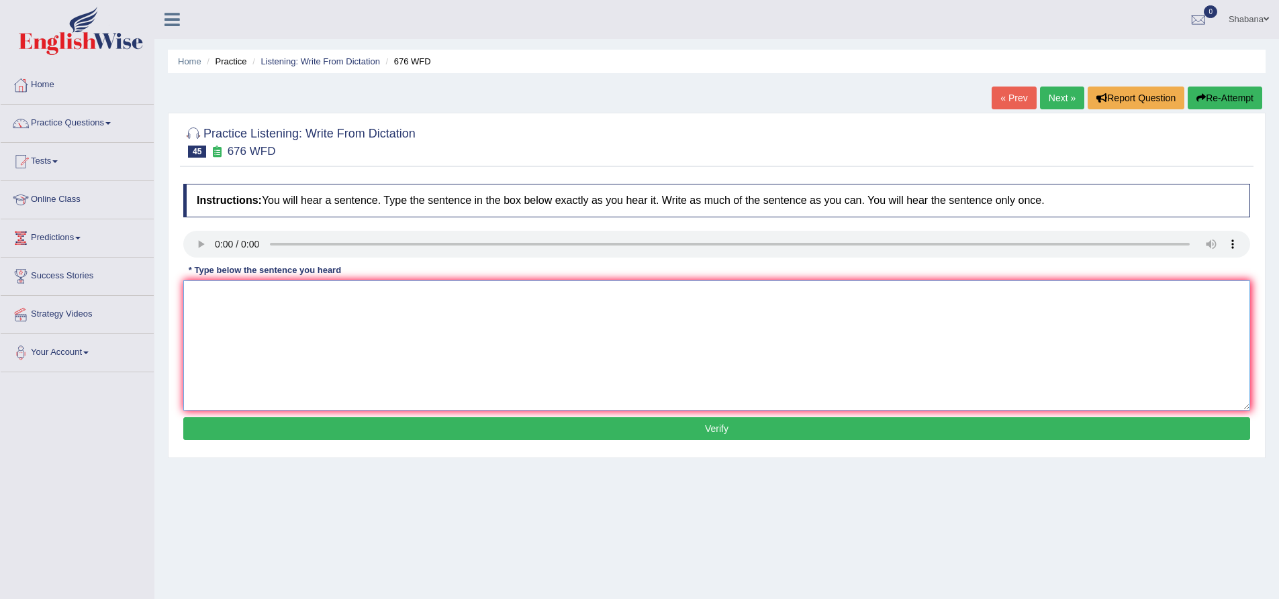
click at [227, 305] on textarea at bounding box center [716, 346] width 1067 height 130
type textarea "University study must secure the post graduate grade study for the reasearch."
click at [373, 434] on button "Verify" at bounding box center [716, 429] width 1067 height 23
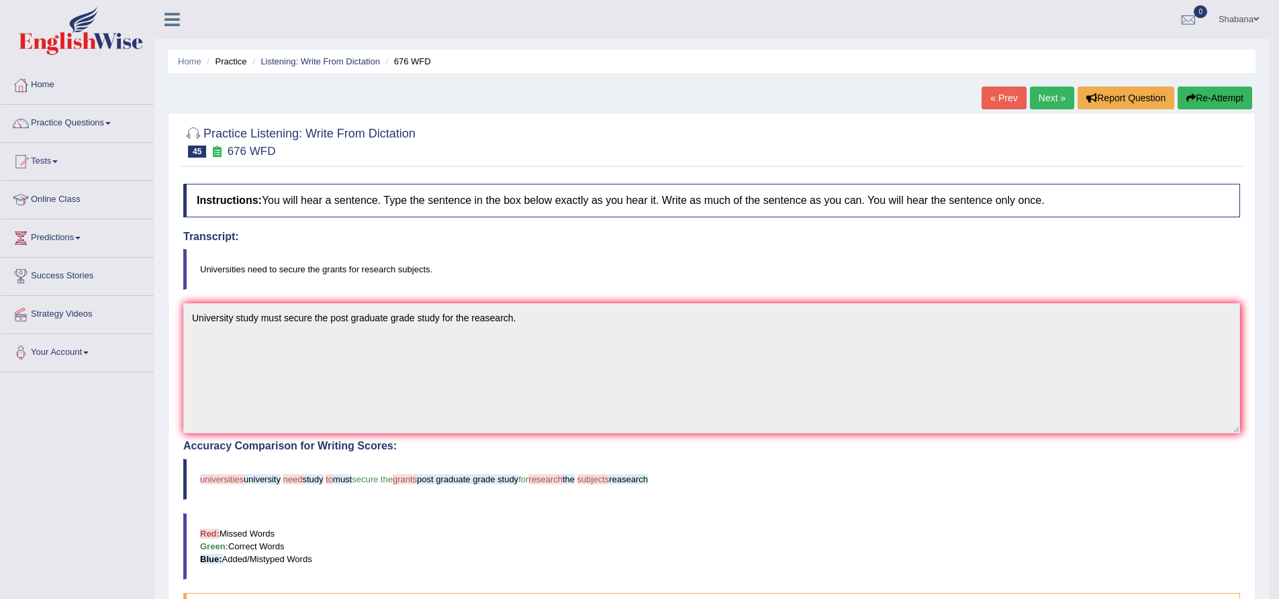
click at [1047, 98] on link "Next »" at bounding box center [1052, 98] width 44 height 23
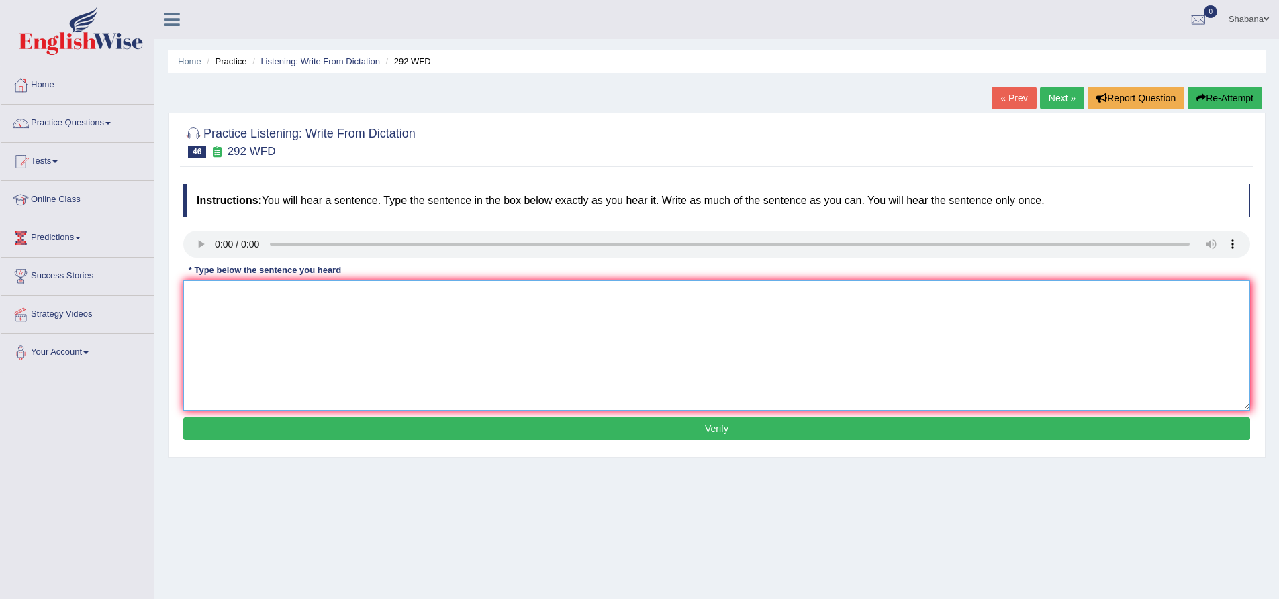
click at [224, 334] on textarea at bounding box center [716, 346] width 1067 height 130
drag, startPoint x: 256, startPoint y: 293, endPoint x: 271, endPoint y: 296, distance: 14.4
click at [271, 296] on textarea "Some peoples are argue that" at bounding box center [716, 346] width 1067 height 130
click at [319, 299] on textarea "Some peoples argue that" at bounding box center [716, 346] width 1067 height 130
type textarea "Some peoples argue that education are not that important."
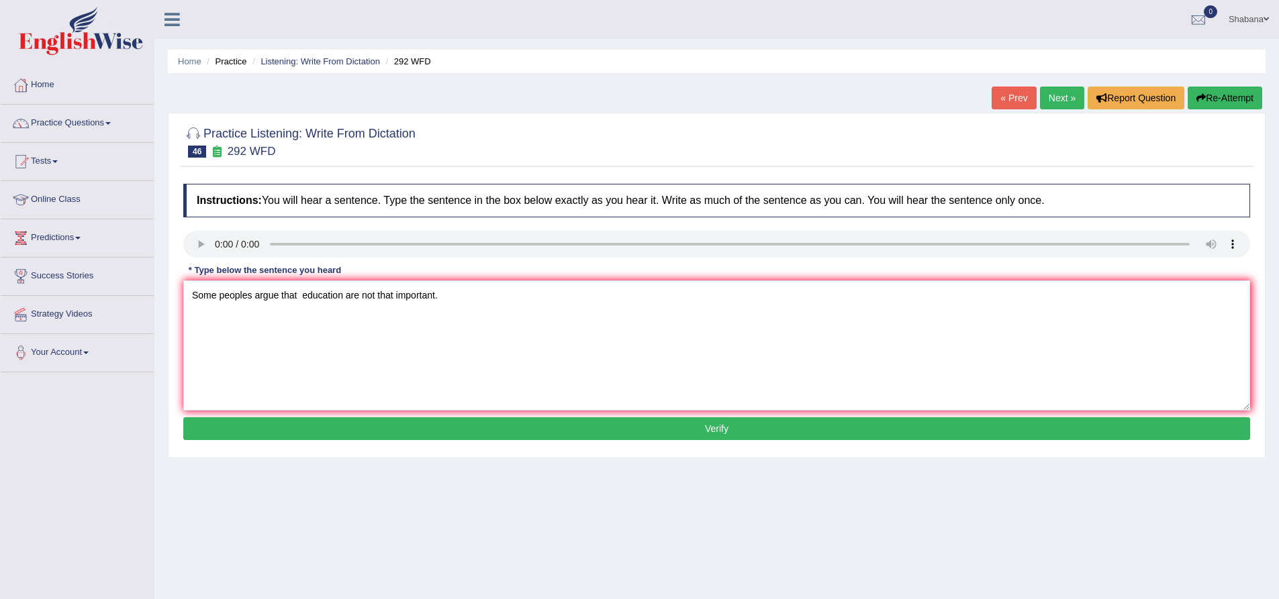
click at [516, 424] on button "Verify" at bounding box center [716, 429] width 1067 height 23
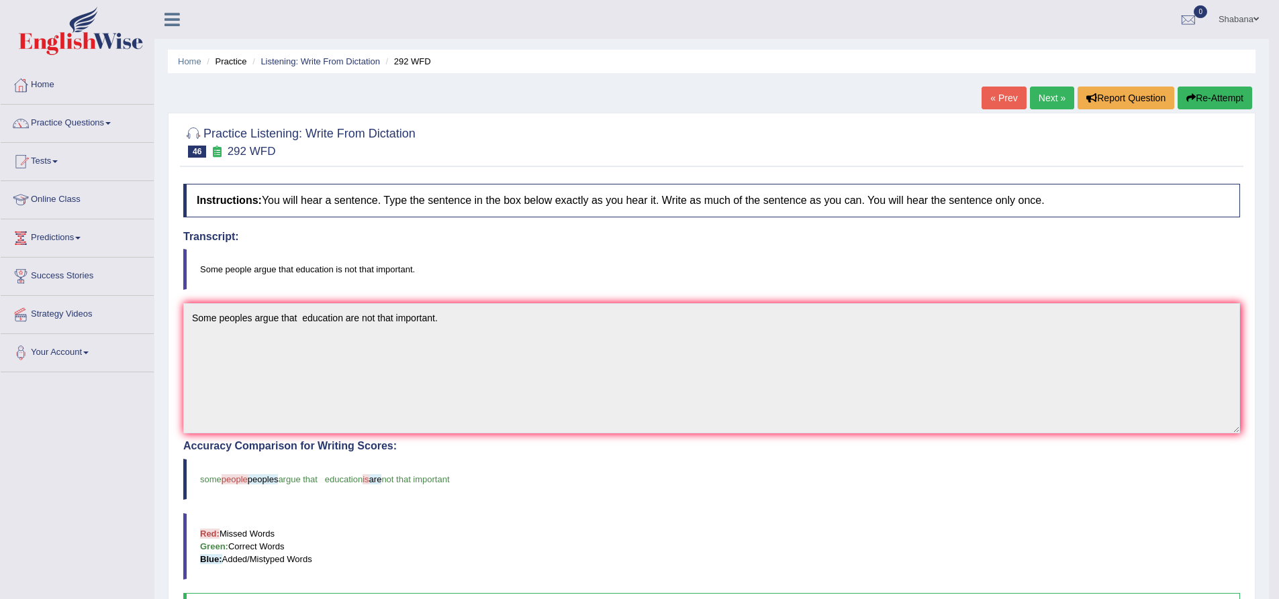
click at [1058, 94] on link "Next »" at bounding box center [1052, 98] width 44 height 23
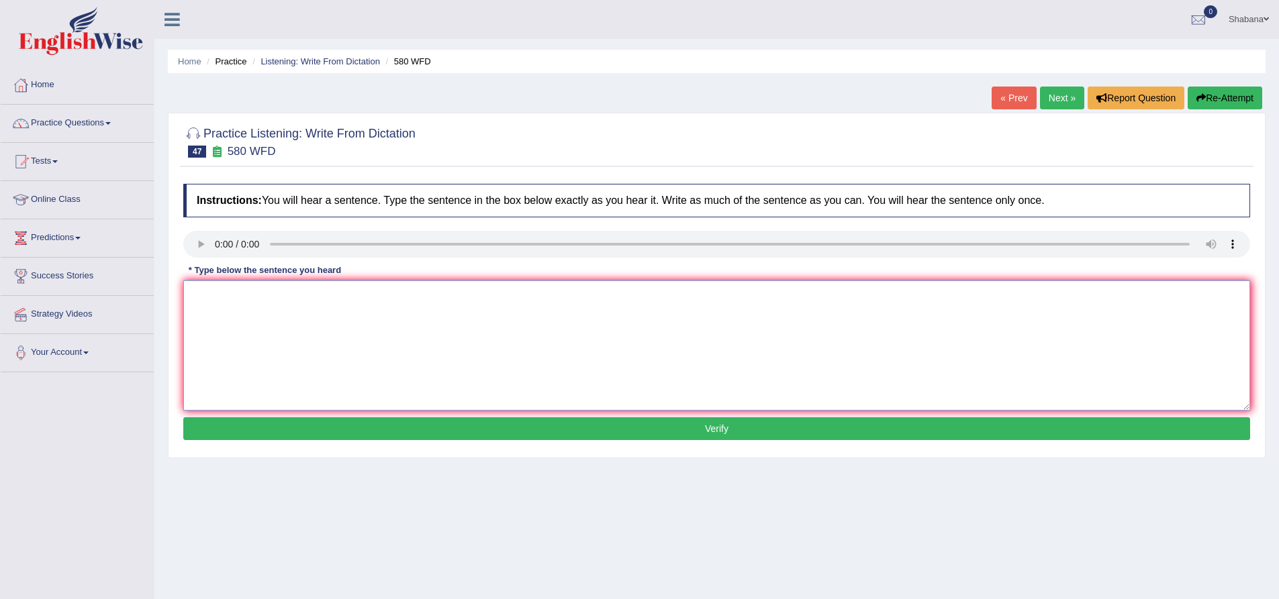
click at [220, 321] on textarea at bounding box center [716, 346] width 1067 height 130
drag, startPoint x: 296, startPoint y: 295, endPoint x: 297, endPoint y: 305, distance: 10.8
click at [296, 295] on textarea "You can use your laptopo in the lecture." at bounding box center [716, 346] width 1067 height 130
type textarea "You can use your laptop in the lecture."
click at [363, 424] on button "Verify" at bounding box center [716, 429] width 1067 height 23
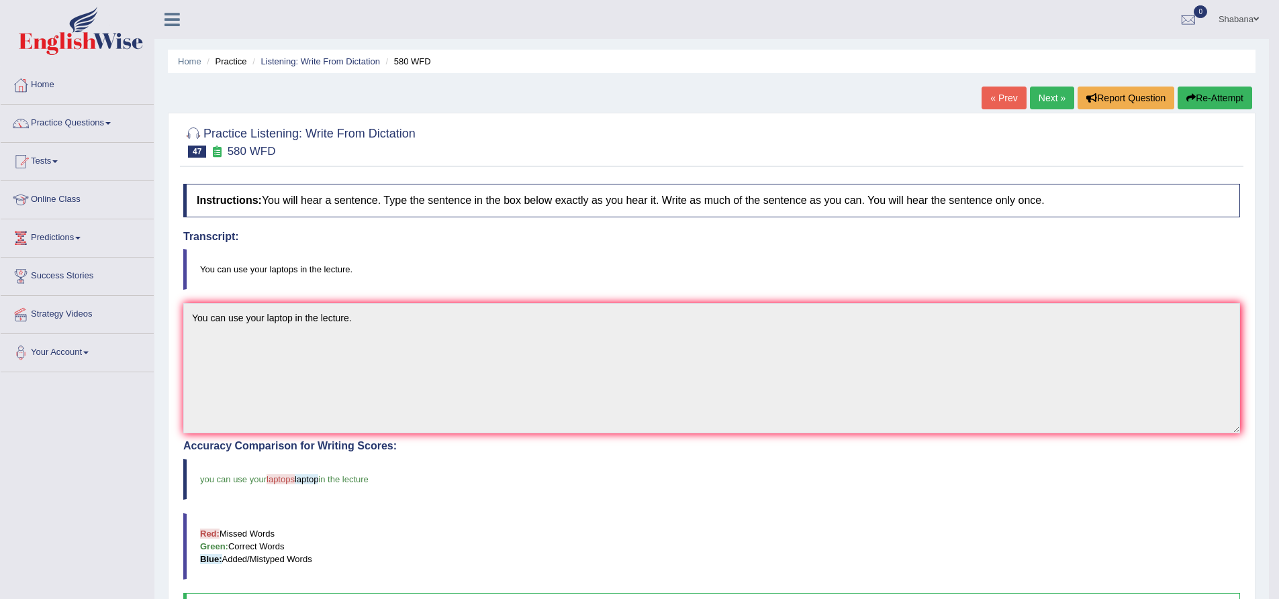
click at [1039, 101] on link "Next »" at bounding box center [1052, 98] width 44 height 23
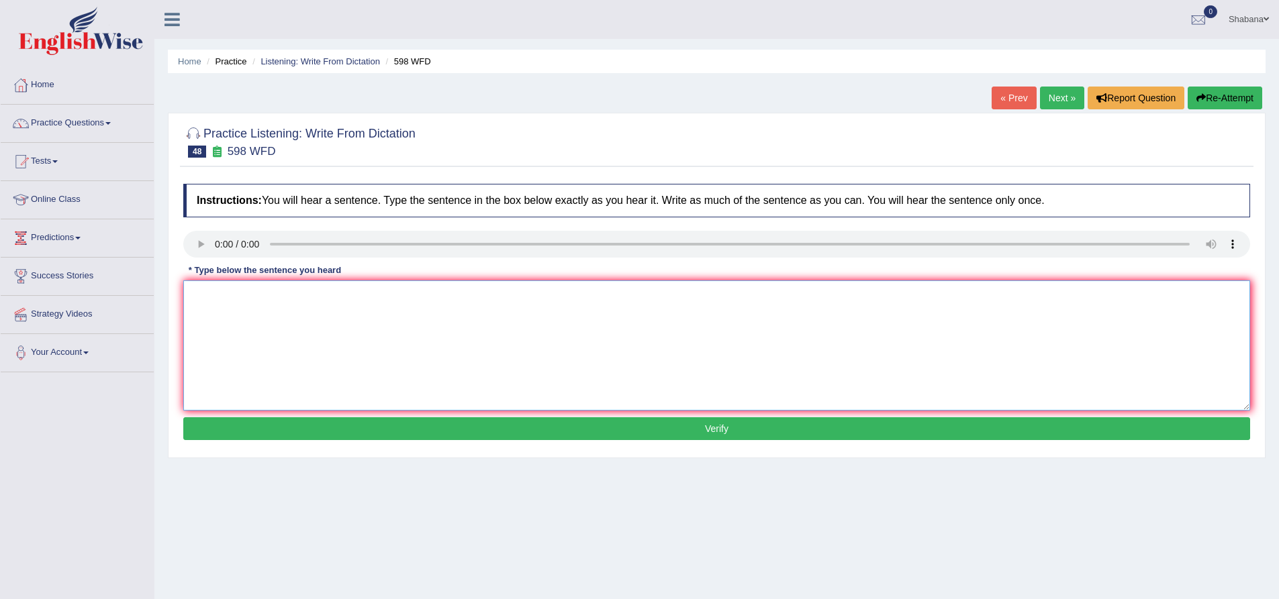
click at [237, 307] on textarea at bounding box center [716, 346] width 1067 height 130
type textarea "Check the website if you are looking the discounted texbooks."
click at [410, 428] on button "Verify" at bounding box center [716, 429] width 1067 height 23
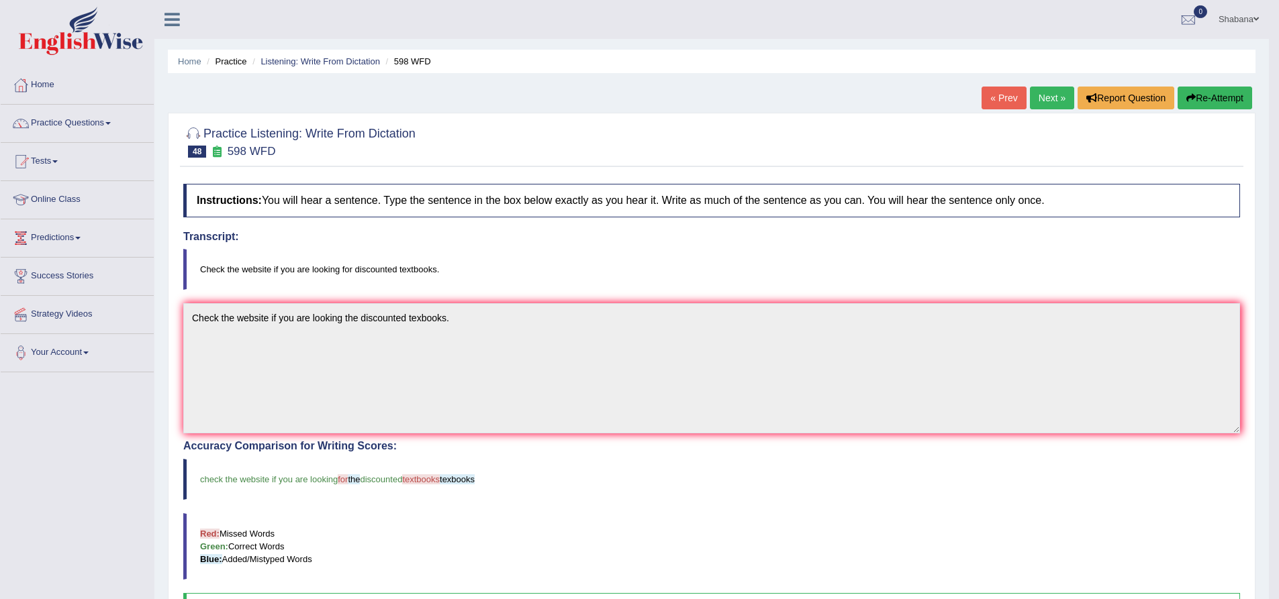
click at [1047, 100] on link "Next »" at bounding box center [1052, 98] width 44 height 23
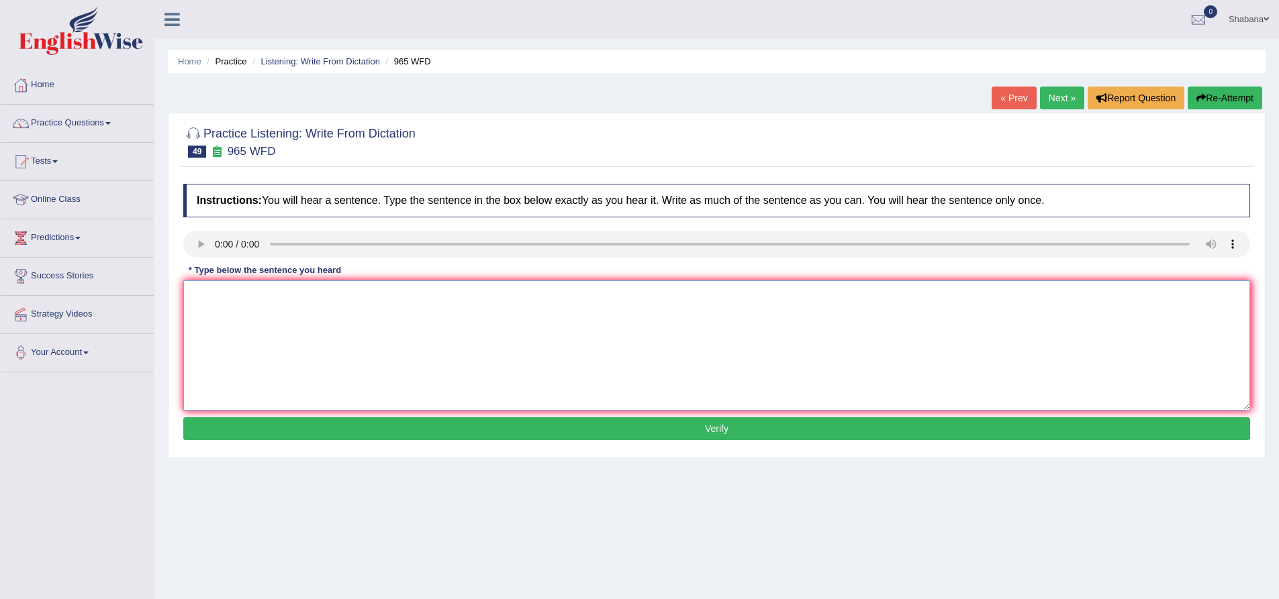
click at [303, 325] on textarea at bounding box center [716, 346] width 1067 height 130
click at [308, 294] on textarea "You must answer the secutiry answered when you reset your passwords." at bounding box center [716, 346] width 1067 height 130
click at [310, 296] on textarea "You must answer the secutiry answered when you reset your passwords." at bounding box center [716, 346] width 1067 height 130
click at [357, 293] on textarea "You must answer the security answered when you reset your passwords." at bounding box center [716, 346] width 1067 height 130
drag, startPoint x: 350, startPoint y: 295, endPoint x: 318, endPoint y: 295, distance: 31.6
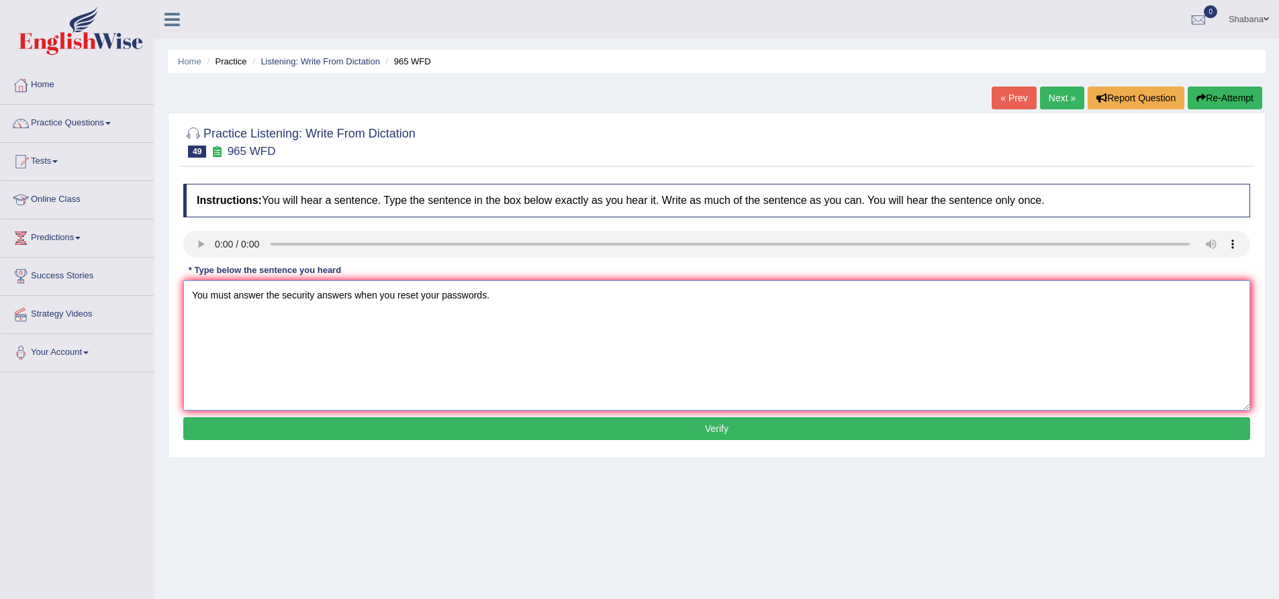
click at [318, 295] on textarea "You must answer the security answers when you reset your passwords." at bounding box center [716, 346] width 1067 height 130
type textarea "You must answer the security quentions when you reset your passwords."
click at [485, 424] on button "Verify" at bounding box center [716, 429] width 1067 height 23
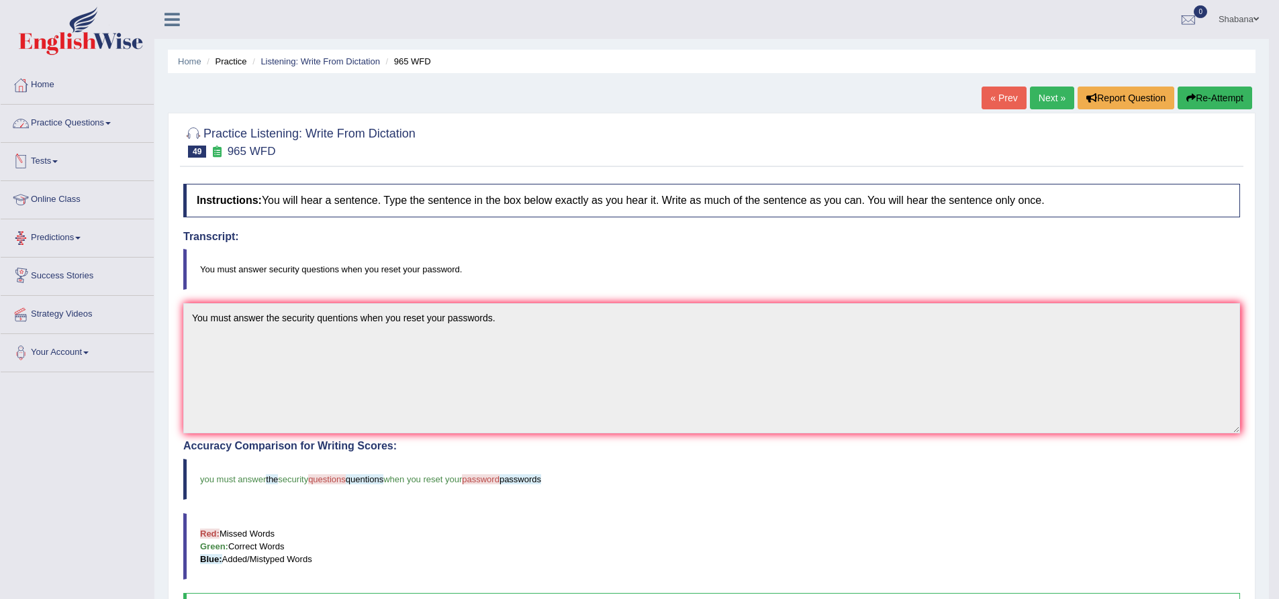
click at [102, 125] on link "Practice Questions" at bounding box center [77, 122] width 153 height 34
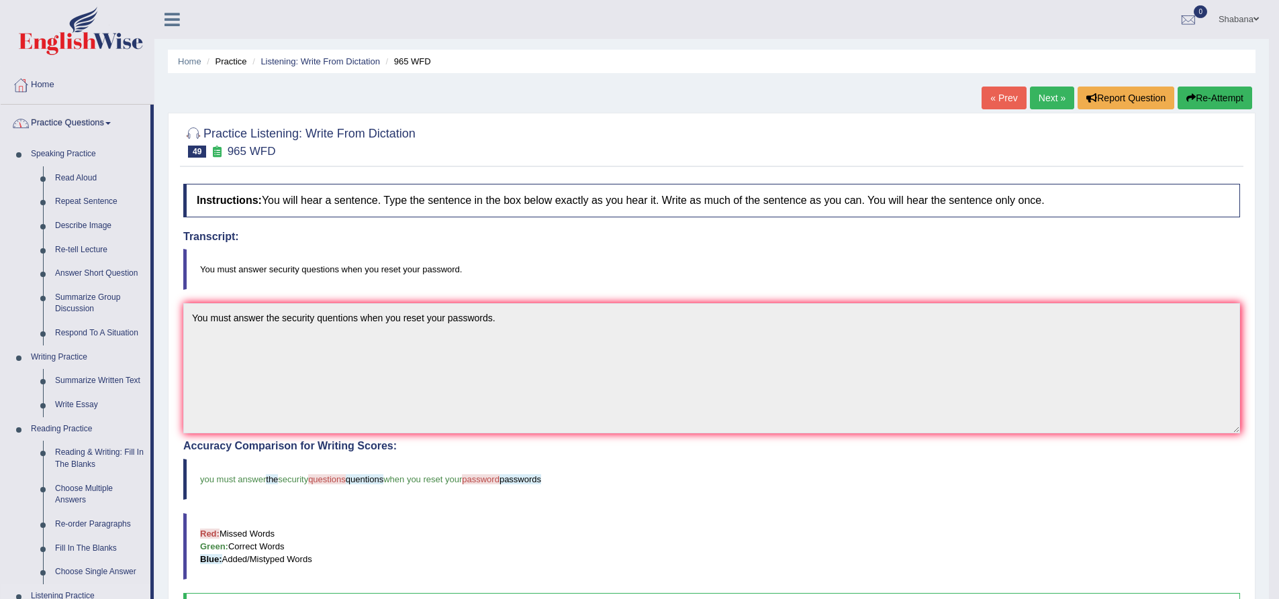
scroll to position [403, 0]
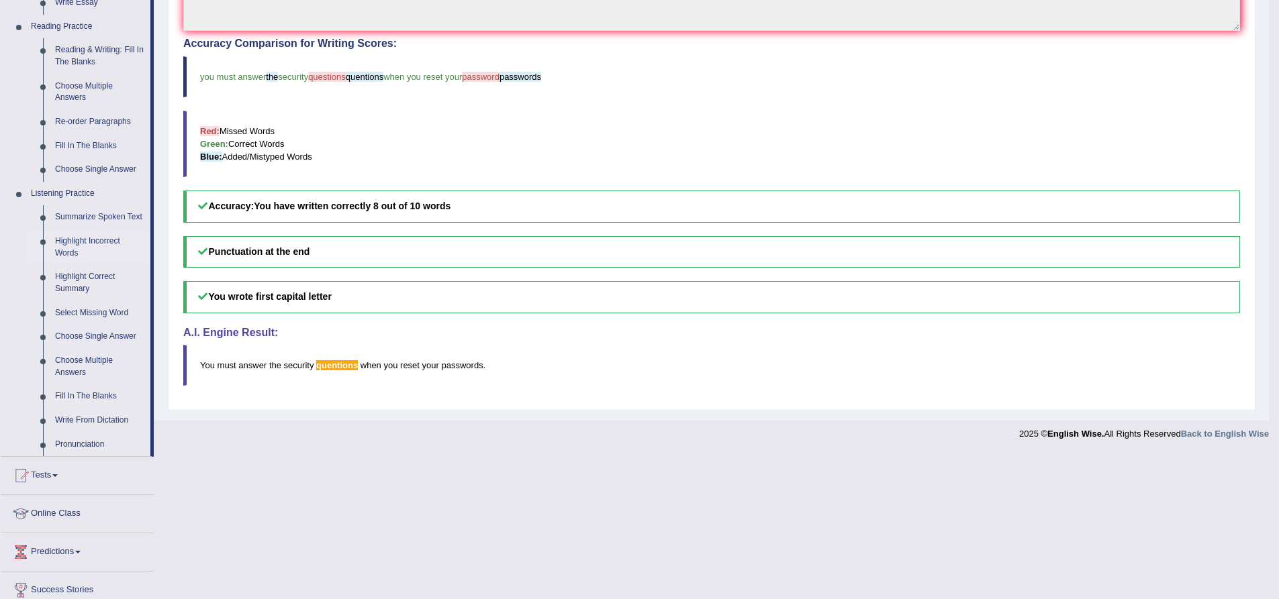
click at [92, 240] on link "Highlight Incorrect Words" at bounding box center [99, 248] width 101 height 36
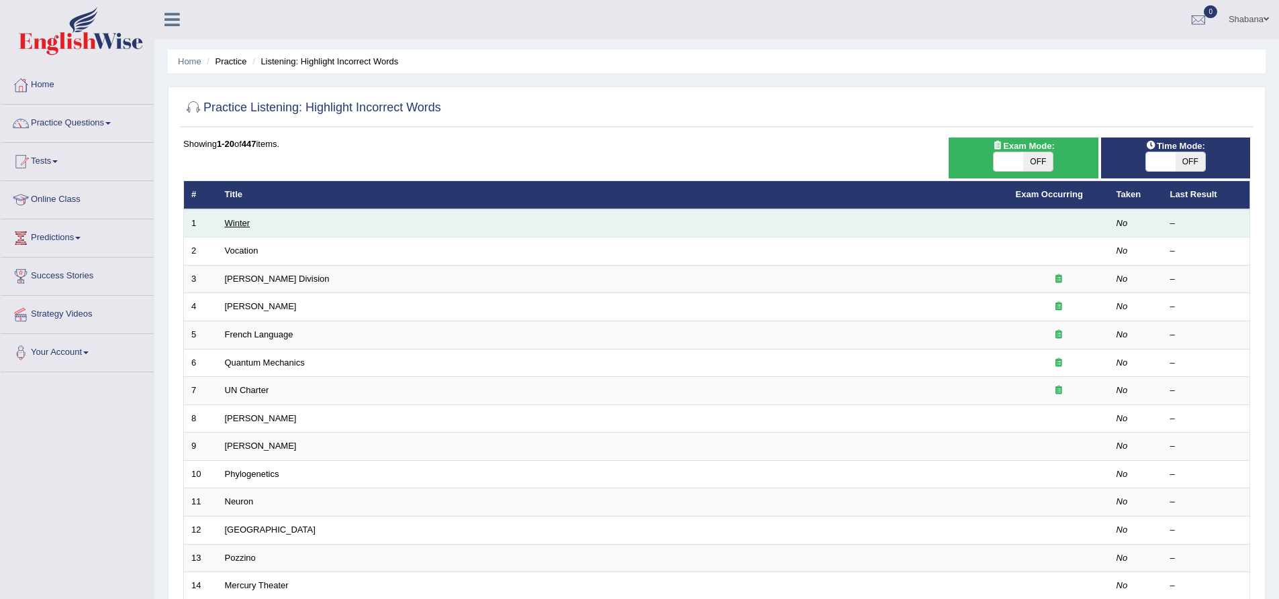
click at [239, 221] on link "Winter" at bounding box center [238, 223] width 26 height 10
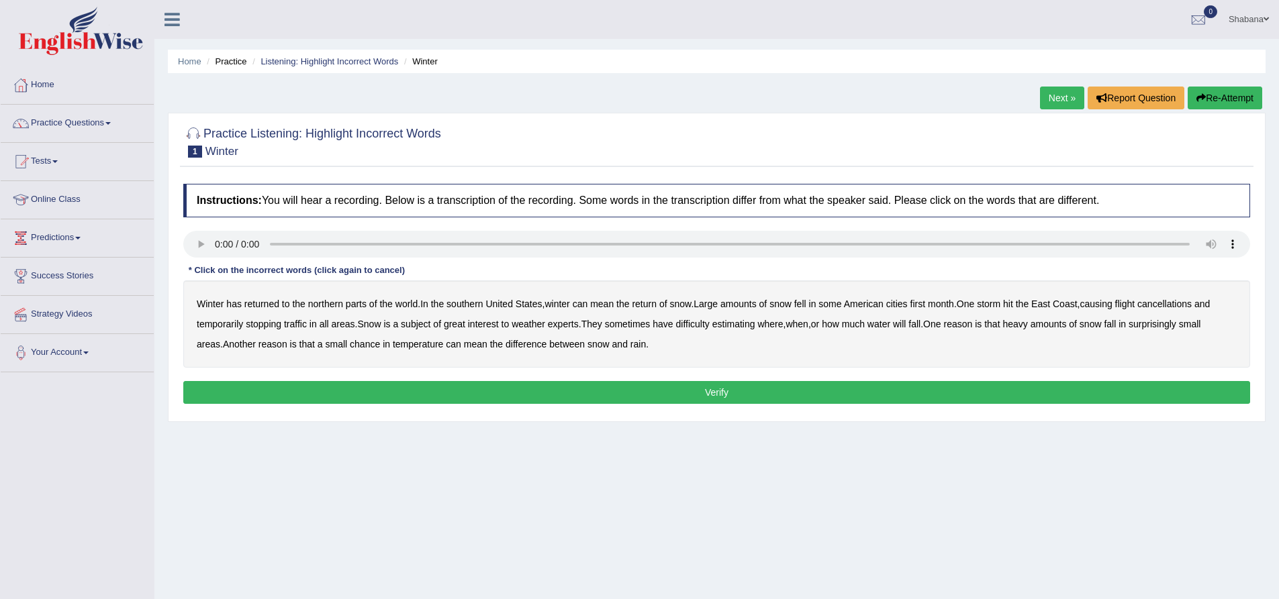
click at [469, 305] on b "southern" at bounding box center [464, 304] width 36 height 11
click at [926, 303] on b "first" at bounding box center [917, 304] width 15 height 11
click at [328, 323] on b "all" at bounding box center [324, 324] width 9 height 11
click at [889, 327] on b "water" at bounding box center [878, 324] width 23 height 11
click at [696, 395] on button "Verify" at bounding box center [716, 392] width 1067 height 23
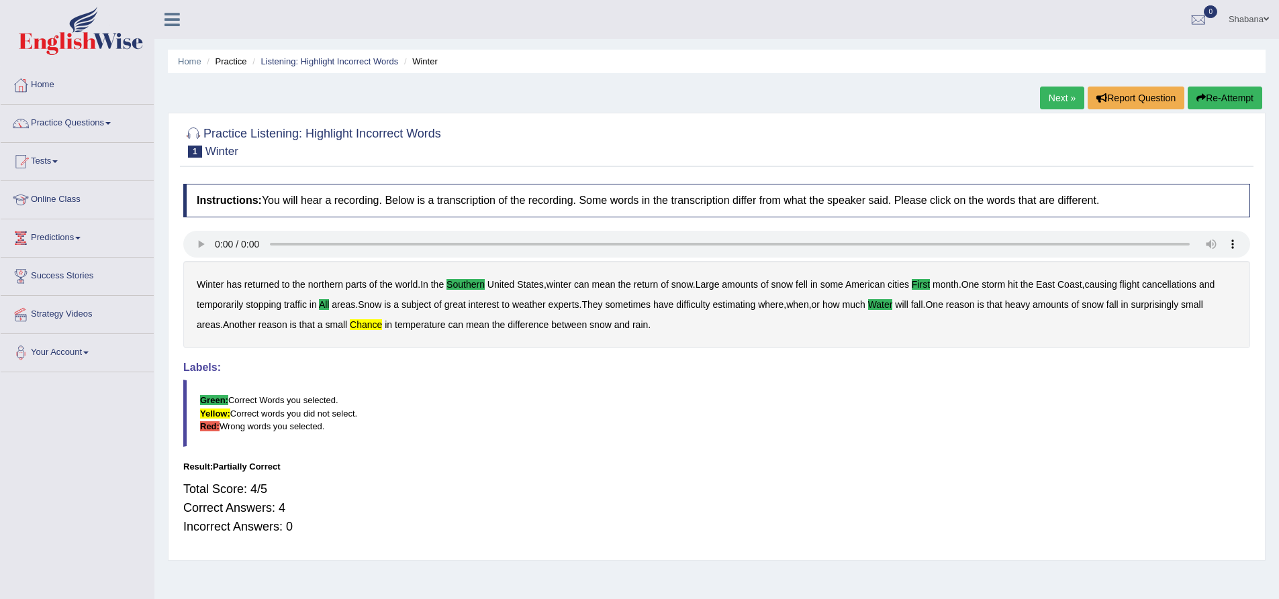
click at [1044, 95] on link "Next »" at bounding box center [1062, 98] width 44 height 23
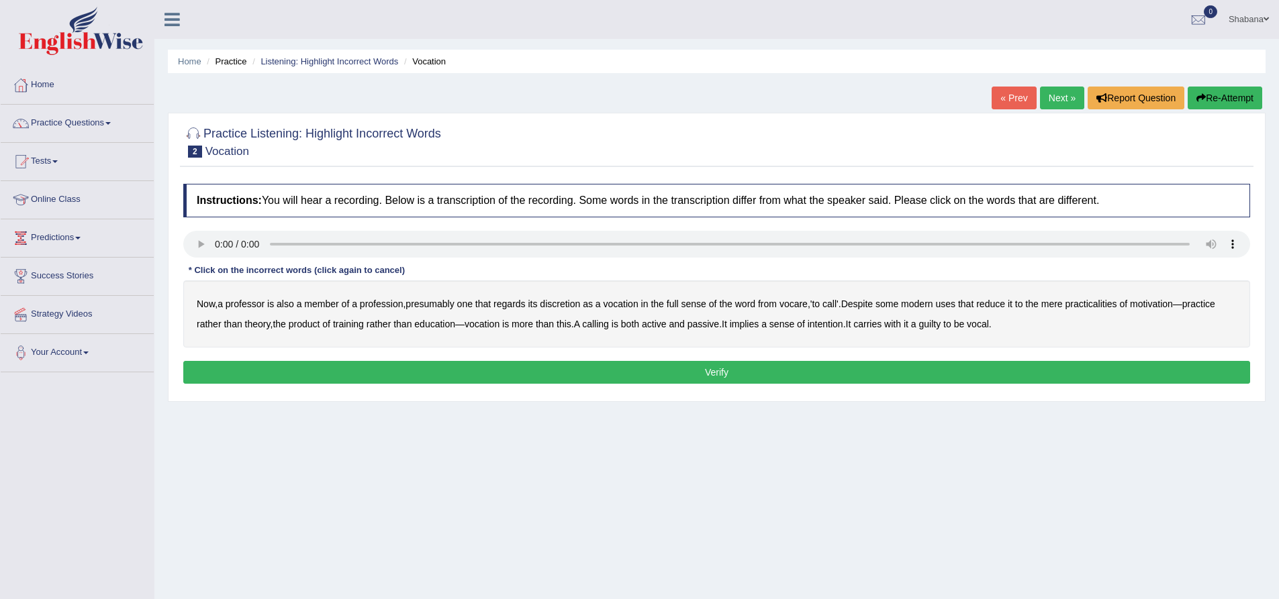
click at [568, 301] on b "discretion" at bounding box center [560, 304] width 40 height 11
click at [1160, 300] on b "motivation" at bounding box center [1151, 304] width 43 height 11
click at [834, 326] on b "intention" at bounding box center [826, 324] width 36 height 11
click at [908, 322] on b "it" at bounding box center [906, 324] width 5 height 11
click at [940, 324] on b "guilty" at bounding box center [929, 324] width 22 height 11
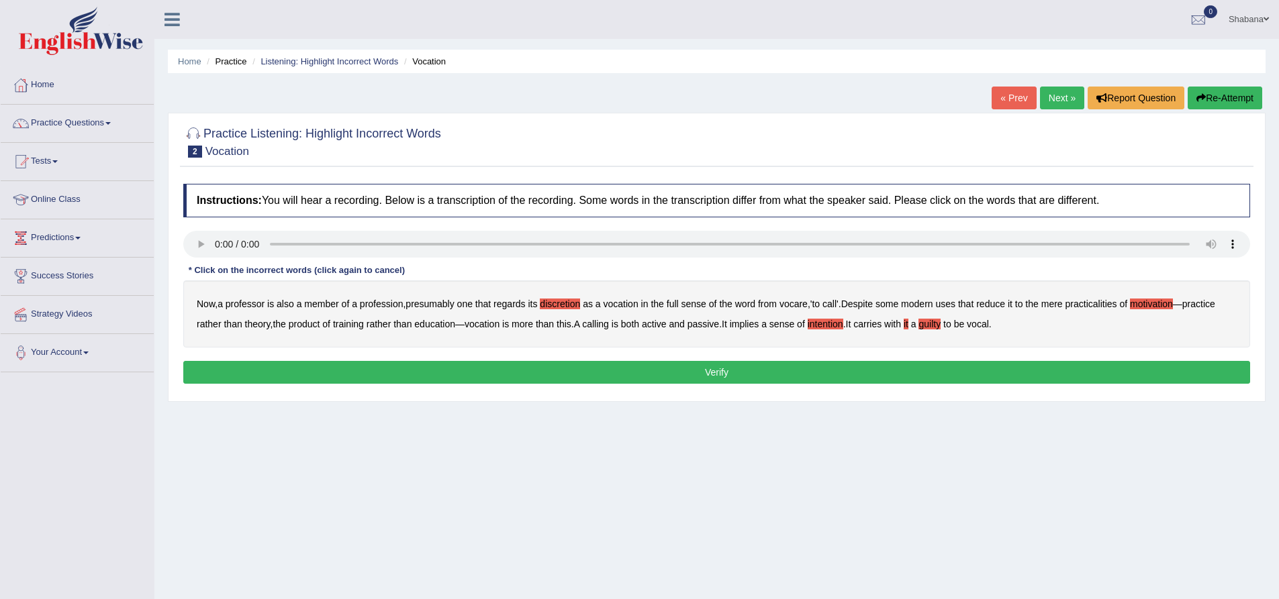
click at [744, 367] on button "Verify" at bounding box center [716, 372] width 1067 height 23
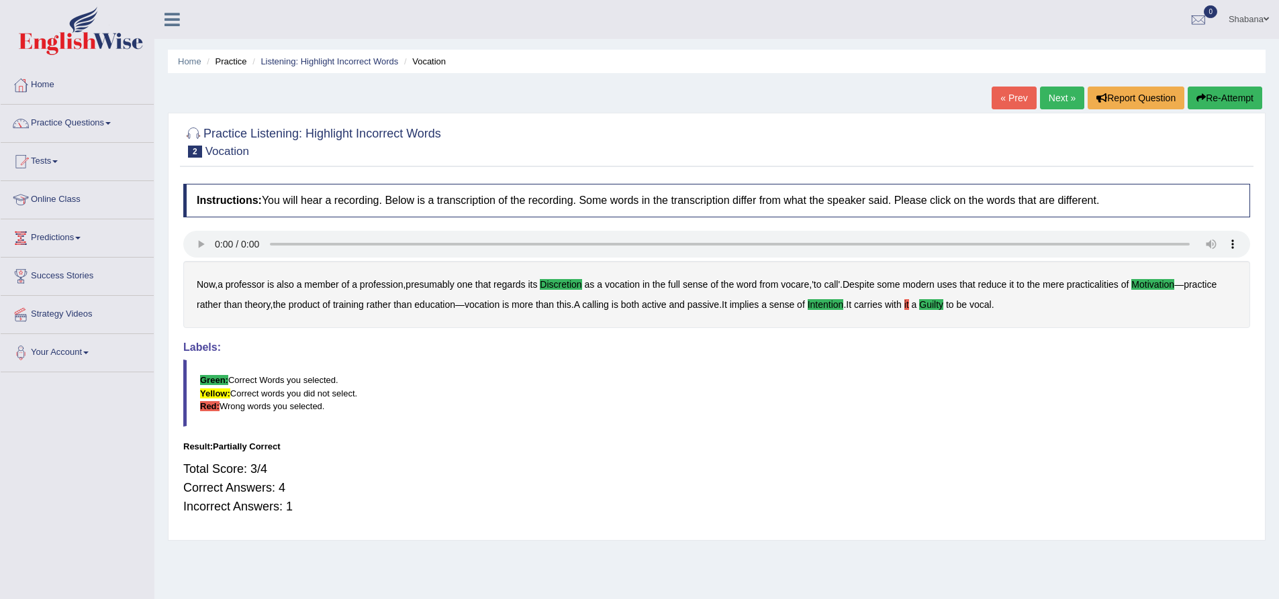
click at [1058, 106] on link "Next »" at bounding box center [1062, 98] width 44 height 23
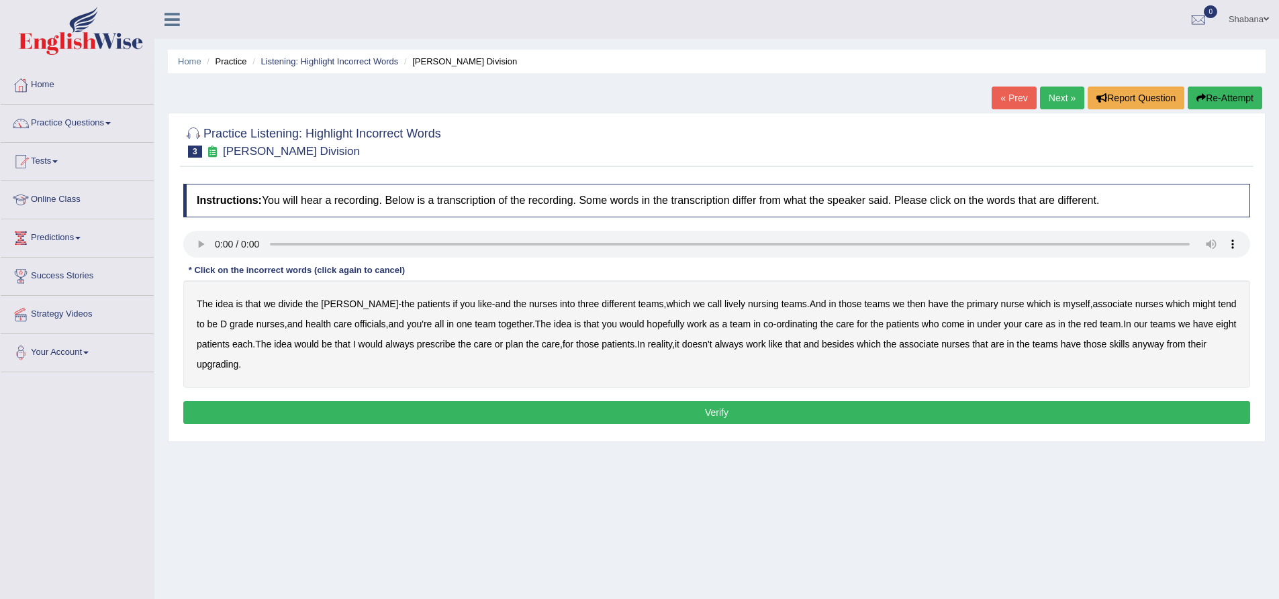
click at [724, 303] on b "lively" at bounding box center [734, 304] width 21 height 11
click at [1192, 303] on b "might" at bounding box center [1203, 304] width 23 height 11
click at [354, 324] on b "officials" at bounding box center [369, 324] width 31 height 11
click at [434, 324] on b "all" at bounding box center [438, 324] width 9 height 11
click at [941, 325] on b "come" at bounding box center [952, 324] width 23 height 11
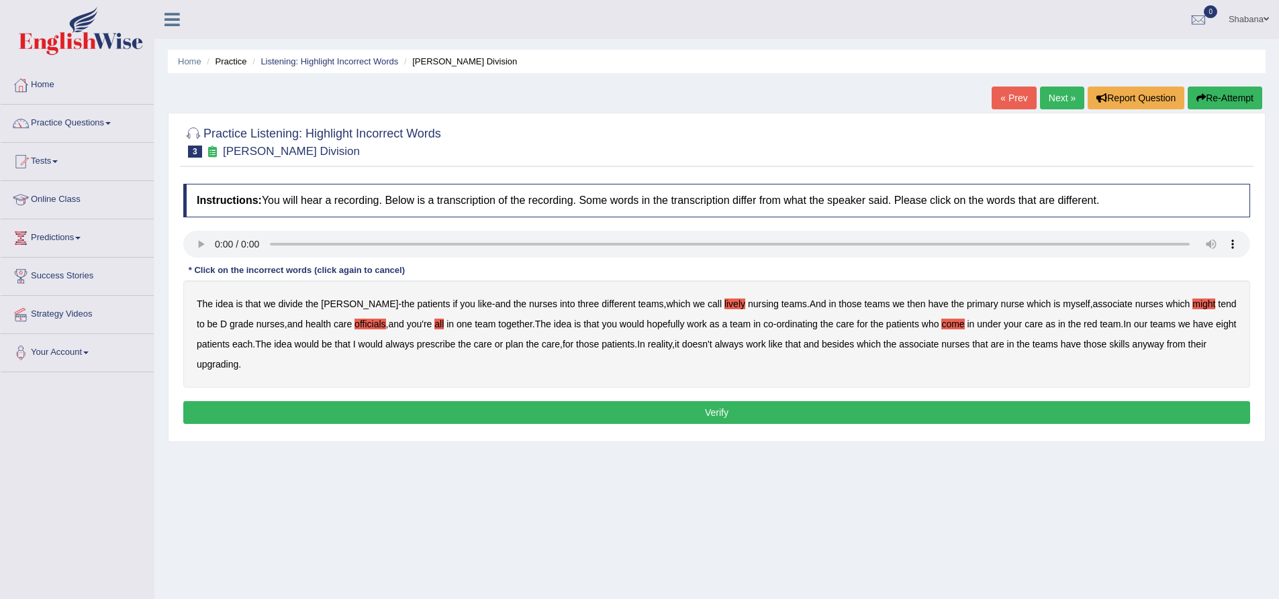
click at [401, 346] on b "always" at bounding box center [399, 344] width 29 height 11
click at [228, 365] on b "upgrading" at bounding box center [218, 364] width 42 height 11
click at [535, 412] on button "Verify" at bounding box center [716, 412] width 1067 height 23
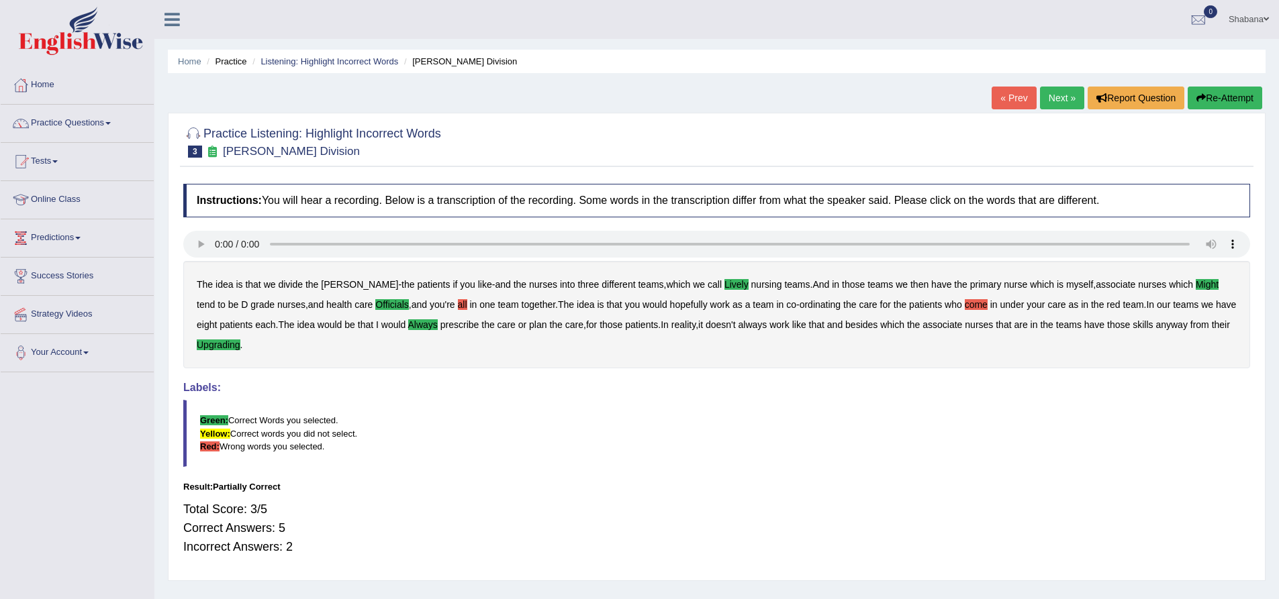
click at [656, 482] on div "Result:" at bounding box center [716, 487] width 1067 height 13
click at [1059, 99] on link "Next »" at bounding box center [1062, 98] width 44 height 23
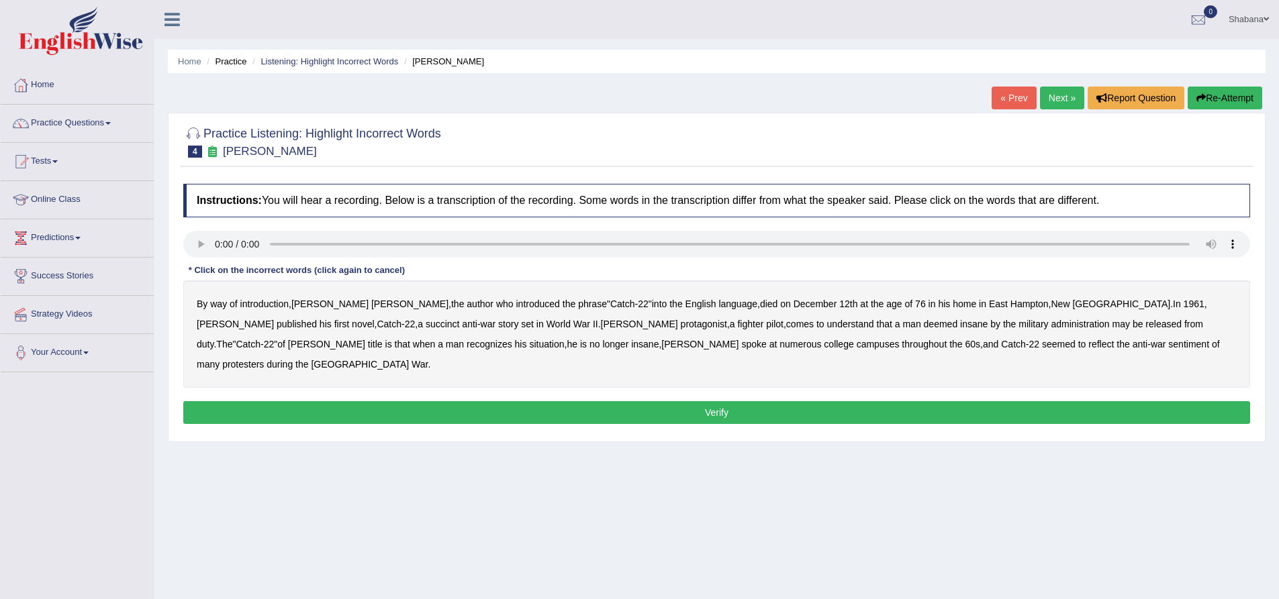
click at [426, 325] on b "succinct" at bounding box center [443, 324] width 34 height 11
click at [1051, 324] on b "administration" at bounding box center [1080, 324] width 58 height 11
click at [529, 349] on b "situation" at bounding box center [546, 344] width 35 height 11
click at [1088, 344] on b "reflect" at bounding box center [1101, 344] width 26 height 11
click at [979, 401] on button "Verify" at bounding box center [716, 412] width 1067 height 23
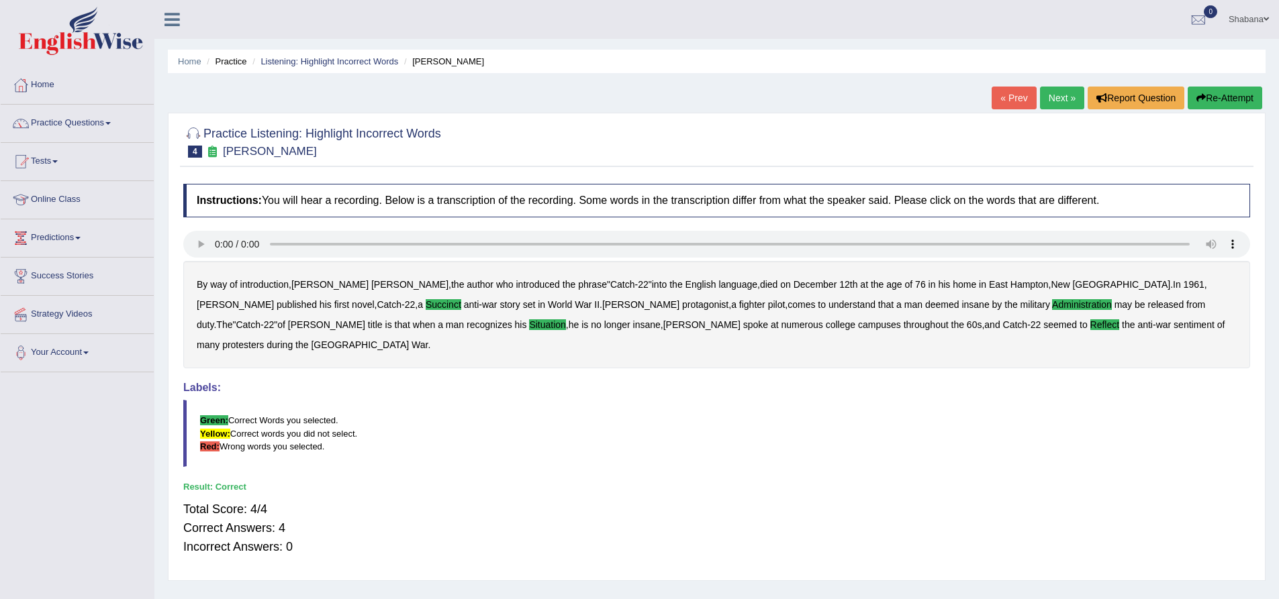
drag, startPoint x: 1056, startPoint y: 93, endPoint x: 1030, endPoint y: 97, distance: 26.5
click at [1056, 93] on link "Next »" at bounding box center [1062, 98] width 44 height 23
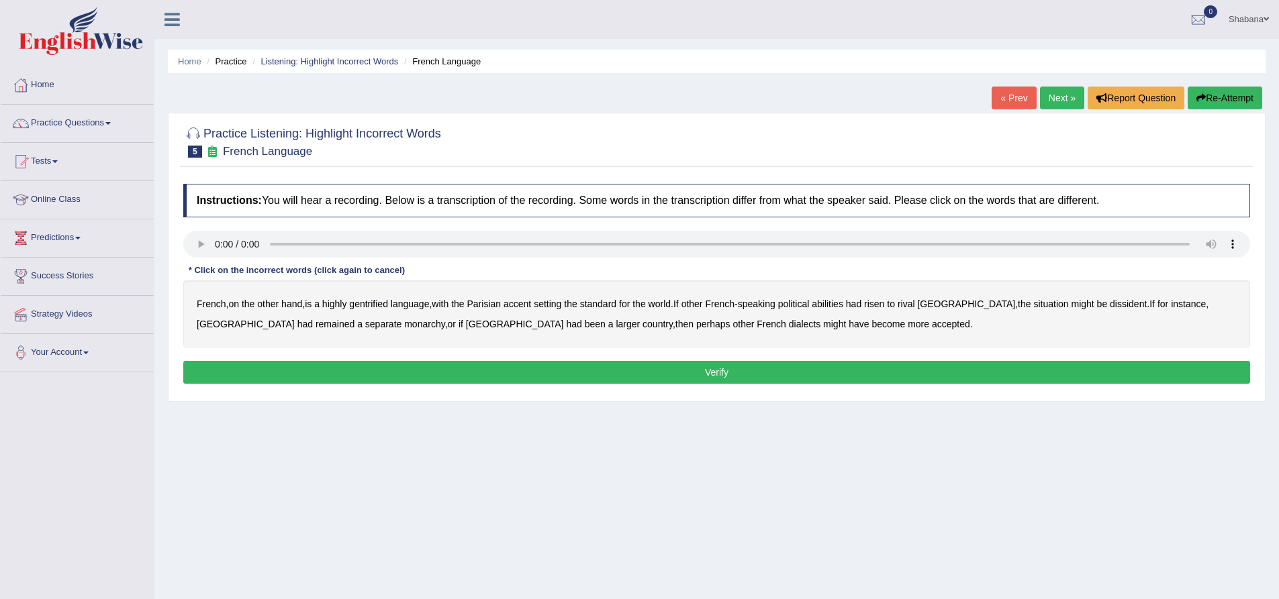
click at [377, 303] on b "gentrified" at bounding box center [368, 304] width 39 height 11
click at [843, 303] on b "abilities" at bounding box center [828, 304] width 32 height 11
click at [1110, 304] on b "dissident" at bounding box center [1128, 304] width 37 height 11
click at [404, 322] on b "monarchy" at bounding box center [424, 324] width 40 height 11
click at [777, 369] on button "Verify" at bounding box center [716, 372] width 1067 height 23
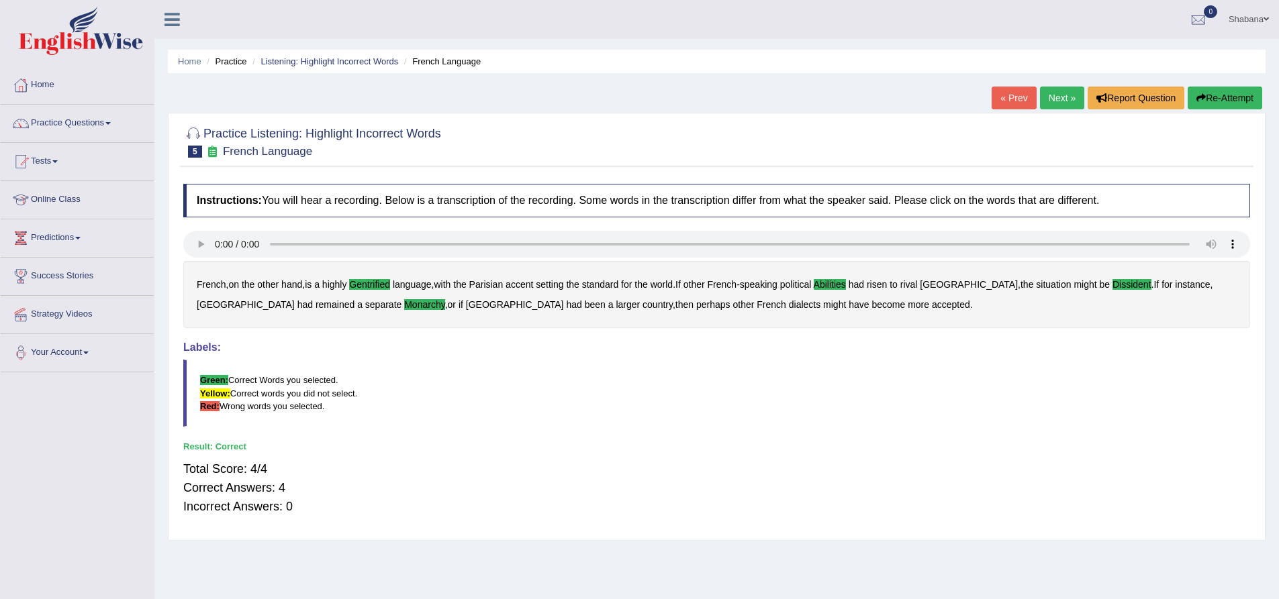
click at [1052, 99] on link "Next »" at bounding box center [1062, 98] width 44 height 23
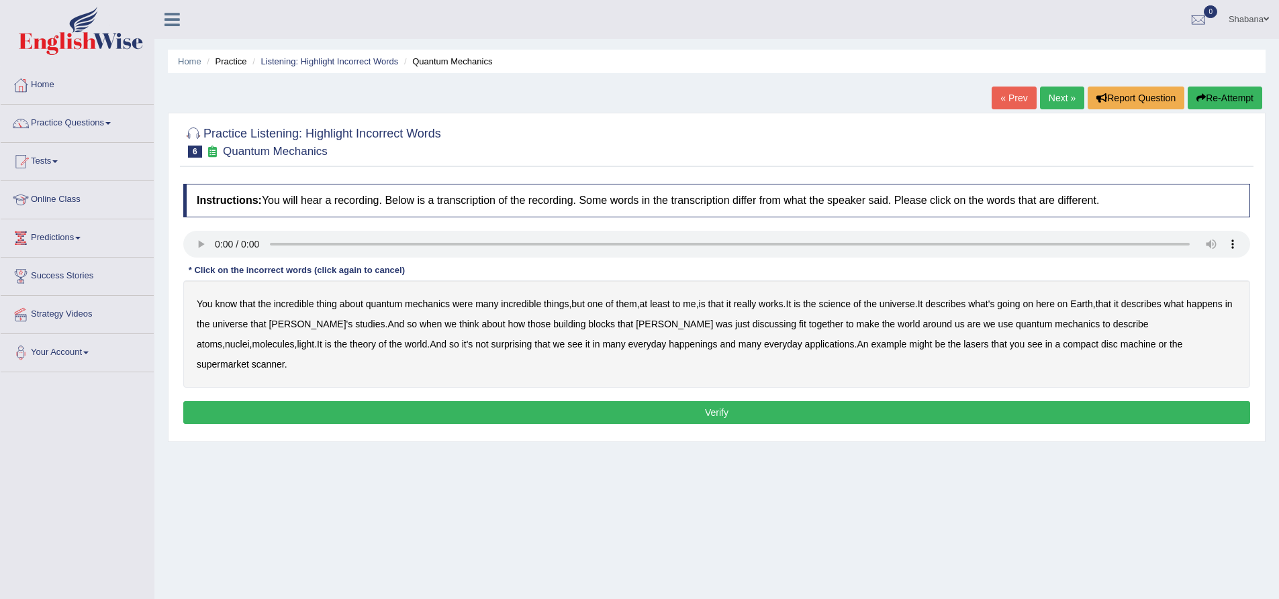
click at [843, 305] on b "science" at bounding box center [835, 304] width 32 height 11
click at [669, 346] on b "happenings" at bounding box center [693, 344] width 48 height 11
click at [1120, 347] on b "machine" at bounding box center [1138, 344] width 36 height 11
click at [810, 401] on button "Verify" at bounding box center [716, 412] width 1067 height 23
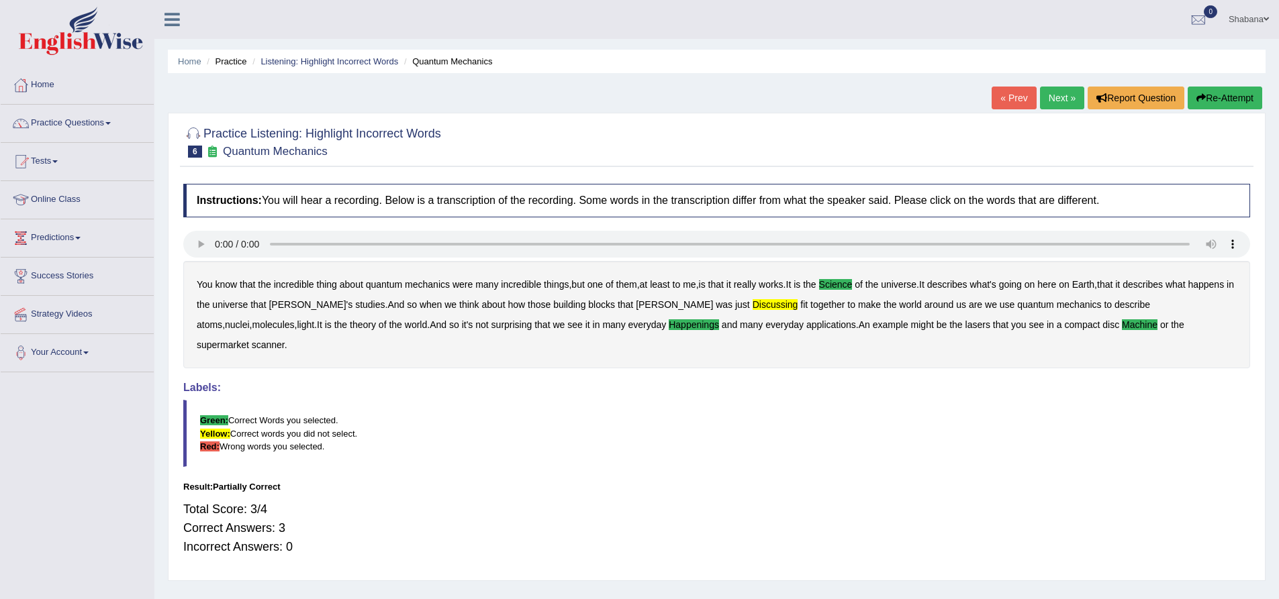
click at [1066, 91] on link "Next »" at bounding box center [1062, 98] width 44 height 23
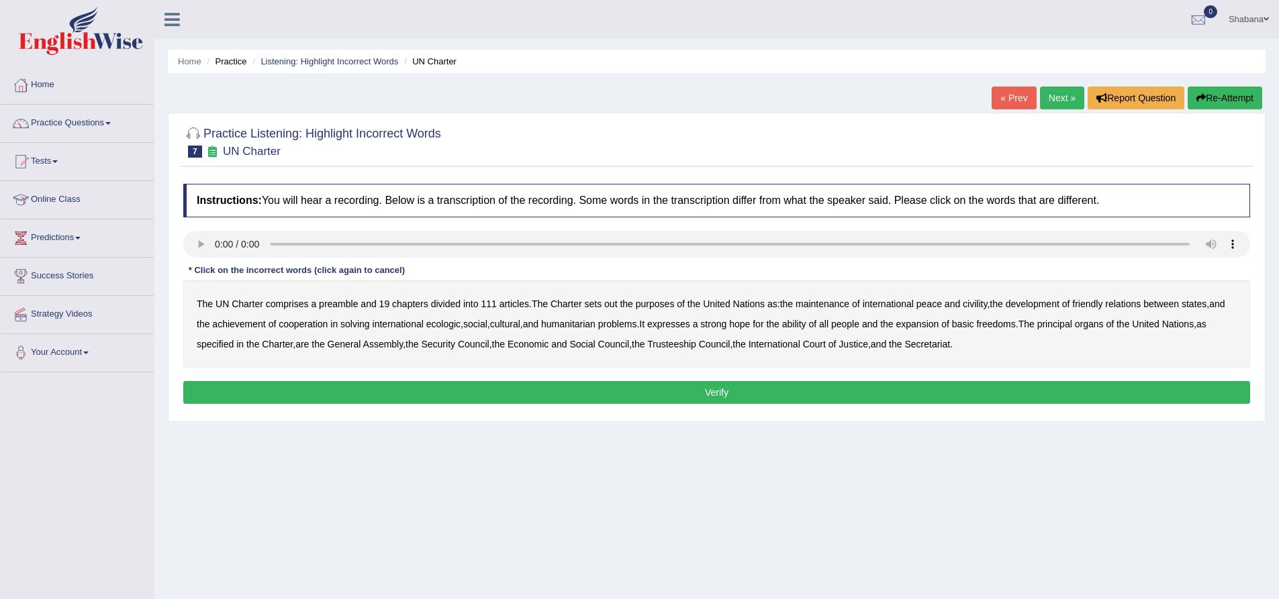
click at [612, 302] on b "out" at bounding box center [610, 304] width 13 height 11
click at [983, 302] on b "civility" at bounding box center [975, 304] width 24 height 11
click at [460, 327] on b "ecologic" at bounding box center [443, 324] width 34 height 11
click at [806, 324] on b "ability" at bounding box center [794, 324] width 24 height 11
click at [920, 388] on button "Verify" at bounding box center [716, 392] width 1067 height 23
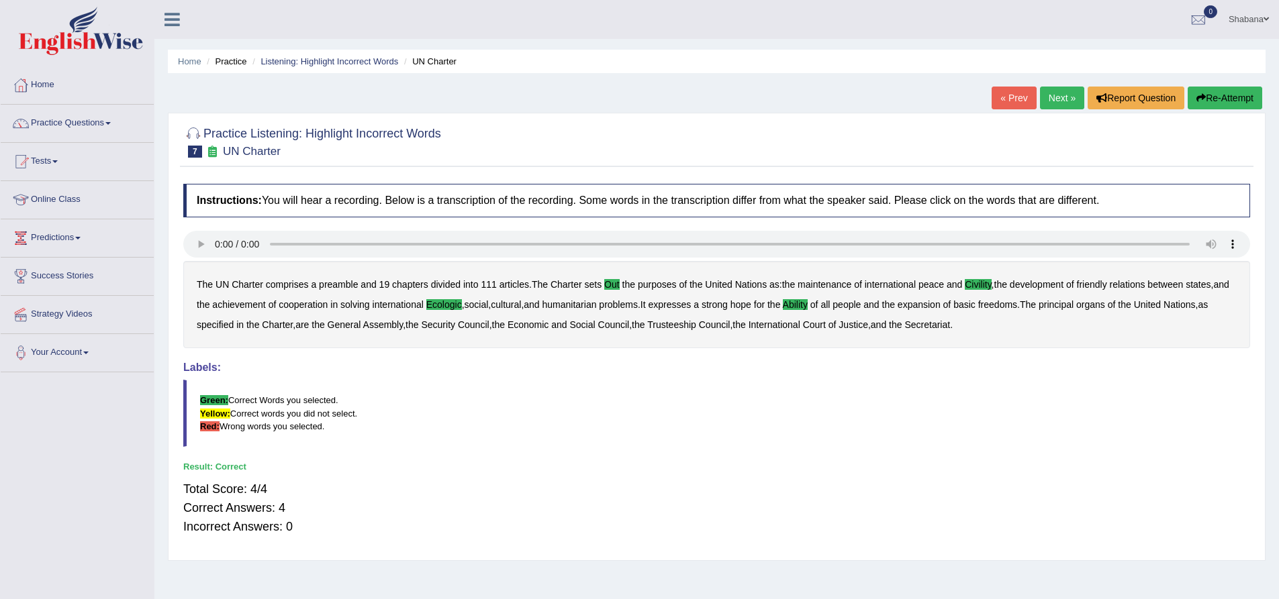
click at [1048, 100] on link "Next »" at bounding box center [1062, 98] width 44 height 23
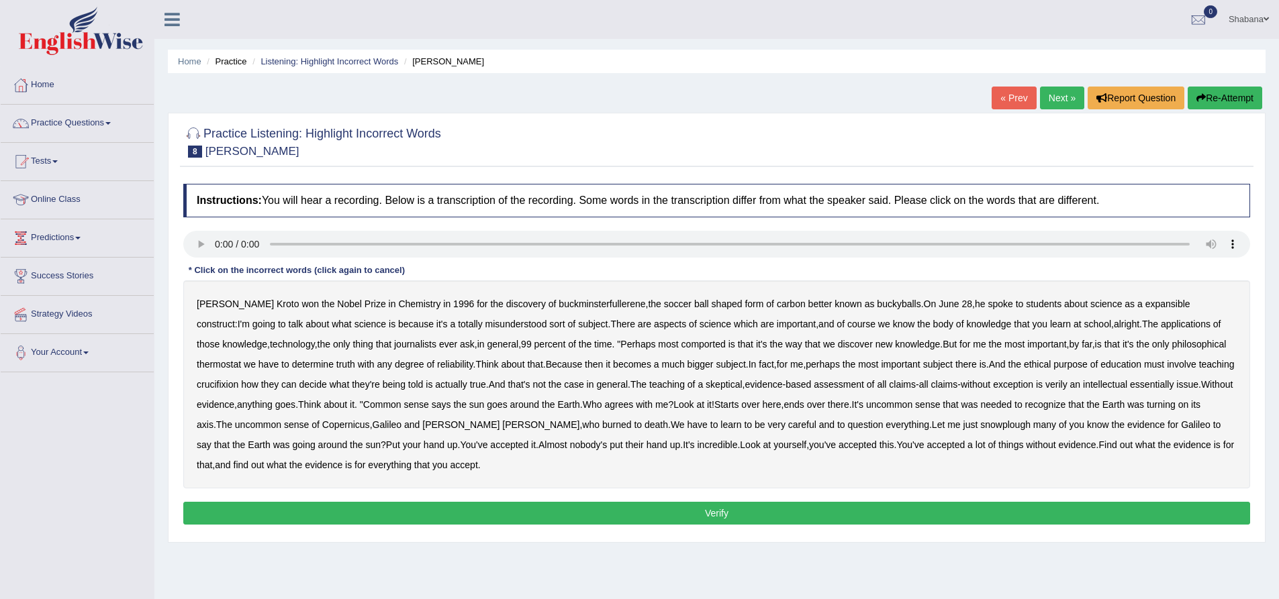
click at [1145, 301] on b "expansible" at bounding box center [1167, 304] width 45 height 11
click at [546, 361] on b "Because" at bounding box center [564, 364] width 36 height 11
click at [858, 367] on b "most" at bounding box center [868, 364] width 20 height 11
click at [980, 426] on b "snowplough" at bounding box center [1005, 425] width 50 height 11
click at [483, 508] on button "Verify" at bounding box center [716, 513] width 1067 height 23
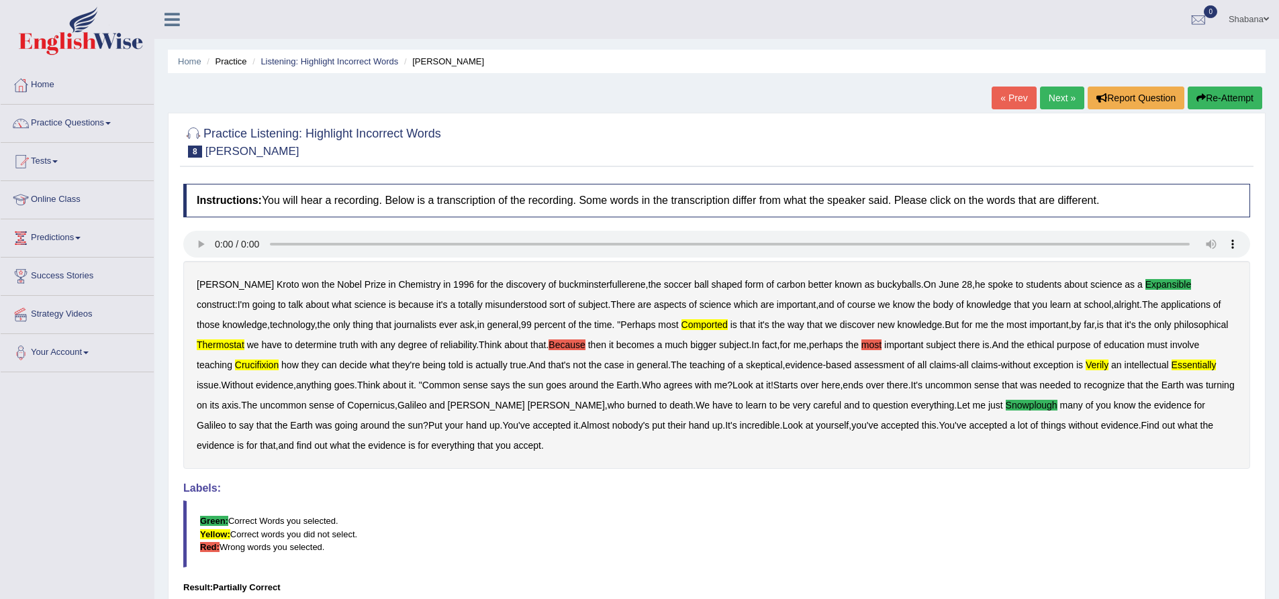
click at [1065, 99] on link "Next »" at bounding box center [1062, 98] width 44 height 23
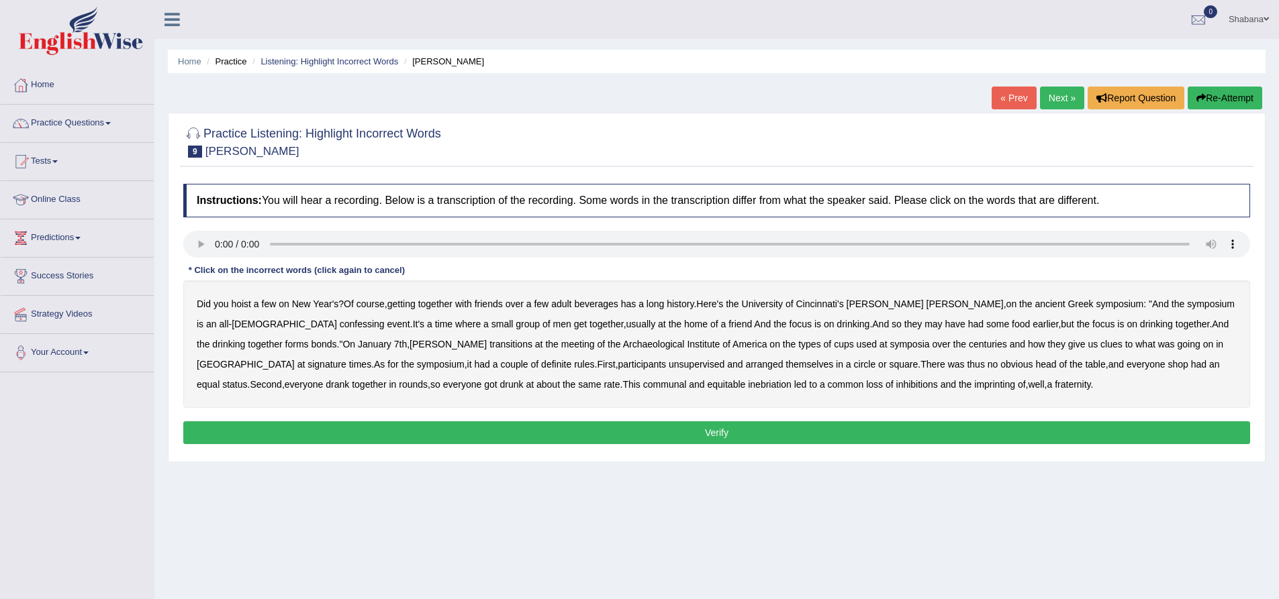
click at [340, 323] on b "confessing" at bounding box center [362, 324] width 45 height 11
click at [489, 346] on b "transitions" at bounding box center [510, 344] width 43 height 11
click at [346, 359] on b "signature" at bounding box center [326, 364] width 39 height 11
click at [669, 364] on b "unsupervised" at bounding box center [697, 364] width 56 height 11
click at [1167, 365] on b "shop" at bounding box center [1177, 364] width 20 height 11
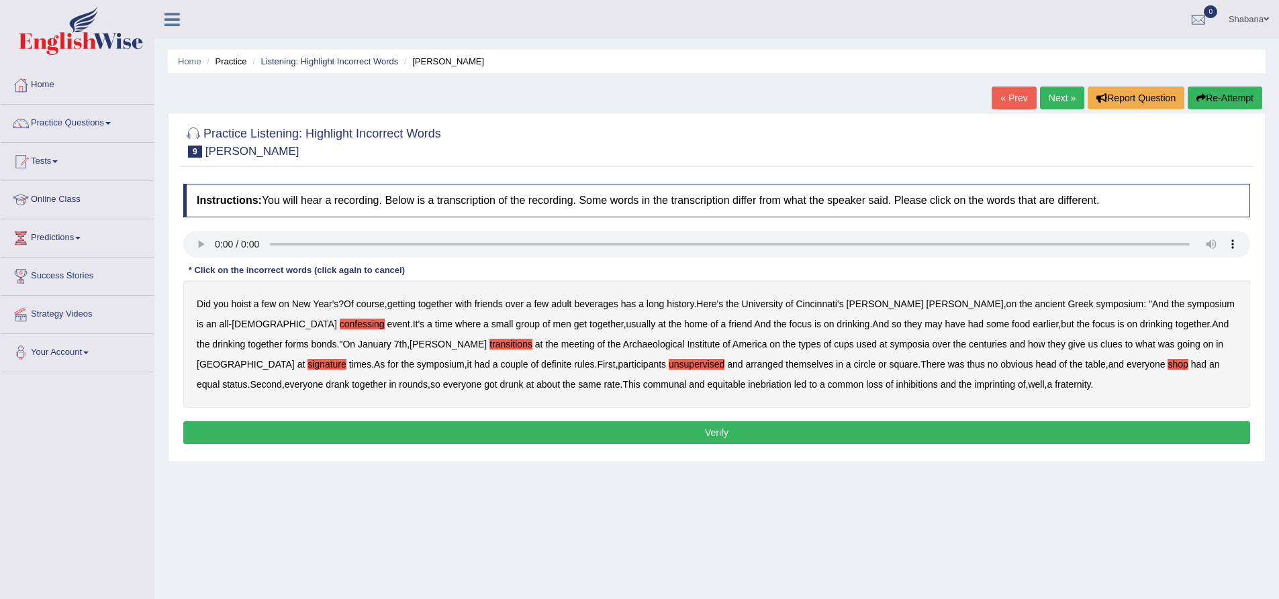
click at [974, 382] on b "imprinting" at bounding box center [994, 384] width 41 height 11
click at [870, 434] on button "Verify" at bounding box center [716, 433] width 1067 height 23
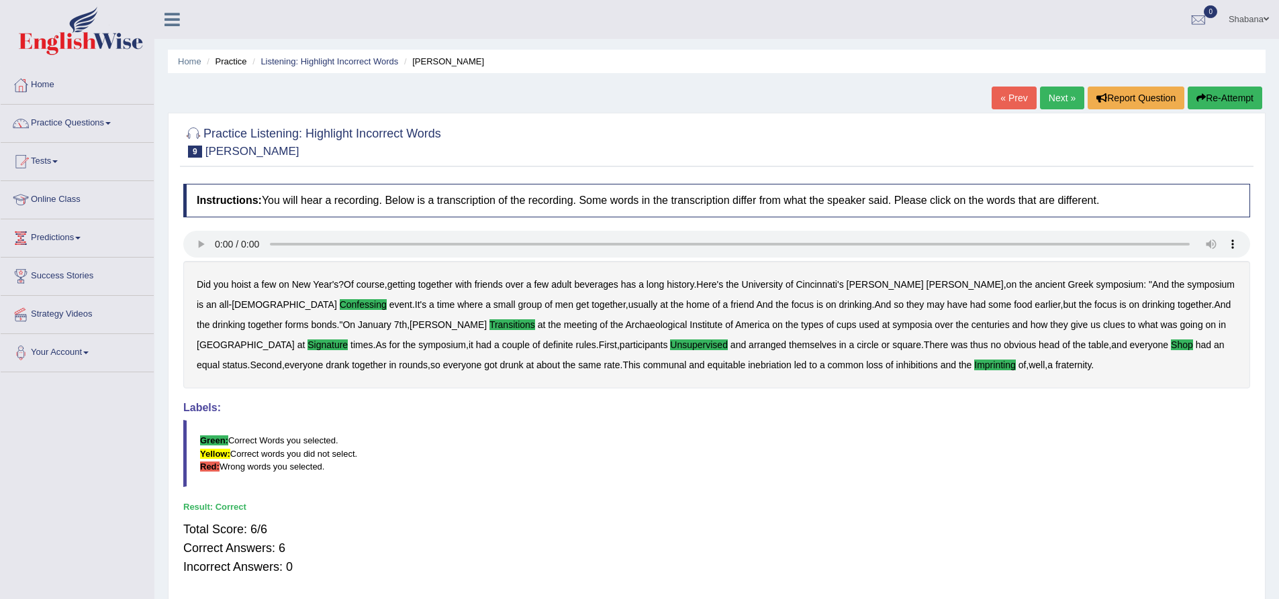
click at [1051, 97] on link "Next »" at bounding box center [1062, 98] width 44 height 23
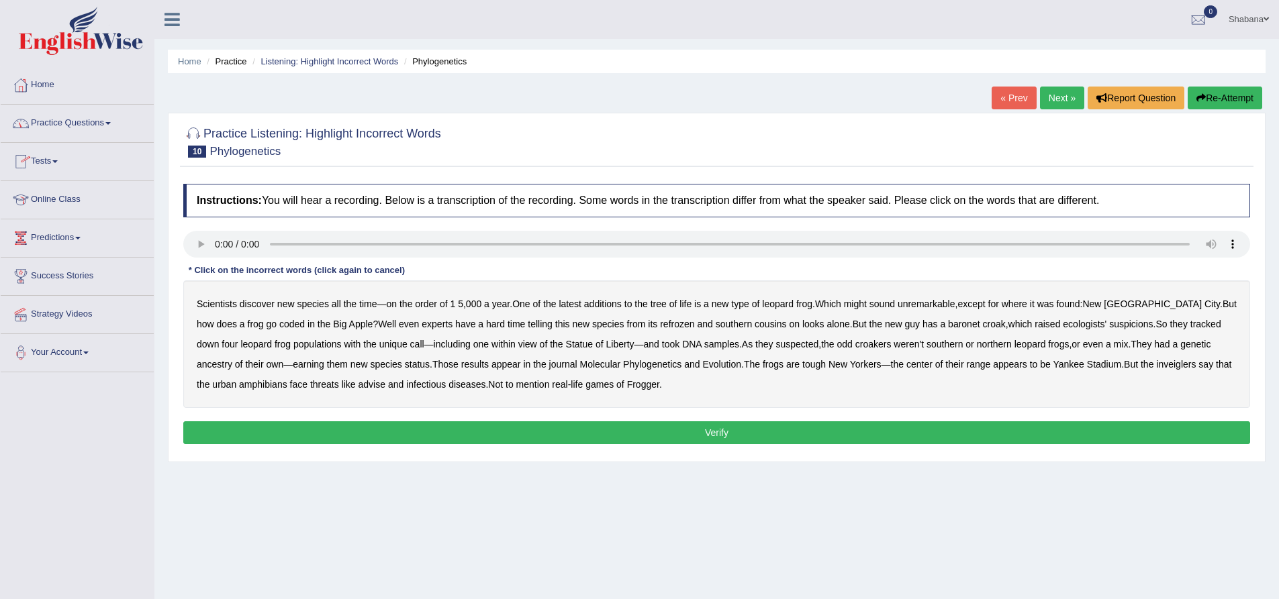
click at [338, 432] on button "Verify" at bounding box center [716, 433] width 1067 height 23
click at [660, 320] on b "refrozen" at bounding box center [677, 324] width 34 height 11
click at [358, 383] on b "advise" at bounding box center [371, 384] width 27 height 11
click at [603, 433] on button "Verify" at bounding box center [716, 433] width 1067 height 23
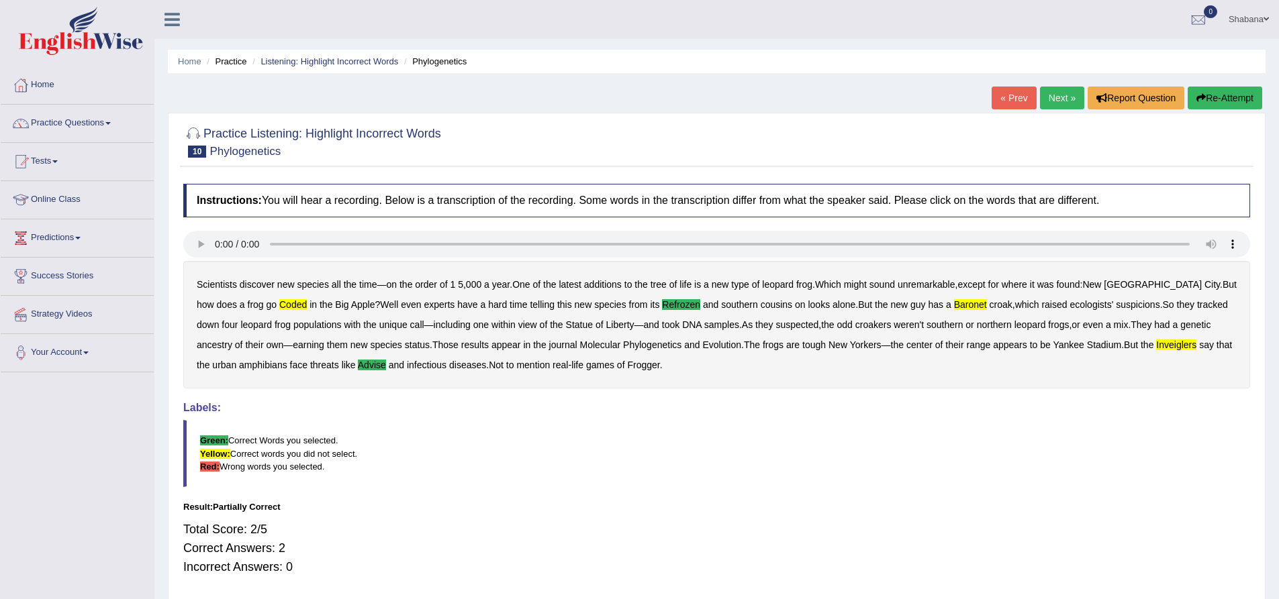
click at [1049, 91] on link "Next »" at bounding box center [1062, 98] width 44 height 23
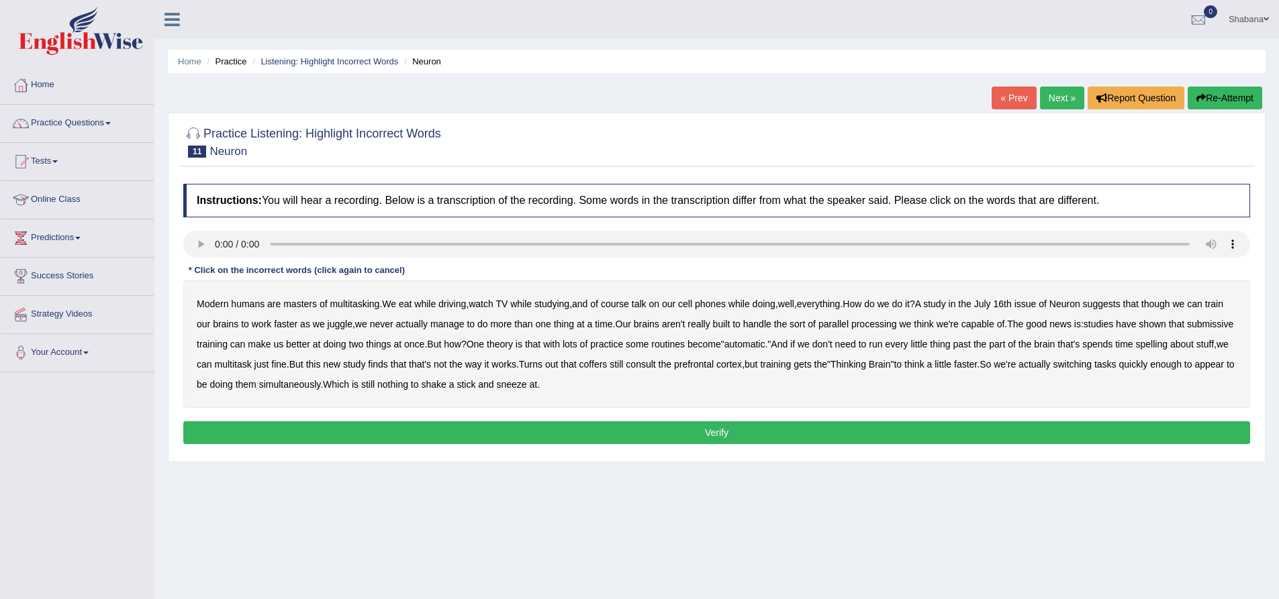
click at [608, 361] on b "coffers" at bounding box center [593, 364] width 28 height 11
click at [650, 429] on button "Verify" at bounding box center [716, 433] width 1067 height 23
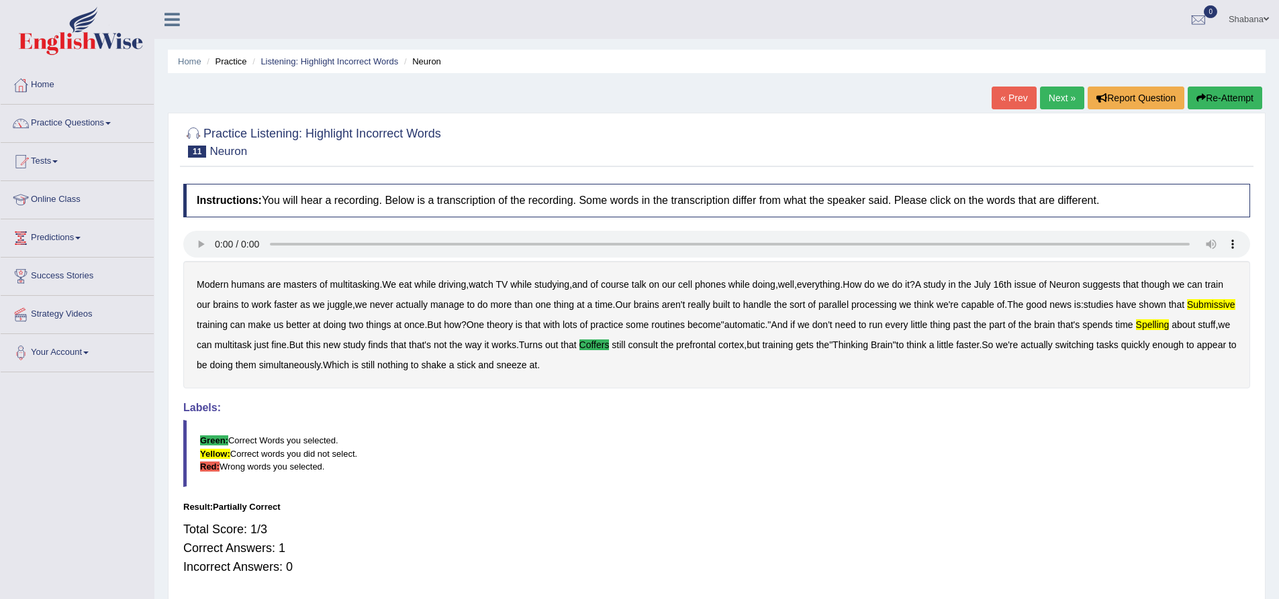
click at [1054, 99] on link "Next »" at bounding box center [1062, 98] width 44 height 23
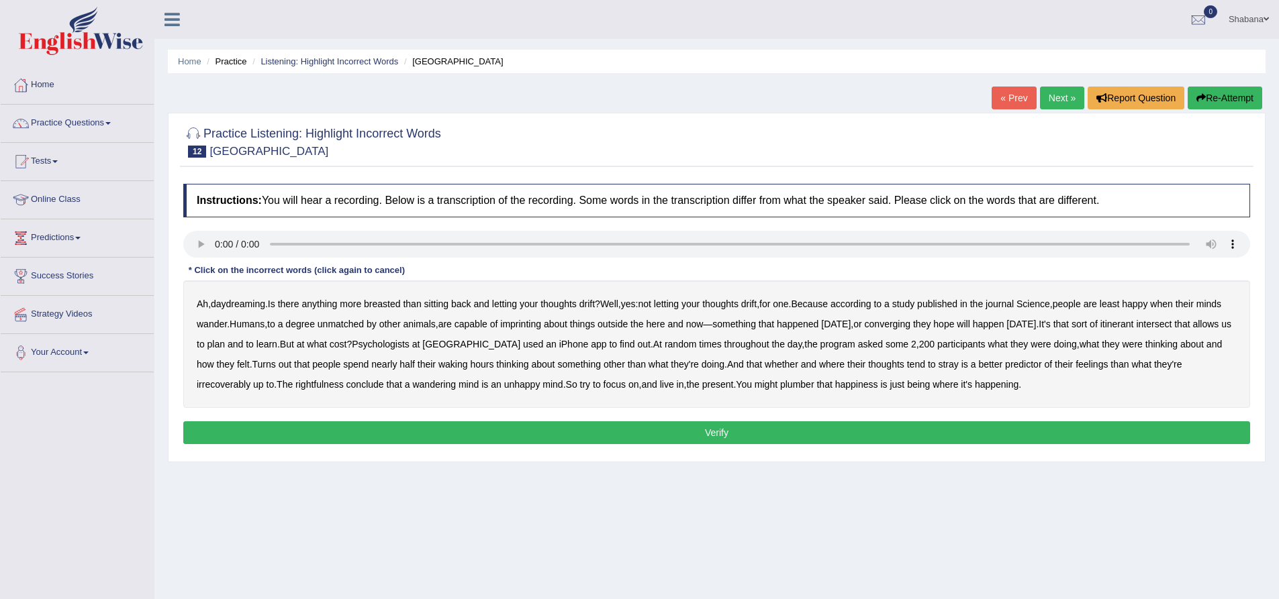
click at [388, 304] on b "breasted" at bounding box center [382, 304] width 36 height 11
click at [541, 322] on b "imprinting" at bounding box center [520, 324] width 41 height 11
click at [911, 328] on b "converging" at bounding box center [888, 324] width 46 height 11
click at [784, 446] on div "Instructions: You will hear a recording. Below is a transcription of the record…" at bounding box center [716, 316] width 1073 height 278
click at [775, 438] on button "Verify" at bounding box center [716, 433] width 1067 height 23
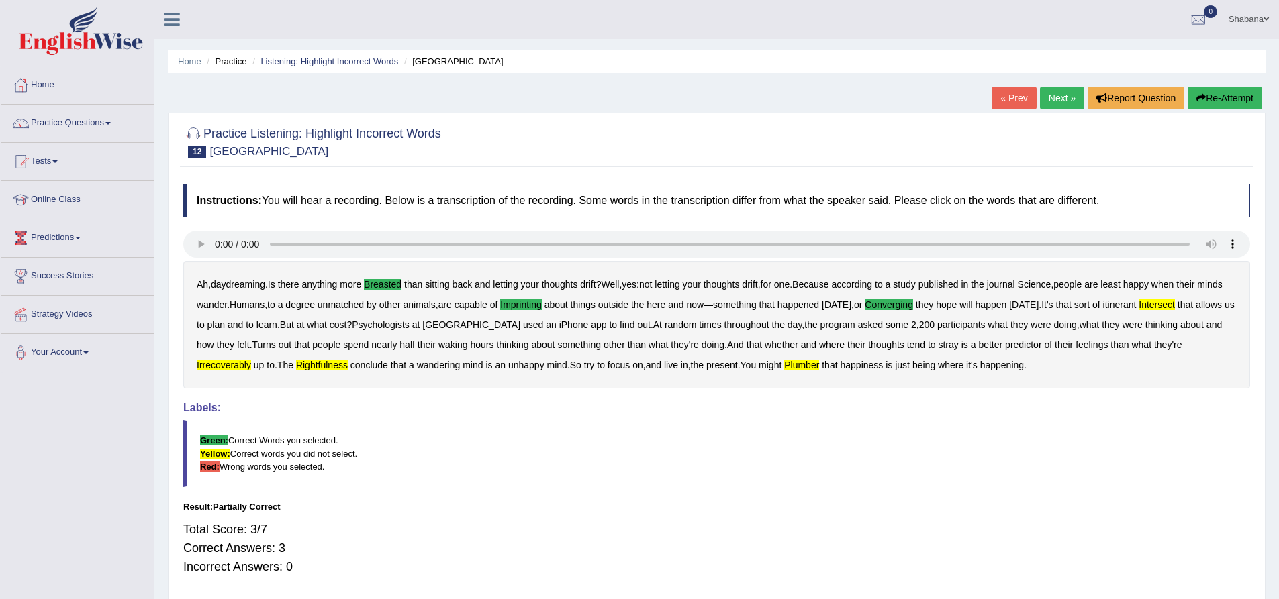
click at [1052, 95] on link "Next »" at bounding box center [1062, 98] width 44 height 23
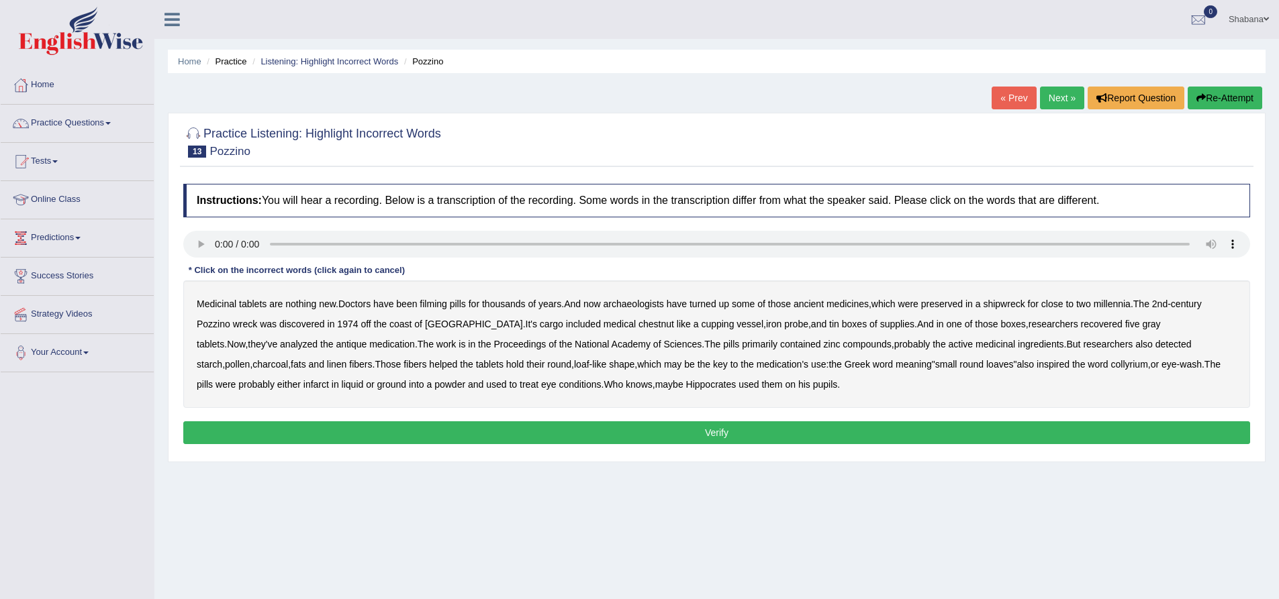
click at [441, 305] on b "filming" at bounding box center [433, 304] width 27 height 11
click at [638, 322] on b "chestnut" at bounding box center [656, 324] width 36 height 11
click at [329, 379] on b "infarct" at bounding box center [316, 384] width 26 height 11
click at [607, 424] on button "Verify" at bounding box center [716, 433] width 1067 height 23
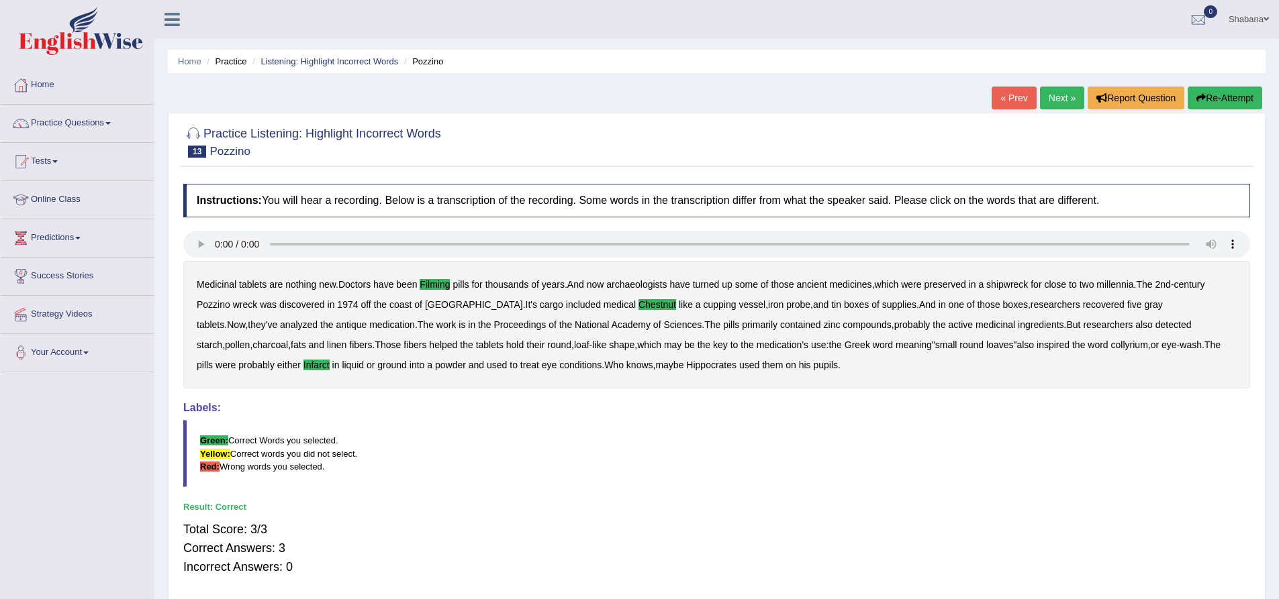
click at [1050, 91] on link "Next »" at bounding box center [1062, 98] width 44 height 23
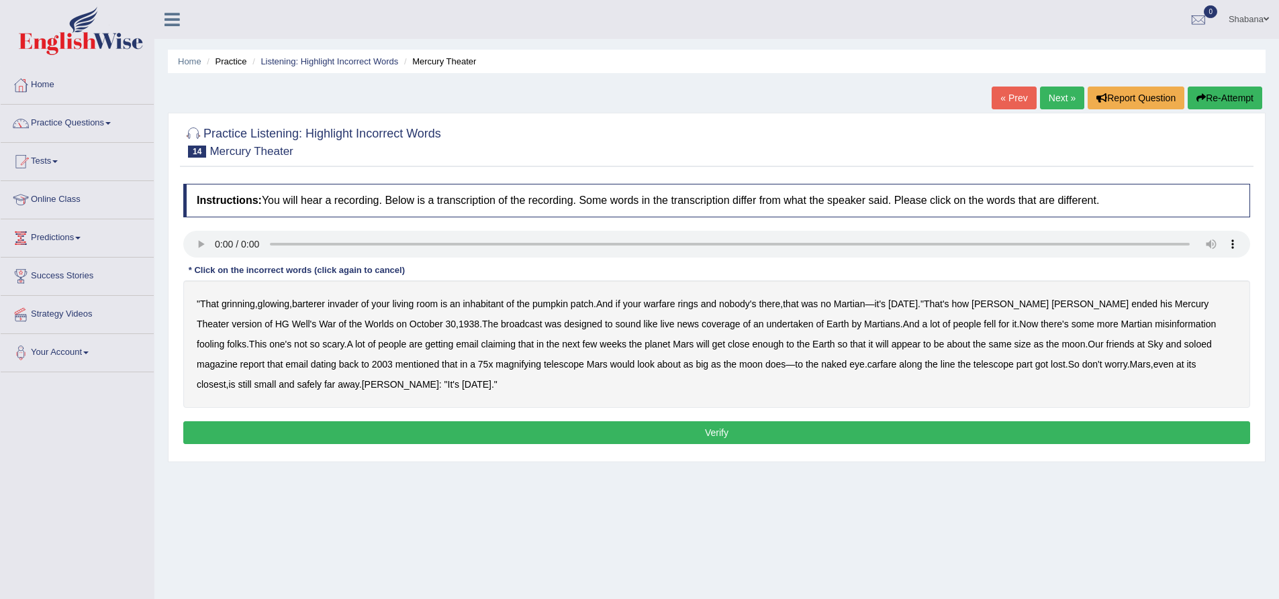
click at [310, 301] on b "barterer" at bounding box center [308, 304] width 33 height 11
click at [667, 303] on b "warfare" at bounding box center [660, 304] width 32 height 11
click at [767, 322] on b "undertaken" at bounding box center [790, 324] width 47 height 11
click at [1184, 340] on b "soloed" at bounding box center [1198, 344] width 28 height 11
click at [867, 363] on b "carfare" at bounding box center [882, 364] width 30 height 11
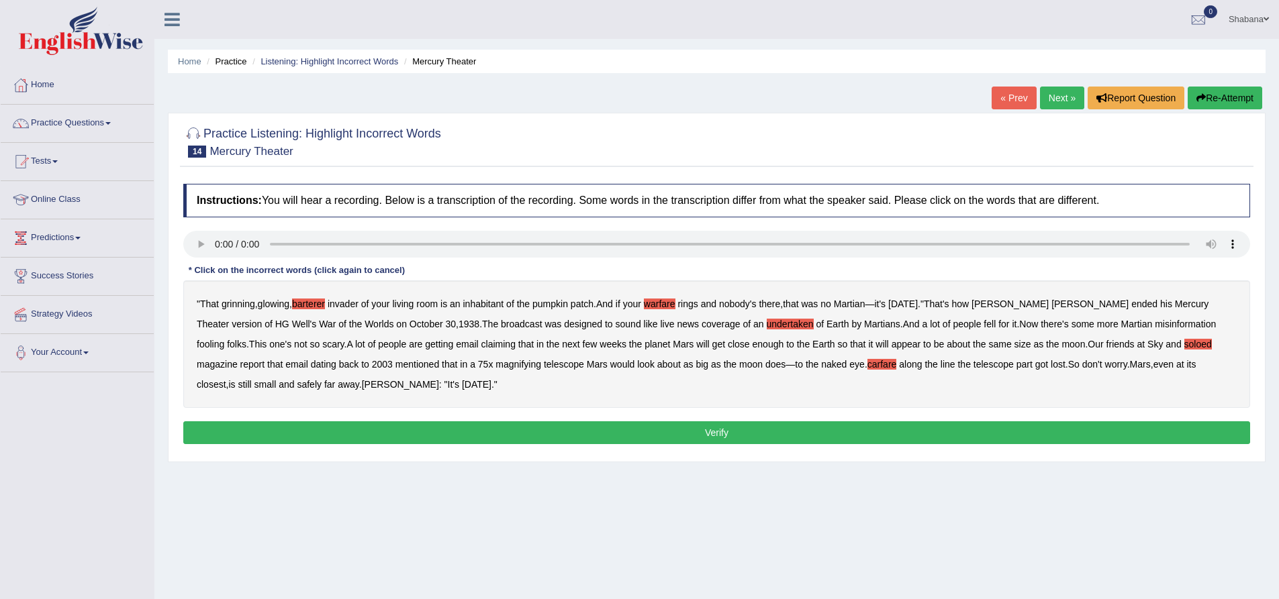
click at [362, 384] on b "Welles" at bounding box center [400, 384] width 77 height 11
click at [386, 432] on button "Verify" at bounding box center [716, 433] width 1067 height 23
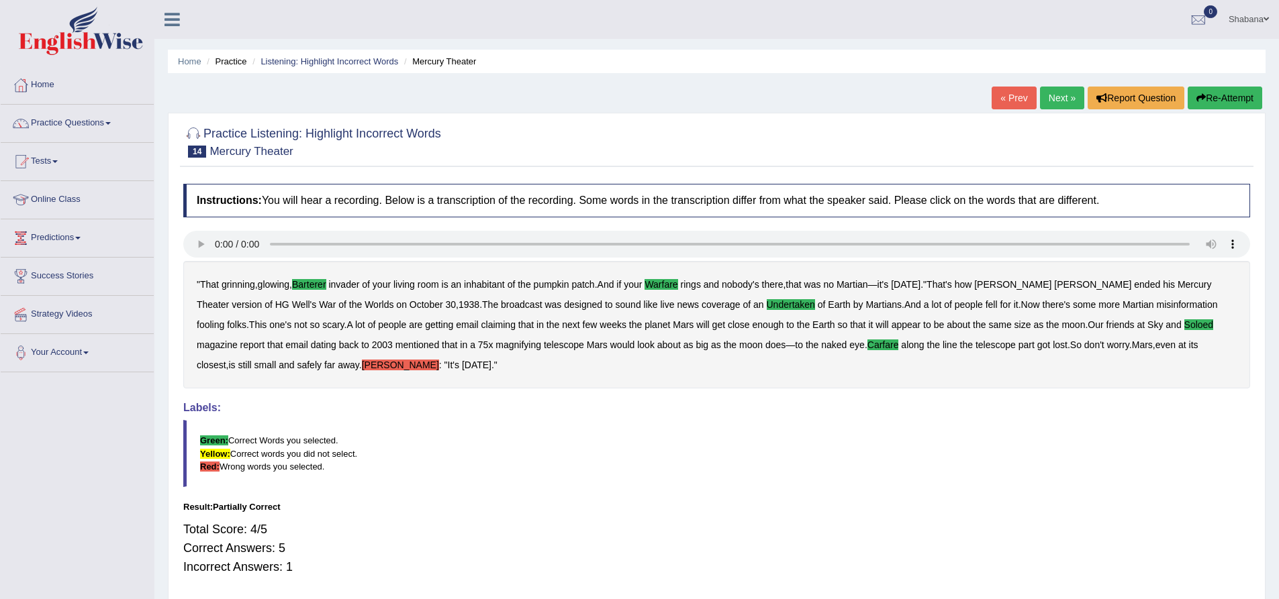
click at [539, 450] on blockquote "Green: Correct Words you selected. Yellow: Correct words you did not select. Re…" at bounding box center [716, 453] width 1067 height 66
click at [1040, 92] on link "Next »" at bounding box center [1062, 98] width 44 height 23
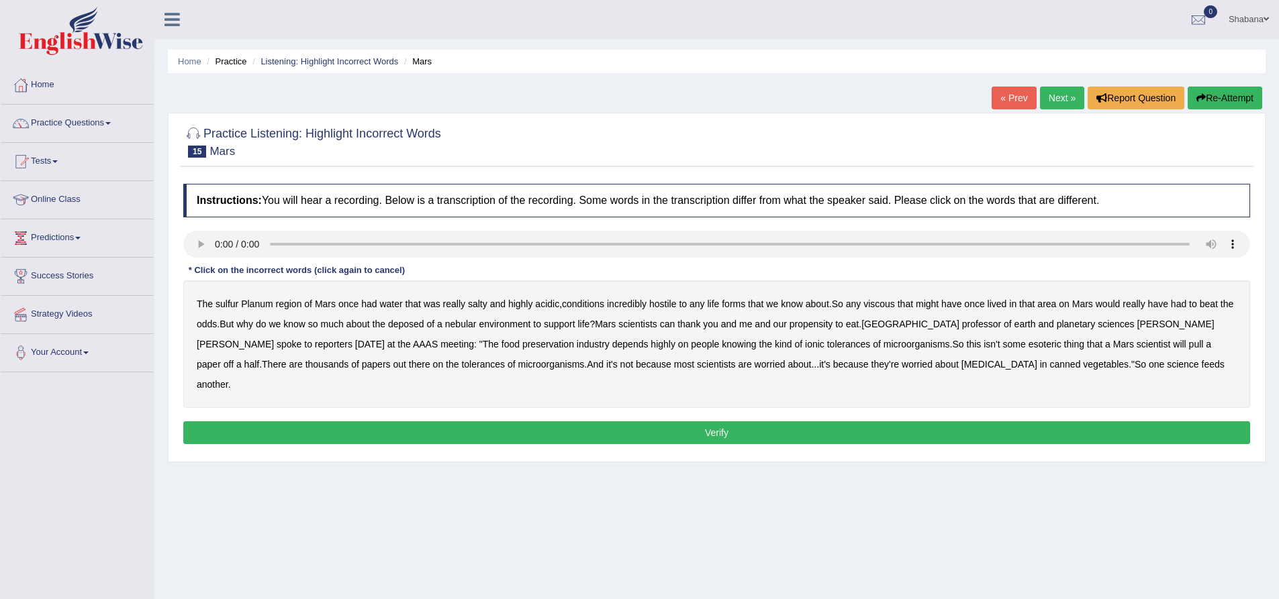
click at [228, 305] on b "sulfur" at bounding box center [226, 304] width 23 height 11
click at [882, 305] on b "viscous" at bounding box center [879, 304] width 32 height 11
click at [418, 326] on b "deposed" at bounding box center [406, 324] width 36 height 11
click at [260, 359] on b "half" at bounding box center [251, 364] width 15 height 11
click at [650, 367] on div "The sulfur Planum region of Mars once had water that was really salty and highl…" at bounding box center [716, 345] width 1067 height 128
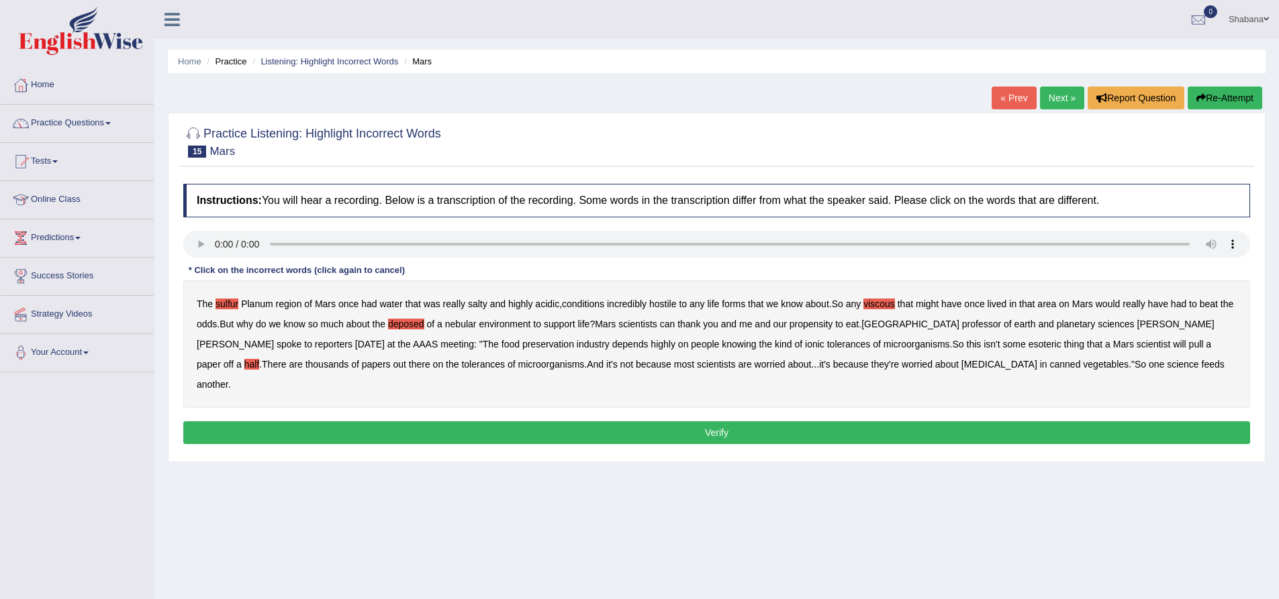
click at [1007, 422] on button "Verify" at bounding box center [716, 433] width 1067 height 23
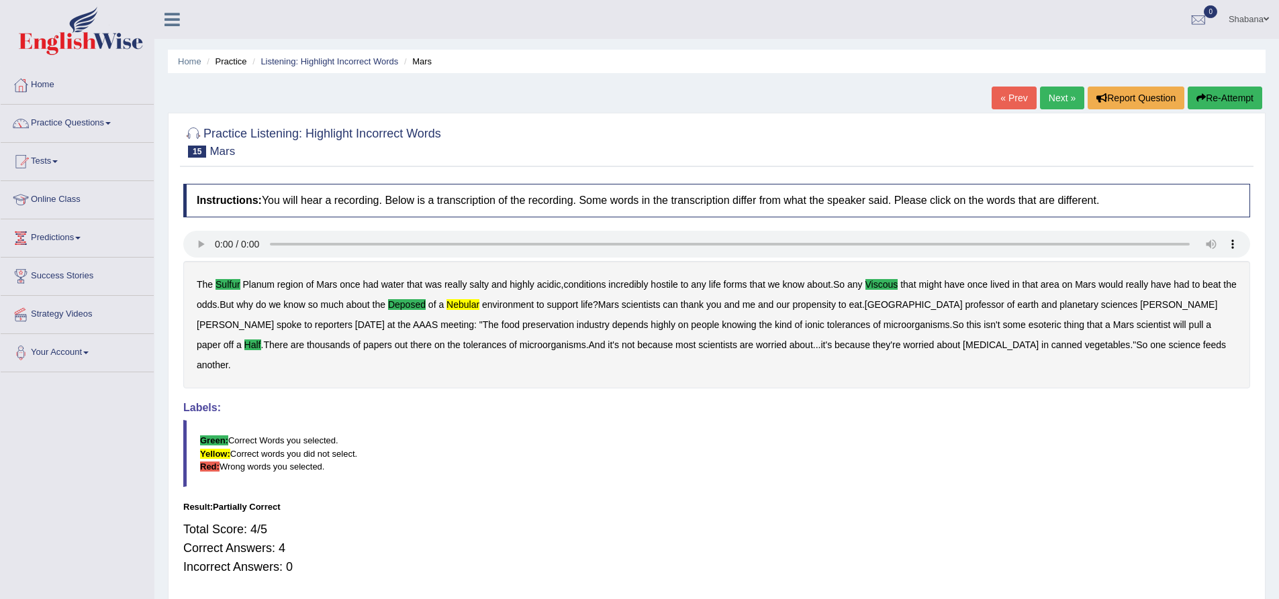
click at [501, 501] on div "Result:" at bounding box center [716, 507] width 1067 height 13
click at [461, 420] on blockquote "Green: Correct Words you selected. Yellow: Correct words you did not select. Re…" at bounding box center [716, 453] width 1067 height 66
click at [1061, 96] on link "Next »" at bounding box center [1062, 98] width 44 height 23
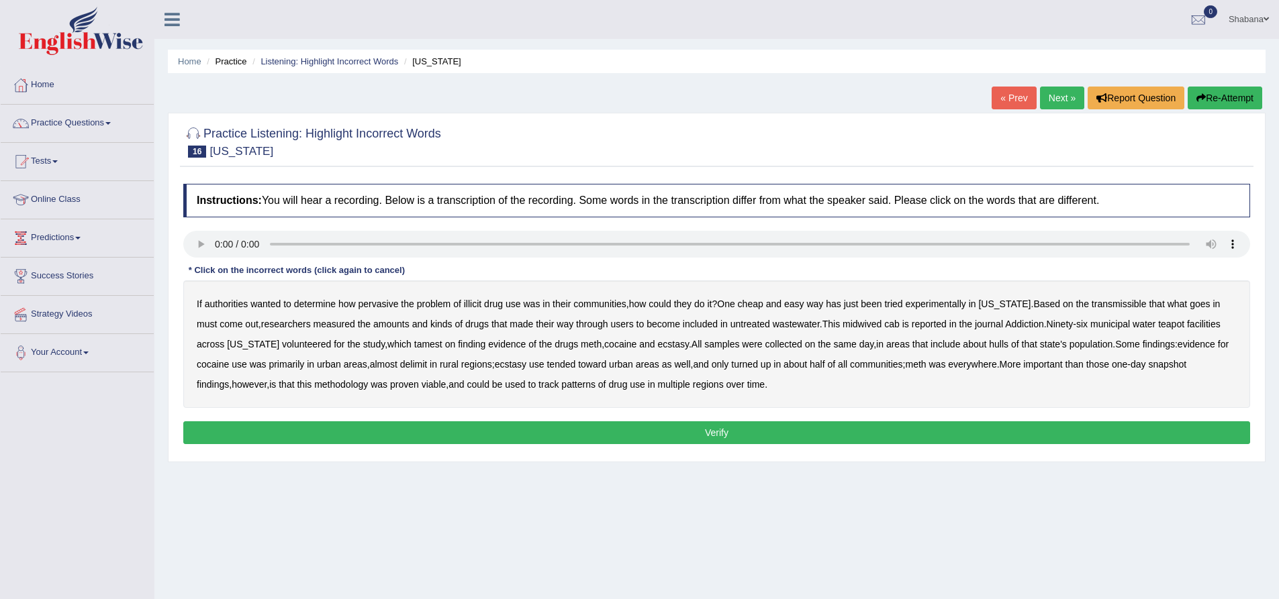
drag, startPoint x: 1102, startPoint y: 303, endPoint x: 1108, endPoint y: 303, distance: 6.7
click at [1102, 303] on b "transmissible" at bounding box center [1118, 304] width 55 height 11
click at [847, 324] on b "midwived" at bounding box center [861, 324] width 39 height 11
click at [921, 328] on b "reported" at bounding box center [929, 324] width 35 height 11
click at [414, 347] on b "tamest" at bounding box center [428, 344] width 28 height 11
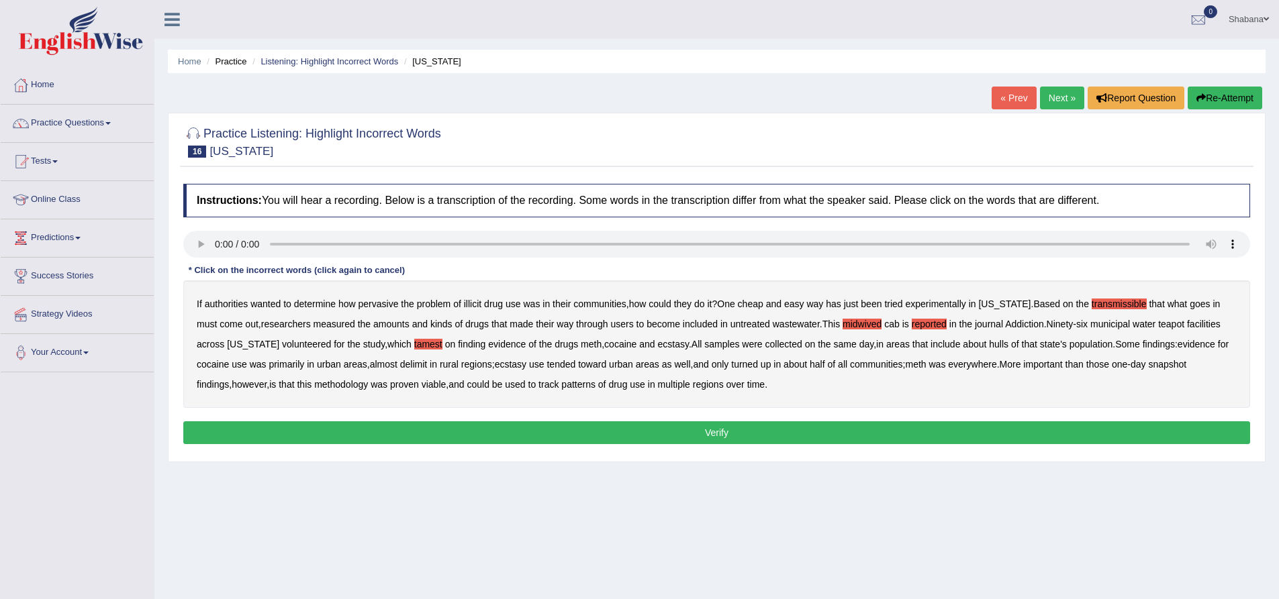
click at [989, 344] on b "hulls" at bounding box center [998, 344] width 19 height 11
click at [400, 359] on b "delimit" at bounding box center [413, 364] width 27 height 11
click at [440, 364] on b "rural" at bounding box center [449, 364] width 19 height 11
click at [440, 361] on b "rural" at bounding box center [449, 364] width 19 height 11
click at [717, 434] on button "Verify" at bounding box center [716, 433] width 1067 height 23
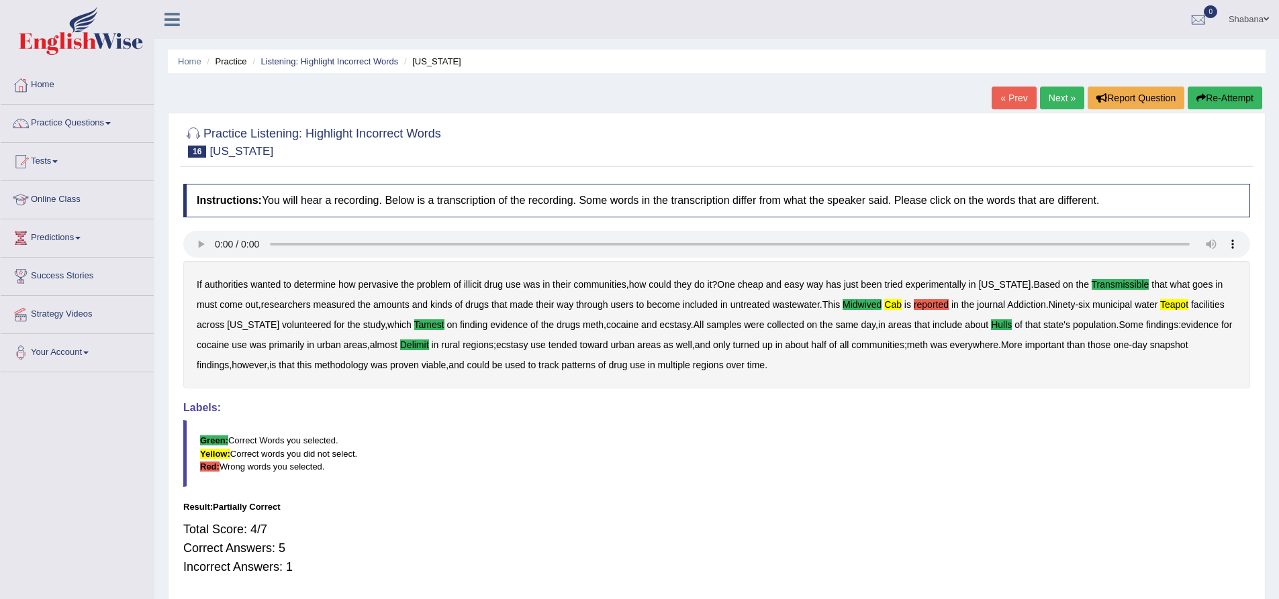
click at [1040, 100] on link "Next »" at bounding box center [1062, 98] width 44 height 23
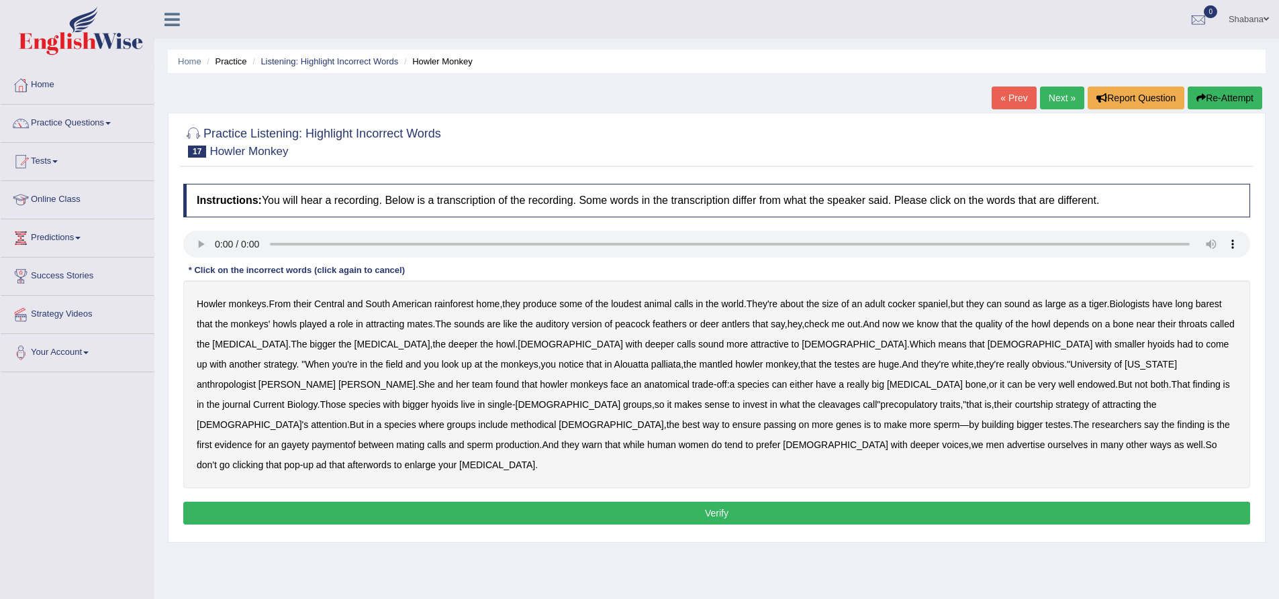
click at [499, 502] on button "Verify" at bounding box center [716, 513] width 1067 height 23
click at [1220, 303] on b "barest" at bounding box center [1209, 304] width 26 height 11
click at [818, 405] on b "cleavages" at bounding box center [839, 404] width 42 height 11
click at [662, 502] on button "Verify" at bounding box center [716, 513] width 1067 height 23
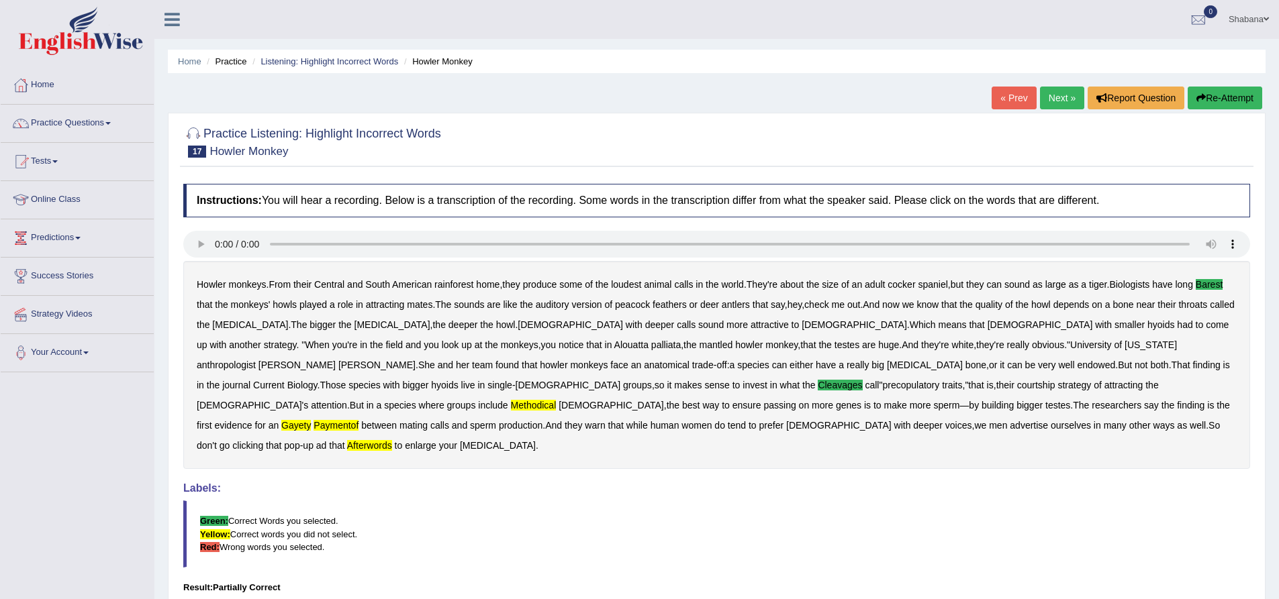
click at [1059, 96] on link "Next »" at bounding box center [1062, 98] width 44 height 23
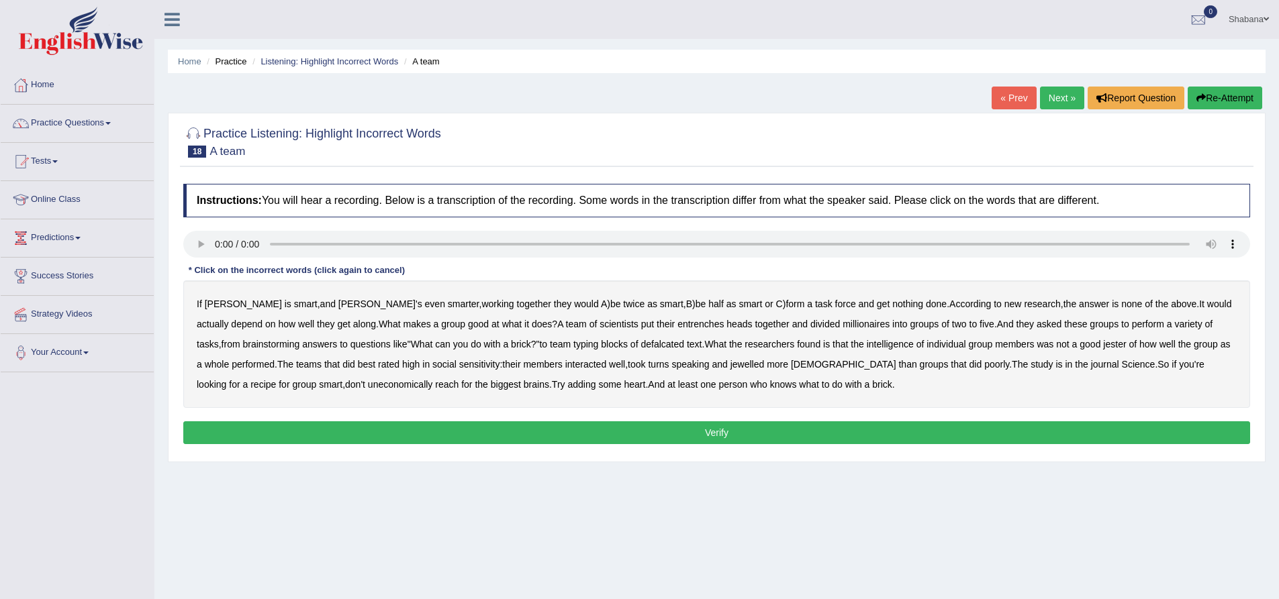
click at [677, 324] on b "entrenches" at bounding box center [700, 324] width 46 height 11
click at [842, 326] on b "millionaires" at bounding box center [865, 324] width 47 height 11
drag, startPoint x: 627, startPoint y: 342, endPoint x: 655, endPoint y: 342, distance: 28.2
click at [640, 342] on b "defalcated" at bounding box center [662, 344] width 44 height 11
click at [1103, 342] on b "jester" at bounding box center [1114, 344] width 23 height 11
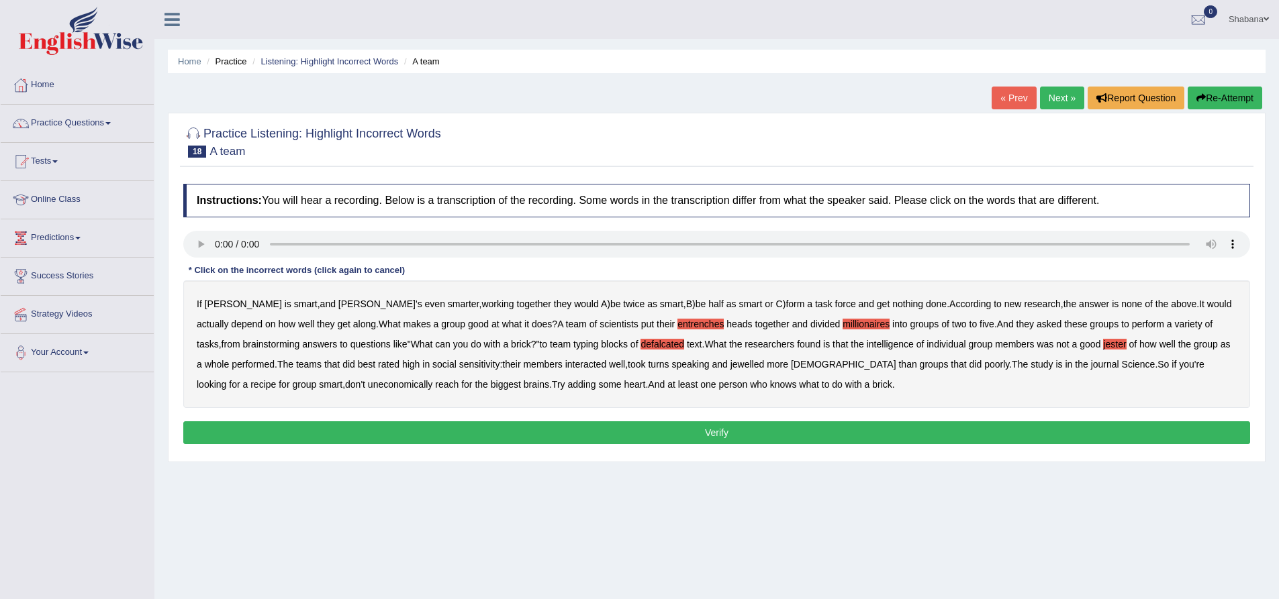
click at [730, 361] on b "jewelled" at bounding box center [747, 364] width 34 height 11
click at [740, 427] on button "Verify" at bounding box center [716, 433] width 1067 height 23
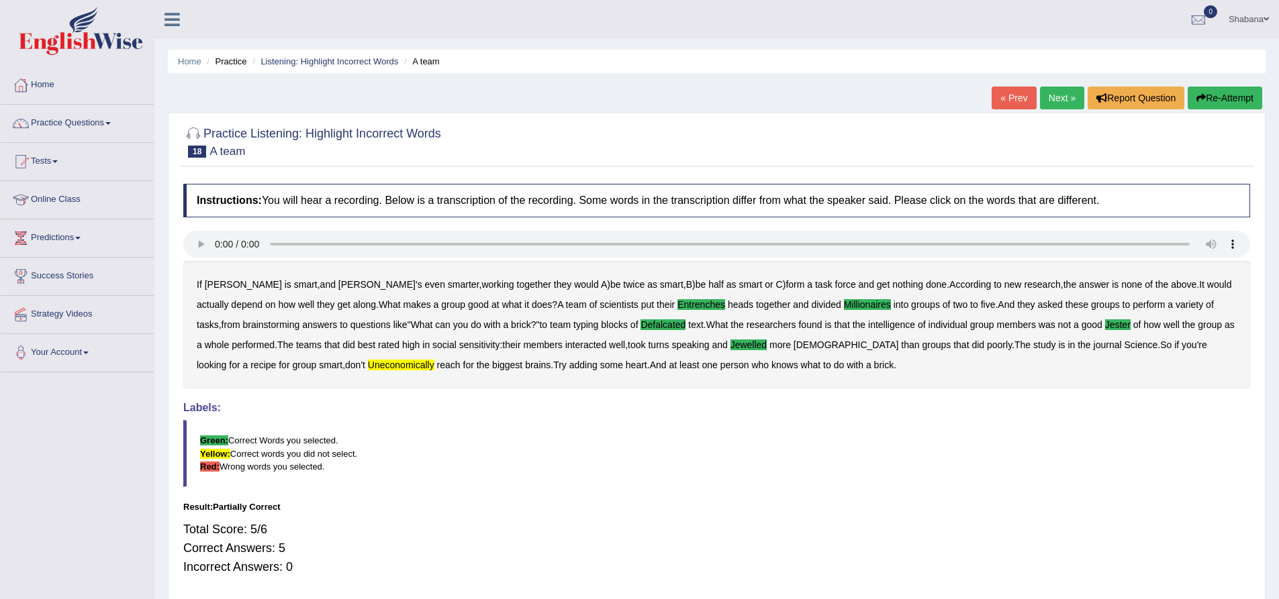
click at [1063, 101] on link "Next »" at bounding box center [1062, 98] width 44 height 23
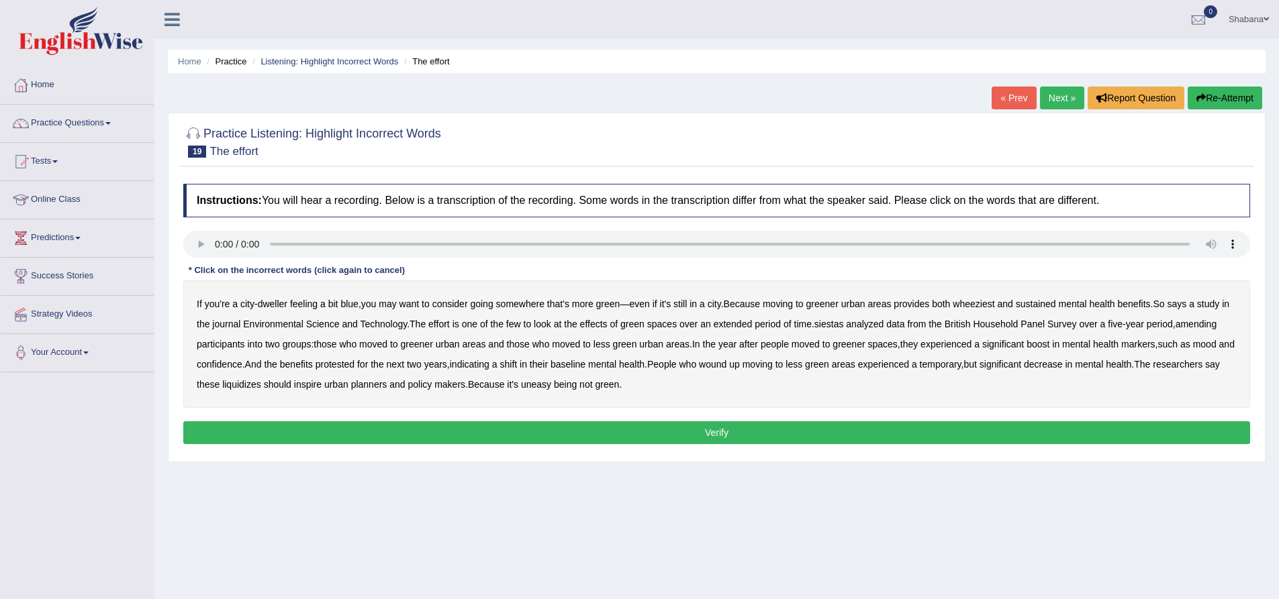
click at [989, 303] on b "wheeziest" at bounding box center [974, 304] width 42 height 11
click at [842, 321] on b "siestas" at bounding box center [829, 324] width 30 height 11
click at [1217, 324] on b "amending" at bounding box center [1196, 324] width 42 height 11
click at [726, 365] on b "wound" at bounding box center [713, 364] width 28 height 11
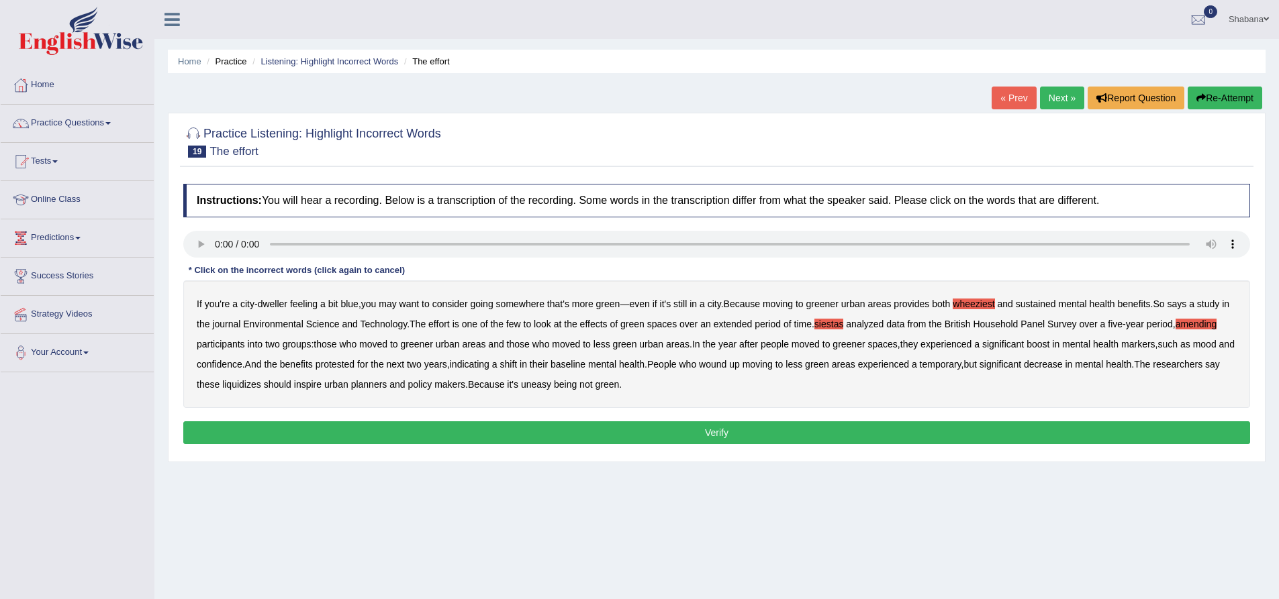
click at [242, 383] on b "liquidizes" at bounding box center [241, 384] width 39 height 11
click at [650, 431] on button "Verify" at bounding box center [716, 433] width 1067 height 23
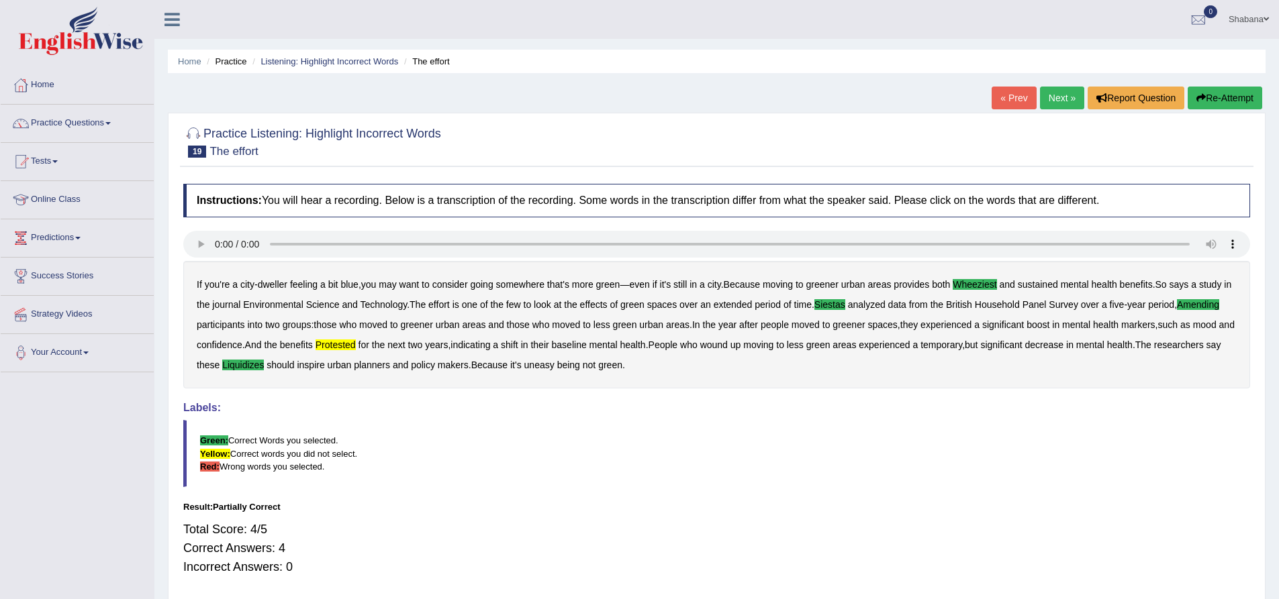
click at [1059, 98] on link "Next »" at bounding box center [1062, 98] width 44 height 23
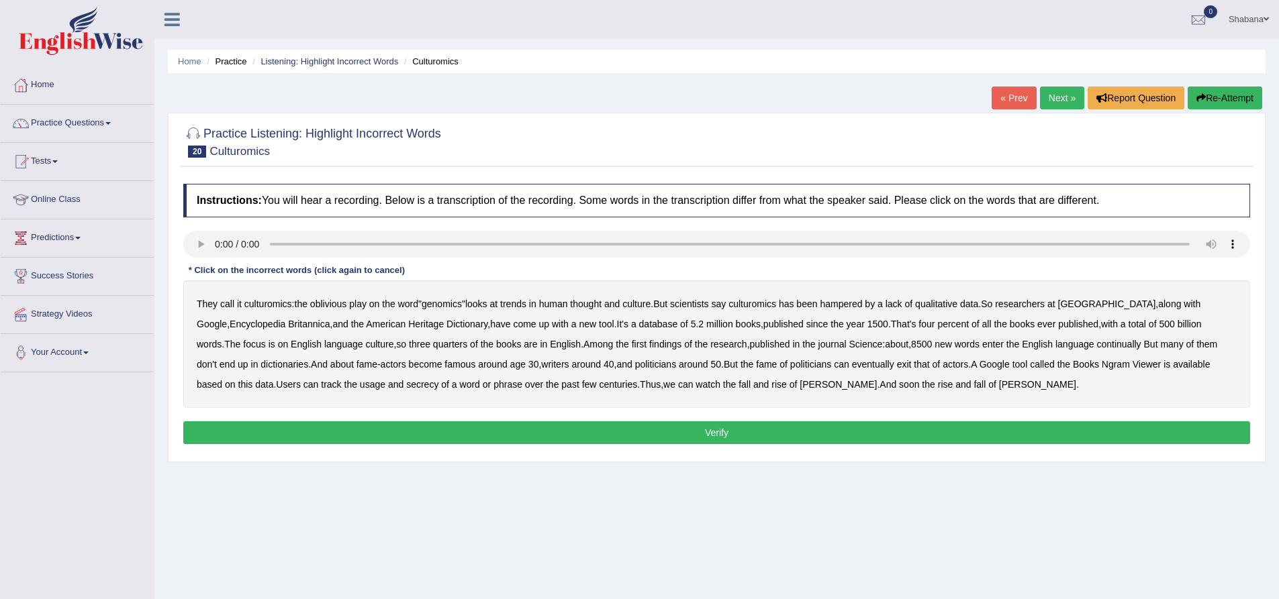
click at [1096, 344] on b "continually" at bounding box center [1118, 344] width 44 height 11
click at [903, 431] on button "Verify" at bounding box center [716, 433] width 1067 height 23
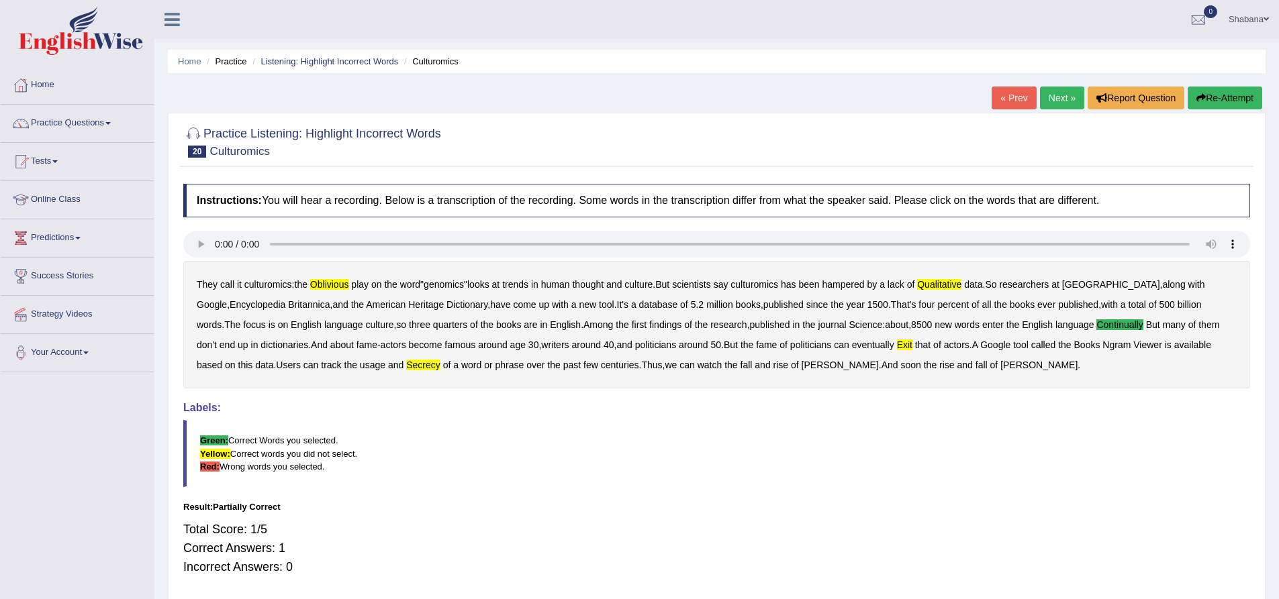
click at [1054, 89] on link "Next »" at bounding box center [1062, 98] width 44 height 23
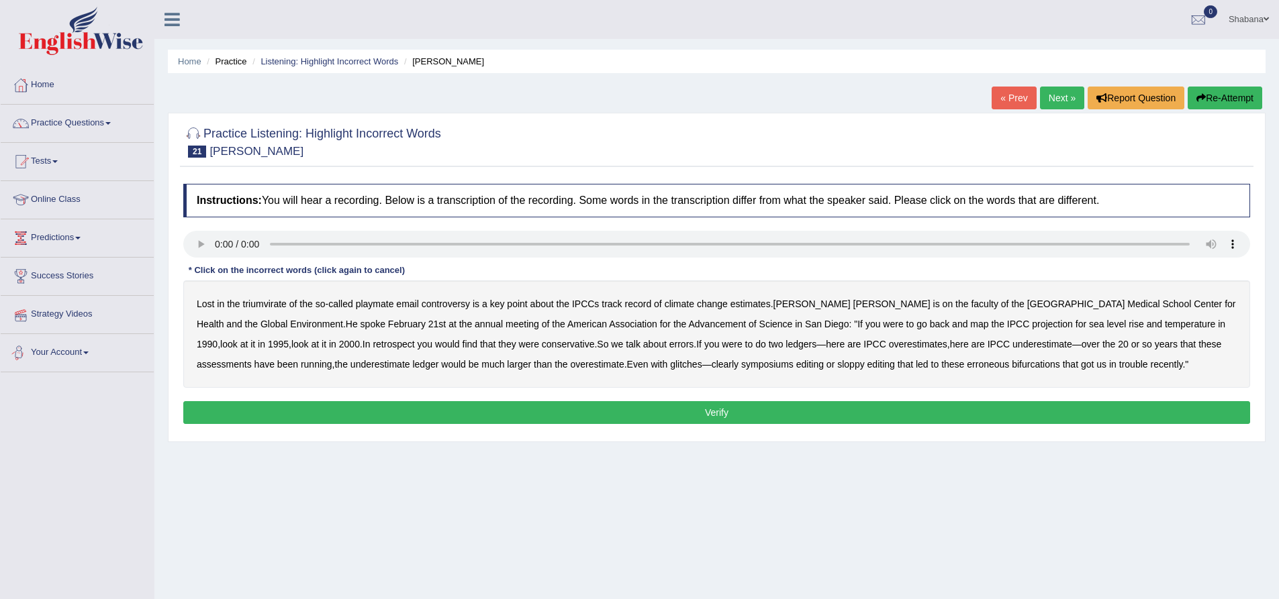
click at [217, 475] on div "Home Practice Listening: Highlight Incorrect Words [PERSON_NAME] « Prev Next » …" at bounding box center [716, 335] width 1124 height 671
click at [71, 118] on link "Practice Questions" at bounding box center [77, 122] width 153 height 34
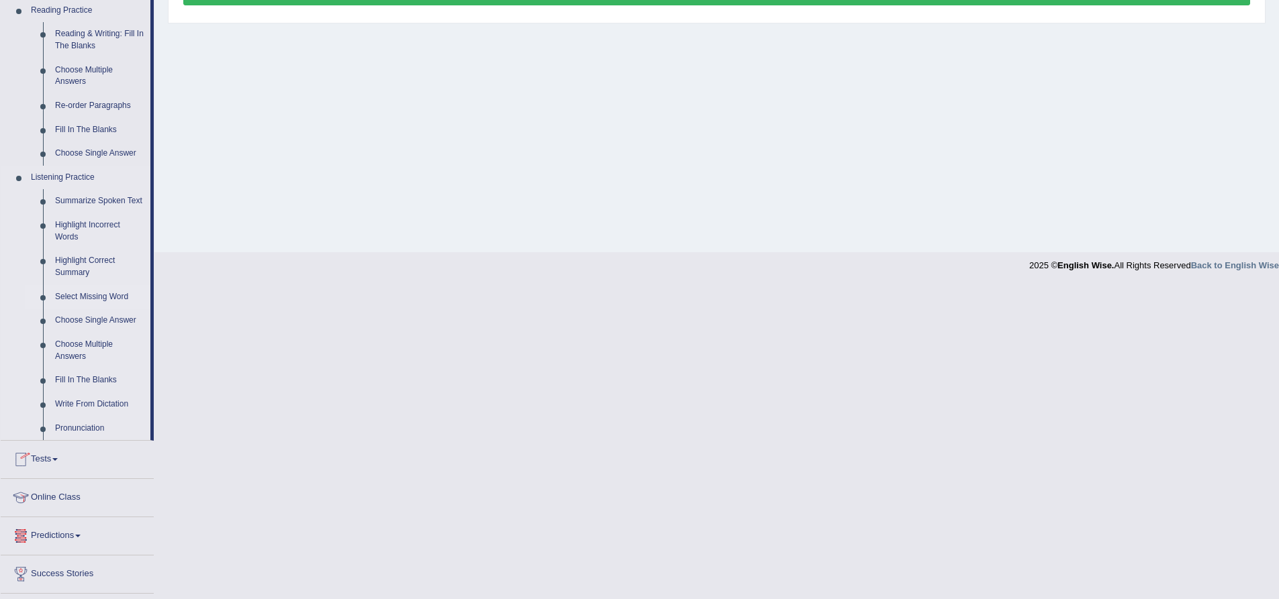
scroll to position [470, 0]
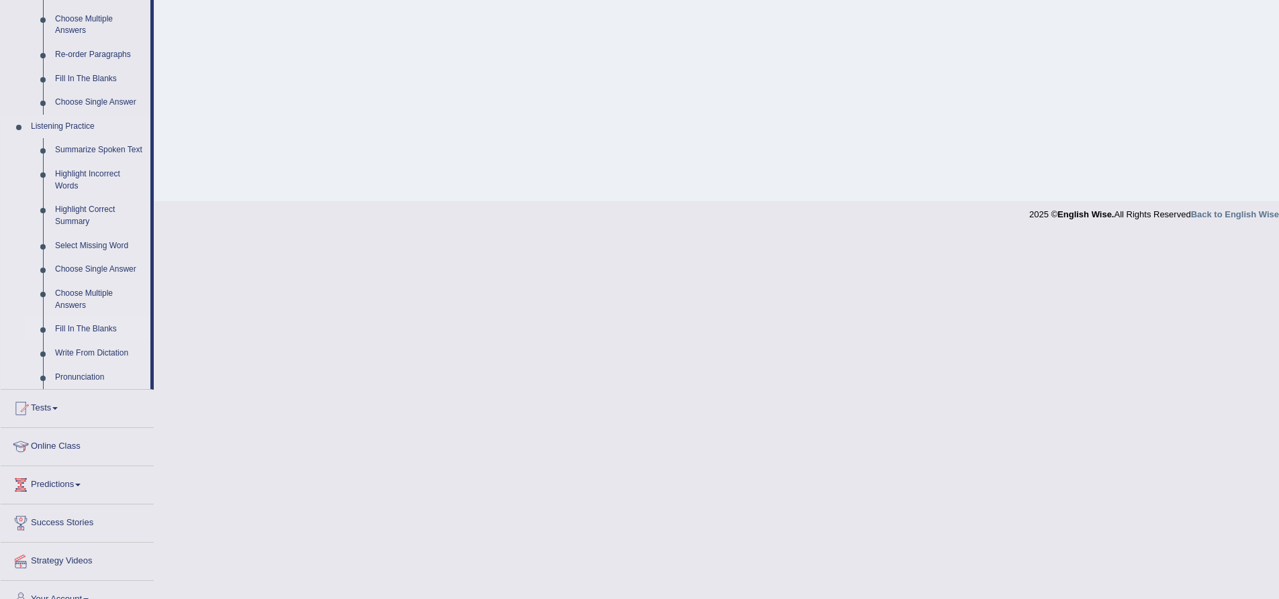
click at [97, 324] on link "Fill In The Blanks" at bounding box center [99, 330] width 101 height 24
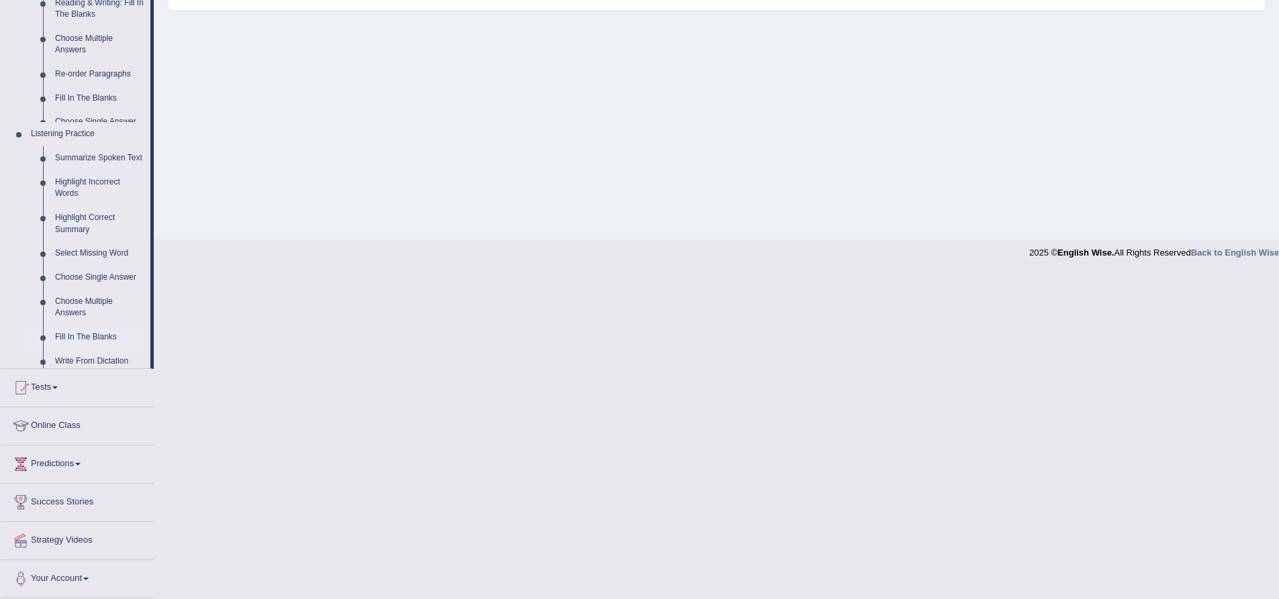
scroll to position [105, 0]
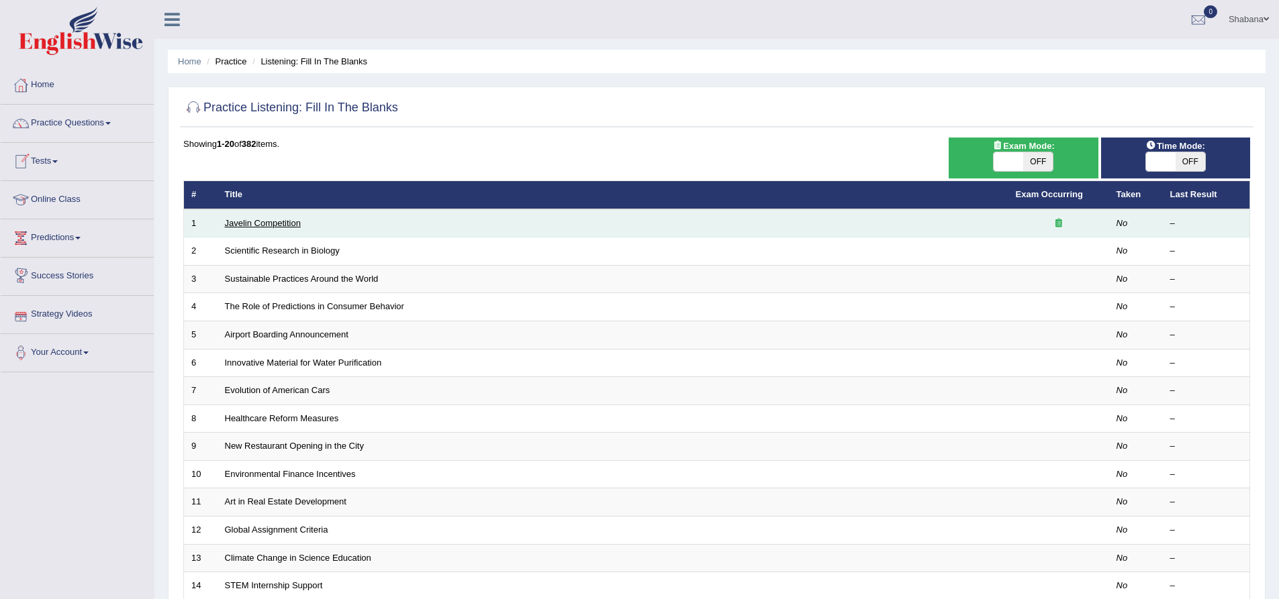
click at [285, 220] on link "Javelin Competition" at bounding box center [263, 223] width 76 height 10
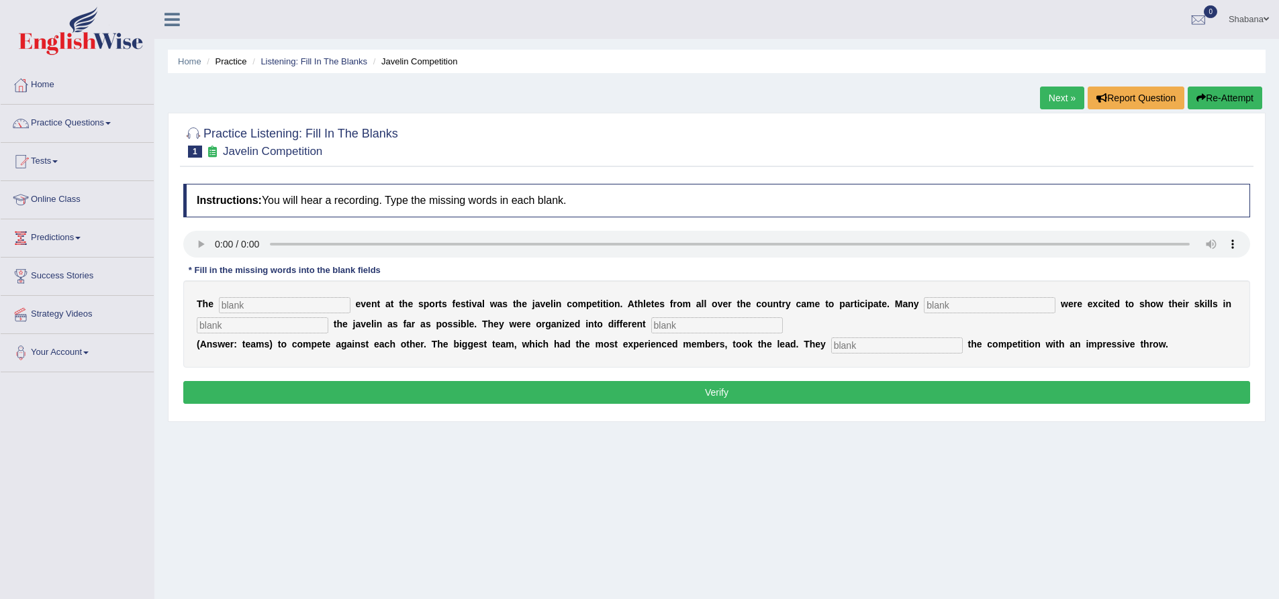
click at [260, 305] on input "text" at bounding box center [285, 305] width 132 height 16
type input "biggest"
click at [961, 309] on input "text" at bounding box center [990, 305] width 132 height 16
type input "people"
click at [297, 331] on input "text" at bounding box center [263, 326] width 132 height 16
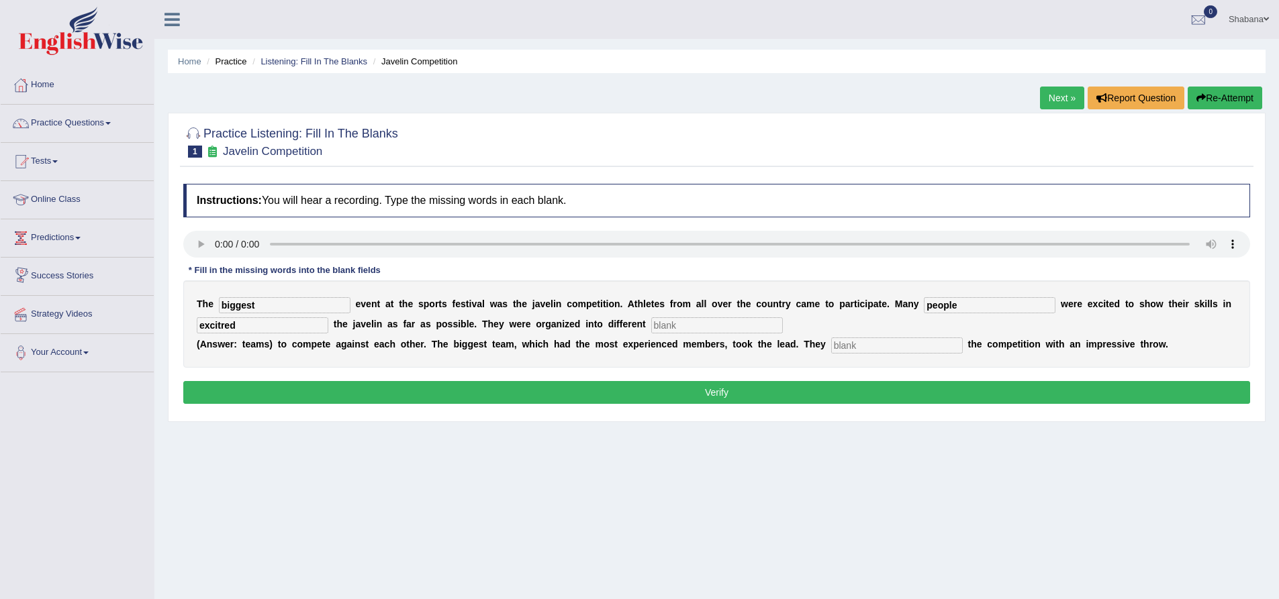
type input "excitred"
click at [701, 330] on input "text" at bounding box center [717, 326] width 132 height 16
click at [877, 345] on input "text" at bounding box center [897, 346] width 132 height 16
type input "started"
click at [702, 325] on input "text" at bounding box center [717, 326] width 132 height 16
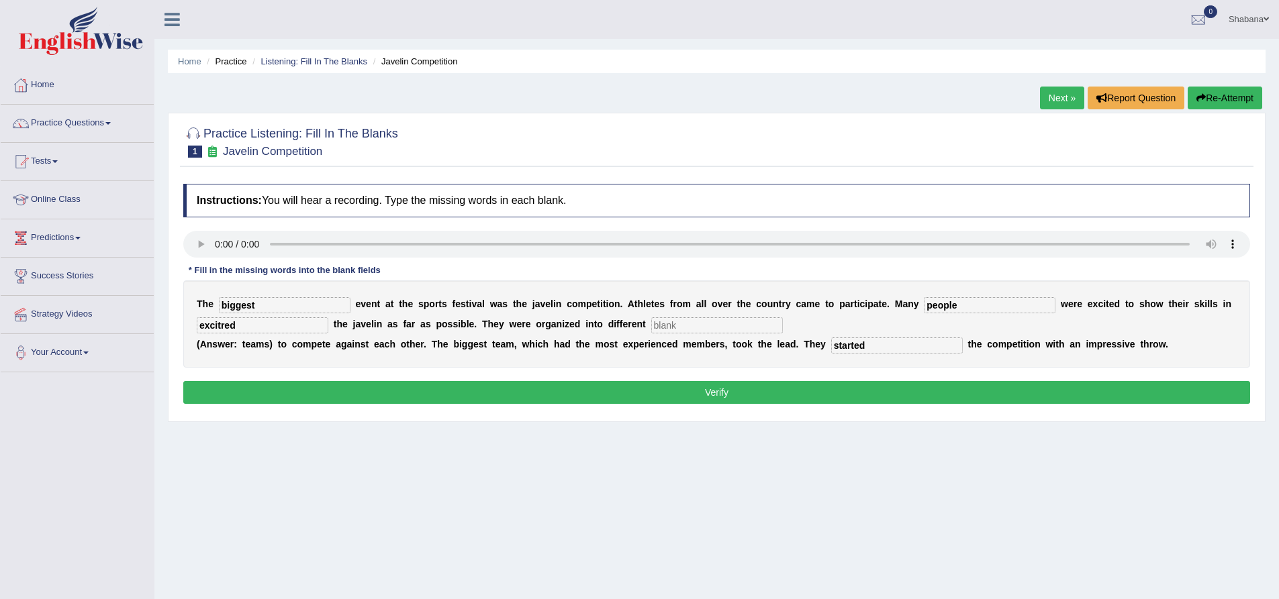
click at [704, 326] on input "text" at bounding box center [717, 326] width 132 height 16
click at [226, 326] on input "excitred" at bounding box center [263, 326] width 132 height 16
type input "excited"
click at [691, 326] on input "text" at bounding box center [717, 326] width 132 height 16
click at [670, 391] on button "Verify" at bounding box center [716, 392] width 1067 height 23
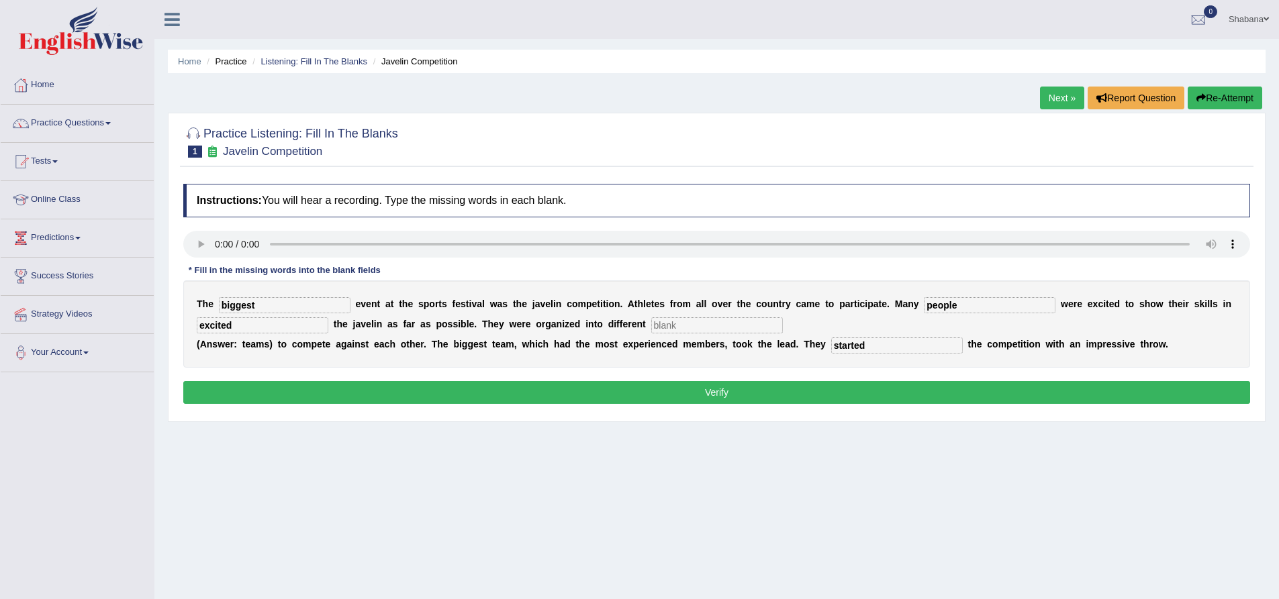
click at [683, 323] on input "text" at bounding box center [717, 326] width 132 height 16
type input "teams"
click at [526, 384] on button "Verify" at bounding box center [716, 392] width 1067 height 23
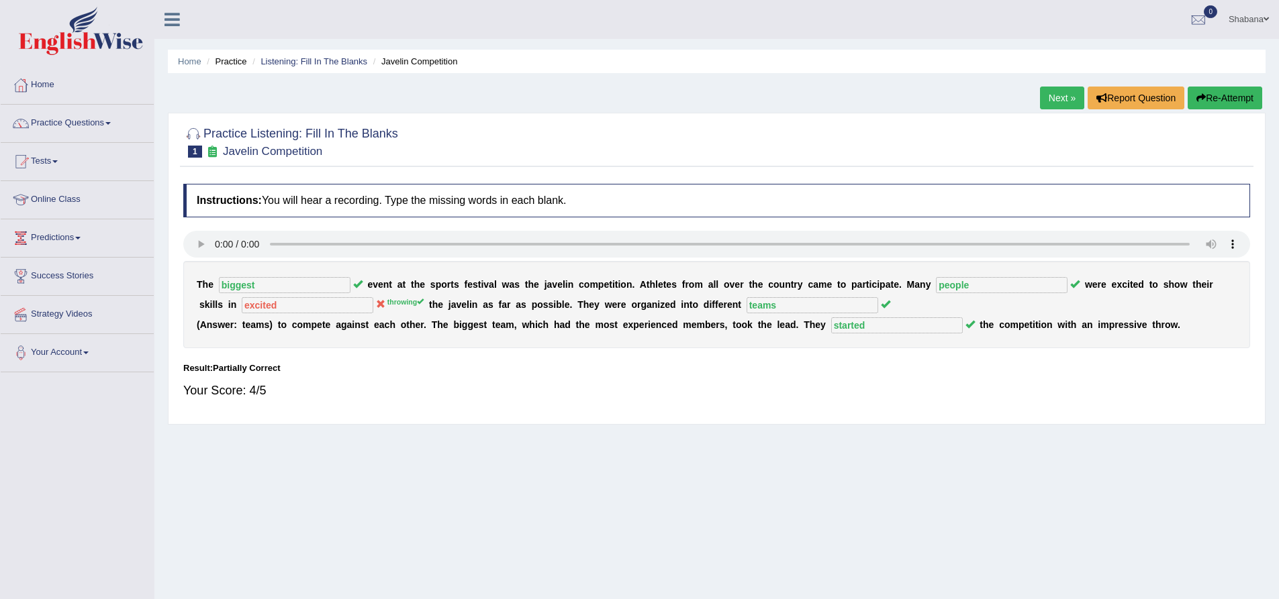
click at [1046, 101] on link "Next »" at bounding box center [1062, 98] width 44 height 23
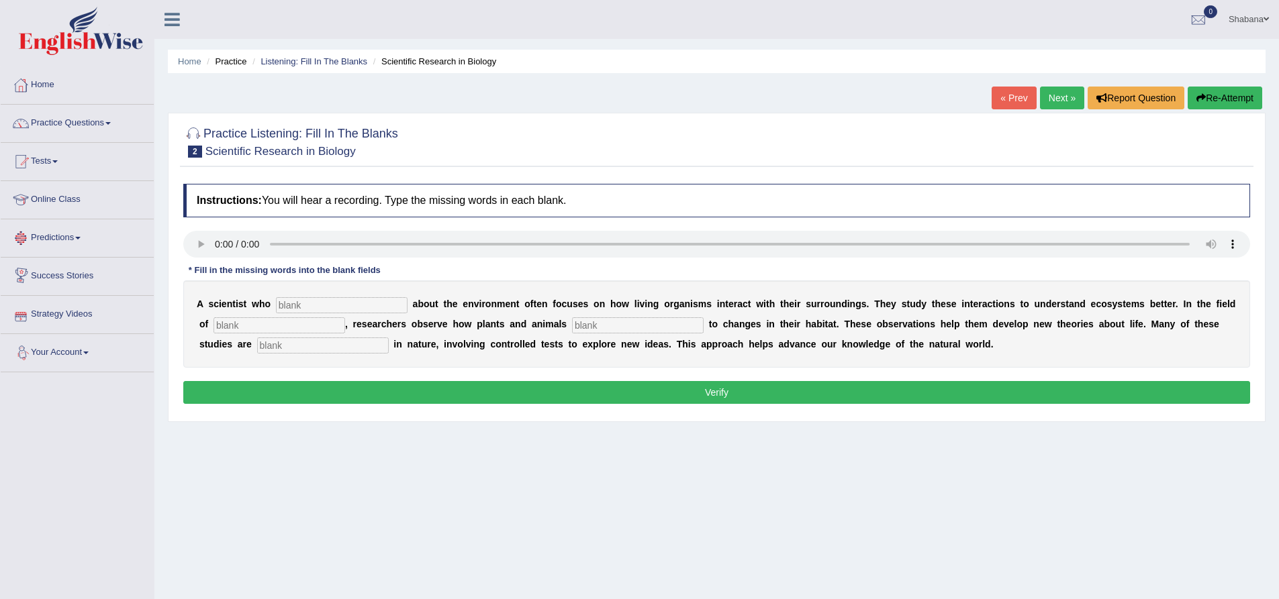
drag, startPoint x: 303, startPoint y: 305, endPoint x: 299, endPoint y: 299, distance: 7.3
click at [303, 305] on input "text" at bounding box center [342, 305] width 132 height 16
type input "cares"
click at [254, 323] on input "text" at bounding box center [279, 326] width 132 height 16
type input "biology"
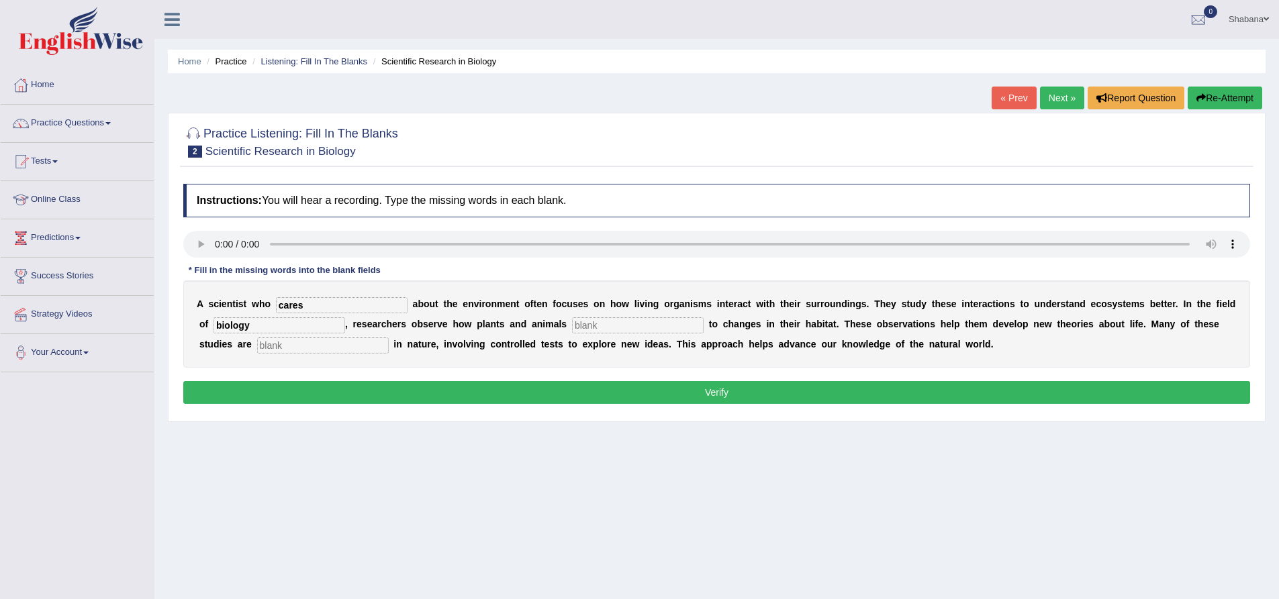
click at [589, 323] on input "text" at bounding box center [638, 326] width 132 height 16
type input "responds"
click at [326, 341] on input "text" at bounding box center [323, 346] width 132 height 16
type input "experimental"
click at [603, 397] on button "Verify" at bounding box center [716, 392] width 1067 height 23
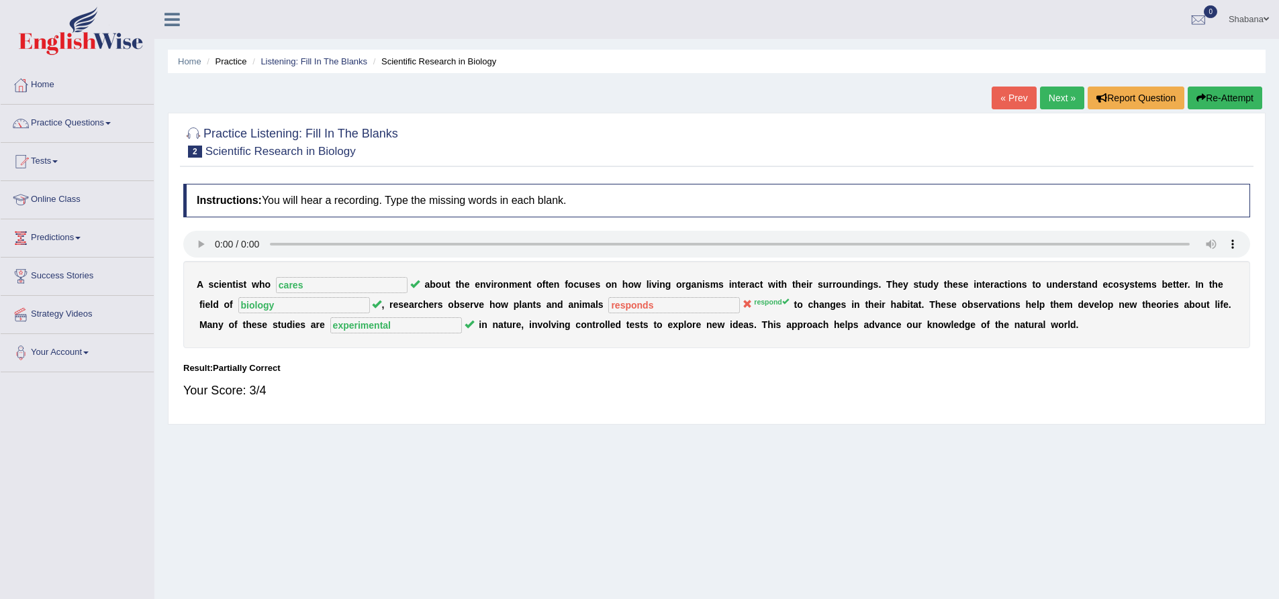
click at [814, 471] on div "Home Practice Listening: Fill In The Blanks Scientific Research in Biology « Pr…" at bounding box center [716, 335] width 1124 height 671
click at [1053, 96] on link "Next »" at bounding box center [1062, 98] width 44 height 23
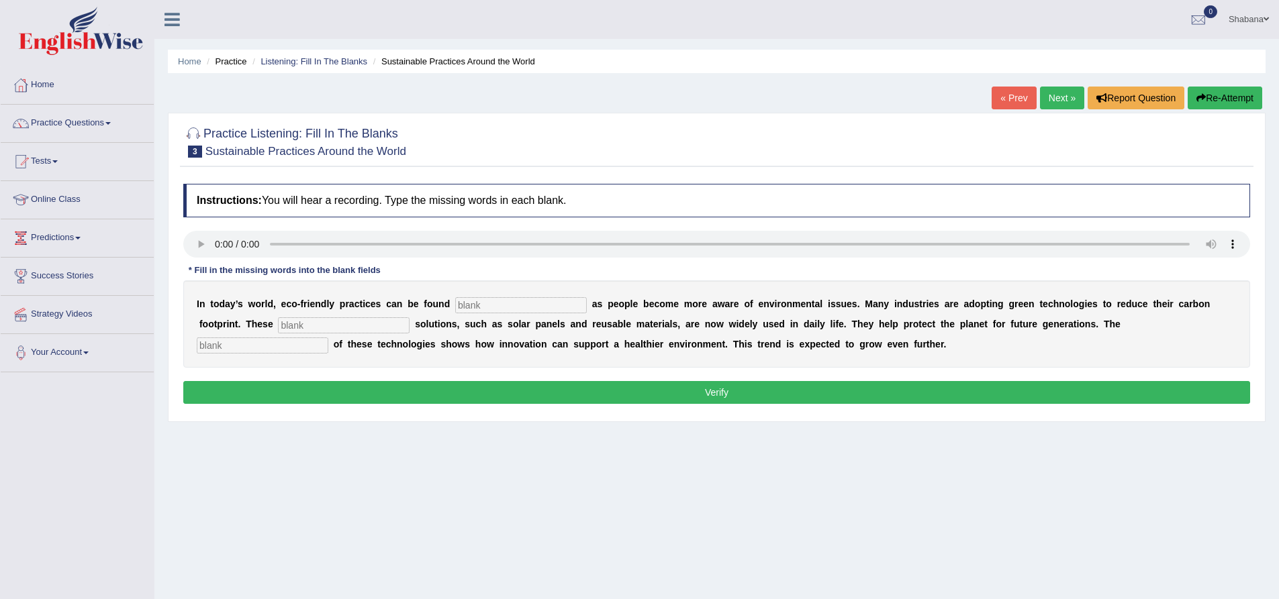
click at [544, 307] on input "text" at bounding box center [521, 305] width 132 height 16
click at [475, 307] on input "evcerywhere" at bounding box center [521, 305] width 132 height 16
type input "everywhere"
click at [373, 316] on div "I n [DATE] a y ’ s w o r l d , e c o - f r i e n d l y p r a c t i c e s c a n …" at bounding box center [716, 324] width 1067 height 87
click at [376, 328] on input "text" at bounding box center [344, 326] width 132 height 16
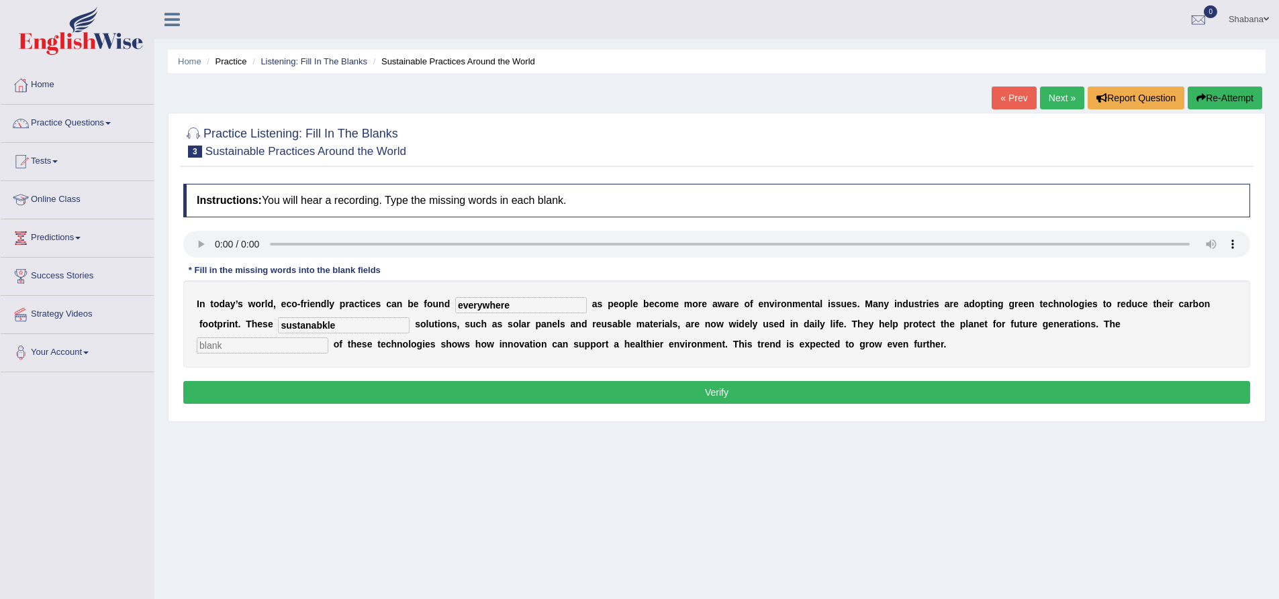
click at [327, 327] on input "sustanabkle" at bounding box center [344, 326] width 132 height 16
click at [345, 458] on div "Home Practice Listening: Fill In The Blanks Sustainable Practices Around the Wo…" at bounding box center [716, 335] width 1124 height 671
click at [305, 327] on input "sustanable" at bounding box center [344, 326] width 132 height 16
type input "sustainable"
click at [299, 350] on input "text" at bounding box center [263, 346] width 132 height 16
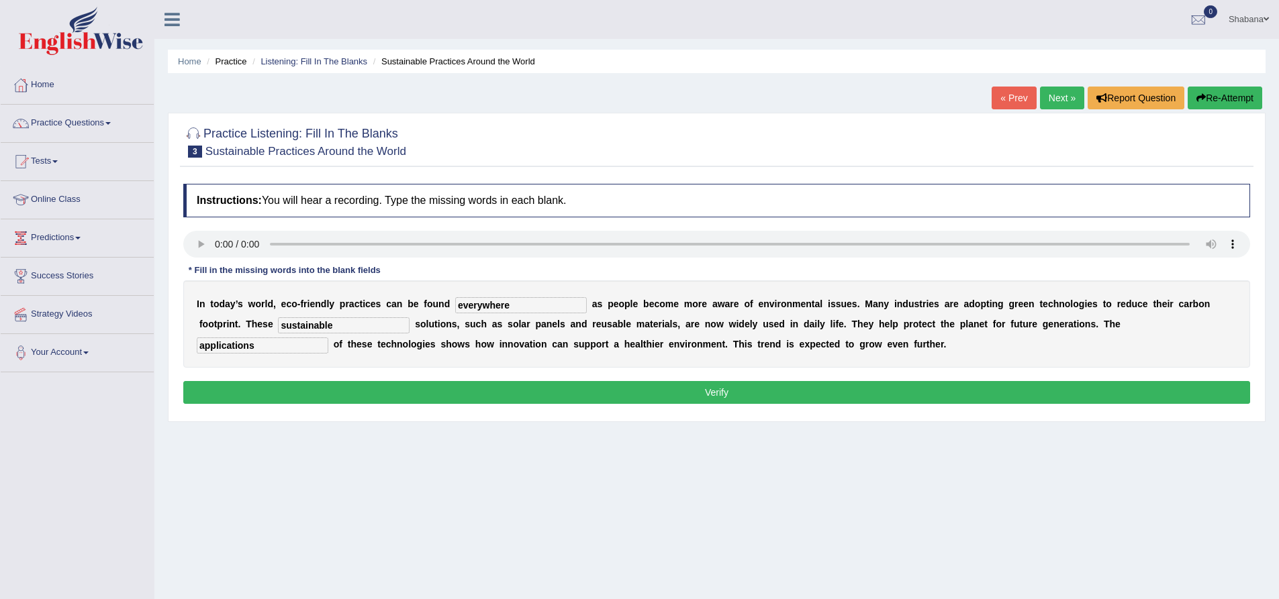
type input "applications"
click at [375, 389] on button "Verify" at bounding box center [716, 392] width 1067 height 23
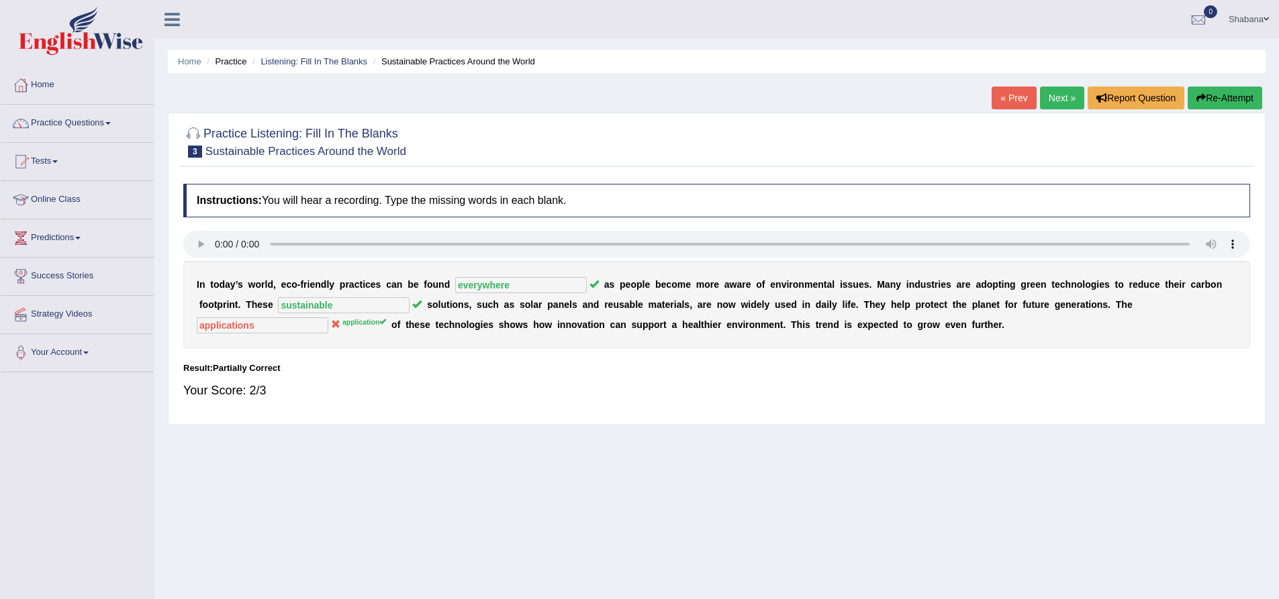
click at [1054, 103] on link "Next »" at bounding box center [1062, 98] width 44 height 23
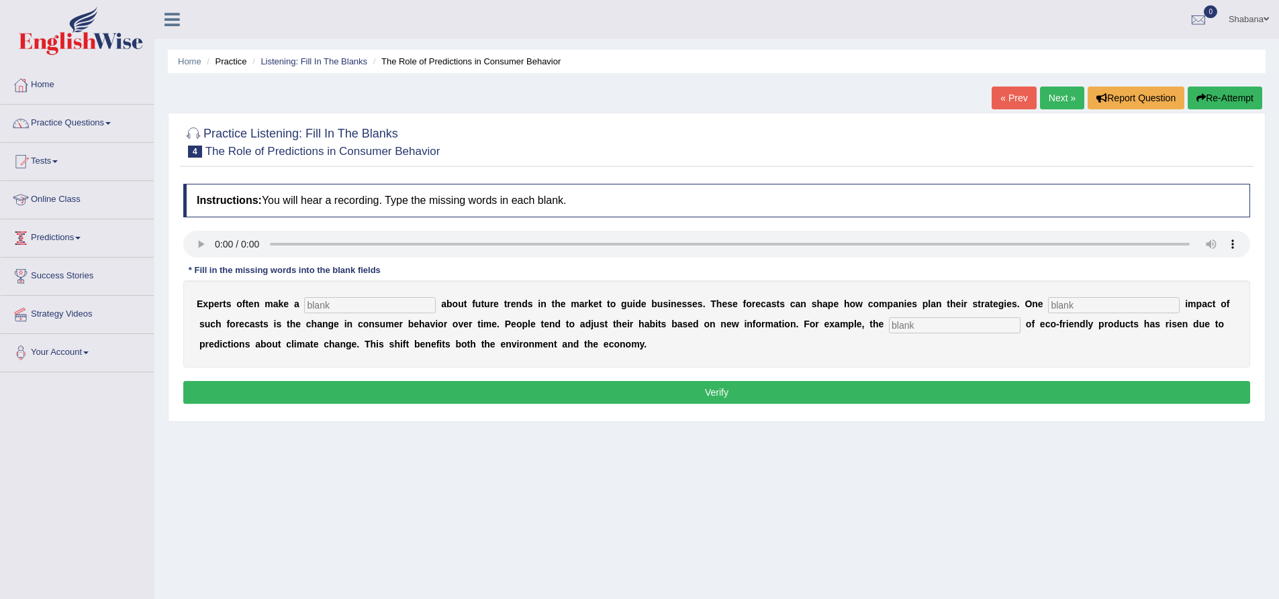
click at [363, 308] on input "text" at bounding box center [370, 305] width 132 height 16
type input "predection"
click at [1082, 305] on input "text" at bounding box center [1114, 305] width 132 height 16
type input "profound"
click at [966, 327] on input "text" at bounding box center [955, 326] width 132 height 16
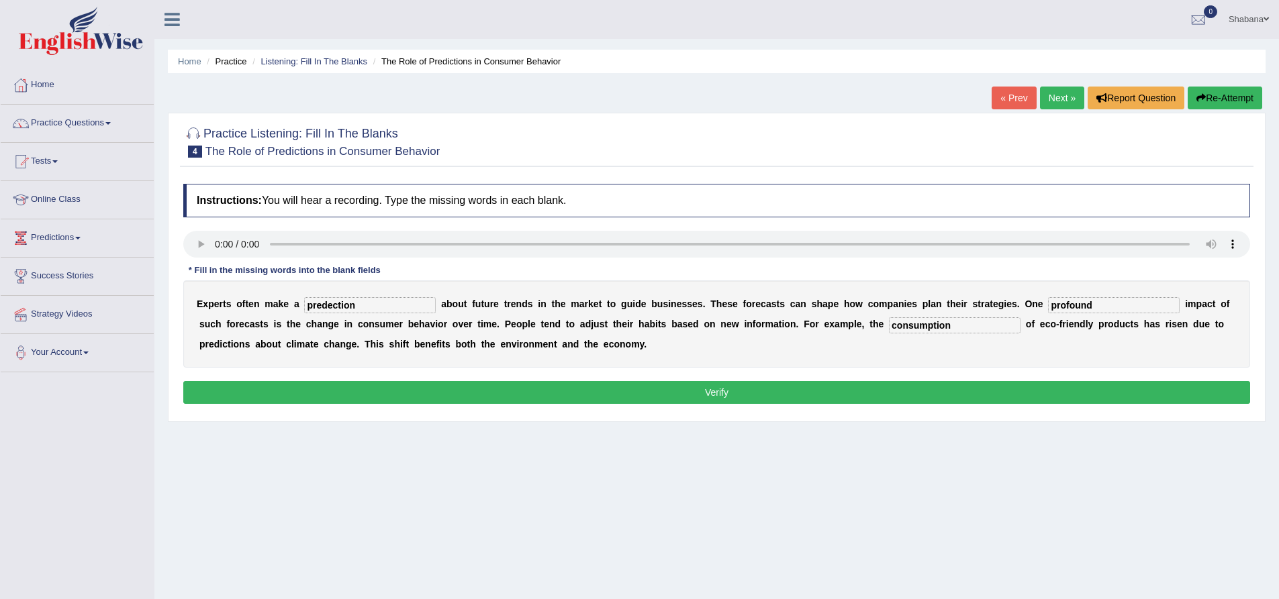
type input "consumption"
click at [873, 384] on button "Verify" at bounding box center [716, 392] width 1067 height 23
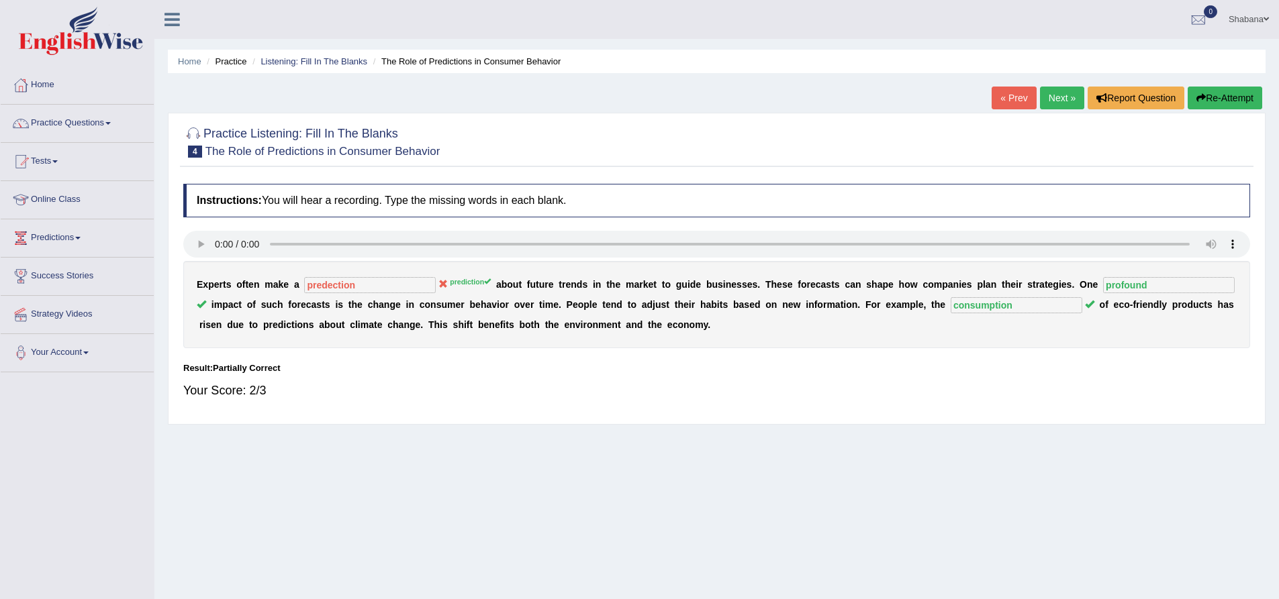
click at [1049, 97] on link "Next »" at bounding box center [1062, 98] width 44 height 23
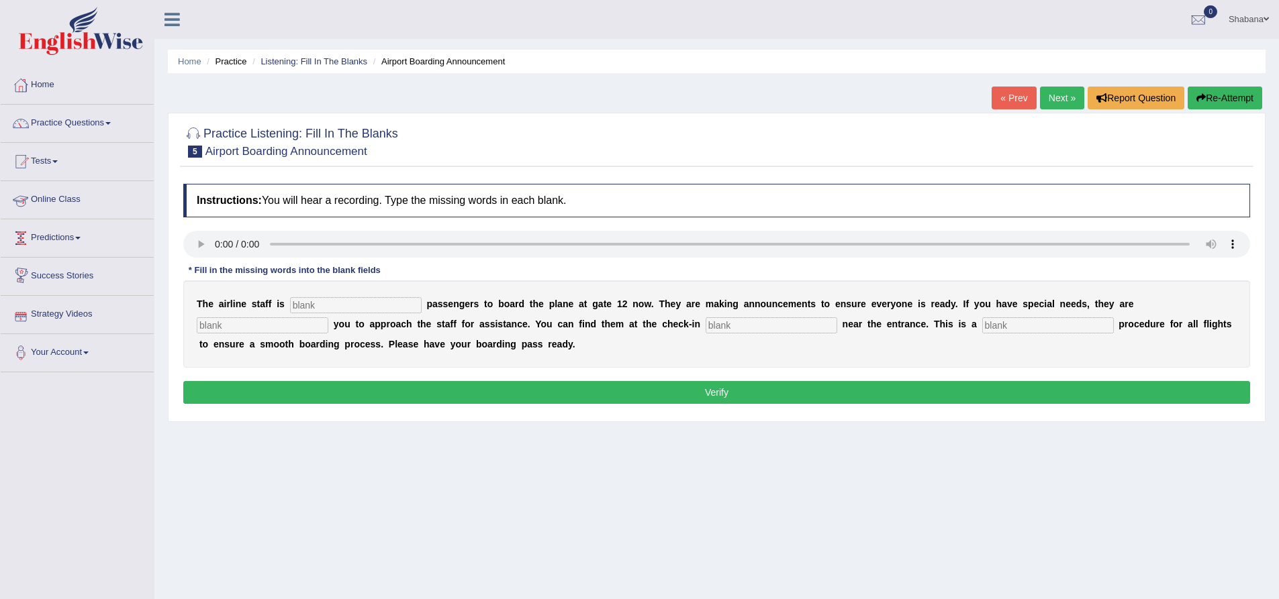
click at [360, 299] on input "text" at bounding box center [356, 305] width 132 height 16
type input "inviting"
click at [245, 331] on input "text" at bounding box center [263, 326] width 132 height 16
type input "requiring"
click at [756, 325] on input "text" at bounding box center [772, 326] width 132 height 16
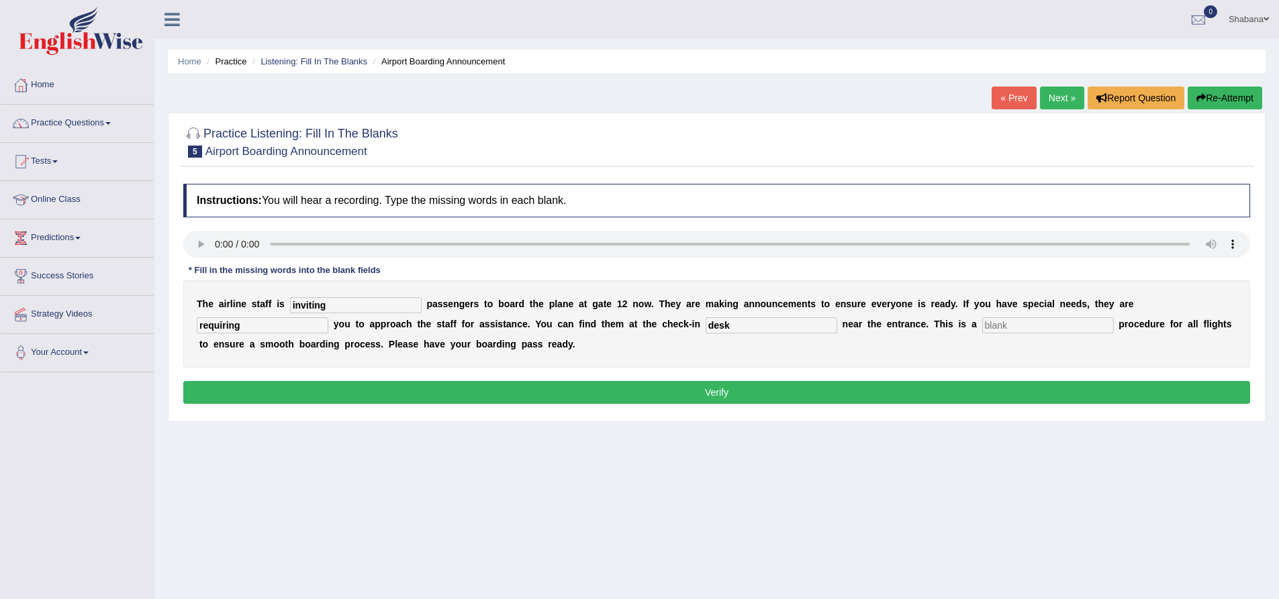
type input "desk"
click at [1004, 328] on input "text" at bounding box center [1048, 326] width 132 height 16
type input "regular"
click at [965, 395] on button "Verify" at bounding box center [716, 392] width 1067 height 23
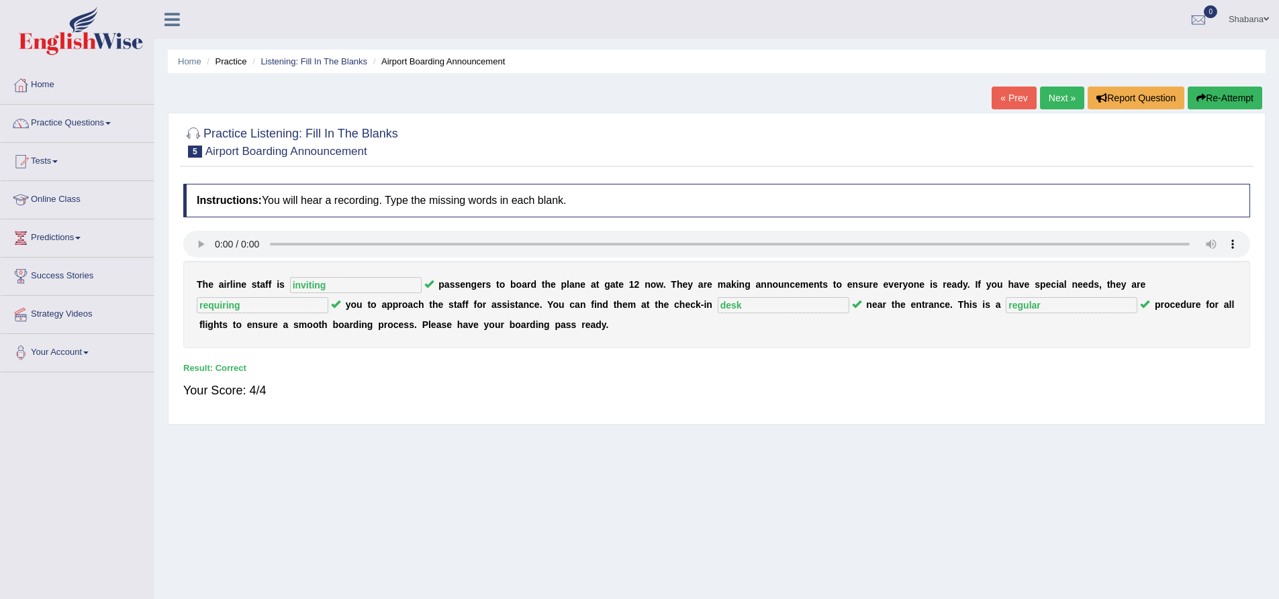
click at [1061, 102] on link "Next »" at bounding box center [1062, 98] width 44 height 23
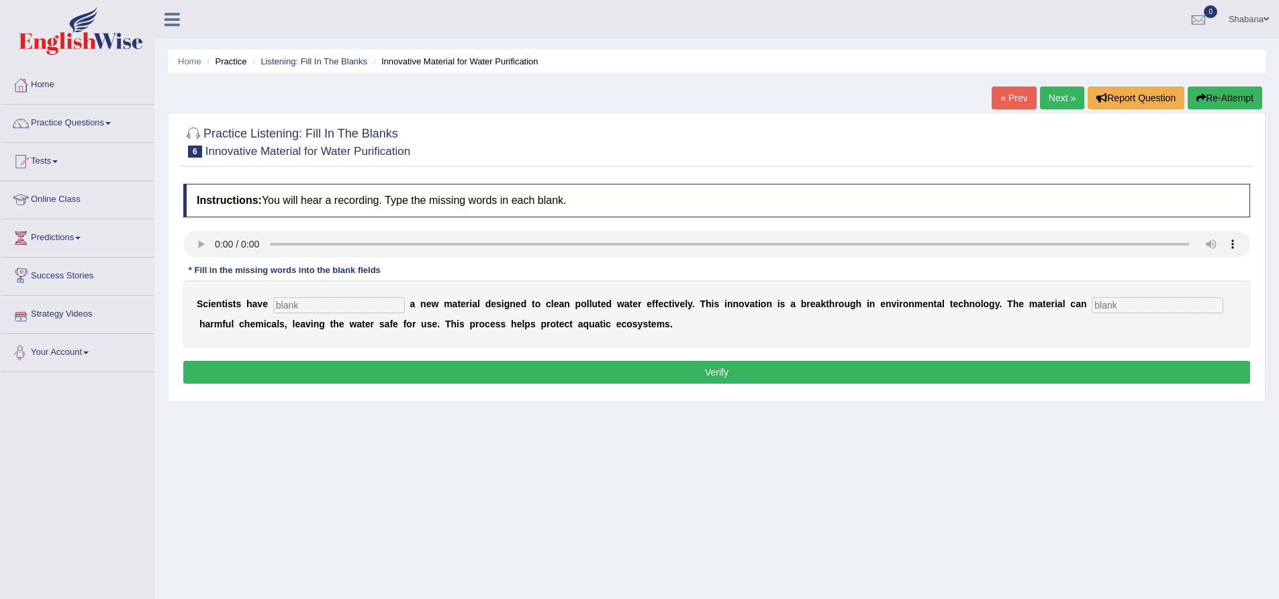
click at [323, 303] on input "text" at bounding box center [339, 305] width 132 height 16
type input "submitted"
click at [1130, 312] on input "text" at bounding box center [1157, 305] width 132 height 16
type input "absorb"
click at [1047, 371] on button "Verify" at bounding box center [716, 372] width 1067 height 23
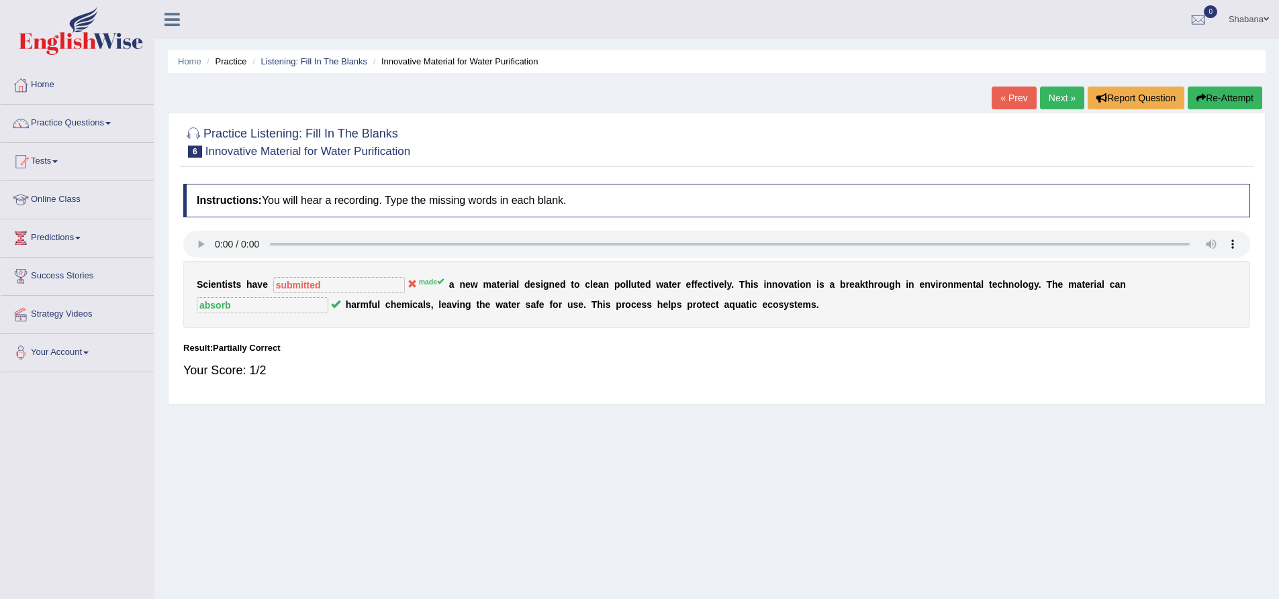
click at [1064, 101] on link "Next »" at bounding box center [1062, 98] width 44 height 23
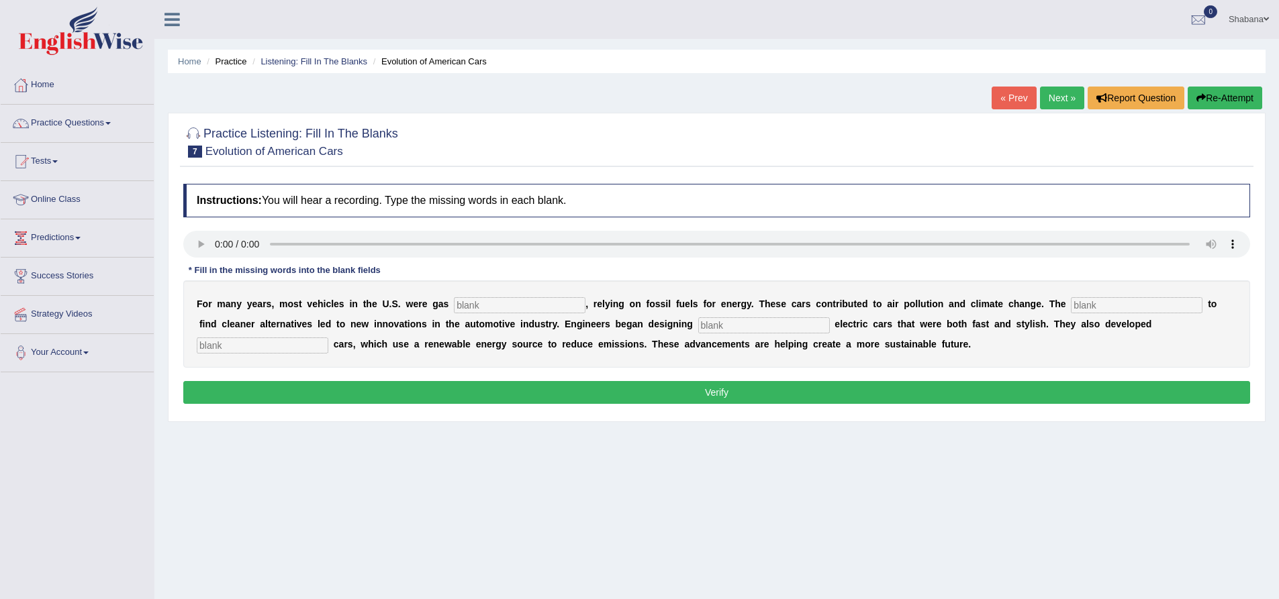
click at [473, 305] on input "text" at bounding box center [520, 305] width 132 height 16
type input "powered"
click at [1099, 307] on input "text" at bounding box center [1137, 305] width 132 height 16
type input "s"
type input "seek"
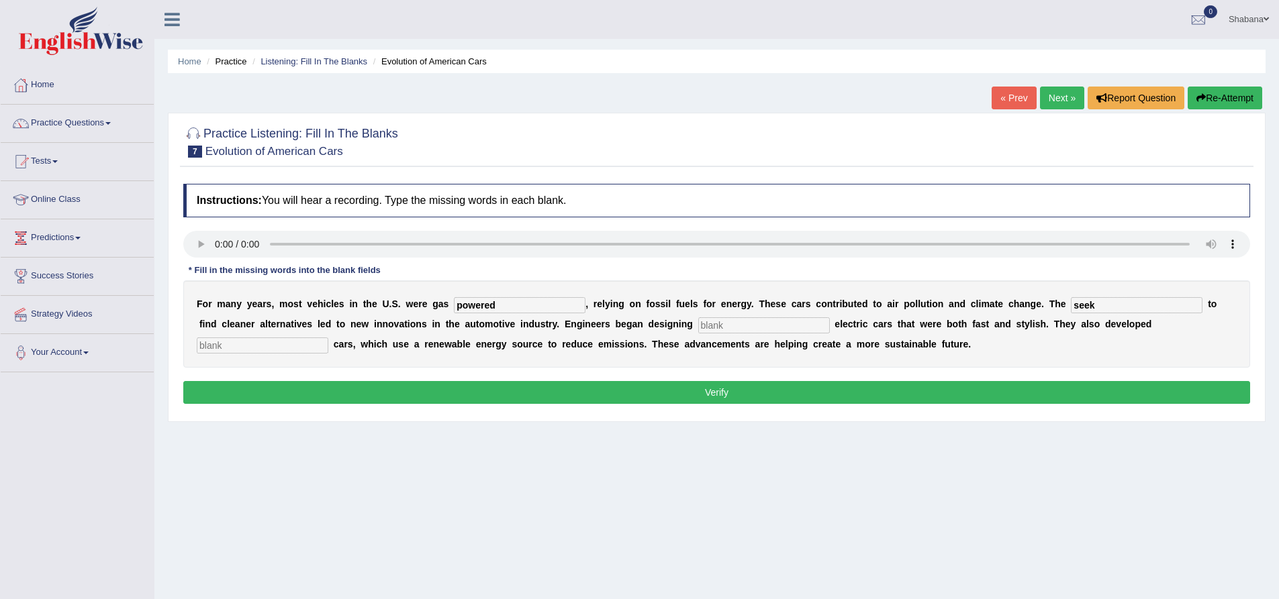
click at [738, 324] on input "text" at bounding box center [764, 326] width 132 height 16
click at [309, 347] on input "text" at bounding box center [263, 346] width 132 height 16
type input "hydrogen"
drag, startPoint x: 1105, startPoint y: 309, endPoint x: 1060, endPoint y: 313, distance: 45.2
click at [1060, 313] on div "F o r m a n y y e a r s , m o s t v e h i c l e s i n t h e U . S . w e r e g a…" at bounding box center [716, 324] width 1067 height 87
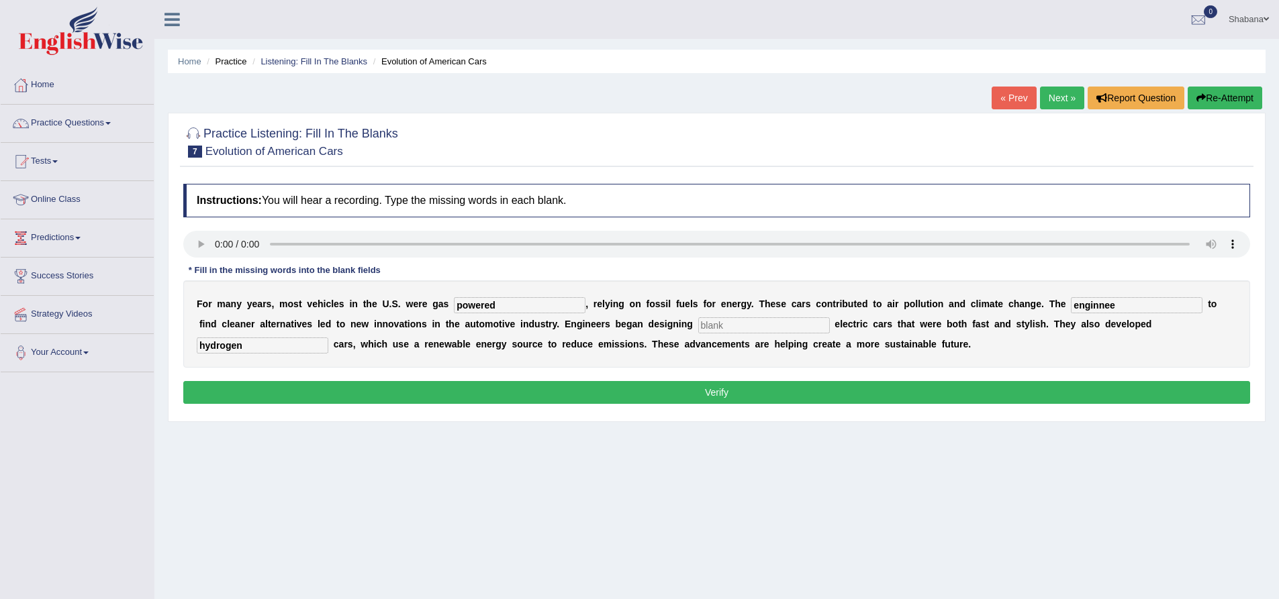
type input "enginneer"
drag, startPoint x: 1130, startPoint y: 309, endPoint x: 1068, endPoint y: 310, distance: 61.8
click at [1068, 310] on div "F o r m a n y y e a r s , m o s t v e h i c l e s i n t h e U . S . w e r e g a…" at bounding box center [716, 324] width 1067 height 87
click at [742, 320] on input "text" at bounding box center [764, 326] width 132 height 16
type input "sleek"
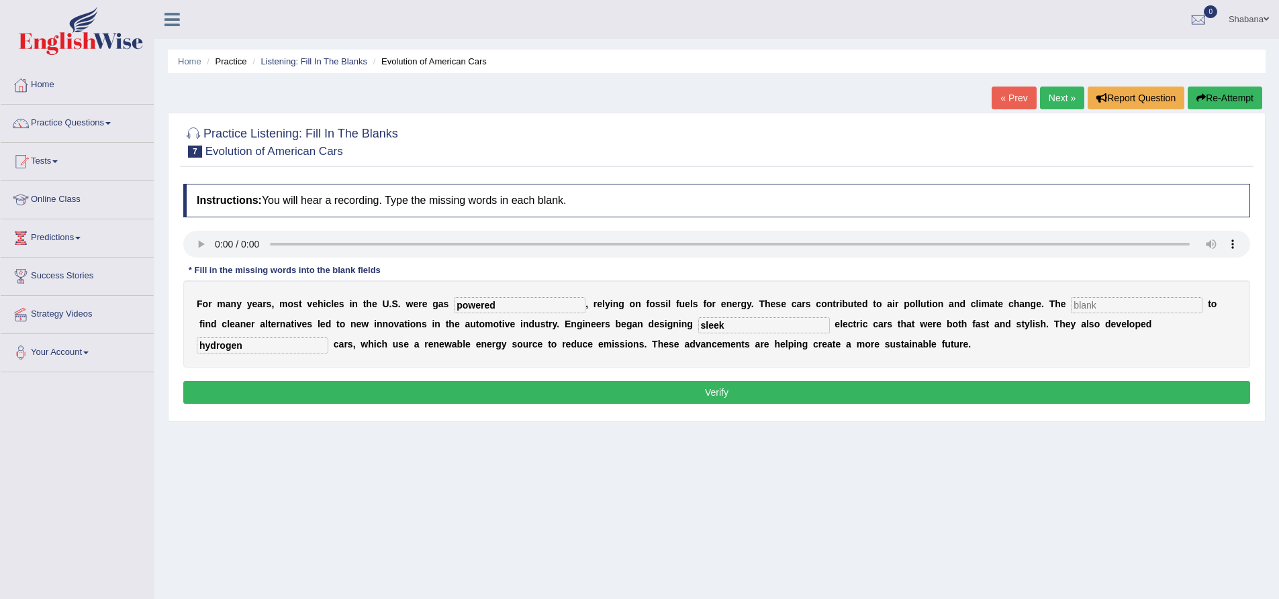
click at [764, 401] on button "Verify" at bounding box center [716, 392] width 1067 height 23
click at [767, 387] on button "Verify" at bounding box center [716, 392] width 1067 height 23
click at [1091, 307] on input "text" at bounding box center [1137, 305] width 132 height 16
type input "developer"
click at [1020, 390] on button "Verify" at bounding box center [716, 392] width 1067 height 23
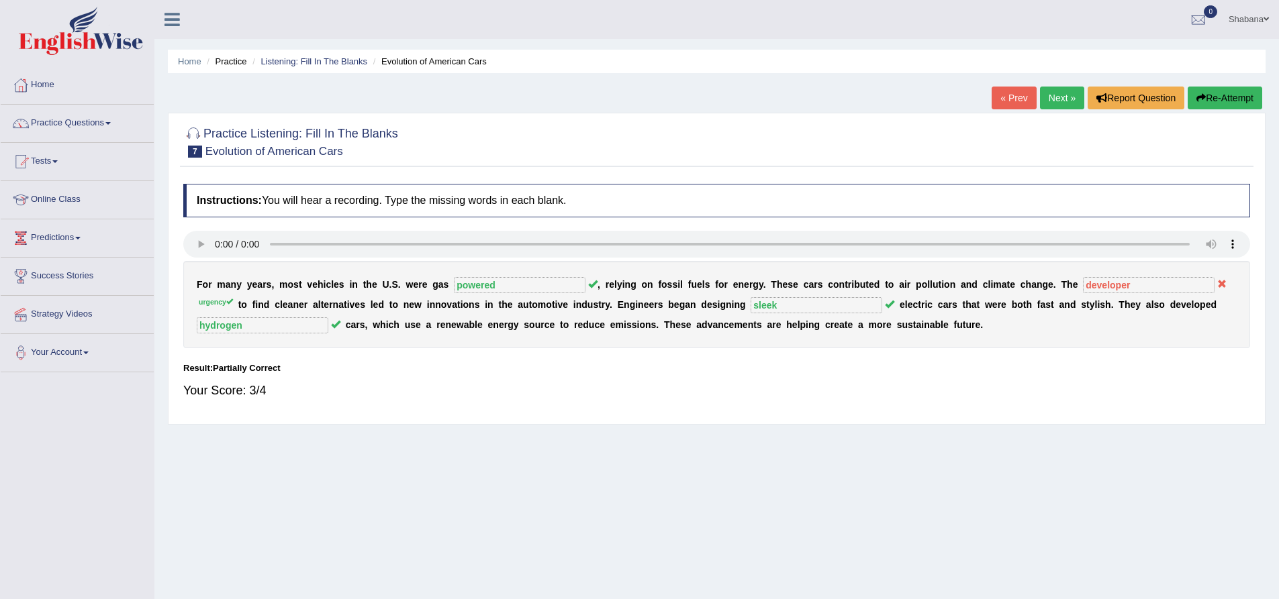
click at [1058, 103] on link "Next »" at bounding box center [1062, 98] width 44 height 23
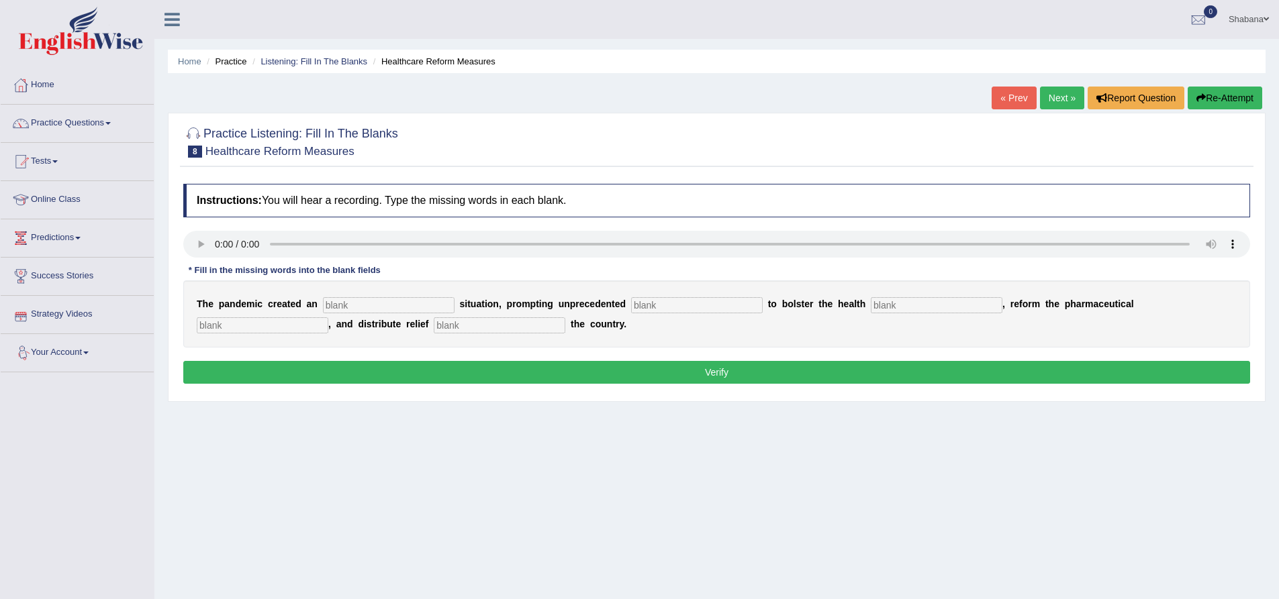
click at [364, 307] on input "text" at bounding box center [389, 305] width 132 height 16
type input "urgent"
click at [661, 303] on input "text" at bounding box center [697, 305] width 132 height 16
type input "contribution"
click at [890, 304] on input "text" at bounding box center [937, 305] width 132 height 16
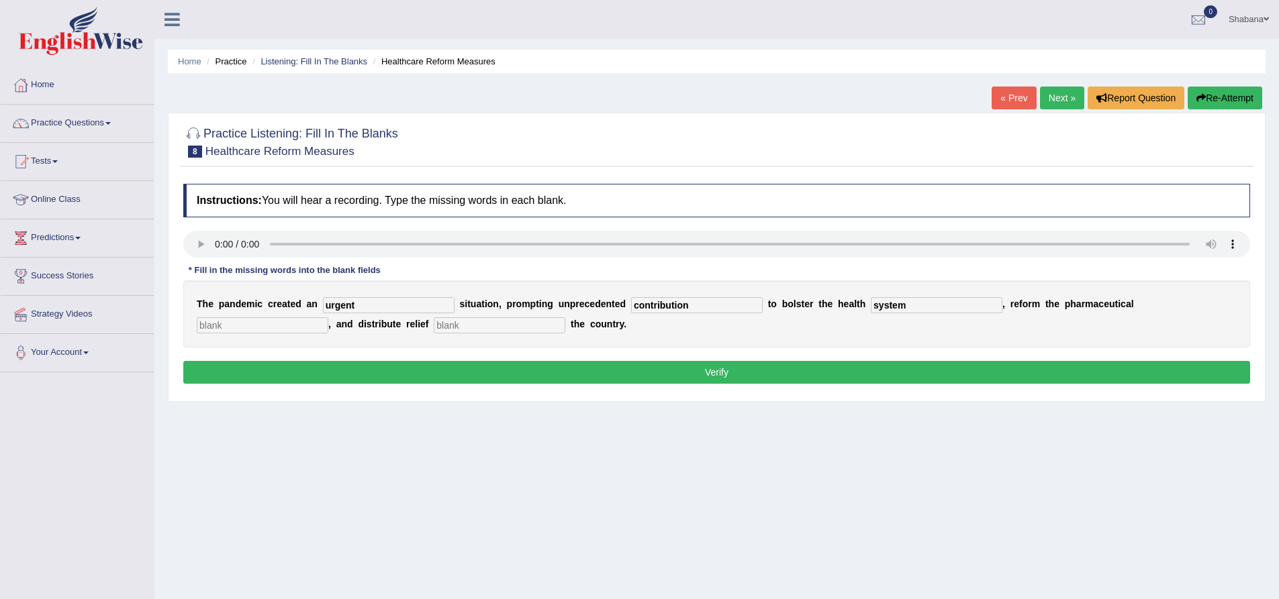
type input "system"
click at [251, 328] on input "text" at bounding box center [263, 326] width 132 height 16
type input "sector"
click at [479, 324] on input "text" at bounding box center [500, 326] width 132 height 16
click at [460, 326] on input "throu out" at bounding box center [500, 326] width 132 height 16
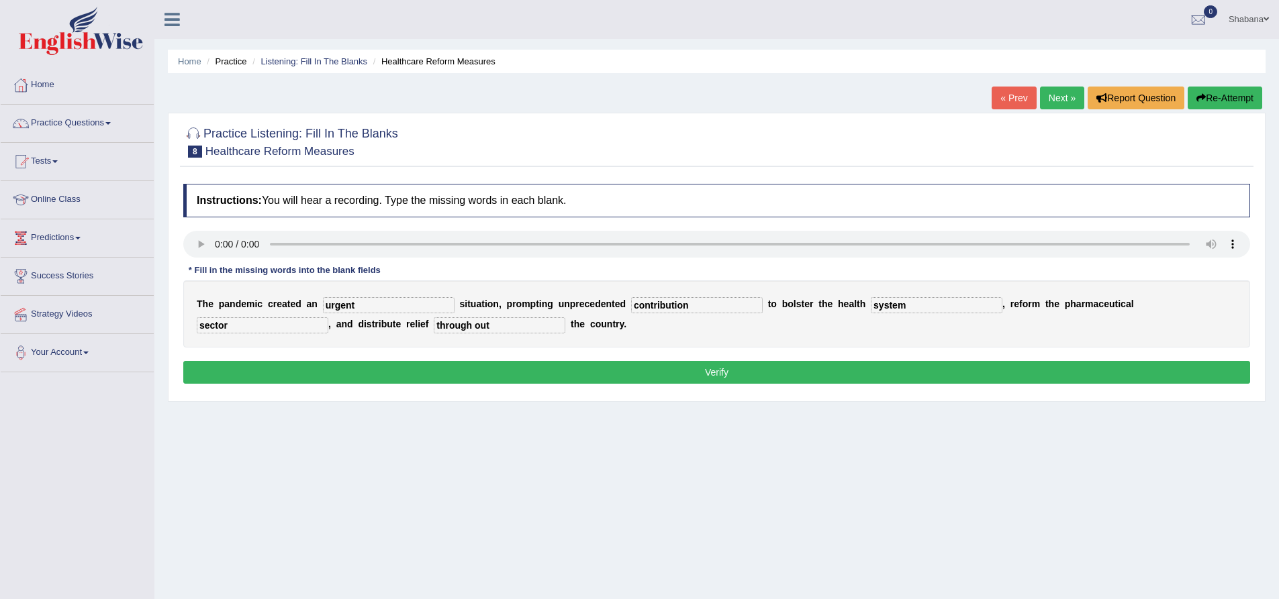
type input "through out"
click at [501, 365] on button "Verify" at bounding box center [716, 372] width 1067 height 23
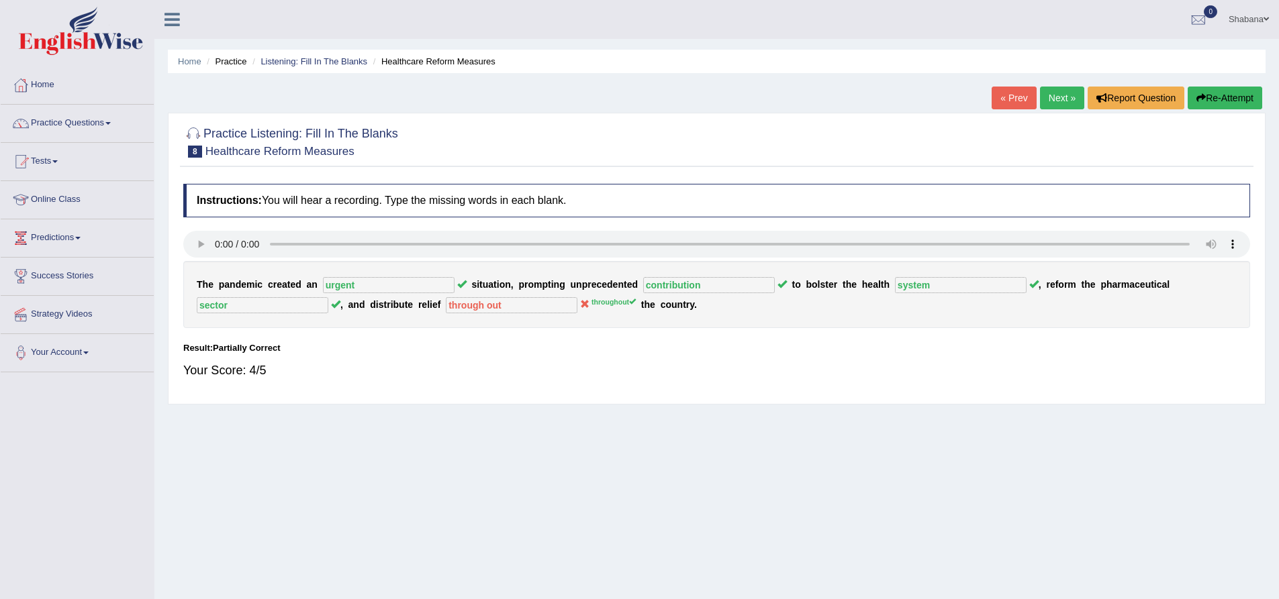
click at [1064, 93] on link "Next »" at bounding box center [1062, 98] width 44 height 23
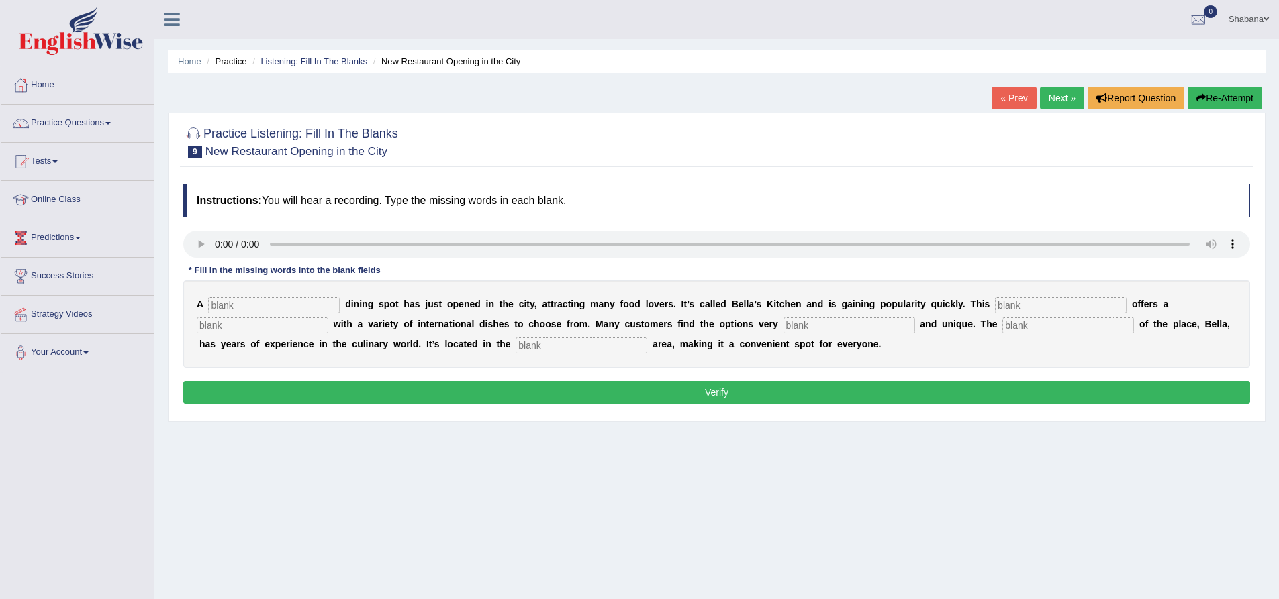
click at [220, 309] on input "text" at bounding box center [274, 305] width 132 height 16
type input "new"
click at [1020, 304] on input "text" at bounding box center [1061, 305] width 132 height 16
click at [1020, 305] on input "restaurant" at bounding box center [1061, 305] width 132 height 16
click at [1022, 305] on input "resturant" at bounding box center [1061, 305] width 132 height 16
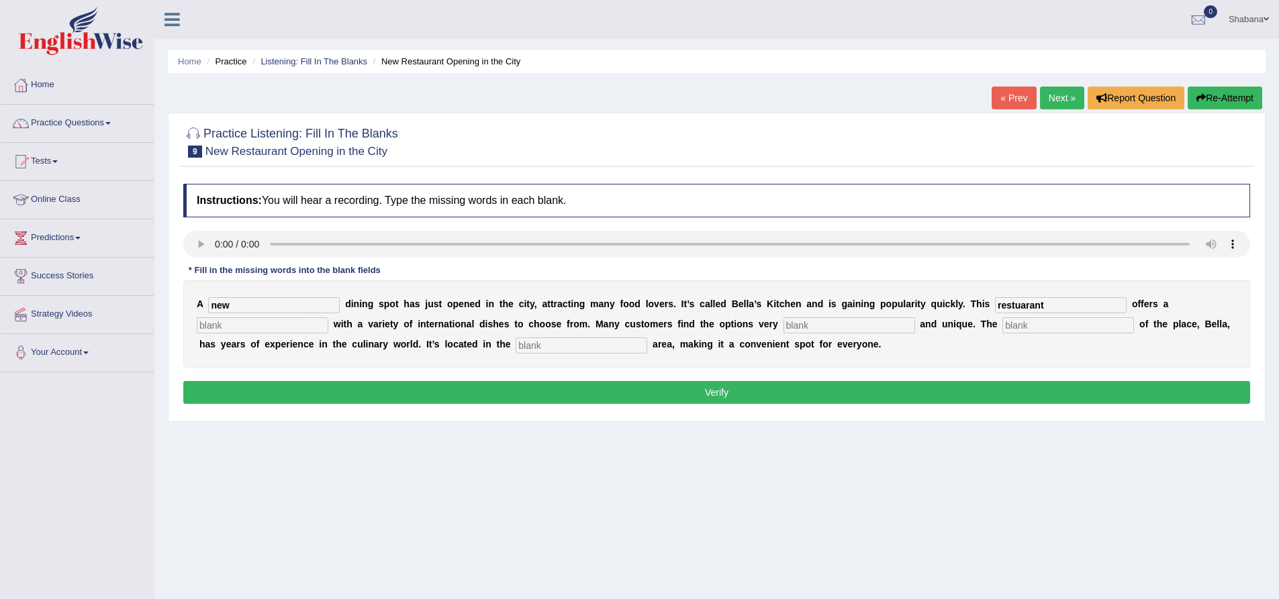
click at [1020, 305] on input "restuarant" at bounding box center [1061, 305] width 132 height 16
type input "restuarant"
click at [287, 322] on input "text" at bounding box center [263, 326] width 132 height 16
click at [211, 328] on input "manu" at bounding box center [263, 326] width 132 height 16
type input "menu"
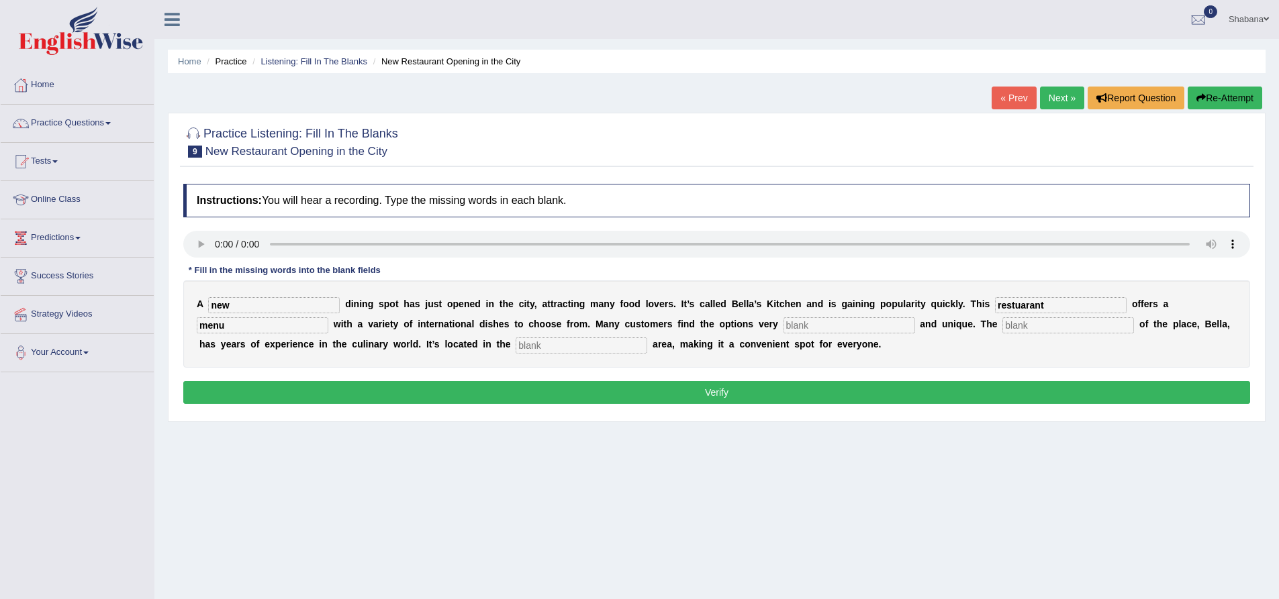
click at [814, 328] on input "text" at bounding box center [849, 326] width 132 height 16
click at [807, 327] on input "intersteing" at bounding box center [849, 326] width 132 height 16
click at [825, 326] on input "interesteing" at bounding box center [849, 326] width 132 height 16
type input "interesting"
click at [1029, 324] on input "text" at bounding box center [1068, 326] width 132 height 16
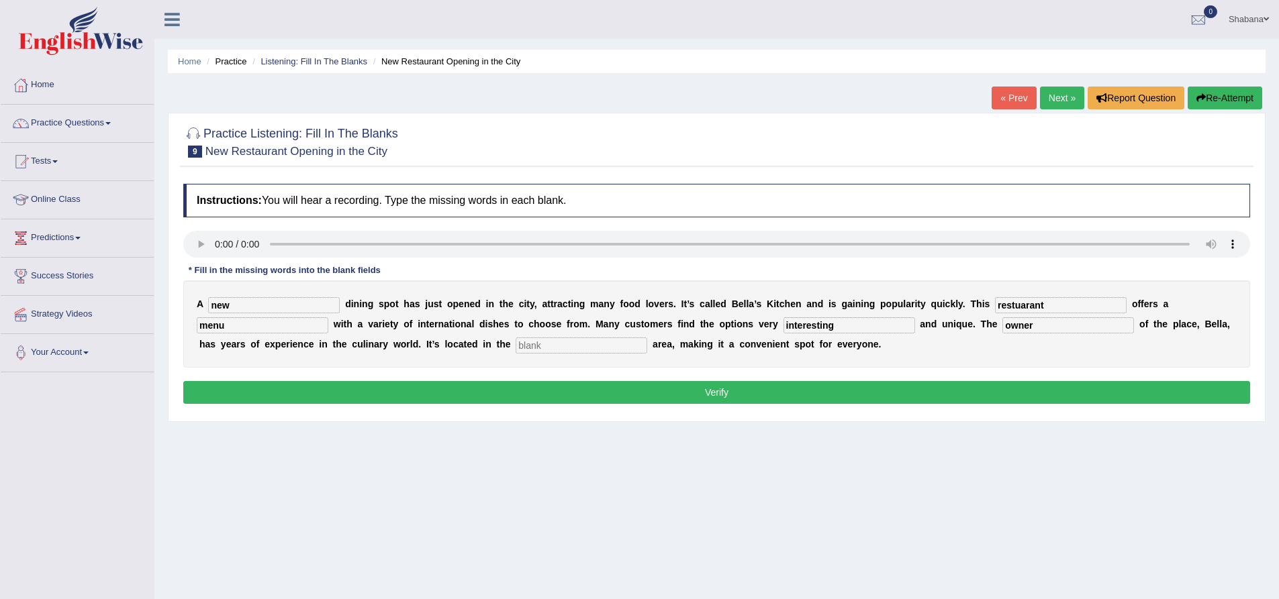
type input "owner"
click at [545, 347] on input "text" at bounding box center [582, 346] width 132 height 16
type input "downtown"
click at [573, 383] on button "Verify" at bounding box center [716, 392] width 1067 height 23
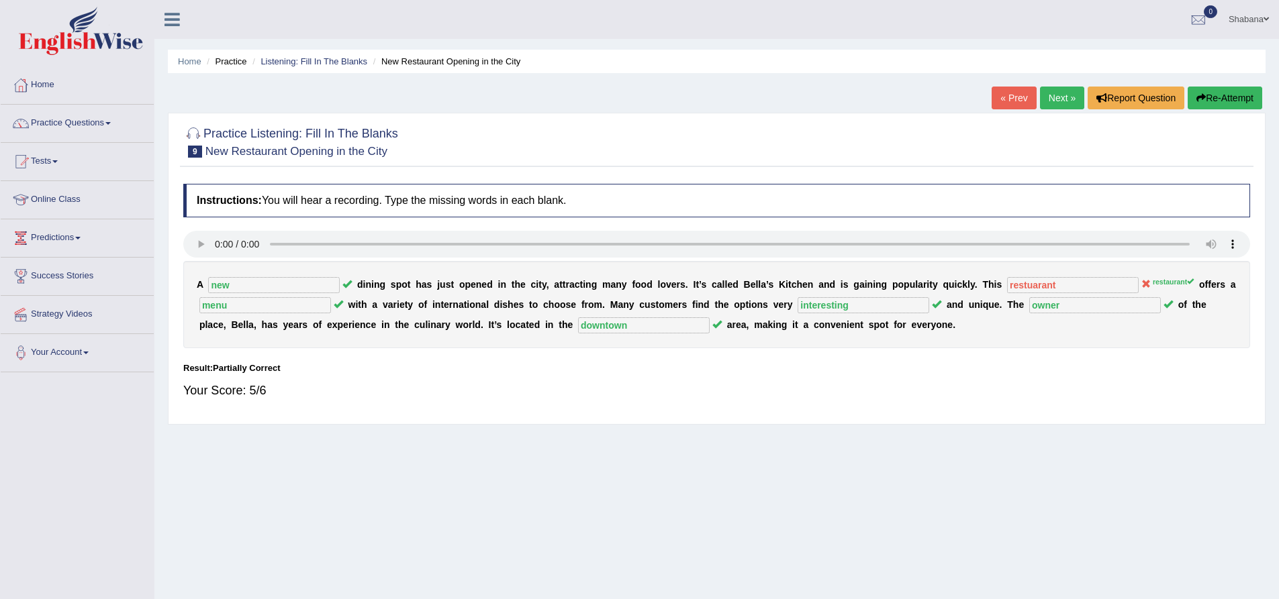
click at [1057, 103] on link "Next »" at bounding box center [1062, 98] width 44 height 23
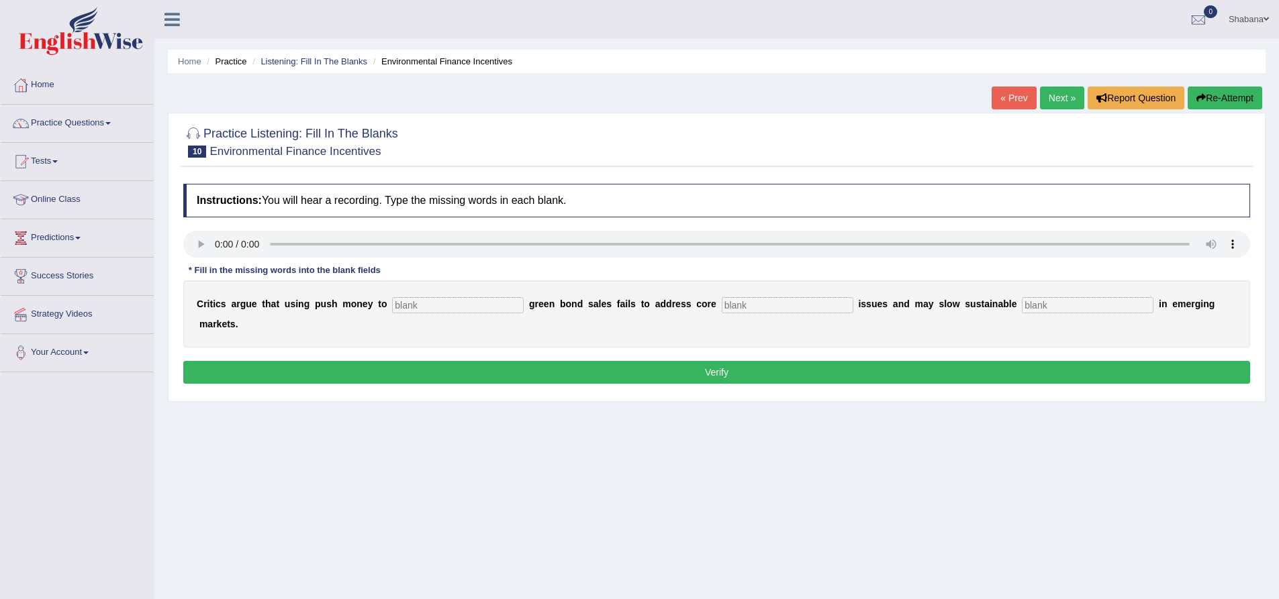
click at [457, 305] on input "text" at bounding box center [458, 305] width 132 height 16
type input "boost"
click at [772, 300] on input "text" at bounding box center [788, 305] width 132 height 16
type input "climate"
click at [1073, 301] on input "text" at bounding box center [1088, 305] width 132 height 16
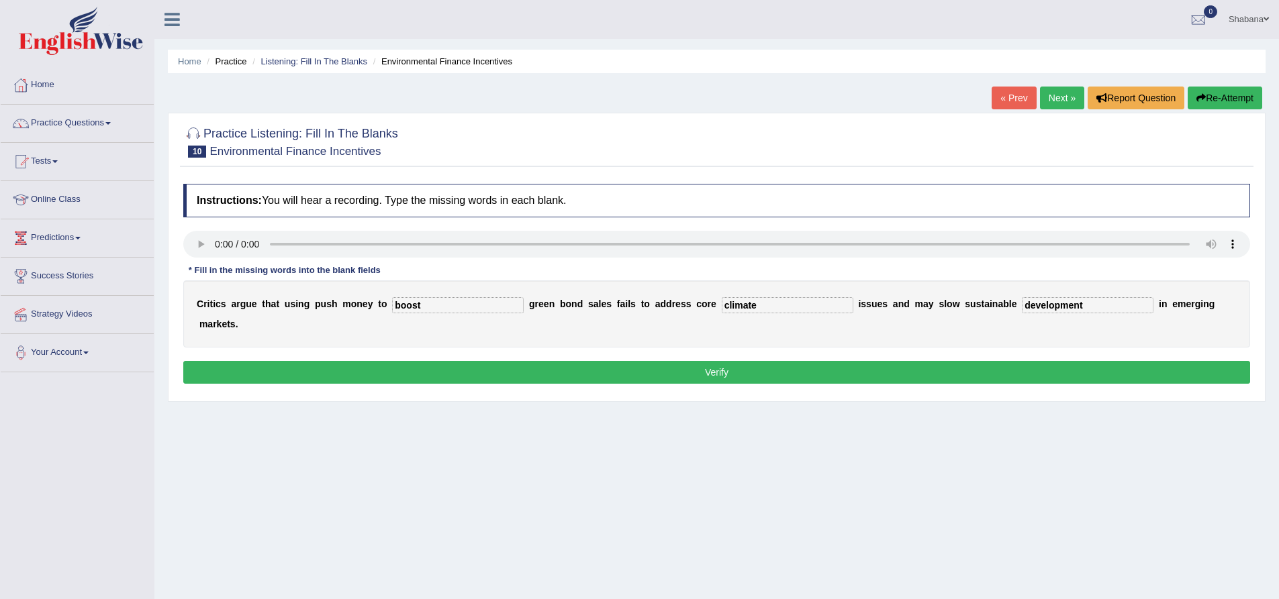
type input "development"
click at [1063, 375] on button "Verify" at bounding box center [716, 372] width 1067 height 23
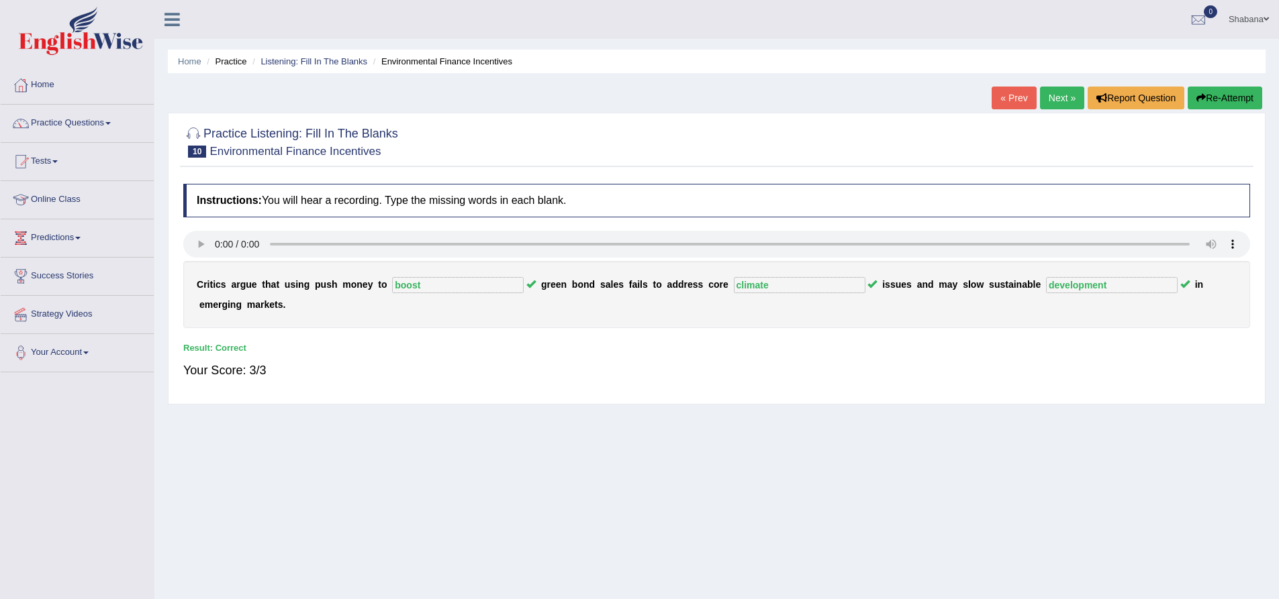
click at [744, 518] on div "Home Practice Listening: Fill In The Blanks Environmental Finance Incentives « …" at bounding box center [716, 335] width 1124 height 671
click at [726, 523] on div "Home Practice Listening: Fill In The Blanks Environmental Finance Incentives « …" at bounding box center [716, 335] width 1124 height 671
click at [1245, 26] on link "Shabana" at bounding box center [1248, 17] width 60 height 35
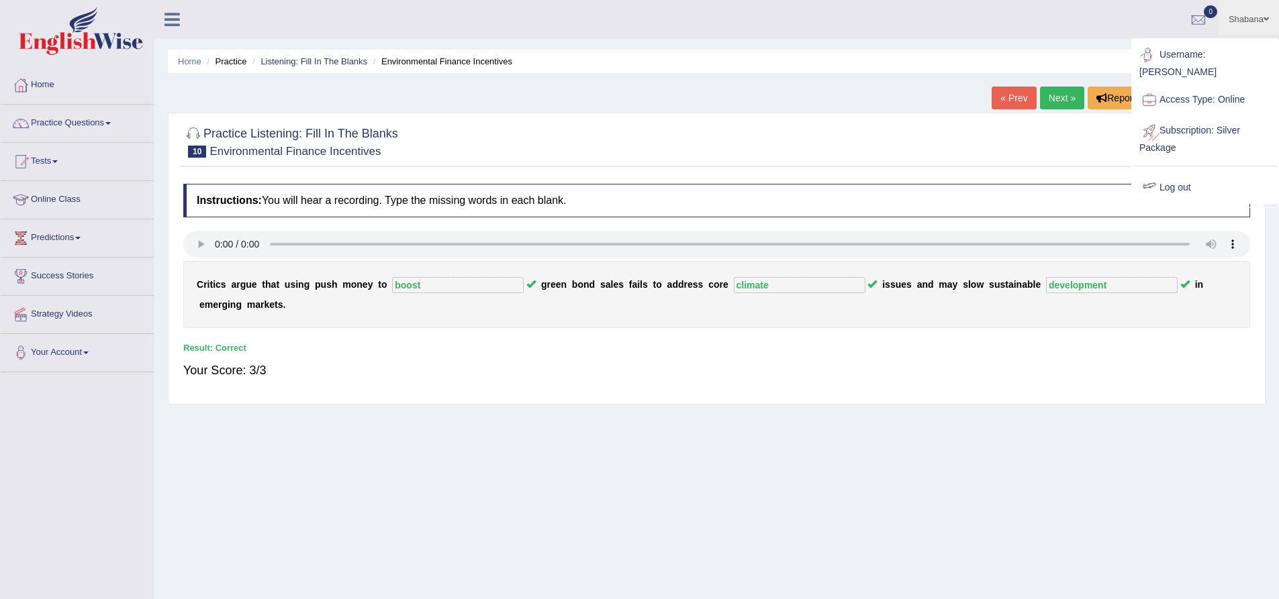
click at [1167, 173] on link "Log out" at bounding box center [1204, 188] width 145 height 31
